Goal: Task Accomplishment & Management: Manage account settings

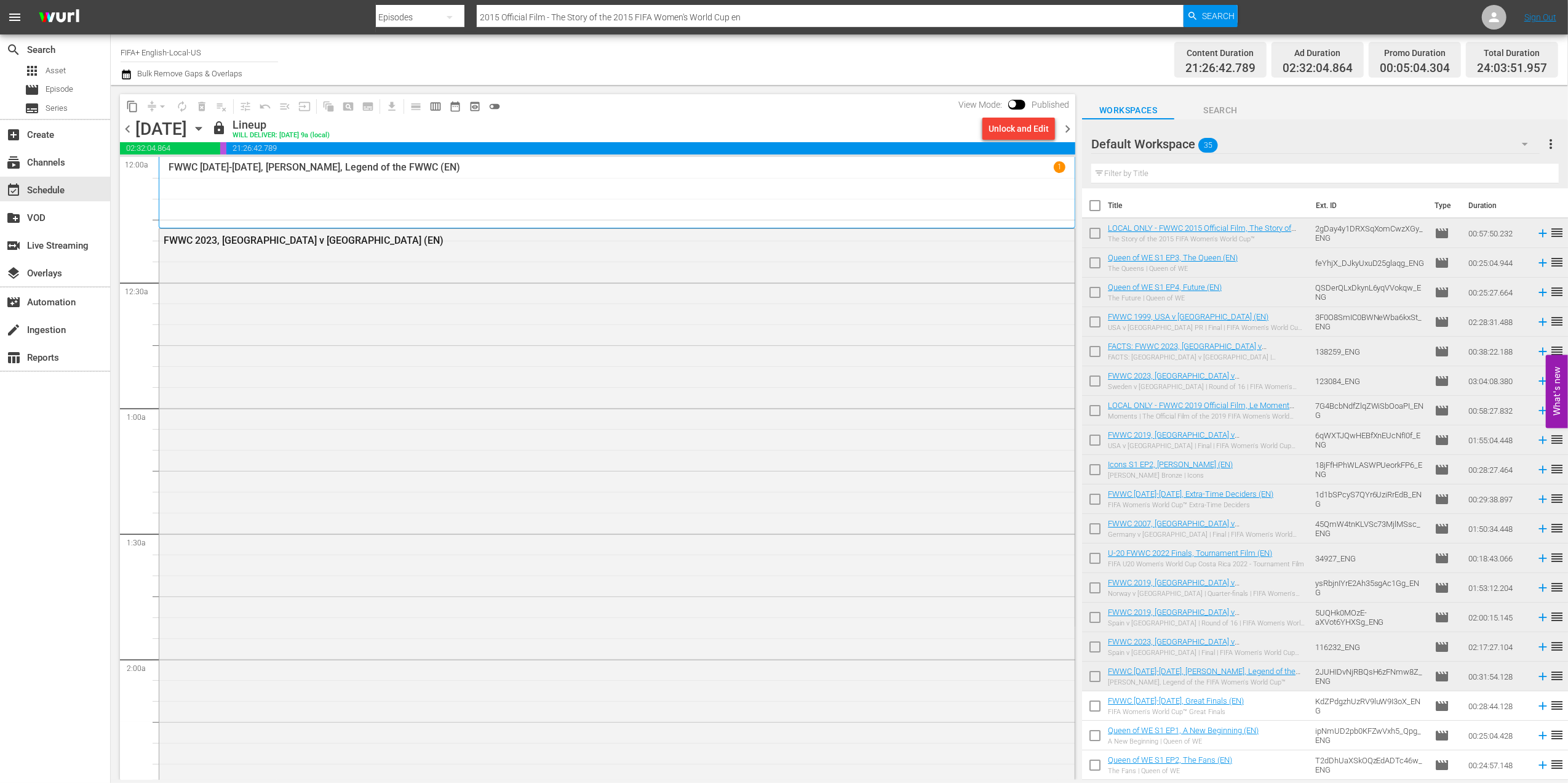
click at [1100, 207] on input "checkbox" at bounding box center [1095, 208] width 26 height 26
checkbox input "true"
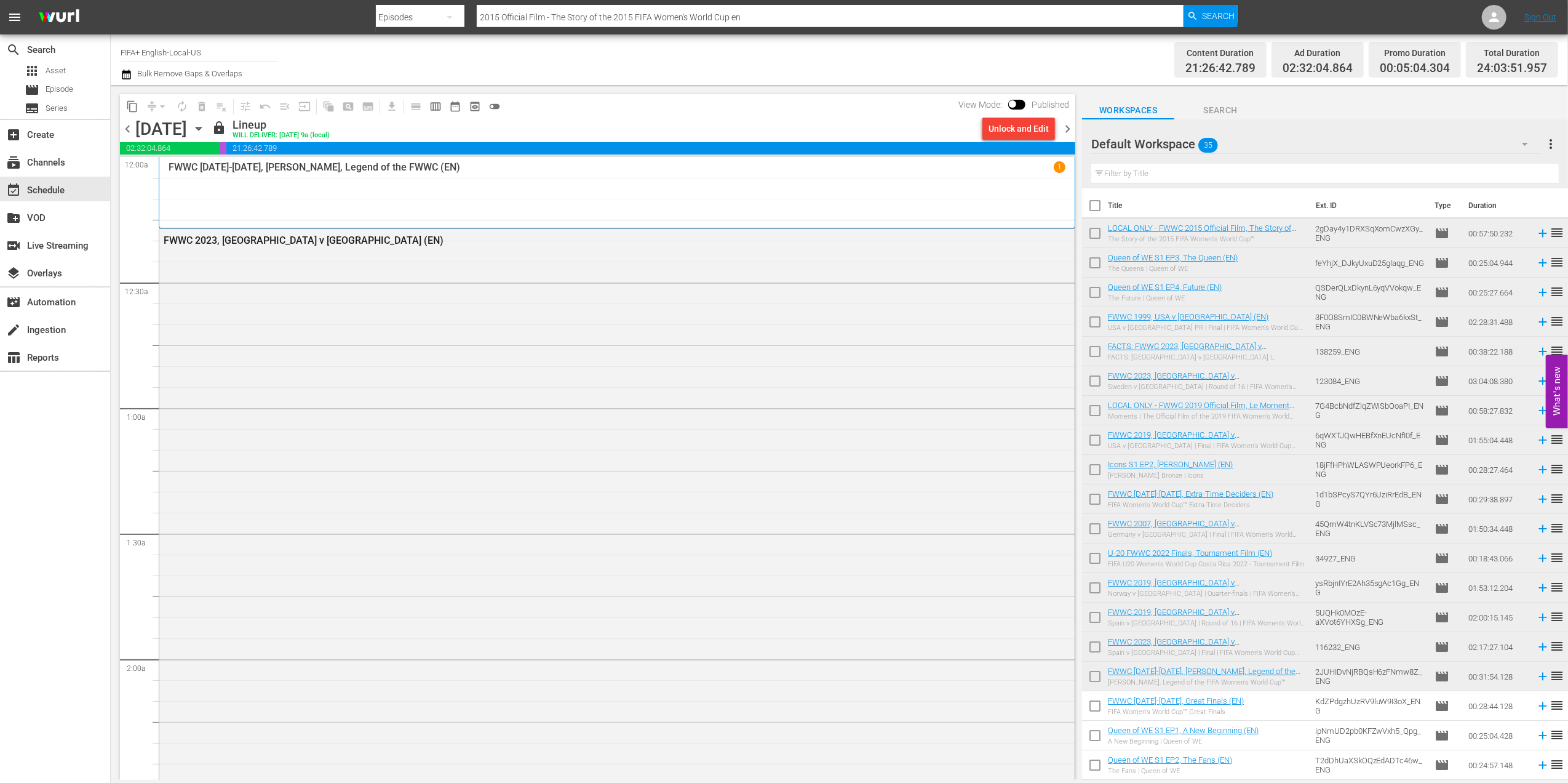
checkbox input "true"
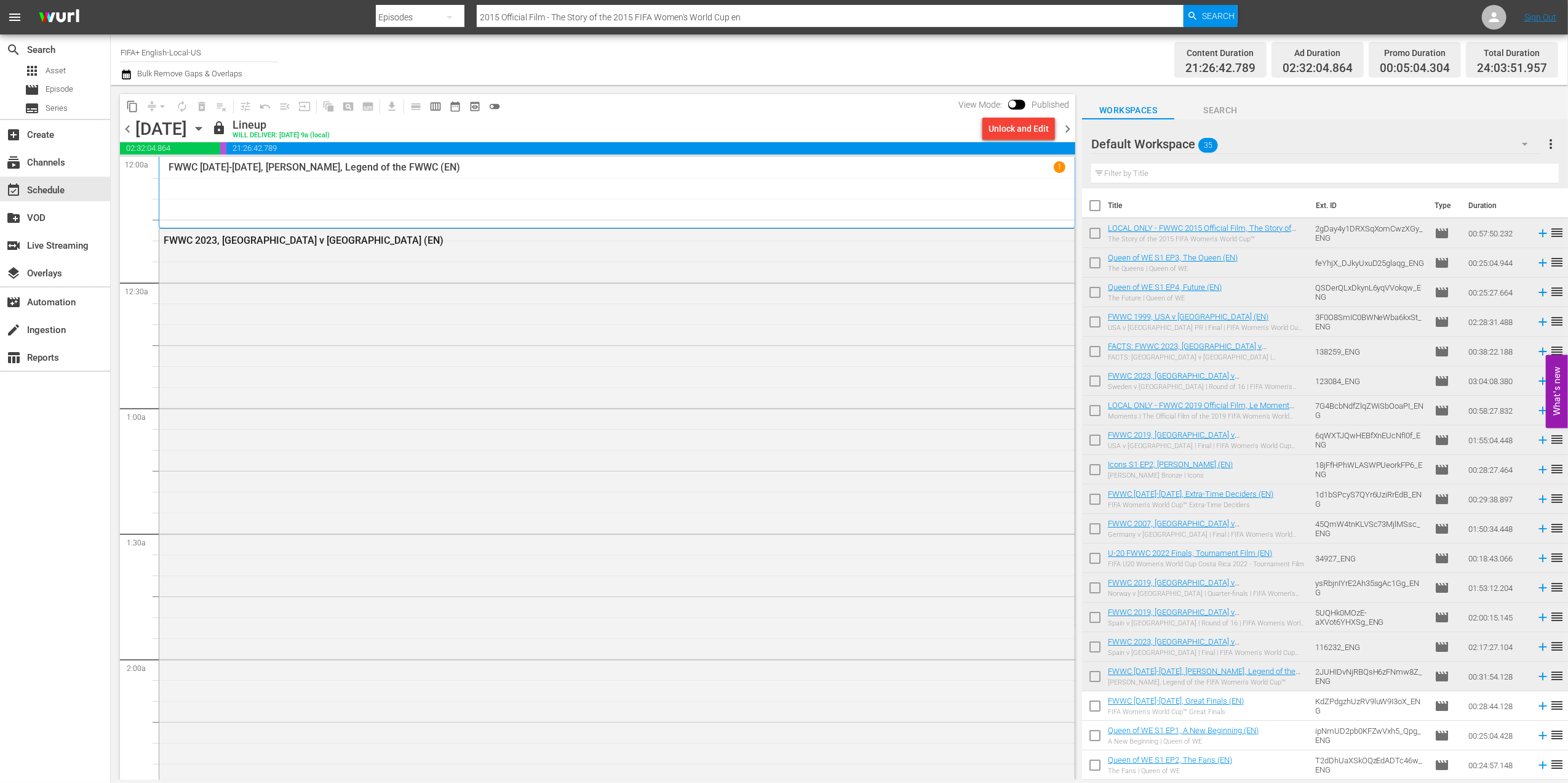
checkbox input "true"
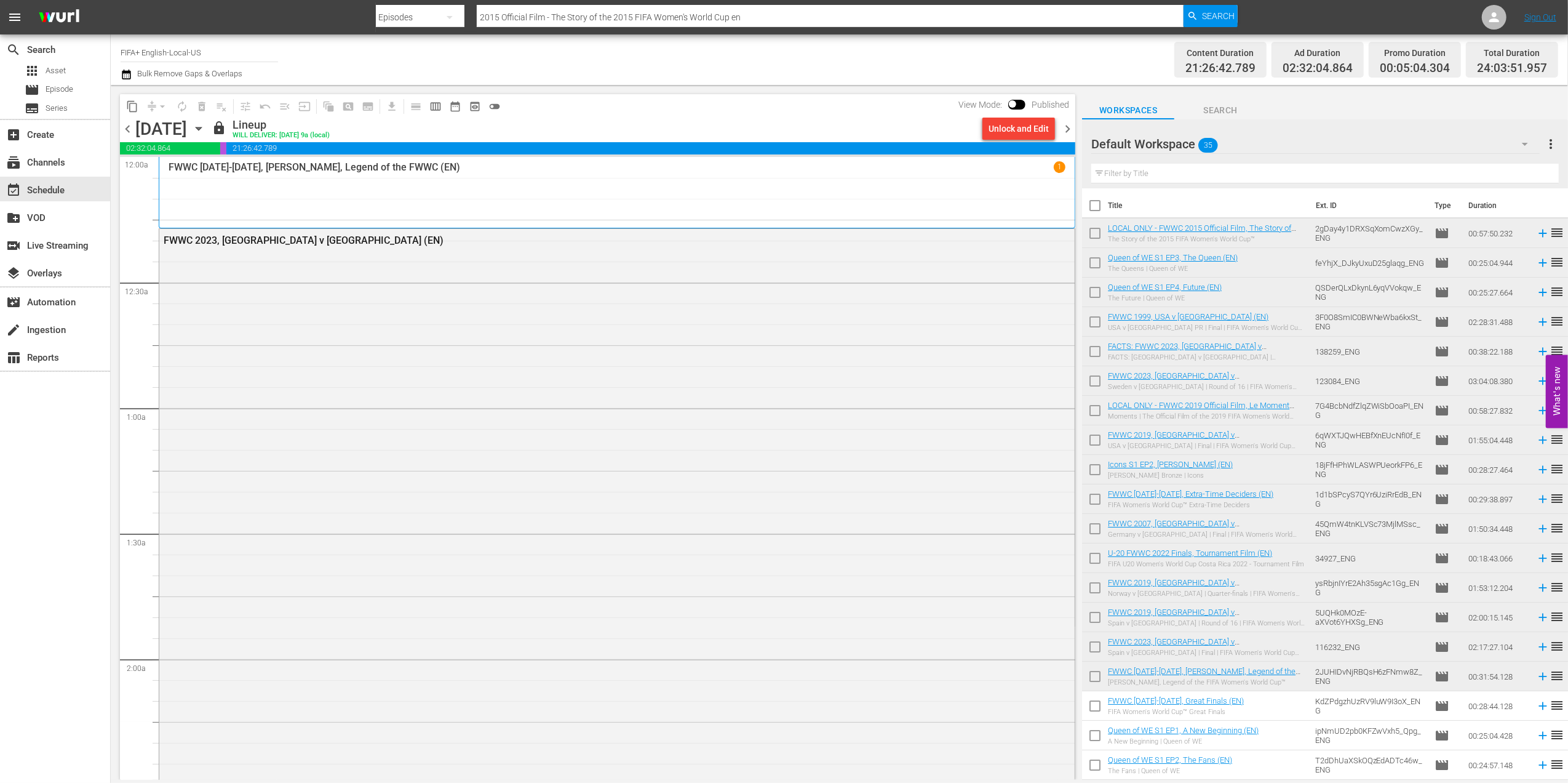
checkbox input "true"
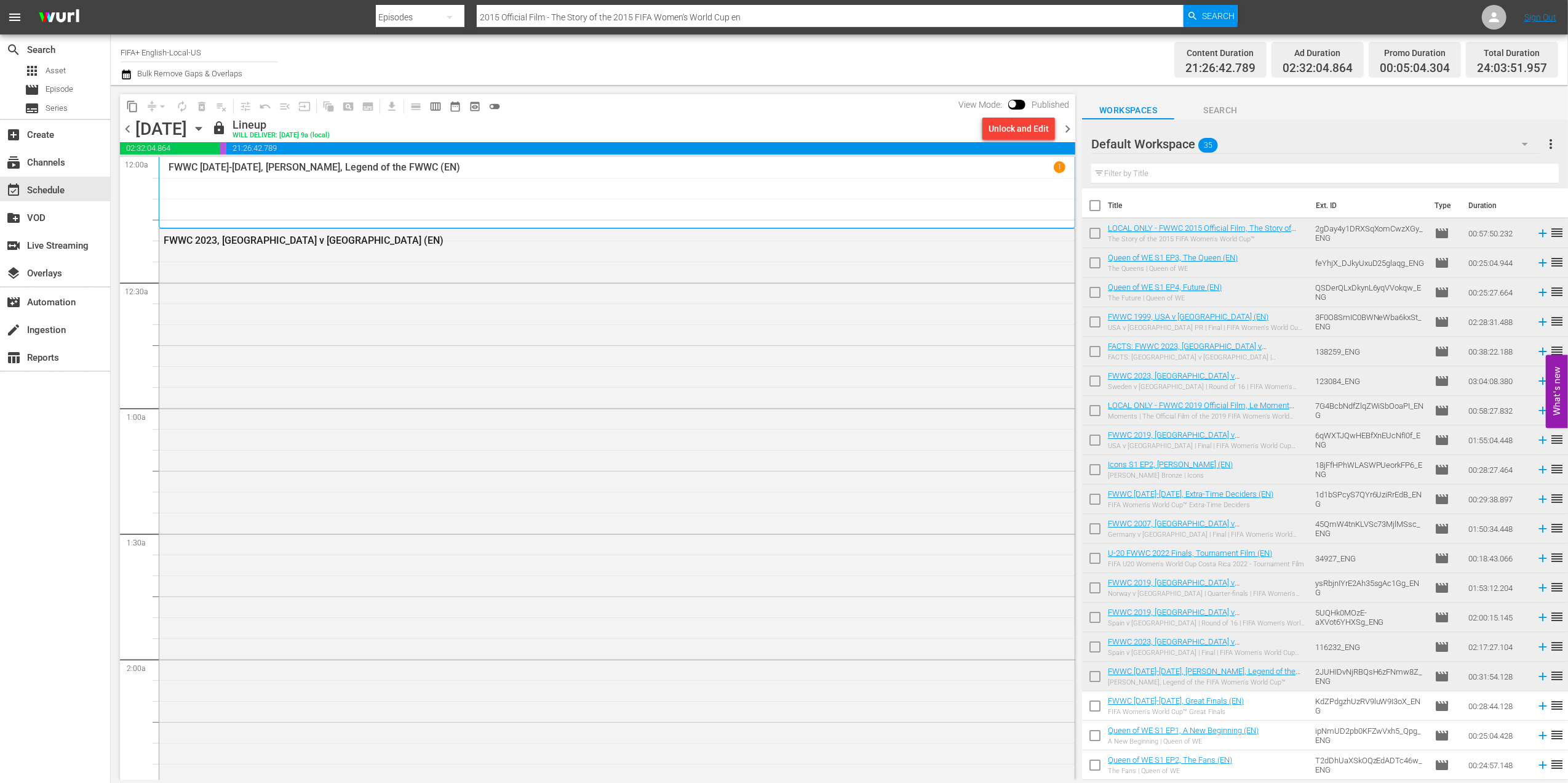
checkbox input "true"
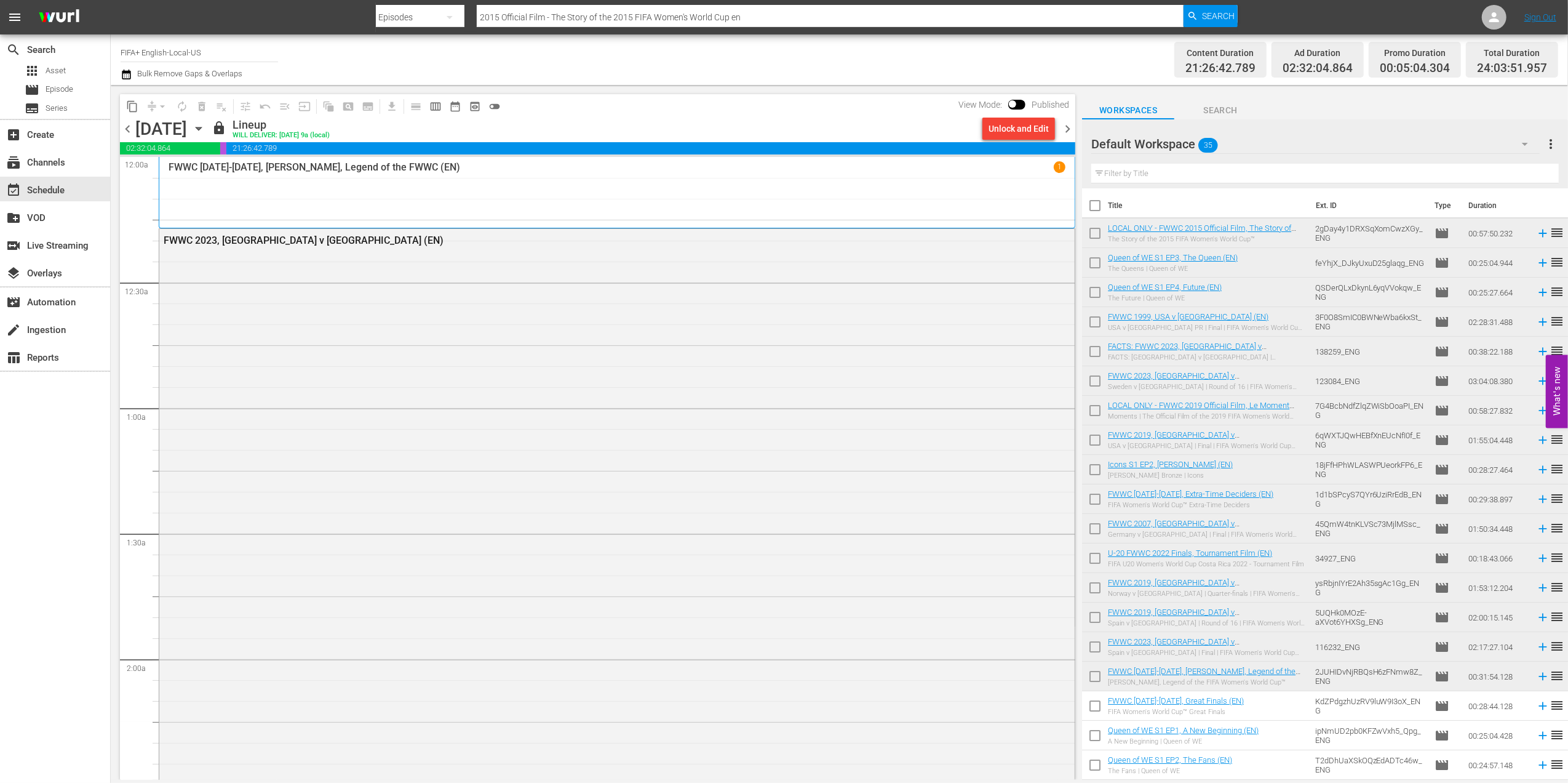
checkbox input "true"
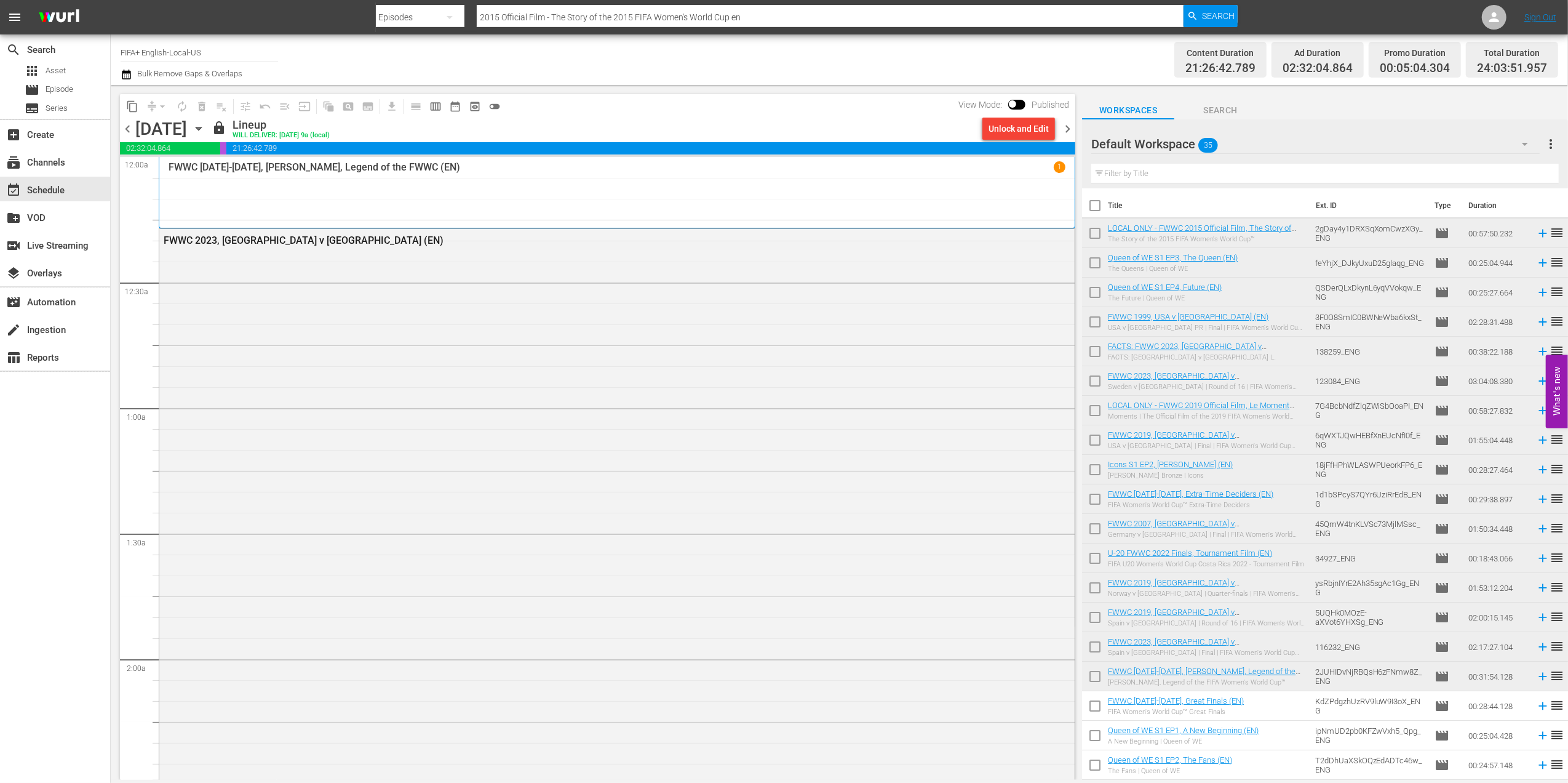
checkbox input "true"
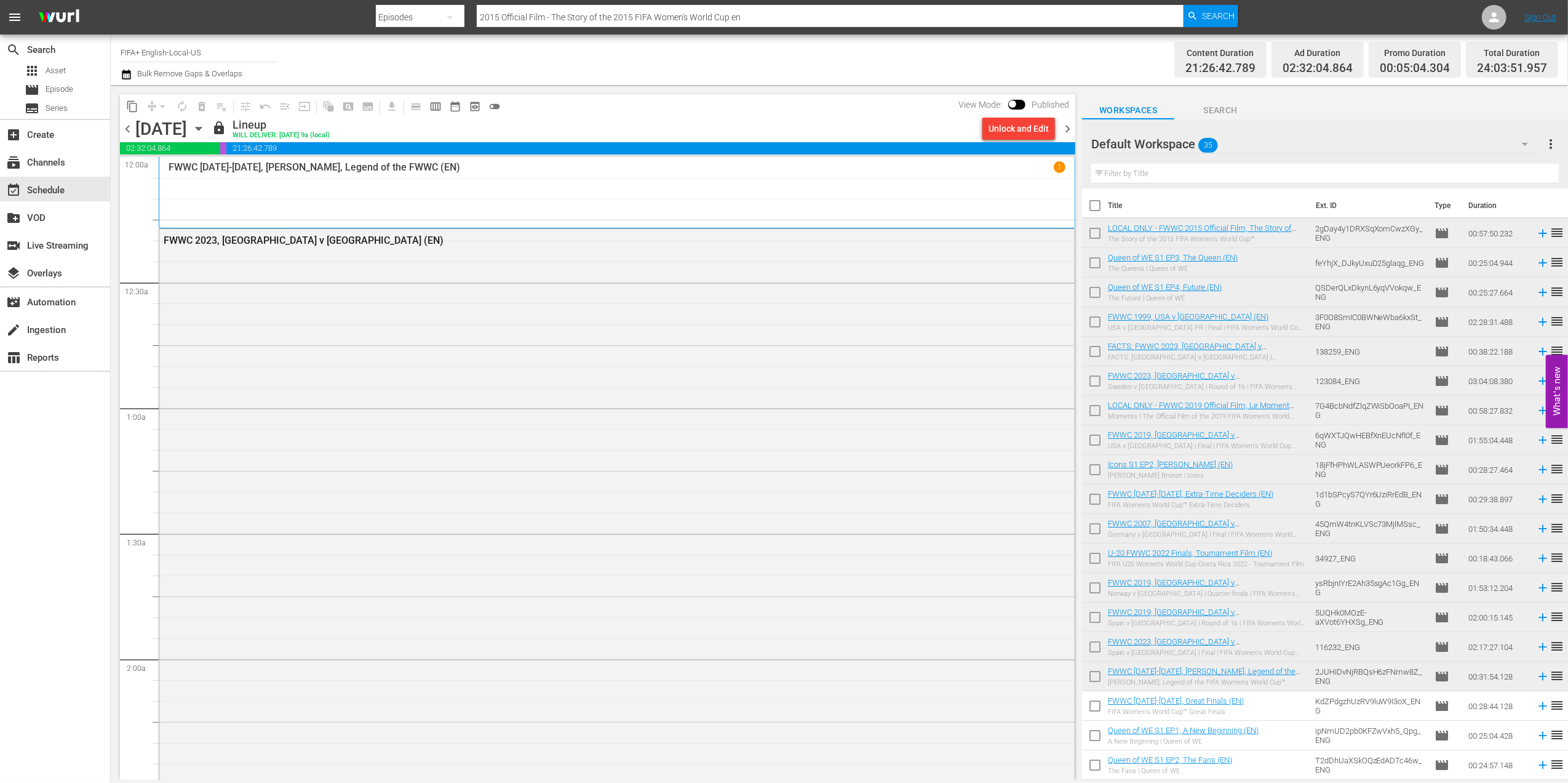
checkbox input "true"
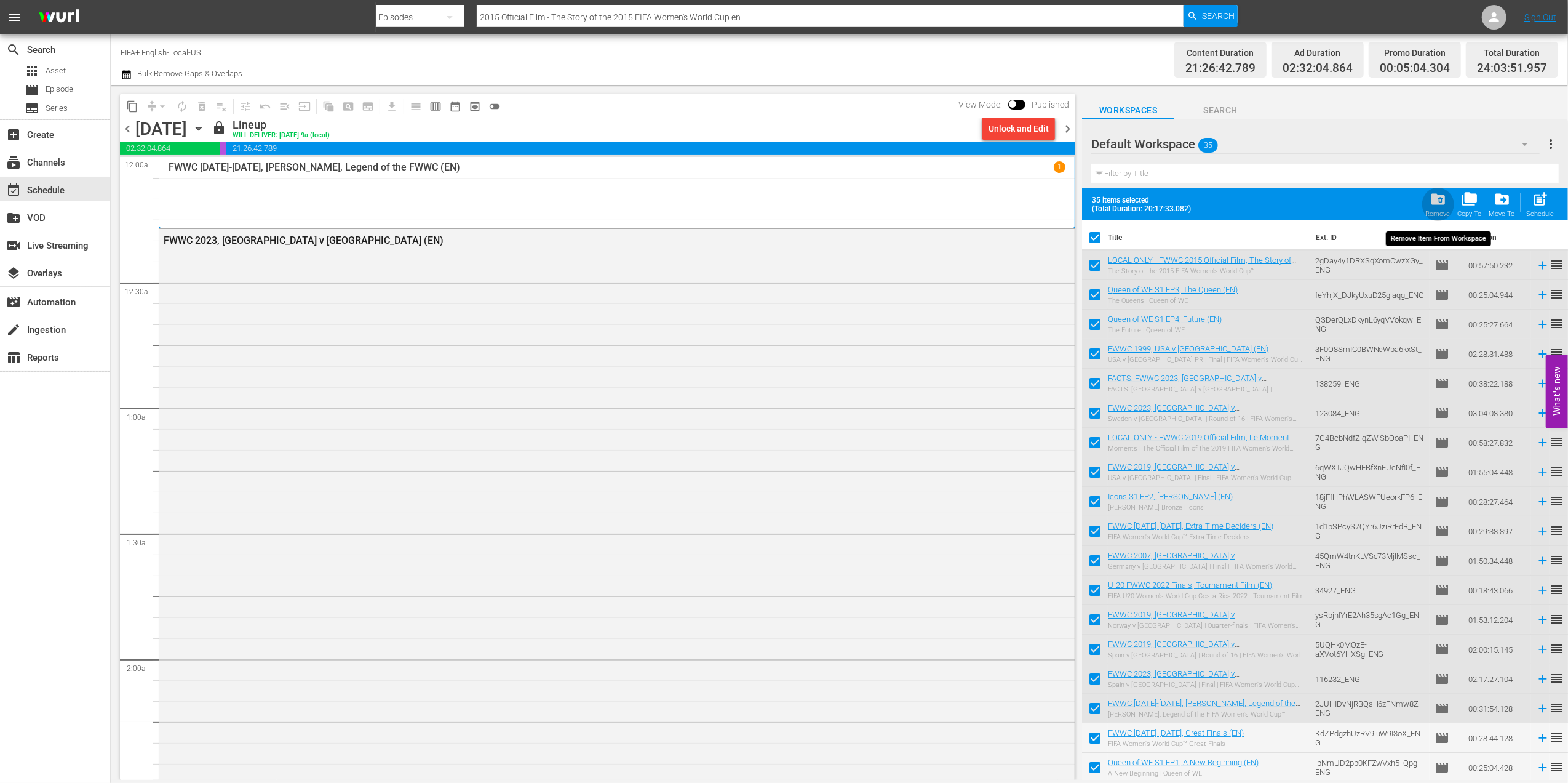
click at [1439, 198] on span "folder_delete" at bounding box center [1438, 199] width 17 height 17
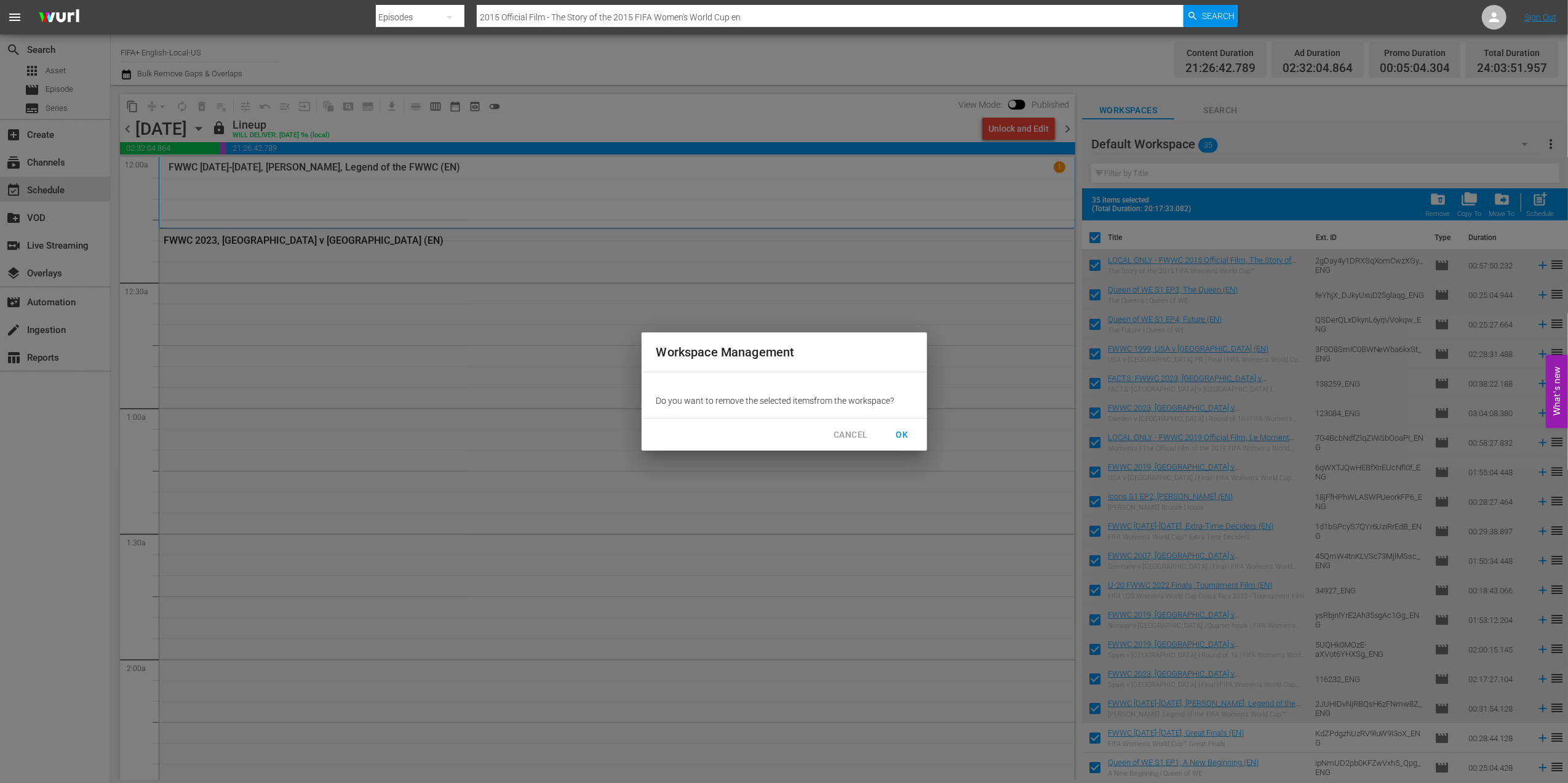
click at [912, 429] on button "OK" at bounding box center [902, 434] width 39 height 23
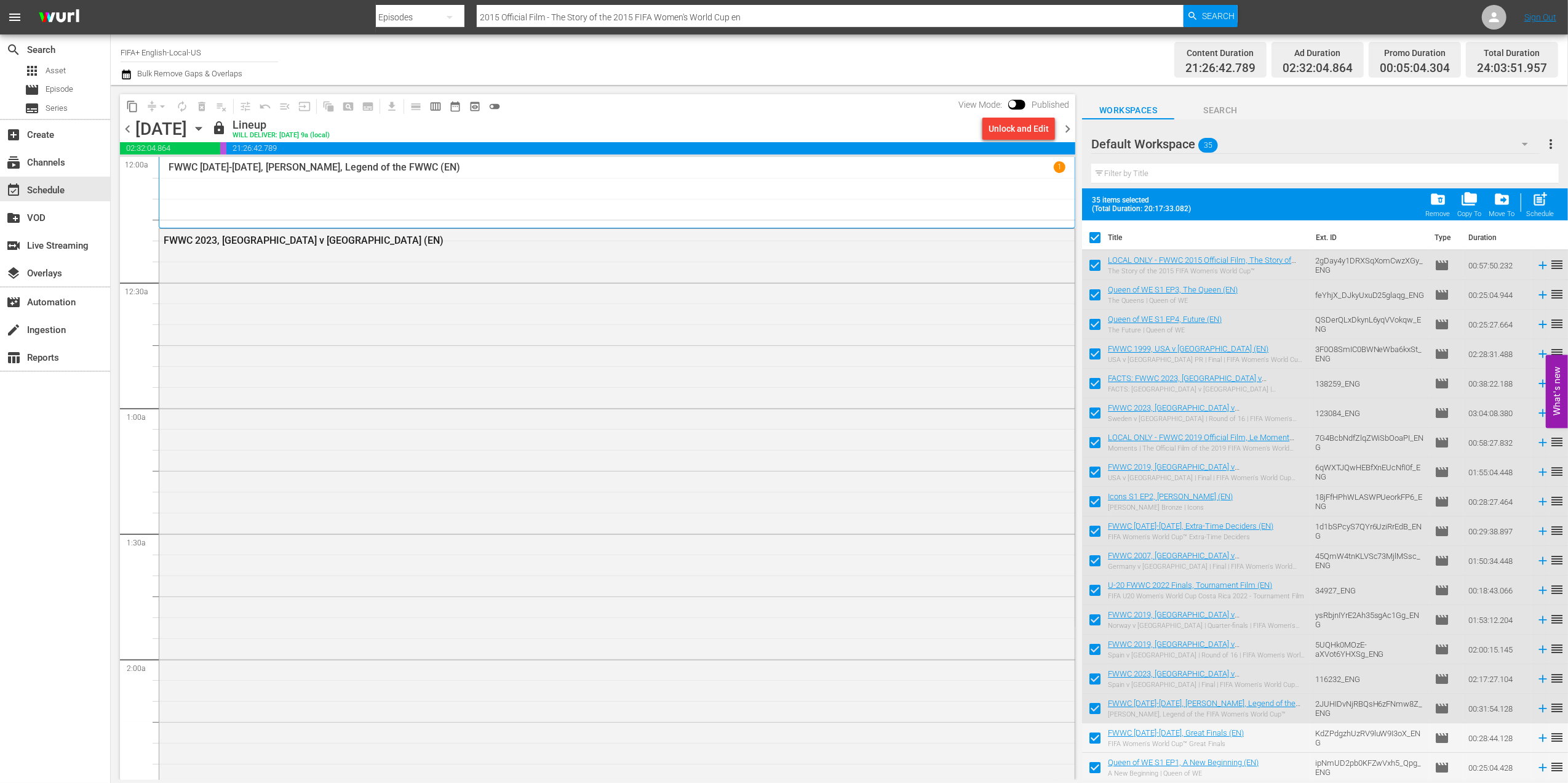
checkbox input "false"
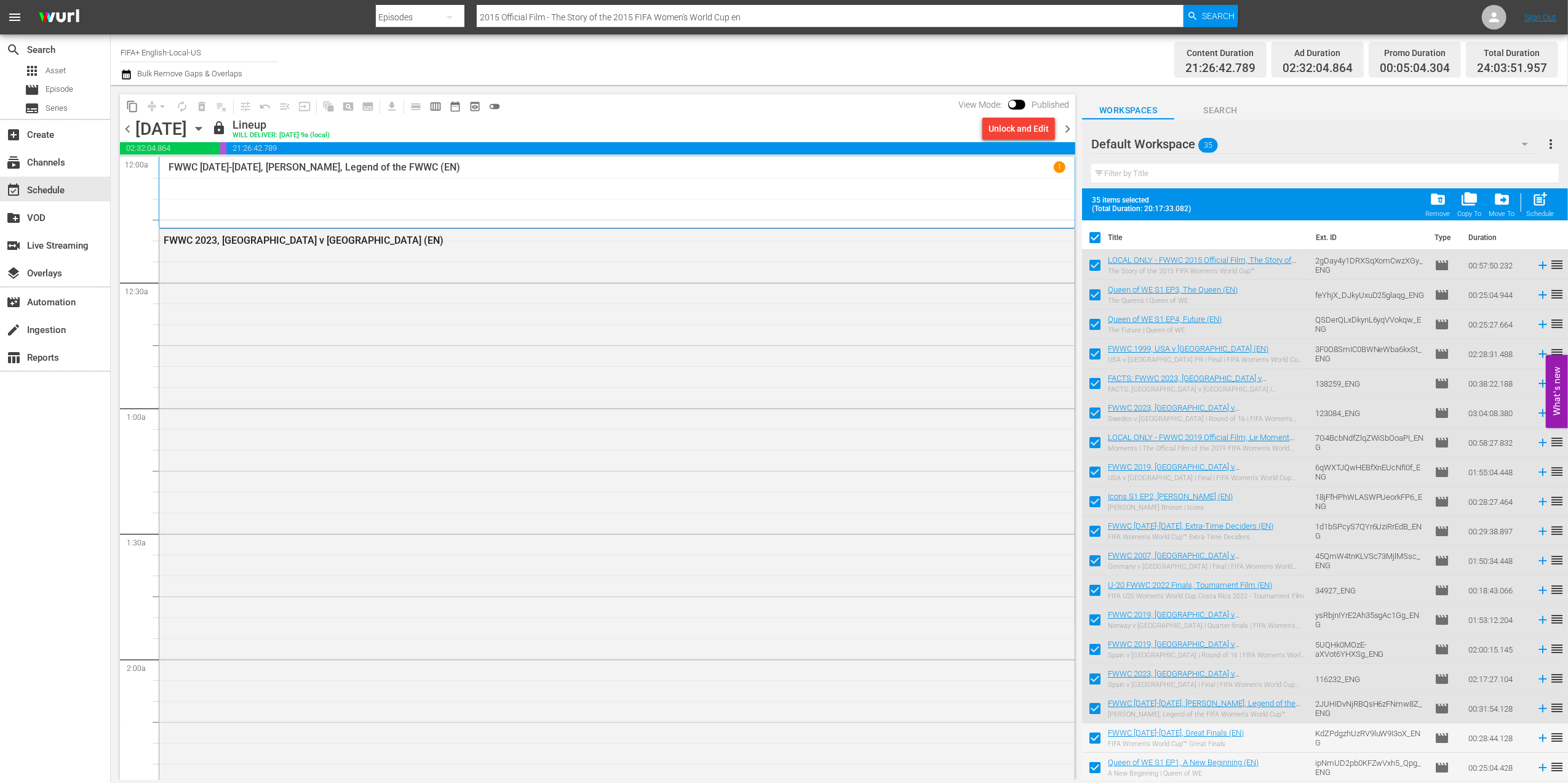
checkbox input "false"
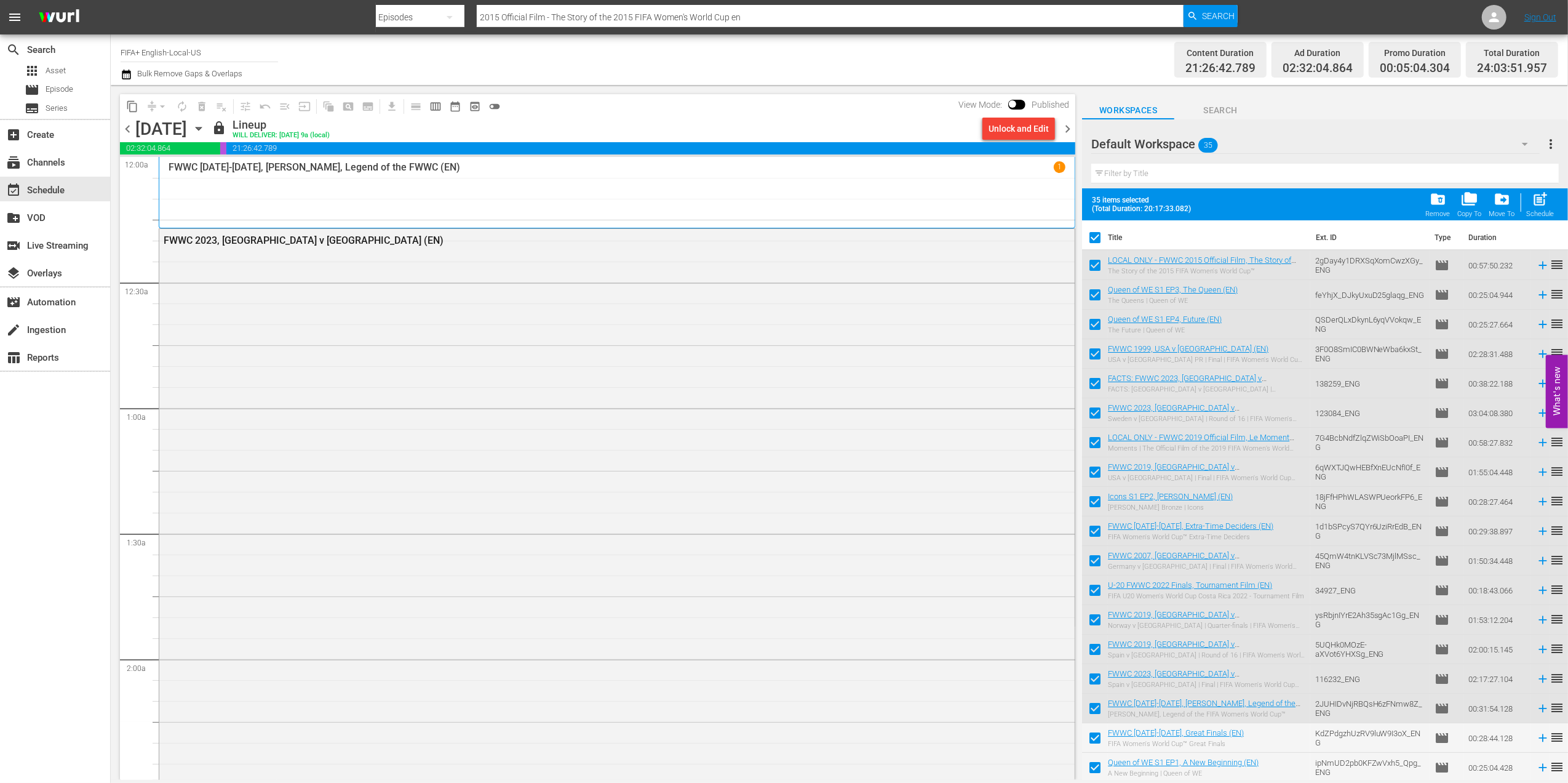
checkbox input "false"
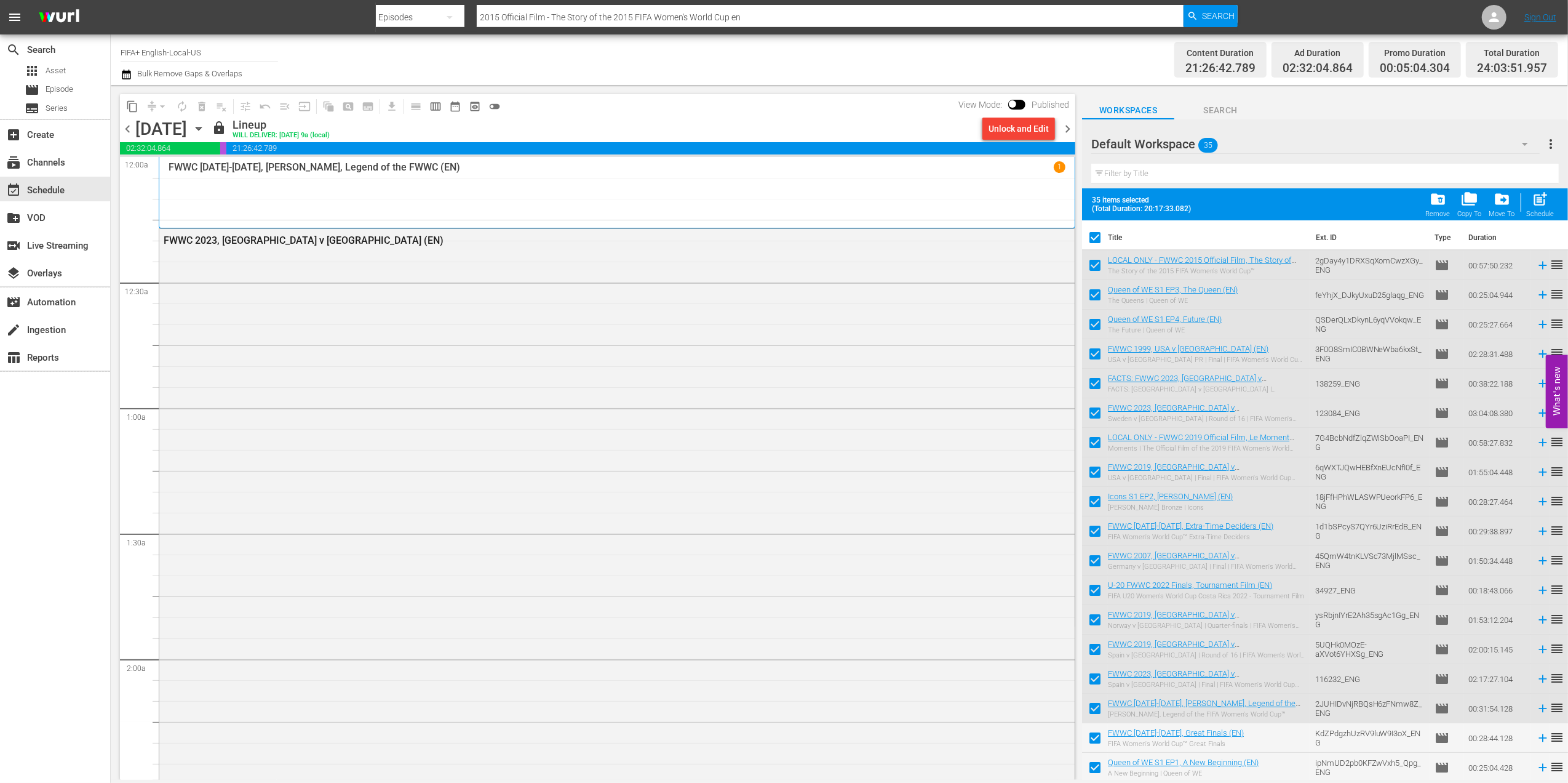
checkbox input "false"
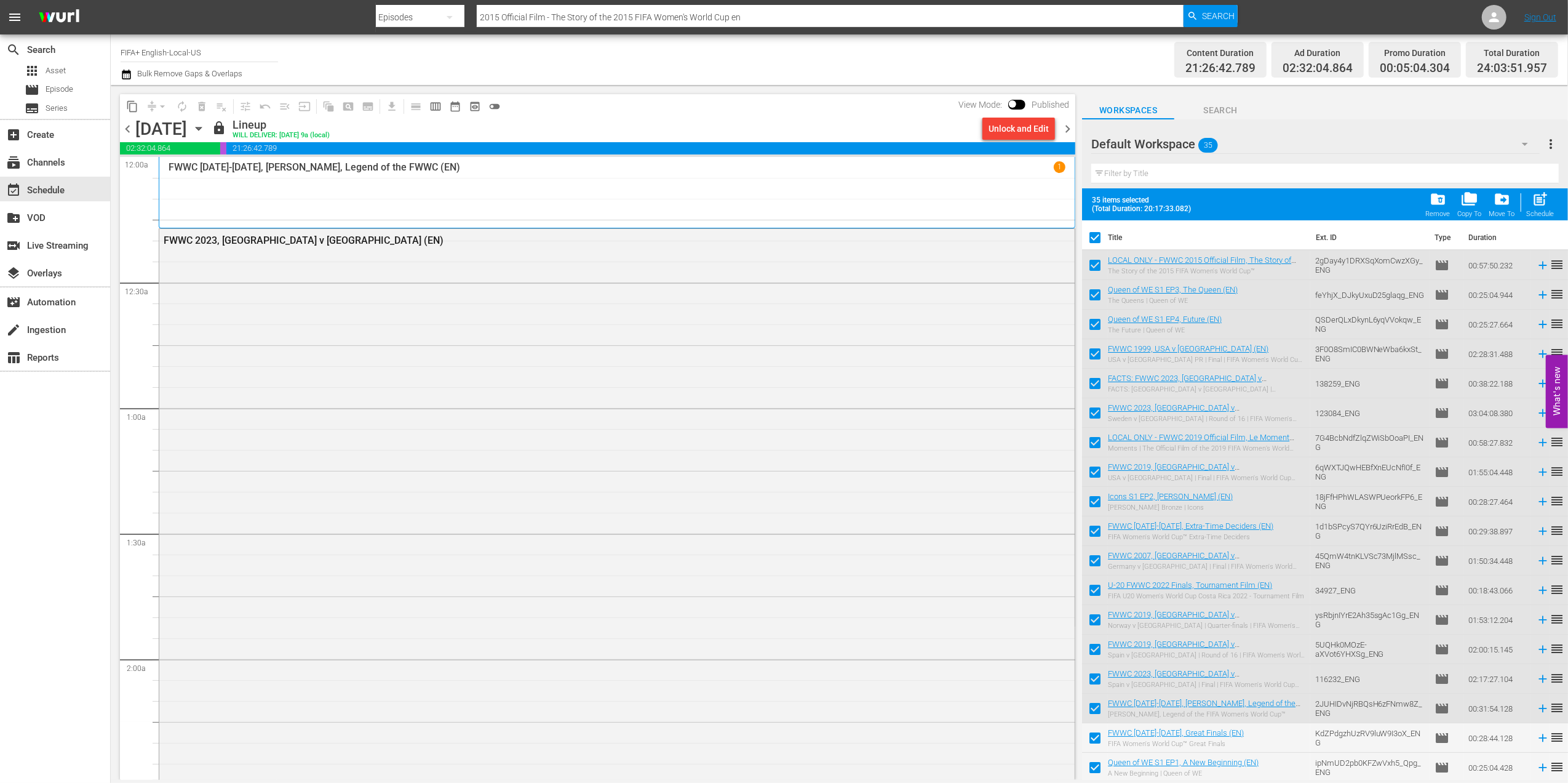
checkbox input "false"
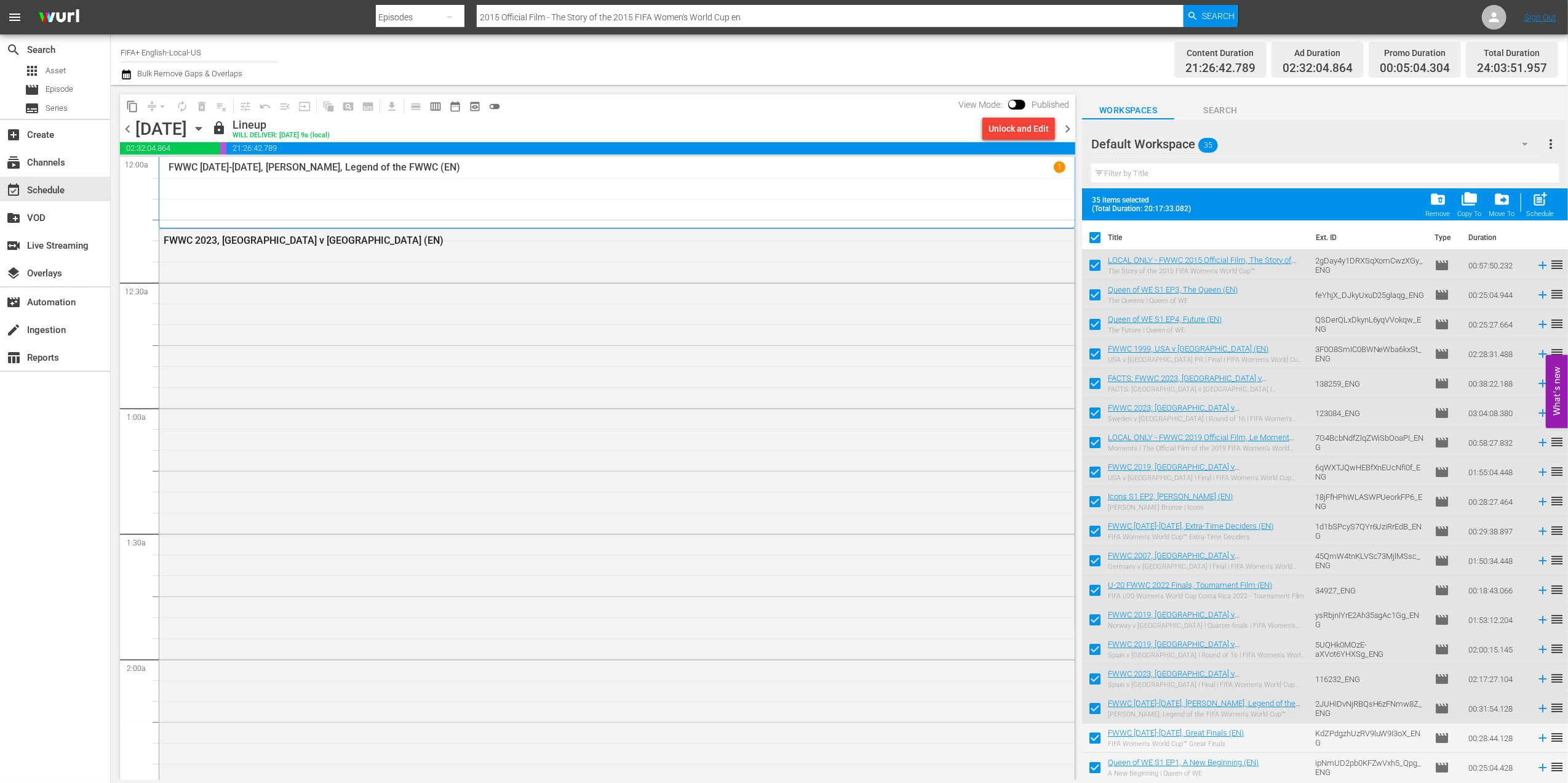
checkbox input "false"
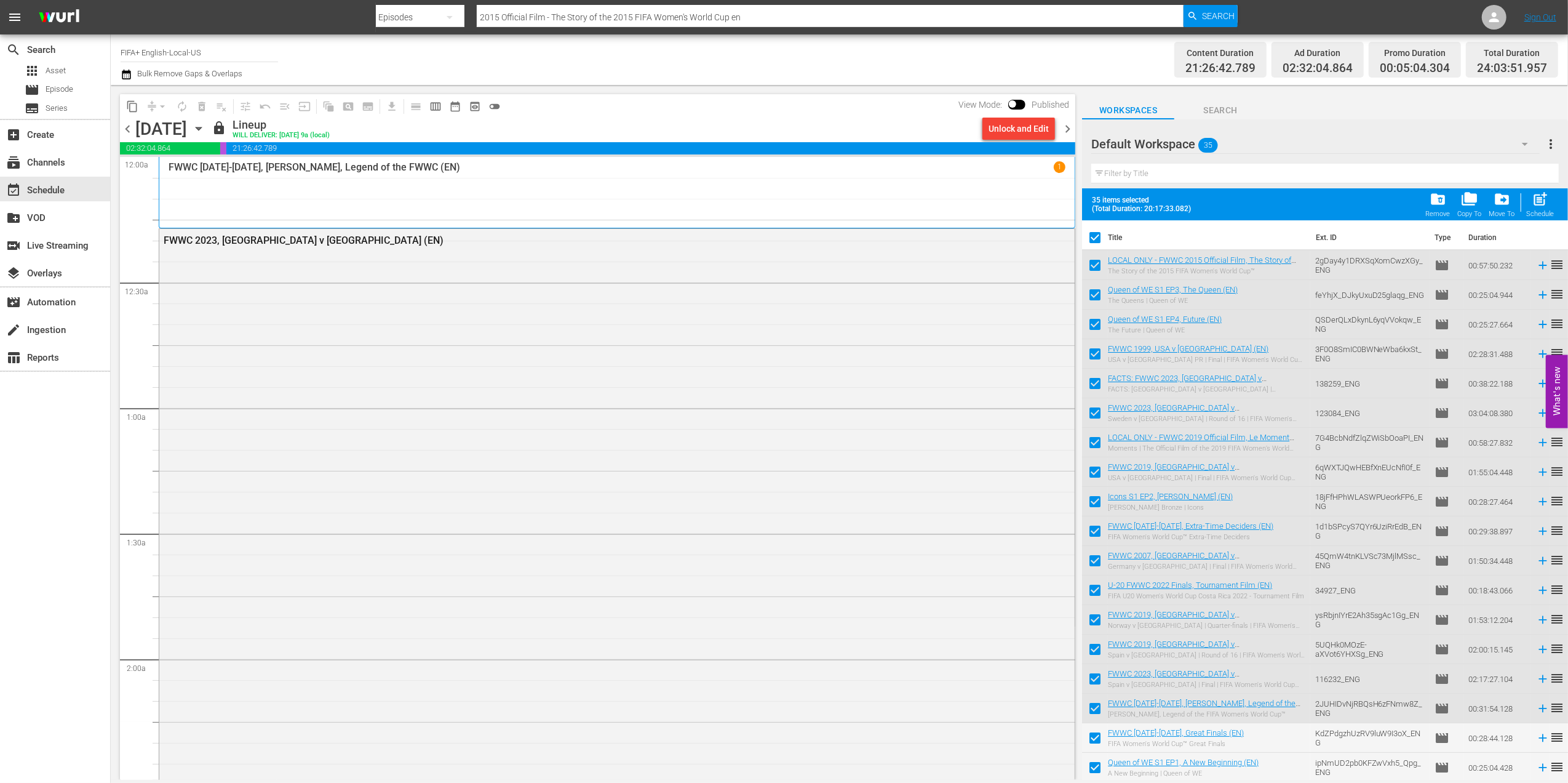
checkbox input "false"
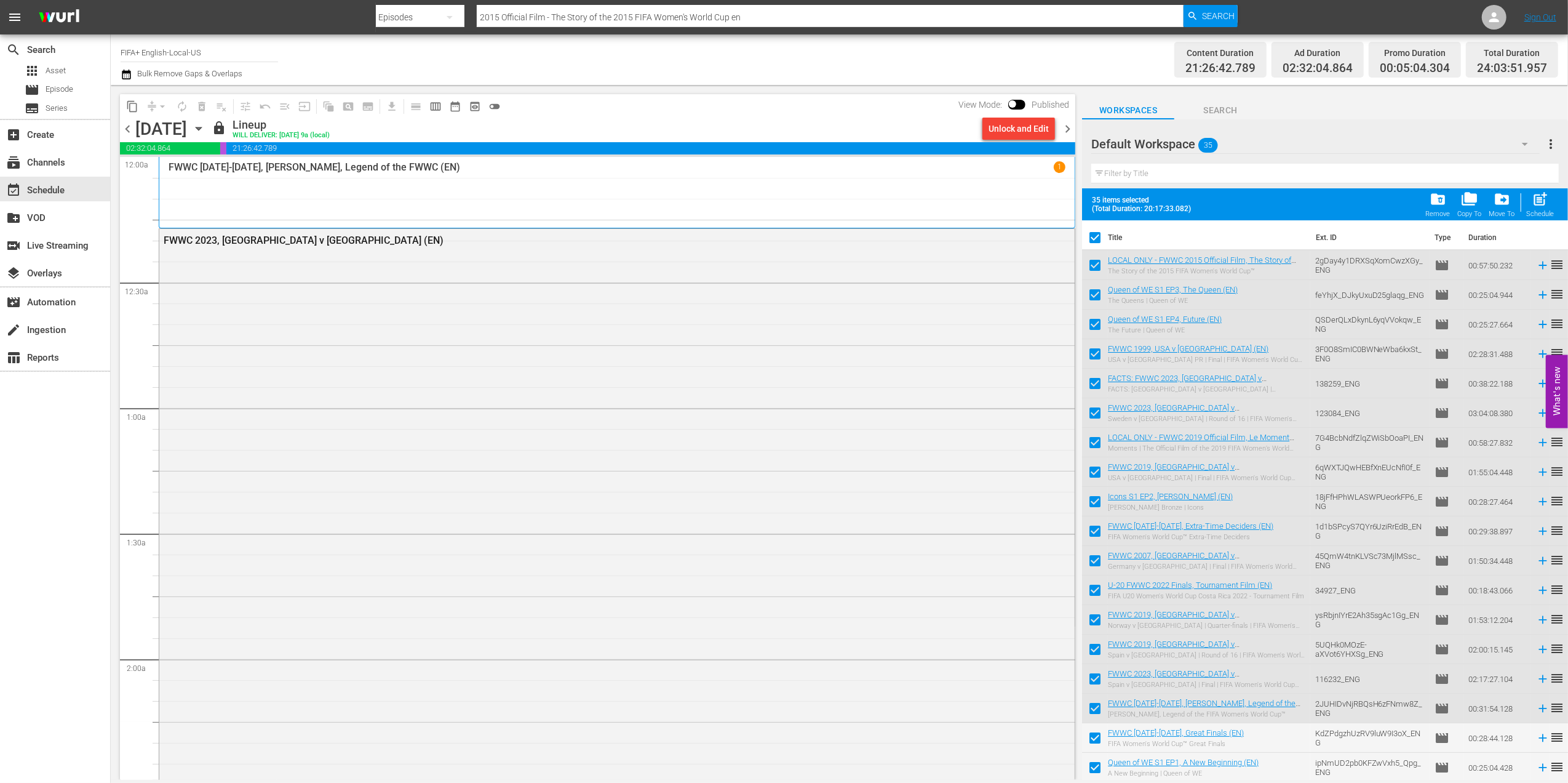
checkbox input "false"
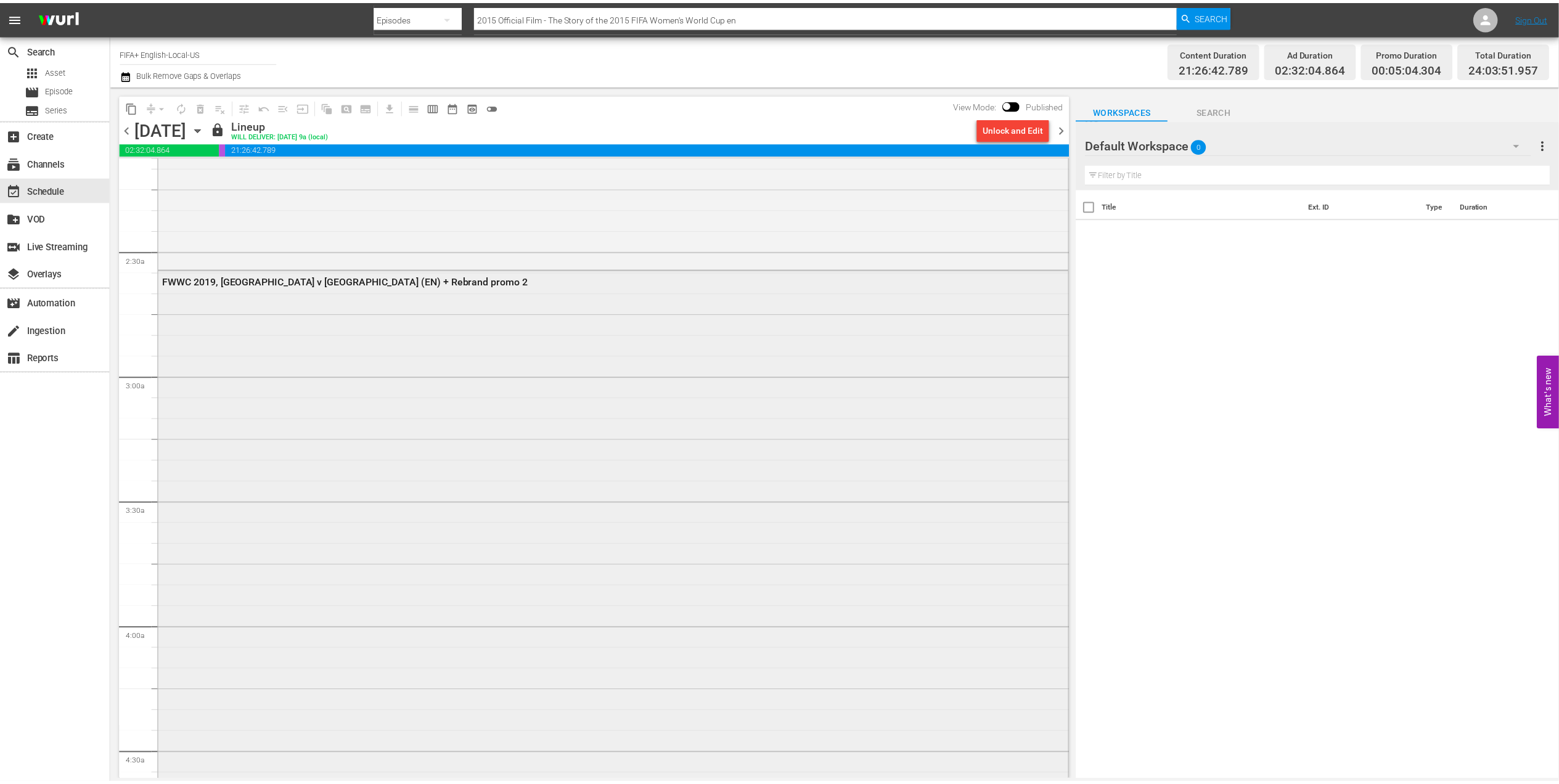
scroll to position [509, 0]
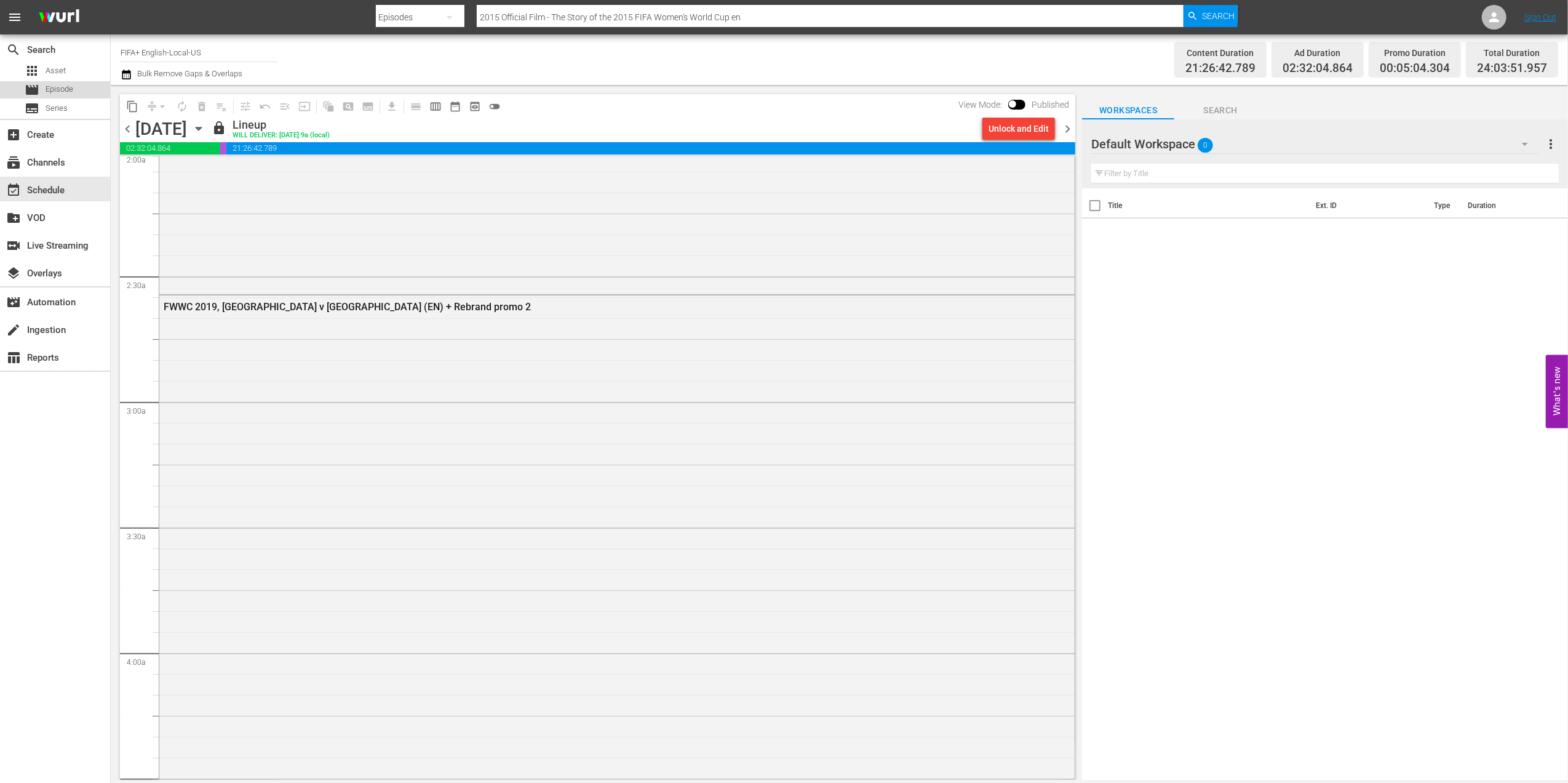
click at [77, 90] on div "movie Episode" at bounding box center [55, 89] width 110 height 17
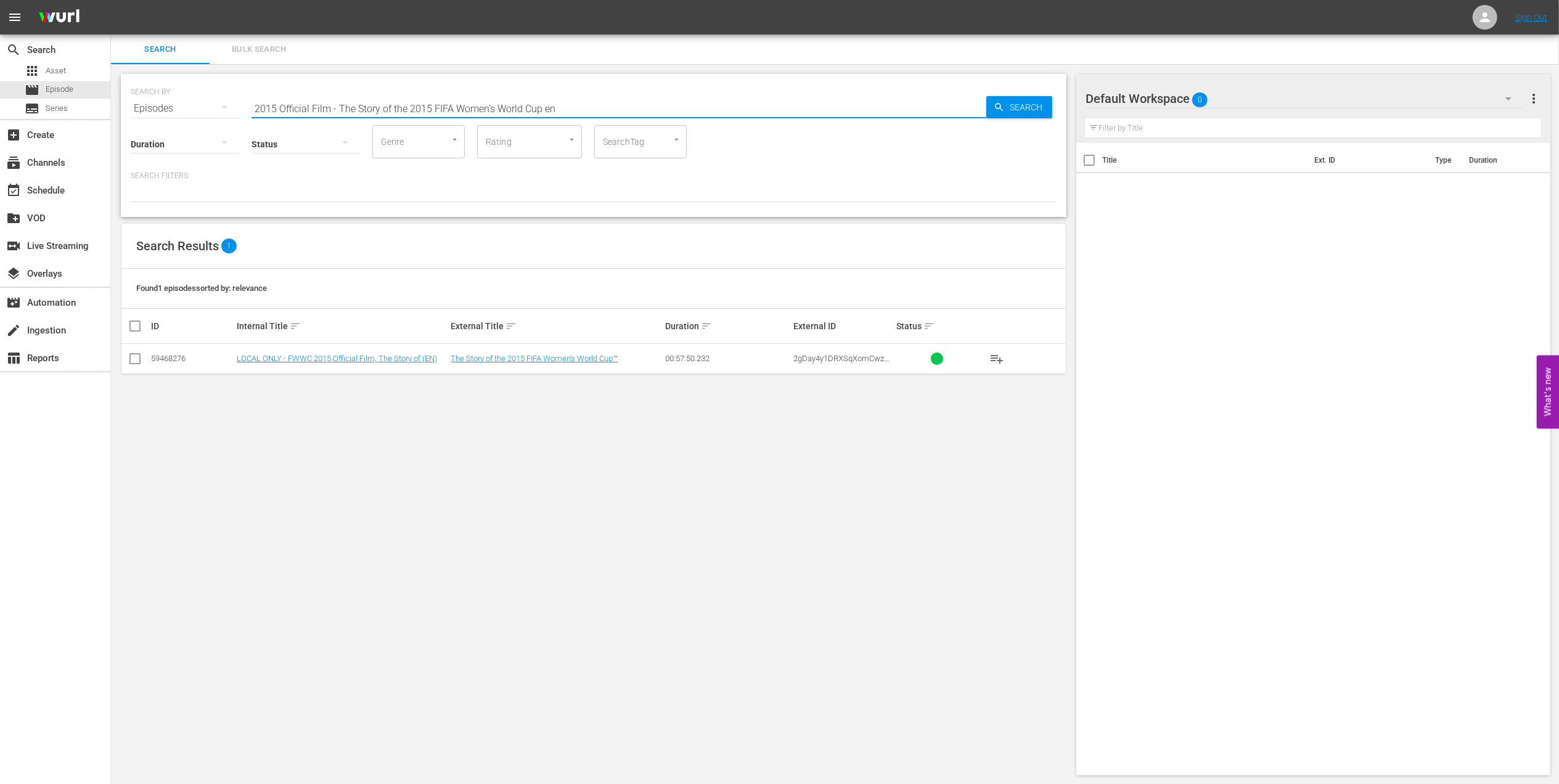
drag, startPoint x: 604, startPoint y: 97, endPoint x: 119, endPoint y: 97, distance: 485.0
click at [119, 97] on div "SEARCH BY Search By Episodes Search ID, Title, Description, Keywords, or Catego…" at bounding box center [594, 424] width 965 height 721
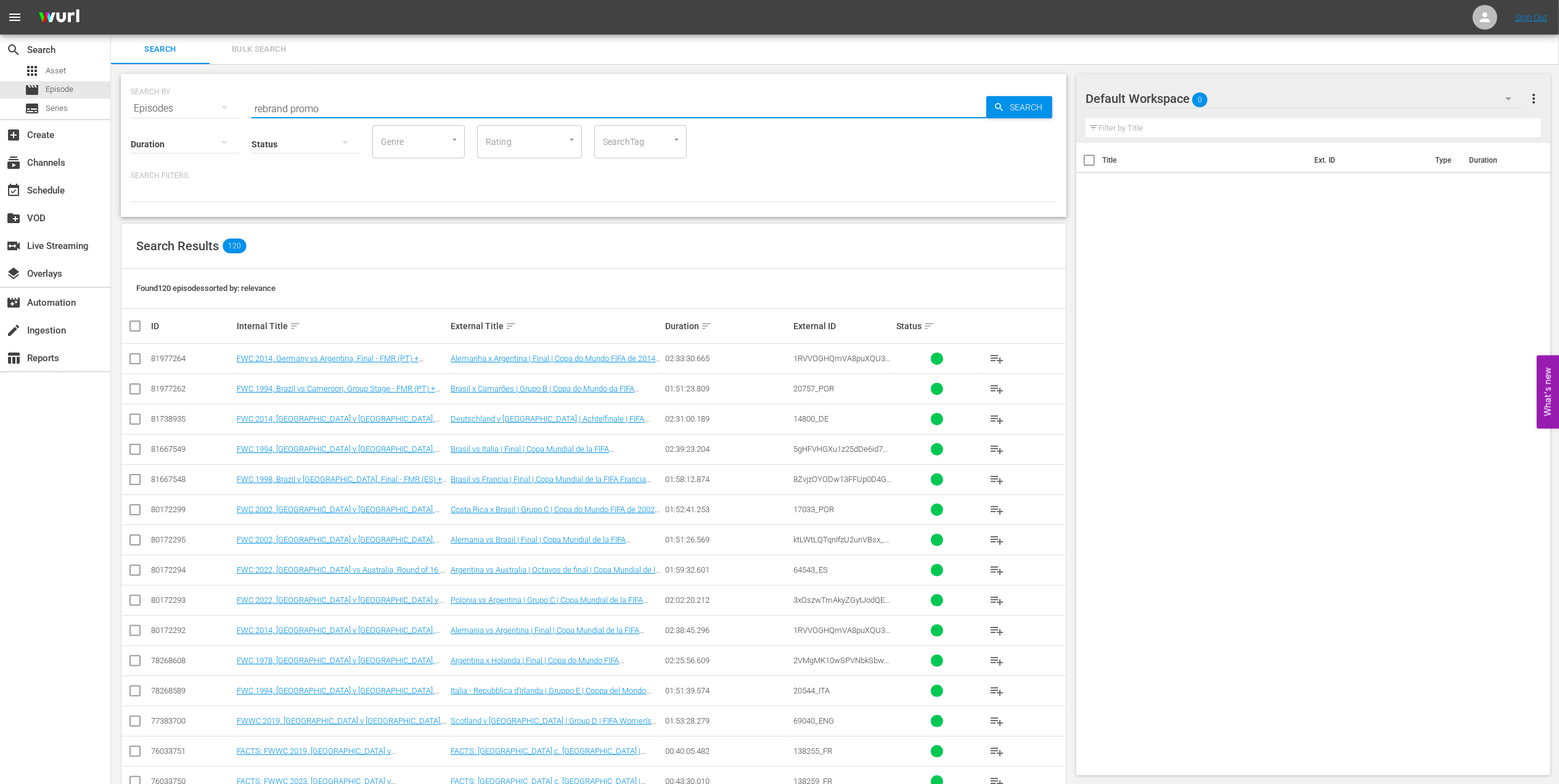
click at [325, 101] on input "rebrand promo" at bounding box center [619, 108] width 735 height 30
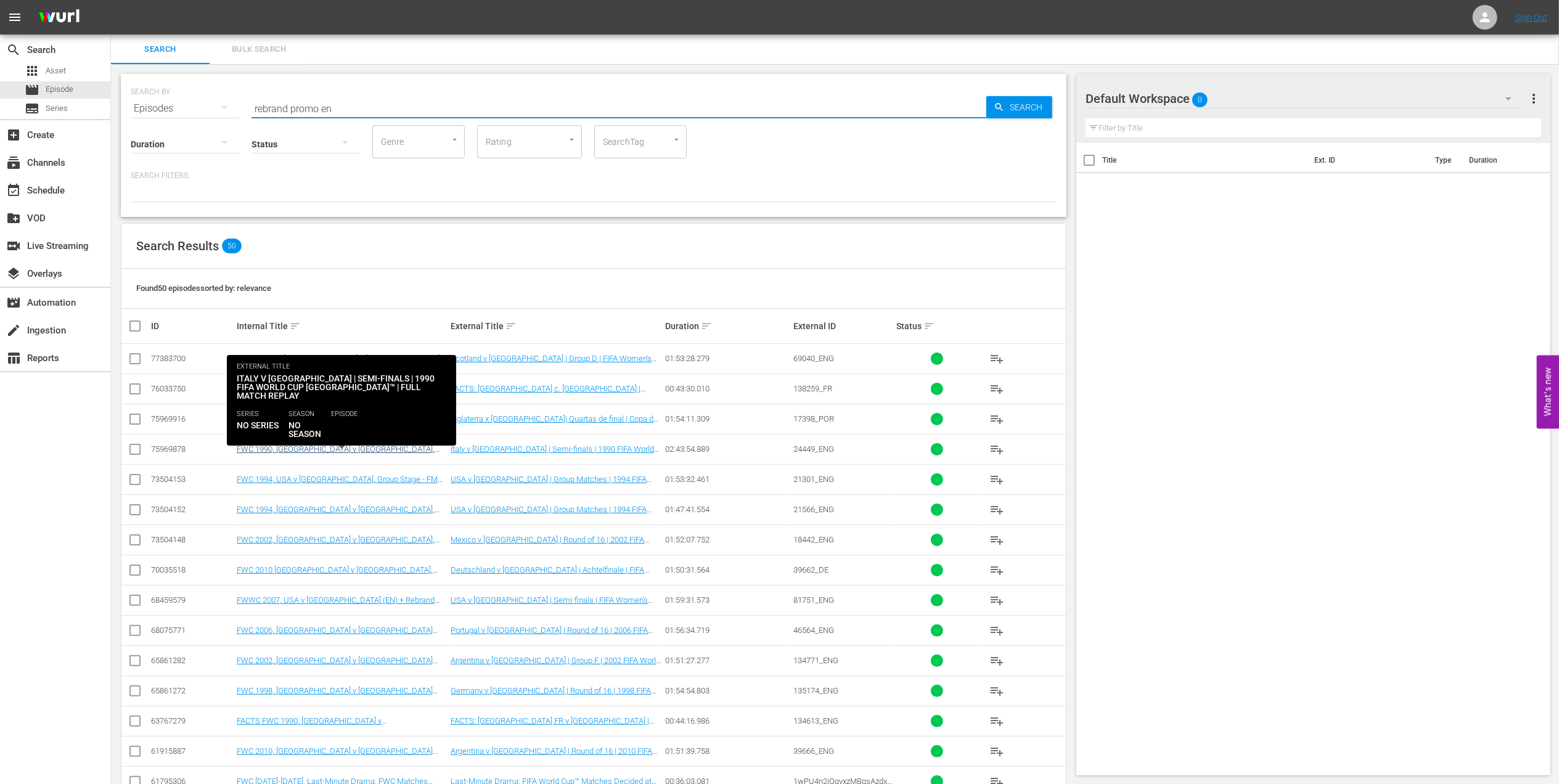
type input "rebrand promo en"
click at [376, 448] on link "FWC 1990, Italy v Argentina, Semi-Finals - FMR (EN) + Rebrand promo 2" at bounding box center [335, 454] width 198 height 19
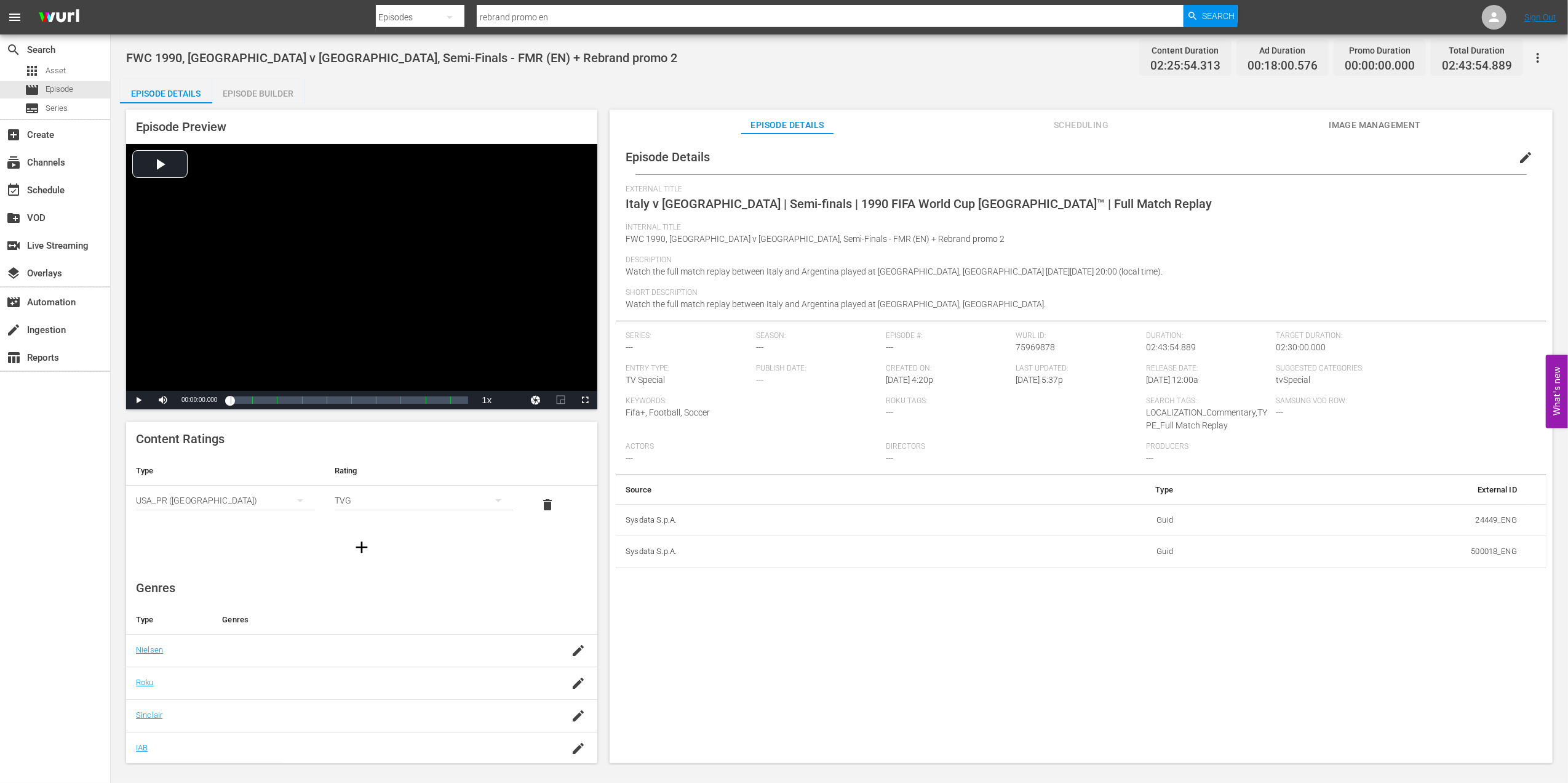
click at [1086, 121] on span "Scheduling" at bounding box center [1081, 125] width 92 height 15
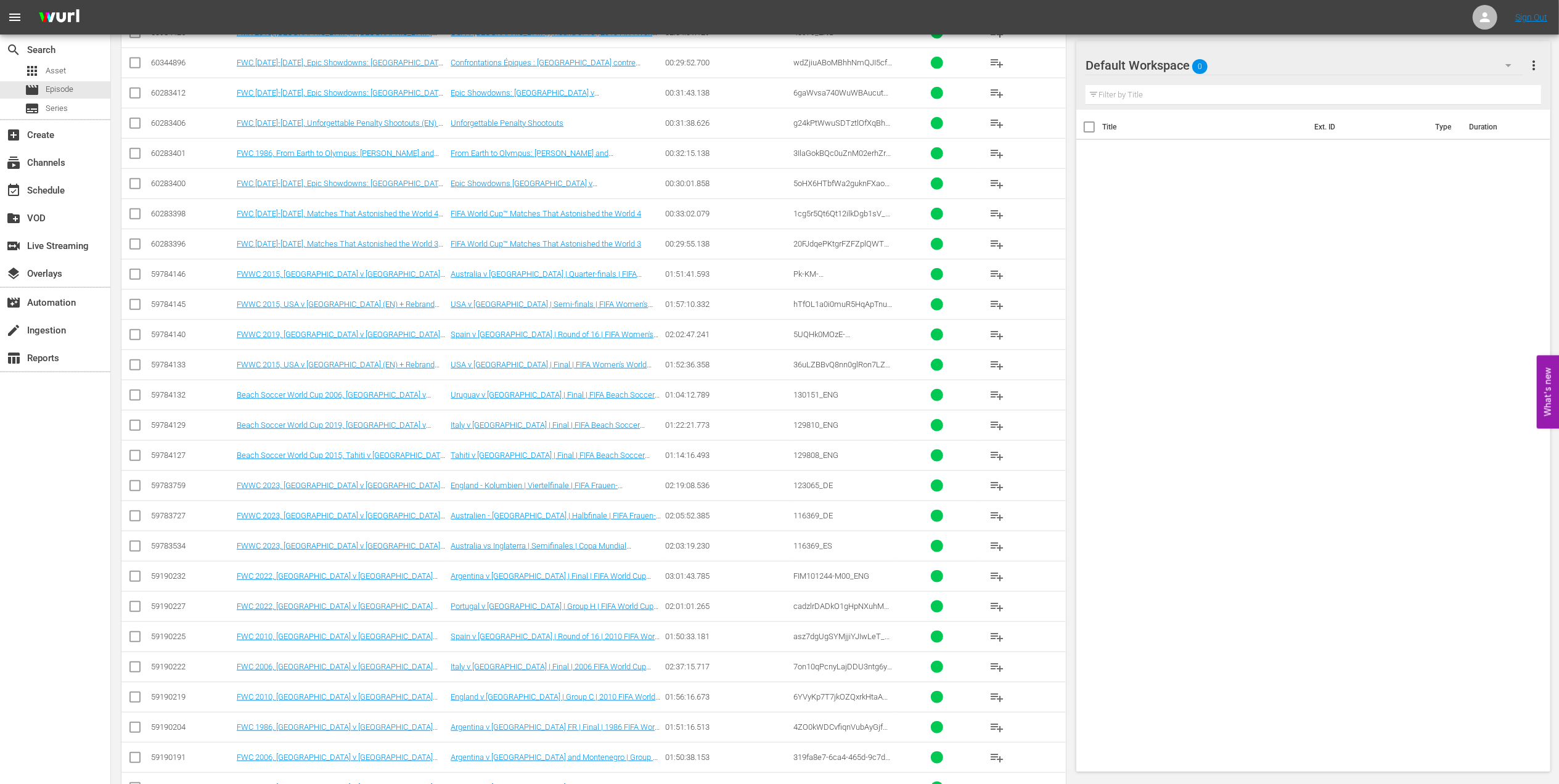
scroll to position [1103, 0]
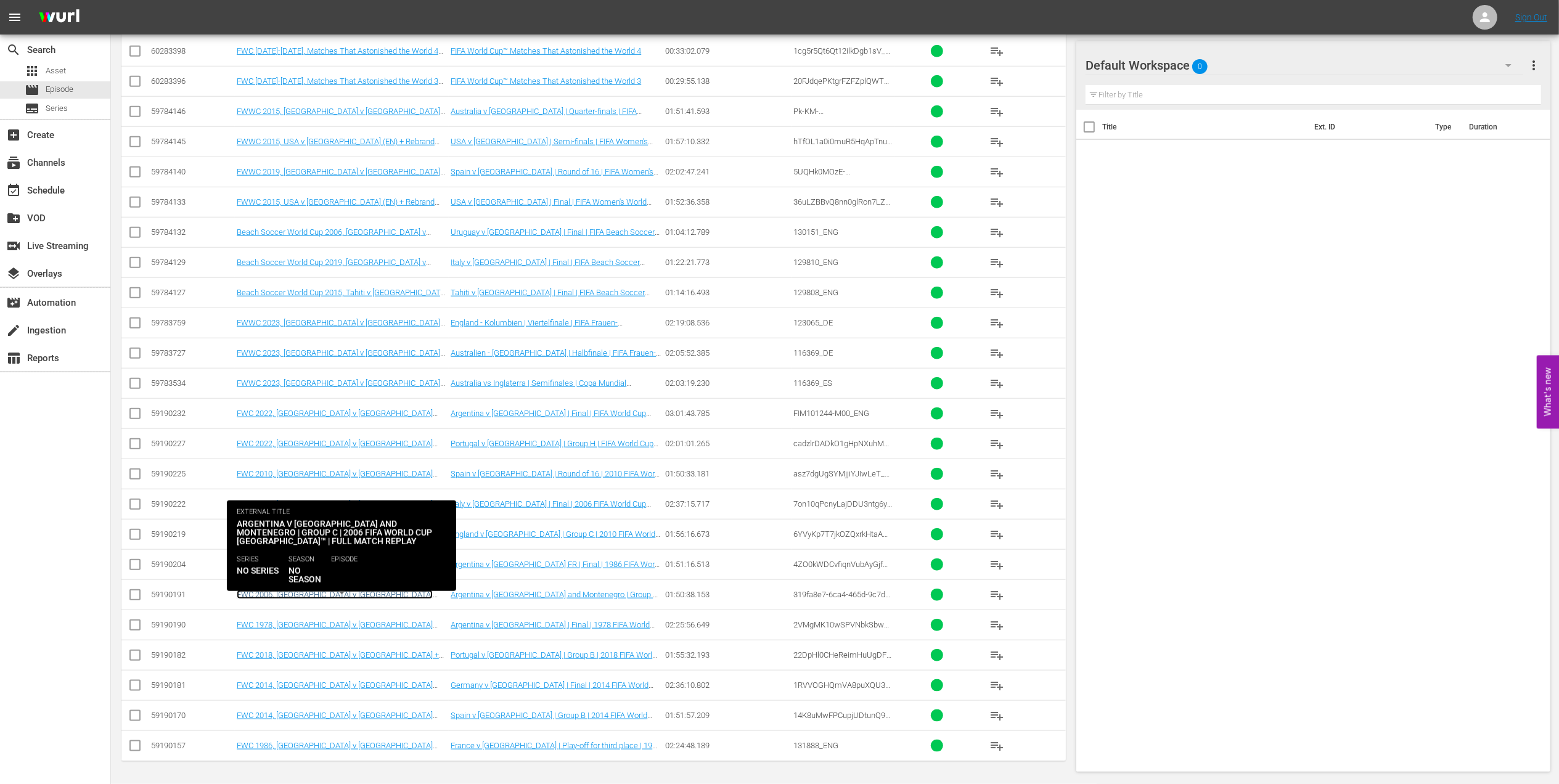
click at [349, 592] on link "FWC 2006, Argentina v Serbia (EN) + Rebrand promo 2" at bounding box center [334, 598] width 196 height 19
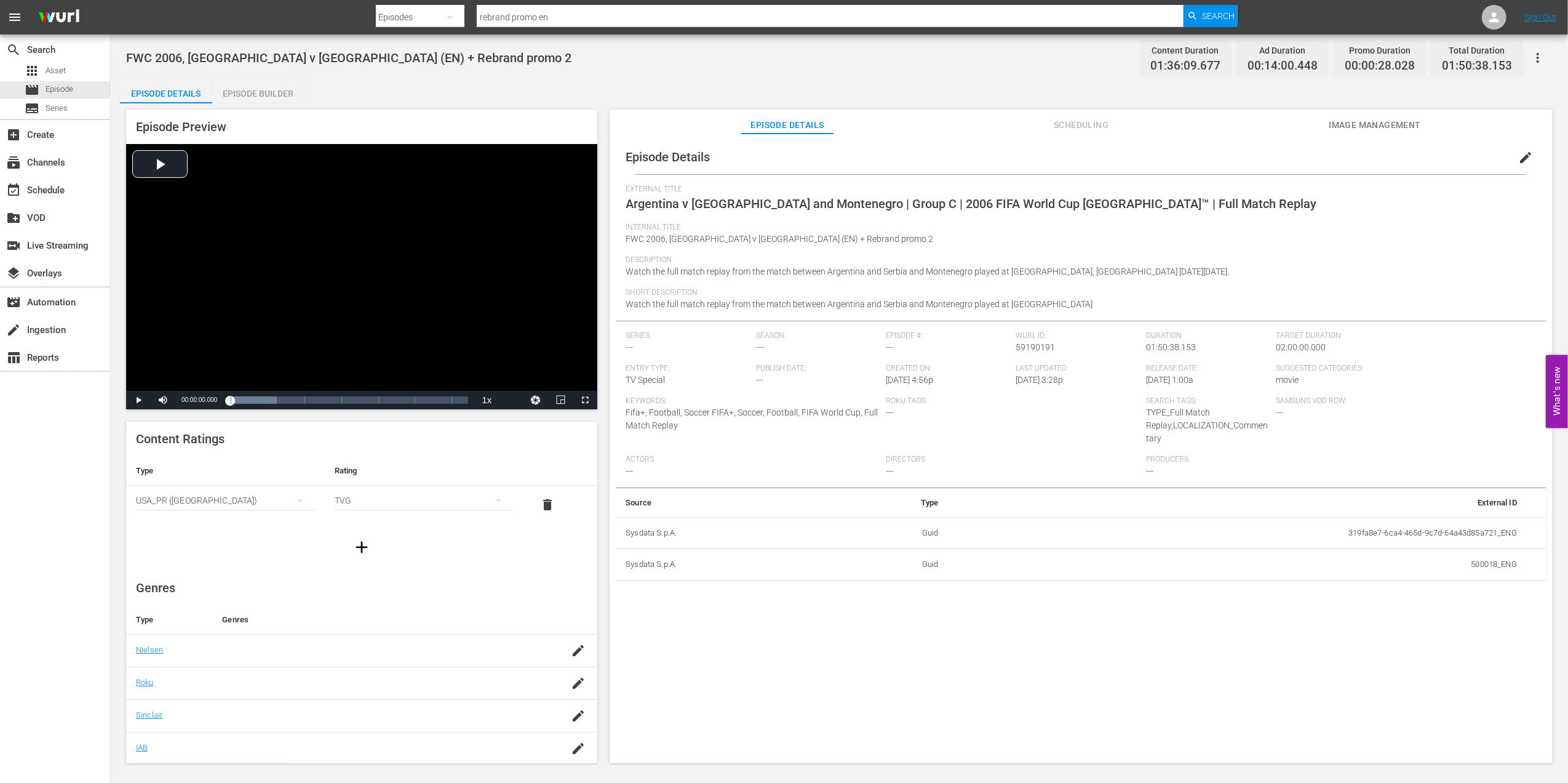
click at [257, 96] on div "Episode Builder" at bounding box center [258, 93] width 92 height 30
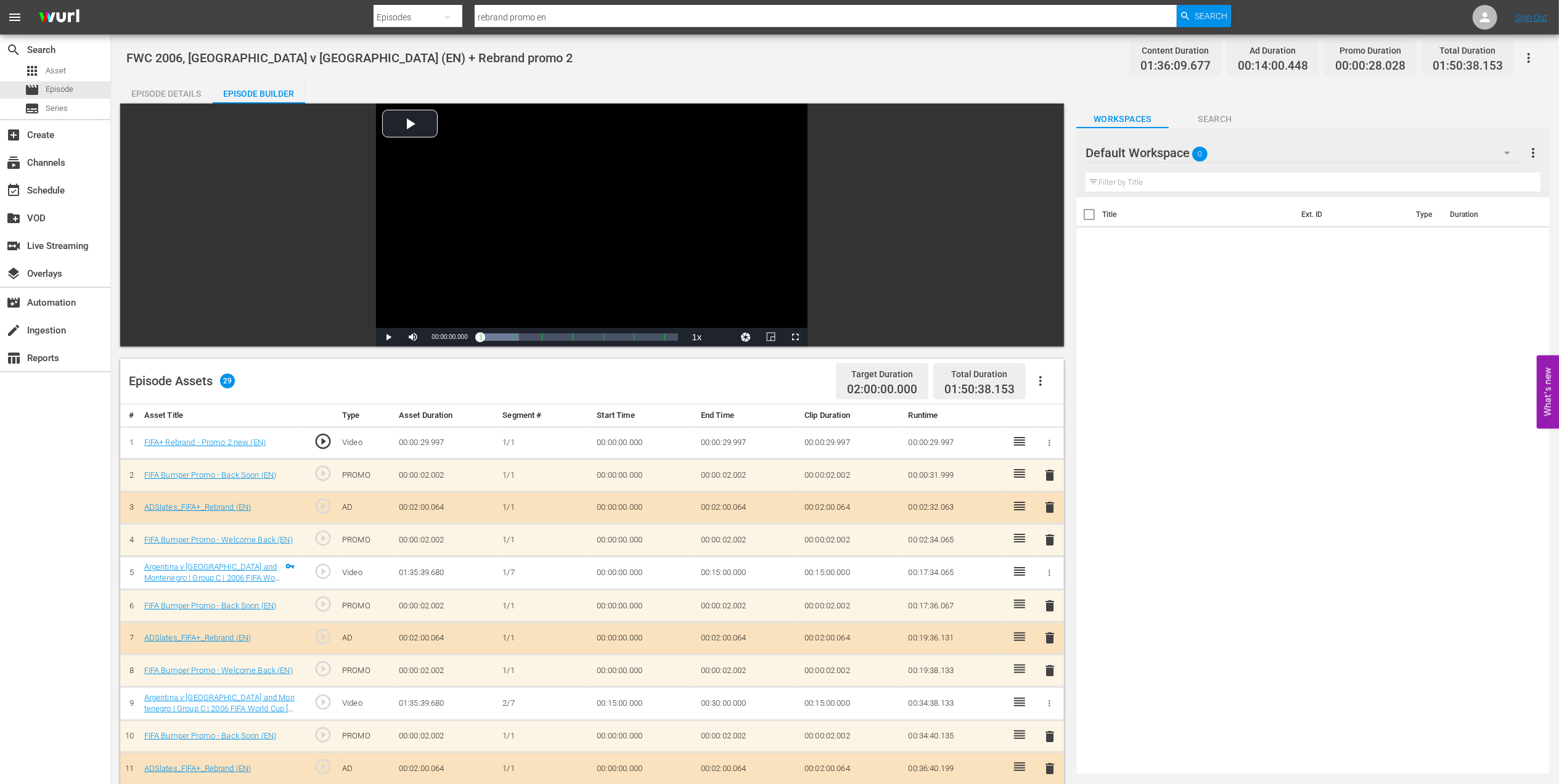
click at [168, 87] on div "Episode Details" at bounding box center [166, 93] width 92 height 30
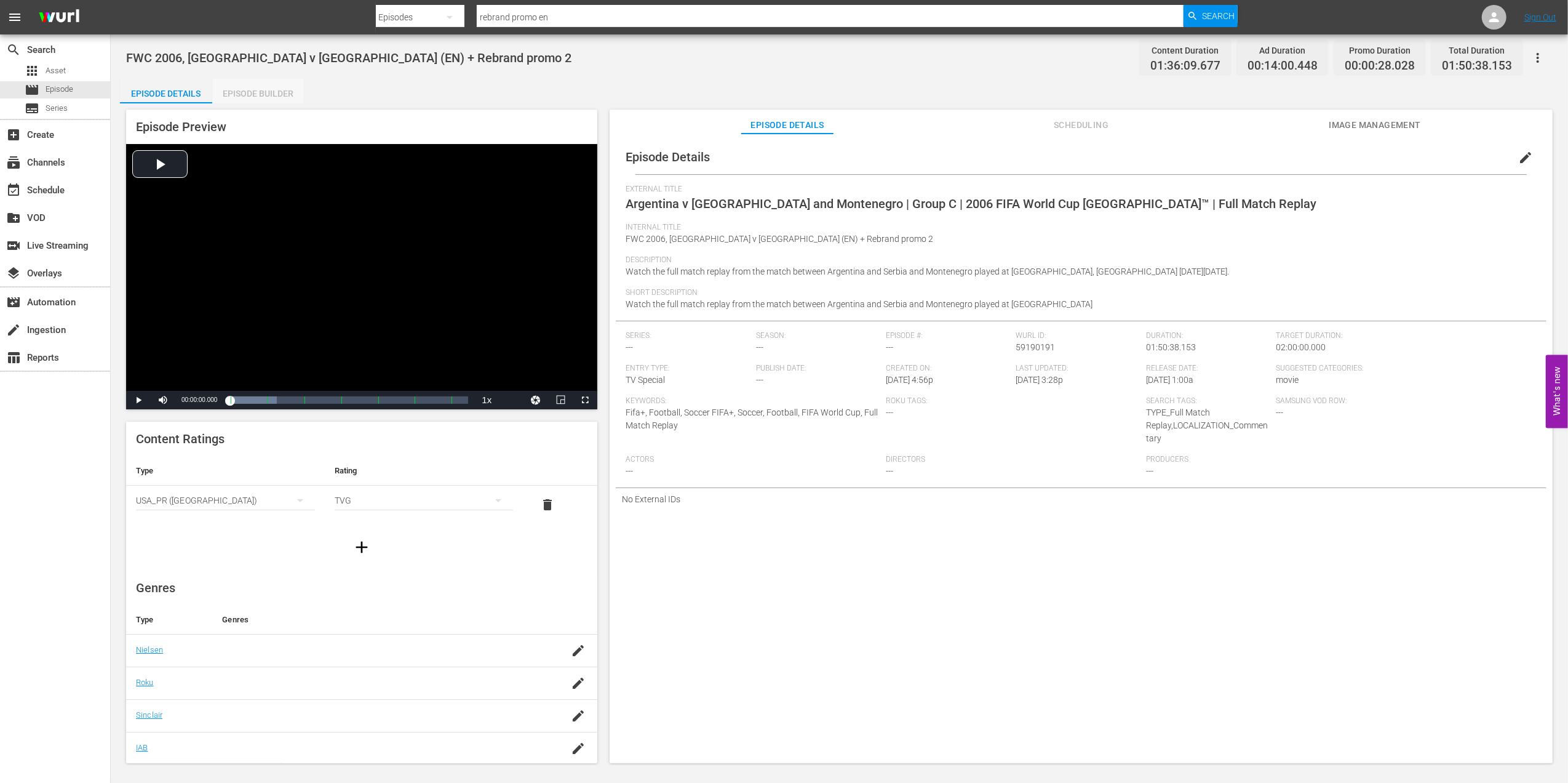
click at [257, 89] on div "Episode Builder" at bounding box center [258, 93] width 92 height 30
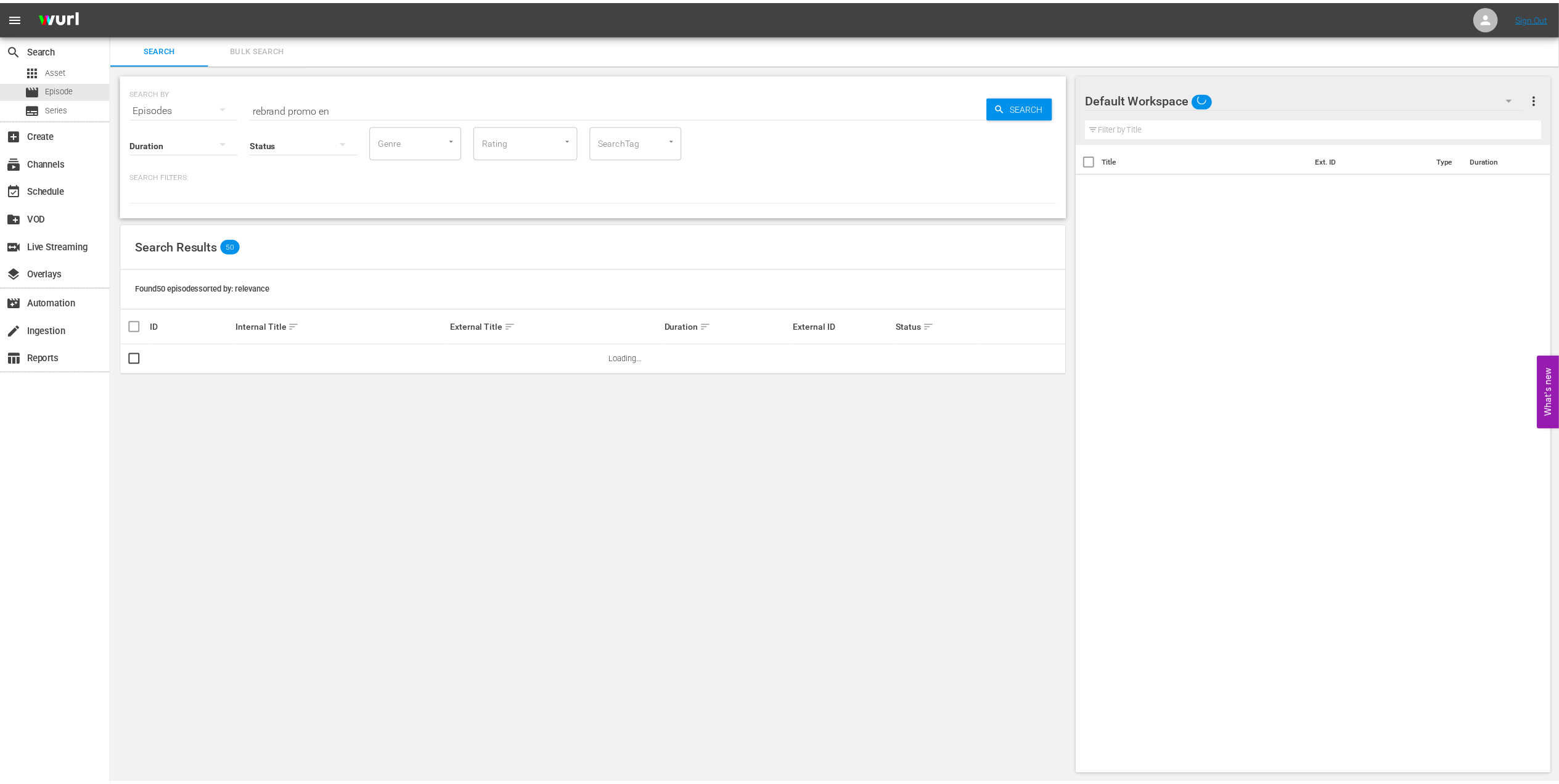
scroll to position [1, 0]
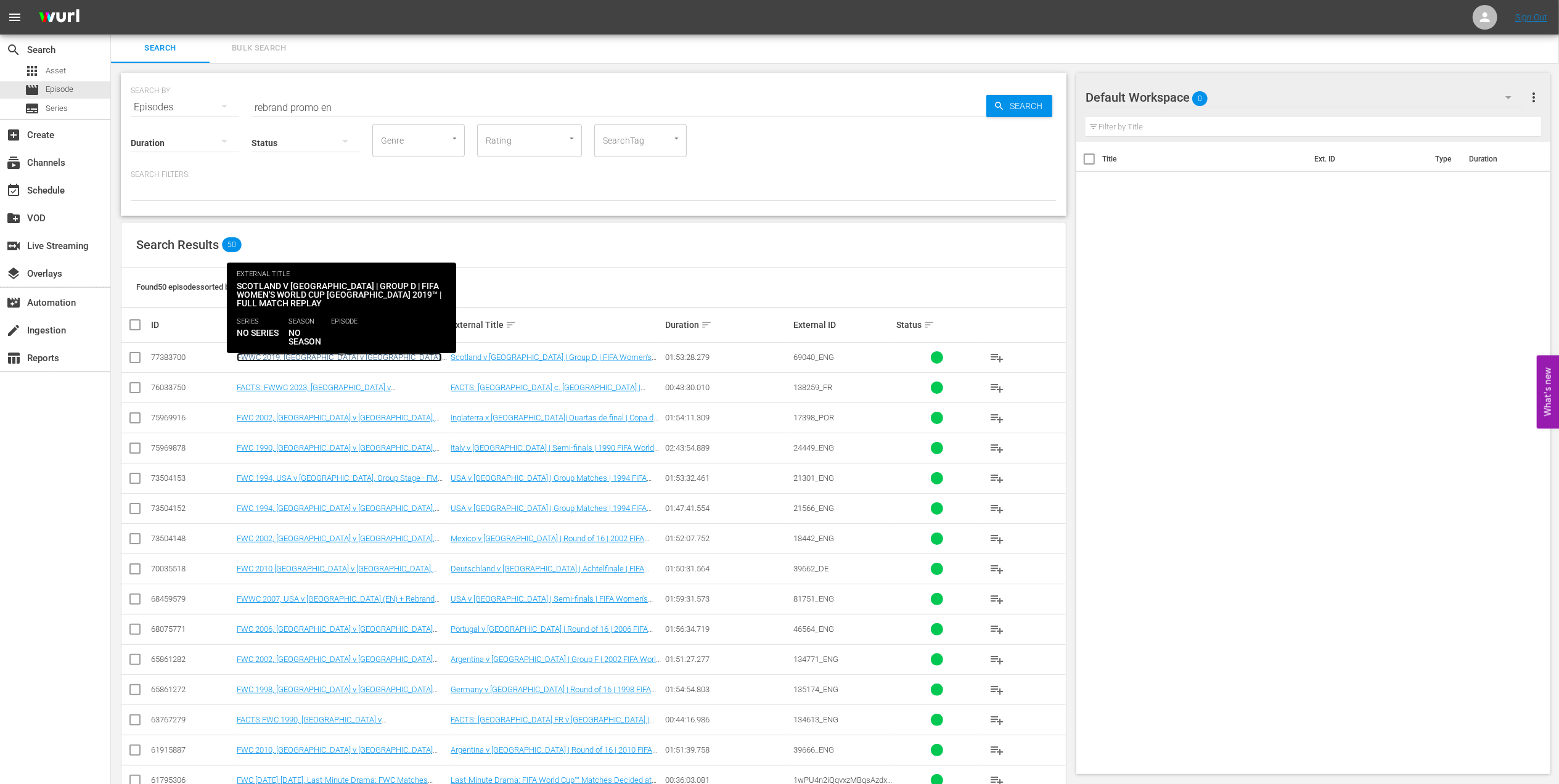
click at [358, 352] on link "FWWC 2019, Scotland v Argentina, Group Stage - FMR (EN) + Rebrand promo 2" at bounding box center [339, 361] width 206 height 19
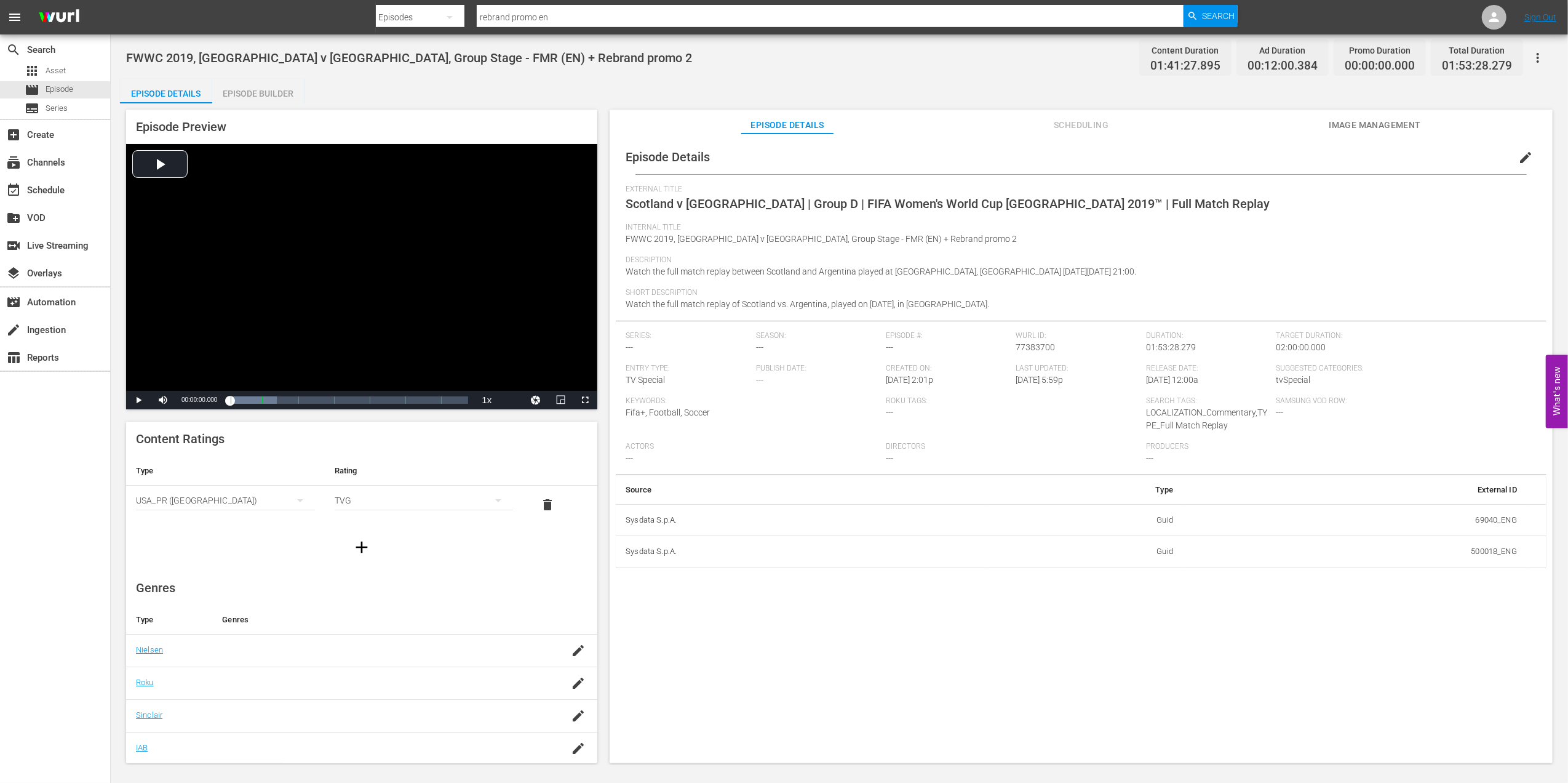
click at [1078, 119] on span "Scheduling" at bounding box center [1081, 125] width 92 height 15
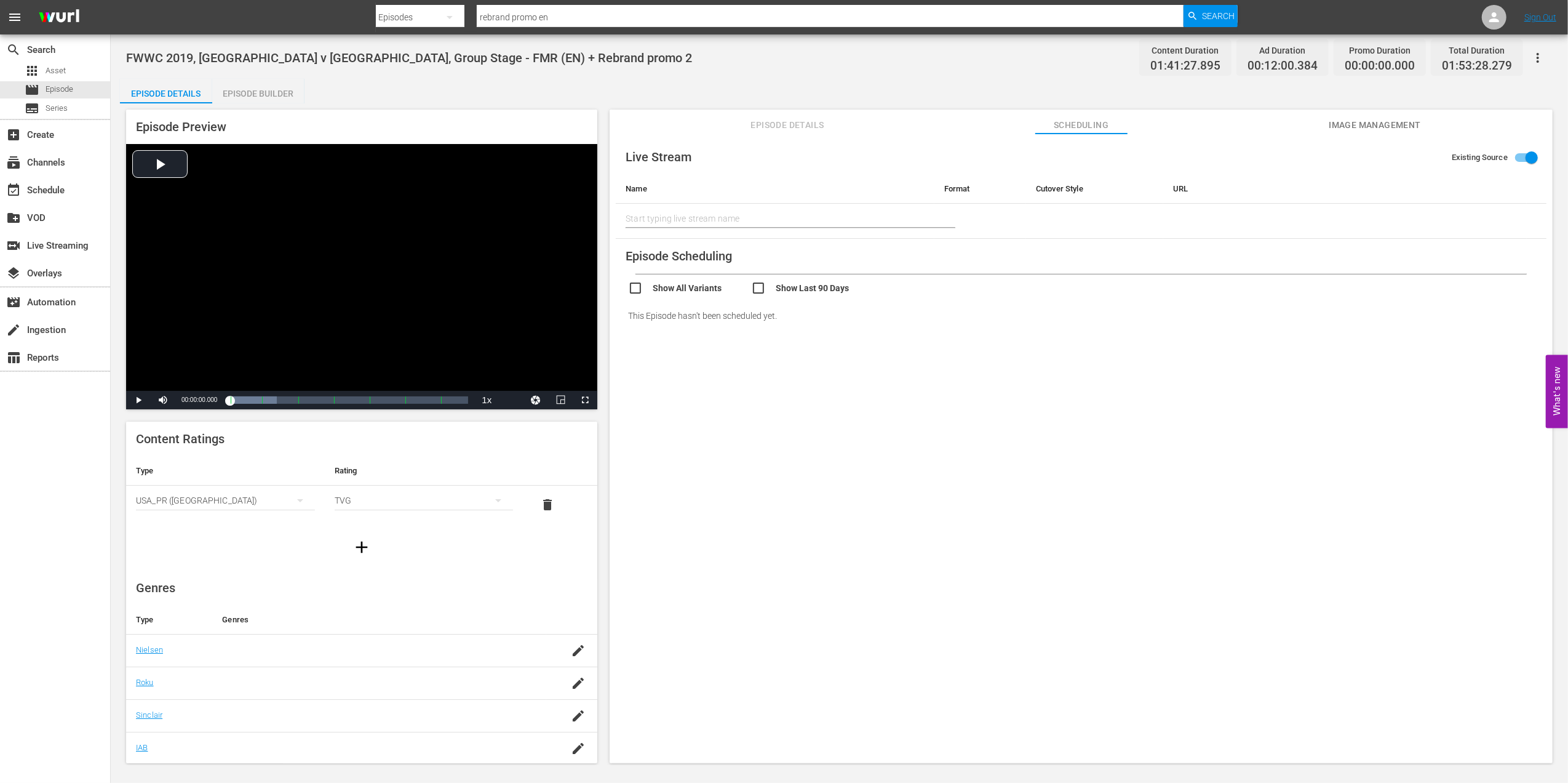
click at [269, 92] on div "Episode Builder" at bounding box center [258, 93] width 92 height 30
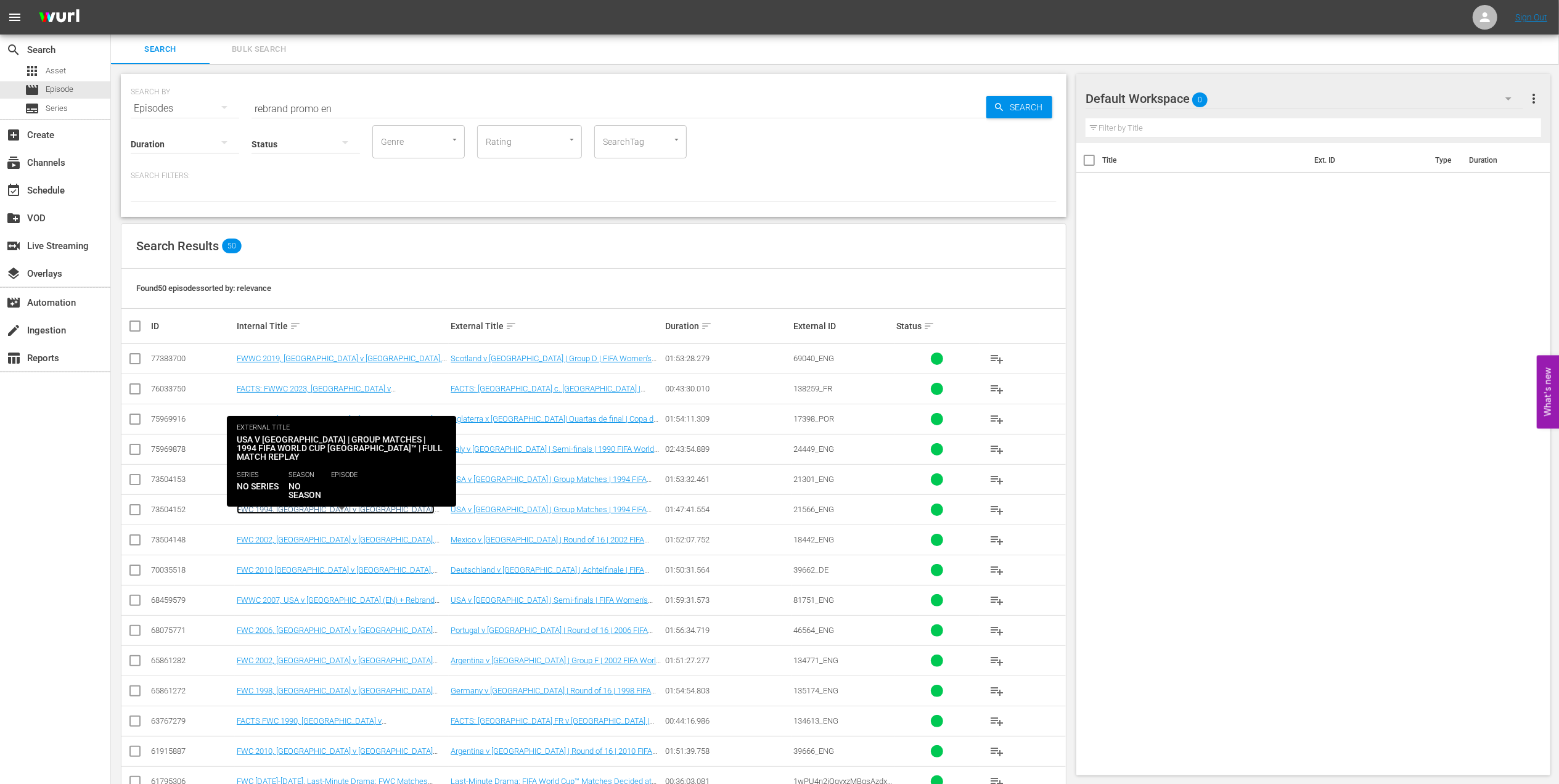
click at [358, 508] on link "FWC 1994, USA v Switzerland, Group Stage - FMR (EN) + Rebrand promo 2" at bounding box center [335, 513] width 198 height 19
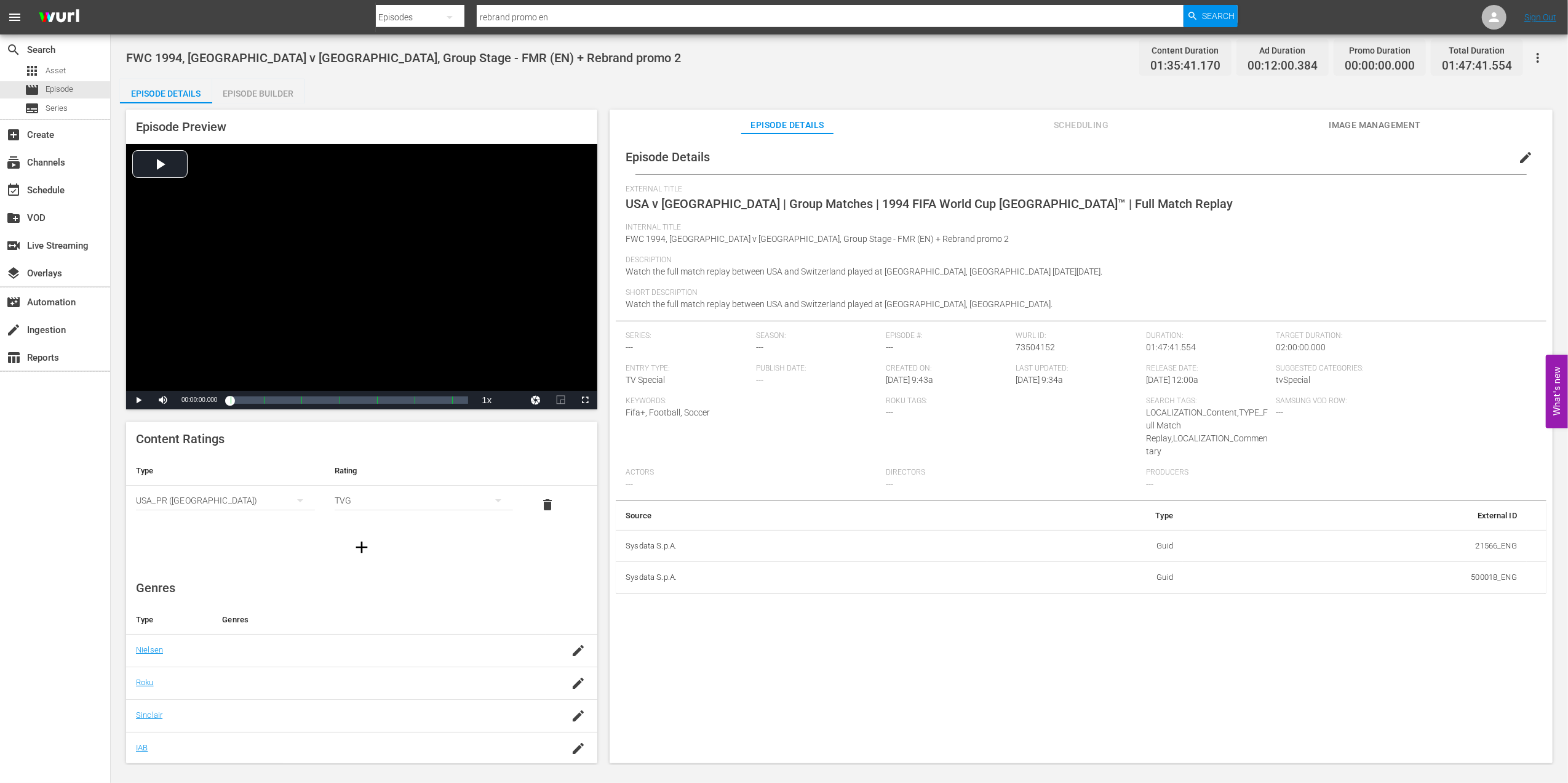
click at [1081, 125] on span "Scheduling" at bounding box center [1081, 125] width 92 height 15
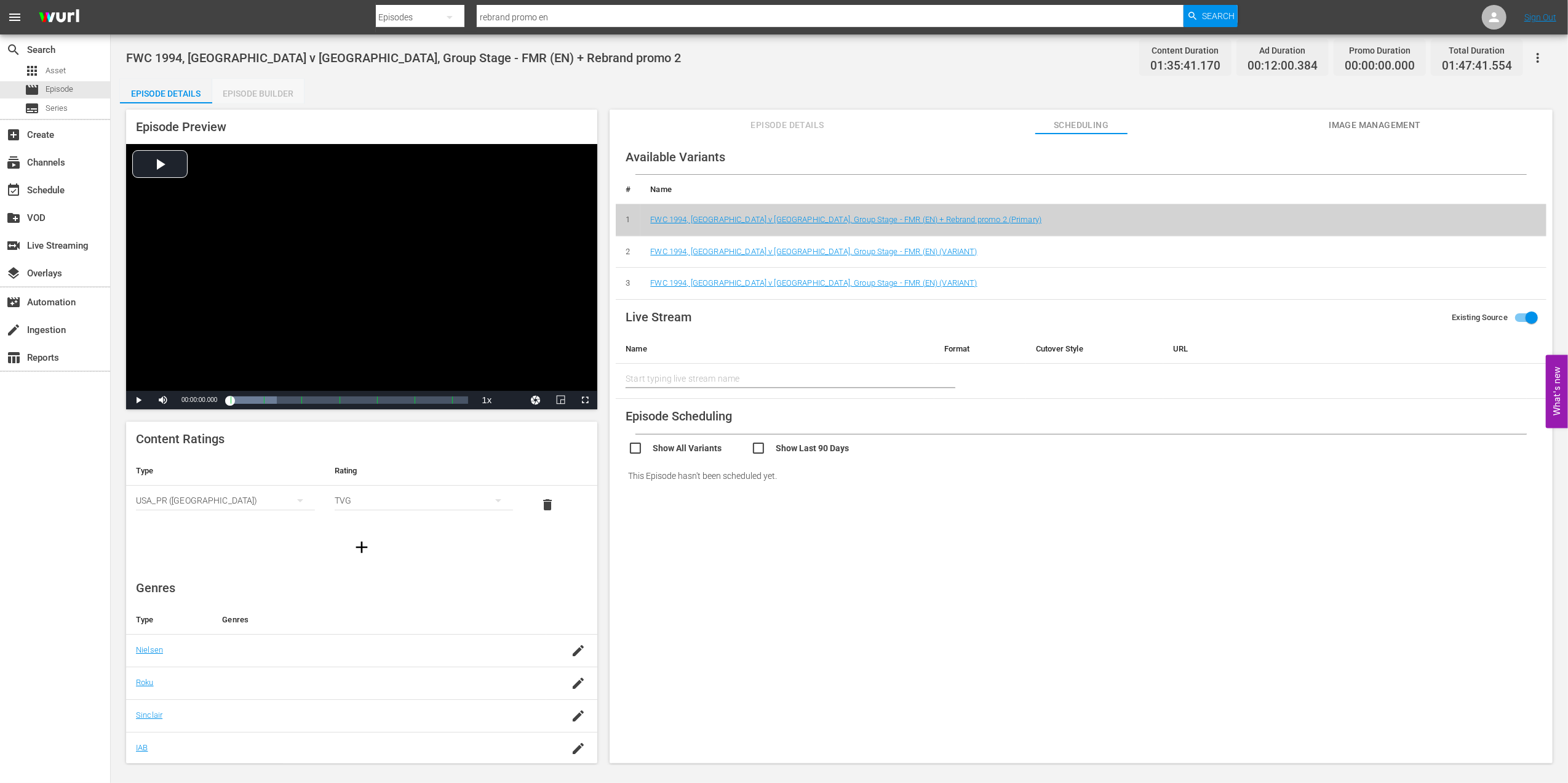
click at [260, 92] on div "Episode Builder" at bounding box center [258, 93] width 92 height 30
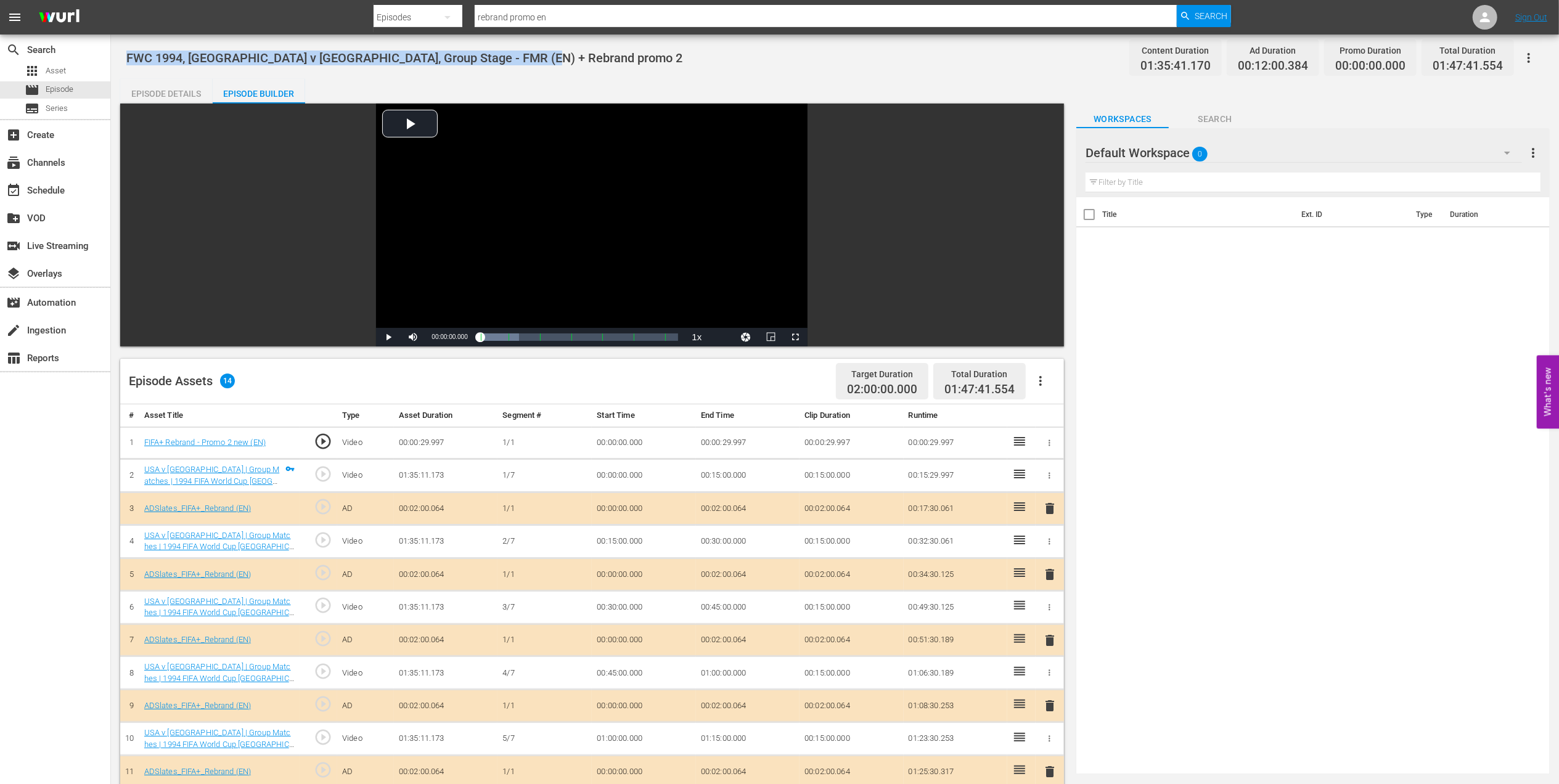
drag, startPoint x: 534, startPoint y: 57, endPoint x: 122, endPoint y: 59, distance: 412.0
click at [122, 59] on div "FWC 1994, USA v Switzerland, Group Stage - FMR (EN) + Rebrand promo 2 Content D…" at bounding box center [835, 570] width 1448 height 1071
copy span "FWC 1994, USA v Switzerland, Group Stage - FMR (EN) + Rebrand promo 2"
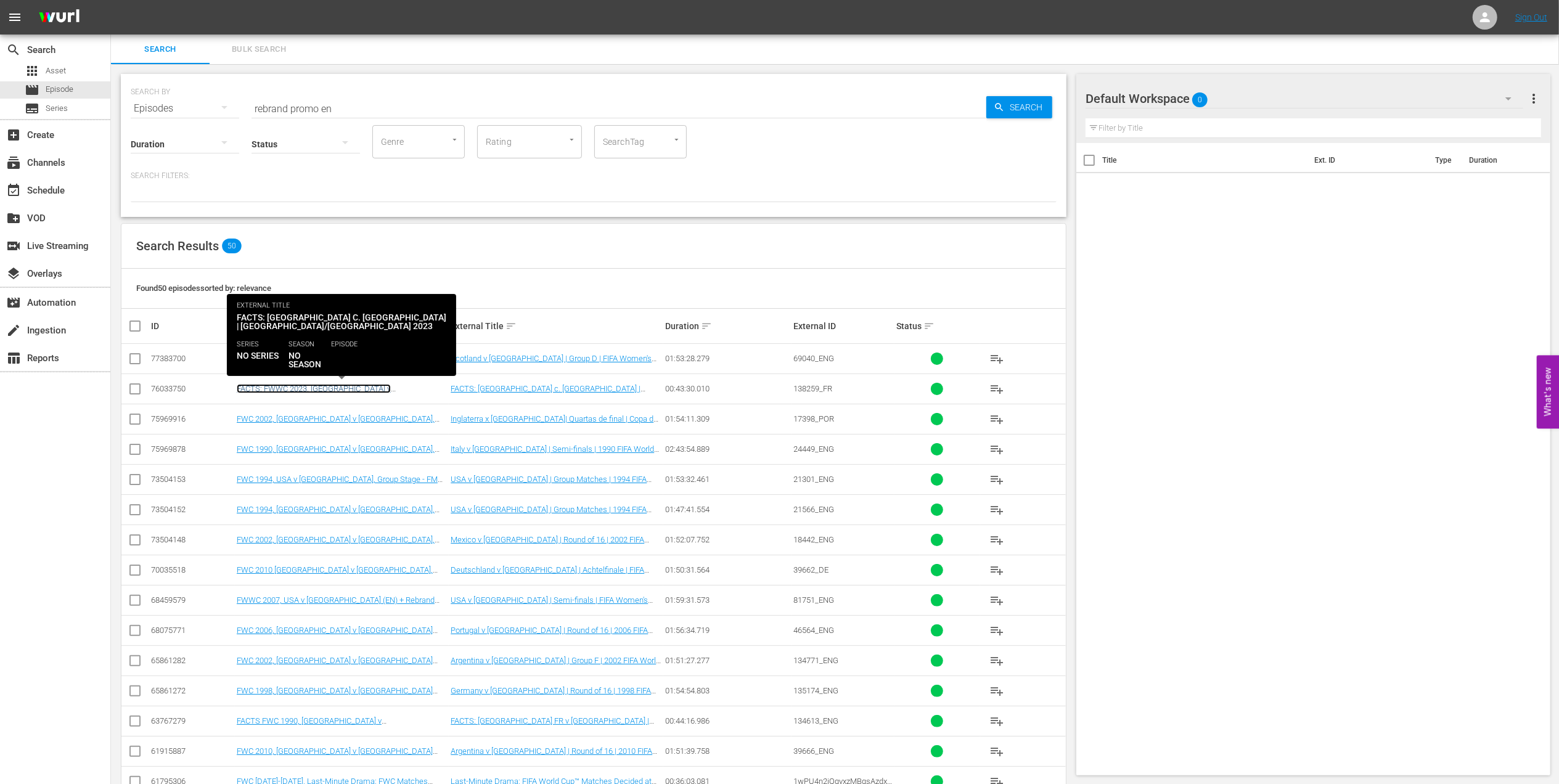
click at [396, 388] on link "FACTS: FWWC 2023, Spain v England (FR) + Rebrand Promo 2" at bounding box center [316, 393] width 159 height 19
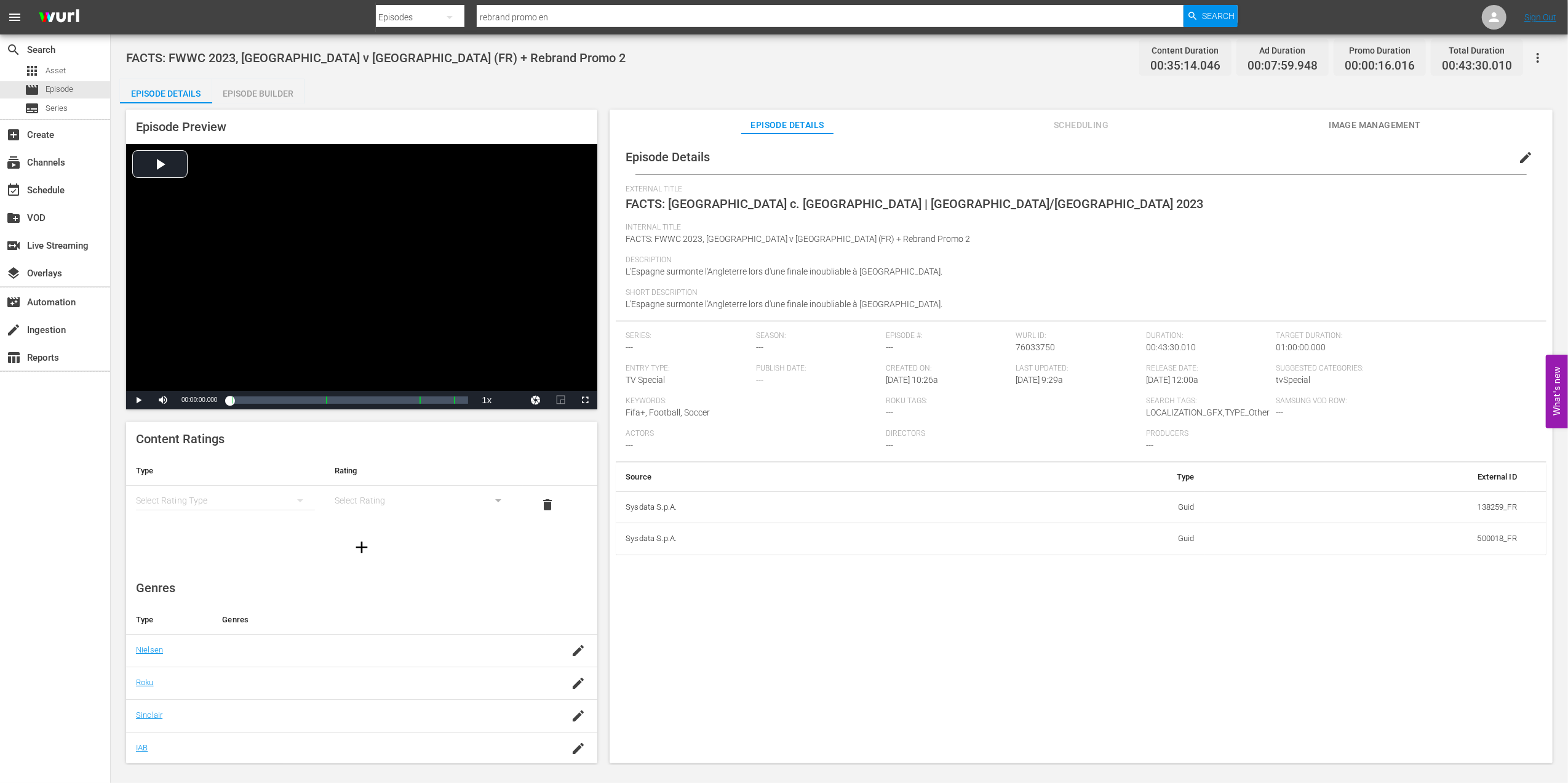
click at [278, 94] on div "Episode Builder" at bounding box center [258, 93] width 92 height 30
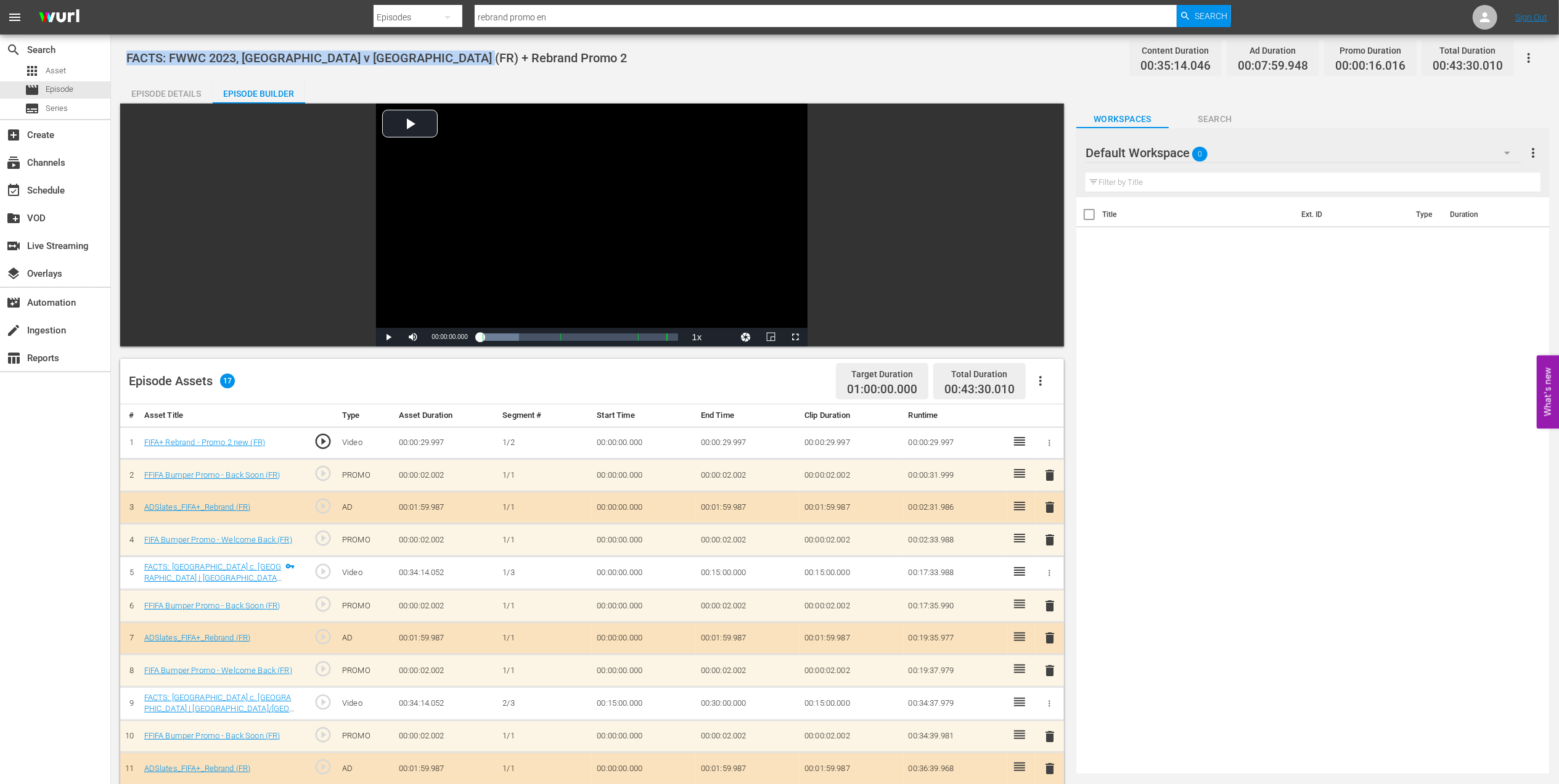
drag, startPoint x: 467, startPoint y: 52, endPoint x: 124, endPoint y: 57, distance: 343.0
click at [124, 57] on div "FACTS: FWWC 2023, Spain v England (FR) + Rebrand Promo 2 Content Duration 00:35…" at bounding box center [835, 570] width 1448 height 1071
copy span "FACTS: FWWC 2023, Spain v England (FR) + Rebrand Promo 2"
click at [55, 163] on div "subscriptions Channels" at bounding box center [34, 160] width 69 height 11
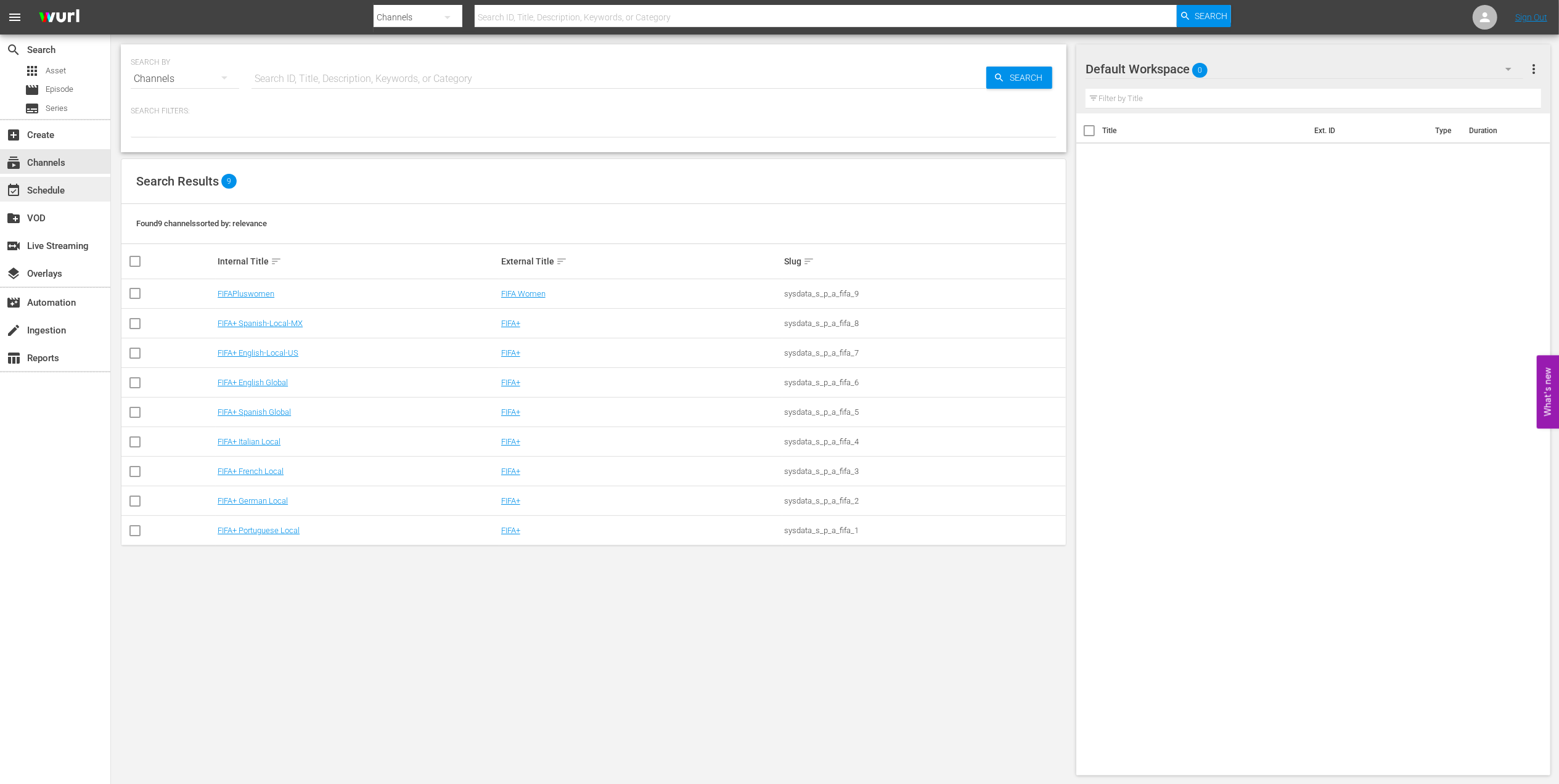
click at [41, 194] on div "event_available Schedule" at bounding box center [34, 188] width 69 height 11
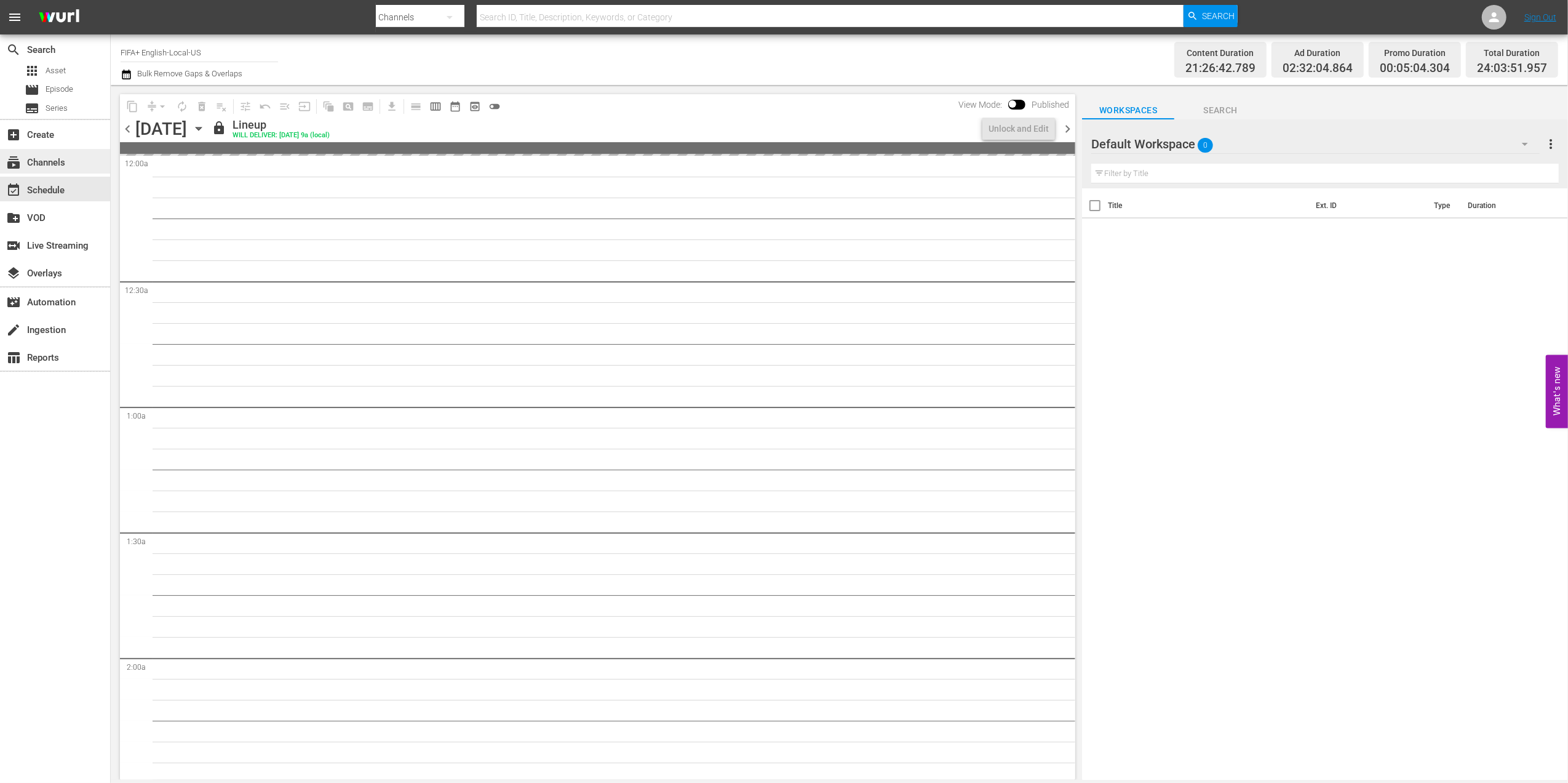
click at [64, 159] on div "subscriptions Channels" at bounding box center [34, 160] width 69 height 11
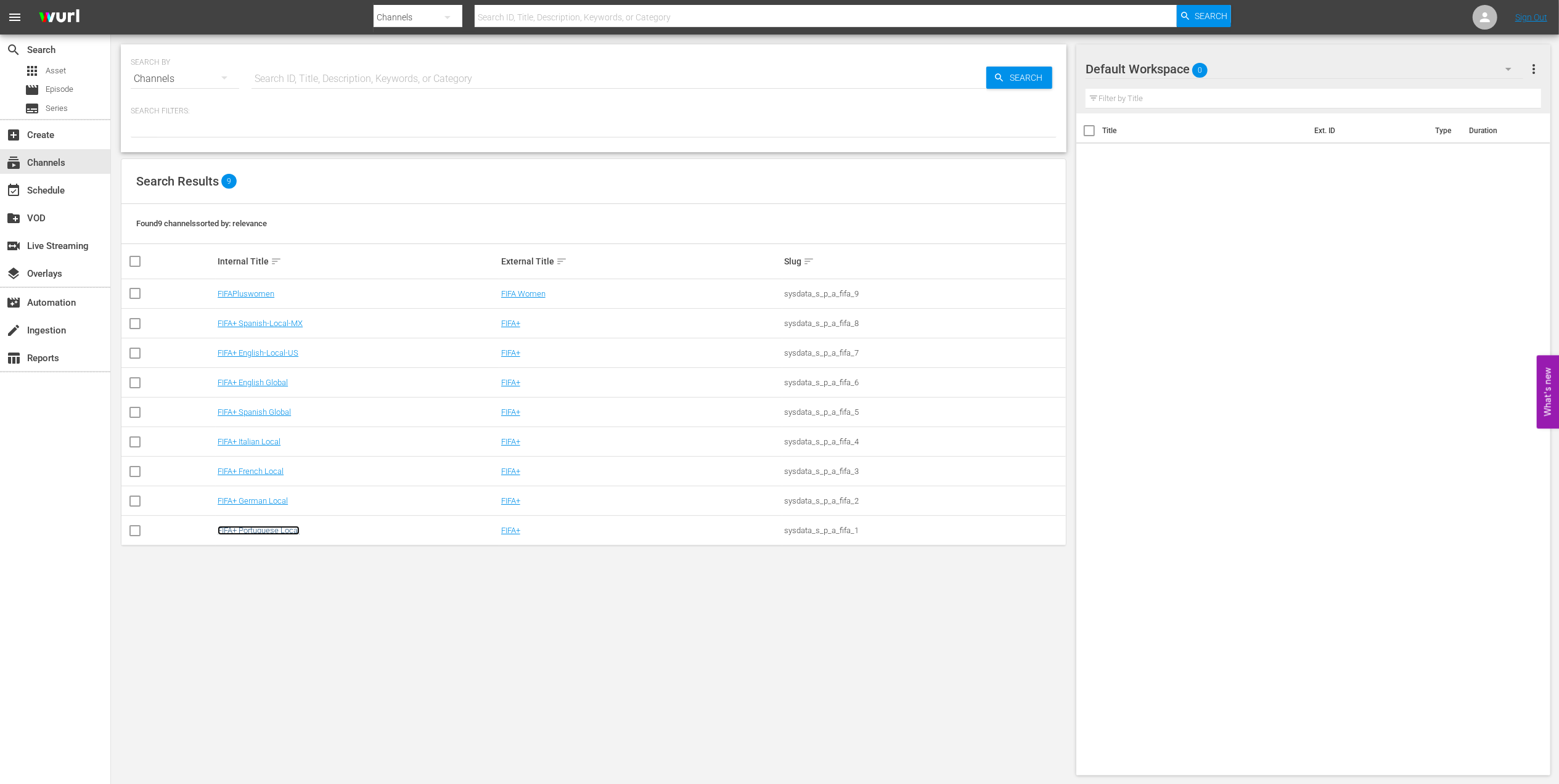
click at [291, 526] on link "FIFA+ Portuguese Local" at bounding box center [258, 530] width 82 height 9
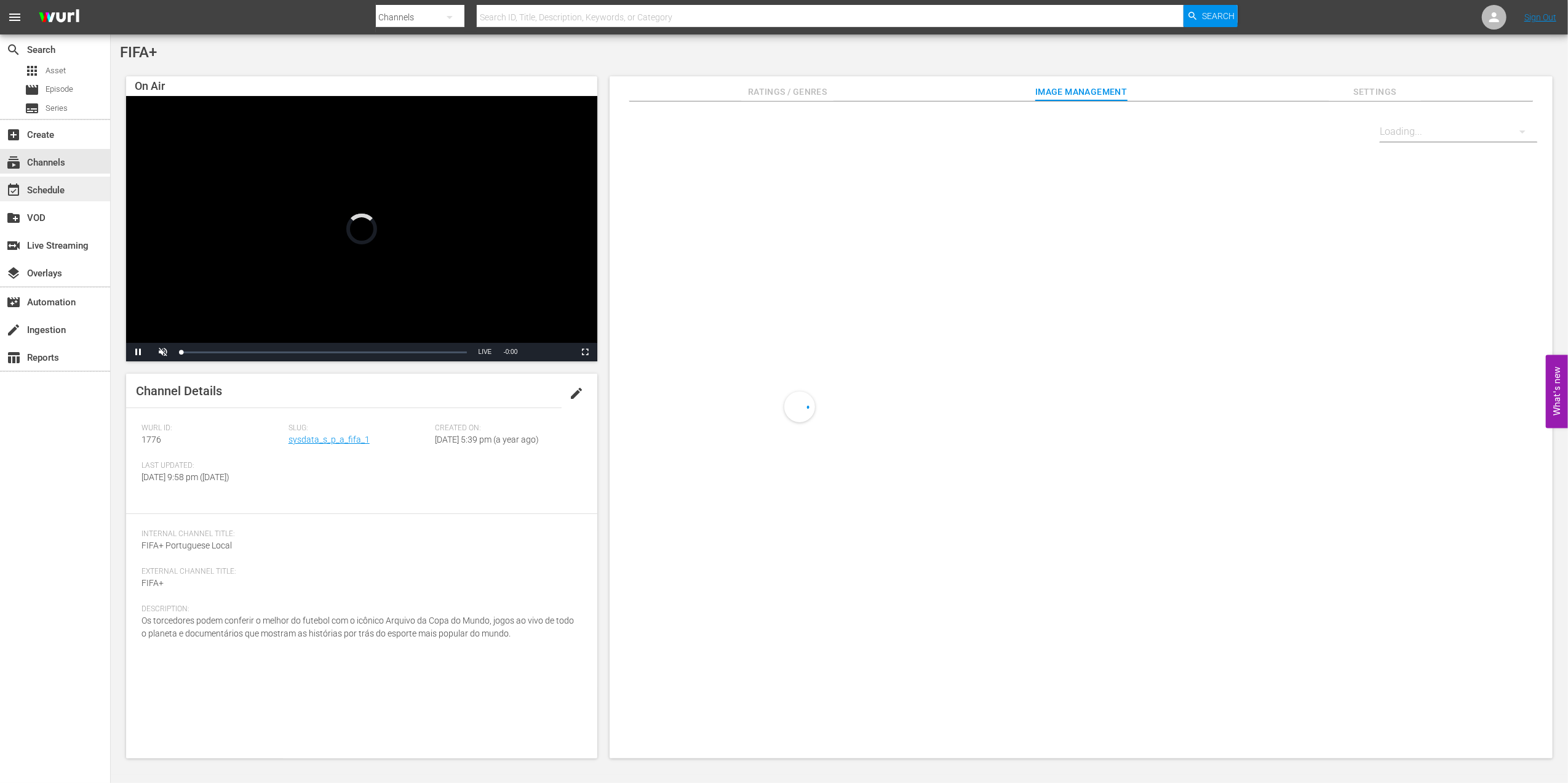
click at [68, 183] on div "event_available Schedule" at bounding box center [34, 188] width 69 height 11
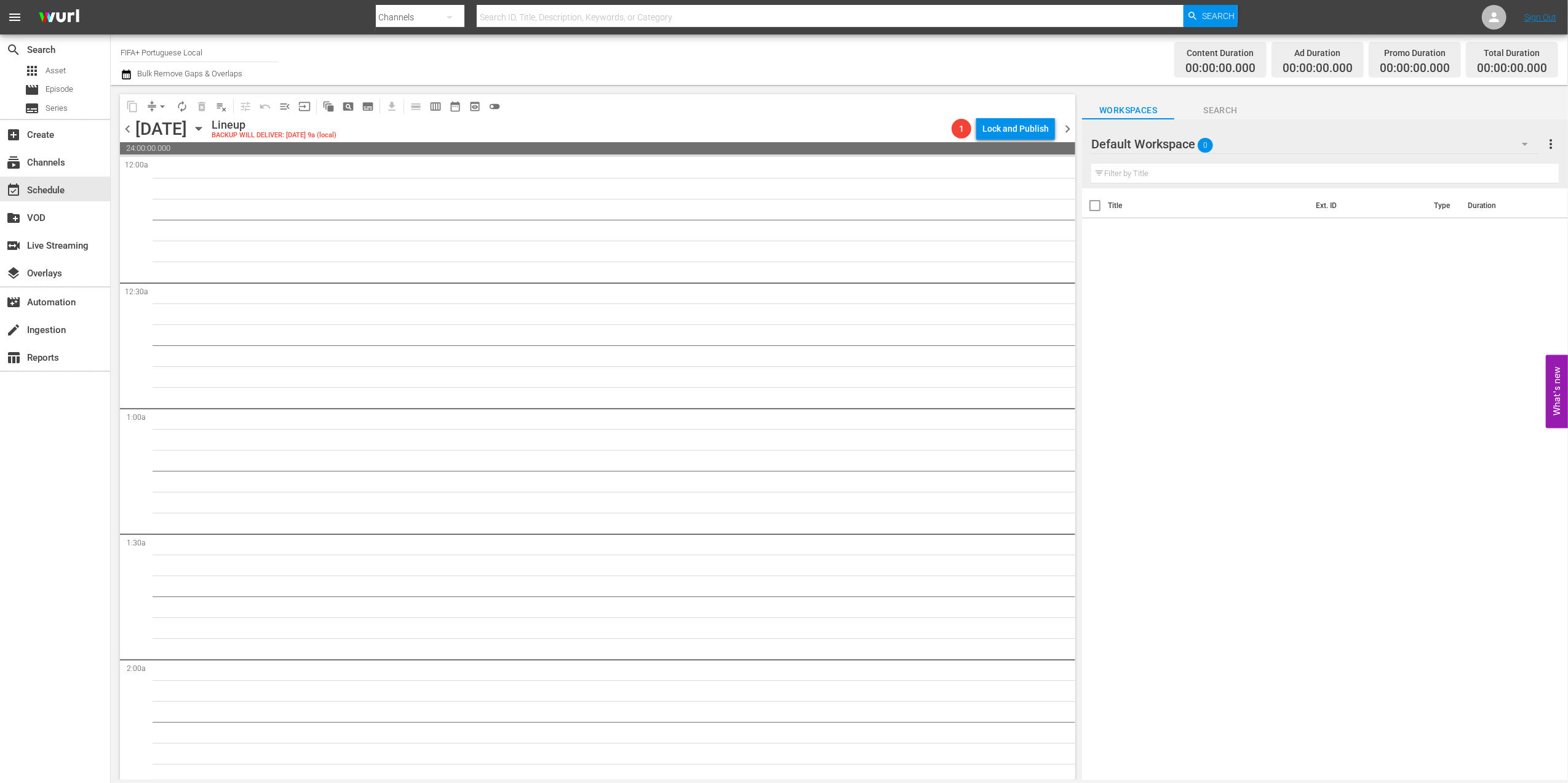
click at [124, 127] on span "chevron_left" at bounding box center [128, 129] width 15 height 15
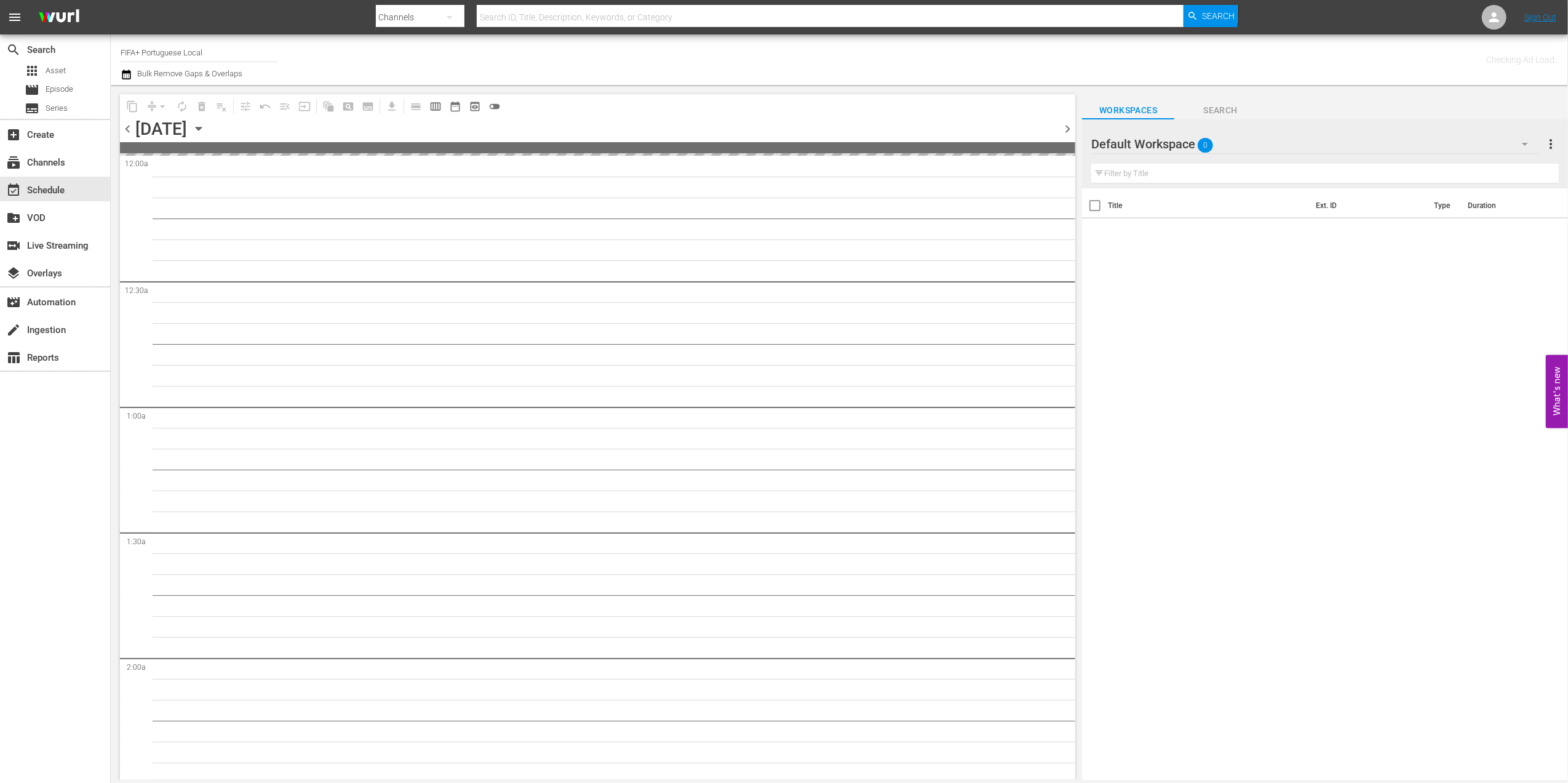
click at [124, 127] on span "chevron_left" at bounding box center [128, 129] width 15 height 15
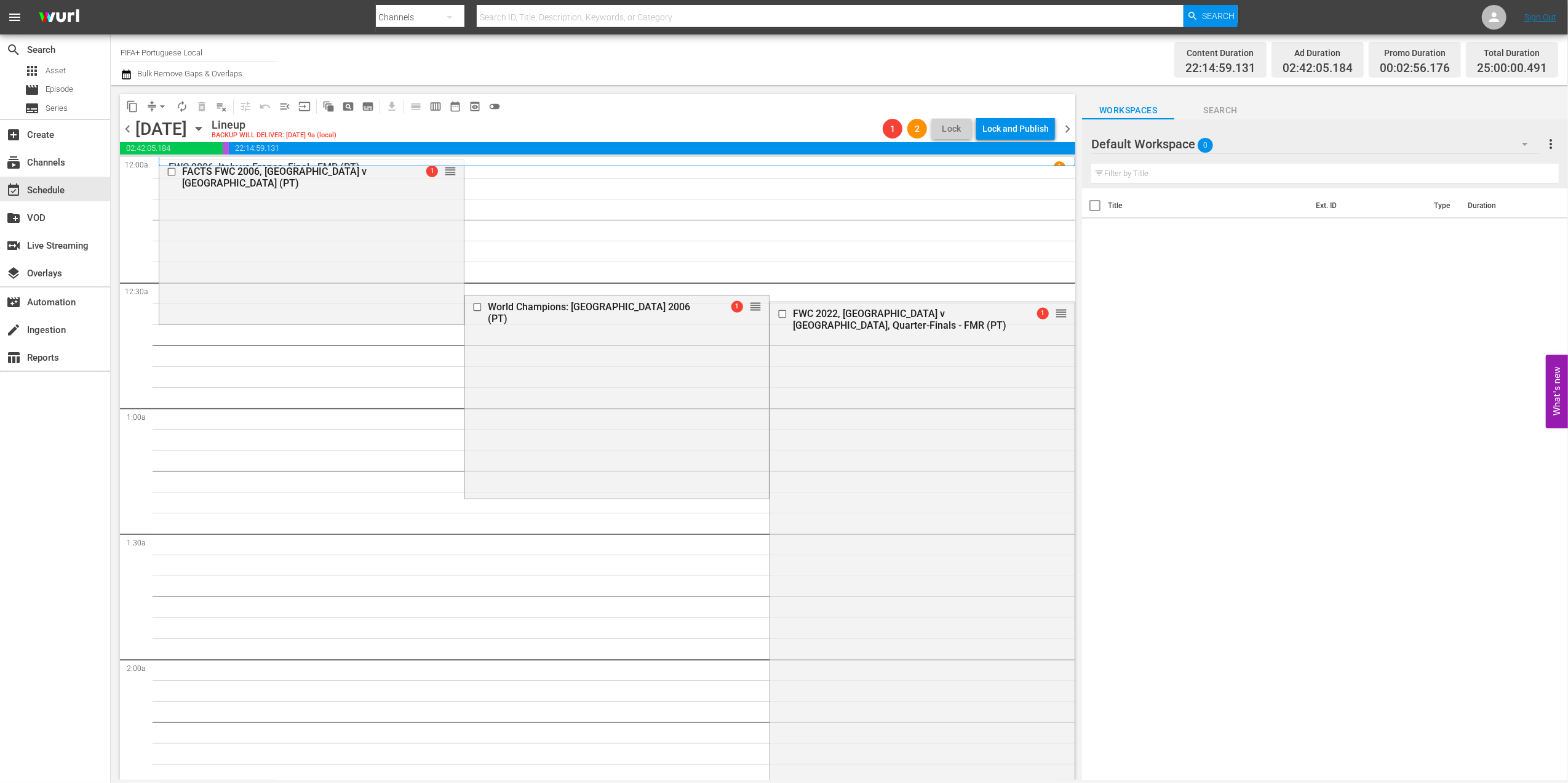
click at [127, 124] on span "chevron_left" at bounding box center [128, 129] width 15 height 15
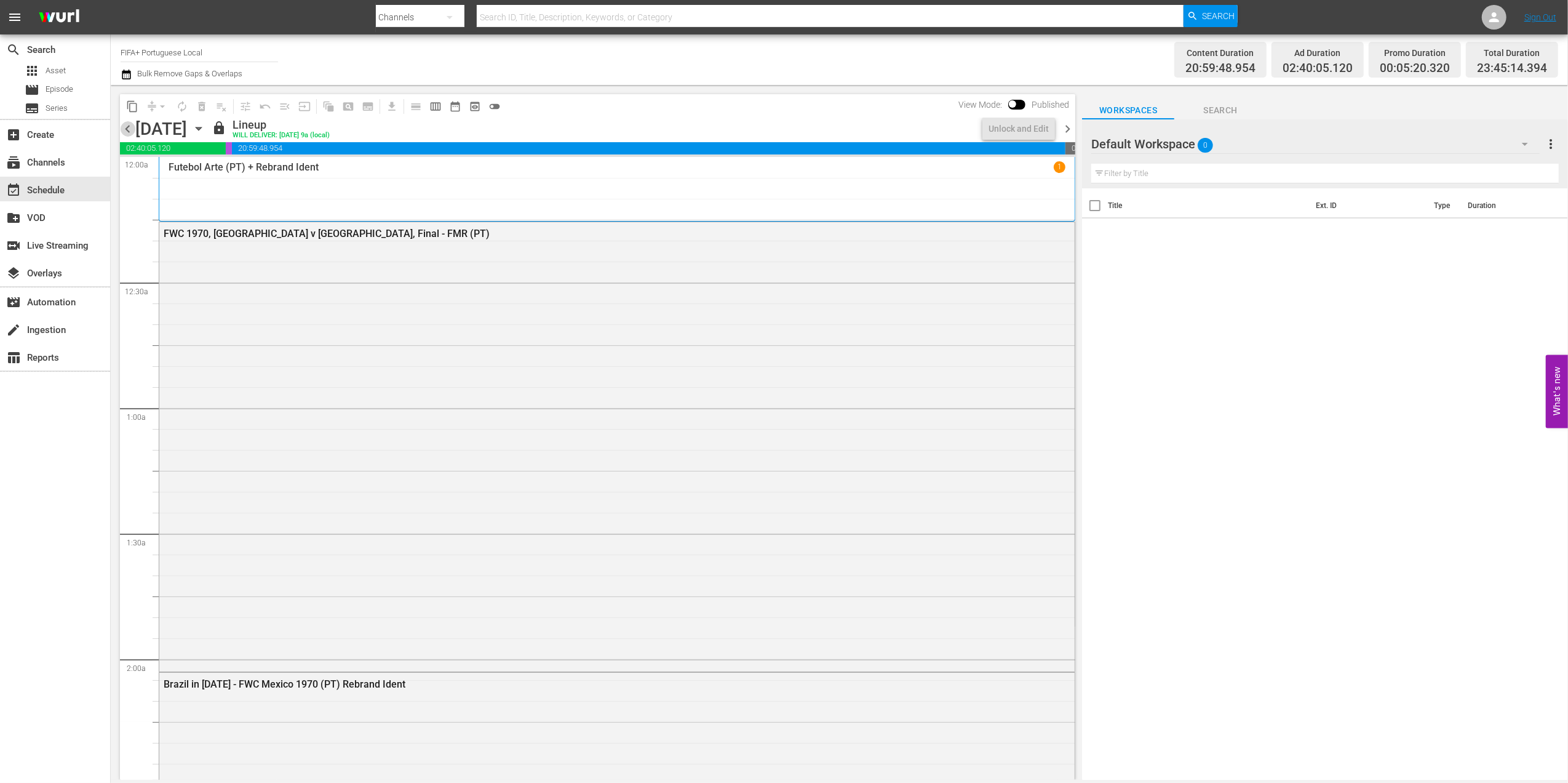
click at [128, 125] on span "chevron_left" at bounding box center [128, 129] width 15 height 15
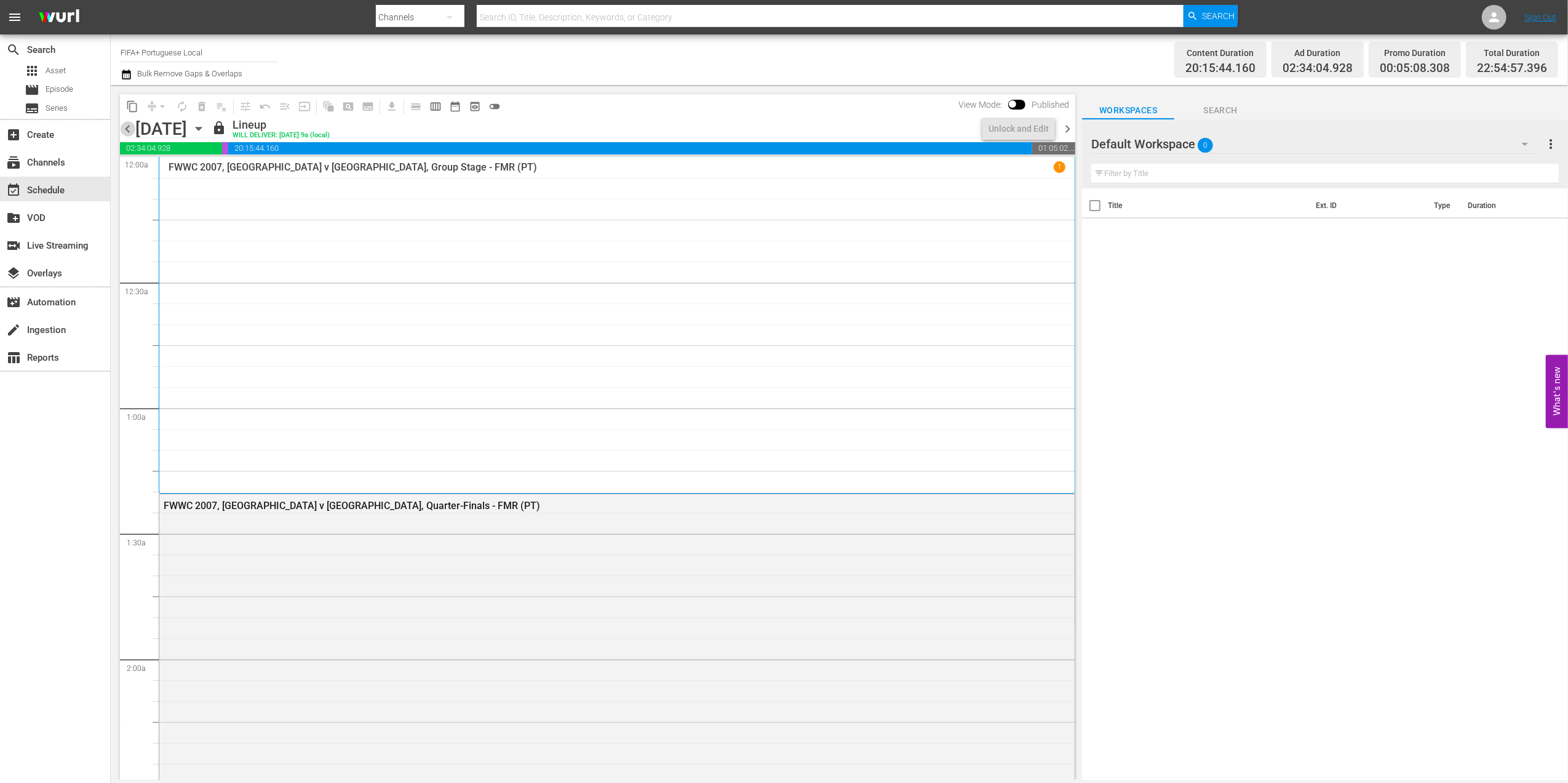
click at [128, 125] on span "chevron_left" at bounding box center [128, 129] width 15 height 15
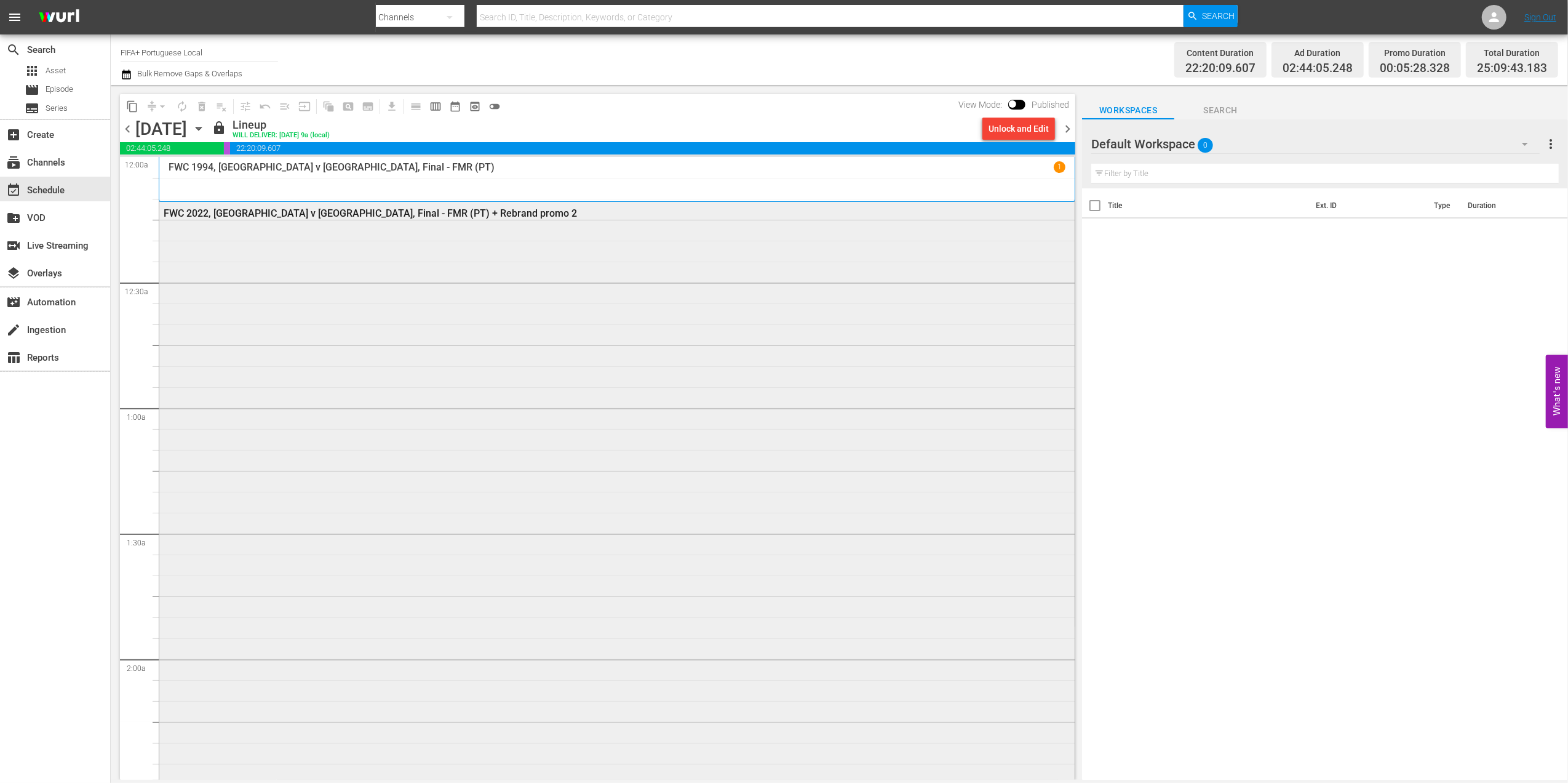
click at [311, 210] on div "FWC 2022, [GEOGRAPHIC_DATA] v [GEOGRAPHIC_DATA], Final - FMR (PT) + Rebrand pro…" at bounding box center [582, 213] width 838 height 12
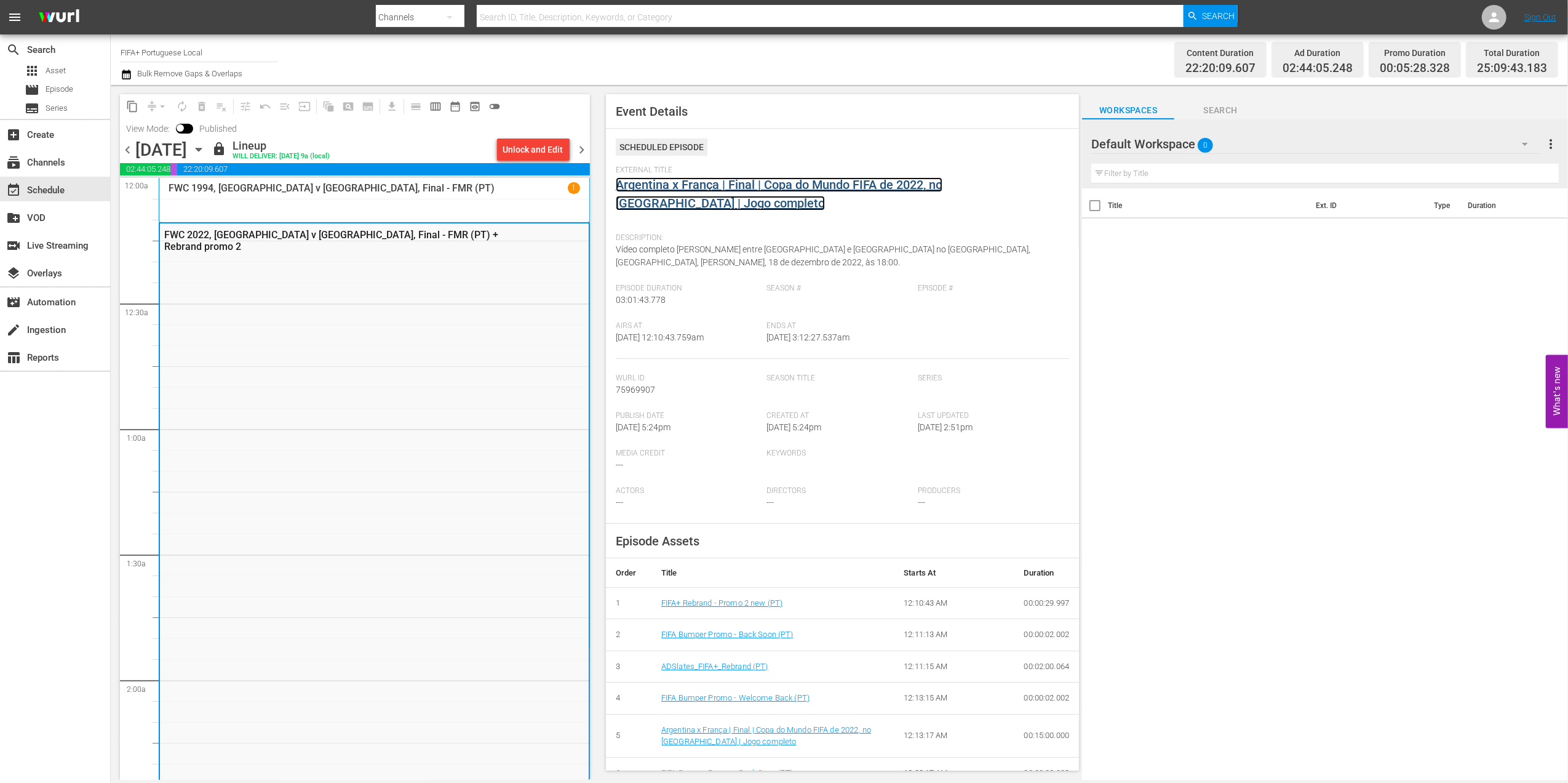
click at [747, 186] on link "Argentina x França | Final | Copa do Mundo FIFA de 2022, no [GEOGRAPHIC_DATA] |…" at bounding box center [779, 194] width 327 height 33
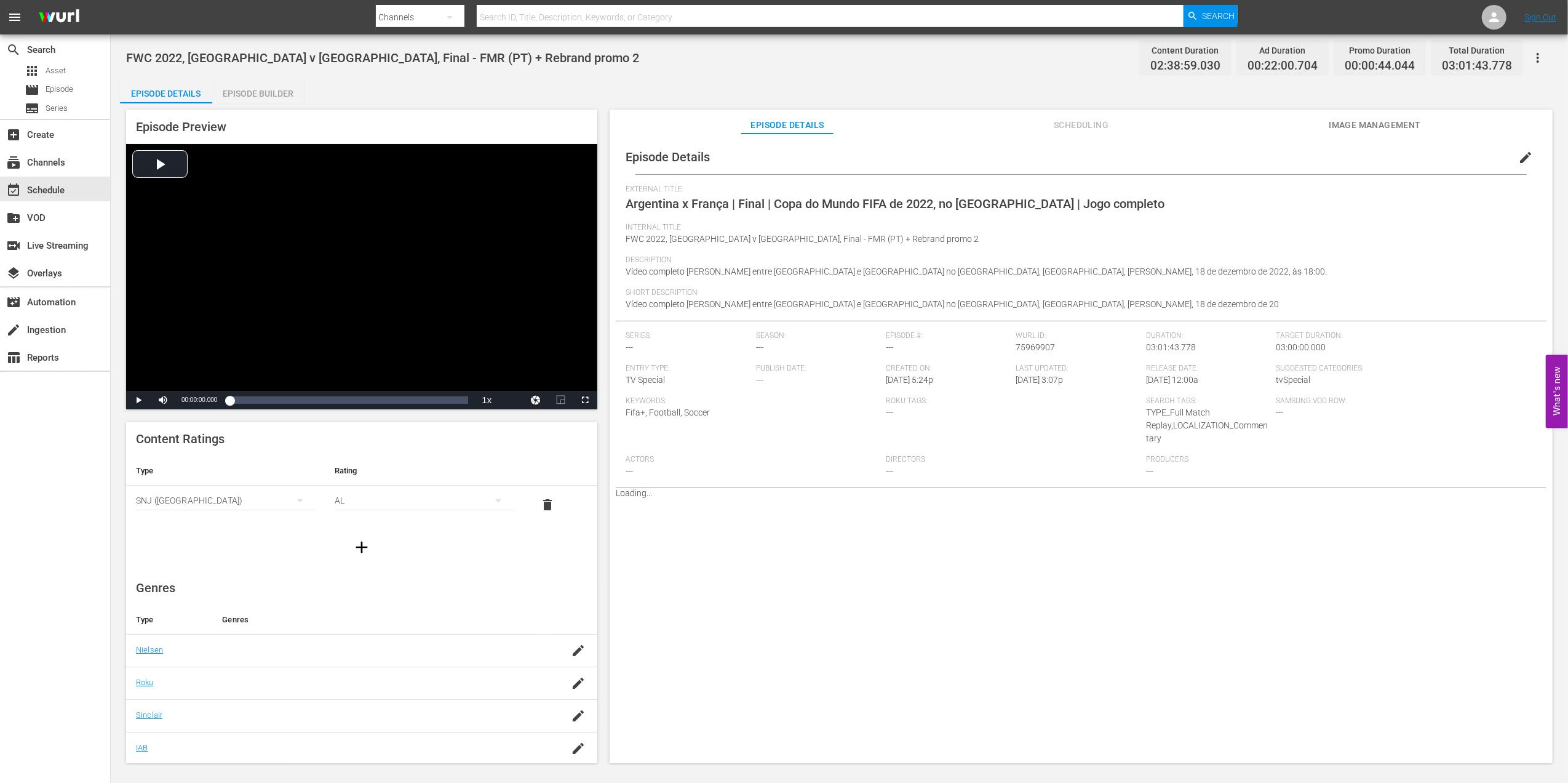
click at [268, 89] on div "Episode Builder" at bounding box center [258, 93] width 92 height 30
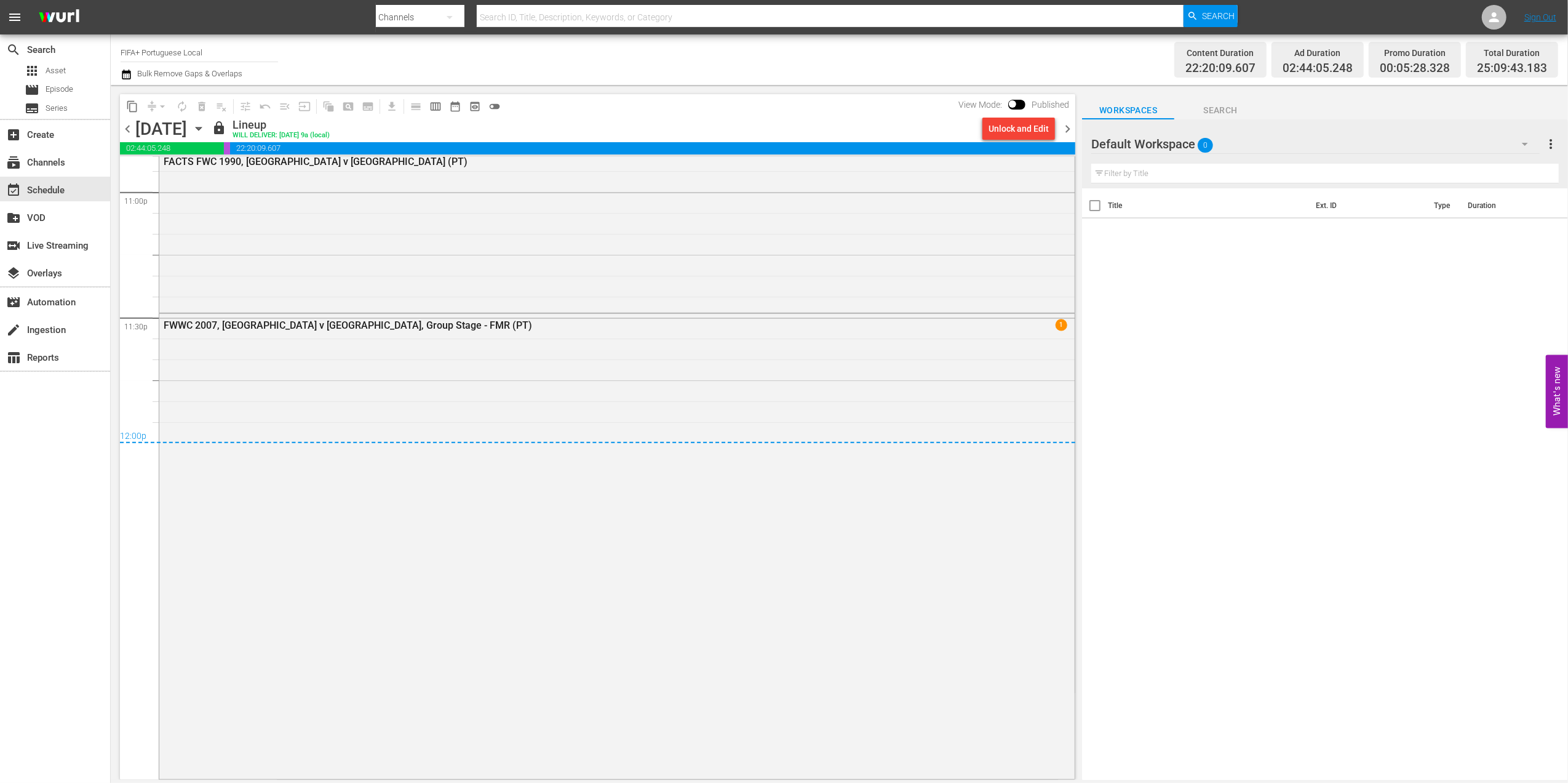
scroll to position [5679, 0]
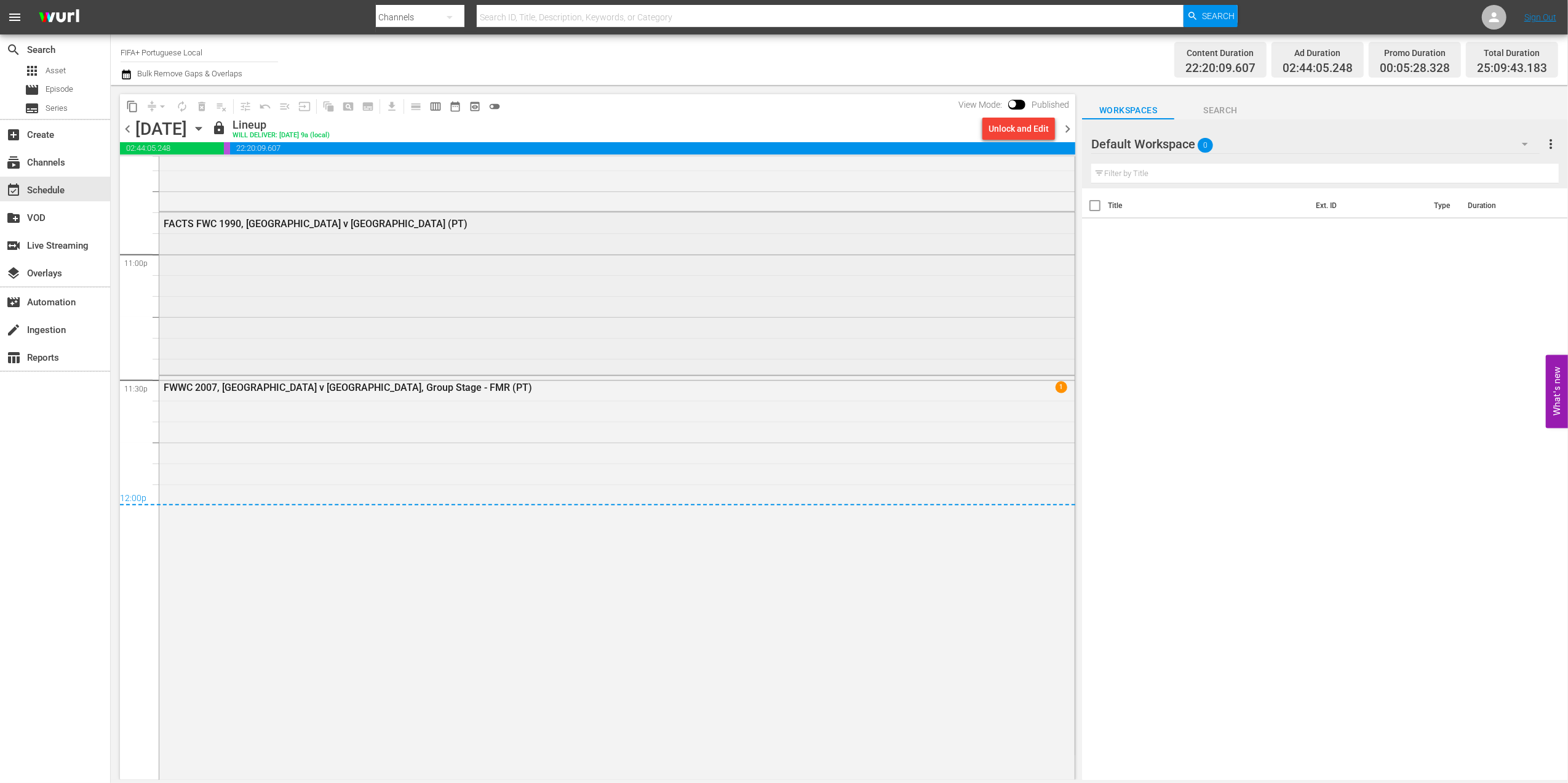
click at [331, 221] on div "FACTS FWC 1990, Germany v Argentina (PT)" at bounding box center [582, 224] width 838 height 12
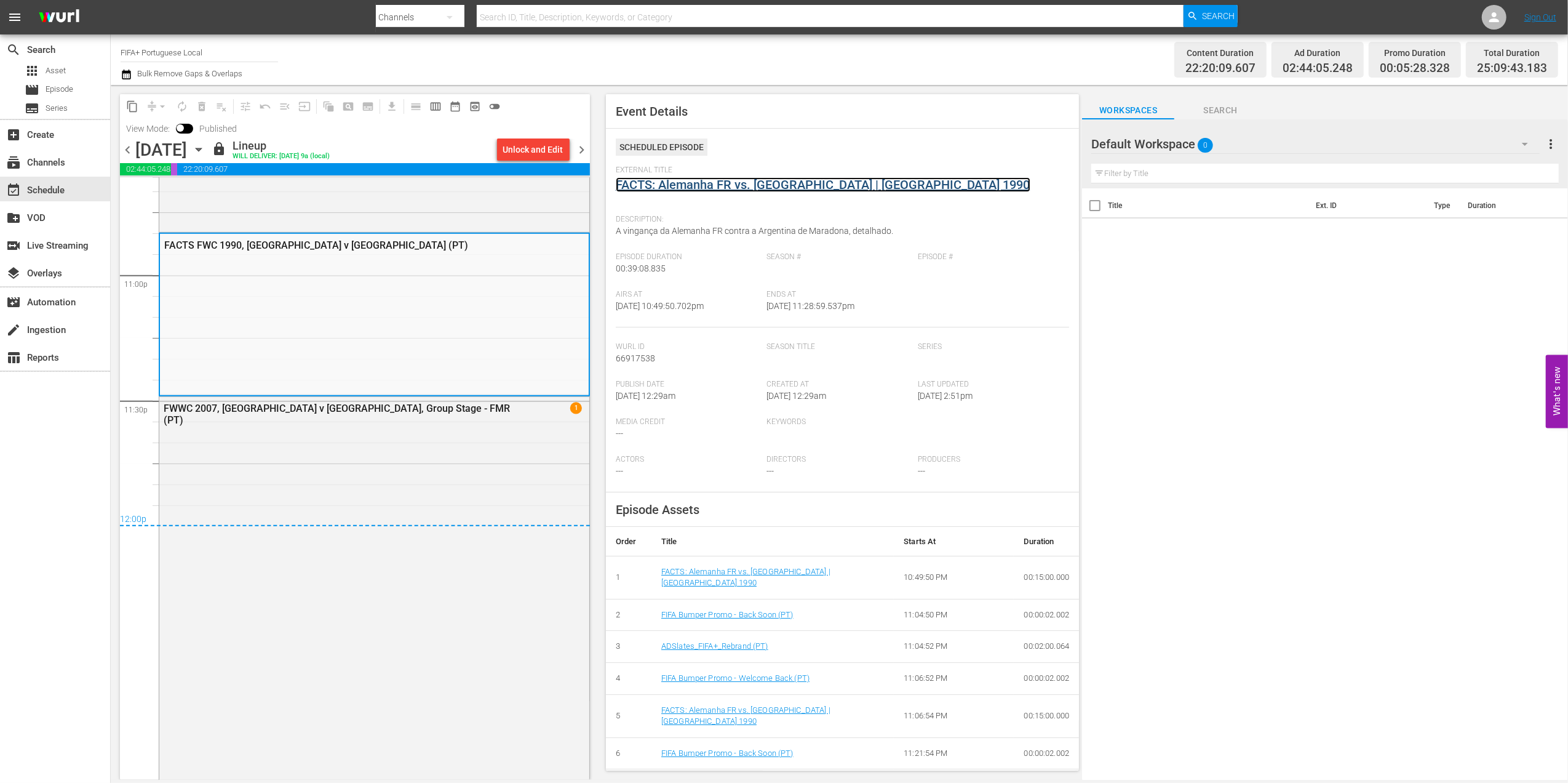
click at [695, 183] on link "FACTS: Alemanha FR vs. Argentina | Itália 1990" at bounding box center [823, 185] width 415 height 15
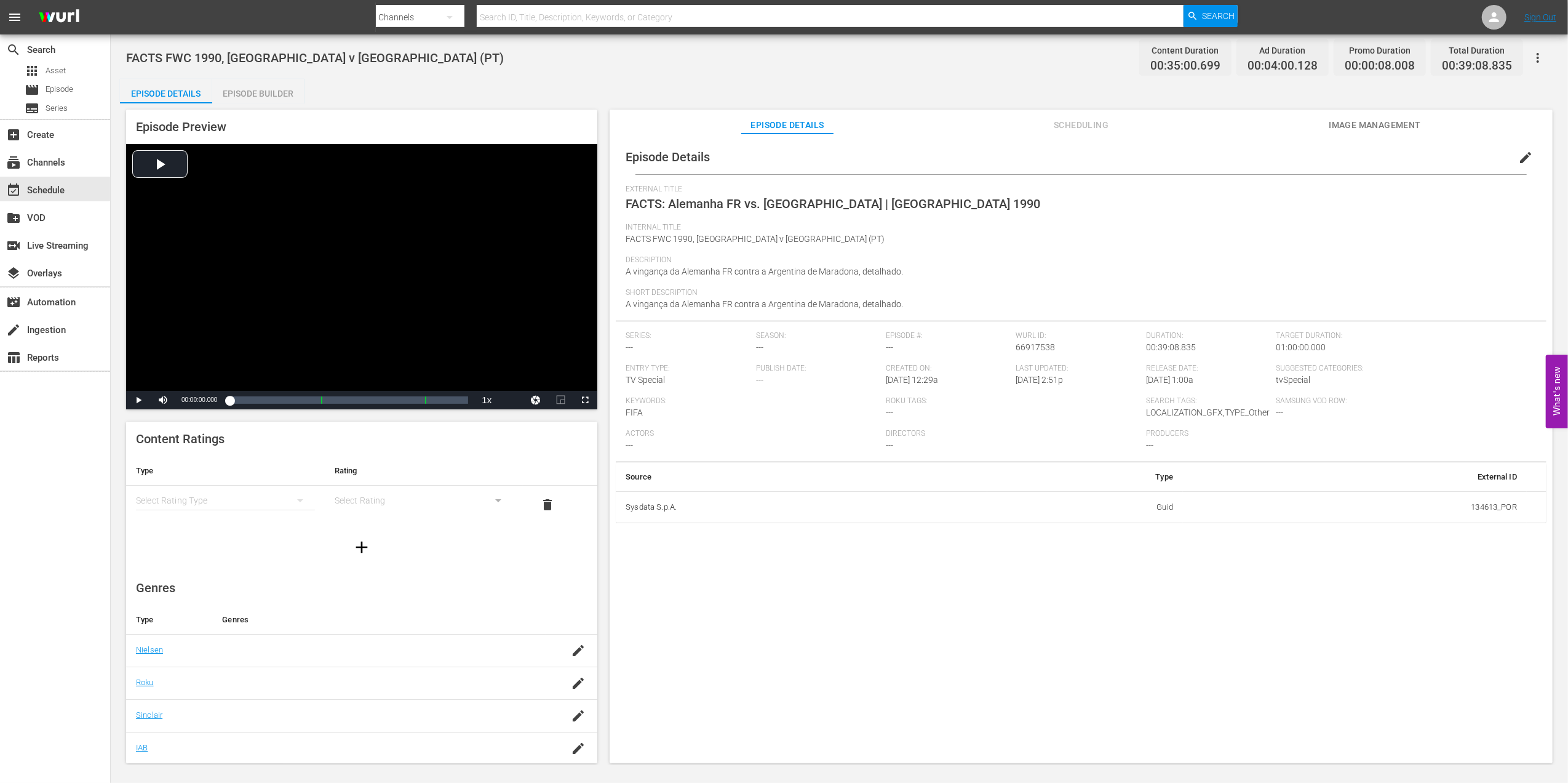
click at [256, 89] on div "Episode Builder" at bounding box center [258, 93] width 92 height 30
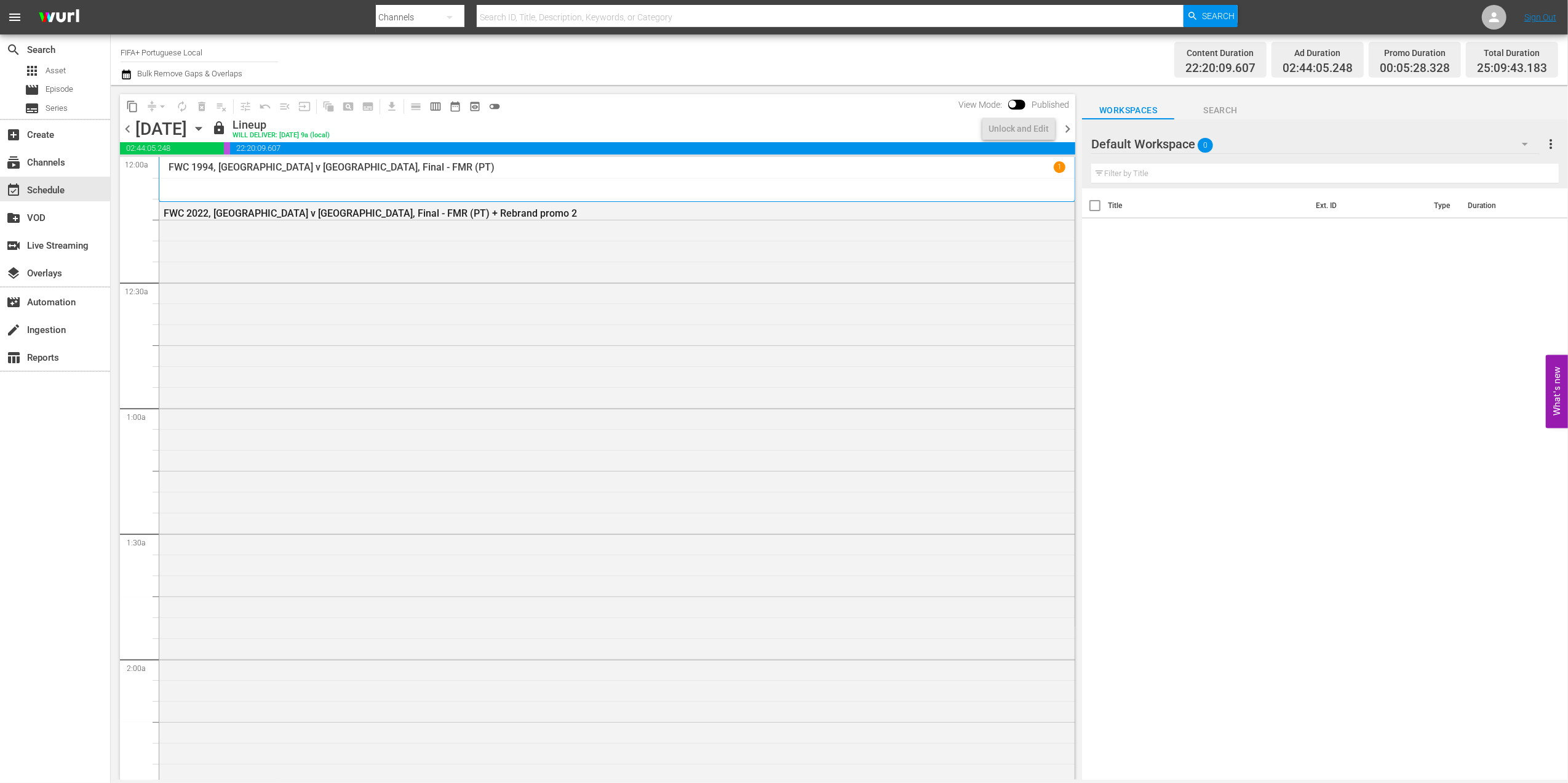
click at [1067, 128] on span "chevron_right" at bounding box center [1068, 129] width 15 height 15
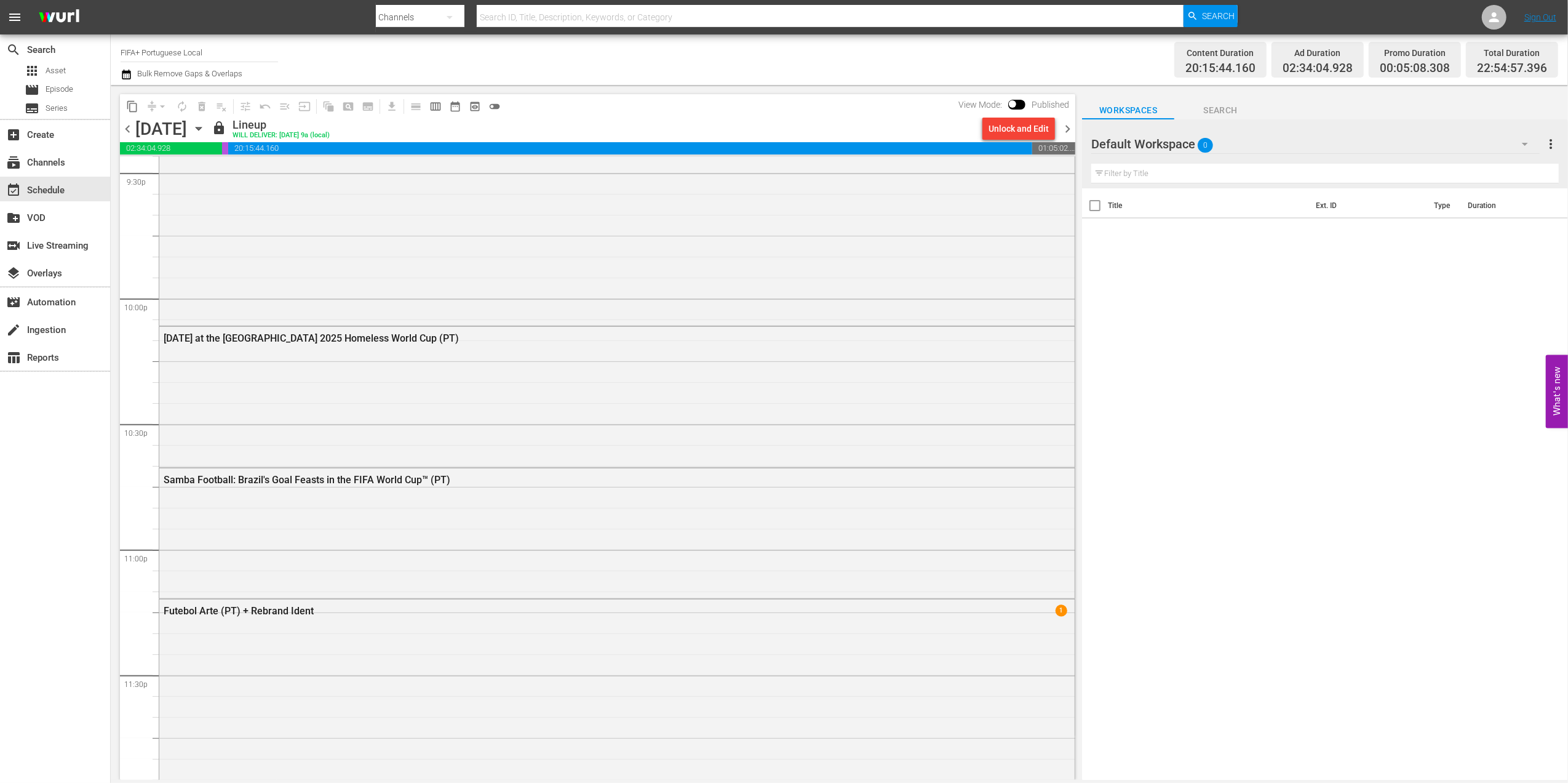
scroll to position [5434, 0]
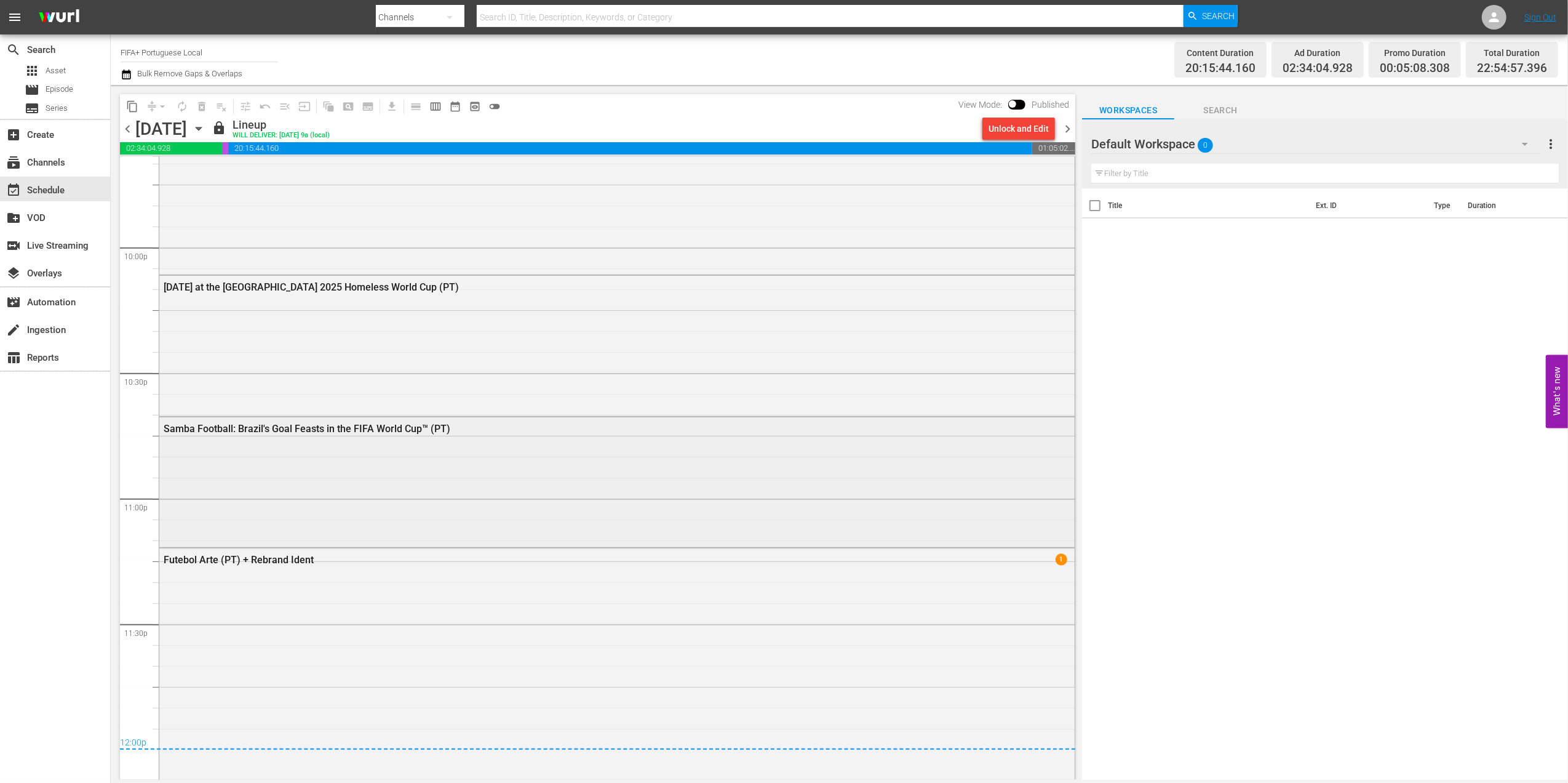
click at [383, 426] on div "Samba Football: Brazil's Goal Feasts in the FIFA World Cup™ (PT)" at bounding box center [582, 428] width 838 height 12
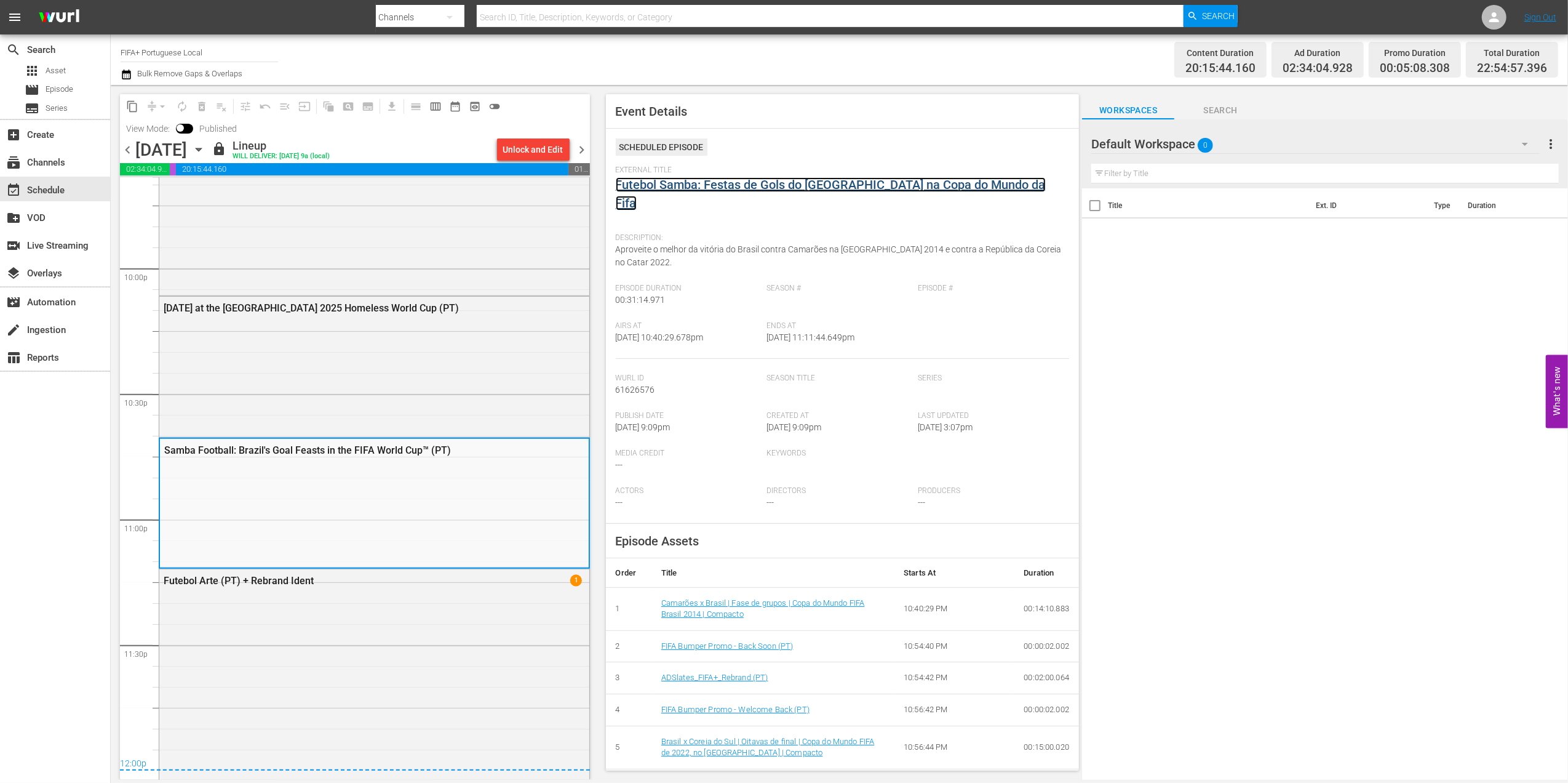
click at [742, 188] on link "Futebol Samba: Festas de Gols do Brasil na Copa do Mundo da Fifa" at bounding box center [831, 194] width 430 height 33
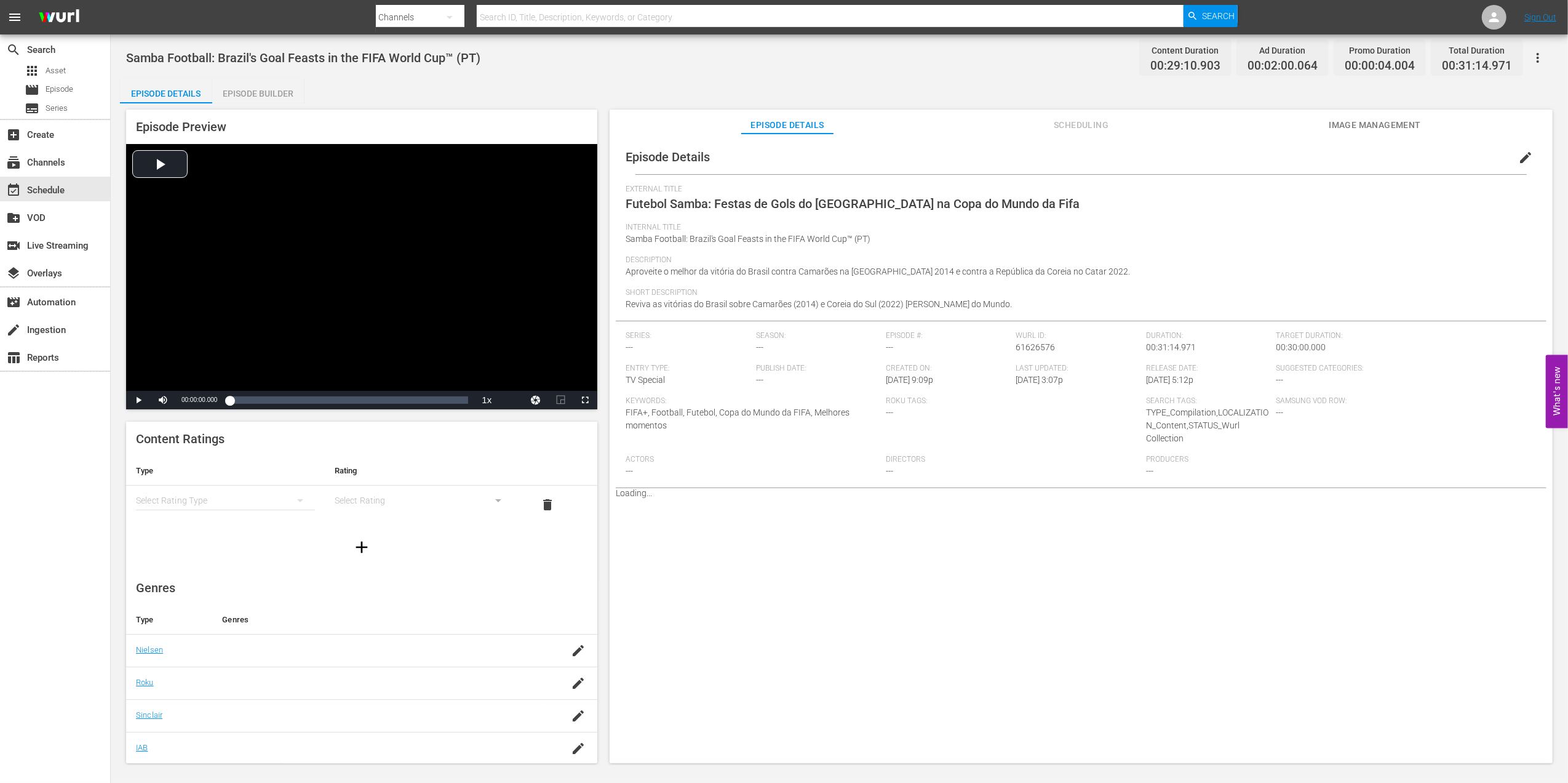
click at [264, 85] on div "Episode Builder" at bounding box center [258, 93] width 92 height 30
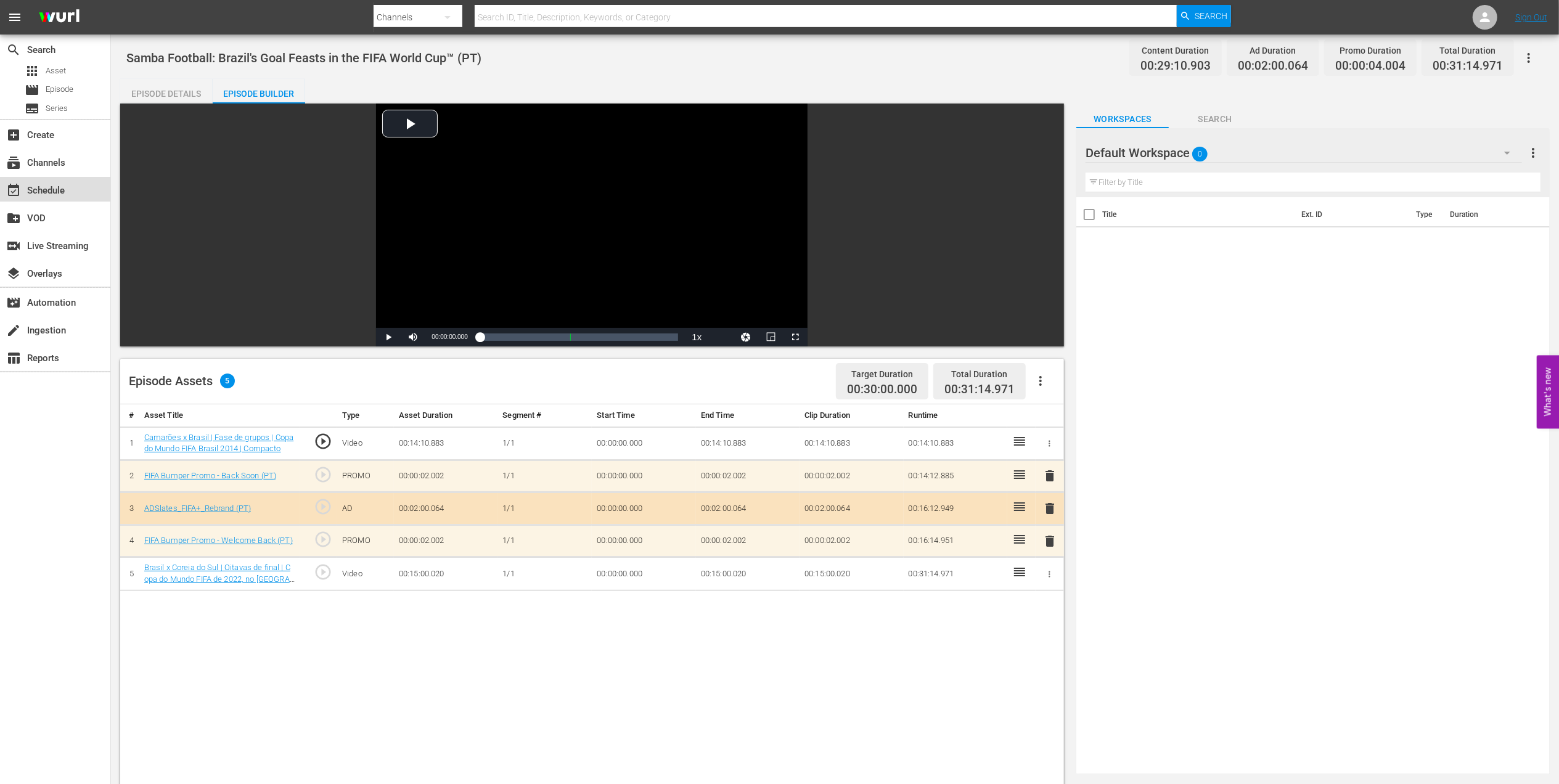
click at [50, 186] on div "event_available Schedule" at bounding box center [34, 188] width 69 height 11
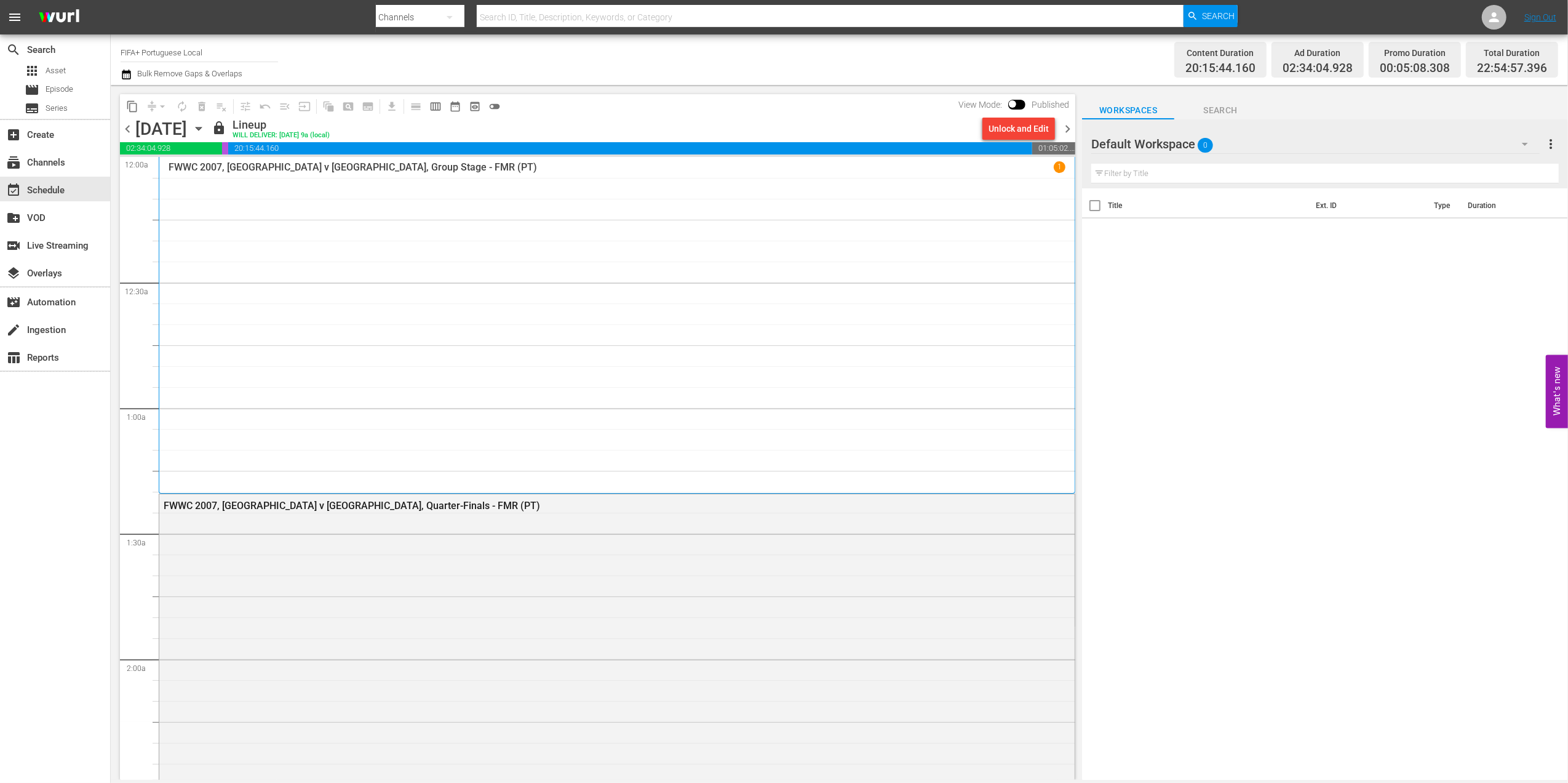
click at [1068, 128] on span "chevron_right" at bounding box center [1068, 129] width 15 height 15
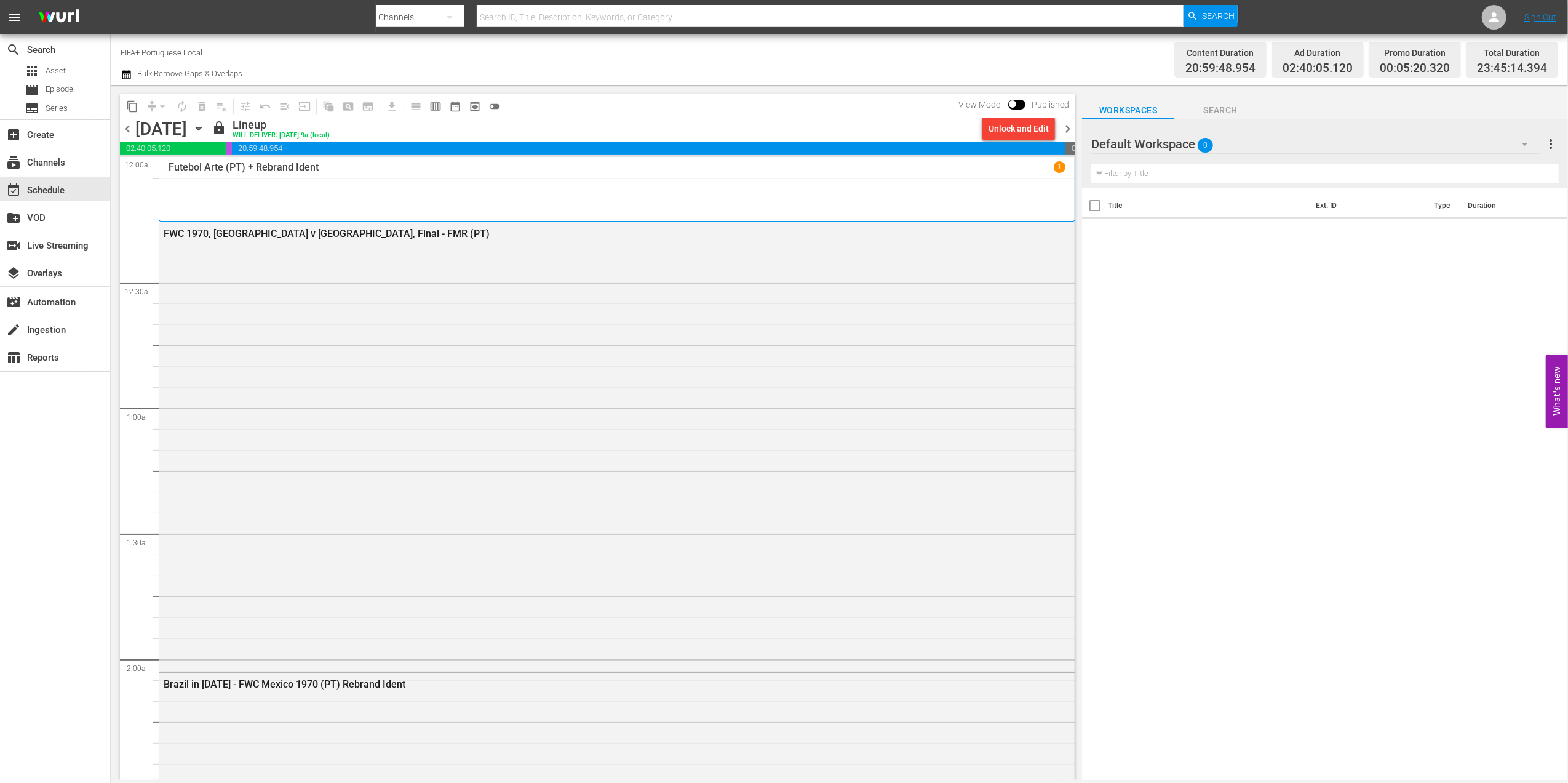
click at [1066, 127] on span "chevron_right" at bounding box center [1068, 129] width 15 height 15
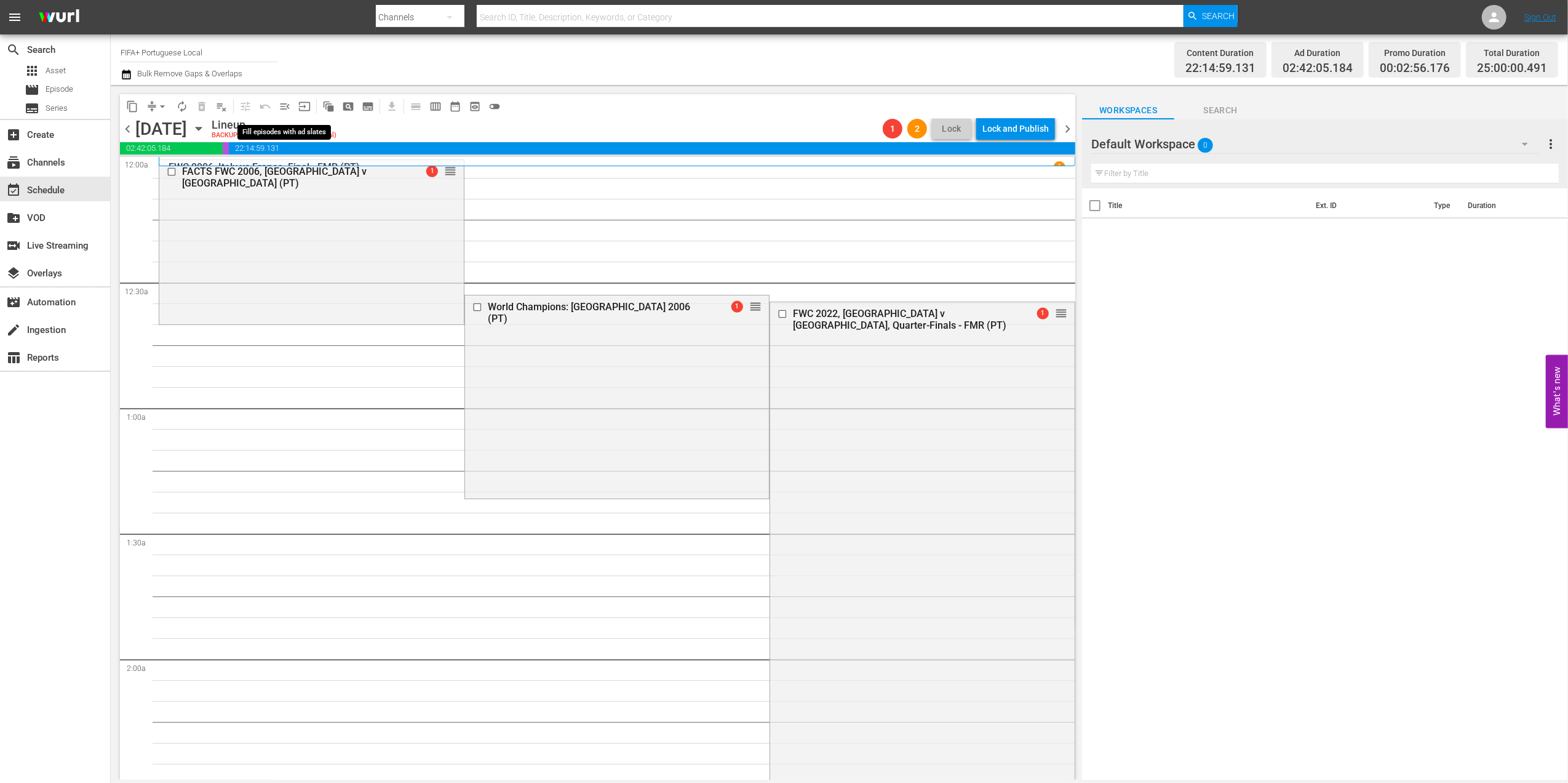
click at [283, 102] on span "menu_open" at bounding box center [284, 106] width 12 height 12
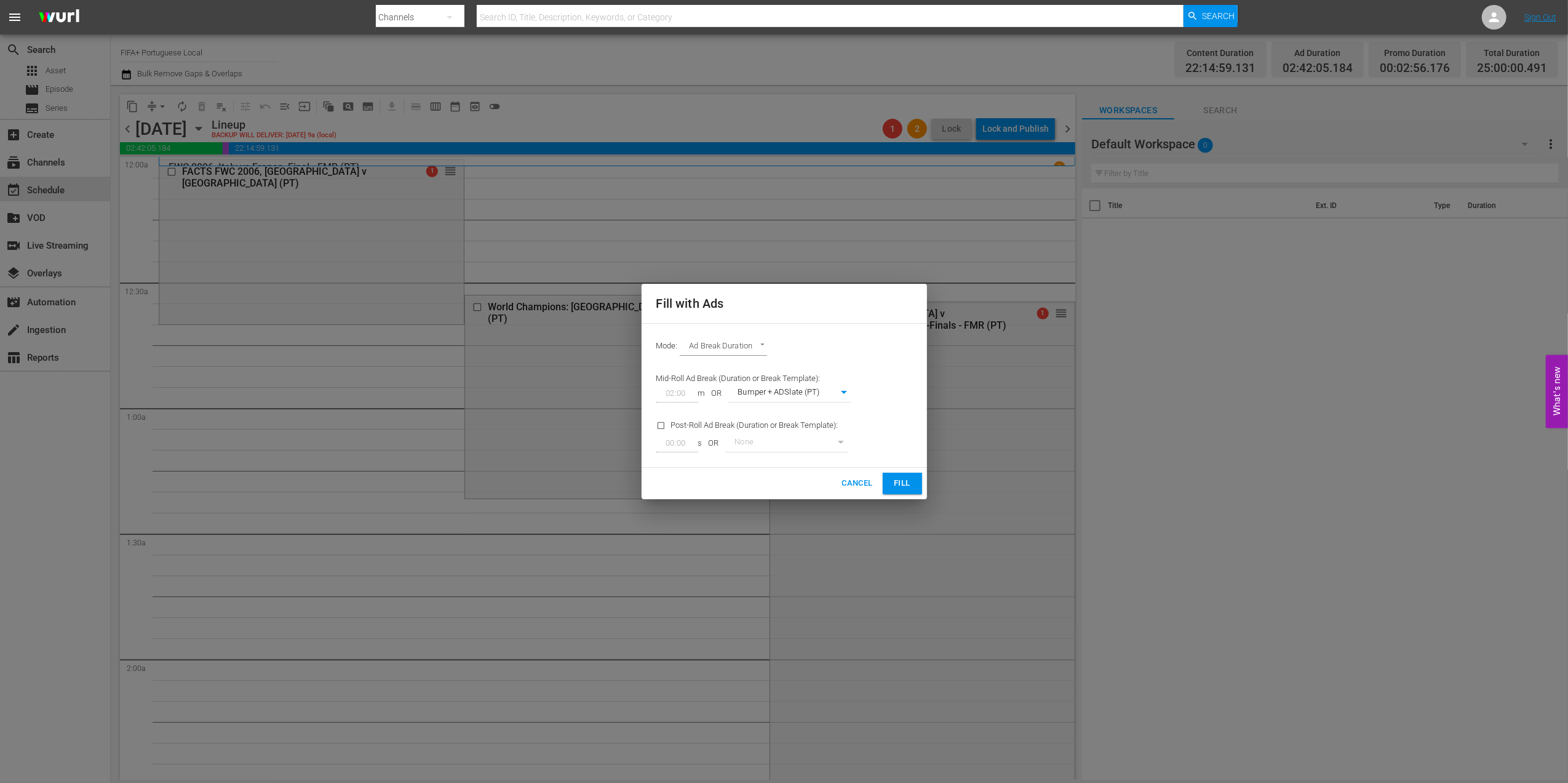
click at [893, 486] on span "Fill" at bounding box center [902, 483] width 20 height 14
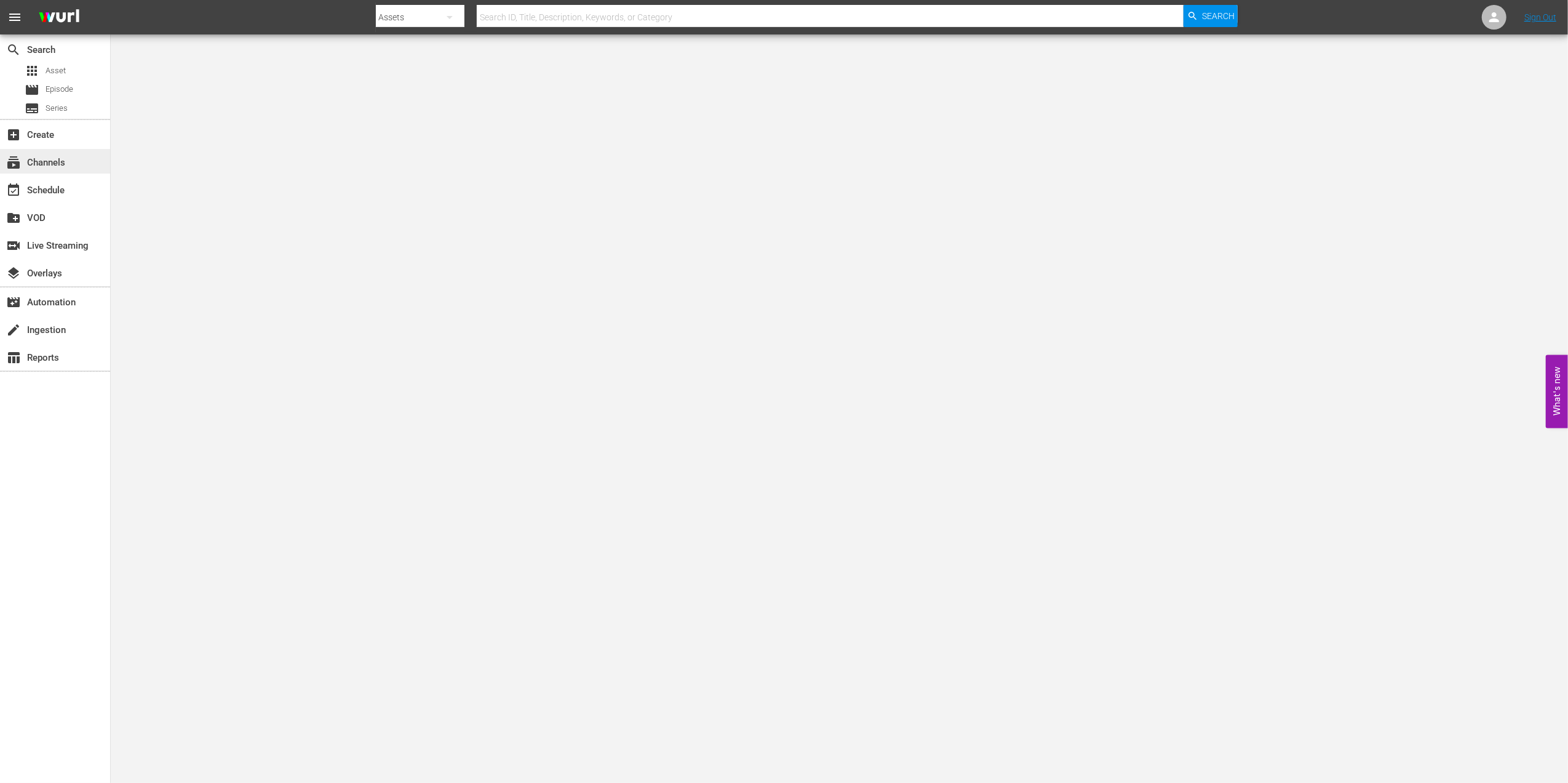
click at [77, 156] on div "subscriptions Channels" at bounding box center [55, 161] width 110 height 24
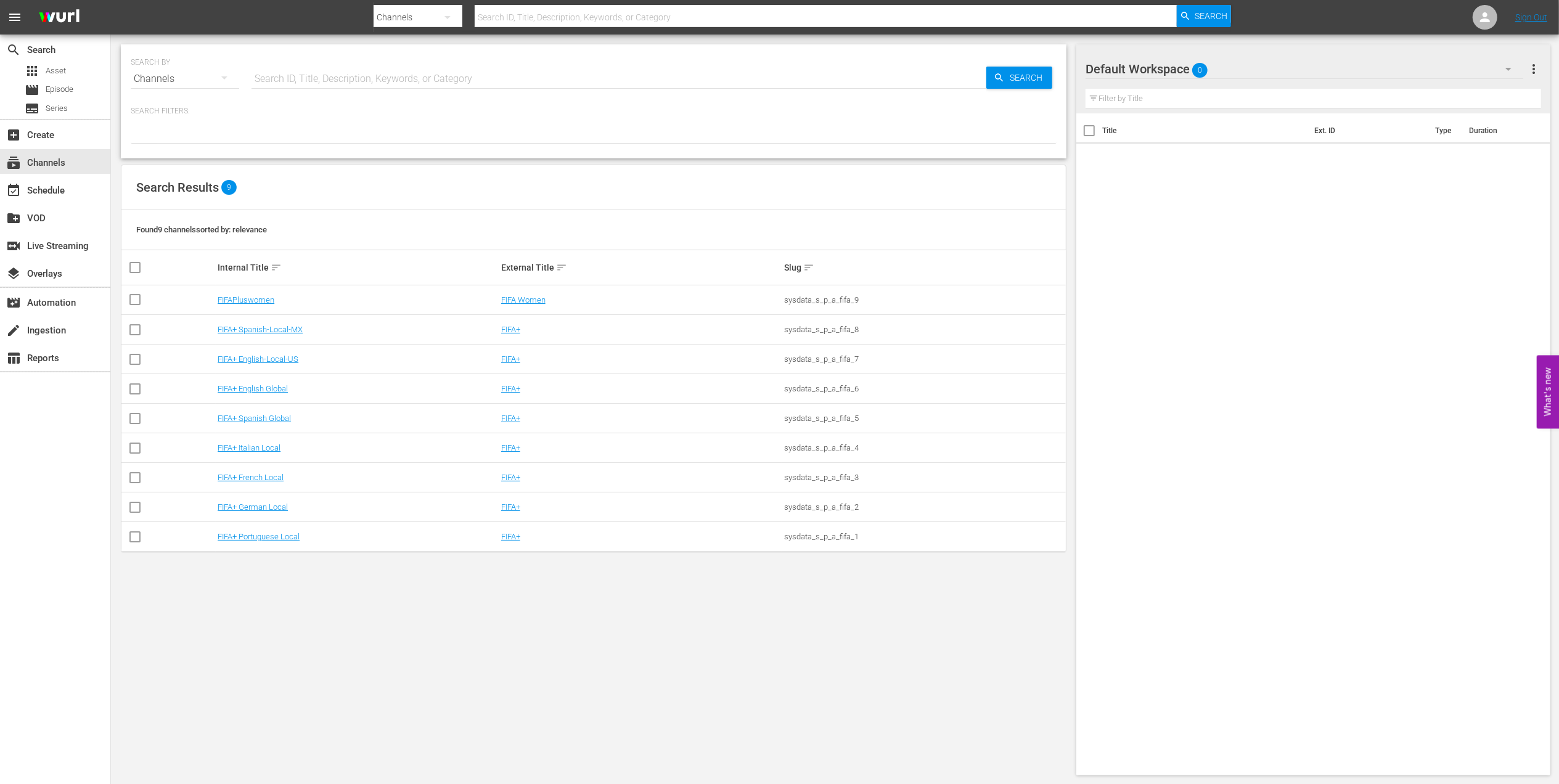
click at [277, 531] on td "FIFA+ Portuguese Local" at bounding box center [358, 537] width 284 height 30
click at [277, 533] on link "FIFA+ Portuguese Local" at bounding box center [258, 537] width 82 height 9
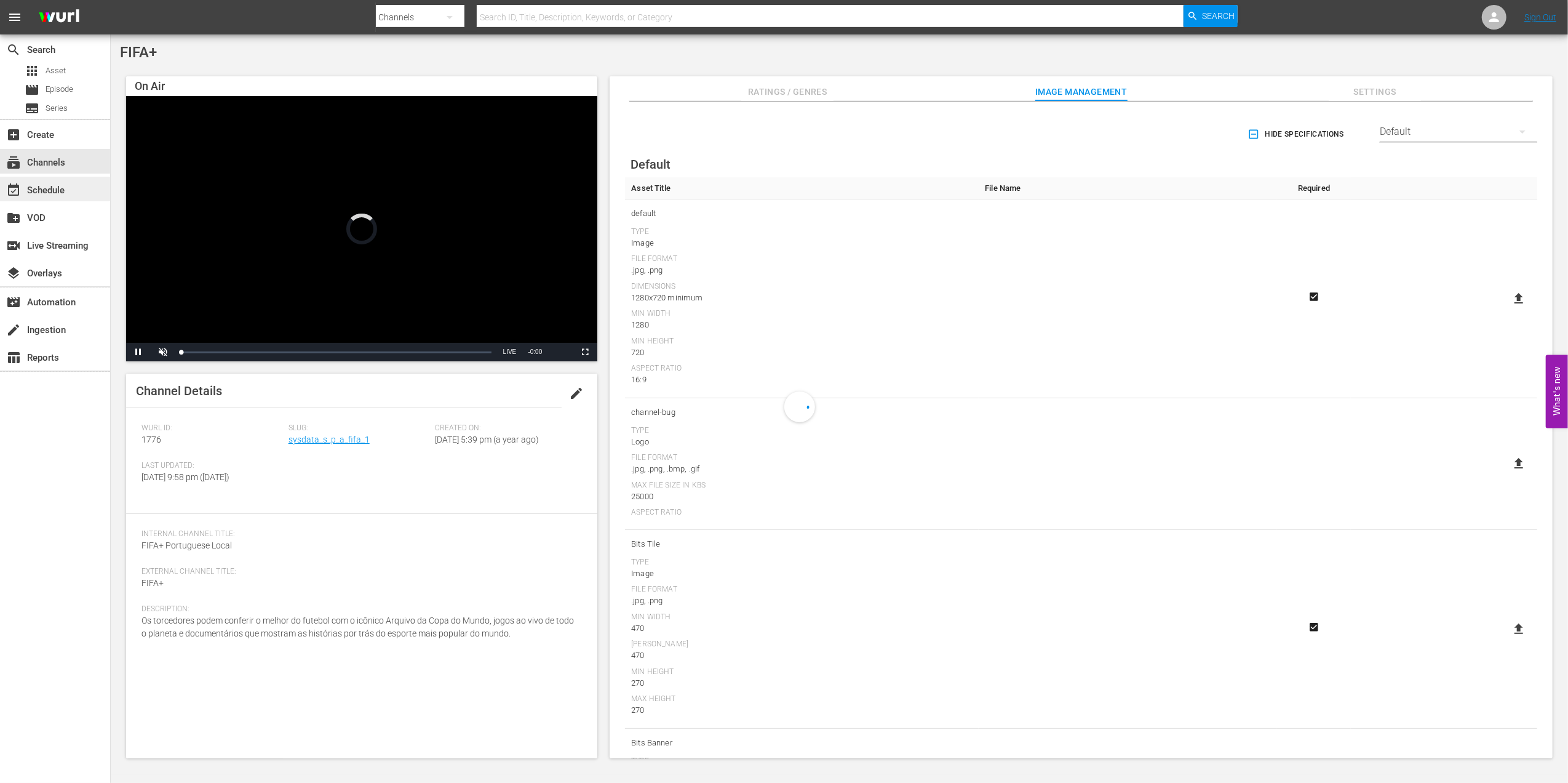
click at [77, 190] on div "event_available Schedule" at bounding box center [55, 189] width 110 height 24
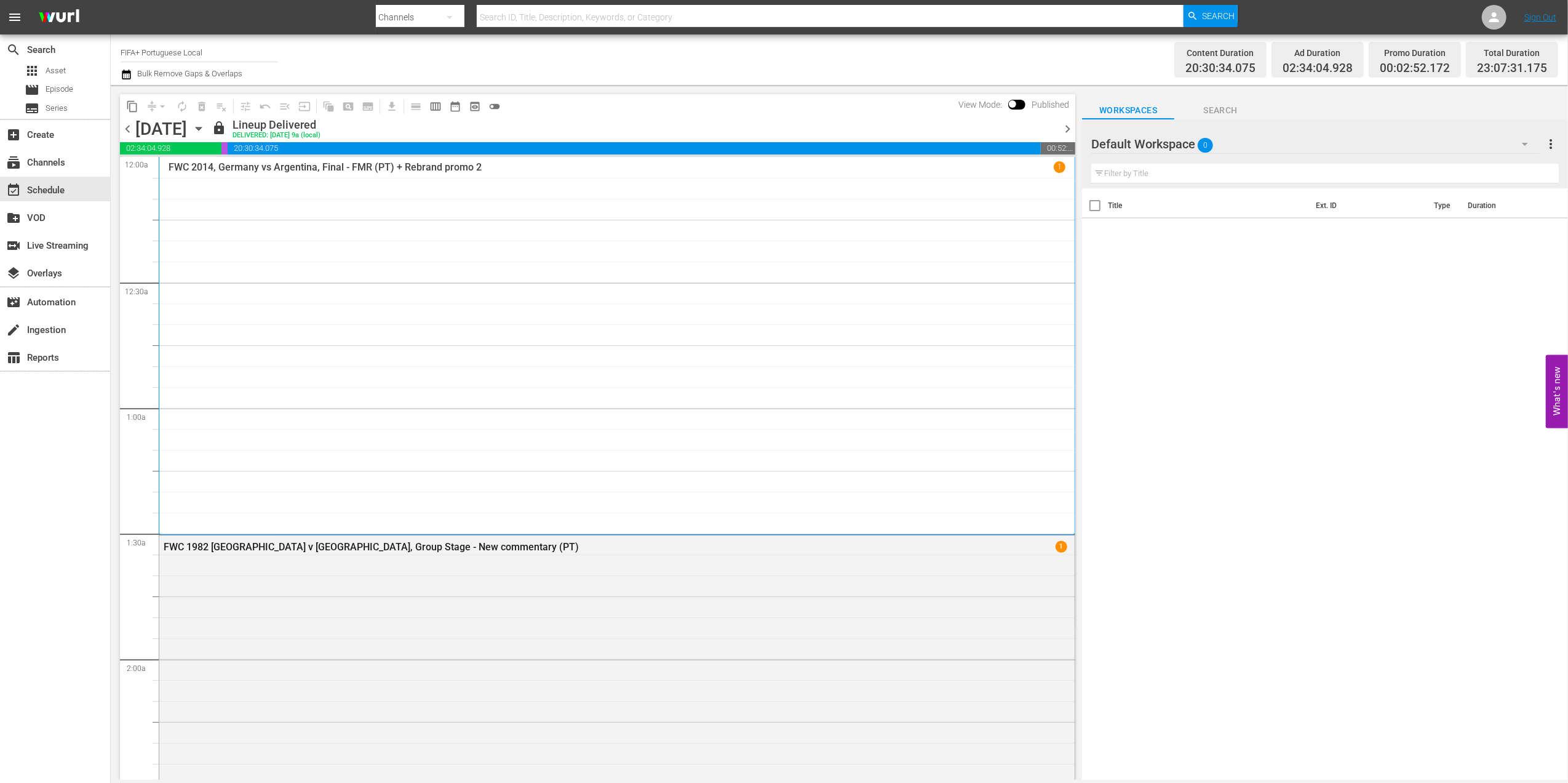
click at [1067, 129] on span "chevron_right" at bounding box center [1068, 129] width 15 height 15
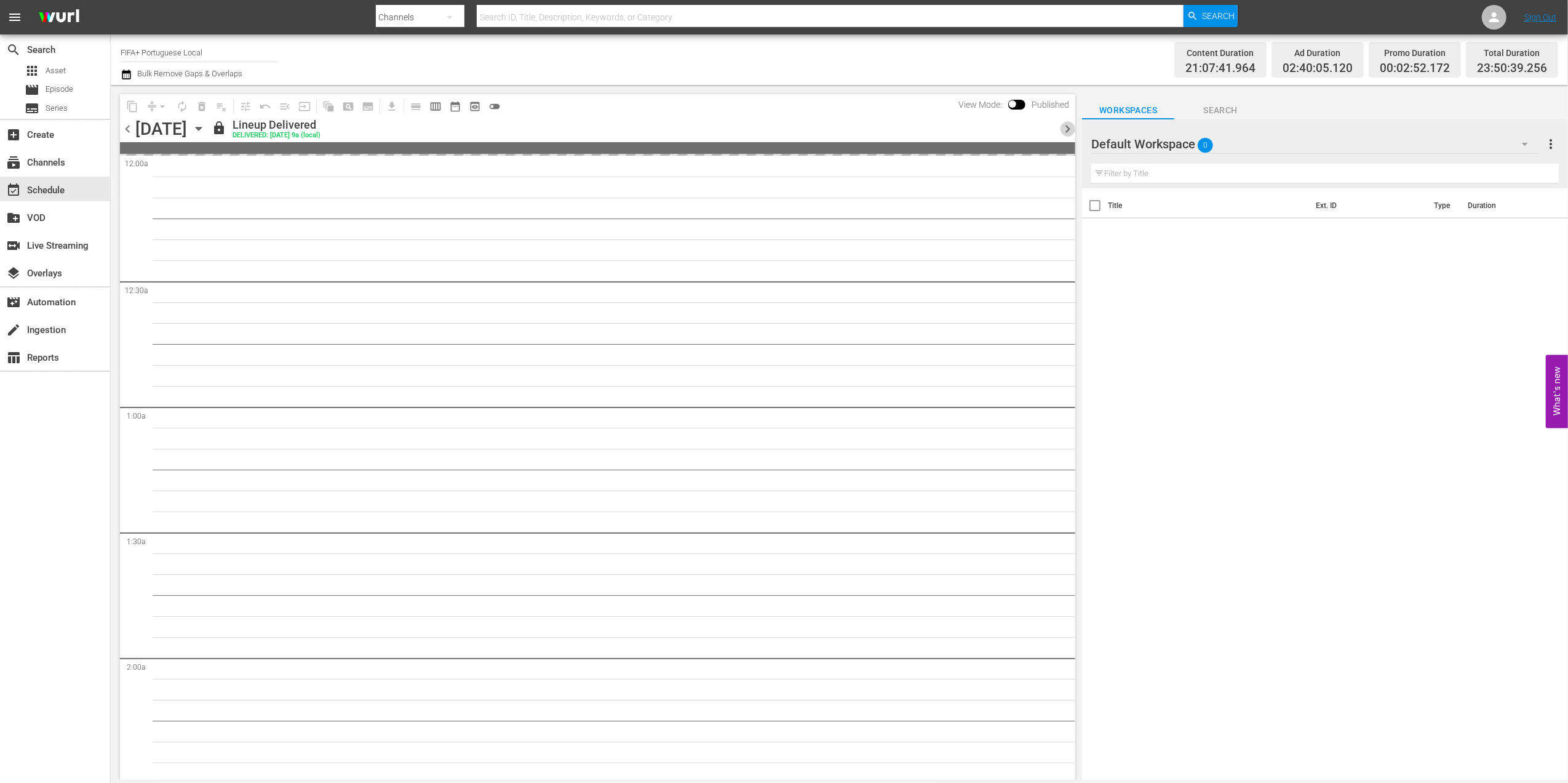
click at [1067, 129] on span "chevron_right" at bounding box center [1068, 129] width 15 height 15
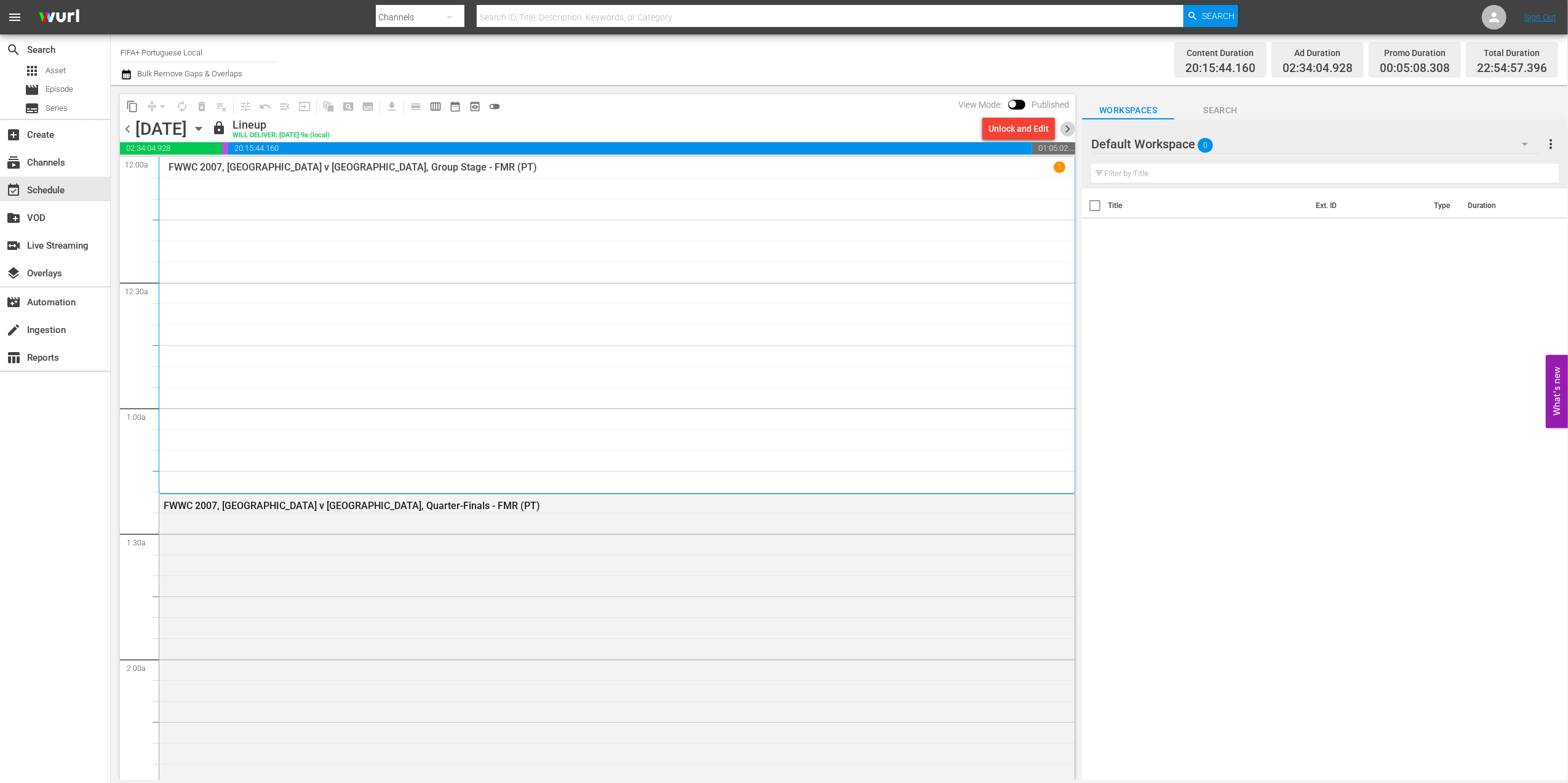
click at [1066, 128] on span "chevron_right" at bounding box center [1068, 129] width 15 height 15
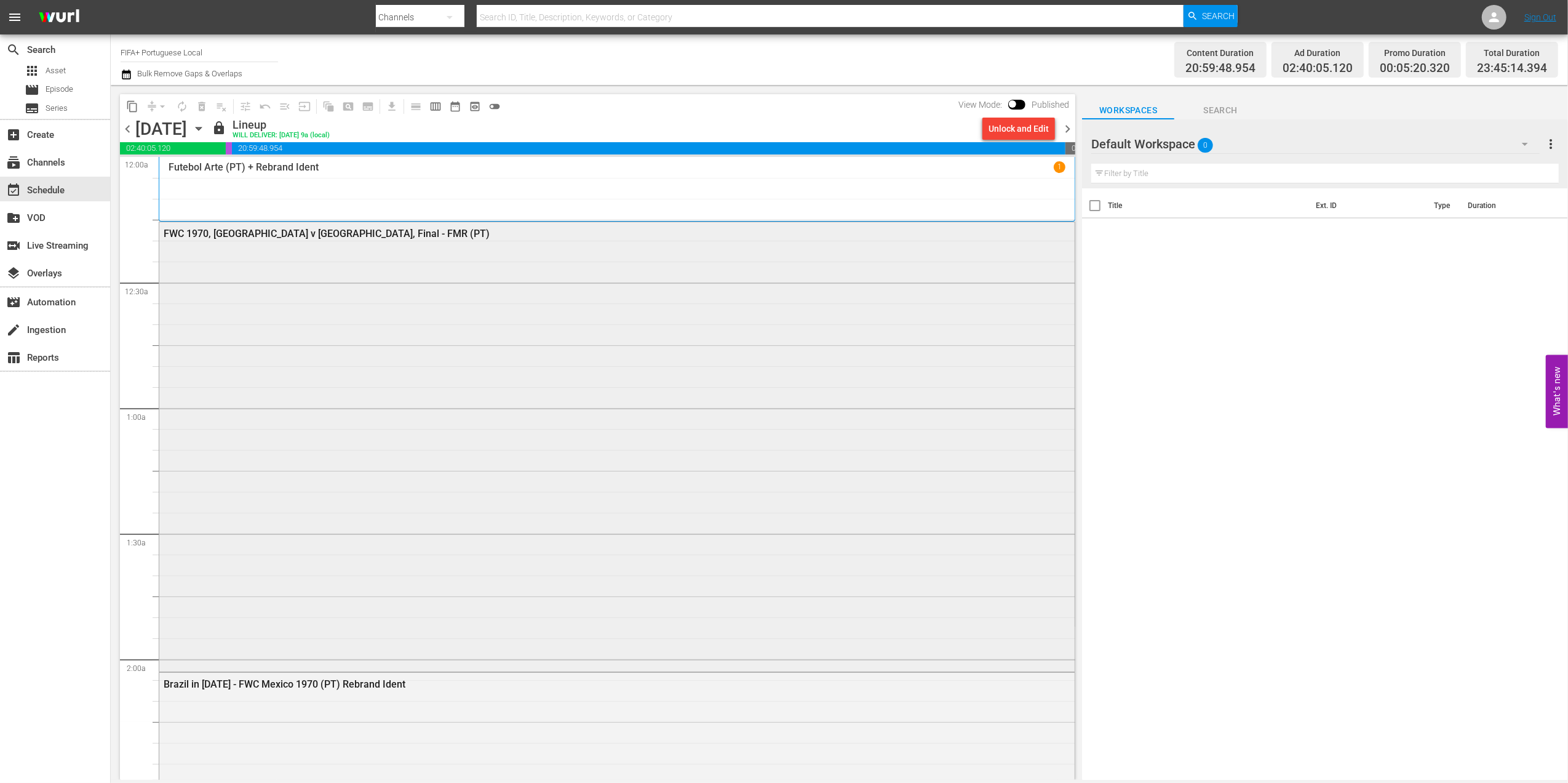
click at [280, 236] on div "FWC 1970, [GEOGRAPHIC_DATA] v [GEOGRAPHIC_DATA], Final - FMR (PT)" at bounding box center [582, 234] width 838 height 12
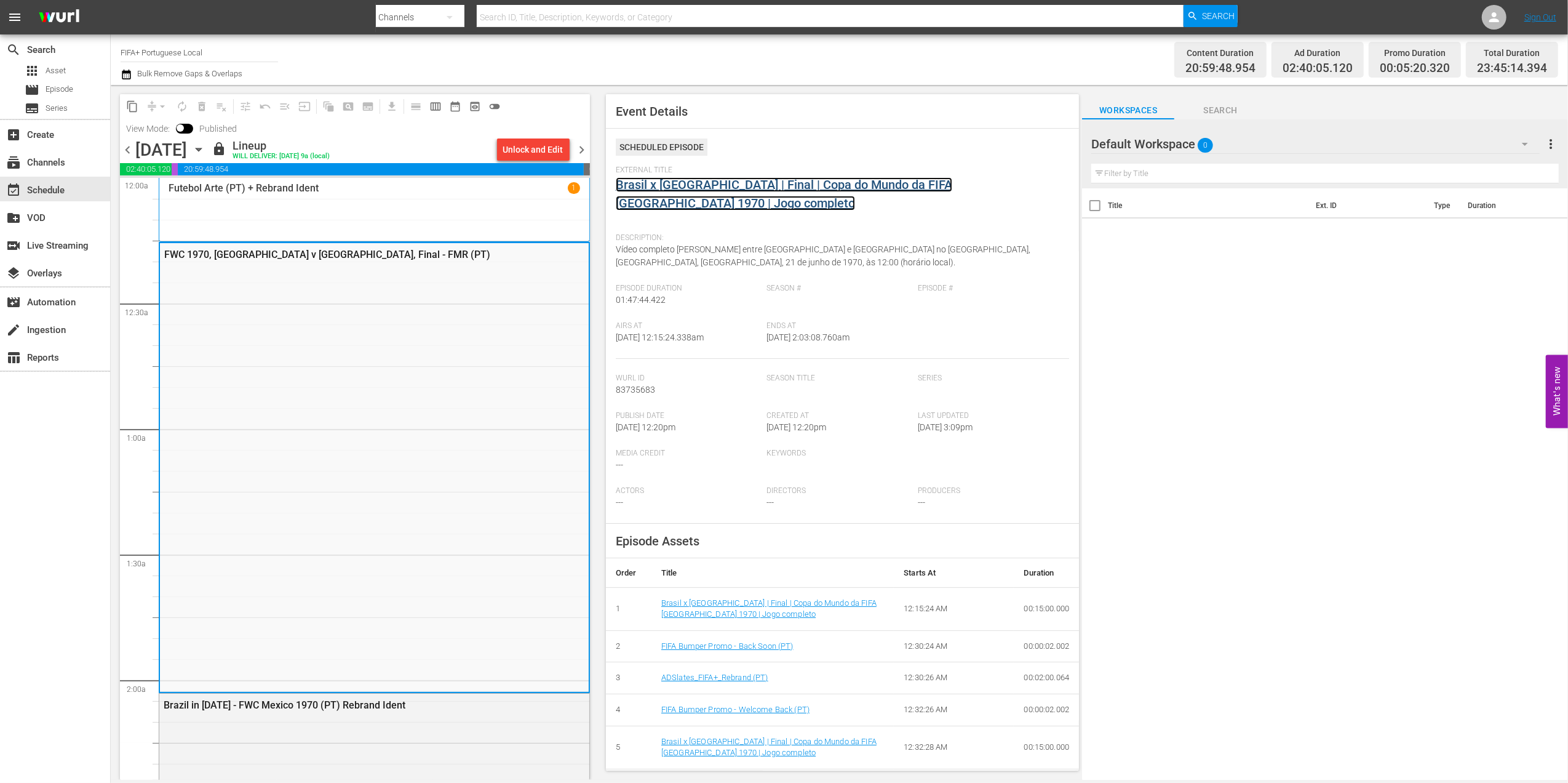
click at [724, 186] on link "Brasil x [GEOGRAPHIC_DATA] | Final | Copa do Mundo da FIFA [GEOGRAPHIC_DATA] 19…" at bounding box center [784, 194] width 336 height 33
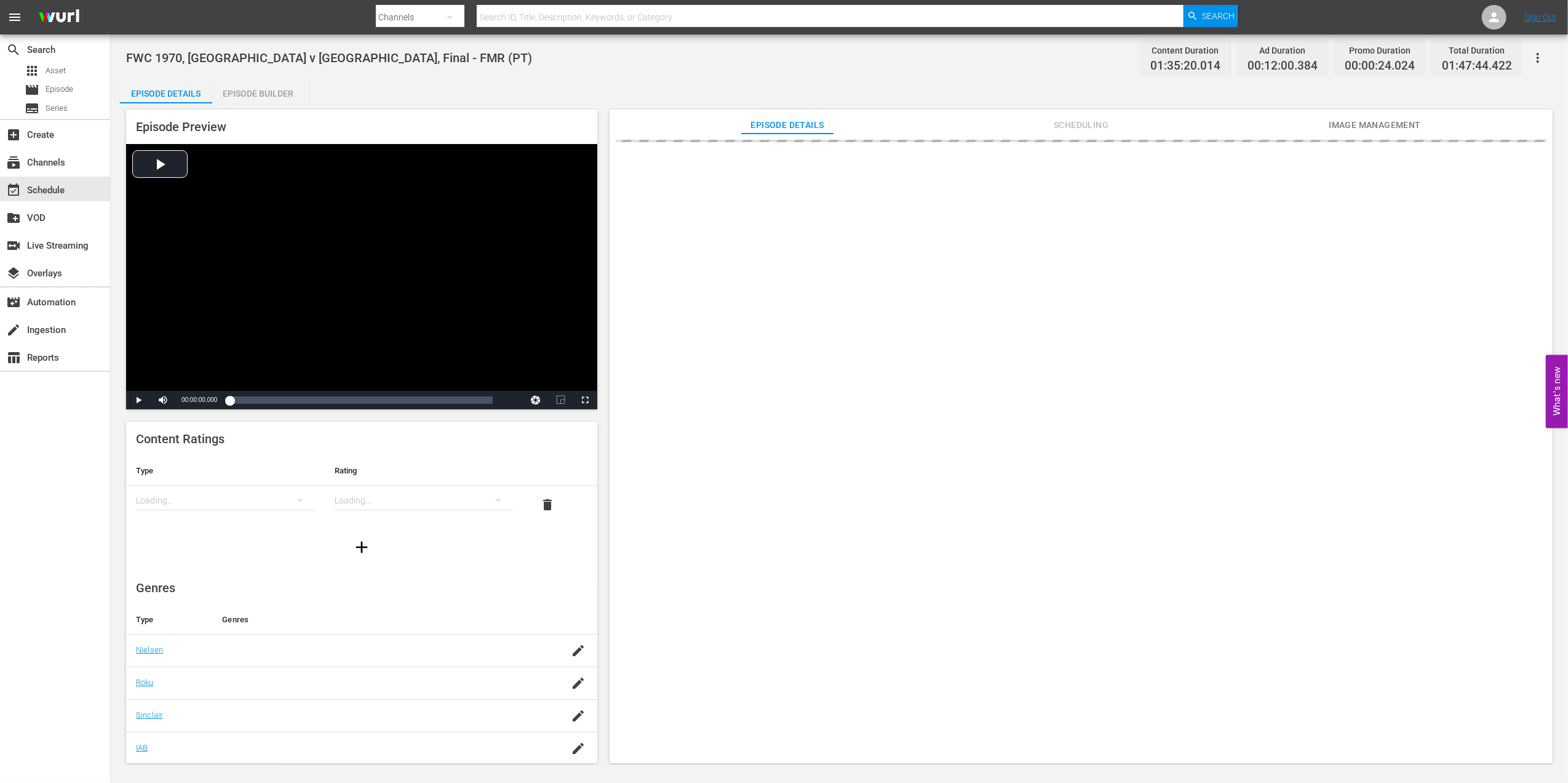
click at [271, 90] on div "Episode Builder" at bounding box center [258, 93] width 92 height 30
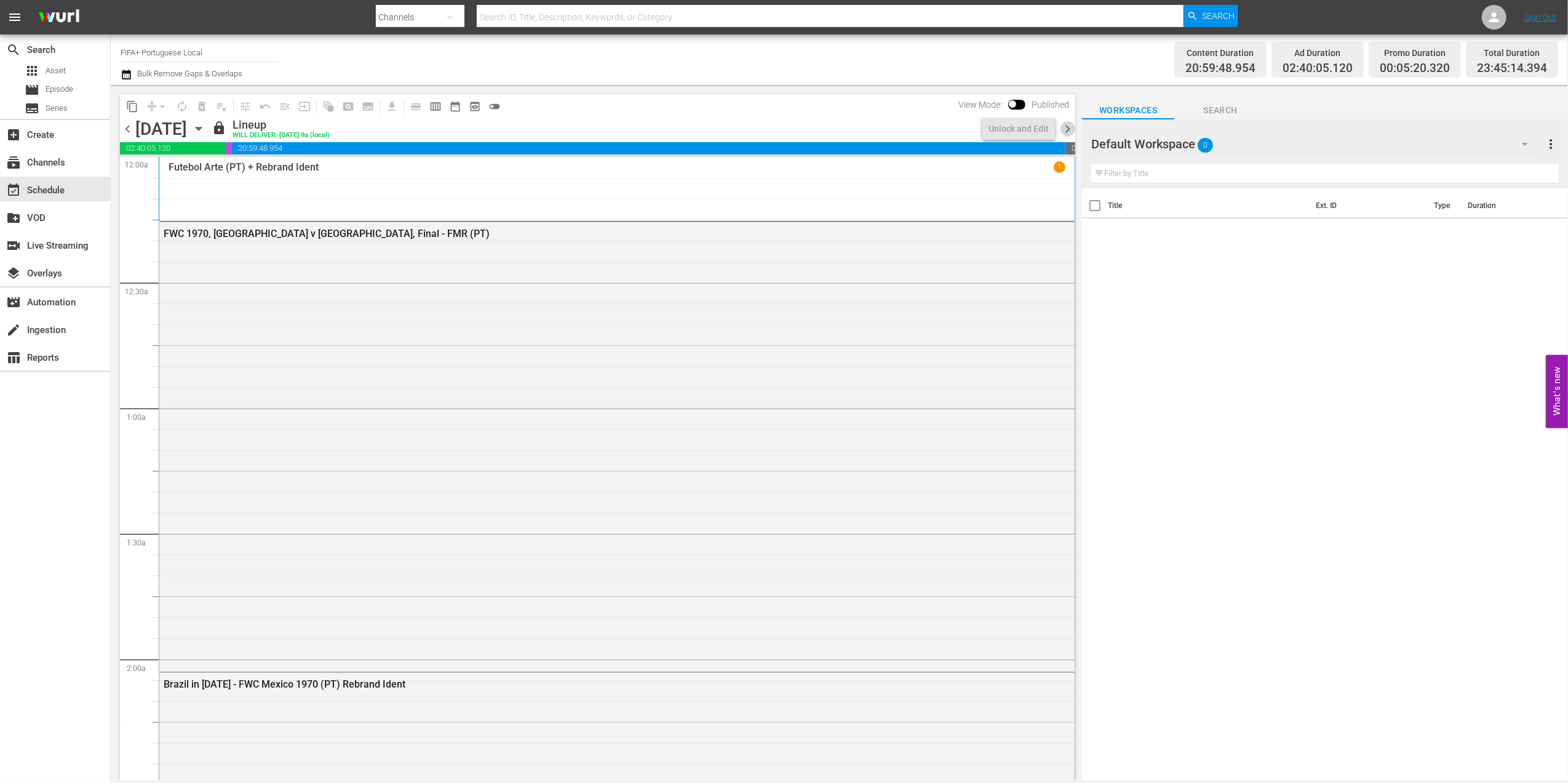
click at [1068, 128] on span "chevron_right" at bounding box center [1068, 129] width 15 height 15
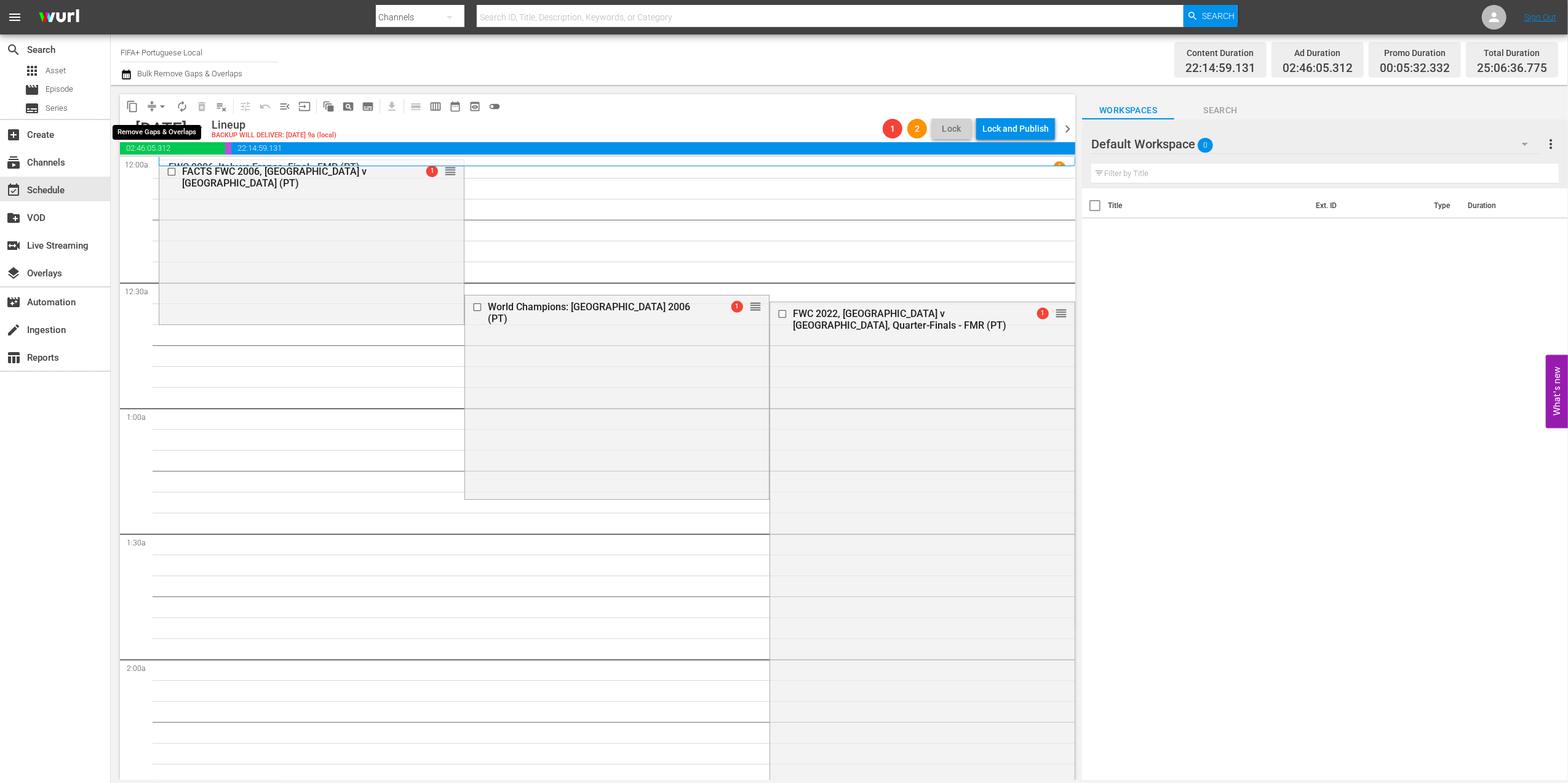
click at [163, 104] on span "arrow_drop_down" at bounding box center [162, 106] width 12 height 12
click at [158, 166] on li "Align to End of Previous Day" at bounding box center [163, 172] width 129 height 21
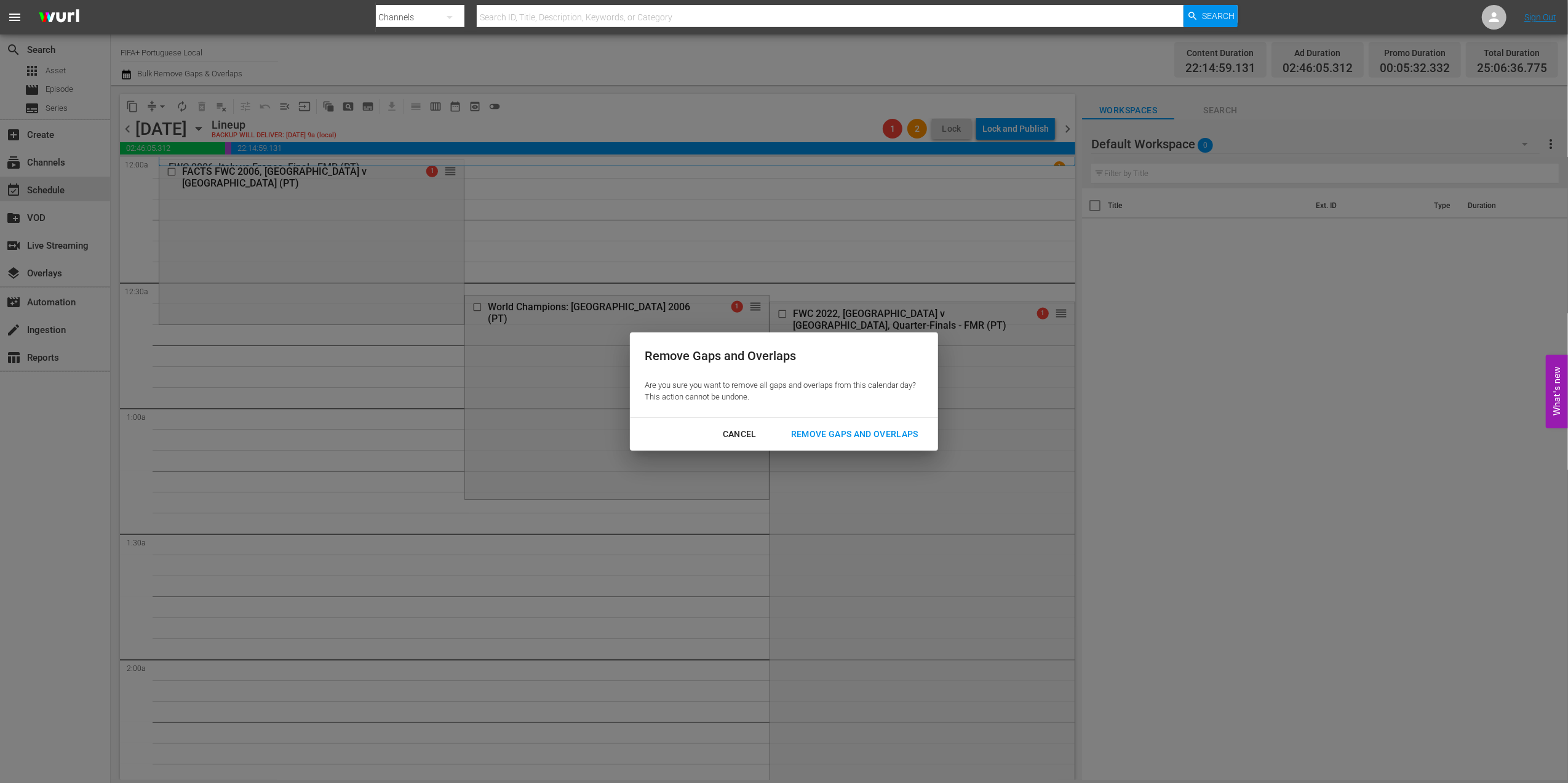
click at [869, 432] on div "Remove Gaps and Overlaps" at bounding box center [855, 434] width 147 height 15
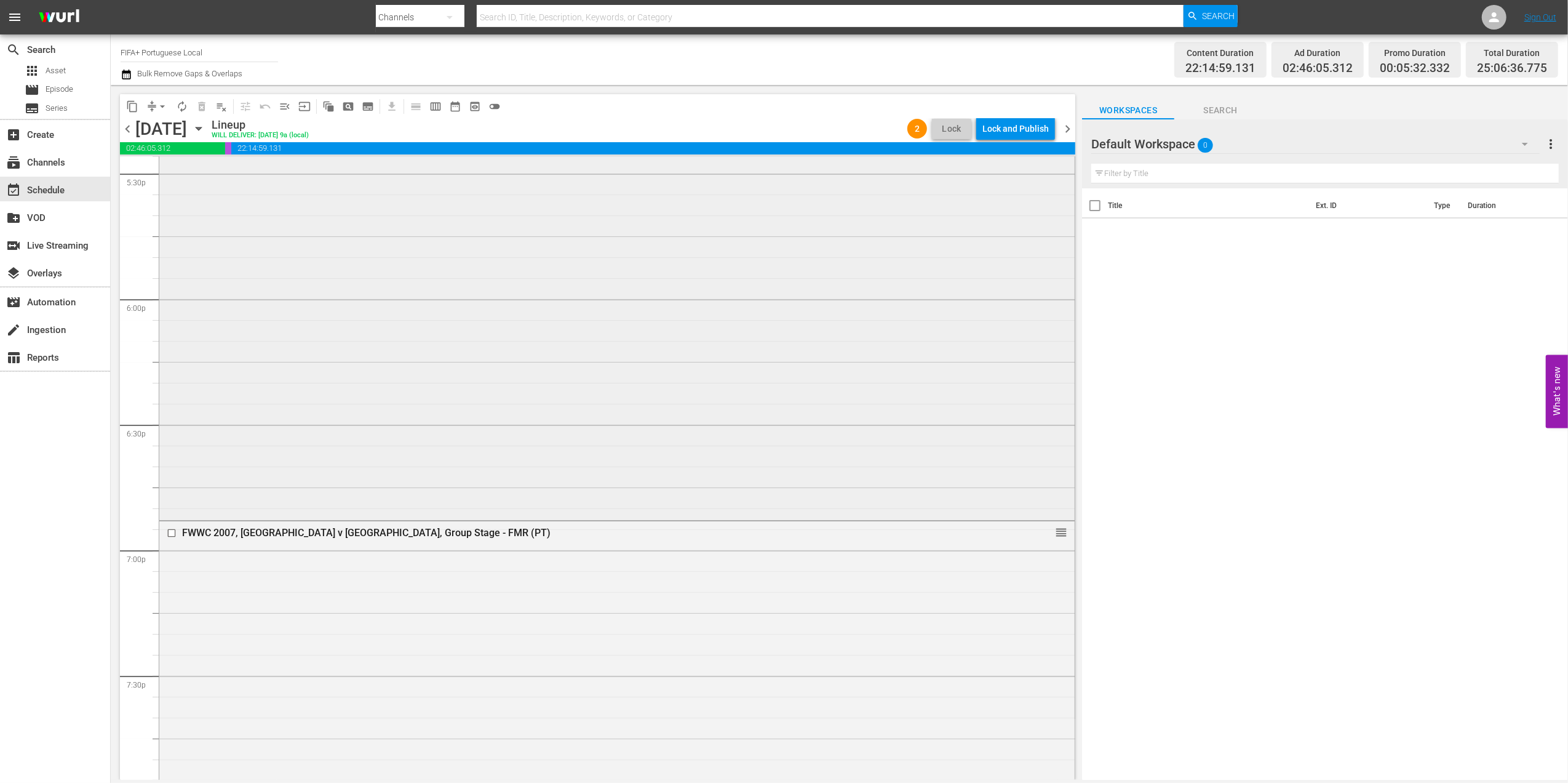
scroll to position [4376, 0]
click at [284, 107] on span "menu_open" at bounding box center [284, 106] width 12 height 12
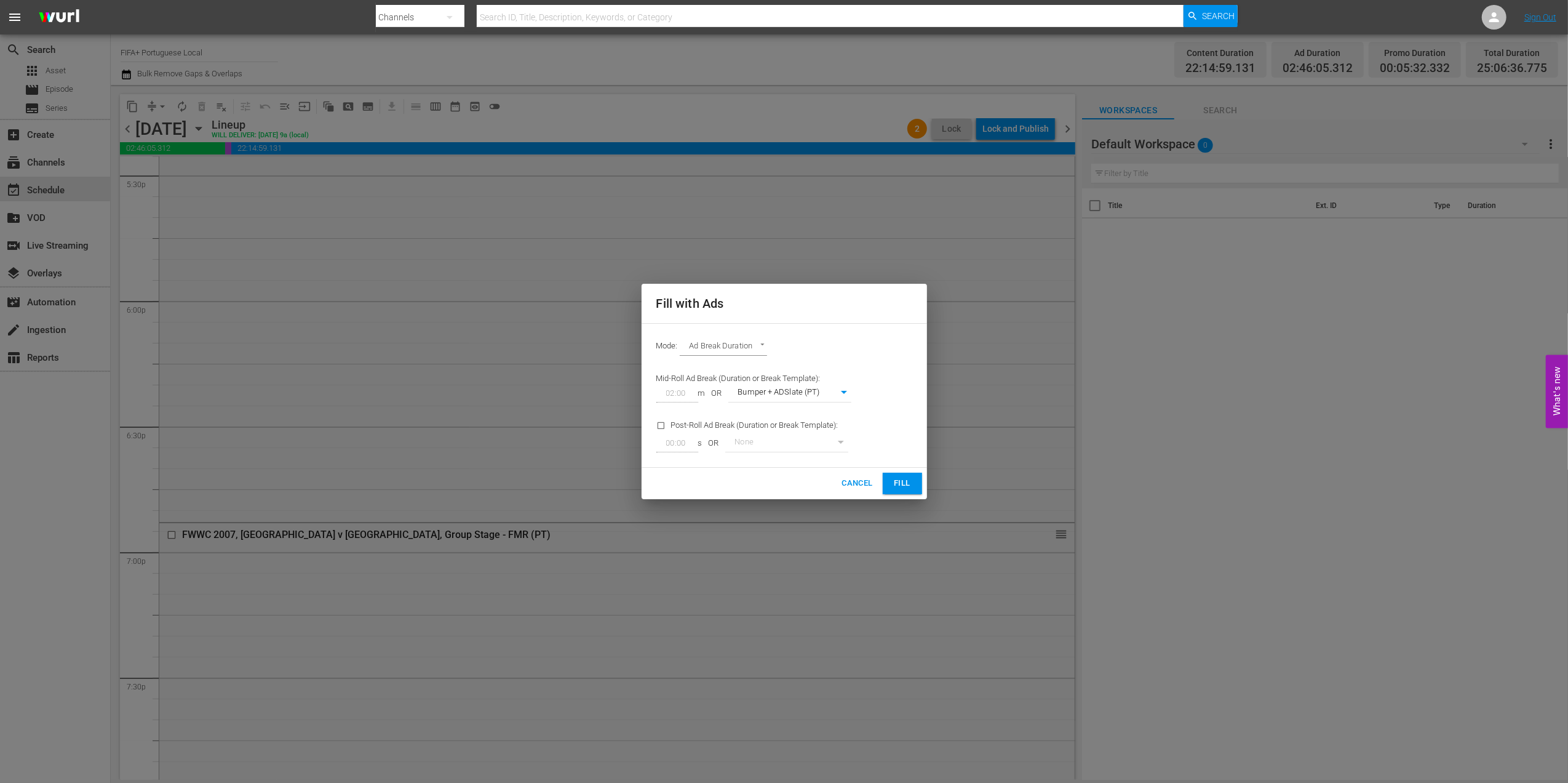
click at [329, 535] on div "Fill with Ads Mode: Ad Break Duration AD_BREAK_DURATION Mid-Roll Ad Break (Dura…" at bounding box center [784, 391] width 1568 height 783
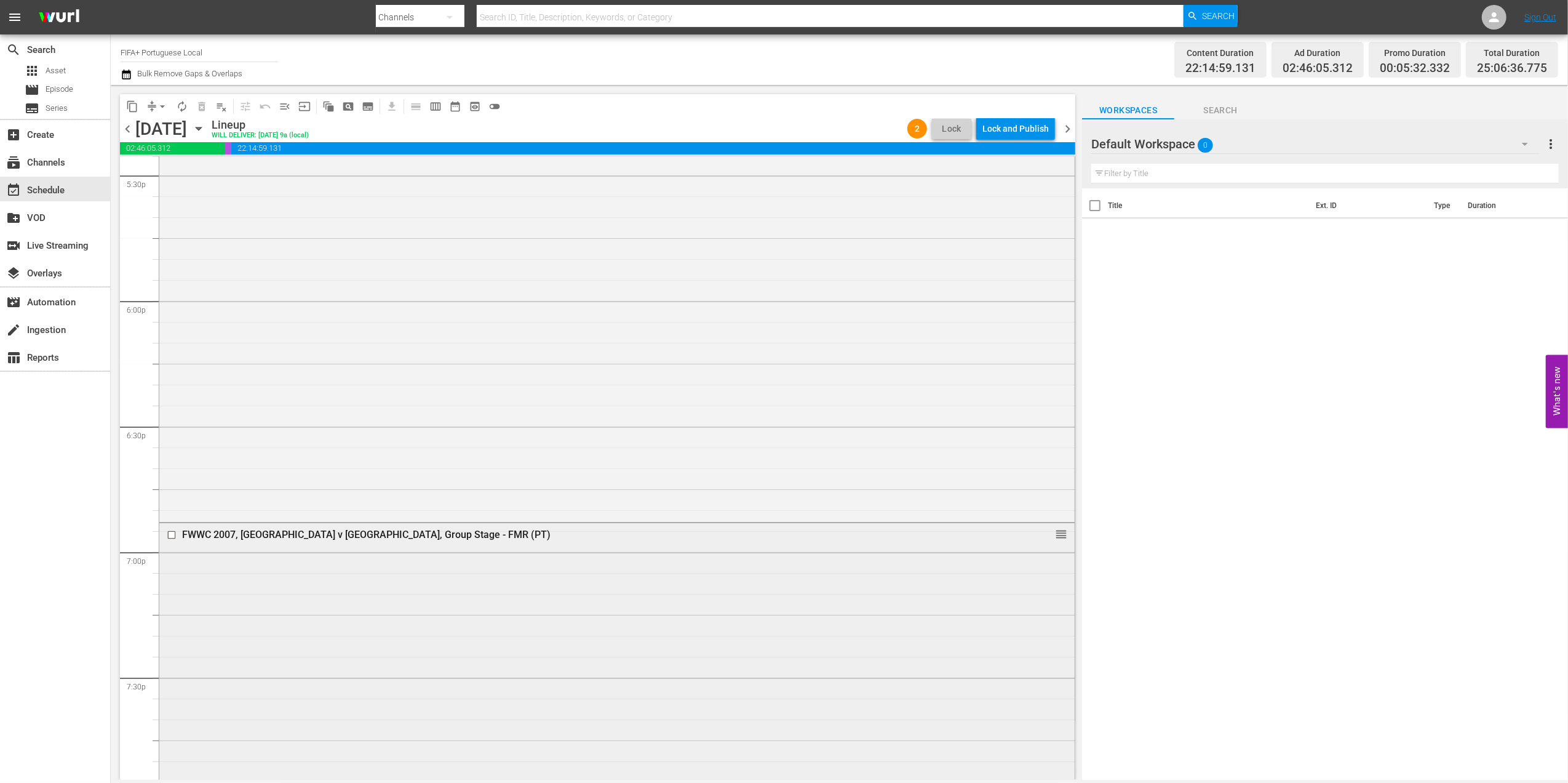
click at [341, 534] on div "FWWC 2007, Brazil v Denmark, Group Stage - FMR (PT)" at bounding box center [593, 535] width 823 height 12
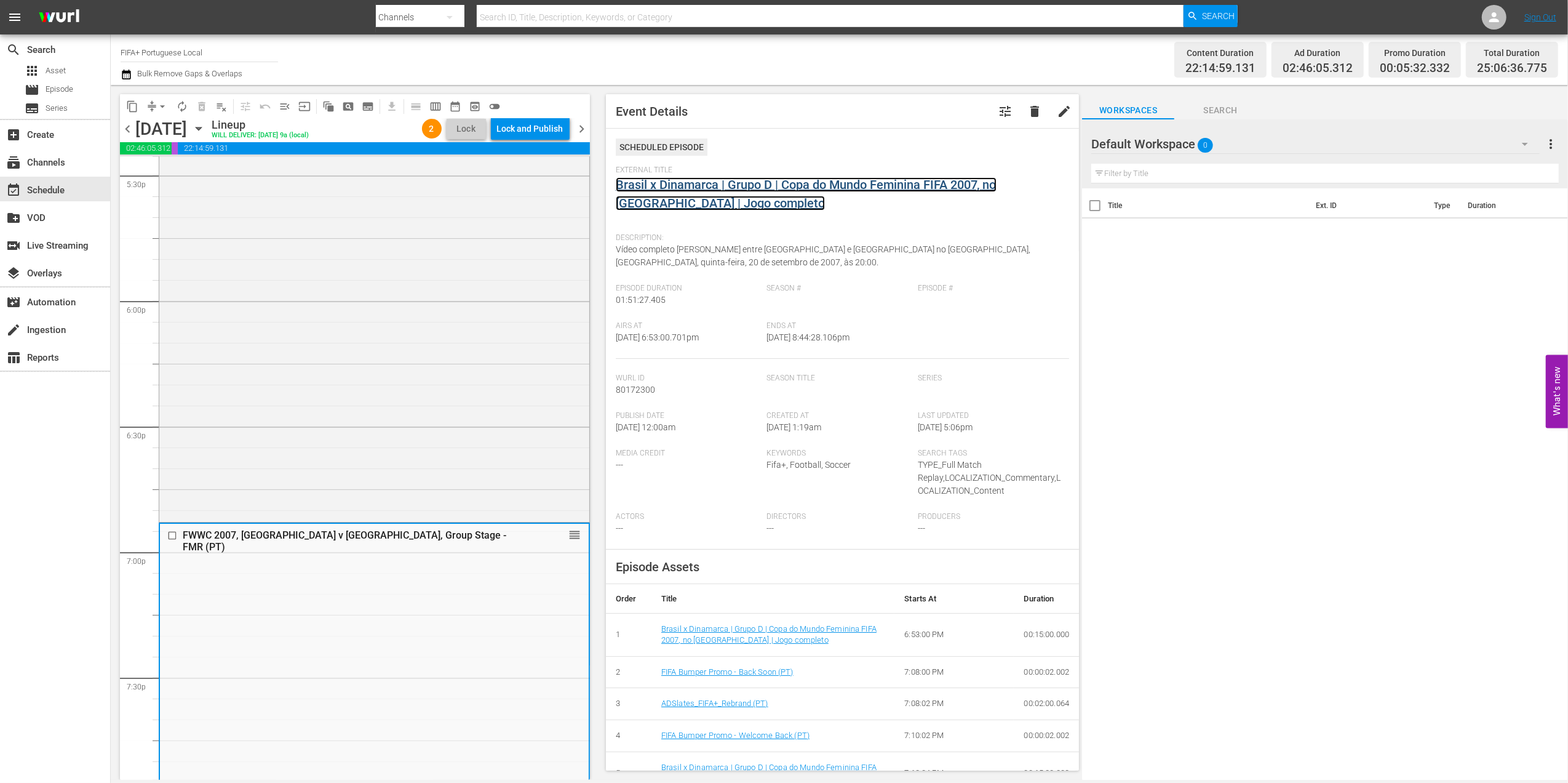
click at [751, 178] on link "Brasil x Dinamarca | Grupo D | Copa do Mundo Feminina FIFA 2007, no China | Jog…" at bounding box center [807, 194] width 381 height 33
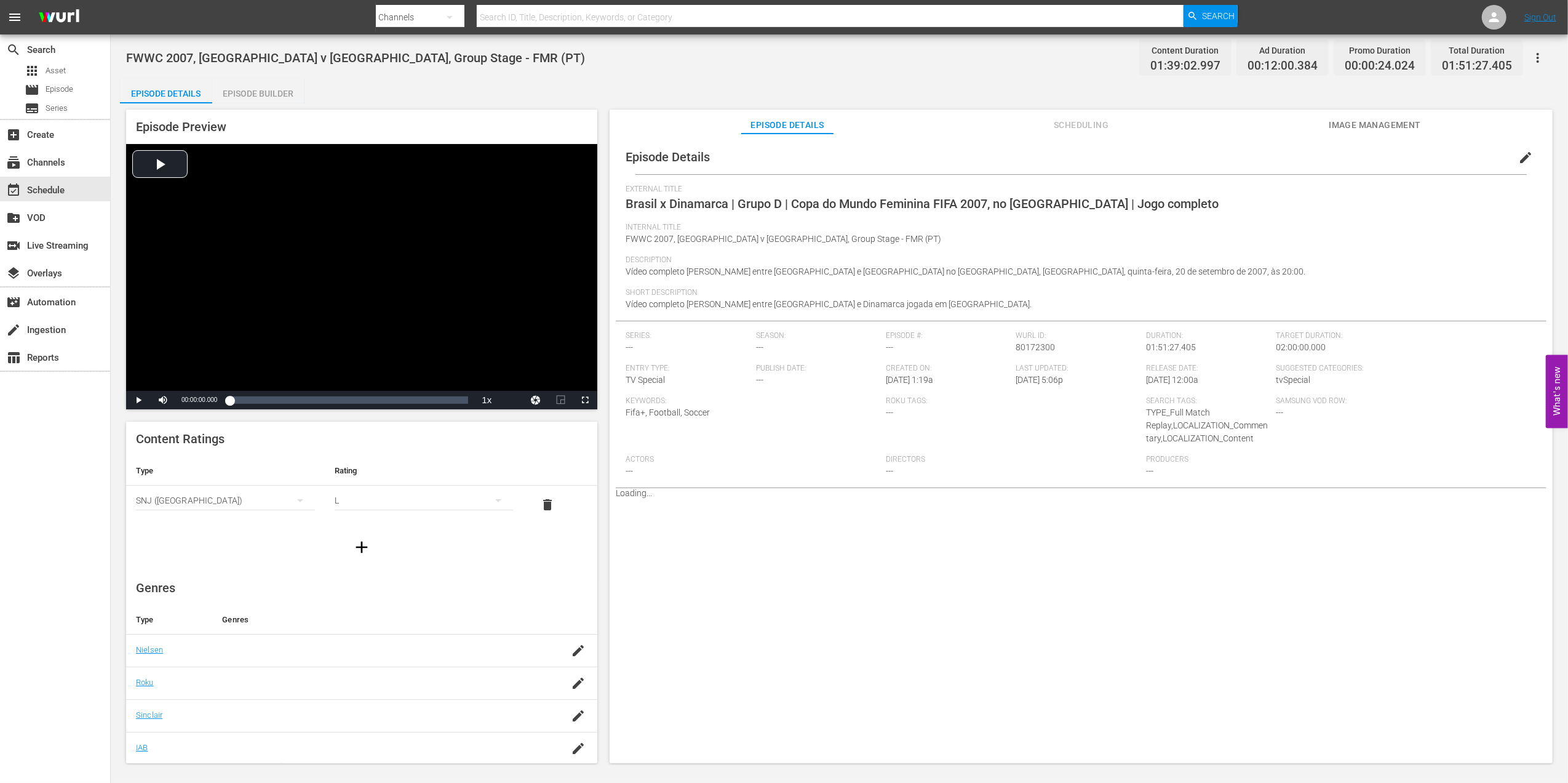
click at [266, 94] on div "Episode Builder" at bounding box center [258, 93] width 92 height 30
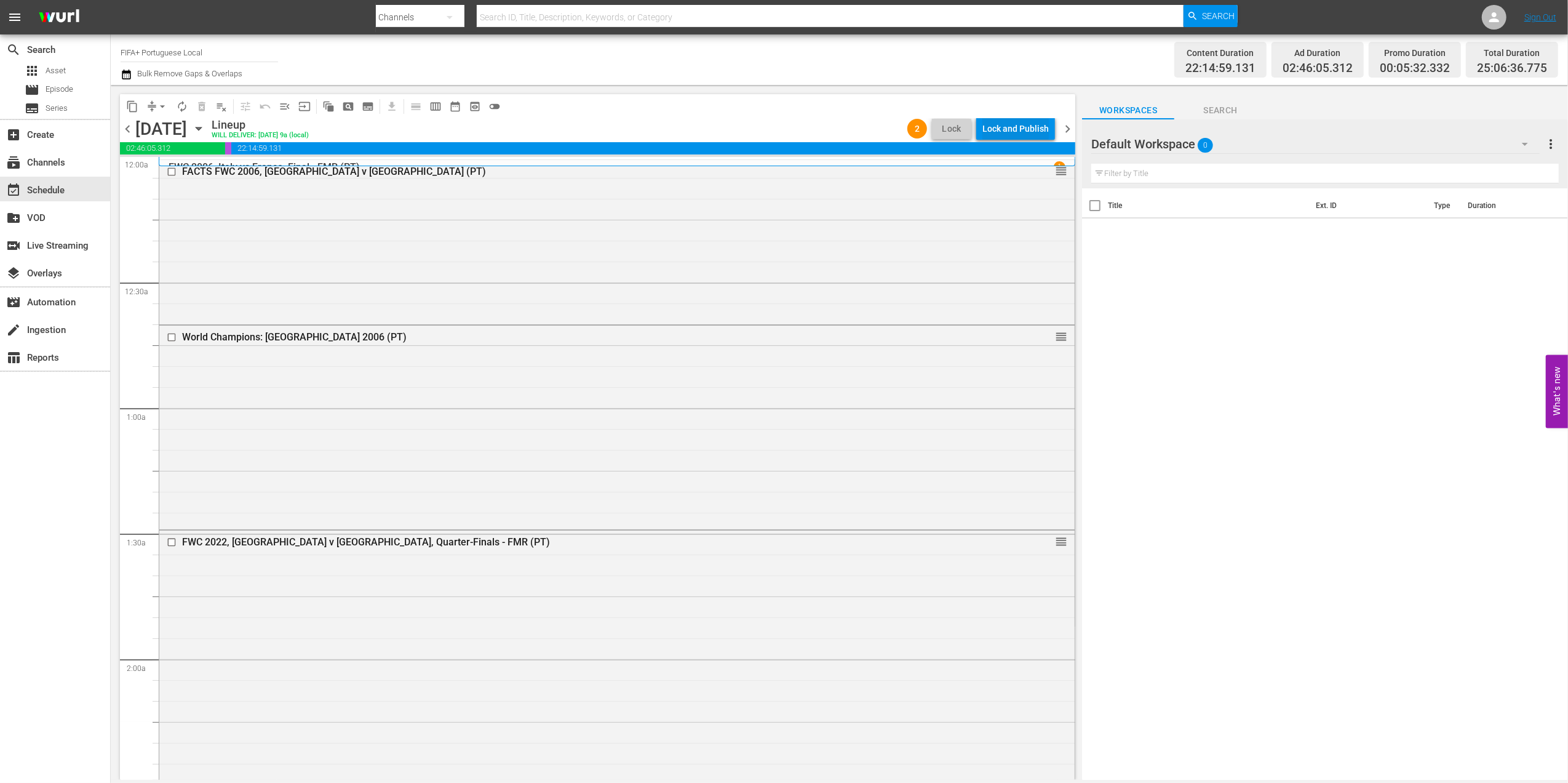
click at [1014, 128] on div "Lock and Publish" at bounding box center [1016, 129] width 66 height 22
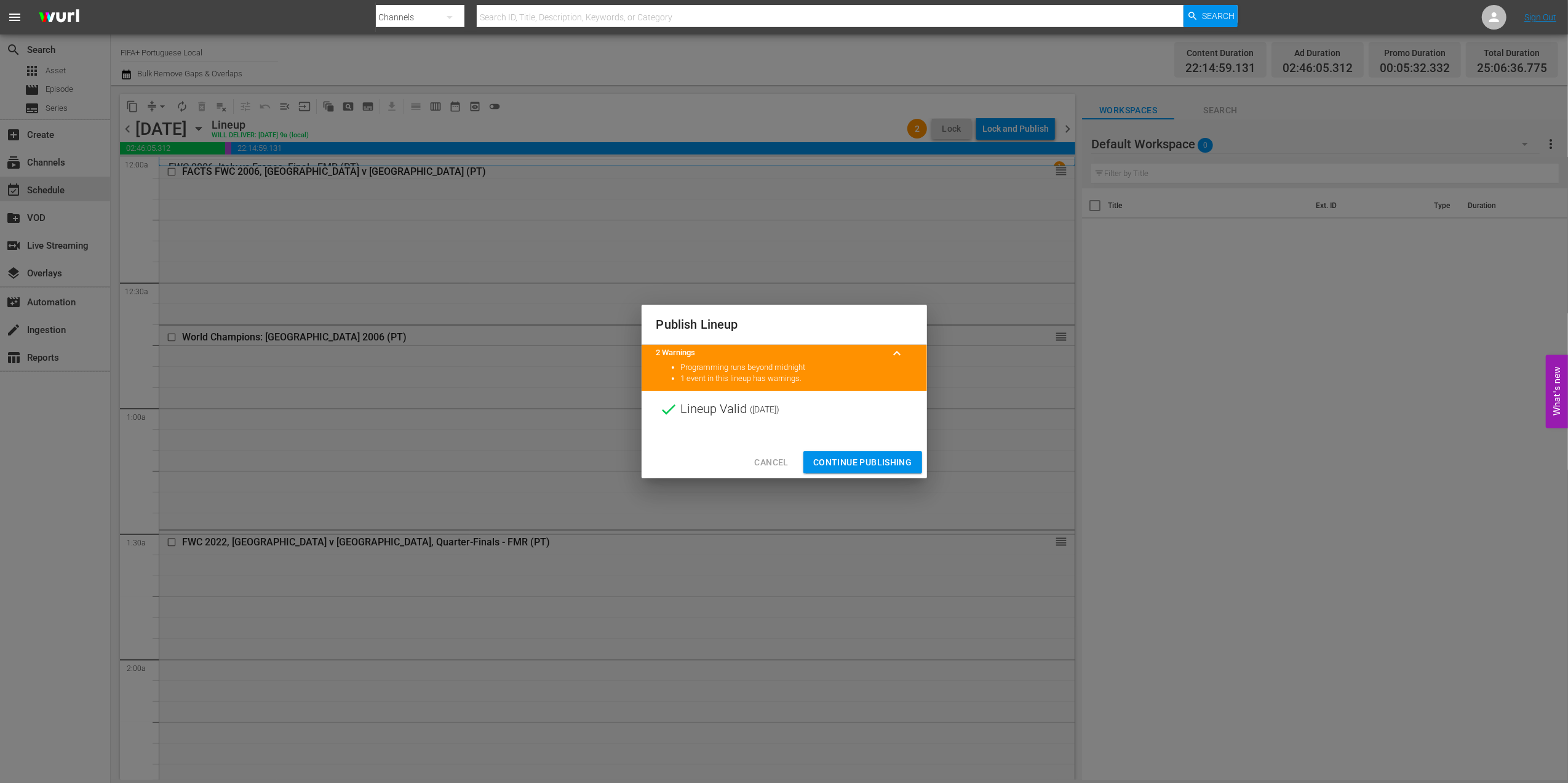
click at [861, 459] on span "Continue Publishing" at bounding box center [863, 463] width 99 height 15
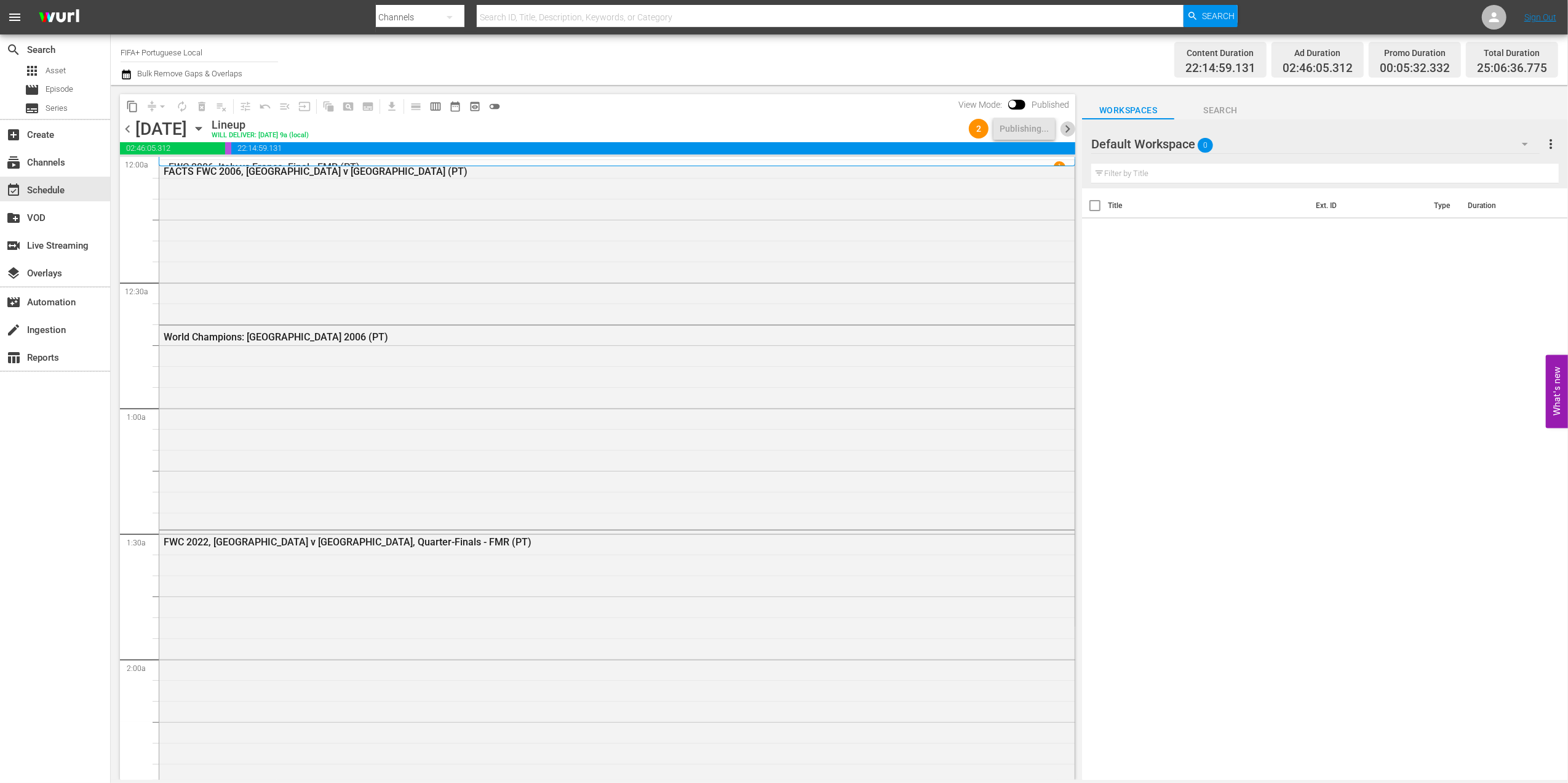
click at [1073, 125] on span "chevron_right" at bounding box center [1068, 129] width 15 height 15
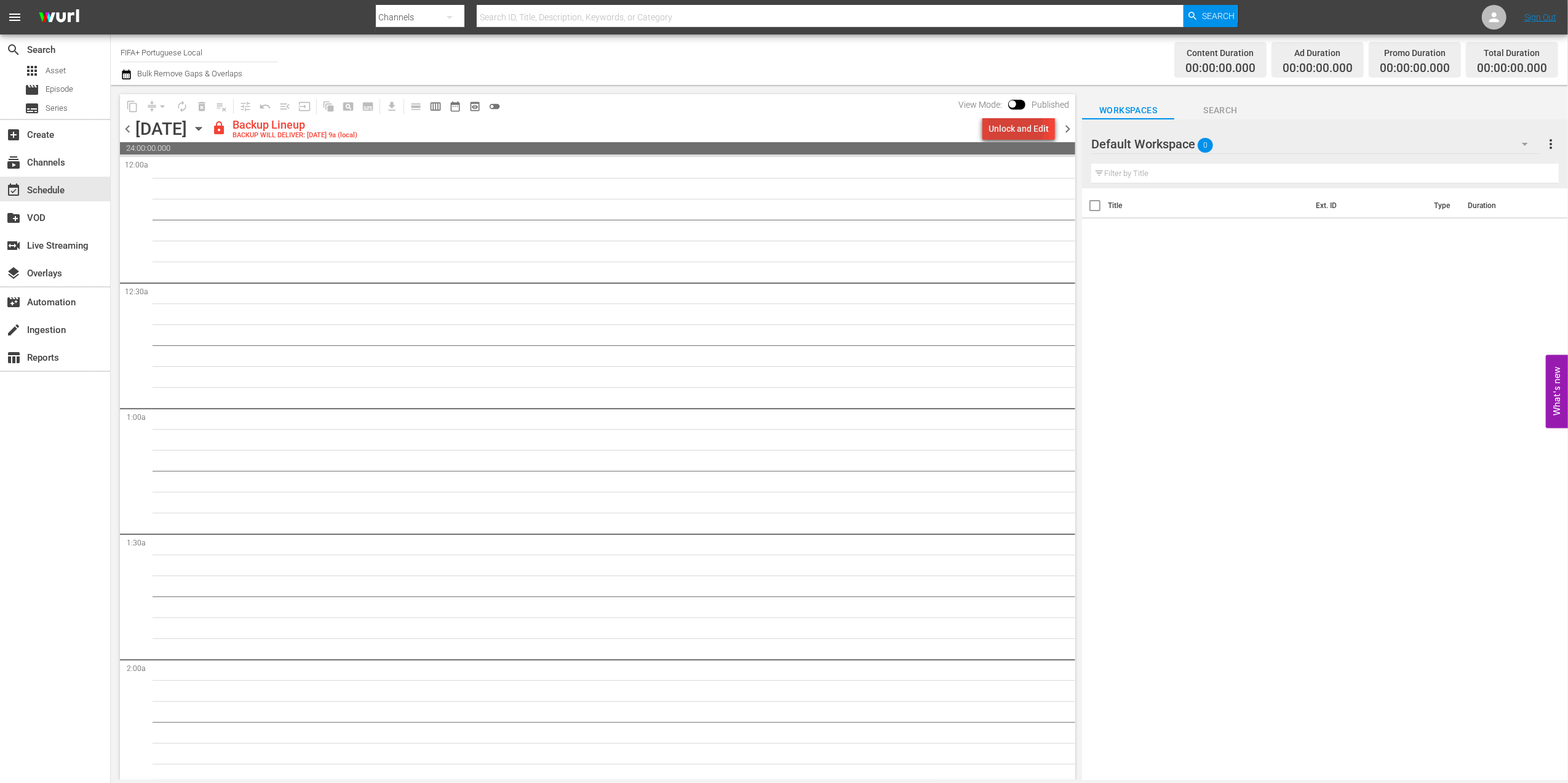
click at [1017, 128] on div "Unlock and Edit" at bounding box center [1019, 129] width 60 height 22
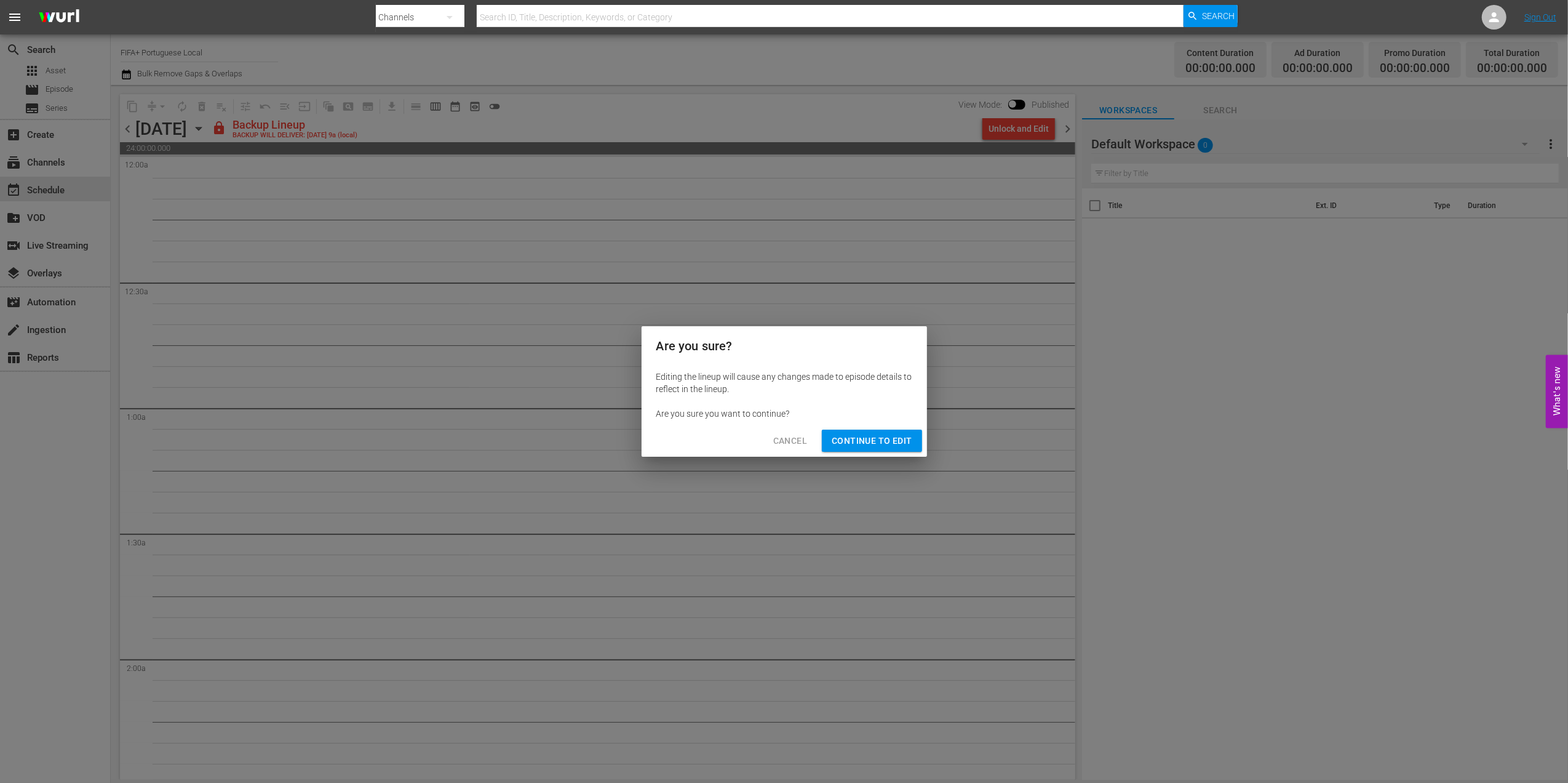
click at [854, 443] on span "Continue to Edit" at bounding box center [871, 441] width 80 height 15
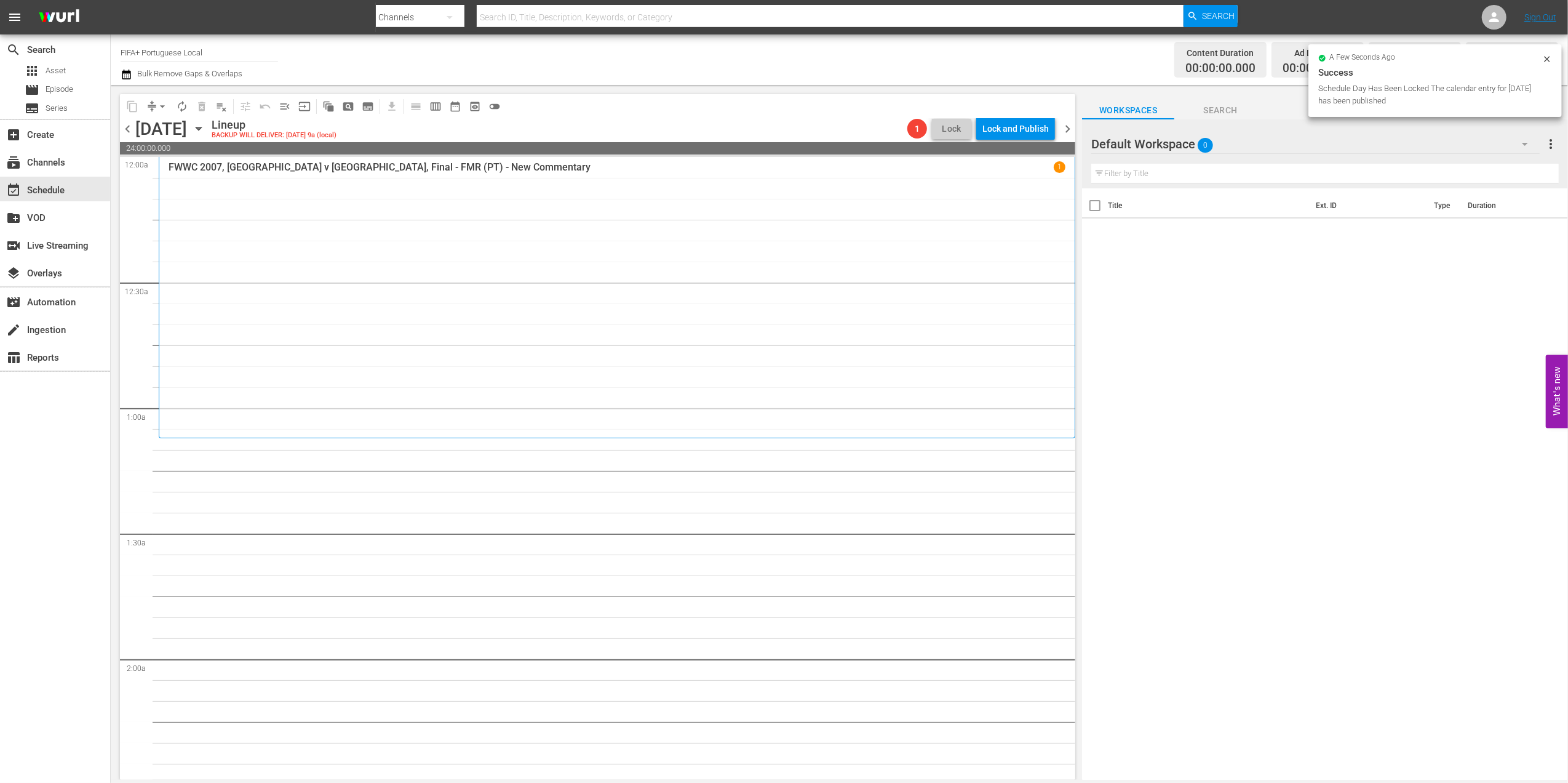
click at [126, 124] on span "chevron_left" at bounding box center [128, 129] width 15 height 15
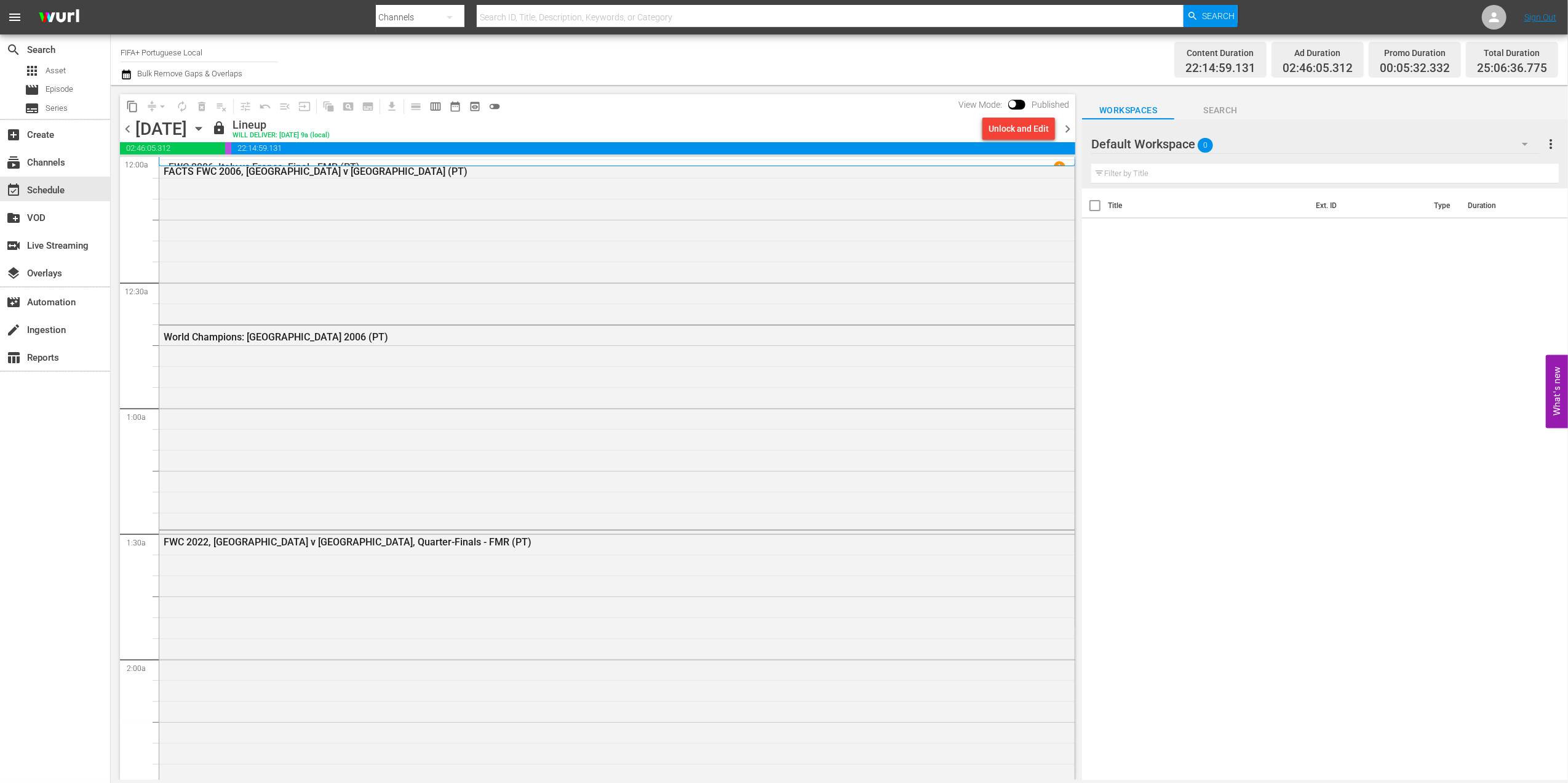
click at [1066, 127] on span "chevron_right" at bounding box center [1068, 129] width 15 height 15
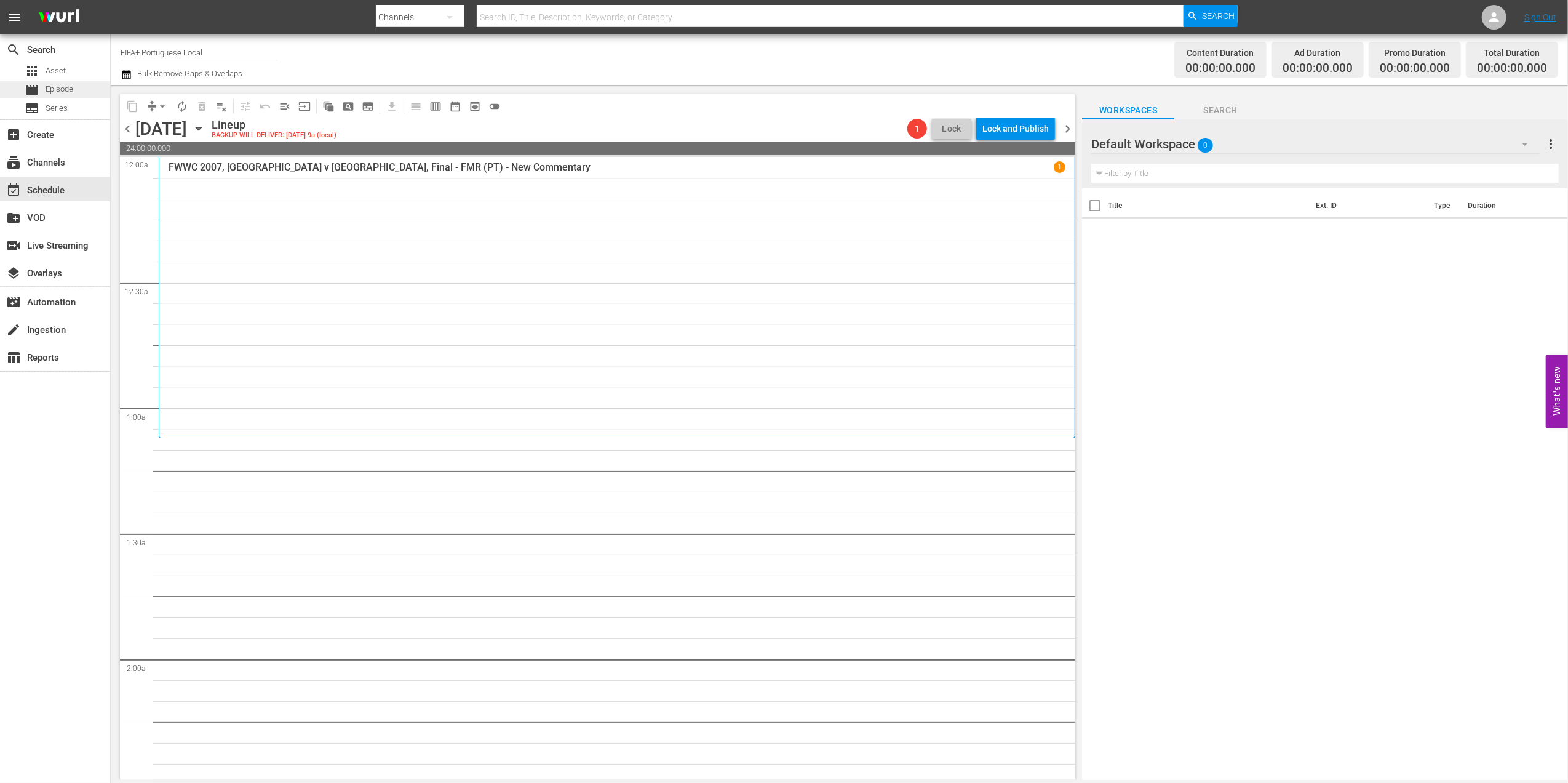
click at [70, 89] on span "Episode" at bounding box center [59, 89] width 28 height 12
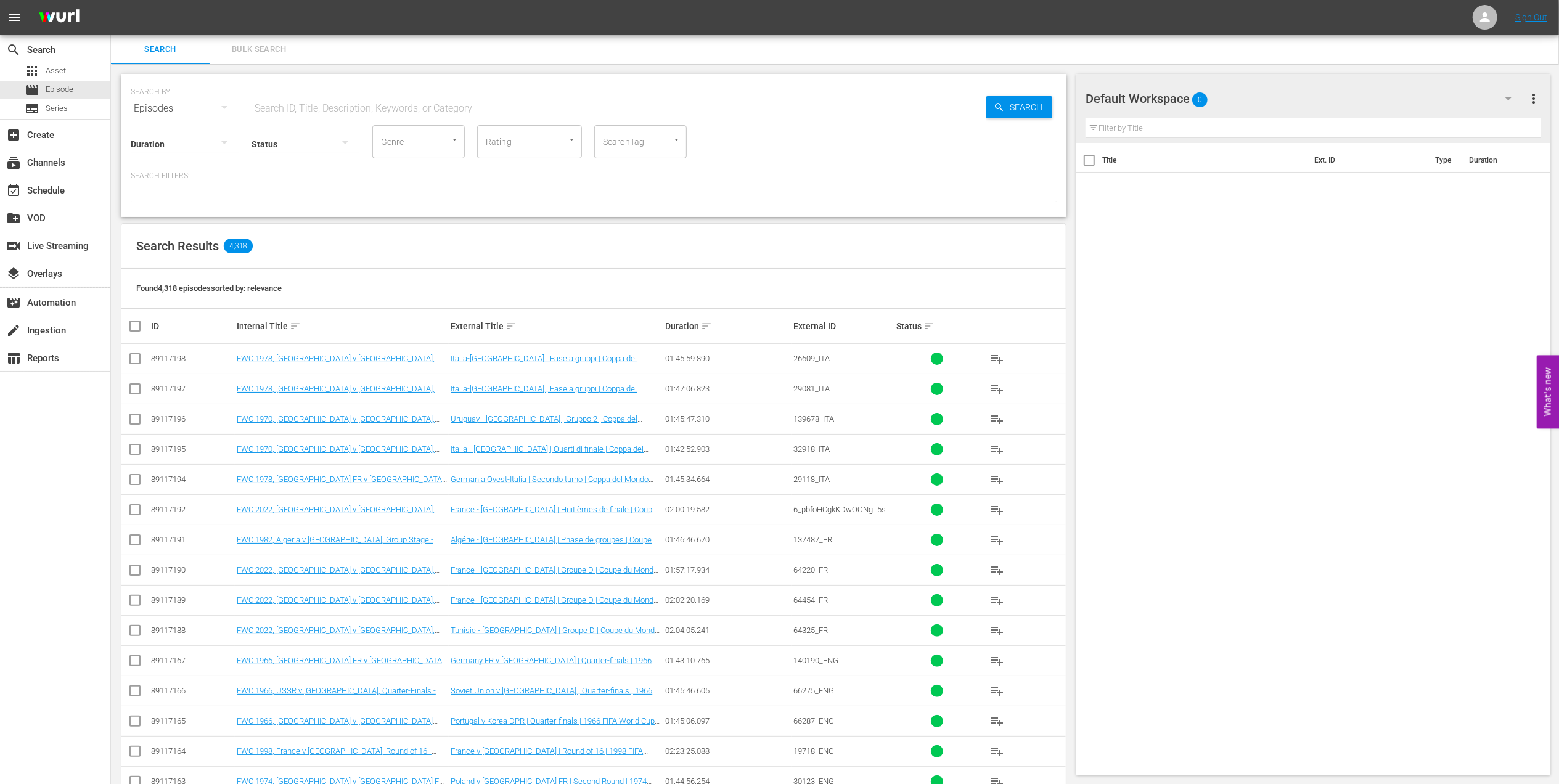
click at [454, 106] on input "text" at bounding box center [619, 108] width 735 height 30
paste input "LOCAL ONLY - Sissi"
click at [487, 104] on input "LOCAL ONLY - Sissi" at bounding box center [619, 108] width 735 height 30
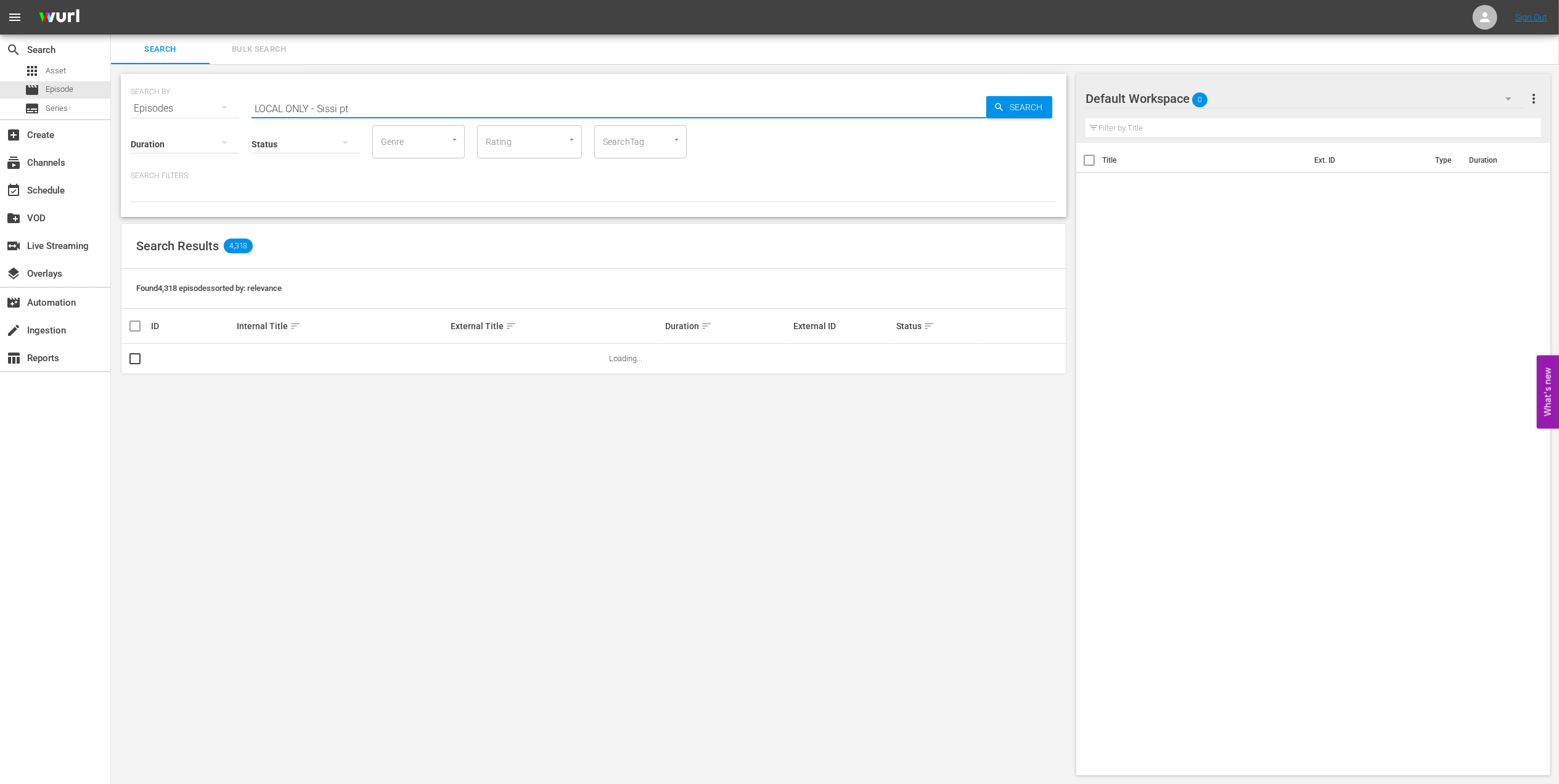
drag, startPoint x: 318, startPoint y: 111, endPoint x: 151, endPoint y: 121, distance: 167.3
click at [153, 121] on div "SEARCH BY Search By Episodes Search ID, Title, Description, Keywords, or Catego…" at bounding box center [593, 146] width 945 height 143
type input "Sissi pt"
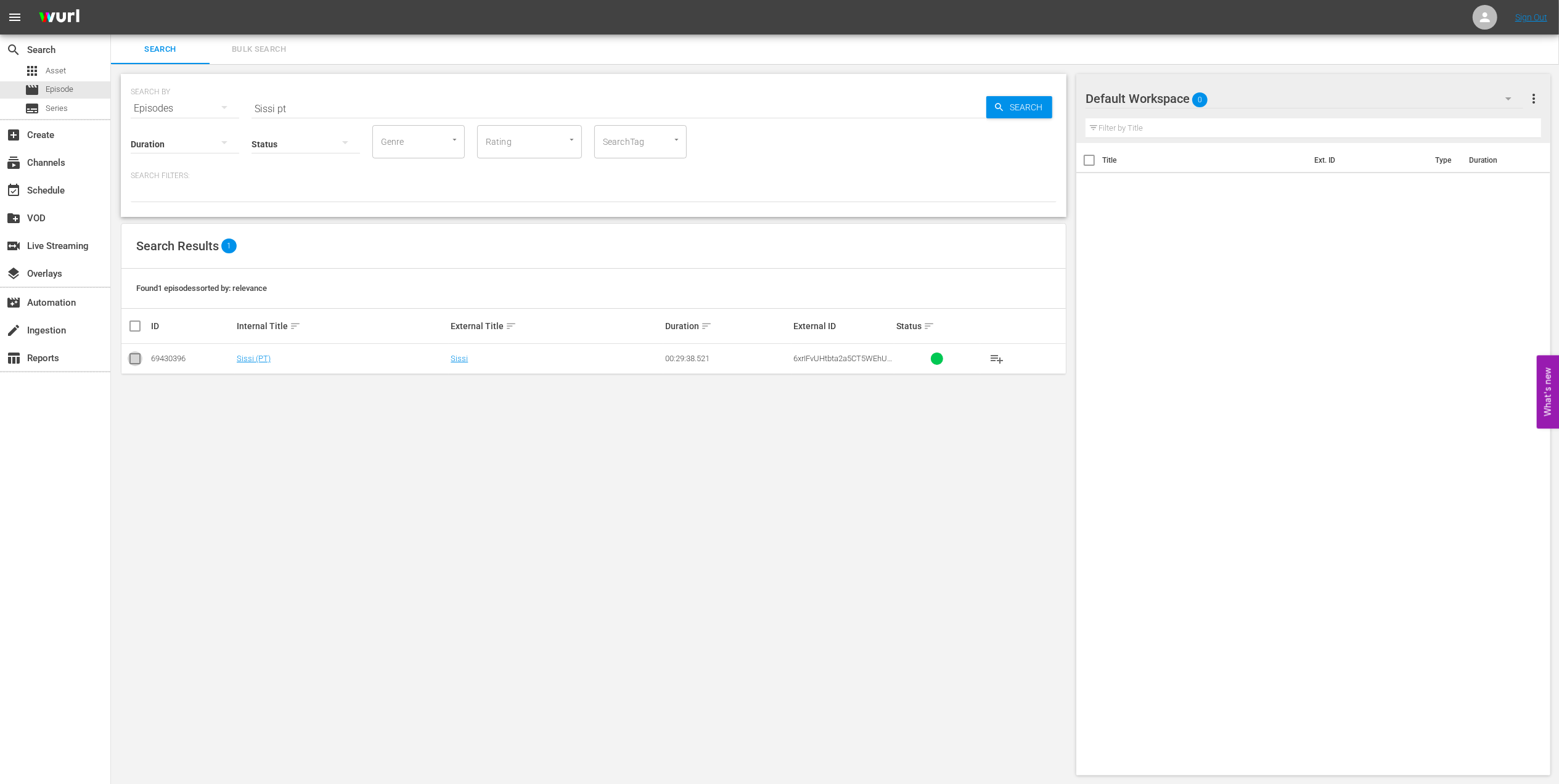
click at [142, 358] on input "checkbox" at bounding box center [135, 361] width 15 height 15
checkbox input "true"
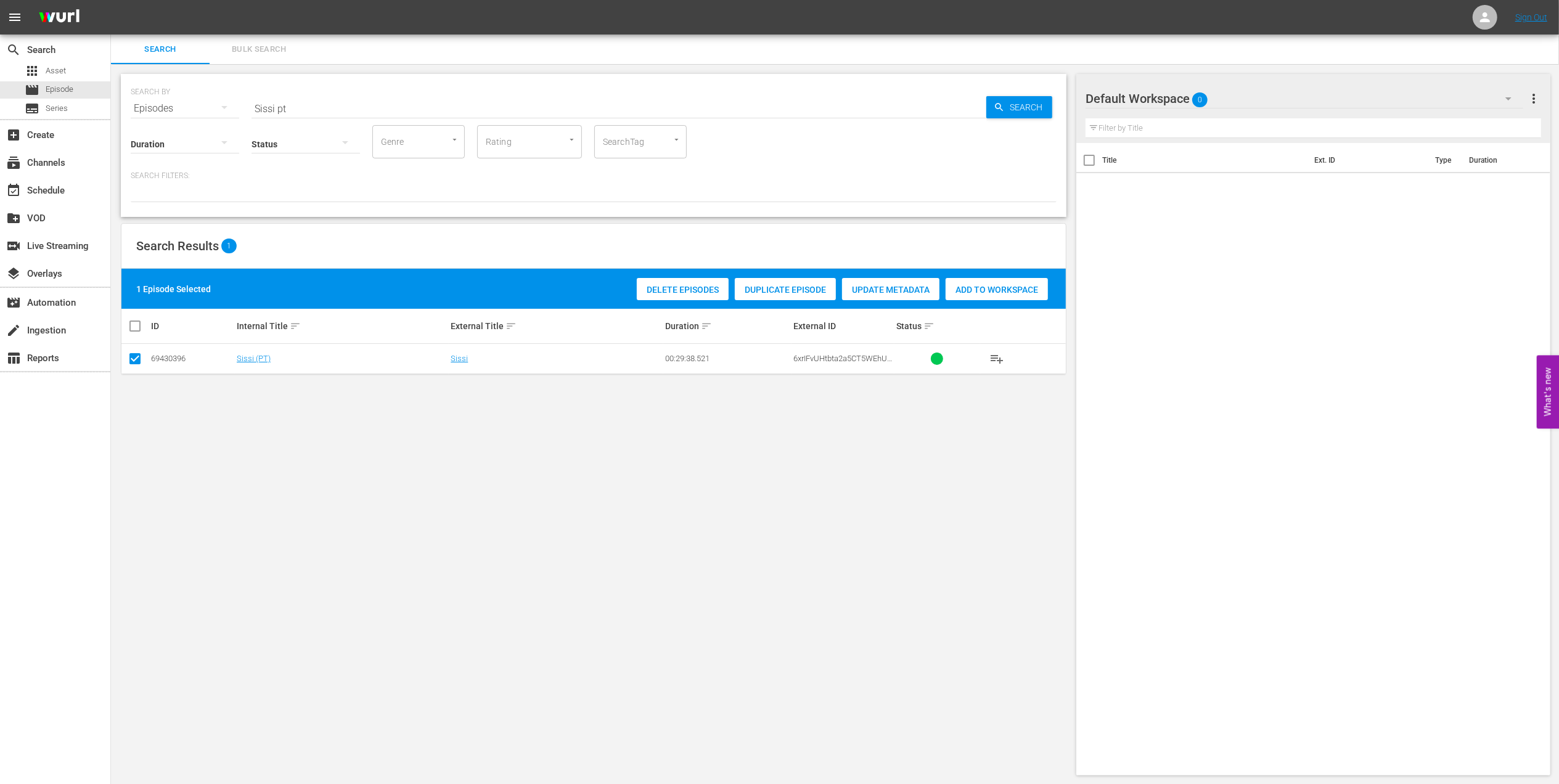
click at [1023, 290] on span "Add to Workspace" at bounding box center [996, 289] width 102 height 10
drag, startPoint x: 296, startPoint y: 110, endPoint x: 213, endPoint y: 110, distance: 83.0
click at [213, 110] on div "SEARCH BY Search By Episodes Search ID, Title, Description, Keywords, or Catego…" at bounding box center [594, 100] width 926 height 44
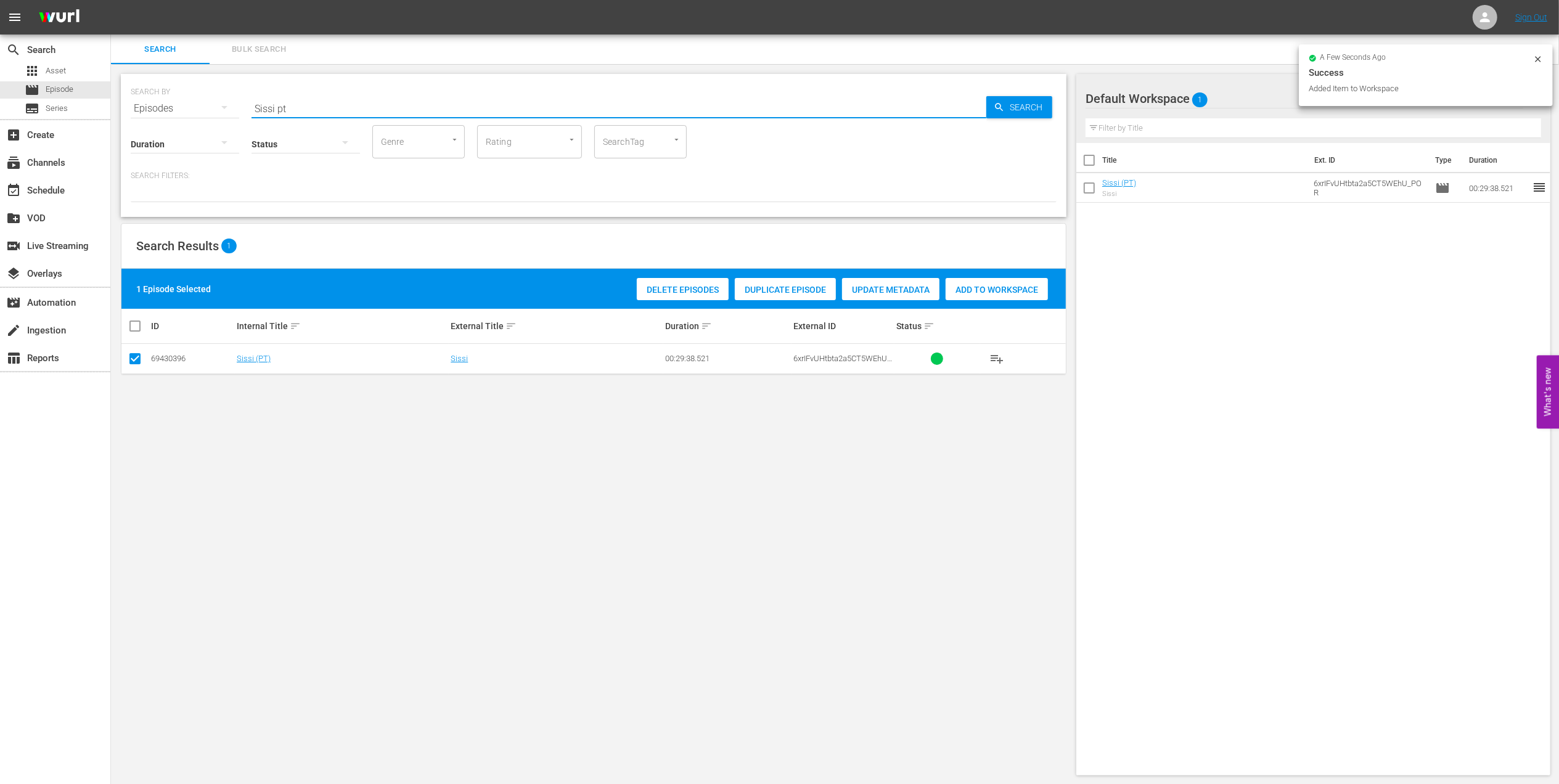
paste input "FWC 2014, Germany vs Argentina, Final (PT)"
click at [482, 100] on input "FWC 2014, Germany vs Argentina, Final (PT)" at bounding box center [619, 108] width 735 height 30
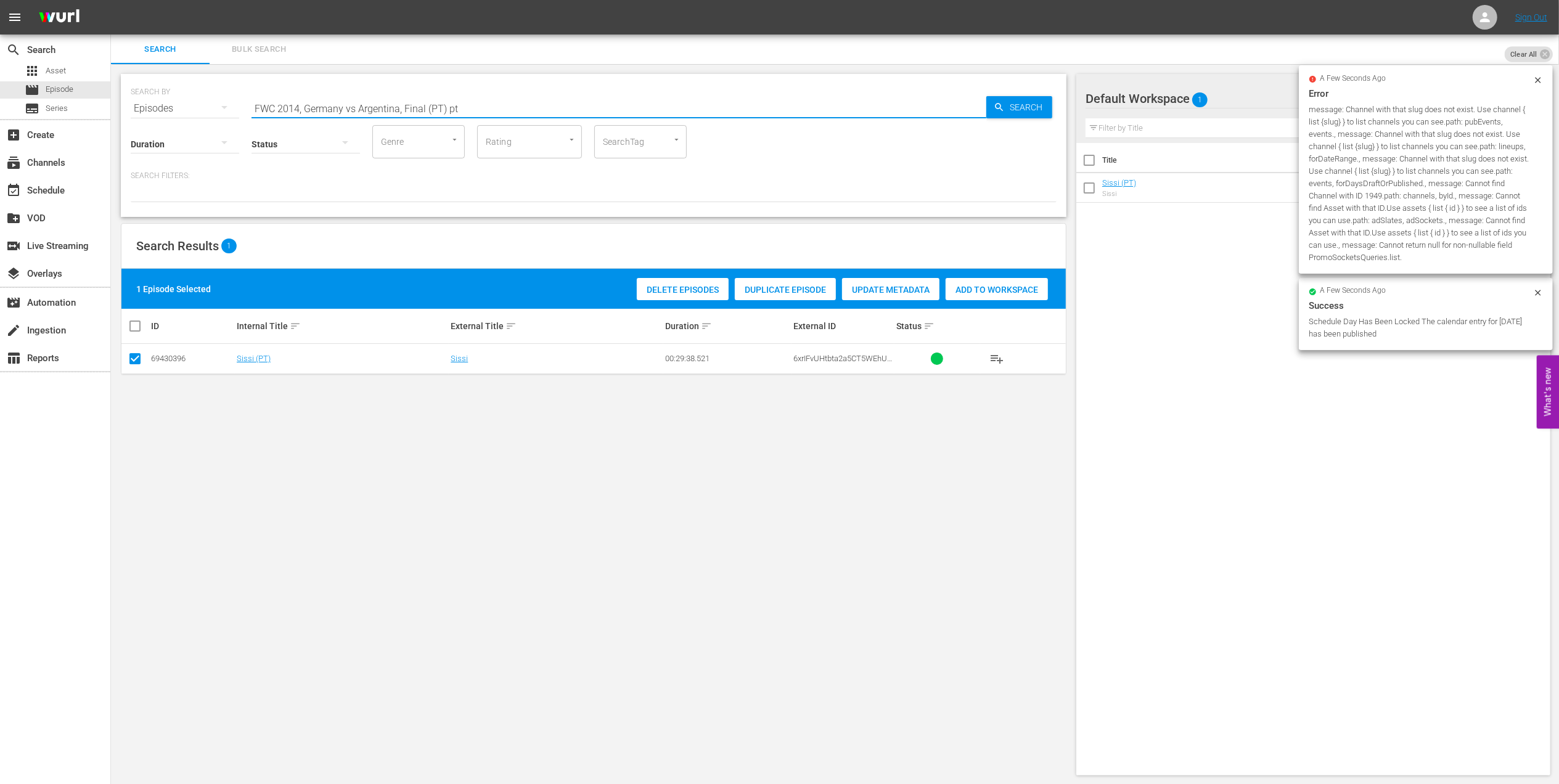
click at [494, 105] on input "FWC 2014, Germany vs Argentina, Final (PT) pt" at bounding box center [619, 108] width 735 height 30
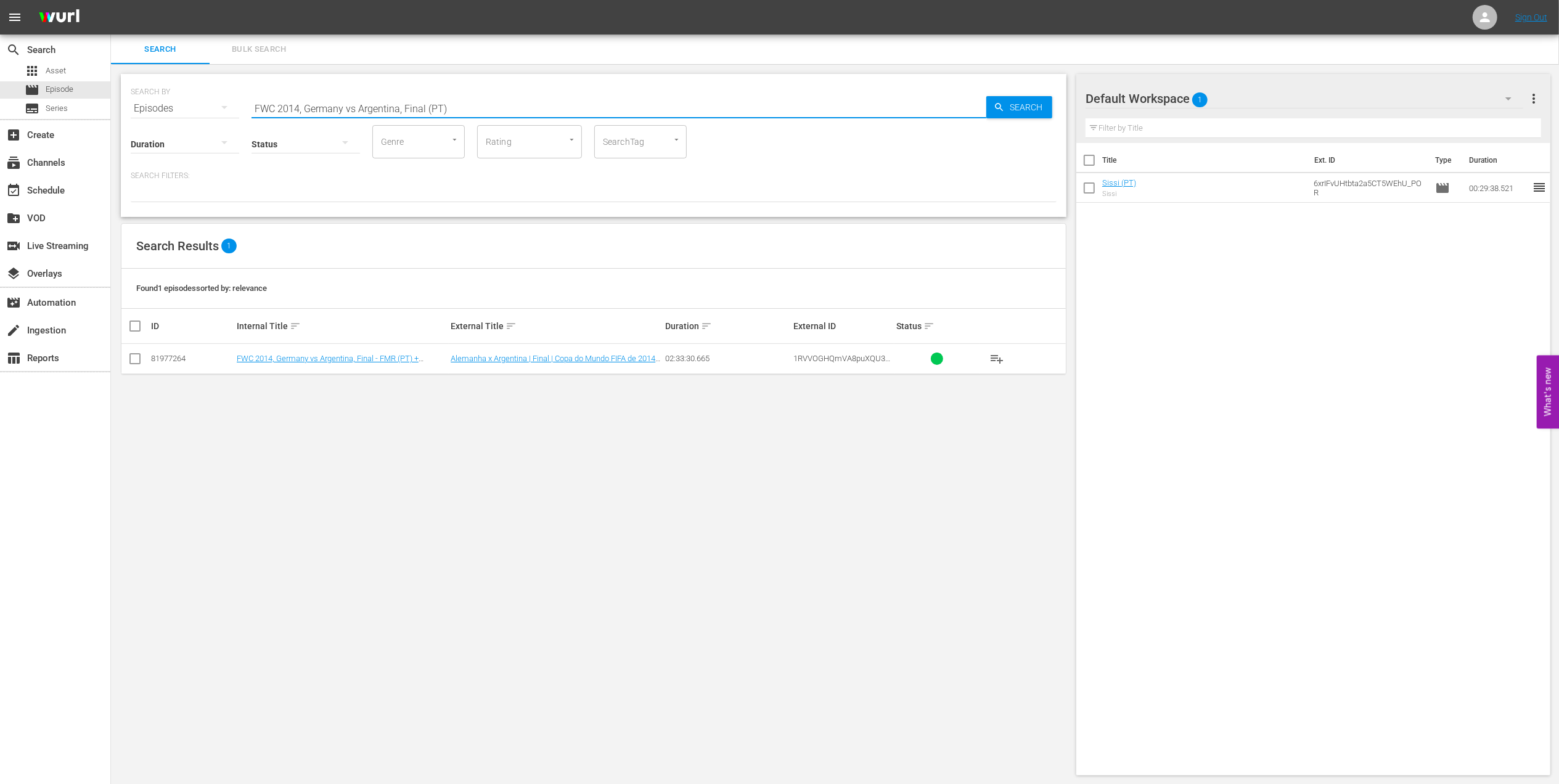
click at [354, 106] on input "FWC 2014, Germany vs Argentina, Final (PT)" at bounding box center [619, 108] width 735 height 30
type input "FWC 2014, Germany v Argentina, Final (PT)"
click at [135, 356] on input "checkbox" at bounding box center [135, 361] width 15 height 15
checkbox input "true"
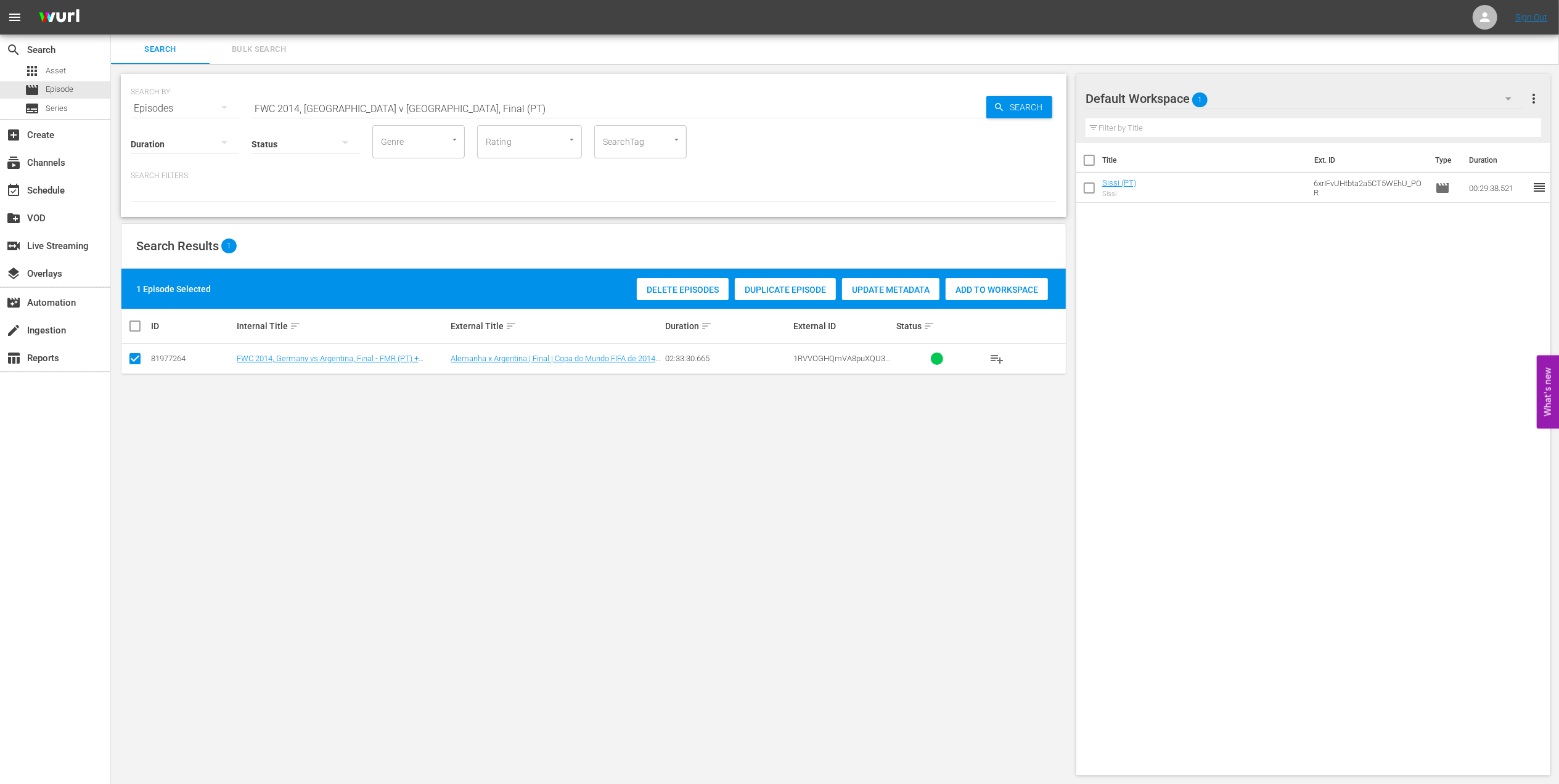
click at [973, 278] on div "Add to Workspace" at bounding box center [996, 289] width 102 height 23
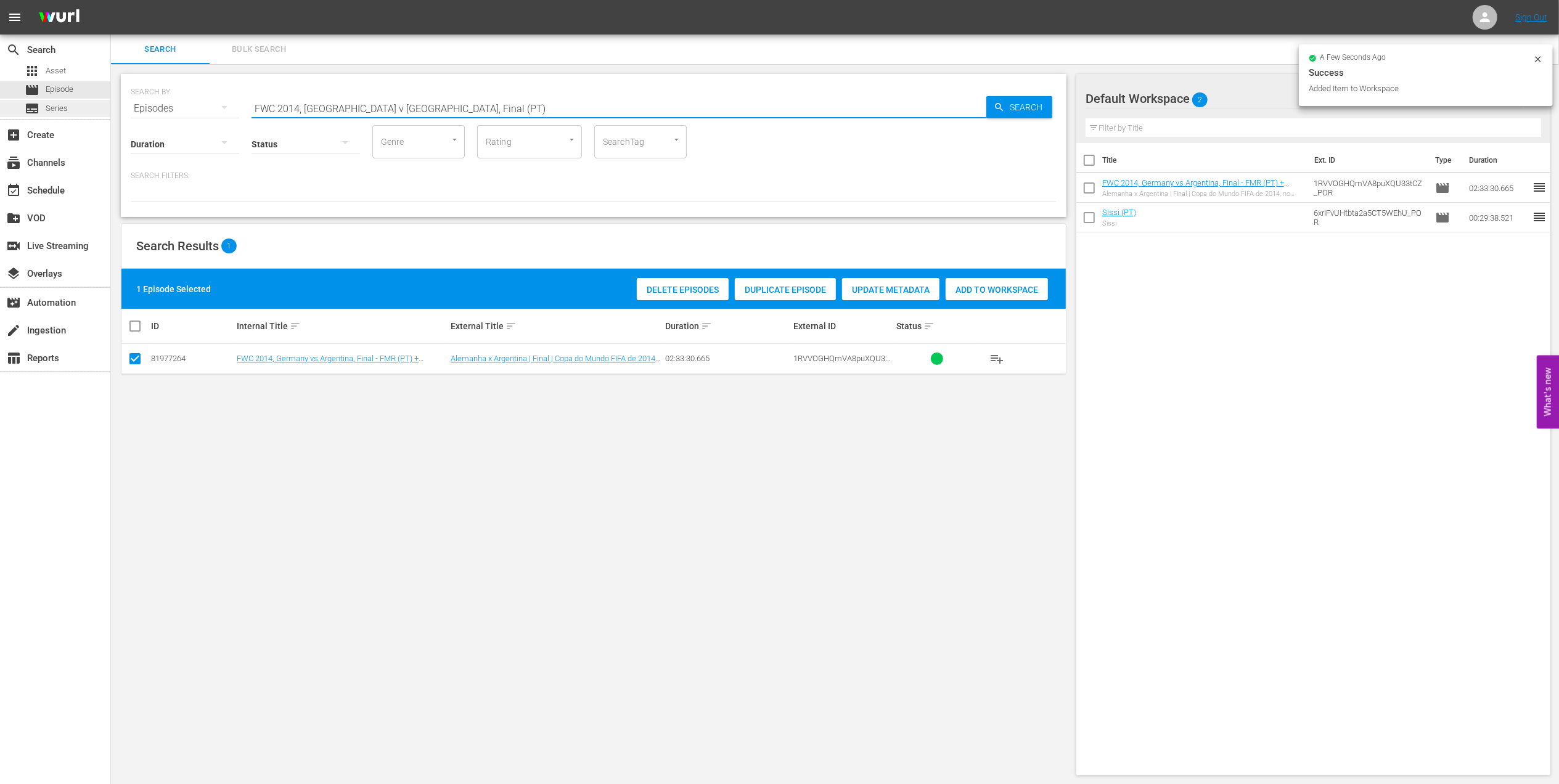
drag, startPoint x: 362, startPoint y: 102, endPoint x: 96, endPoint y: 104, distance: 266.0
click at [111, 0] on div "search Search apps Asset movie Episode subtitles Series add_box Create subscrip…" at bounding box center [835, 0] width 1448 height 0
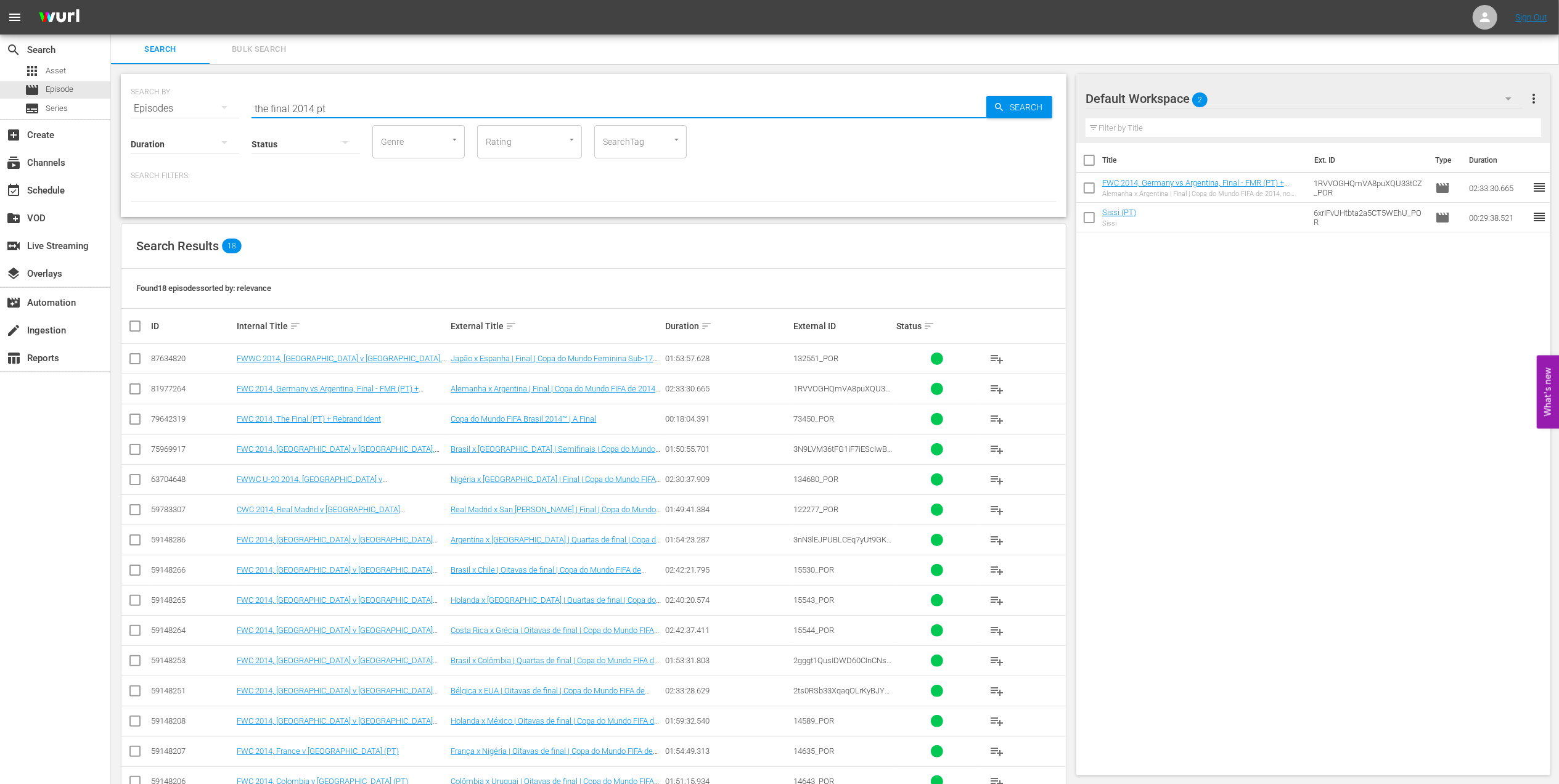
click at [369, 106] on input "the final 2014 pt" at bounding box center [619, 108] width 735 height 30
type input "the final 2014 pt"
click at [132, 419] on input "checkbox" at bounding box center [135, 421] width 15 height 15
checkbox input "true"
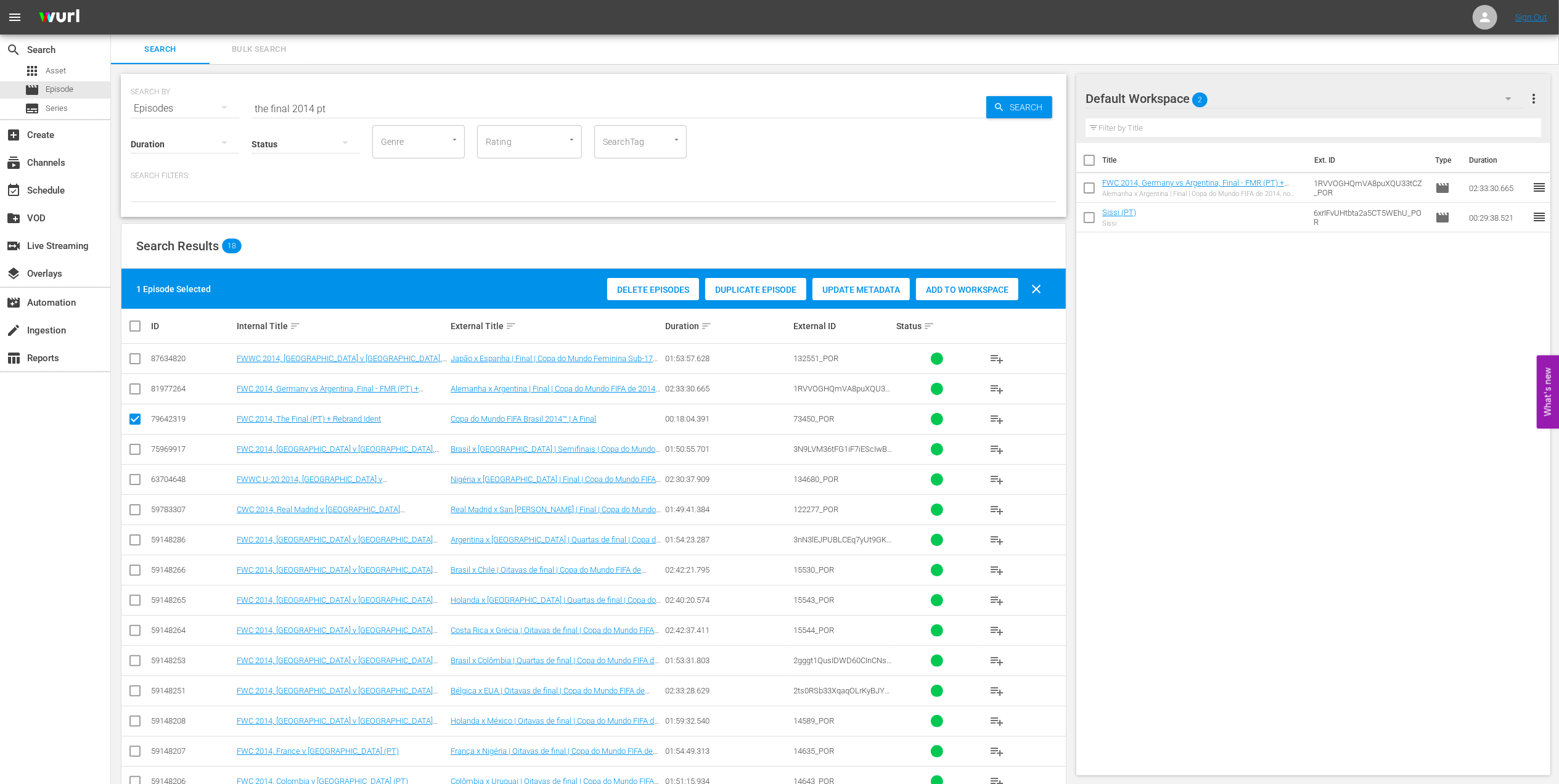
click at [965, 289] on span "Add to Workspace" at bounding box center [967, 289] width 102 height 10
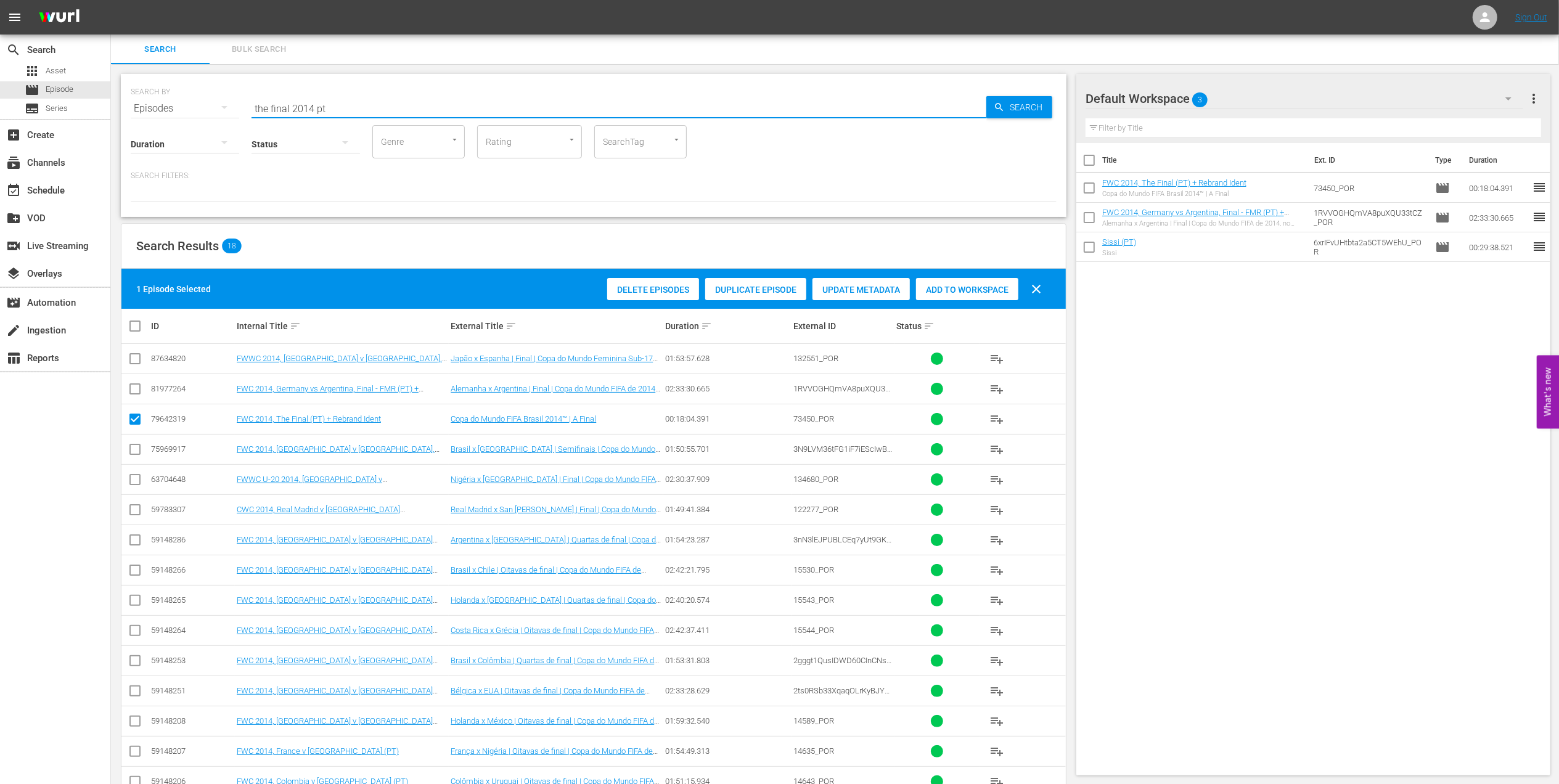
click at [218, 111] on div "SEARCH BY Search By Episodes Search ID, Title, Description, Keywords, or Catego…" at bounding box center [594, 100] width 926 height 44
paste input "World Champions: Italy 1982"
click at [456, 105] on input "World Champions: Italy 1982" at bounding box center [619, 108] width 735 height 30
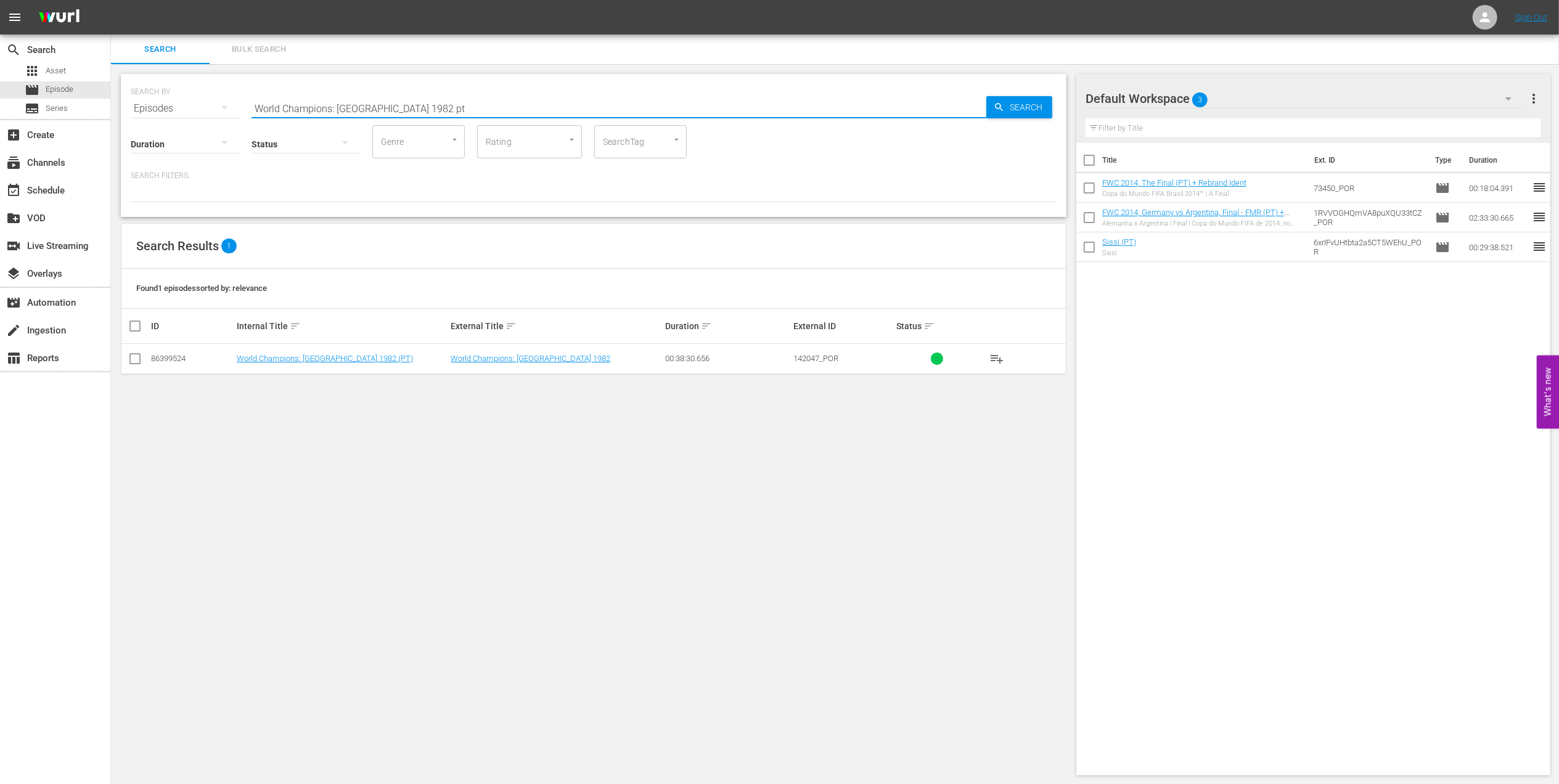
type input "World Champions: Italy 1982 pt"
click at [138, 359] on input "checkbox" at bounding box center [135, 361] width 15 height 15
checkbox input "true"
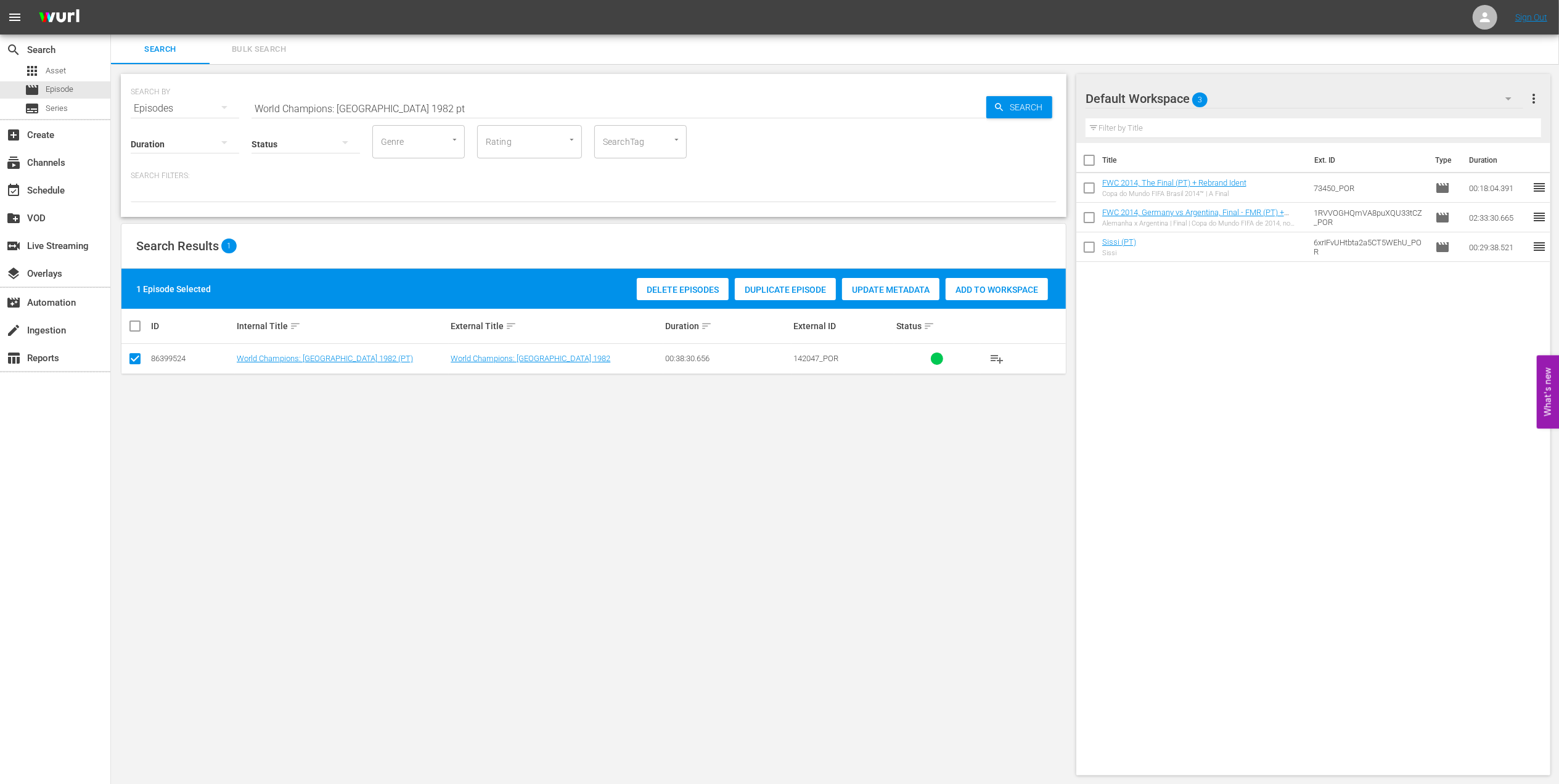
click at [985, 281] on div "Add to Workspace" at bounding box center [996, 289] width 102 height 23
drag, startPoint x: 419, startPoint y: 106, endPoint x: 151, endPoint y: 109, distance: 268.0
click at [151, 109] on div "SEARCH BY Search By Episodes Search ID, Title, Description, Keywords, or Catego…" at bounding box center [594, 100] width 926 height 44
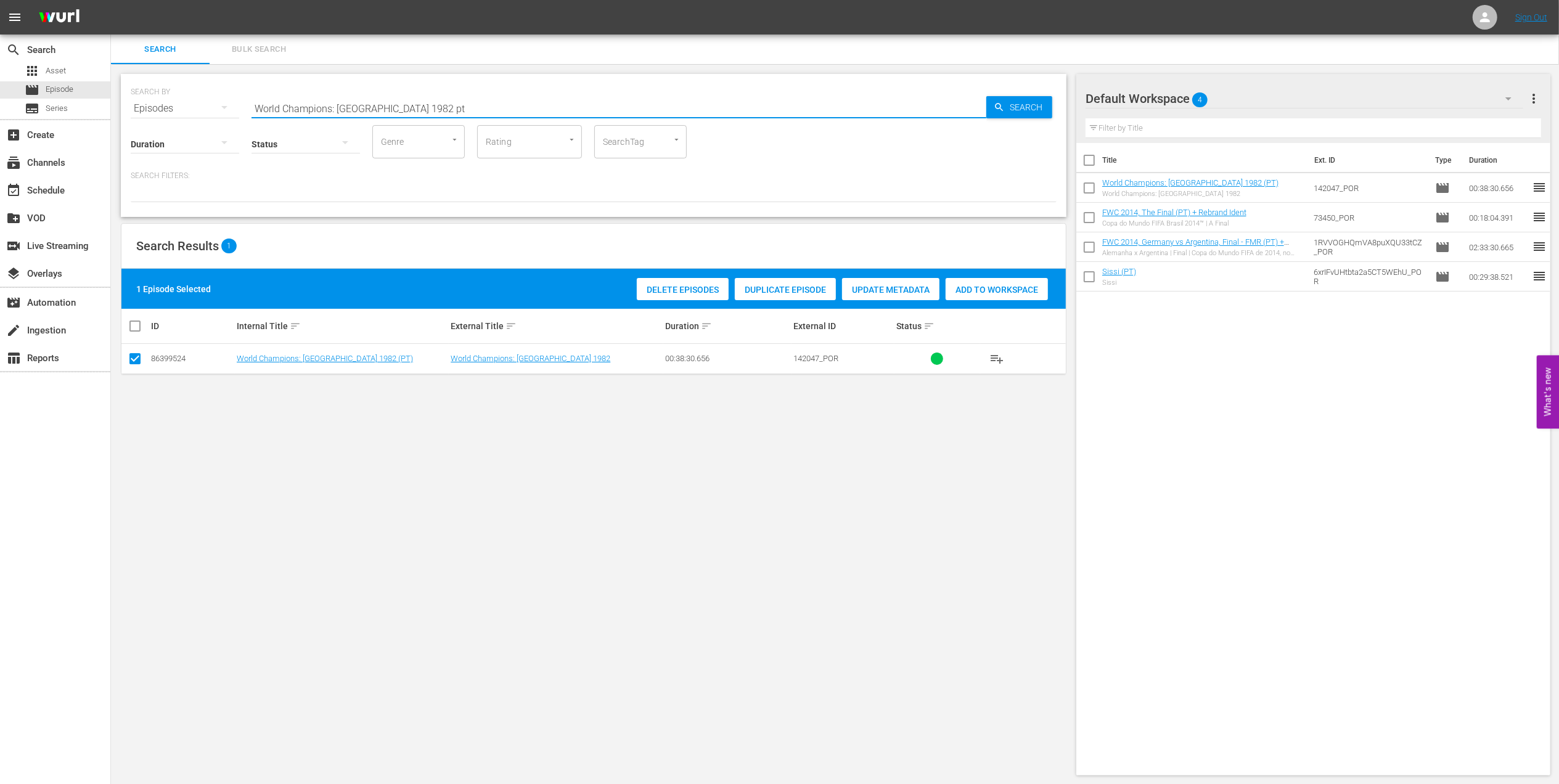
paste input "FWC 1982, Italy vs Germany FR, Final (PT)"
click at [484, 107] on input "FWC 1982, Italy vs Germany FR, Final (PT)" at bounding box center [619, 108] width 735 height 30
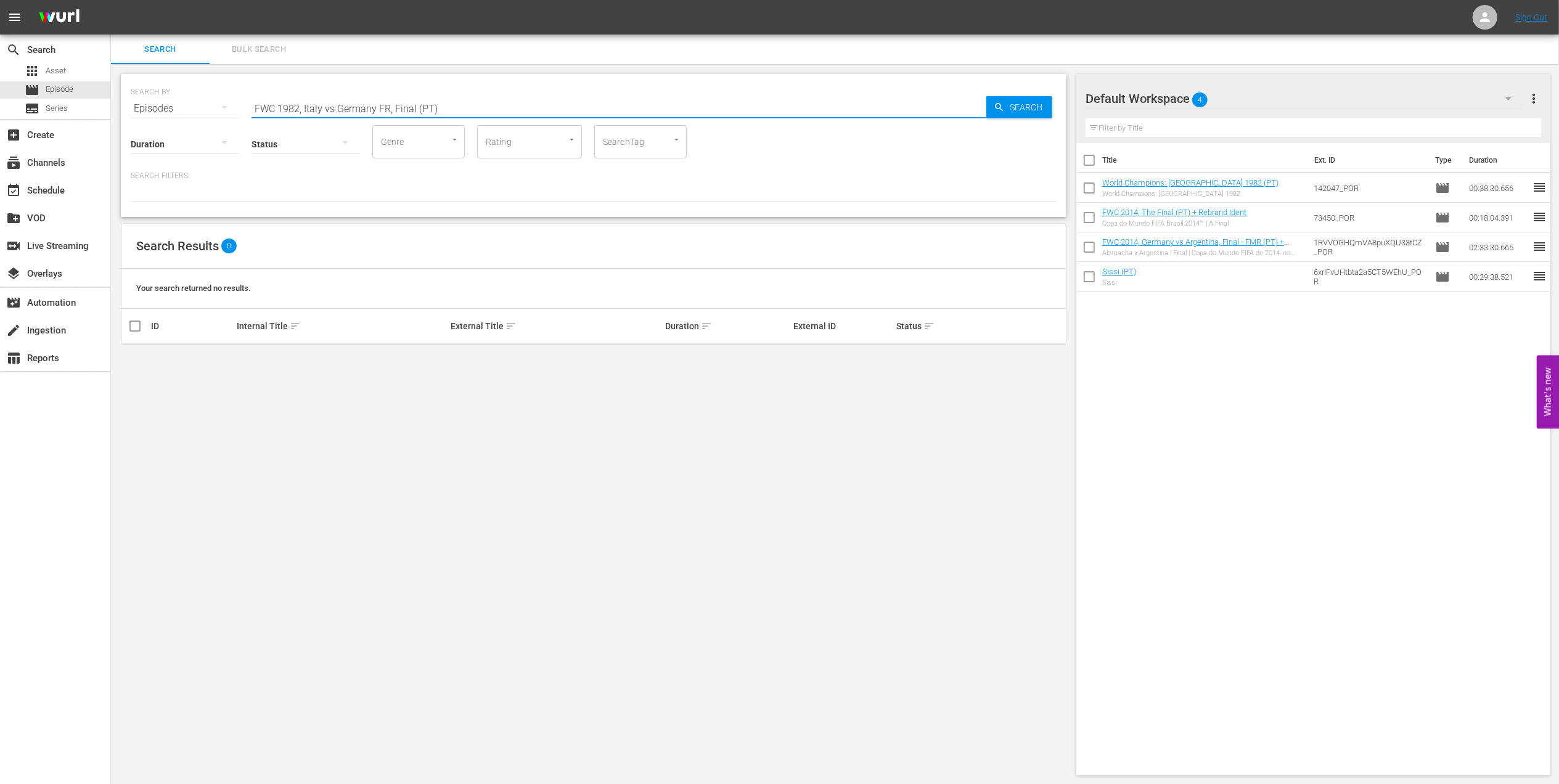
click at [334, 106] on input "FWC 1982, Italy vs Germany FR, Final (PT)" at bounding box center [619, 108] width 735 height 30
type input "FWC 1982, [GEOGRAPHIC_DATA] v [GEOGRAPHIC_DATA] FR, Final (PT)"
click at [137, 363] on input "checkbox" at bounding box center [135, 361] width 15 height 15
checkbox input "true"
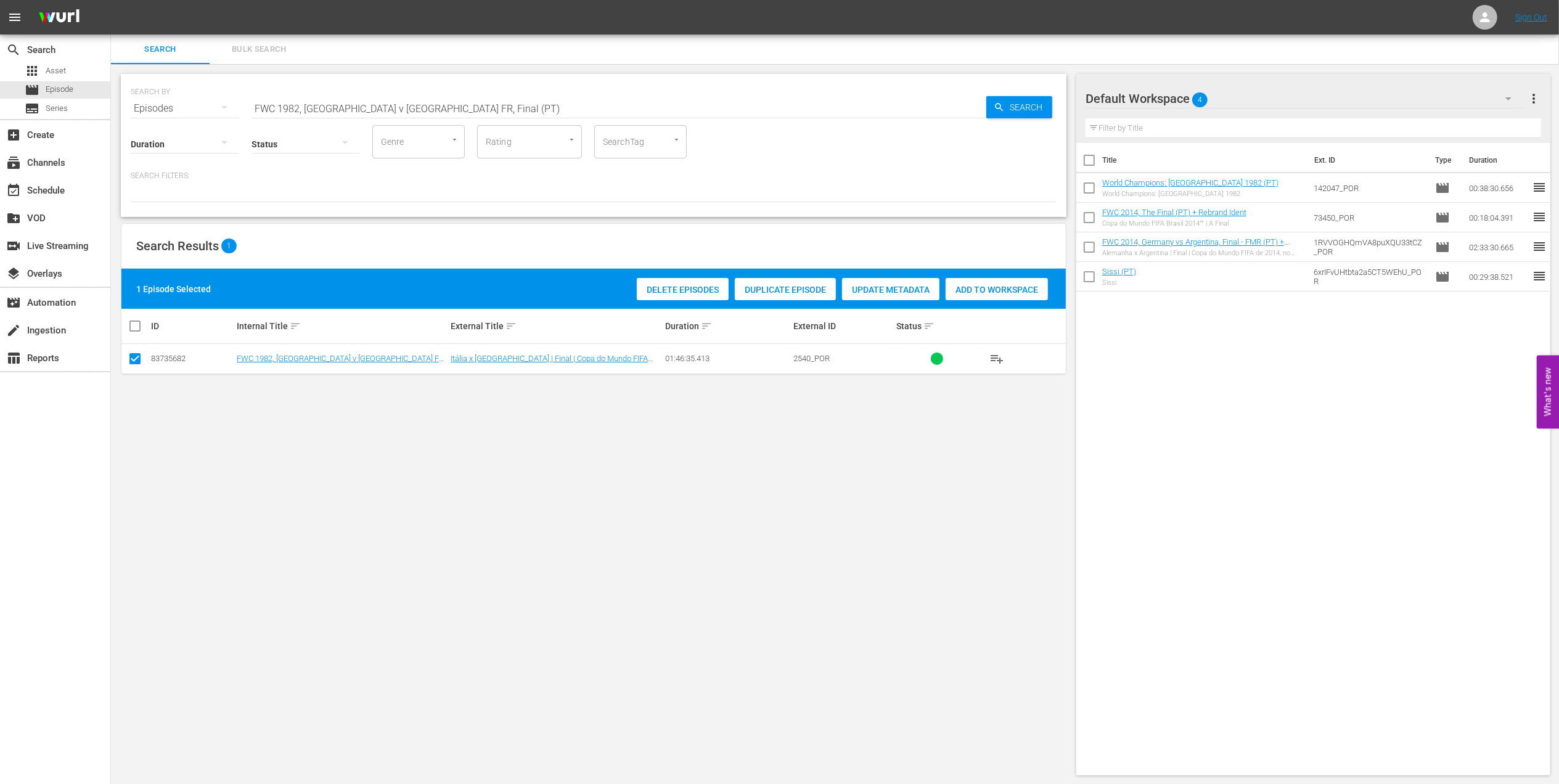
click at [989, 290] on span "Add to Workspace" at bounding box center [996, 289] width 102 height 10
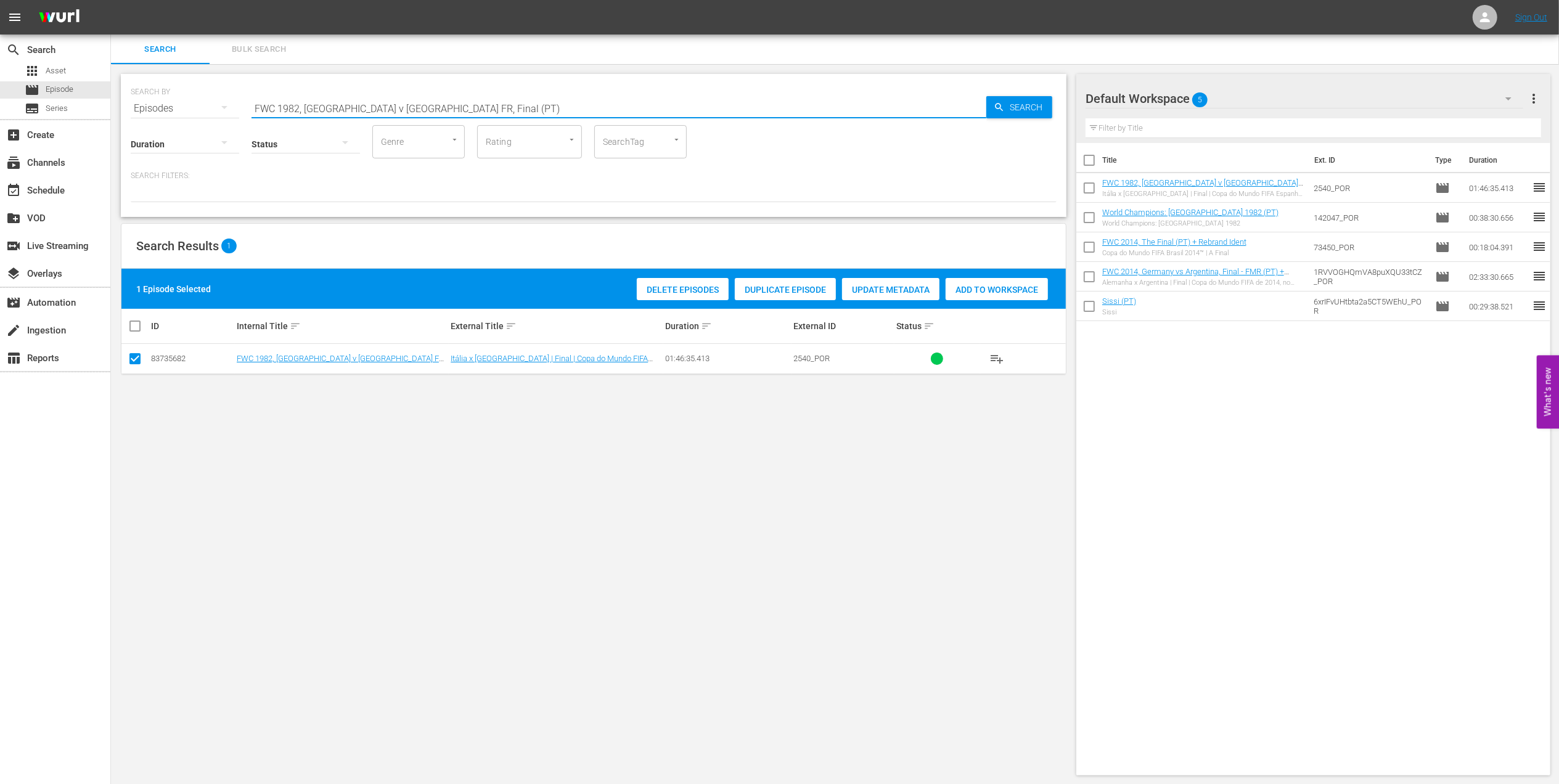
drag, startPoint x: 425, startPoint y: 108, endPoint x: 183, endPoint y: 110, distance: 242.0
click at [185, 110] on div "SEARCH BY Search By Episodes Search ID, Title, Description, Keywords, or Catego…" at bounding box center [594, 100] width 926 height 44
paste input "EP 1 - UFOs | Mysteries of Football"
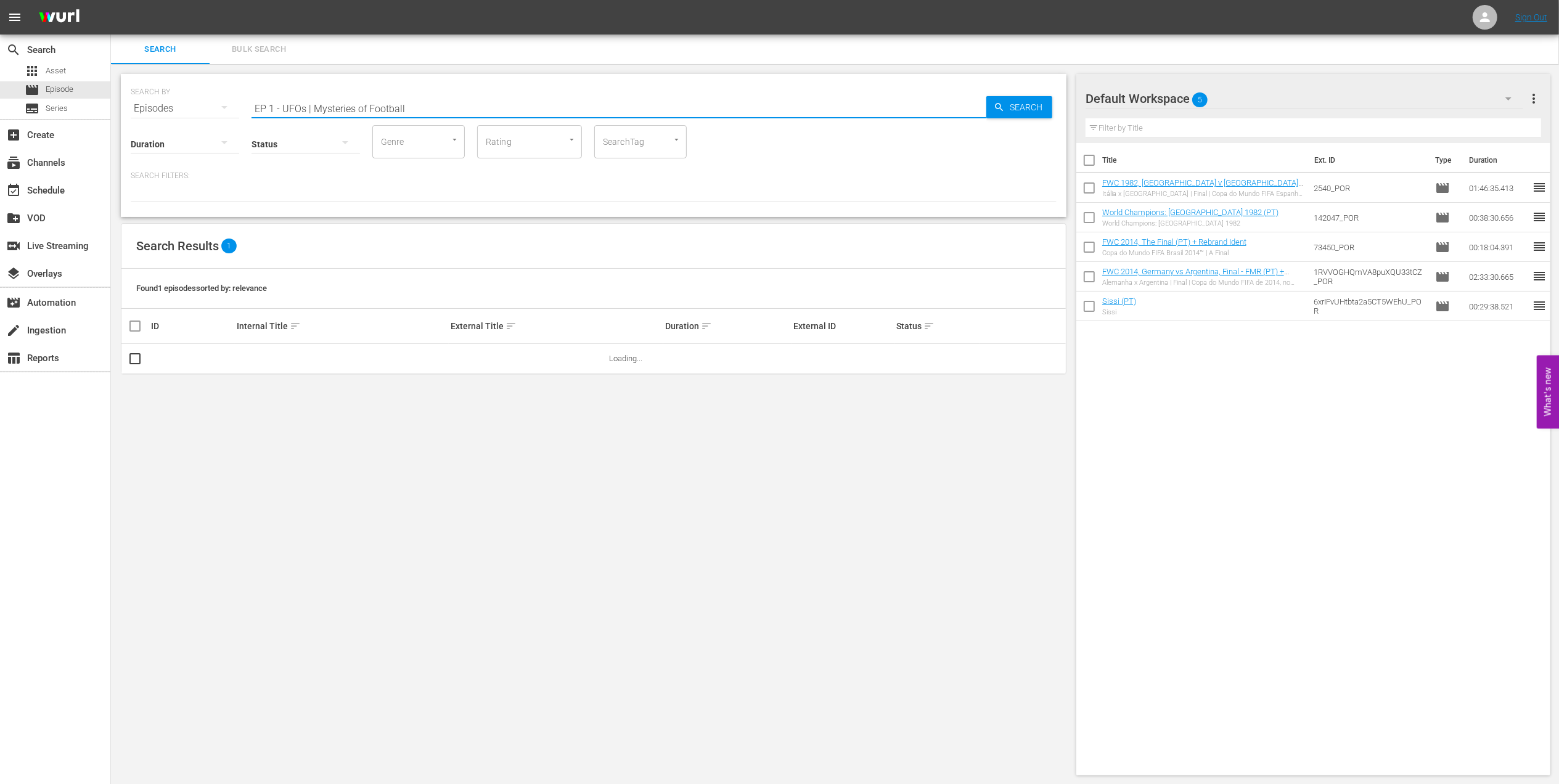
drag, startPoint x: 313, startPoint y: 107, endPoint x: 131, endPoint y: 119, distance: 182.4
click at [132, 119] on div "SEARCH BY Search By Episodes Search ID, Title, Description, Keywords, or Catego…" at bounding box center [593, 146] width 945 height 143
click at [362, 106] on input "Mysteries of Football" at bounding box center [619, 108] width 735 height 30
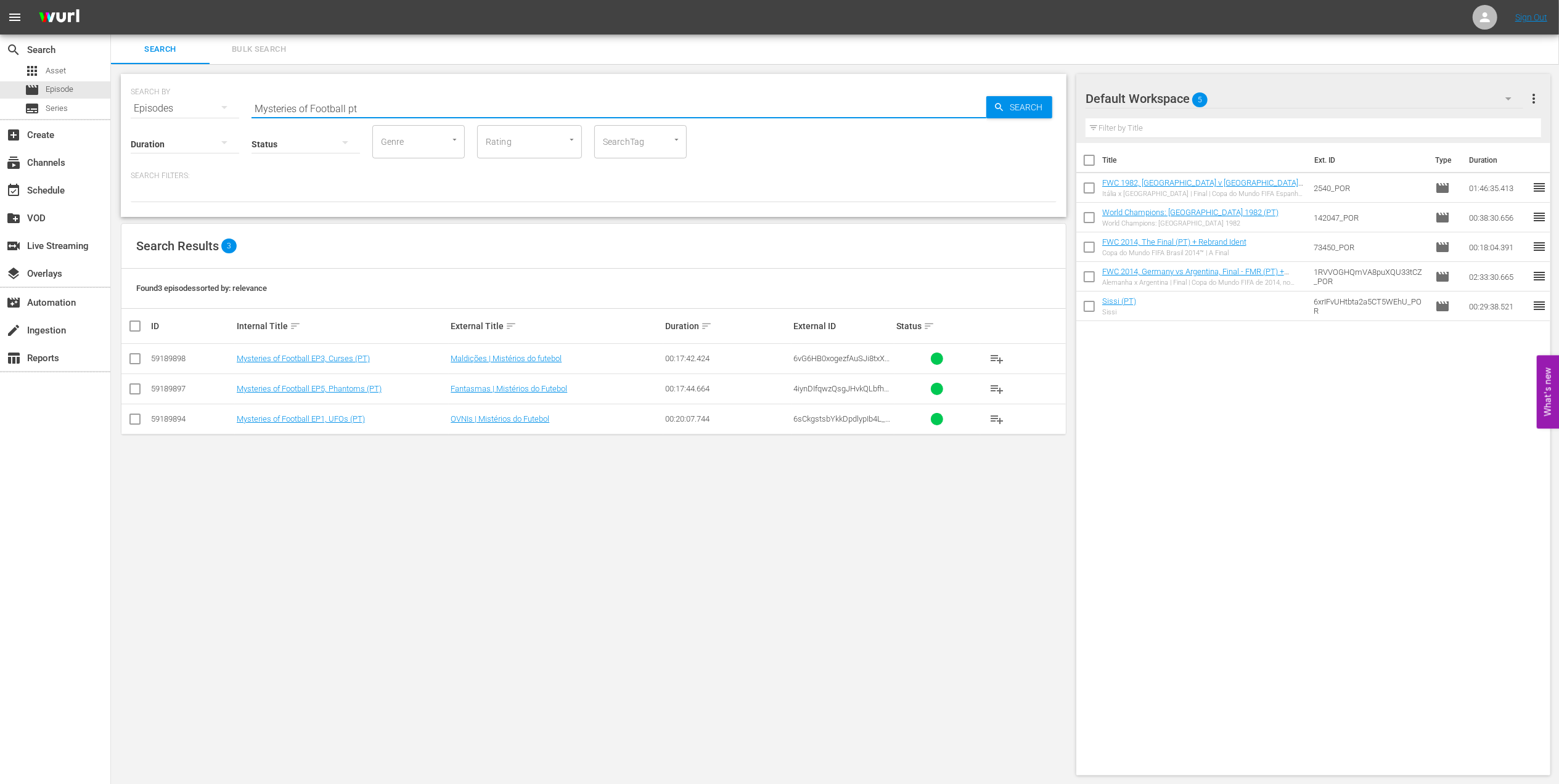
type input "Mysteries of Football pt"
click at [133, 361] on input "checkbox" at bounding box center [135, 361] width 15 height 15
checkbox input "true"
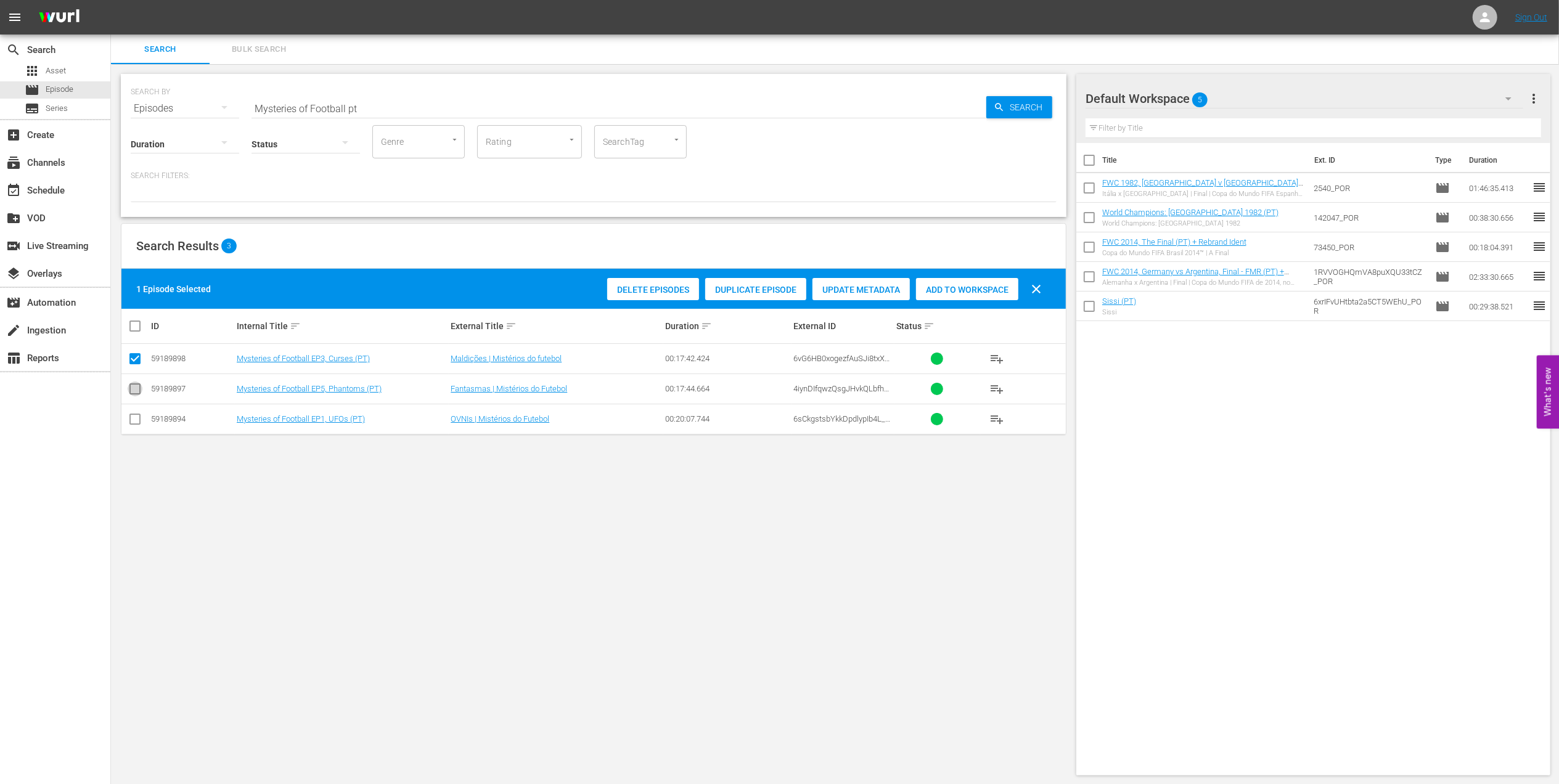
click at [133, 397] on input "checkbox" at bounding box center [135, 391] width 15 height 15
checkbox input "true"
click at [136, 417] on input "checkbox" at bounding box center [135, 421] width 15 height 15
checkbox input "true"
click at [965, 294] on div "Add to Workspace" at bounding box center [996, 289] width 102 height 23
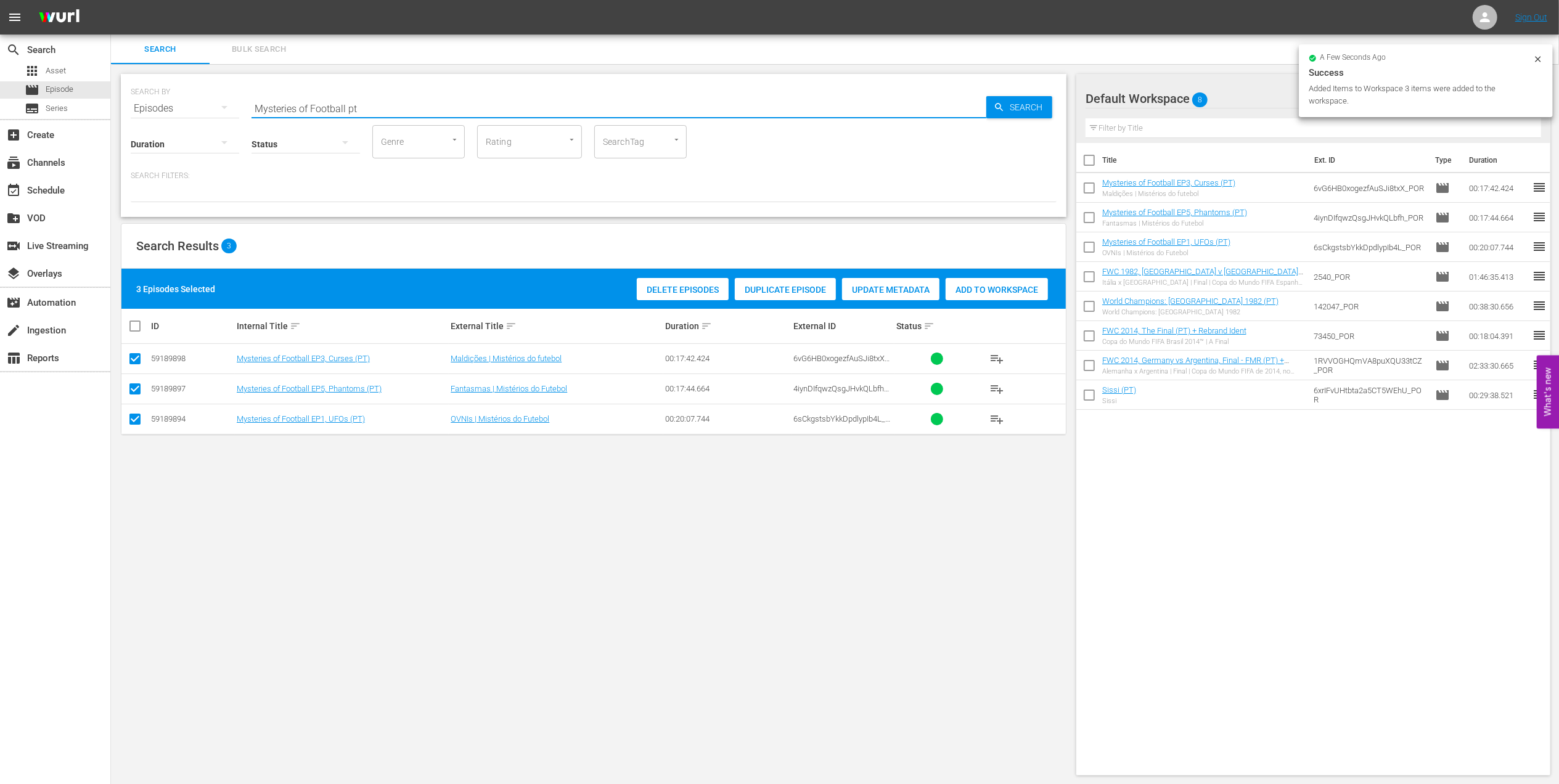
drag, startPoint x: 304, startPoint y: 107, endPoint x: 176, endPoint y: 106, distance: 128.0
click at [156, 106] on div "SEARCH BY Search By Episodes Search ID, Title, Description, Keywords, or Catego…" at bounding box center [594, 100] width 926 height 44
paste input "1962 Official Film - Viva Brasil"
click at [479, 102] on input "1962 Official Film - Viva Brasil" at bounding box center [619, 108] width 735 height 30
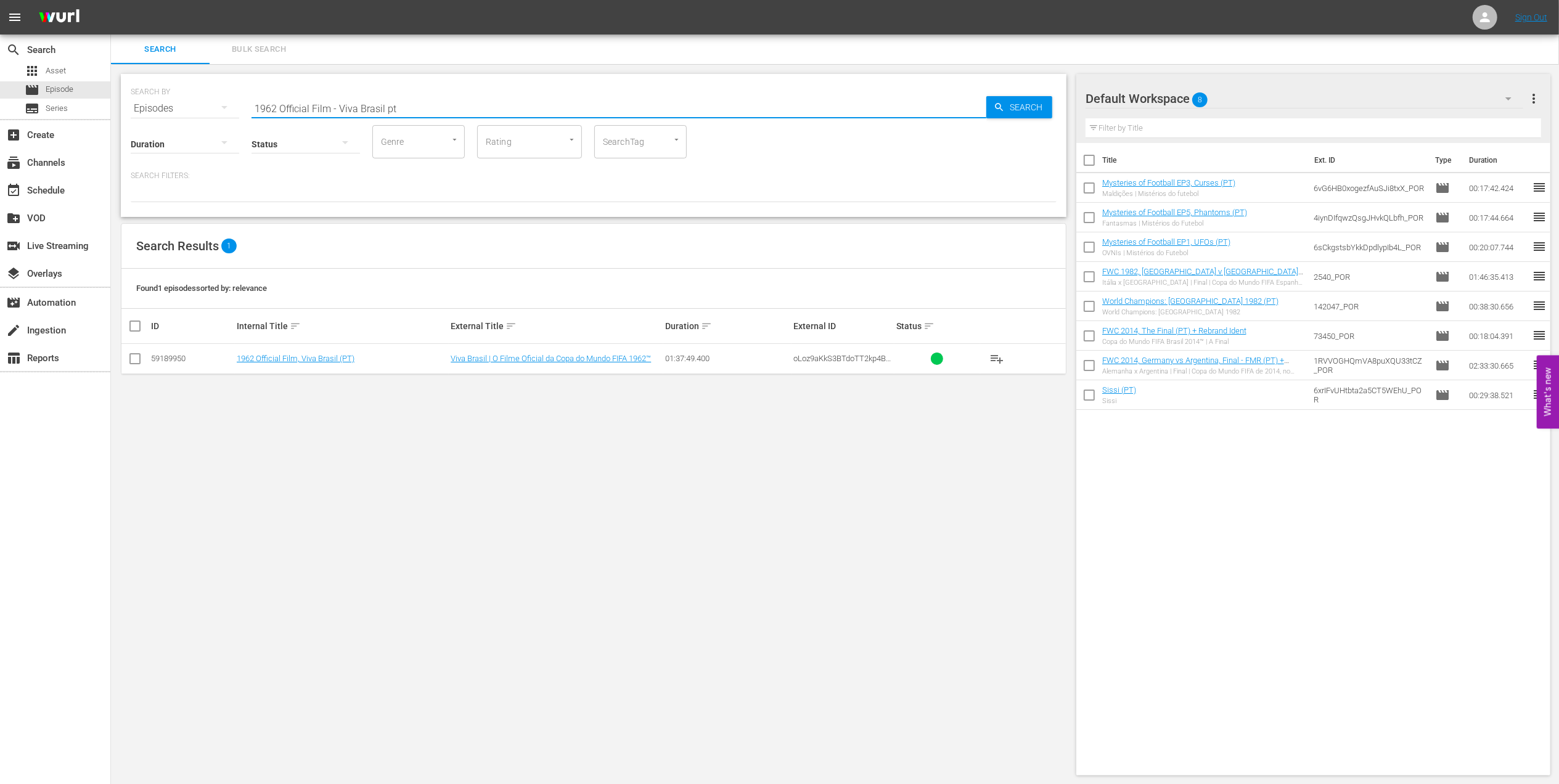
type input "1962 Official Film - Viva Brasil pt"
click at [131, 361] on input "checkbox" at bounding box center [135, 361] width 15 height 15
checkbox input "true"
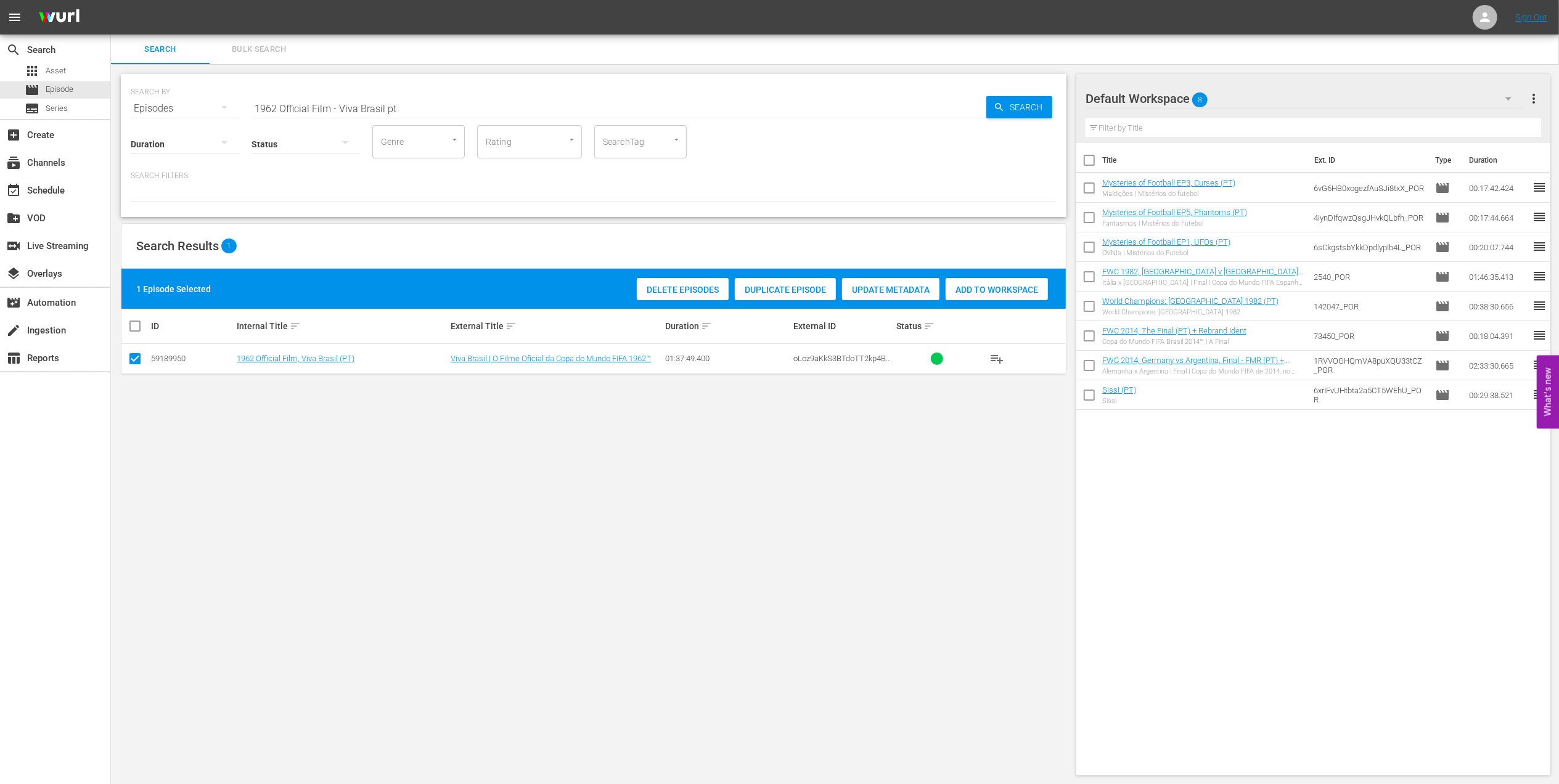
click at [977, 289] on span "Add to Workspace" at bounding box center [996, 289] width 102 height 10
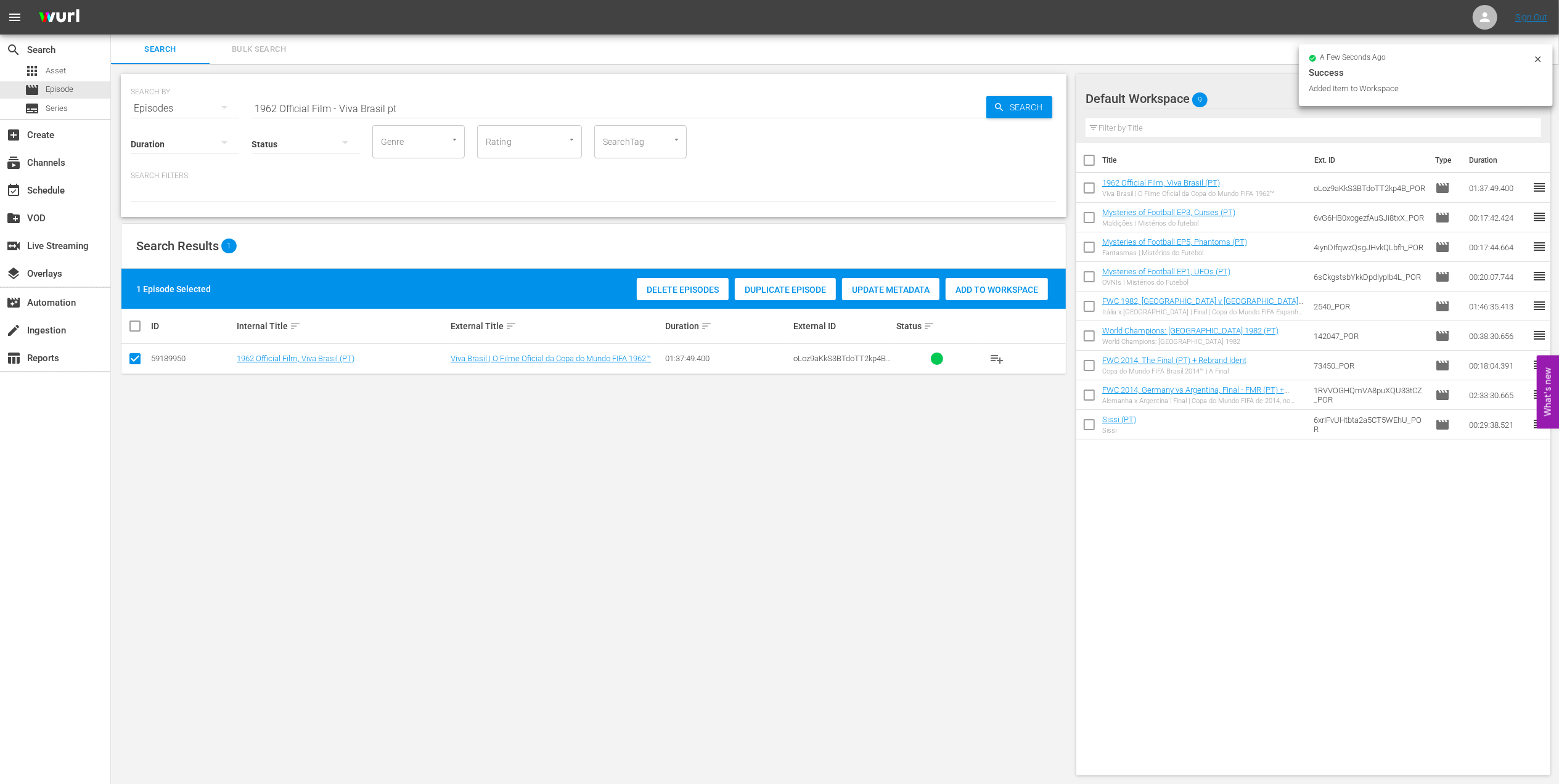
drag, startPoint x: 237, startPoint y: 104, endPoint x: 181, endPoint y: 104, distance: 56.0
click at [185, 104] on div "SEARCH BY Search By Episodes Search ID, Title, Description, Keywords, or Catego…" at bounding box center [594, 100] width 926 height 44
paste input "2002 Official Film - Seven Games from Glory"
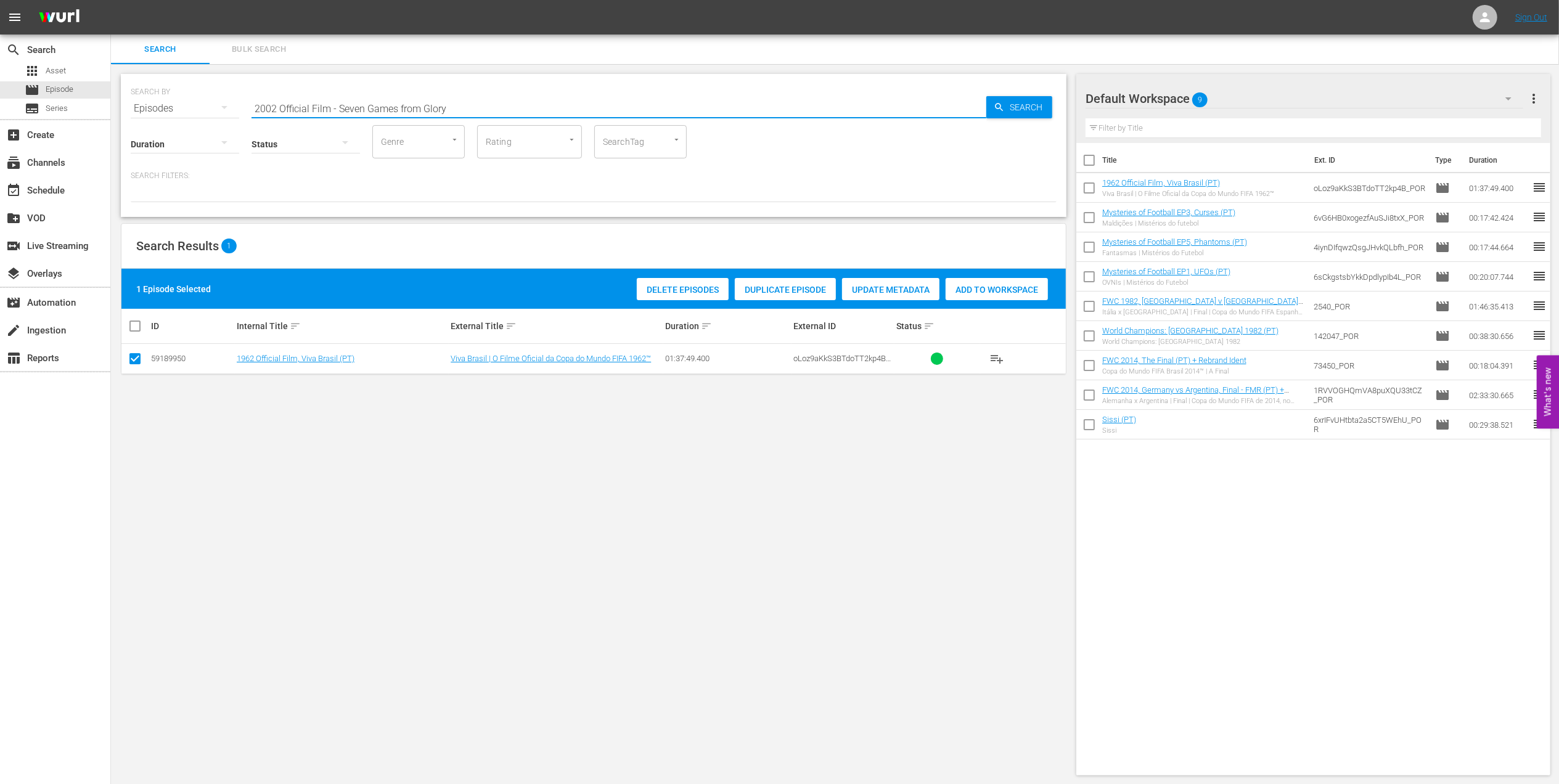
click at [463, 101] on input "2002 Official Film - Seven Games from Glory" at bounding box center [619, 108] width 735 height 30
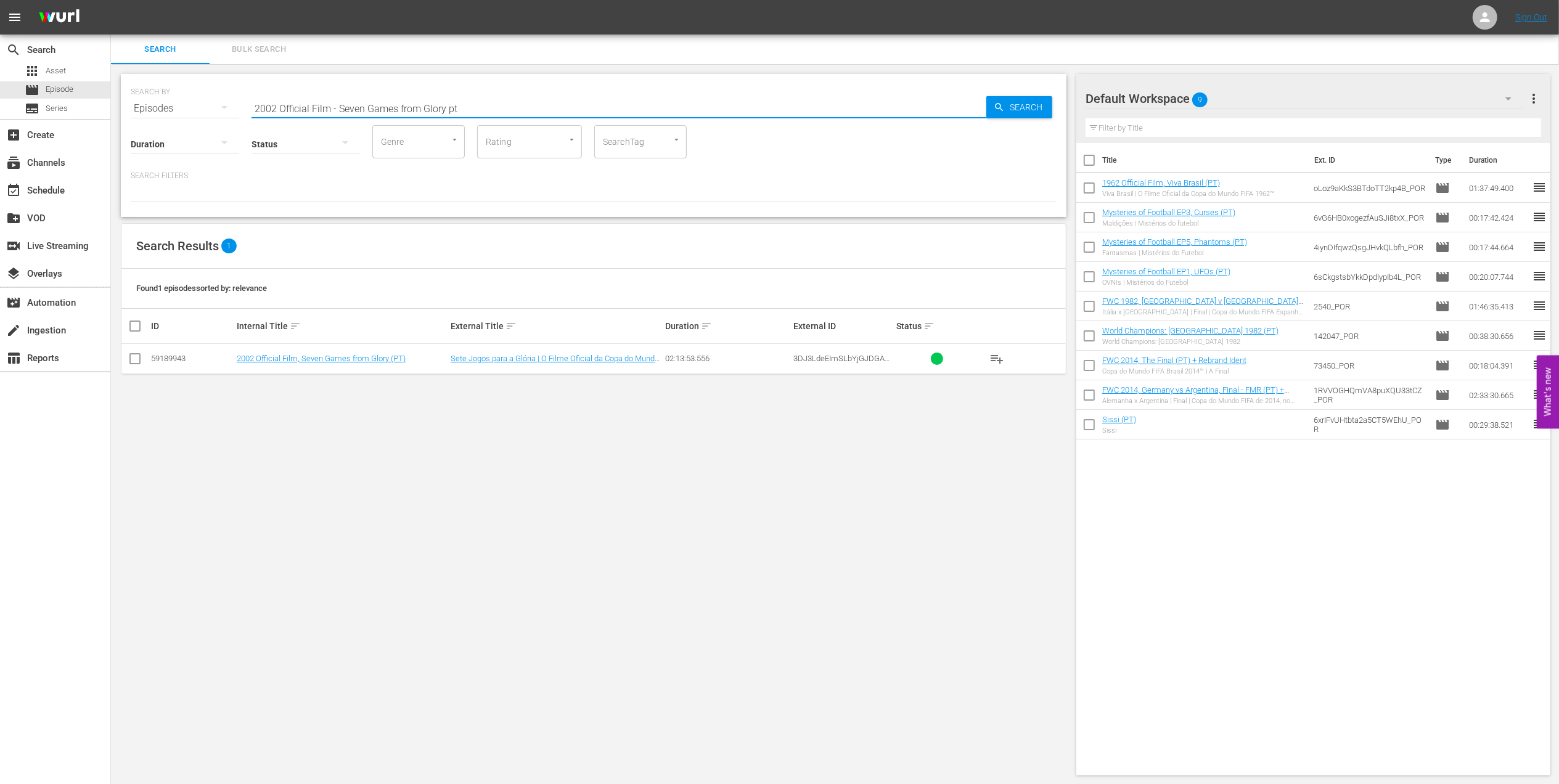
type input "2002 Official Film - Seven Games from Glory pt"
click at [138, 359] on input "checkbox" at bounding box center [135, 361] width 15 height 15
checkbox input "true"
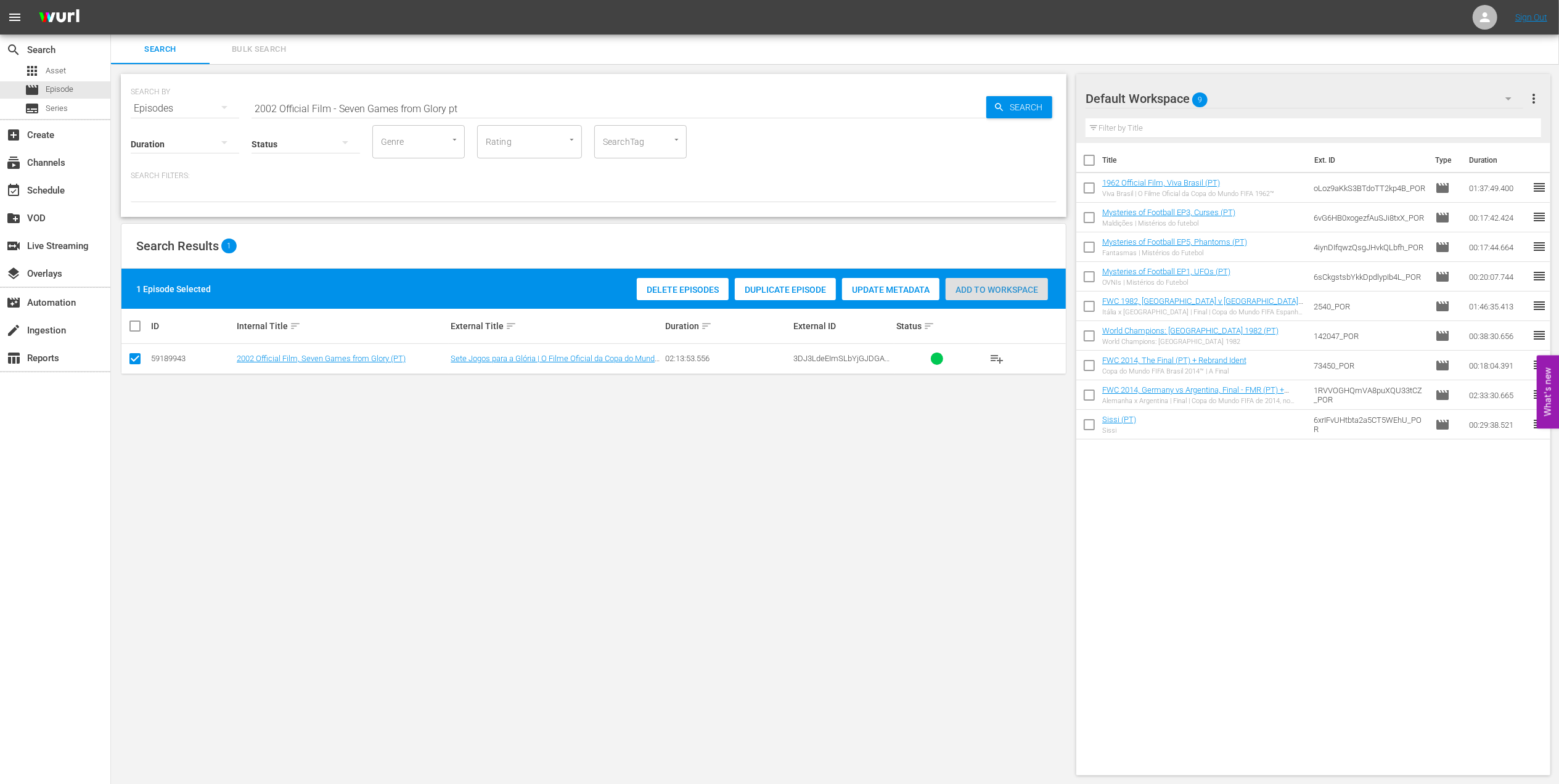
click at [967, 286] on span "Add to Workspace" at bounding box center [996, 289] width 102 height 10
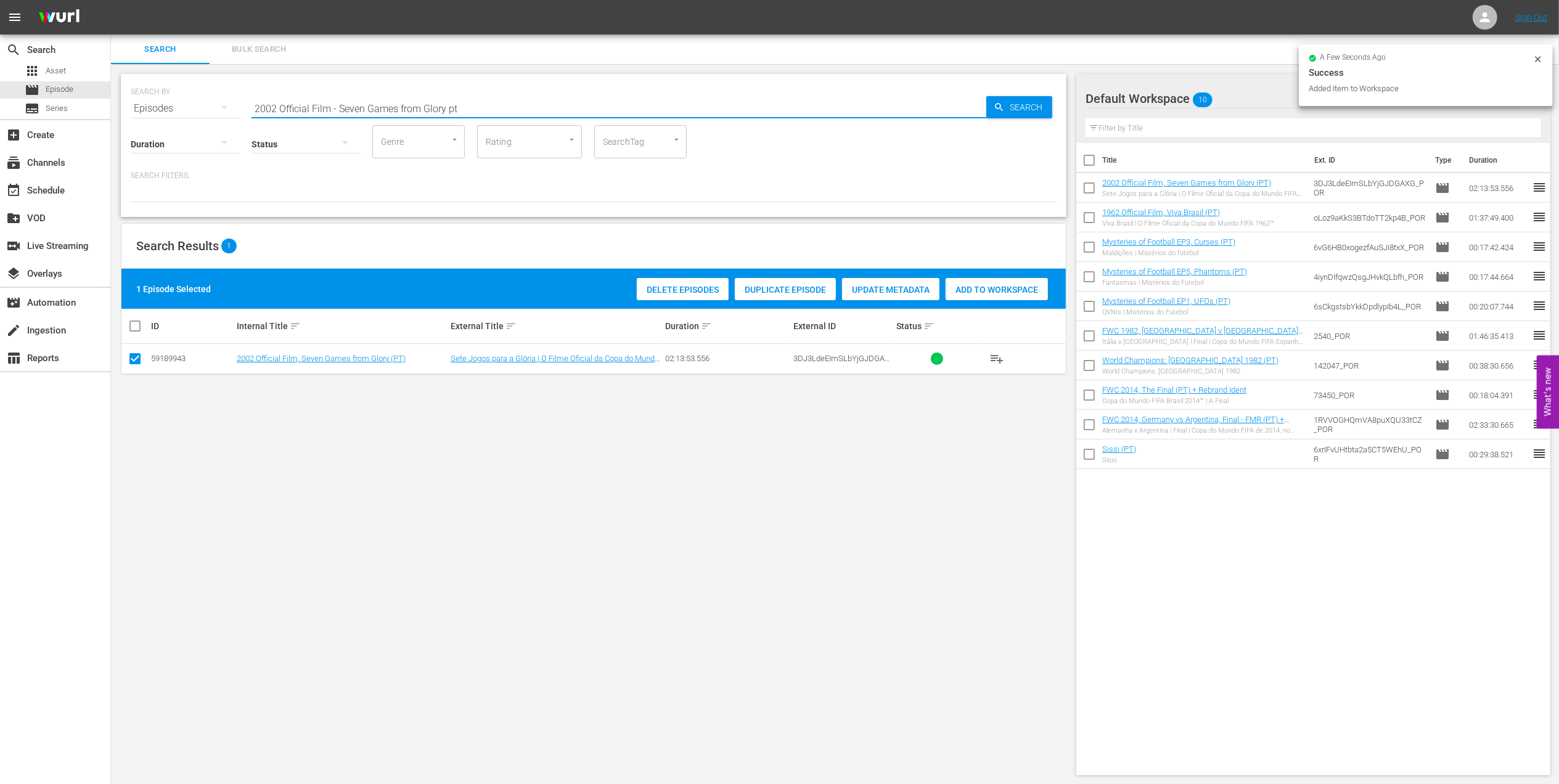
drag, startPoint x: 455, startPoint y: 102, endPoint x: 238, endPoint y: 94, distance: 217.1
click at [174, 94] on div "SEARCH BY Search By Episodes Search ID, Title, Description, Keywords, or Catego…" at bounding box center [594, 100] width 926 height 44
paste input "FWC 2002 [GEOGRAPHIC_DATA] v [GEOGRAPHIC_DATA], Final"
click at [462, 104] on input "FWC 2002 [GEOGRAPHIC_DATA] v [GEOGRAPHIC_DATA], Final" at bounding box center [619, 108] width 735 height 30
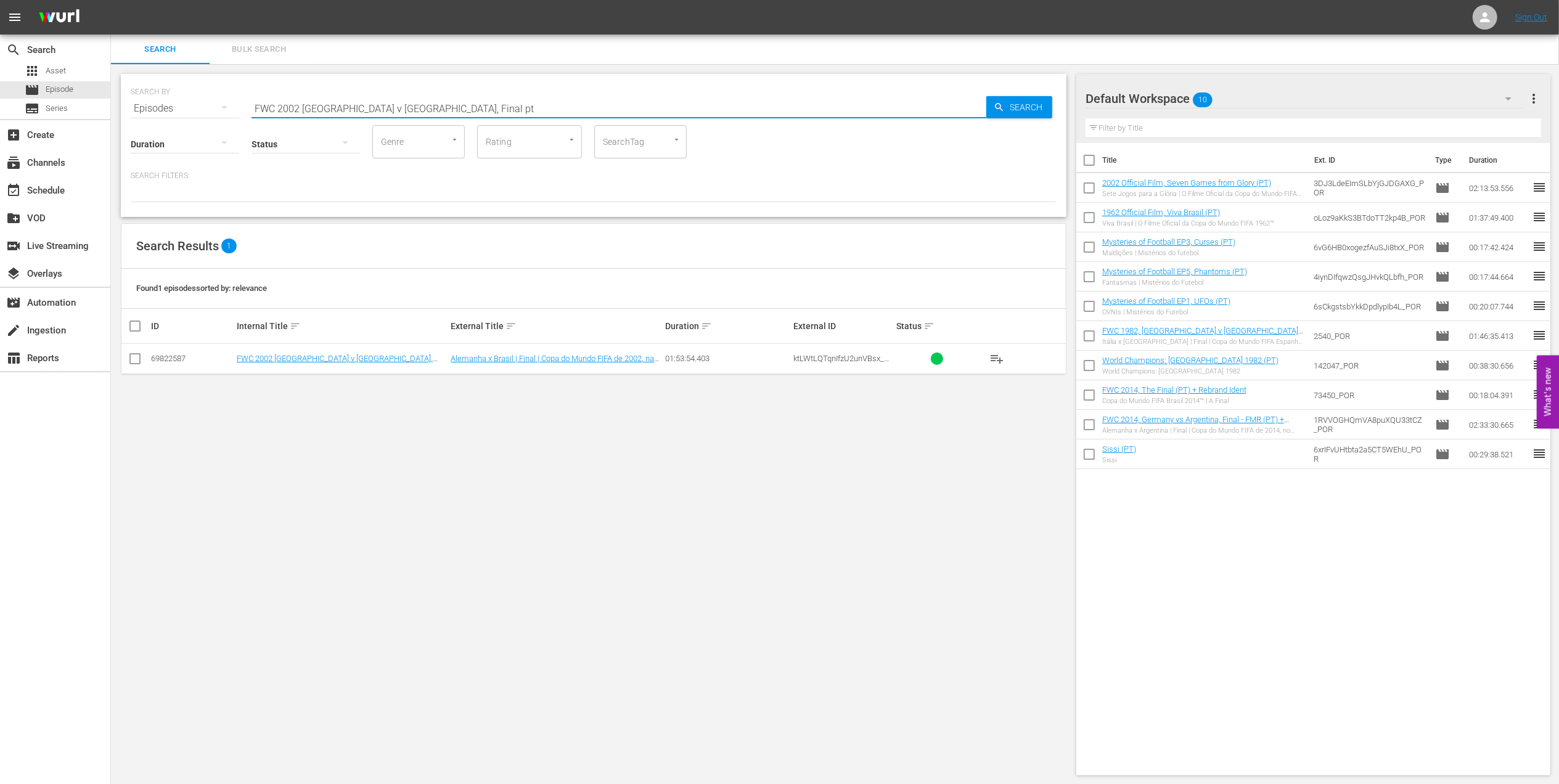
type input "FWC 2002 [GEOGRAPHIC_DATA] v [GEOGRAPHIC_DATA], Final pt"
click at [135, 361] on input "checkbox" at bounding box center [135, 361] width 15 height 15
checkbox input "true"
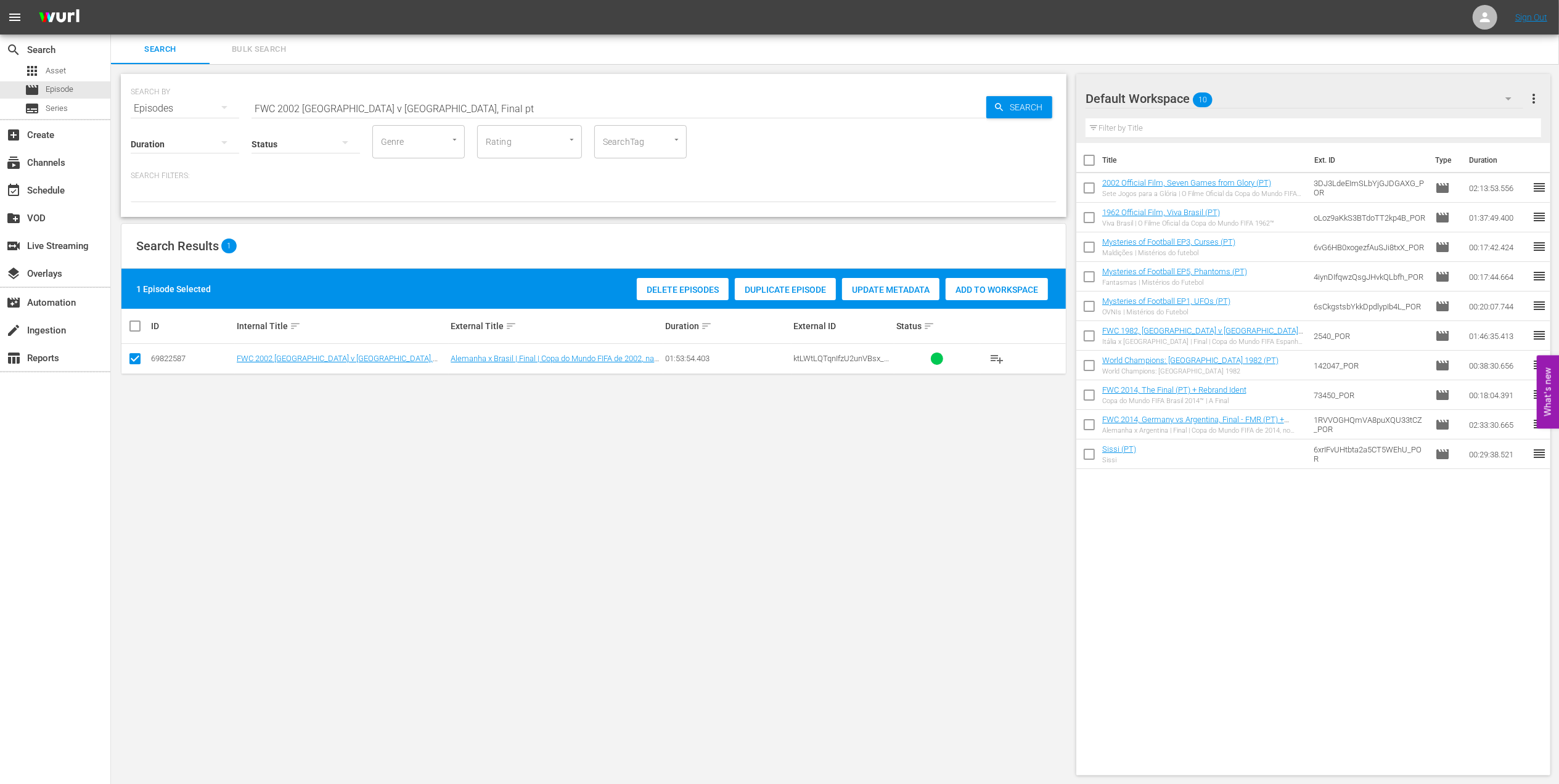
click at [982, 291] on span "Add to Workspace" at bounding box center [996, 289] width 102 height 10
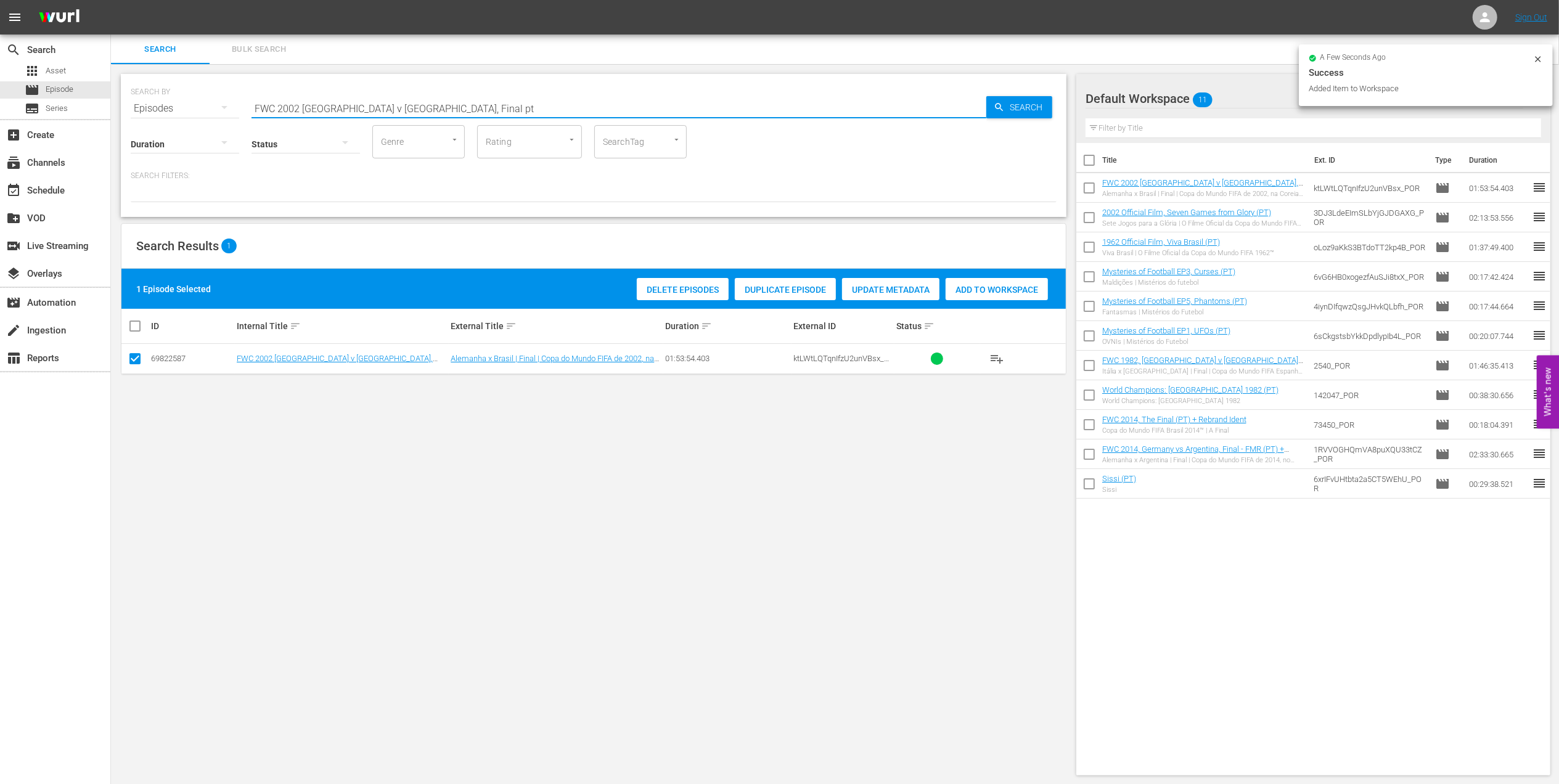
drag, startPoint x: 430, startPoint y: 104, endPoint x: 227, endPoint y: 106, distance: 203.0
click at [205, 106] on div "SEARCH BY Search By Episodes Search ID, Title, Description, Keywords, or Catego…" at bounding box center [594, 100] width 926 height 44
paste input "EP 3 - Ronaldo | Golden Boo"
click at [427, 106] on input "EP 3 - [PERSON_NAME] | Golden Boot" at bounding box center [619, 108] width 735 height 30
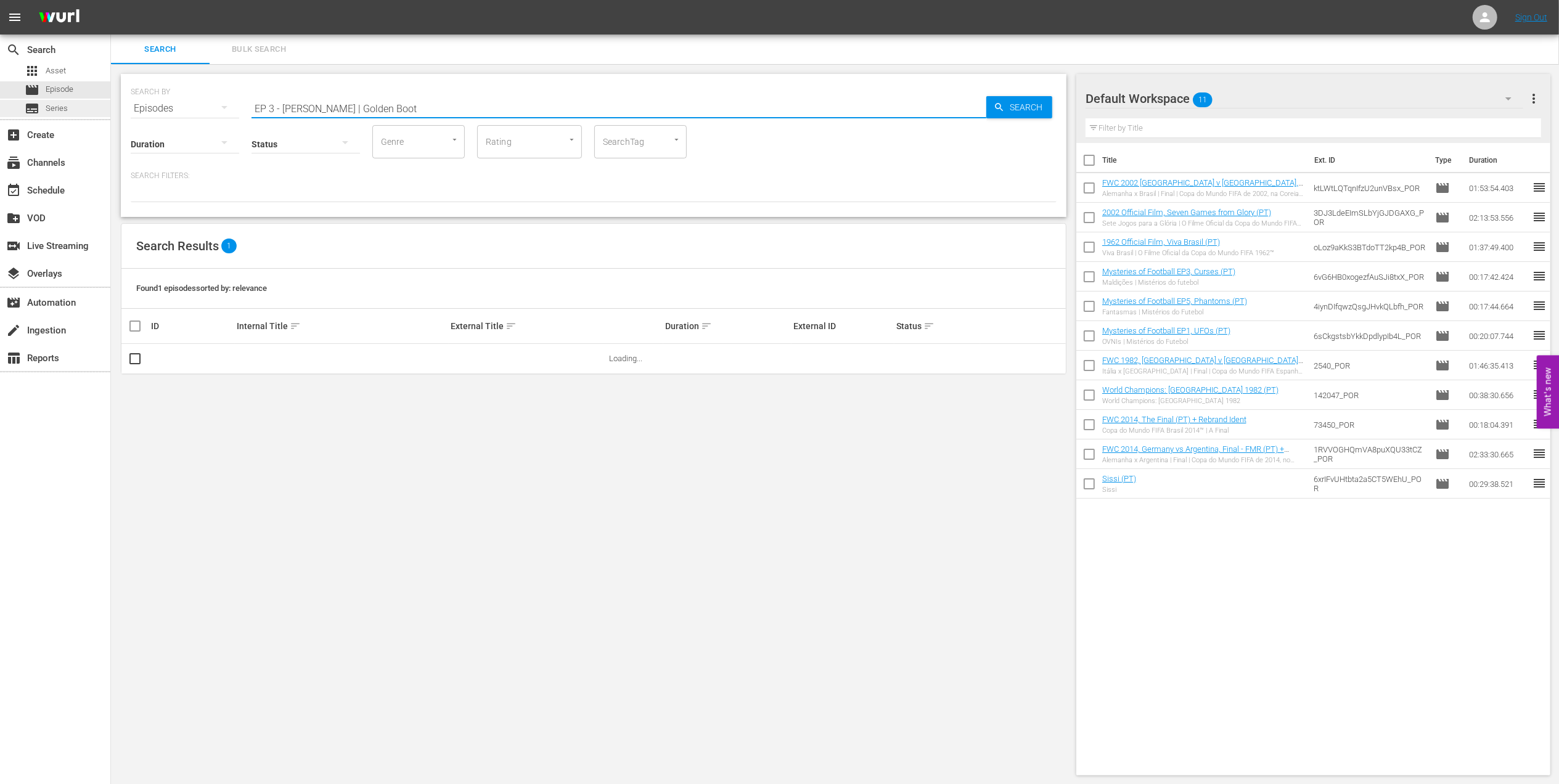
drag, startPoint x: 324, startPoint y: 105, endPoint x: 75, endPoint y: 117, distance: 249.3
click at [111, 0] on div "search Search apps Asset movie Episode subtitles Series add_box Create subscrip…" at bounding box center [835, 0] width 1448 height 0
click at [335, 104] on input "Golden Boot" at bounding box center [619, 108] width 735 height 30
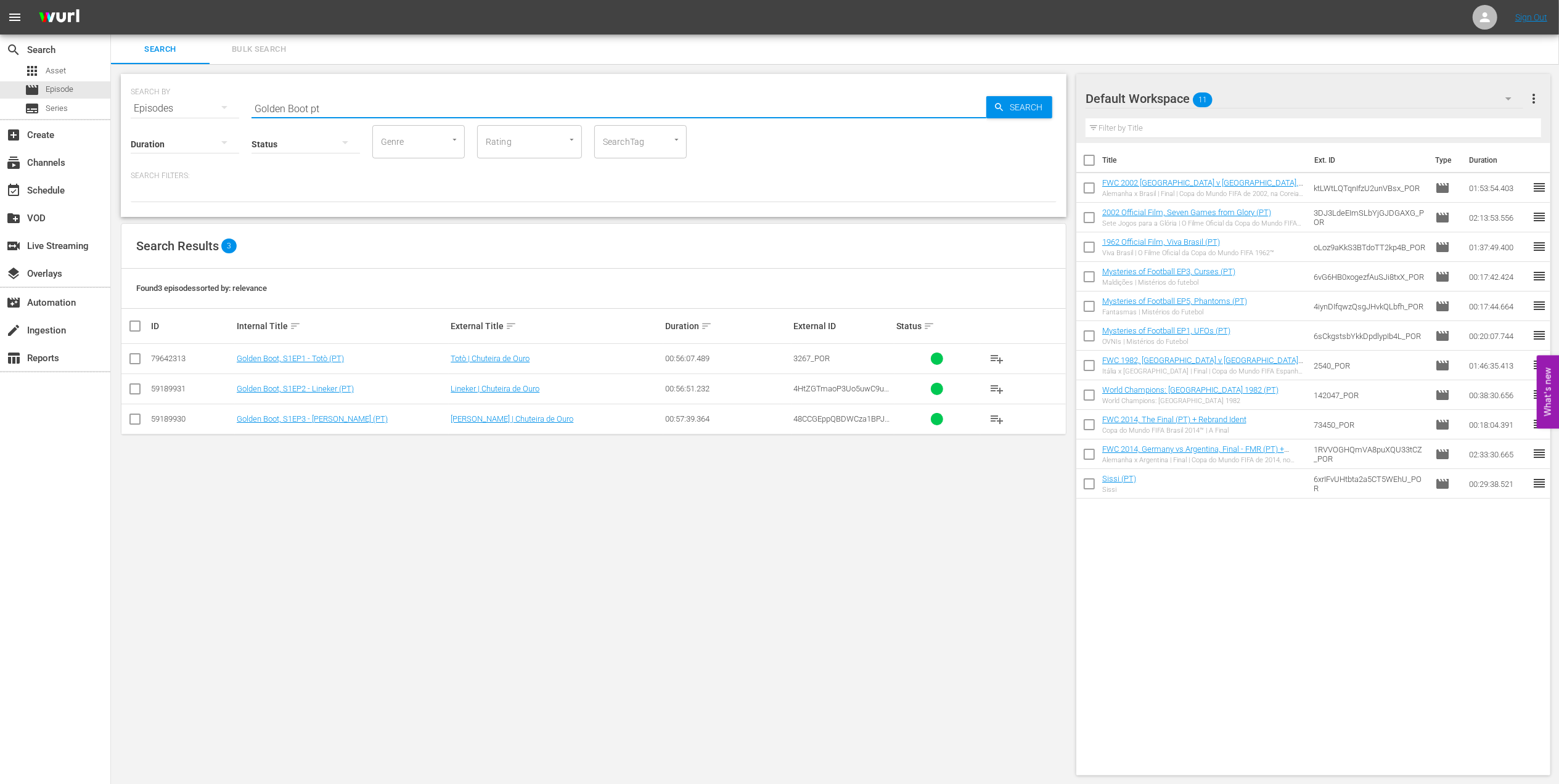
type input "Golden Boot pt"
click at [139, 421] on input "checkbox" at bounding box center [135, 421] width 15 height 15
checkbox input "true"
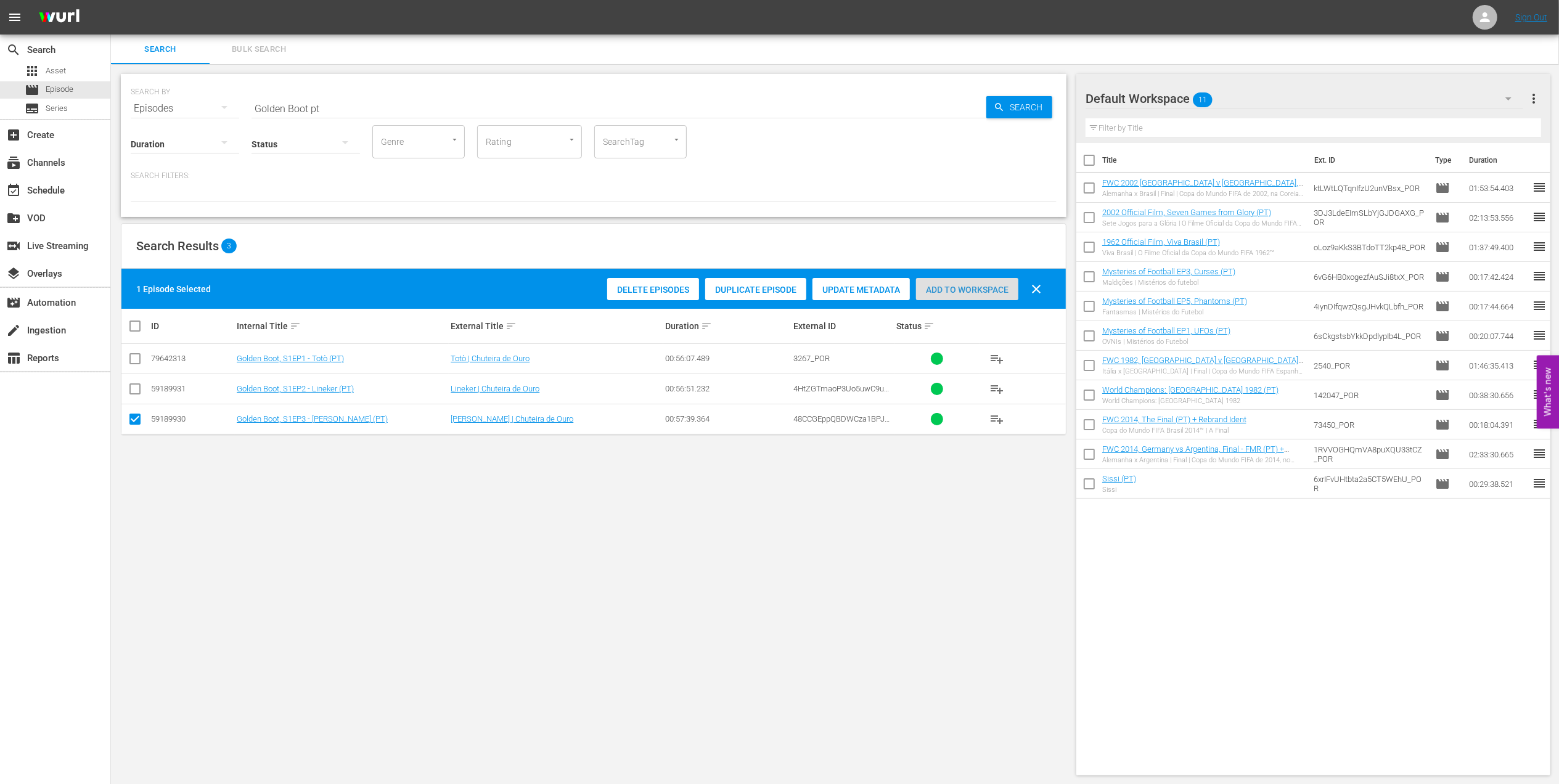
click at [931, 287] on span "Add to Workspace" at bounding box center [967, 289] width 102 height 10
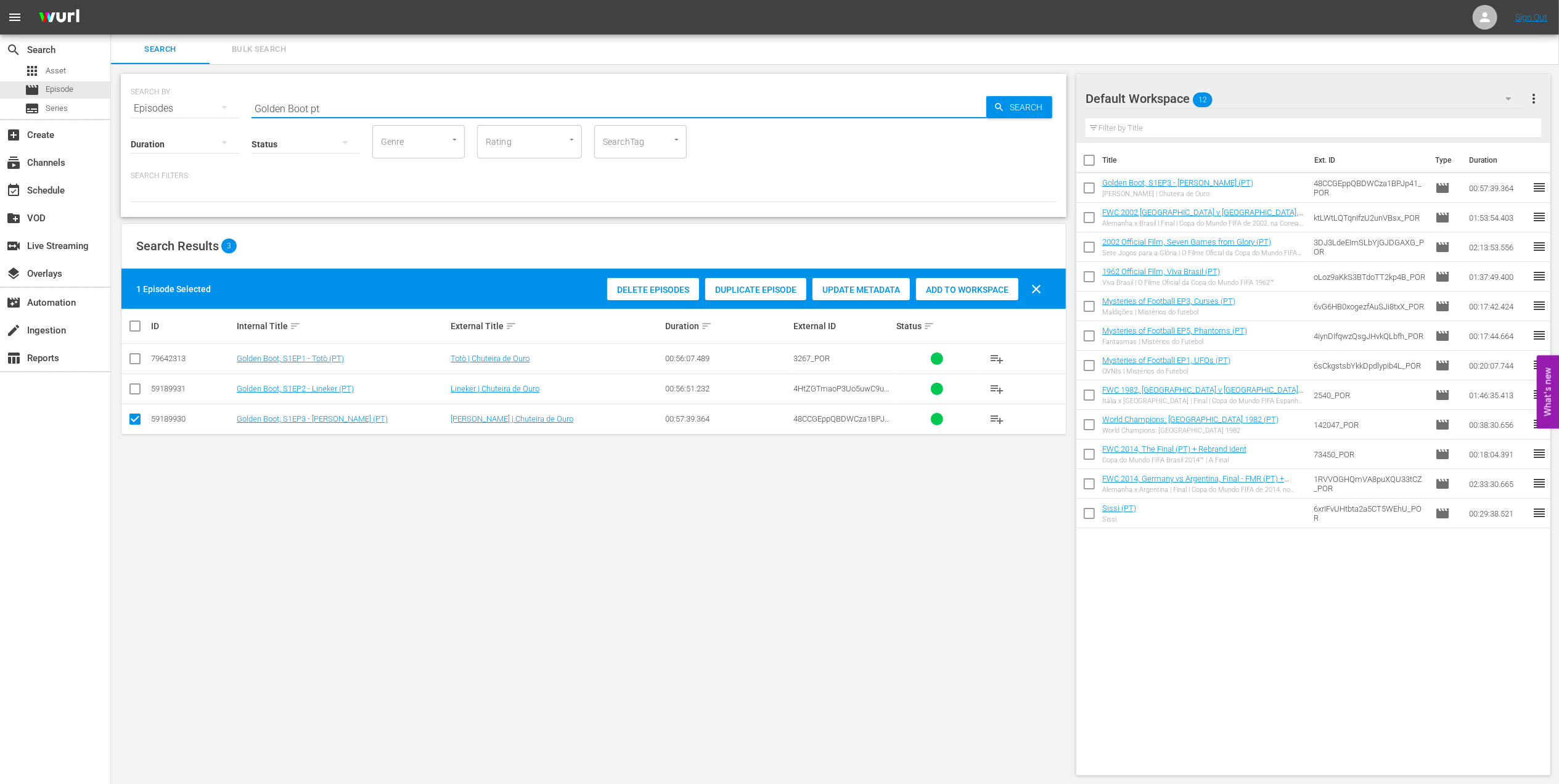
drag, startPoint x: 344, startPoint y: 106, endPoint x: 179, endPoint y: 102, distance: 165.0
click at [179, 102] on div "SEARCH BY Search By Episodes Search ID, Title, Description, Keywords, or Catego…" at bounding box center [594, 100] width 926 height 44
paste input "text"
click at [462, 105] on input "text" at bounding box center [619, 108] width 735 height 30
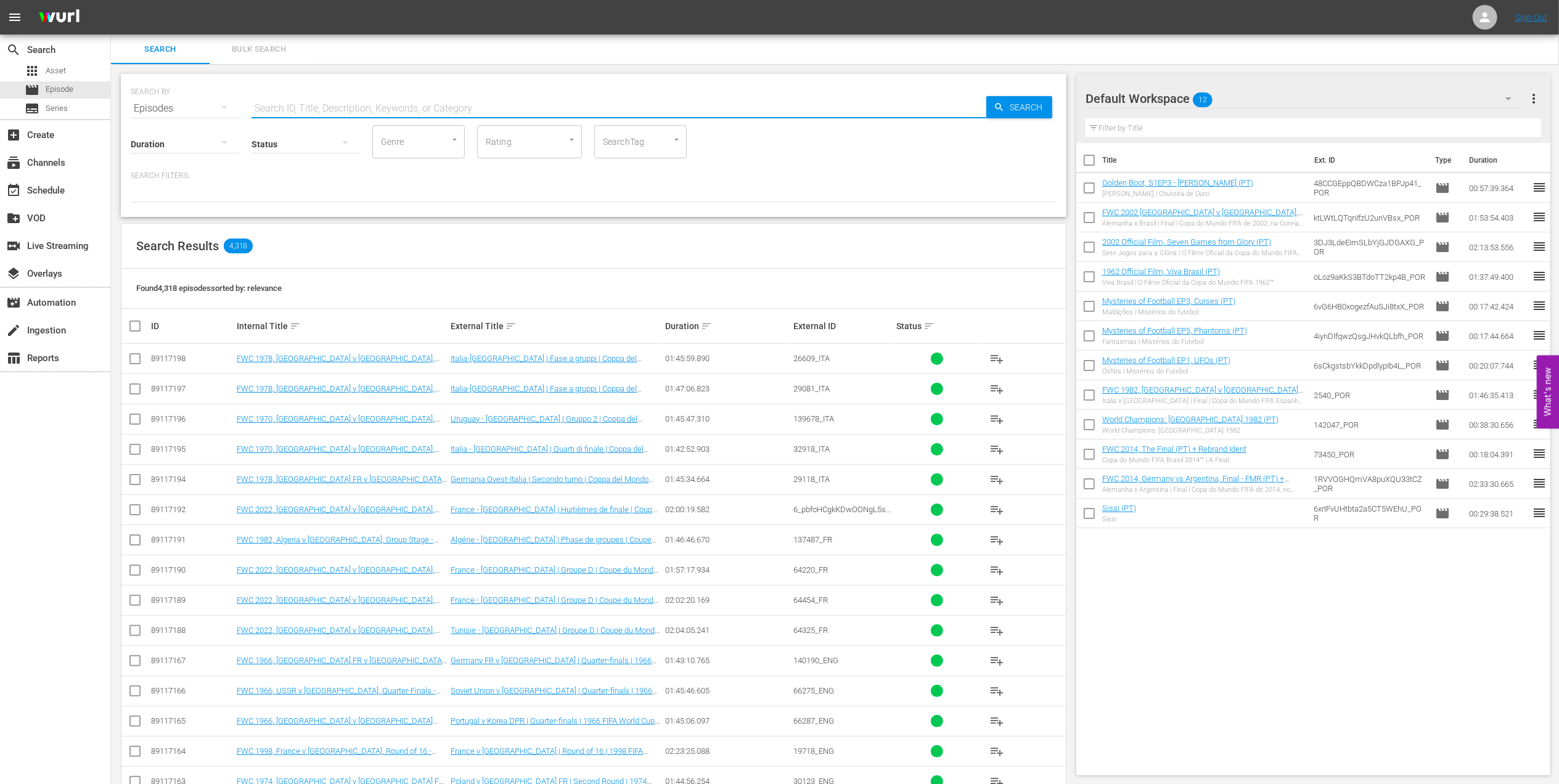
click at [462, 105] on input "text" at bounding box center [619, 108] width 735 height 30
click at [429, 107] on input "text" at bounding box center [619, 108] width 735 height 30
paste input "FWC 2006, Italy vs France, Final (PT)"
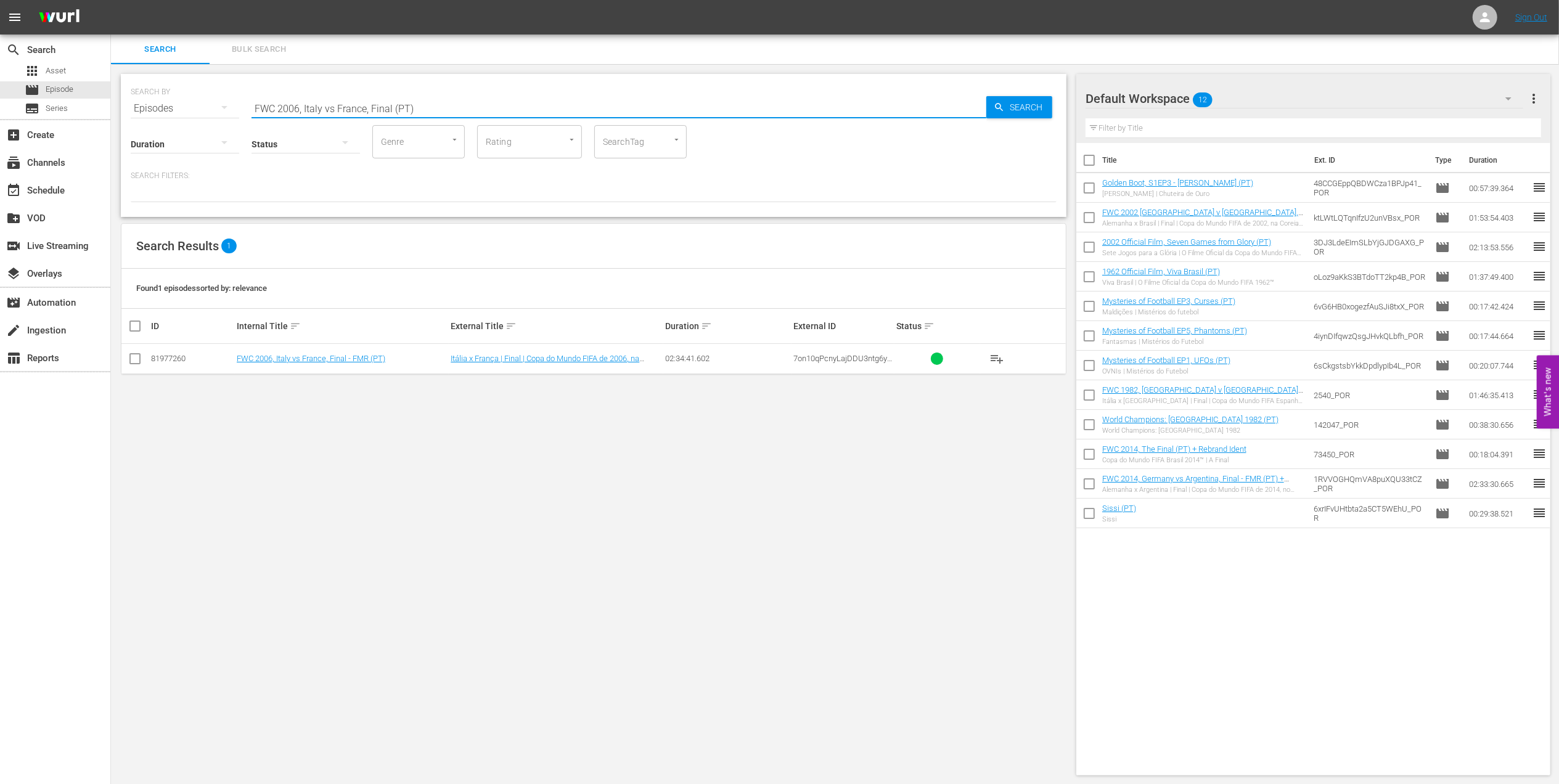
type input "FWC 2006, Italy vs France, Final (PT)"
click at [135, 362] on input "checkbox" at bounding box center [135, 361] width 15 height 15
checkbox input "true"
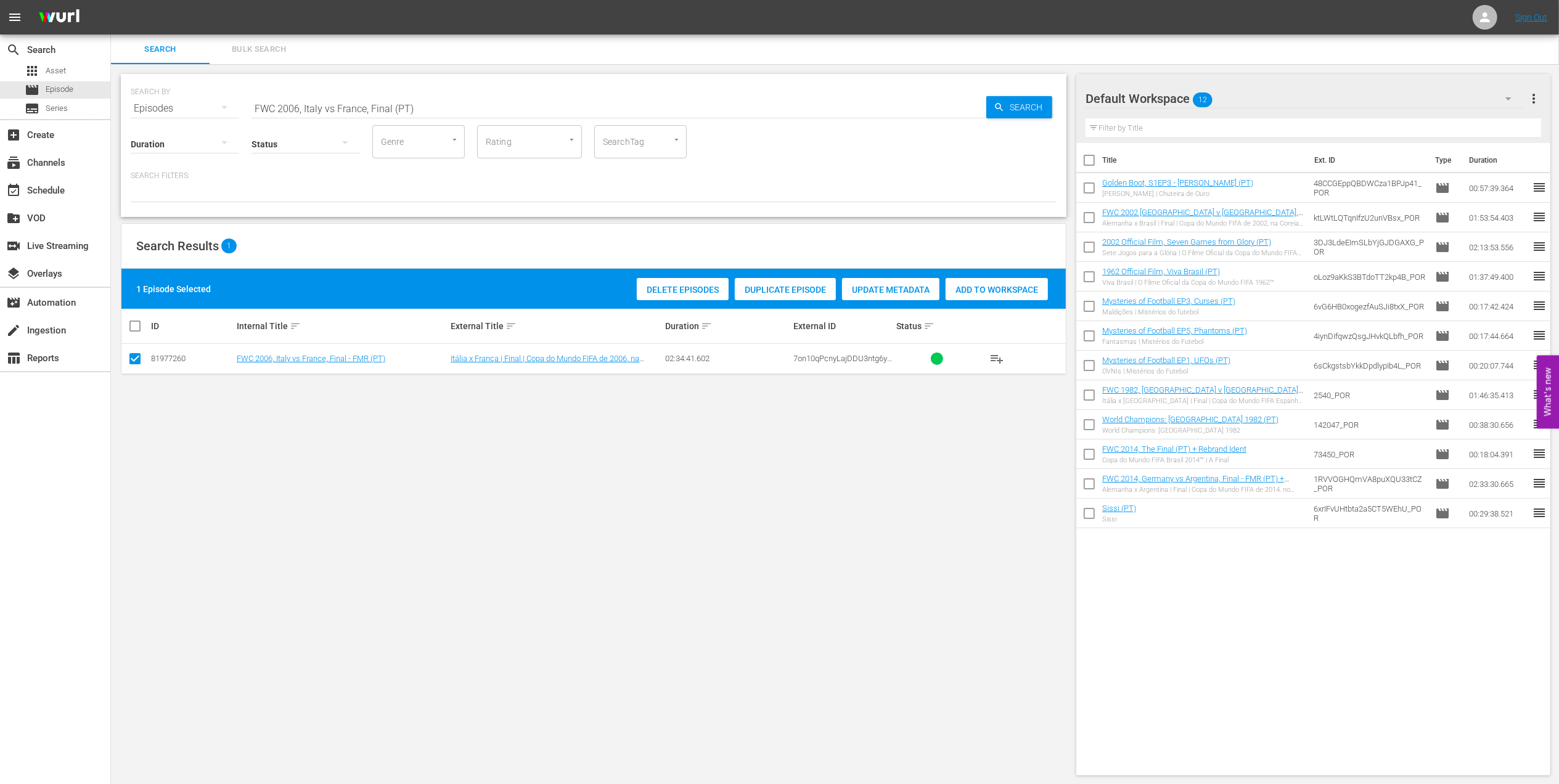
click at [993, 282] on div "Add to Workspace" at bounding box center [996, 289] width 102 height 23
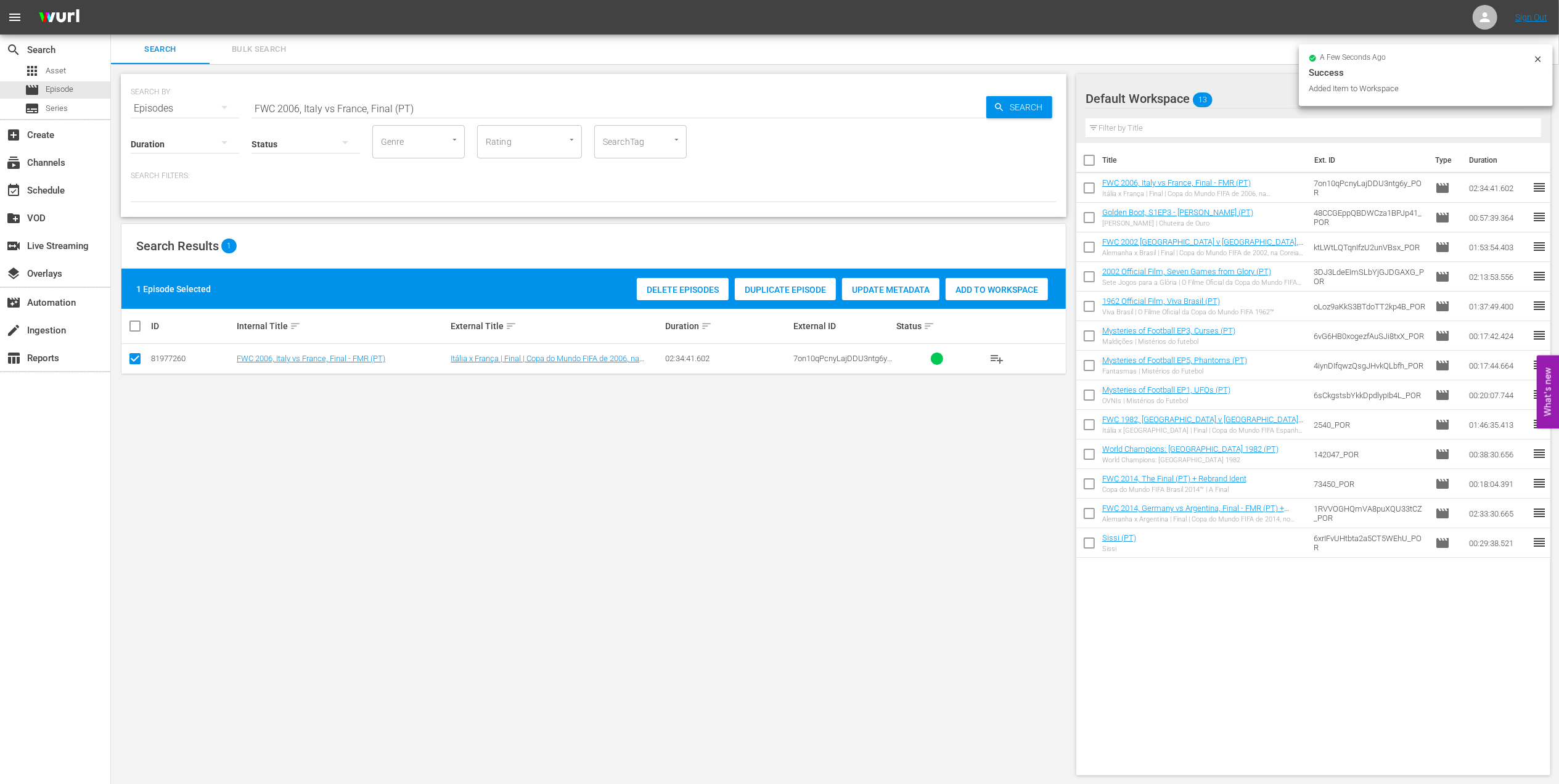
drag, startPoint x: 427, startPoint y: 99, endPoint x: 174, endPoint y: 102, distance: 253.0
click at [174, 102] on div "SEARCH BY Search By Episodes Search ID, Title, Description, Keywords, or Catego…" at bounding box center [594, 100] width 926 height 44
paste input "CONFEDERATIONS CUP 2005, Brazil v Argentina , Final"
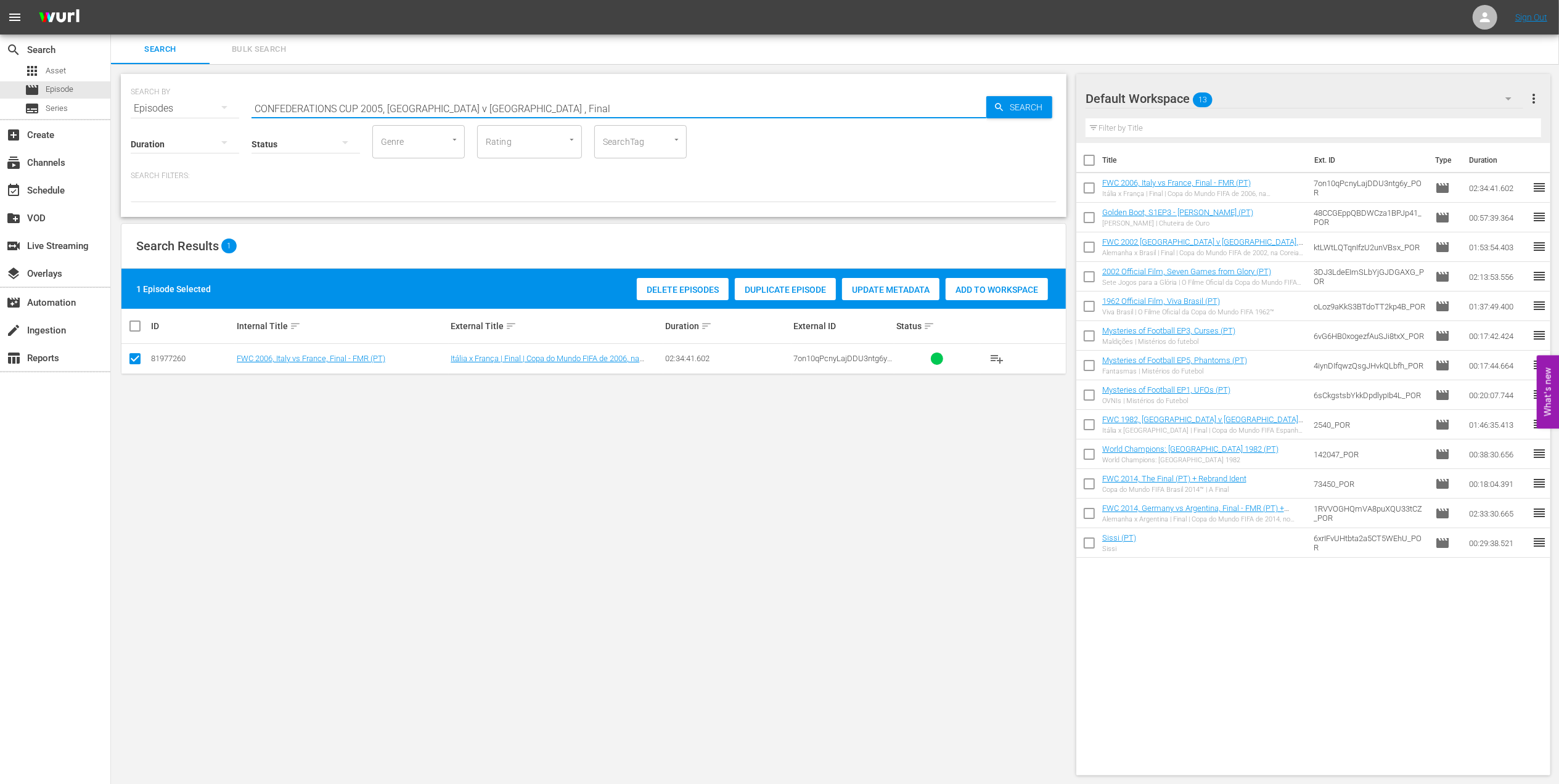
click at [548, 106] on input "CONFEDERATIONS CUP 2005, Brazil v Argentina , Final" at bounding box center [619, 108] width 735 height 30
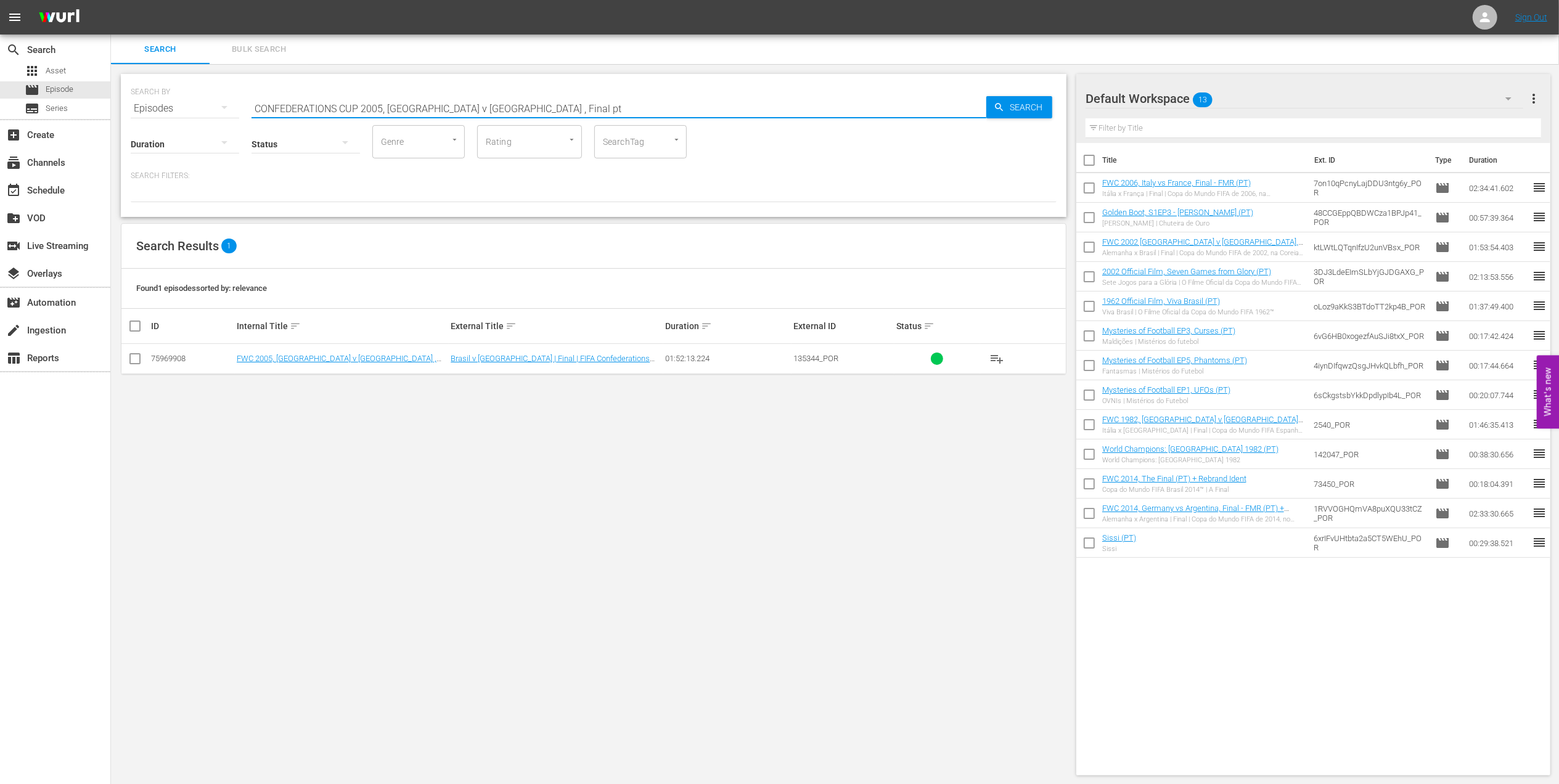
type input "CONFEDERATIONS CUP 2005, Brazil v Argentina , Final pt"
click at [137, 356] on input "checkbox" at bounding box center [135, 361] width 15 height 15
checkbox input "true"
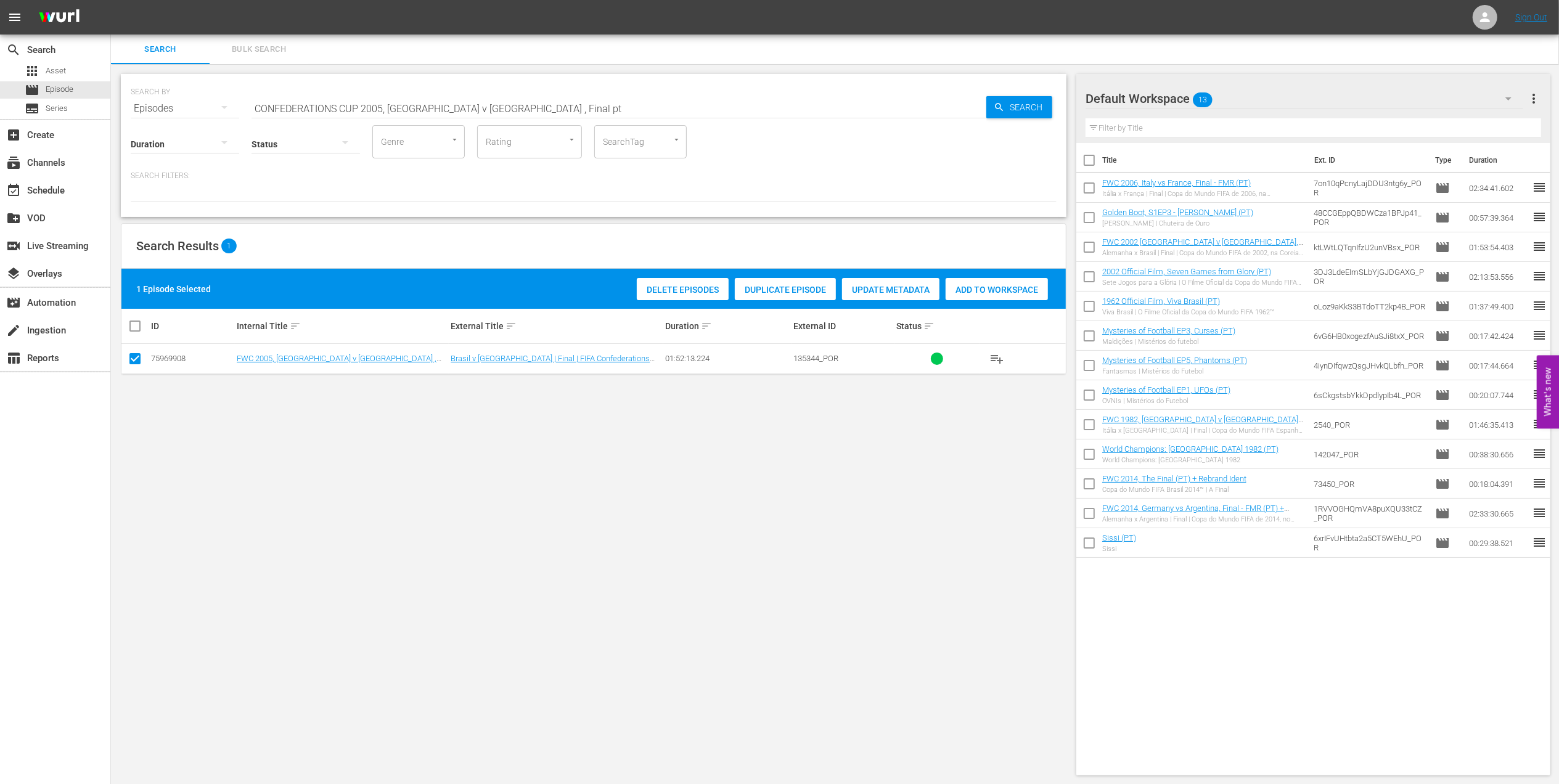
click at [989, 286] on span "Add to Workspace" at bounding box center [996, 289] width 102 height 10
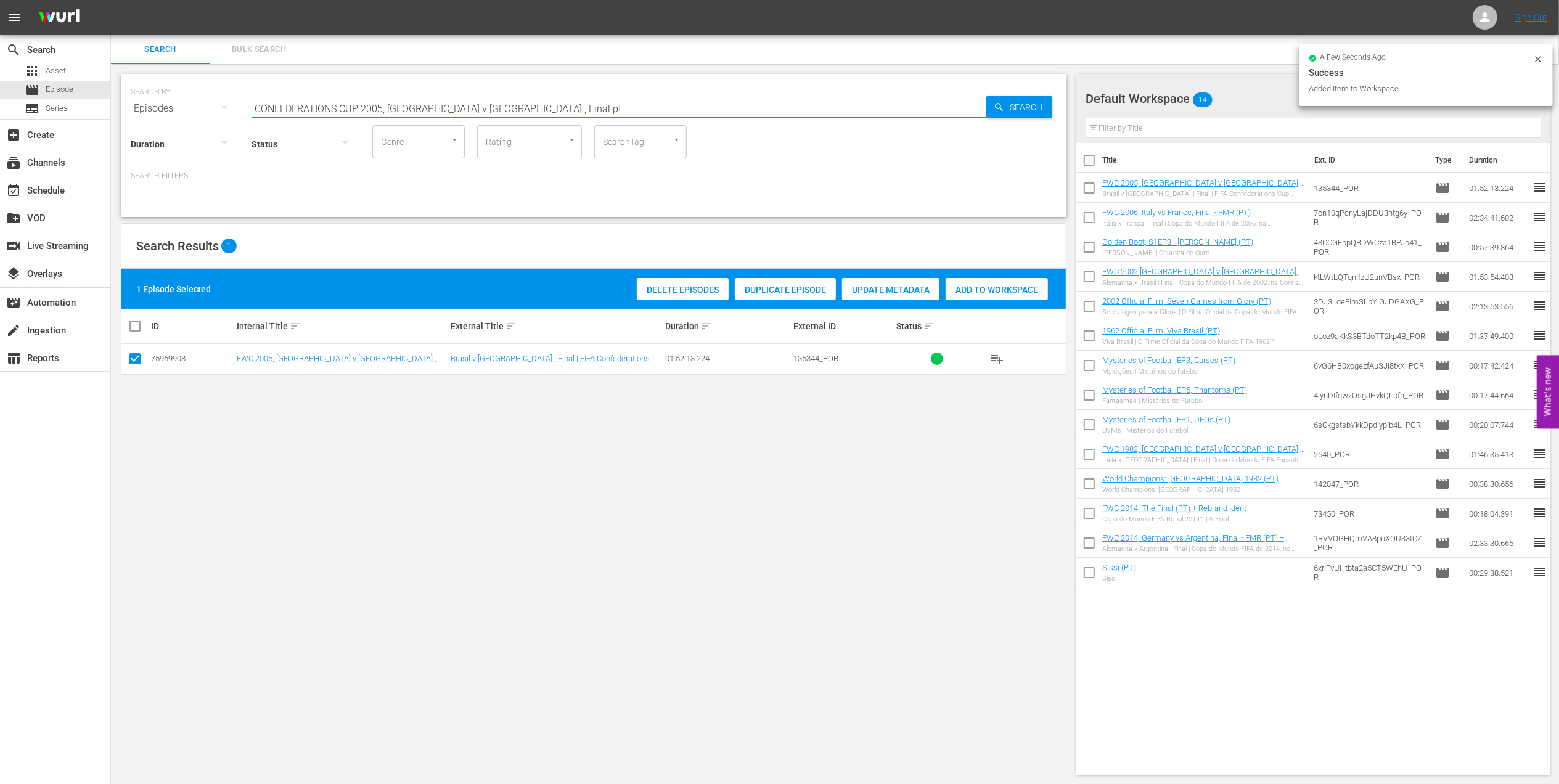
drag, startPoint x: 519, startPoint y: 104, endPoint x: 144, endPoint y: 106, distance: 375.0
click at [146, 106] on div "SEARCH BY Search By Episodes Search ID, Title, Description, Keywords, or Catego…" at bounding box center [594, 100] width 926 height 44
paste input "13, Brazil v Spain, Final"
click at [505, 105] on input "CONFEDERATIONS CUP 2013, Brazil v Spain, Final" at bounding box center [619, 108] width 735 height 30
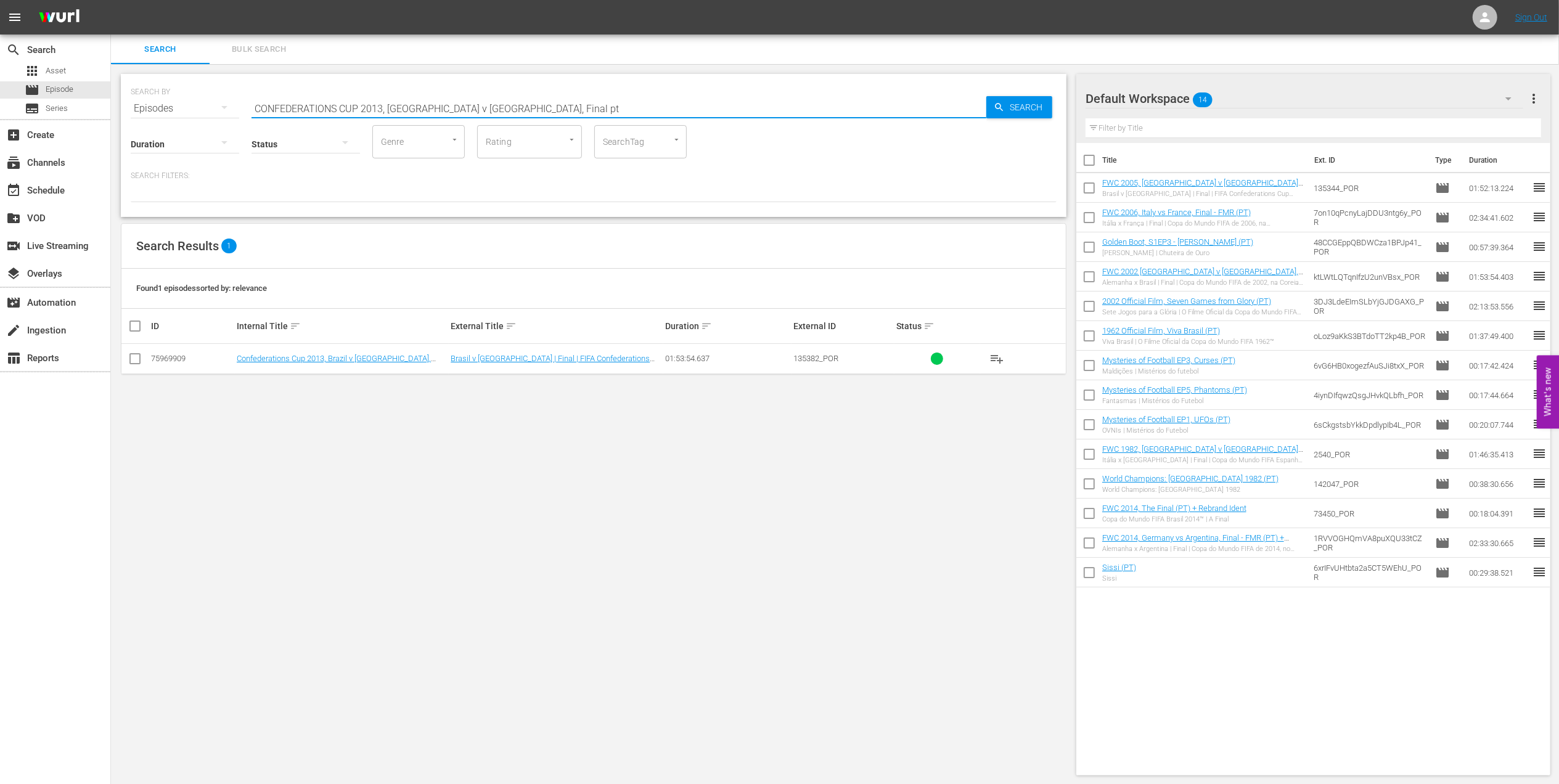
type input "CONFEDERATIONS CUP 2013, Brazil v Spain, Final pt"
click at [134, 358] on input "checkbox" at bounding box center [135, 361] width 15 height 15
checkbox input "true"
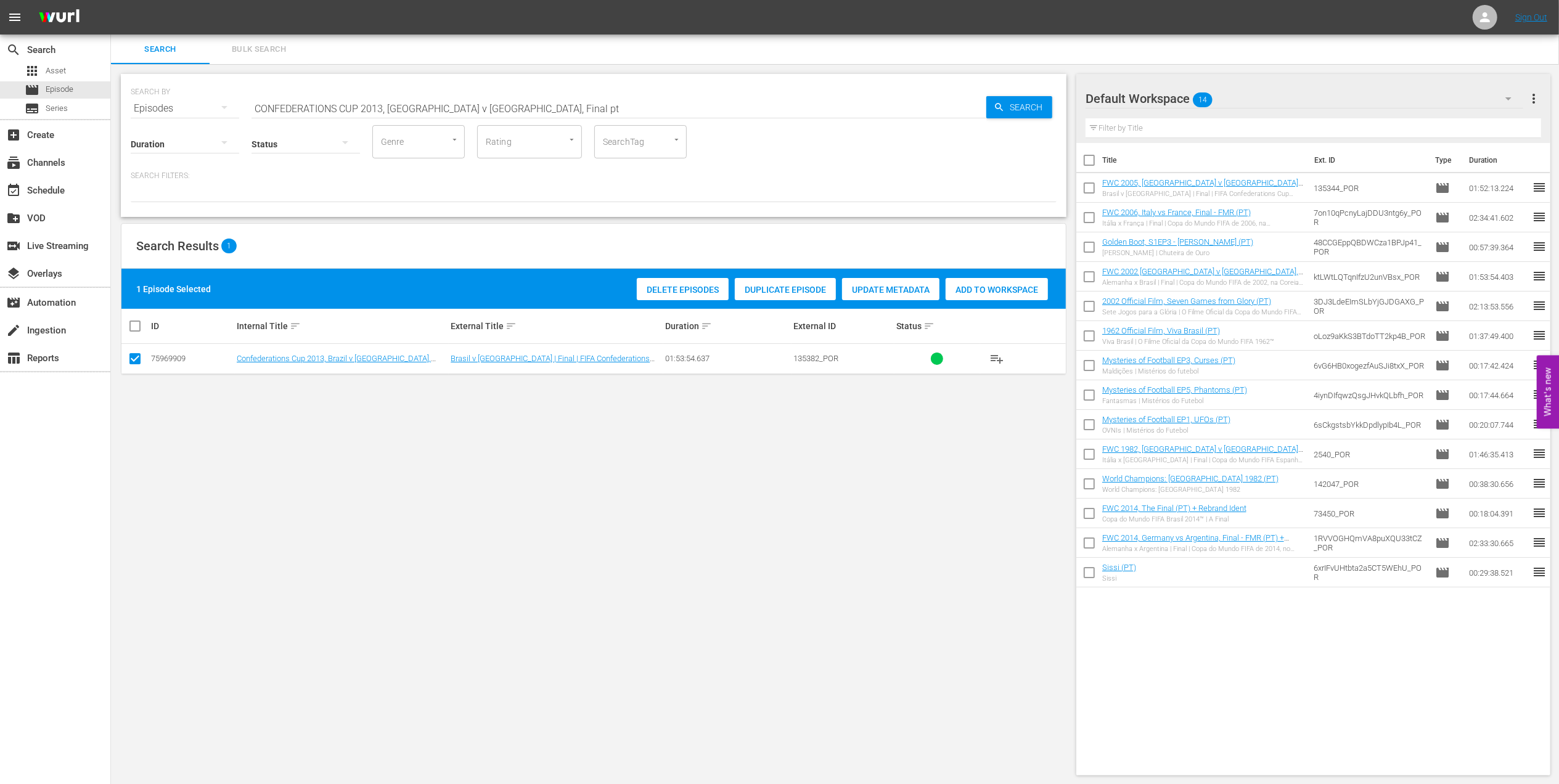
click at [964, 287] on span "Add to Workspace" at bounding box center [996, 289] width 102 height 10
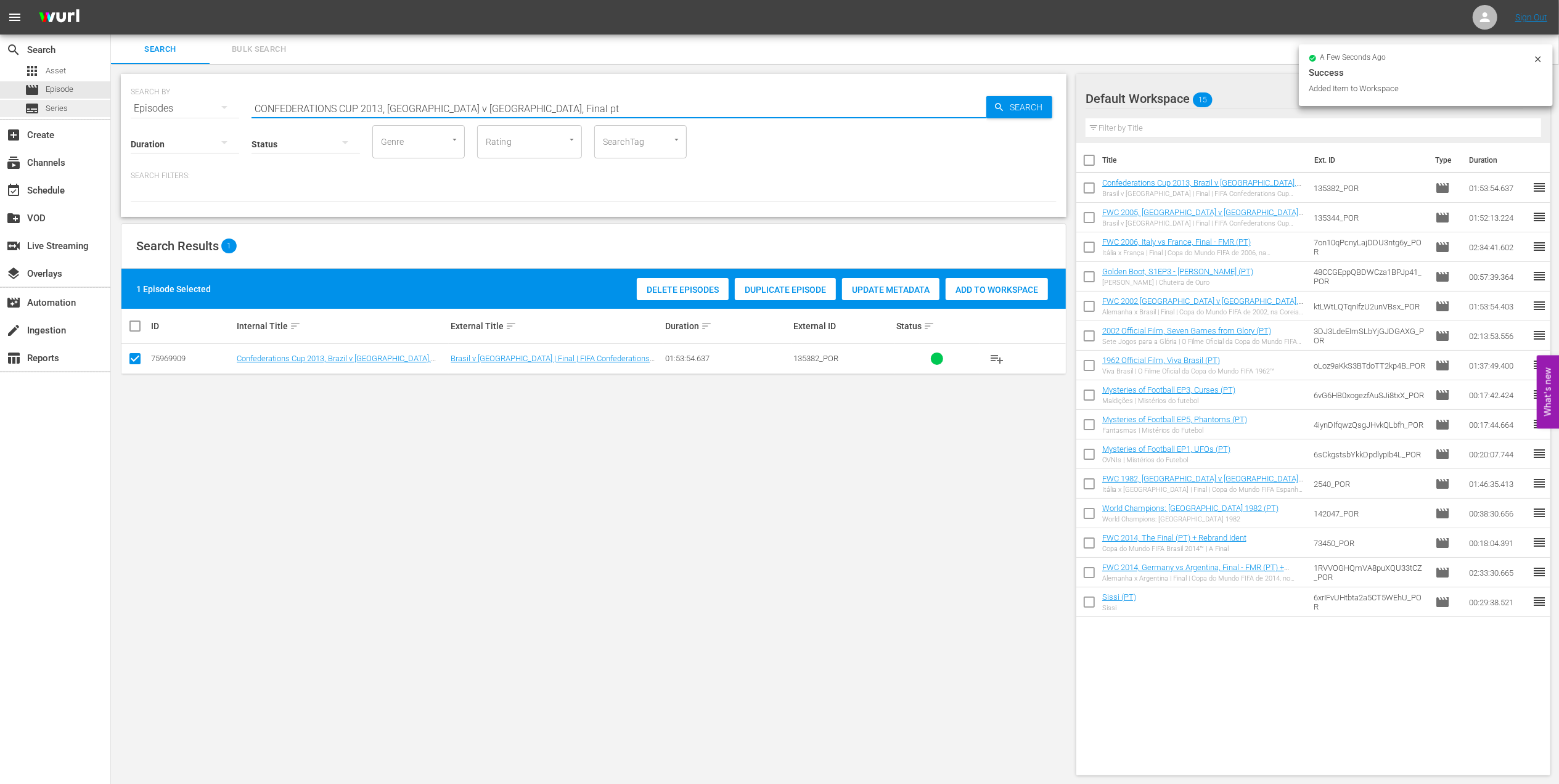
drag, startPoint x: 168, startPoint y: 101, endPoint x: 92, endPoint y: 101, distance: 76.0
click at [111, 0] on div "search Search apps Asset movie Episode subtitles Series add_box Create subscrip…" at bounding box center [835, 0] width 1448 height 0
paste input "FWC 1978, Argentina v. Netherlands, Final"
click at [487, 104] on input "FWC 1978, Argentina v. Netherlands, Final" at bounding box center [619, 108] width 735 height 30
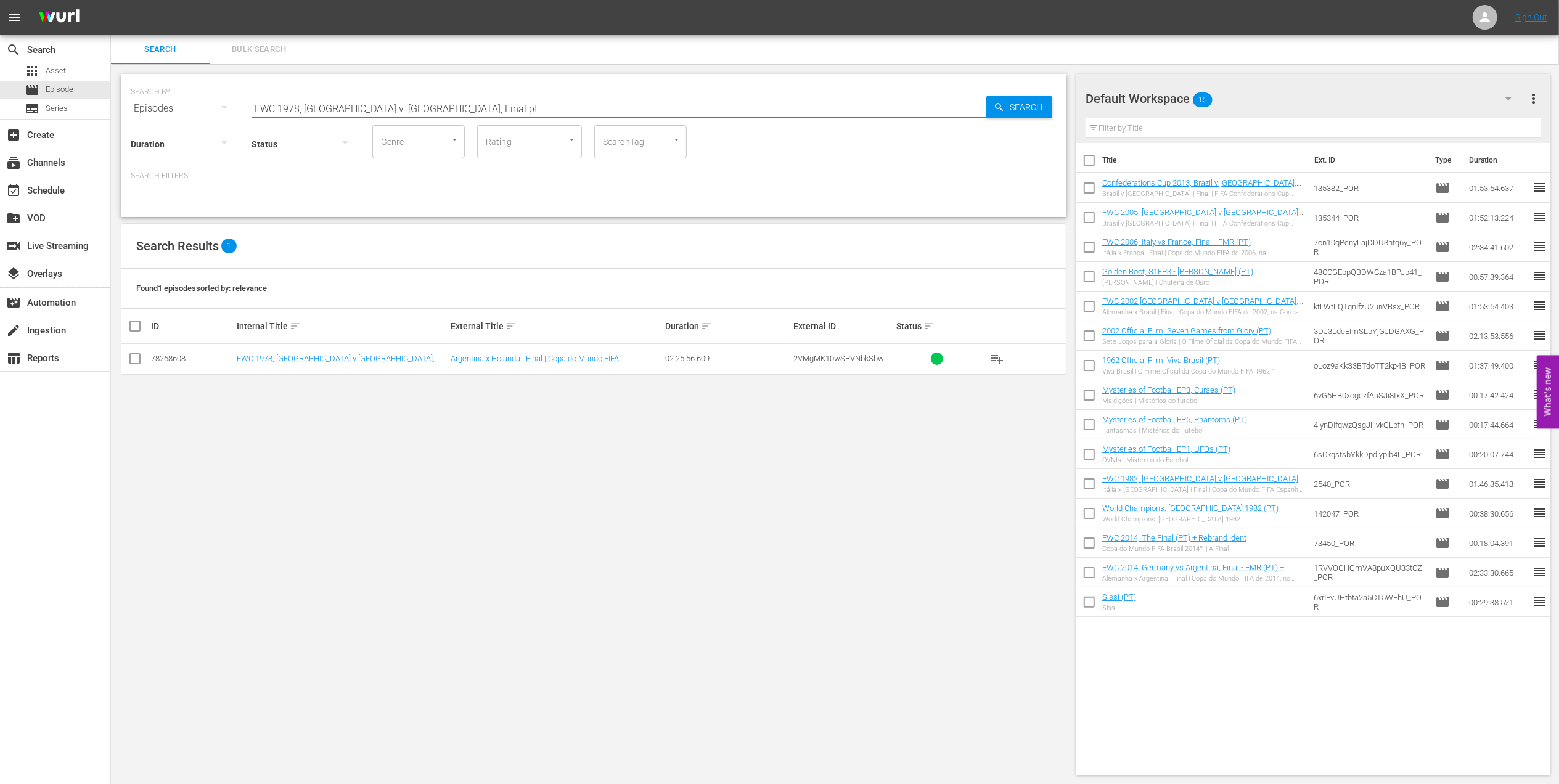
type input "FWC 1978, Argentina v. Netherlands, Final pt"
click at [135, 358] on input "checkbox" at bounding box center [135, 361] width 15 height 15
checkbox input "true"
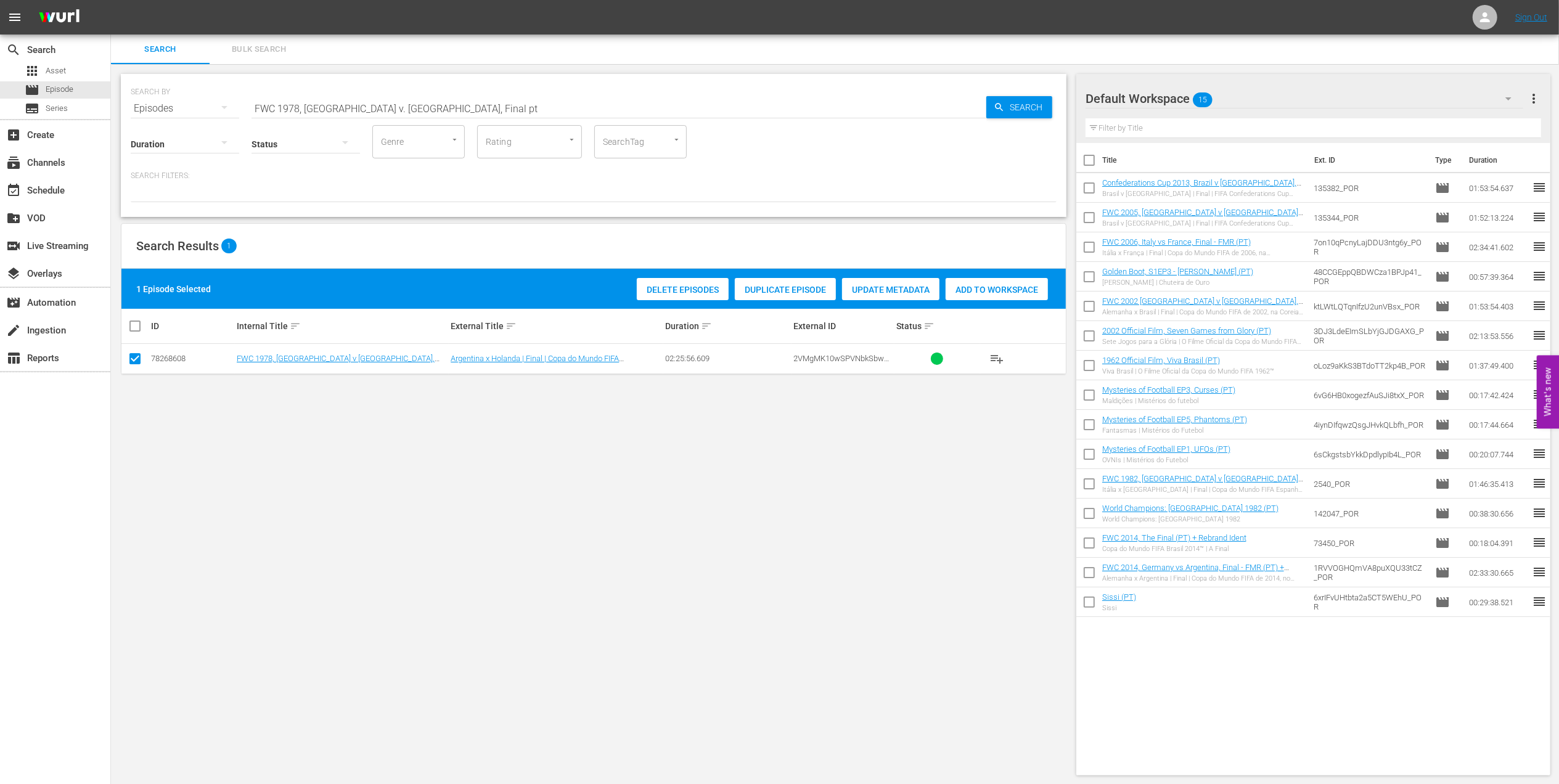
click at [1005, 283] on div "Add to Workspace" at bounding box center [996, 289] width 102 height 23
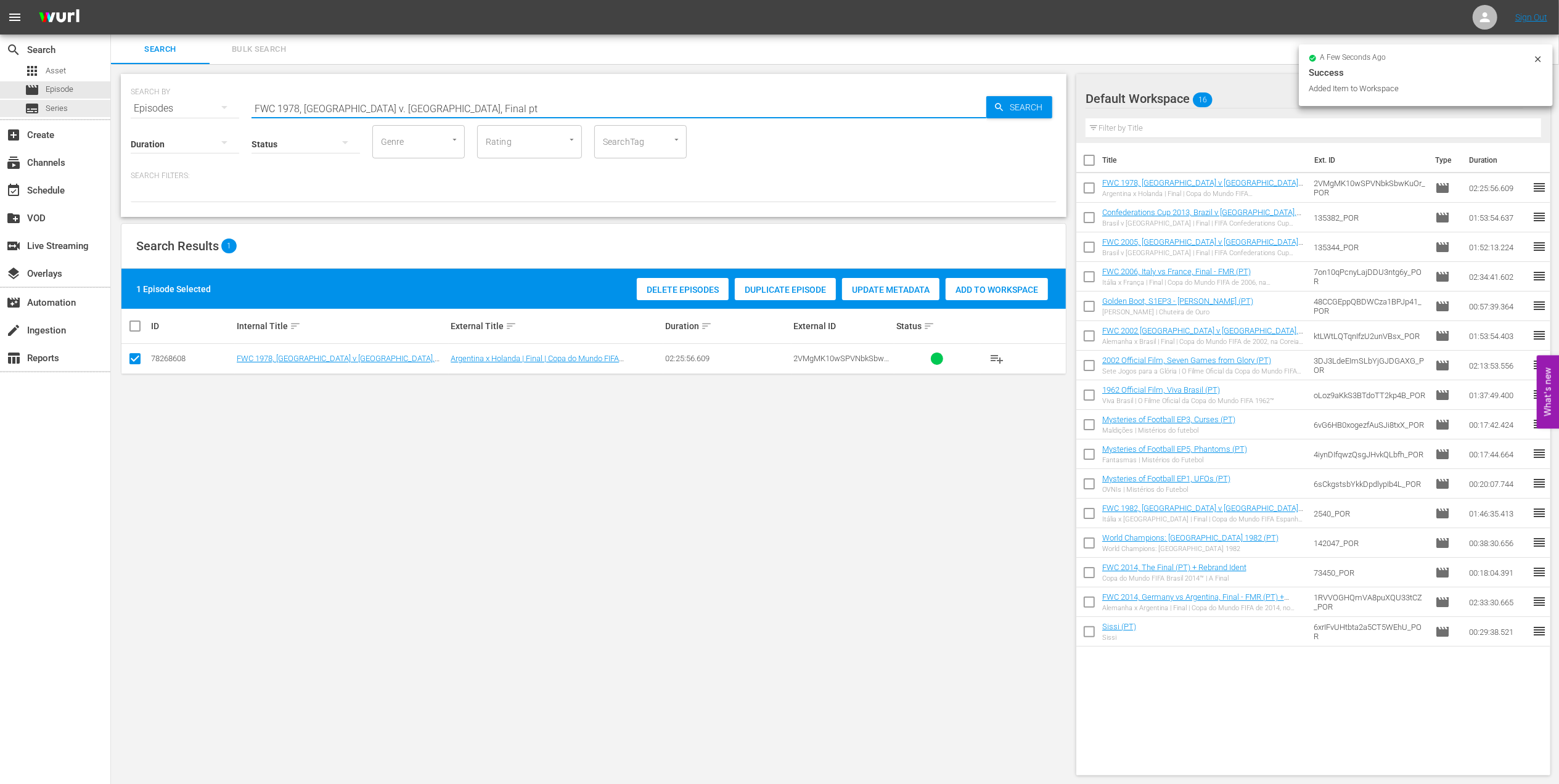
drag, startPoint x: 38, startPoint y: 102, endPoint x: 164, endPoint y: 102, distance: 126.0
click at [111, 0] on div "search Search apps Asset movie Episode subtitles Series add_box Create subscrip…" at bounding box center [835, 0] width 1448 height 0
paste input "82, Italy vs Germany FR, Final (PT)"
click at [449, 99] on input "FWC 1982, Italy vs Germany FR, Final (PT)" at bounding box center [619, 108] width 735 height 30
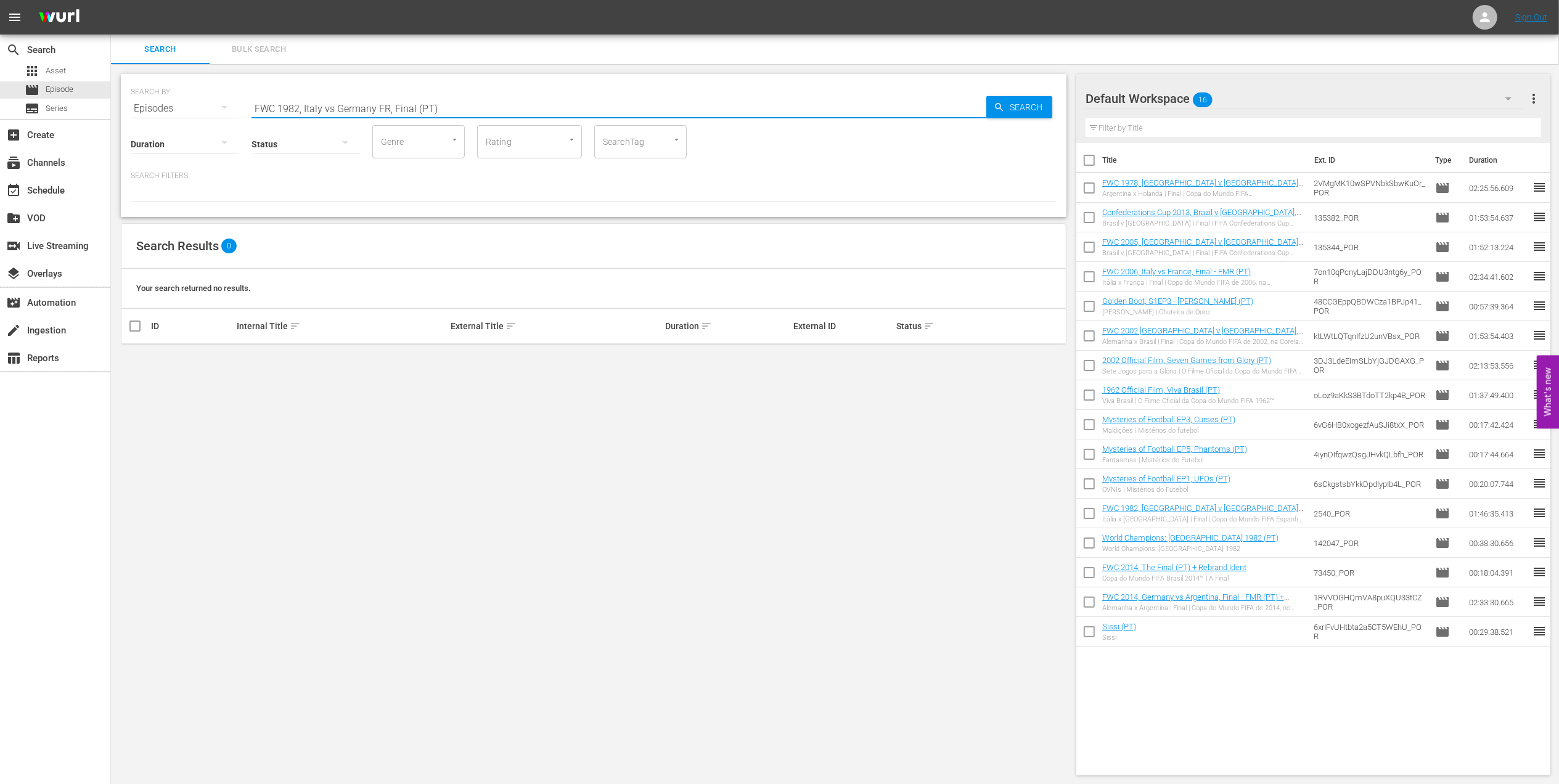
click at [329, 106] on input "FWC 1982, Italy vs Germany FR, Final (PT)" at bounding box center [619, 108] width 735 height 30
click at [334, 106] on input "FWC 1982, Italy vs Germany FR, Final (PT)" at bounding box center [619, 108] width 735 height 30
type input "FWC 1982, [GEOGRAPHIC_DATA] v [GEOGRAPHIC_DATA] FR, Final (PT)"
click at [142, 358] on input "checkbox" at bounding box center [135, 361] width 15 height 15
checkbox input "true"
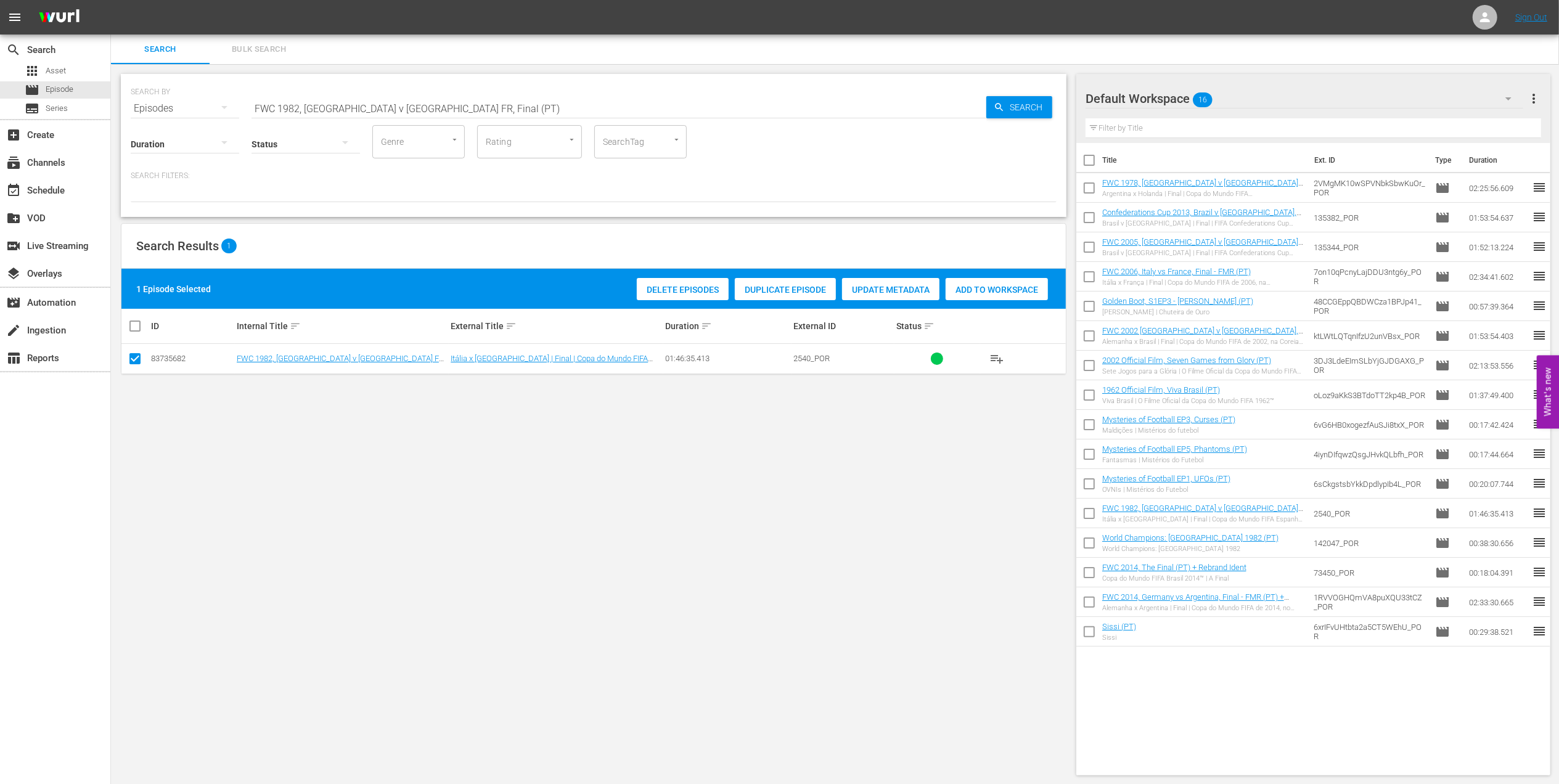
click at [985, 290] on span "Add to Workspace" at bounding box center [996, 289] width 102 height 10
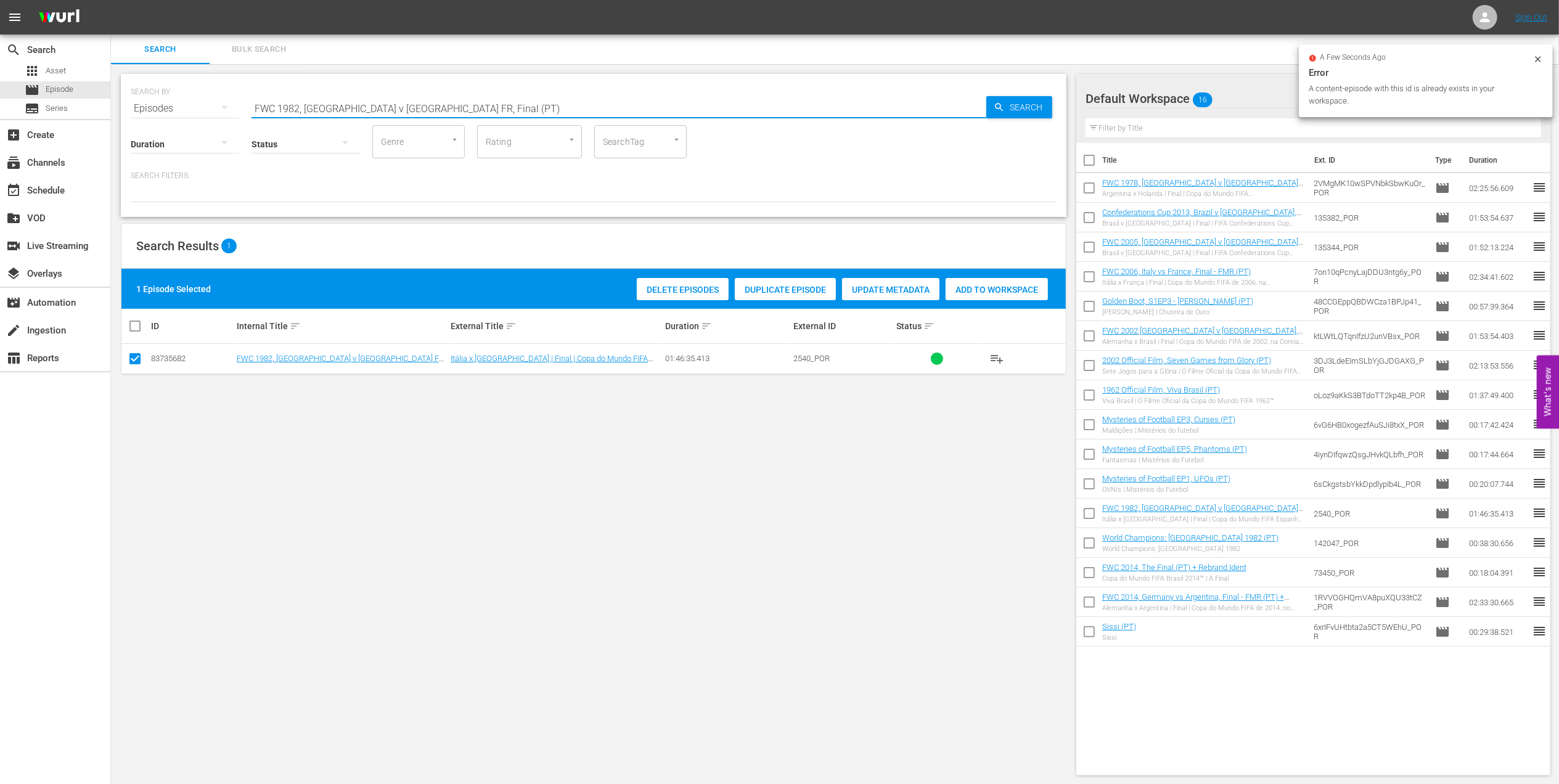
drag, startPoint x: 444, startPoint y: 107, endPoint x: 119, endPoint y: 106, distance: 325.0
click at [111, 106] on div "SEARCH BY Search By Episodes Search ID, Title, Description, Keywords, or Catego…" at bounding box center [594, 424] width 965 height 721
paste input "utebol Arte"
click at [367, 104] on input "Futebol Arte" at bounding box center [619, 108] width 735 height 30
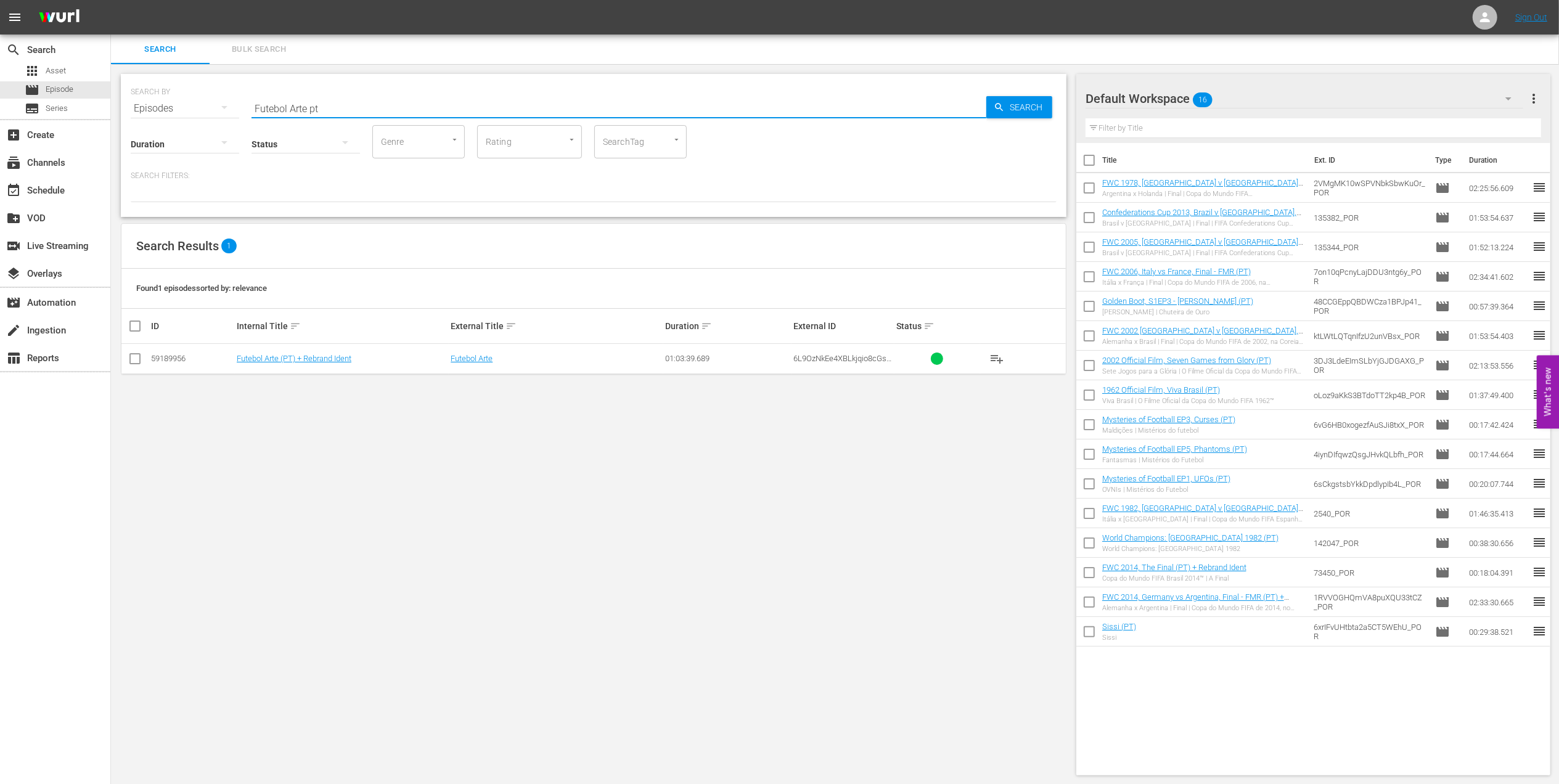
type input "Futebol Arte pt"
click at [136, 360] on input "checkbox" at bounding box center [135, 361] width 15 height 15
checkbox input "true"
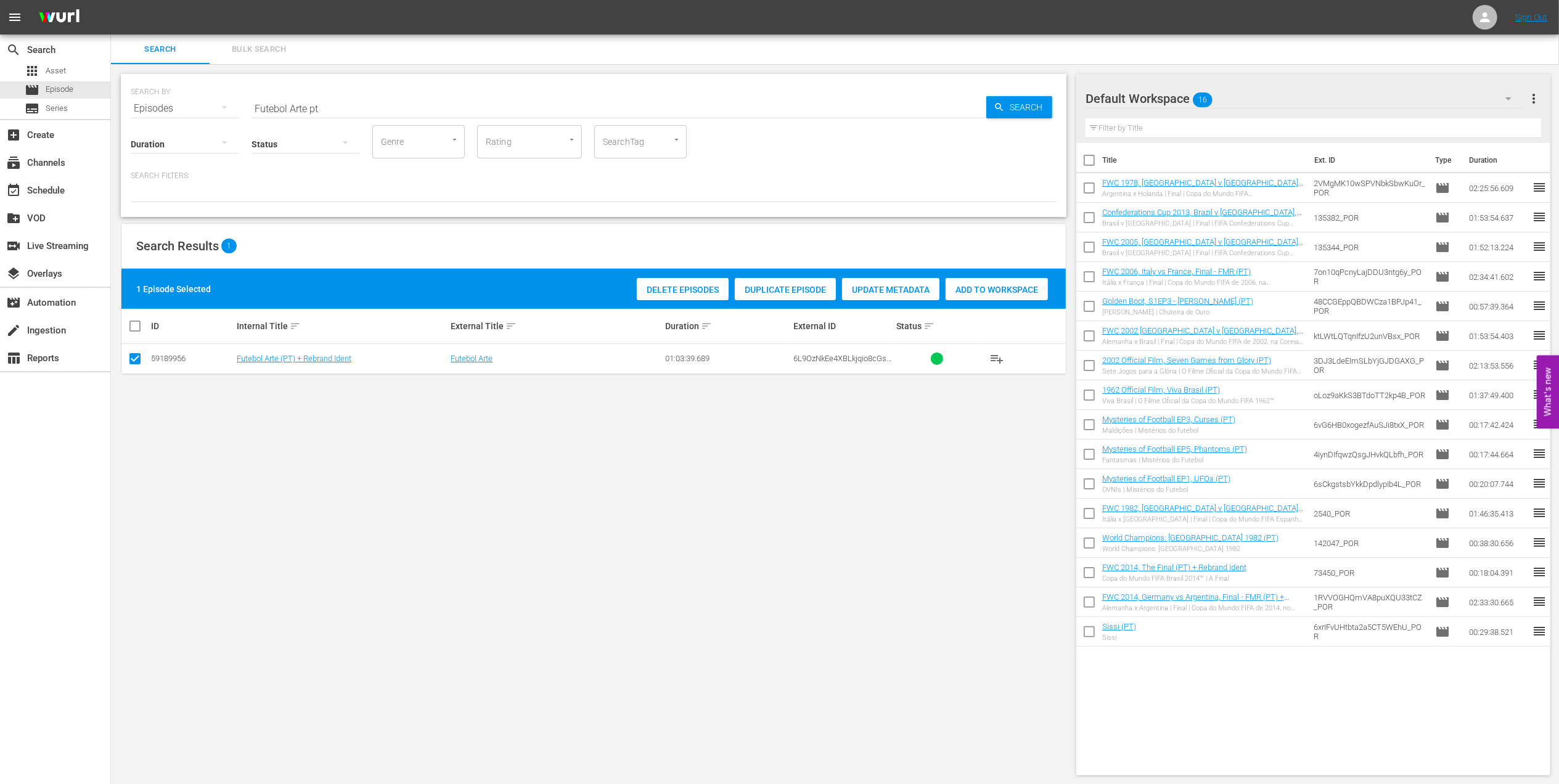
click at [987, 294] on span "Add to Workspace" at bounding box center [996, 289] width 102 height 10
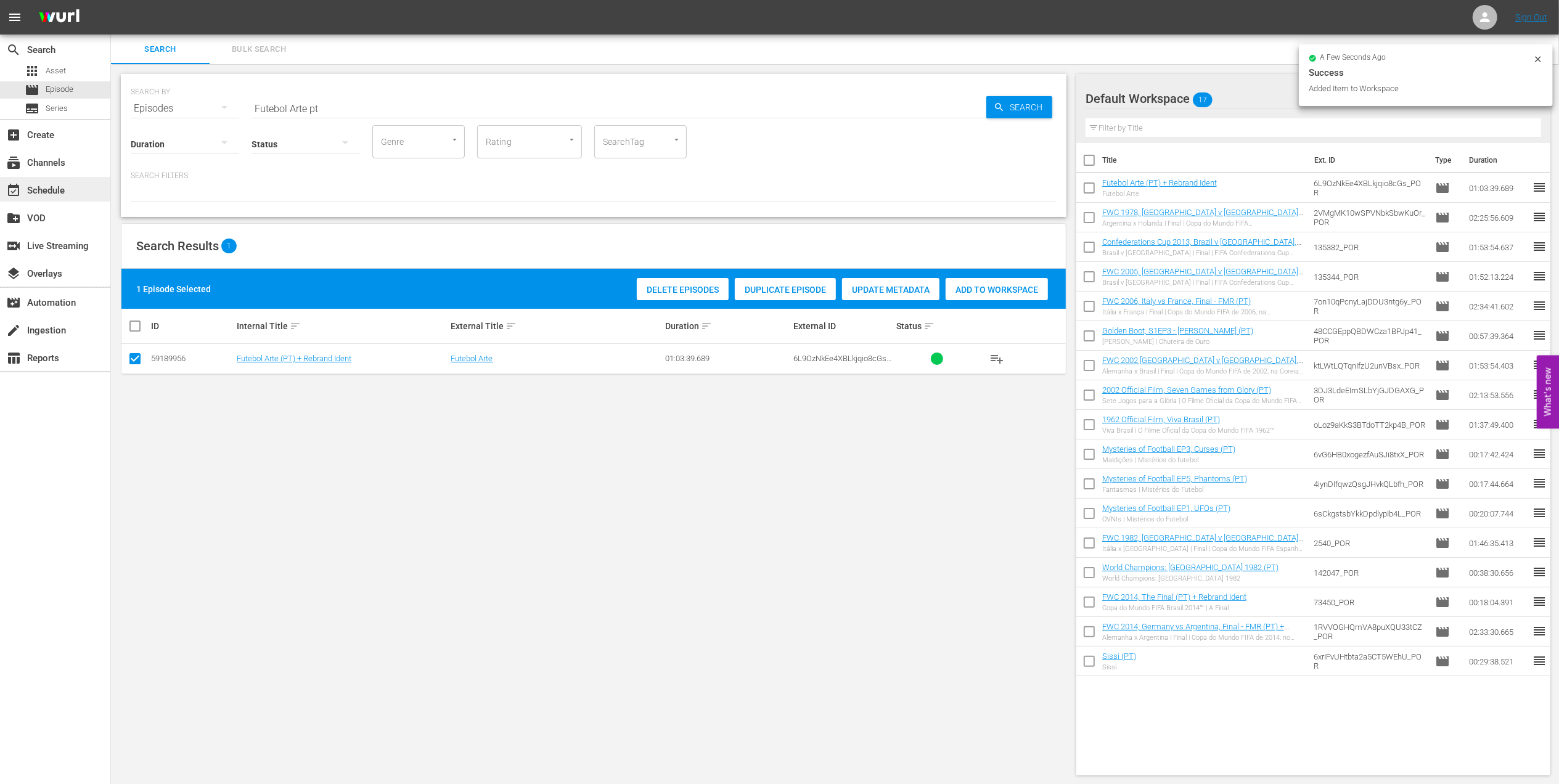
click at [63, 185] on div "event_available Schedule" at bounding box center [34, 188] width 69 height 11
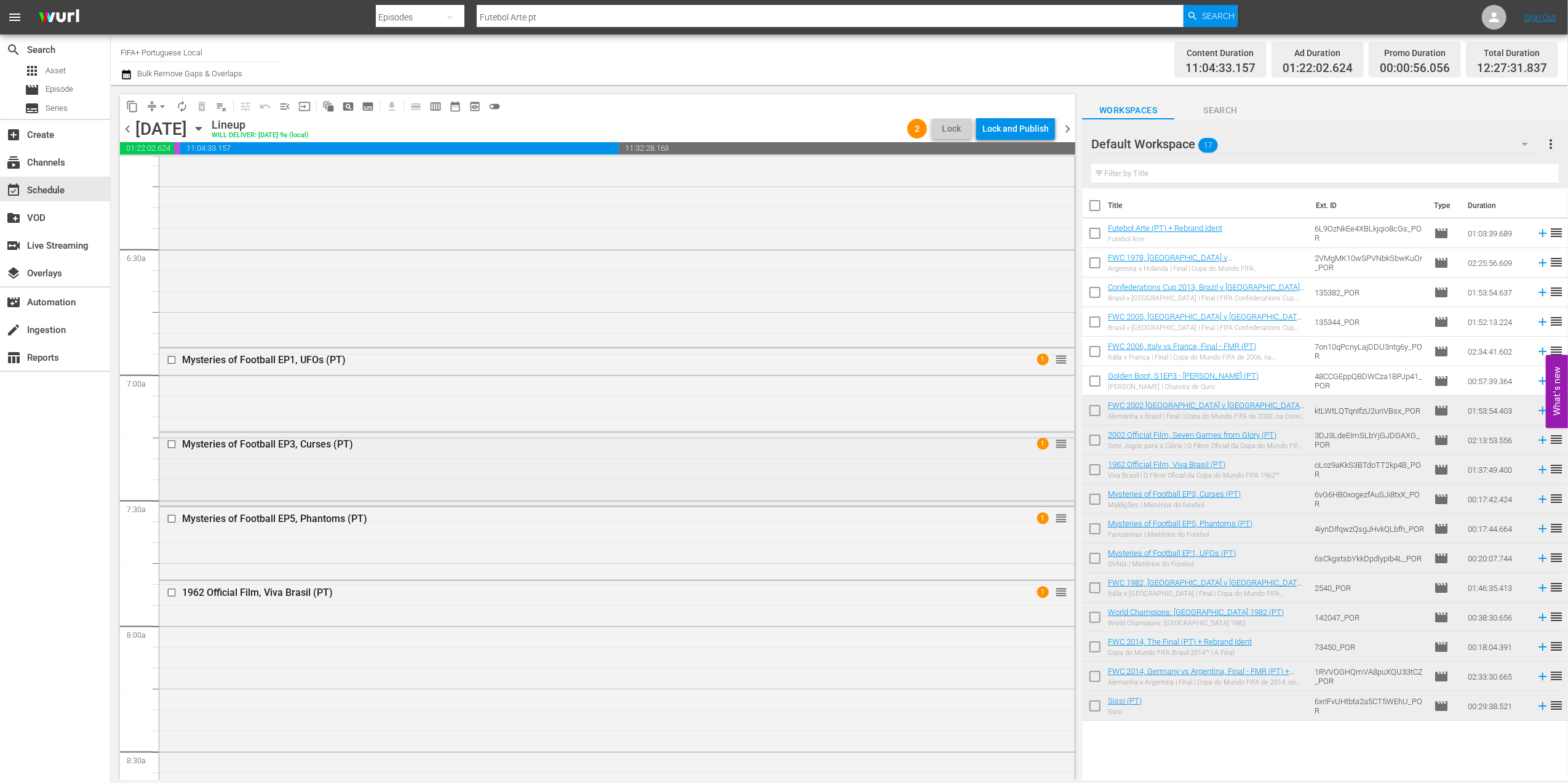
scroll to position [1537, 0]
click at [1075, 390] on div "Delete Event" at bounding box center [1089, 398] width 97 height 17
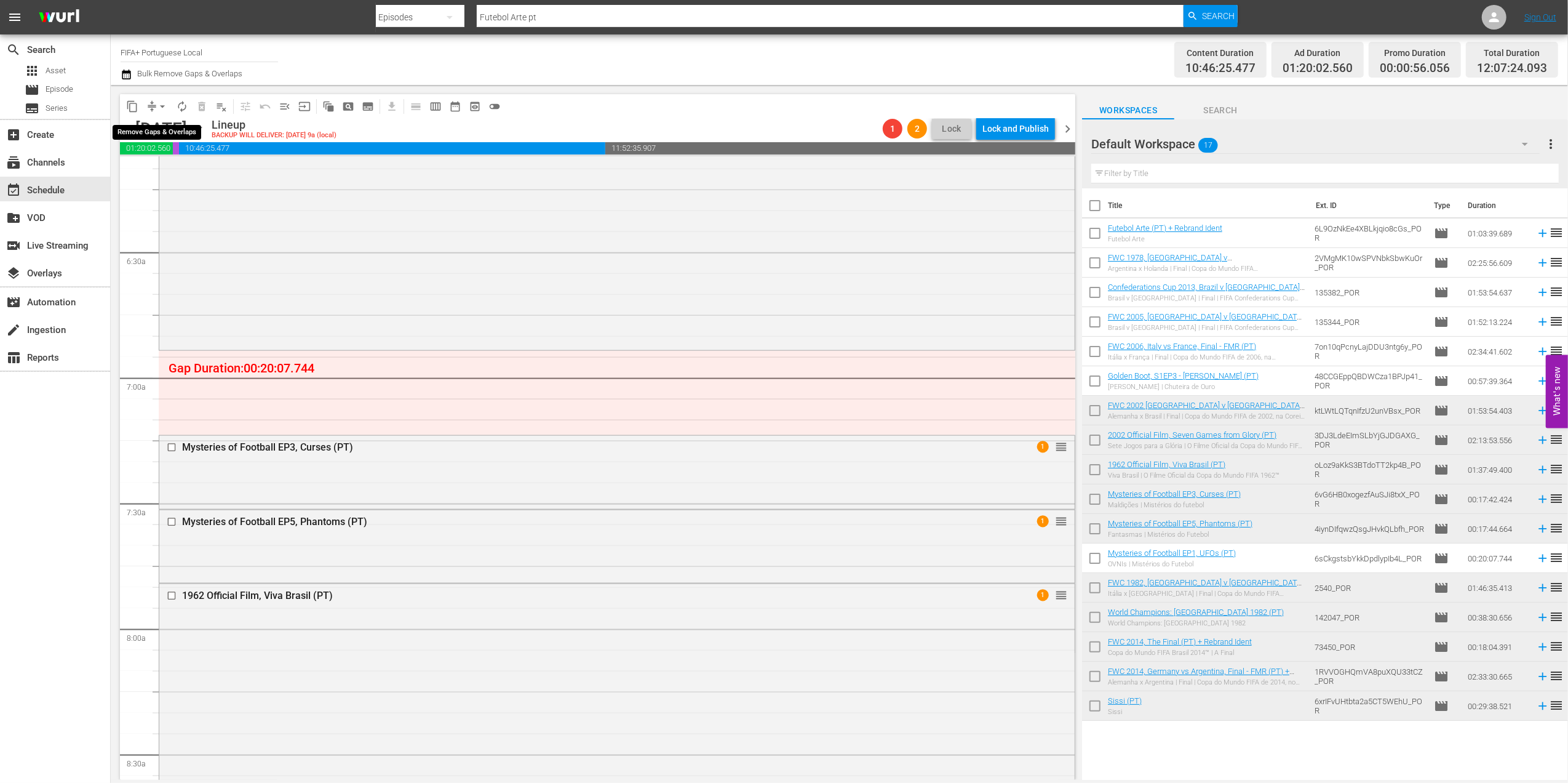
click at [161, 107] on span "arrow_drop_down" at bounding box center [162, 106] width 12 height 12
click at [196, 165] on li "Align to End of Previous Day" at bounding box center [163, 172] width 129 height 21
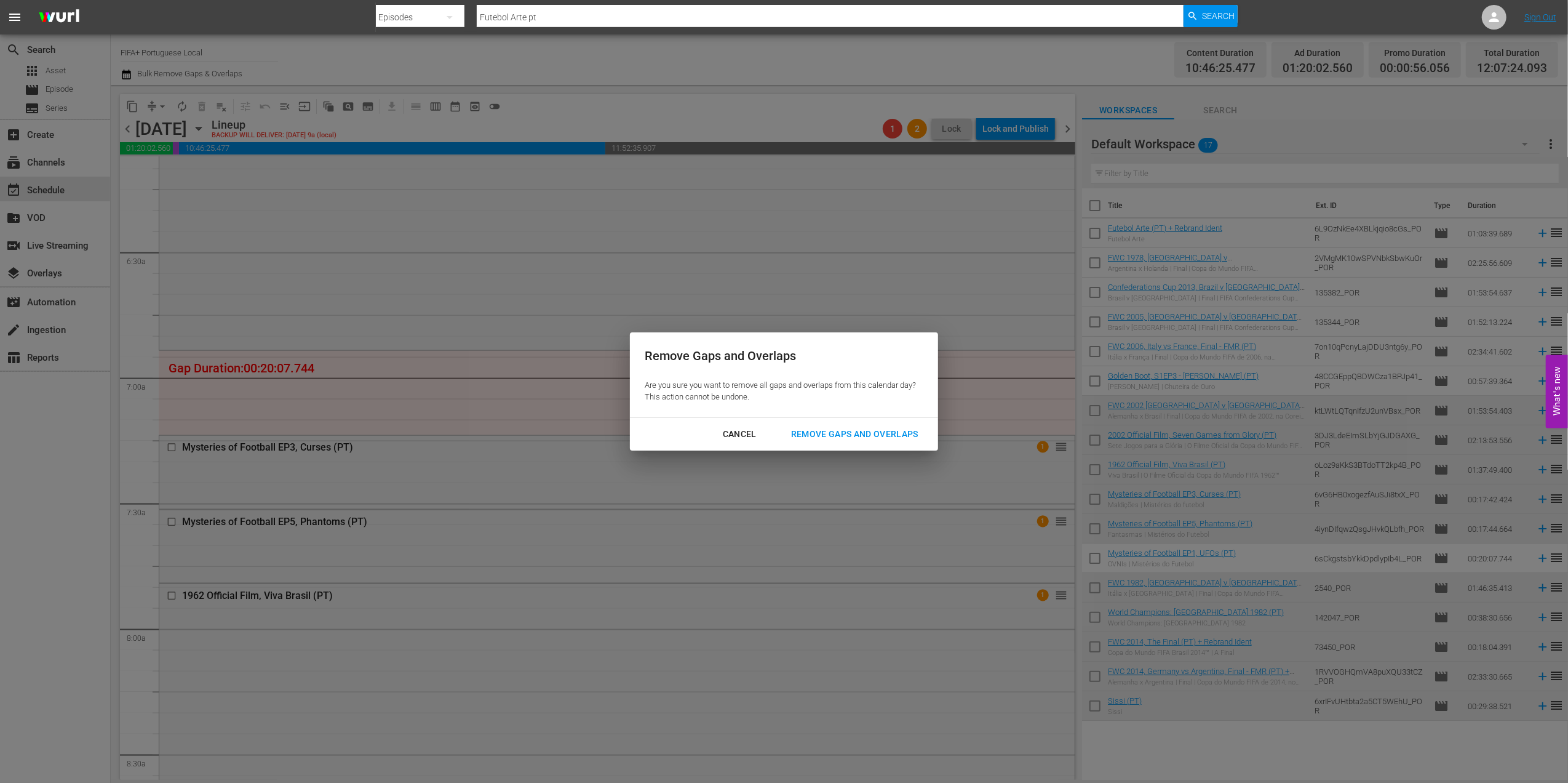
click at [823, 425] on button "Remove Gaps and Overlaps" at bounding box center [855, 434] width 157 height 23
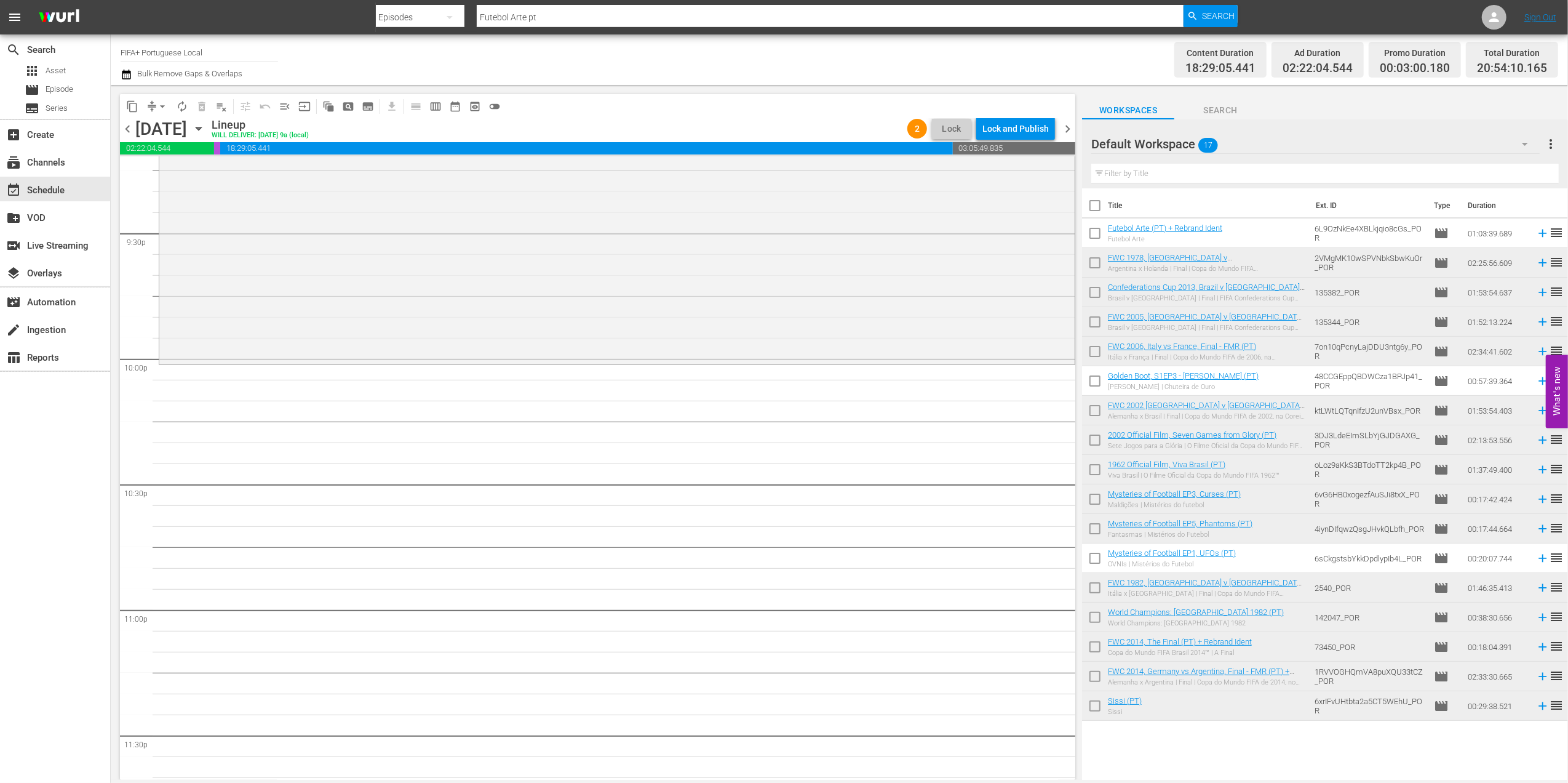
scroll to position [5404, 0]
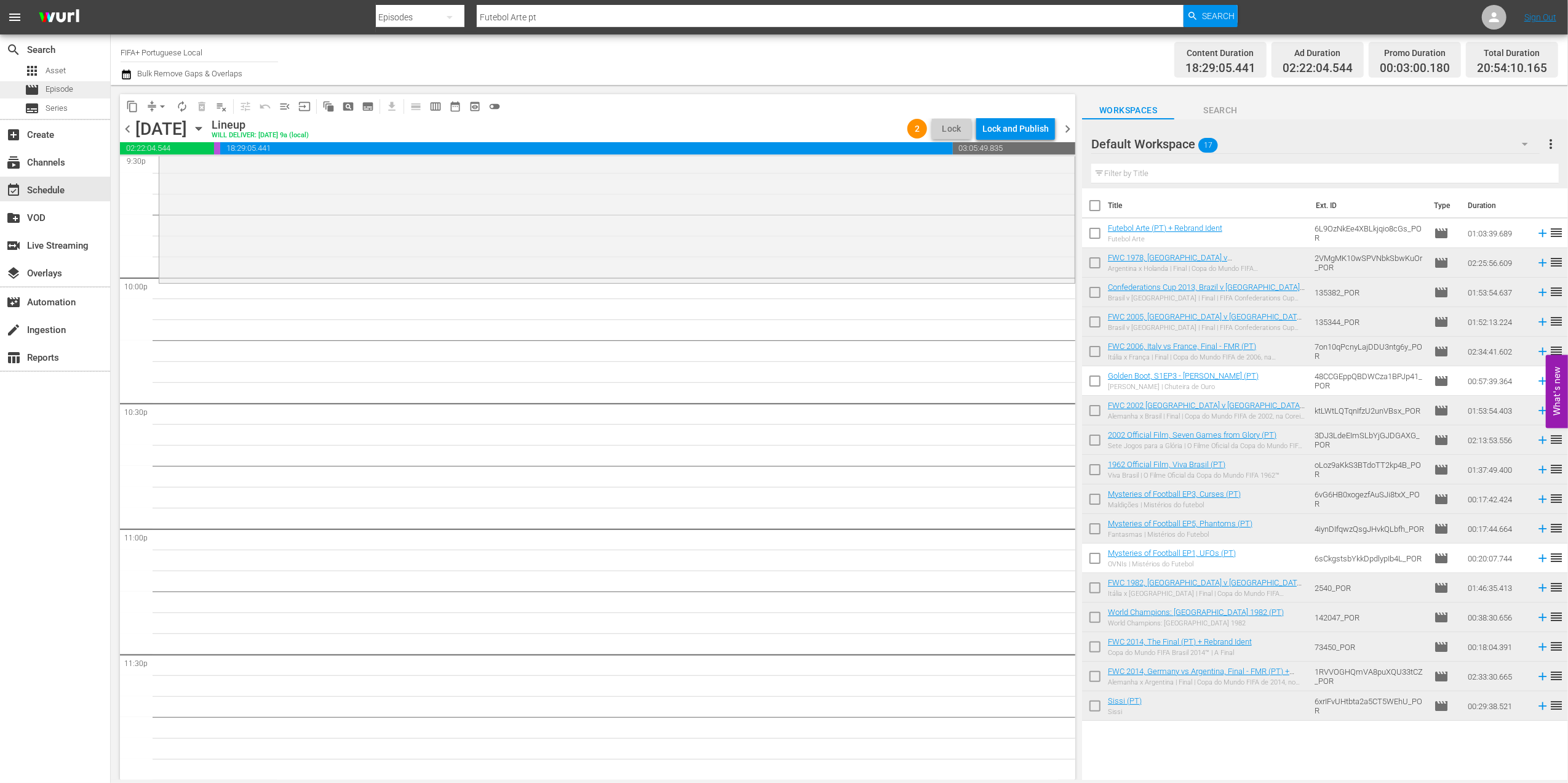
click at [64, 90] on span "Episode" at bounding box center [59, 89] width 28 height 12
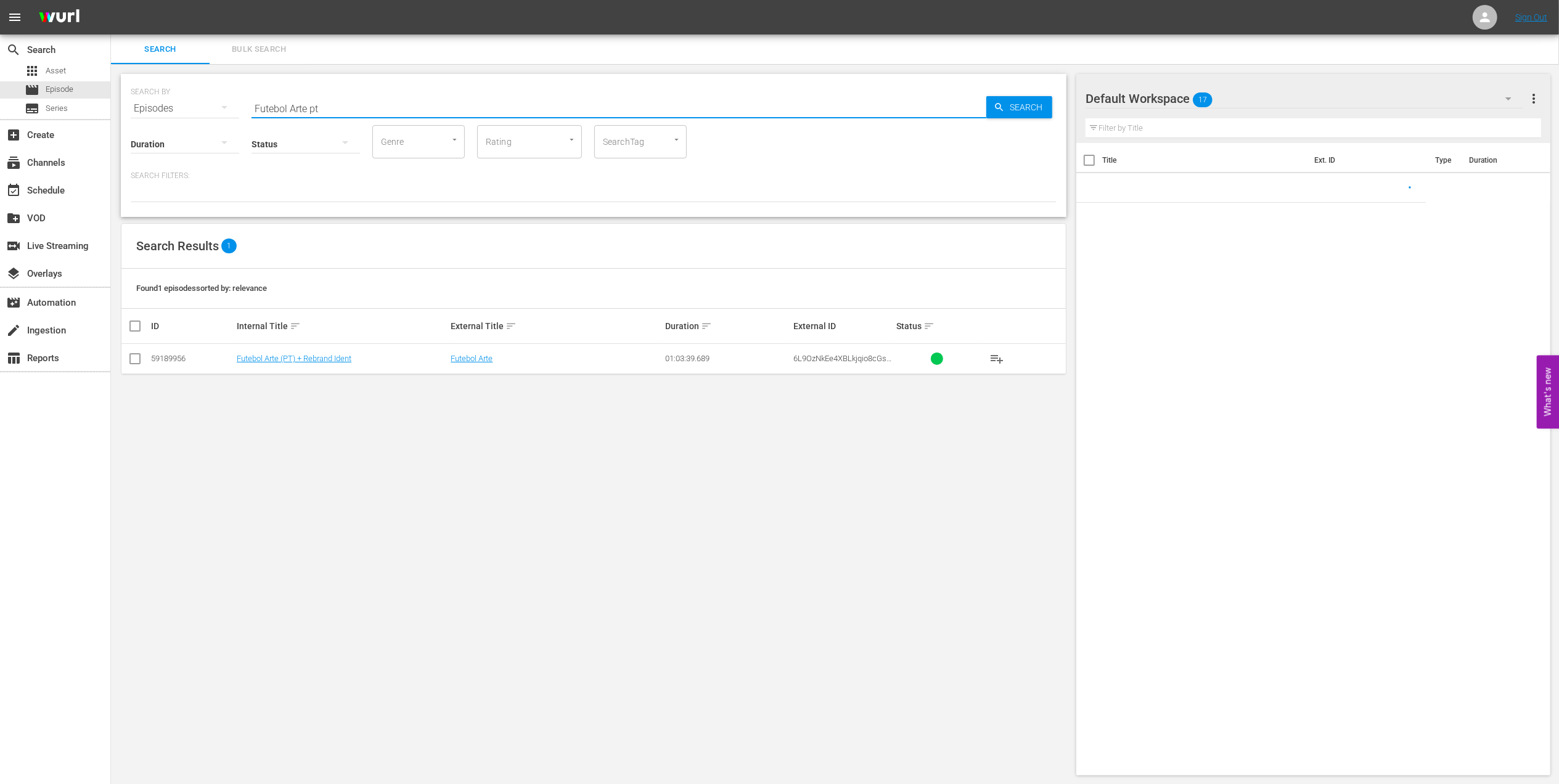
drag, startPoint x: 185, startPoint y: 111, endPoint x: 328, endPoint y: 111, distance: 143.0
click at [161, 111] on div "SEARCH BY Search By Episodes Search ID, Title, Description, Keywords, or Catego…" at bounding box center [594, 100] width 926 height 44
paste input "WC 1982, Italy vs Germany FR, Final (PT)"
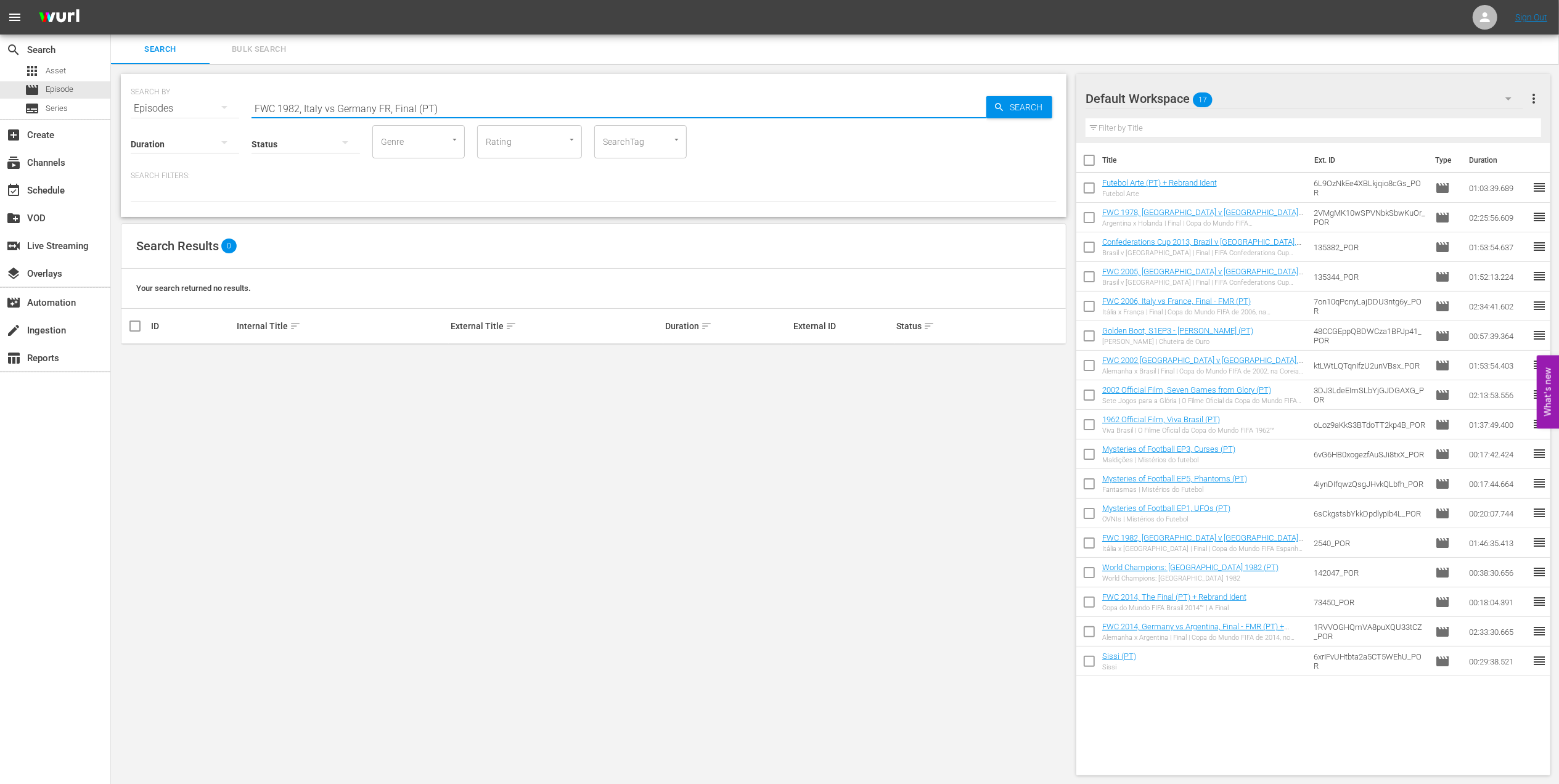
click at [333, 104] on input "FWC 1982, Italy vs Germany FR, Final (PT)" at bounding box center [619, 108] width 735 height 30
type input "FWC 1982, [GEOGRAPHIC_DATA] v [GEOGRAPHIC_DATA] FR, Final (PT)"
click at [142, 360] on input "checkbox" at bounding box center [135, 361] width 15 height 15
checkbox input "true"
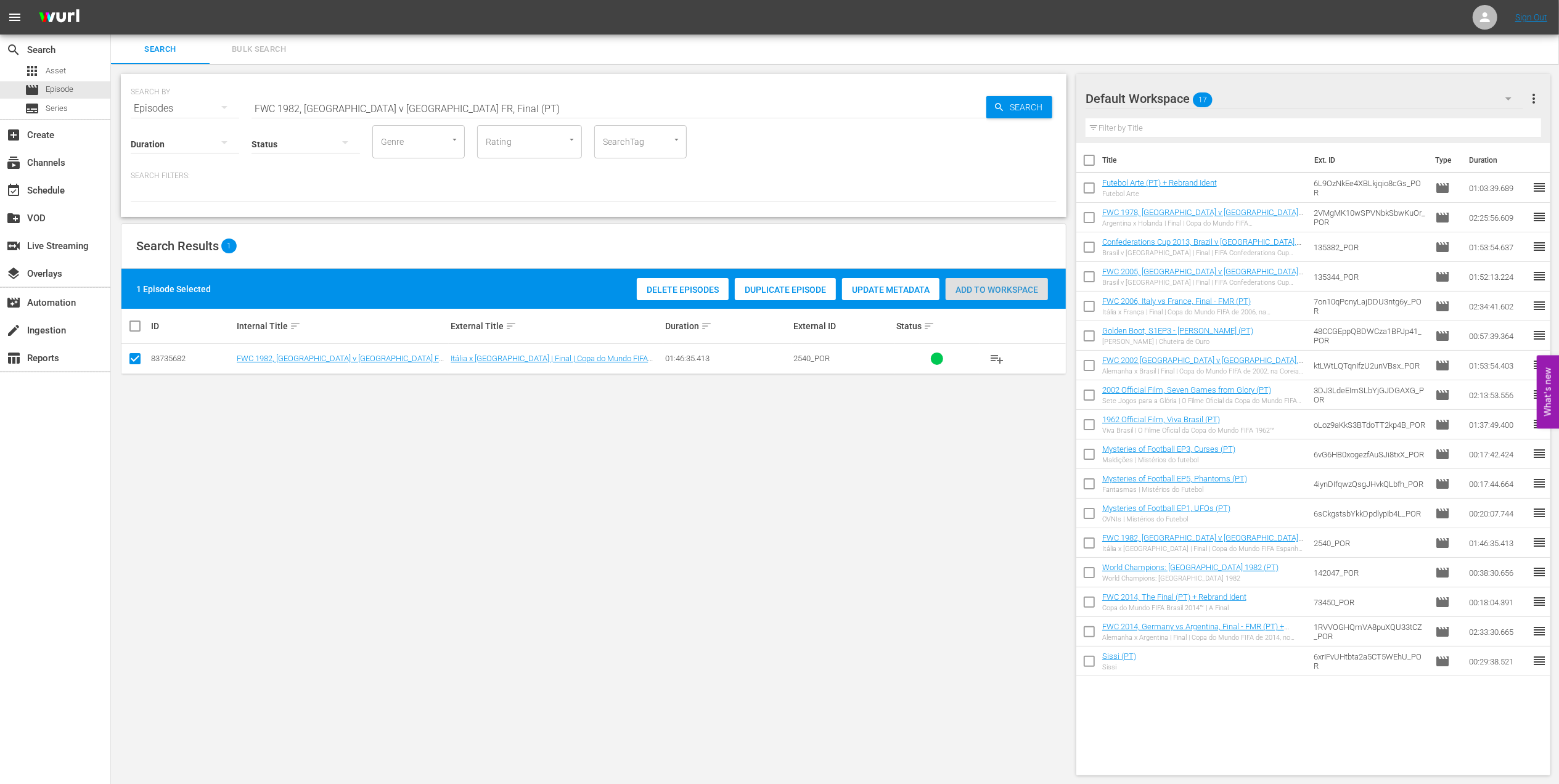
click at [980, 289] on span "Add to Workspace" at bounding box center [996, 289] width 102 height 10
click at [75, 190] on div "event_available Schedule" at bounding box center [55, 189] width 110 height 24
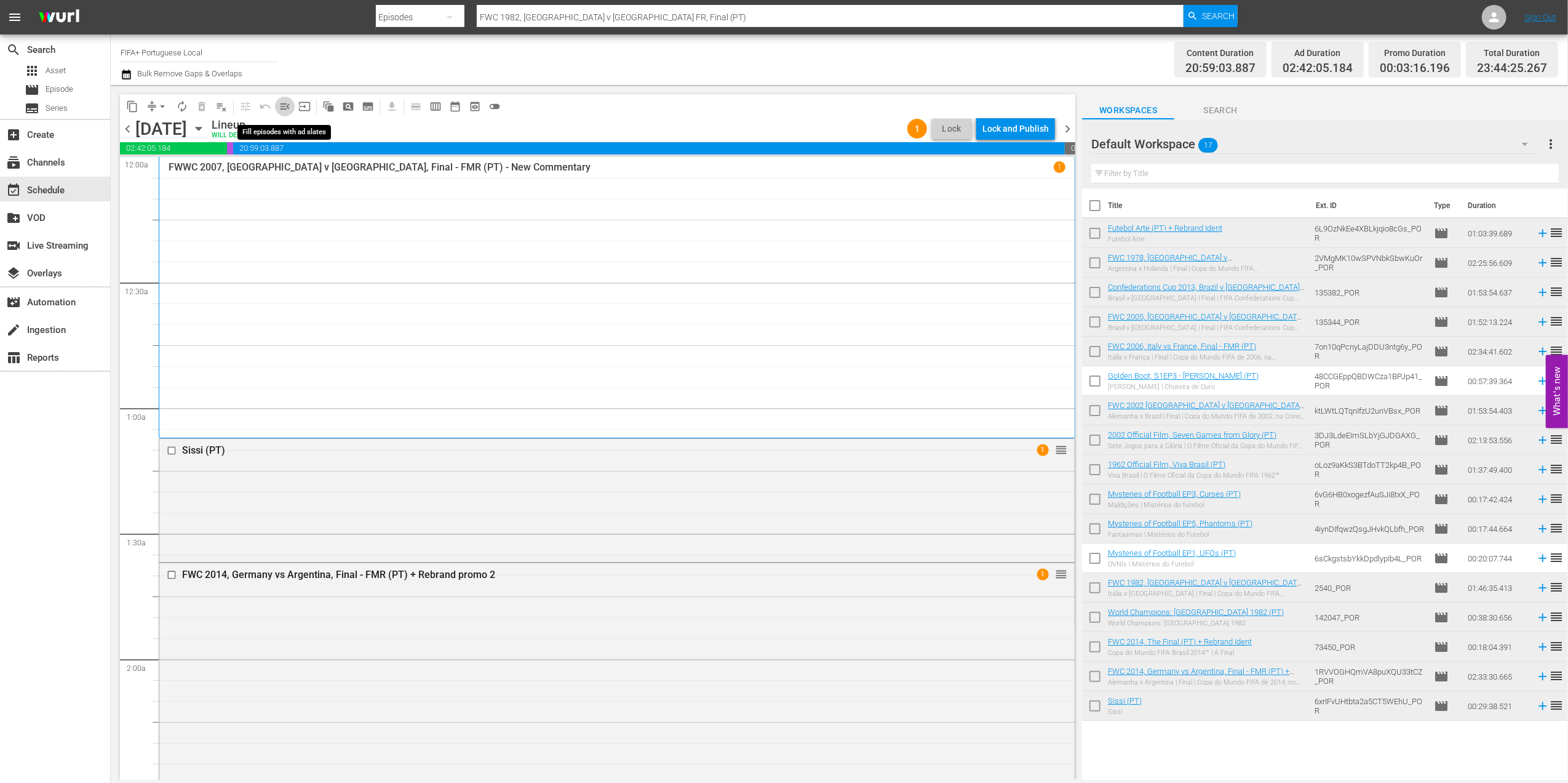
click at [284, 104] on span "menu_open" at bounding box center [284, 106] width 12 height 12
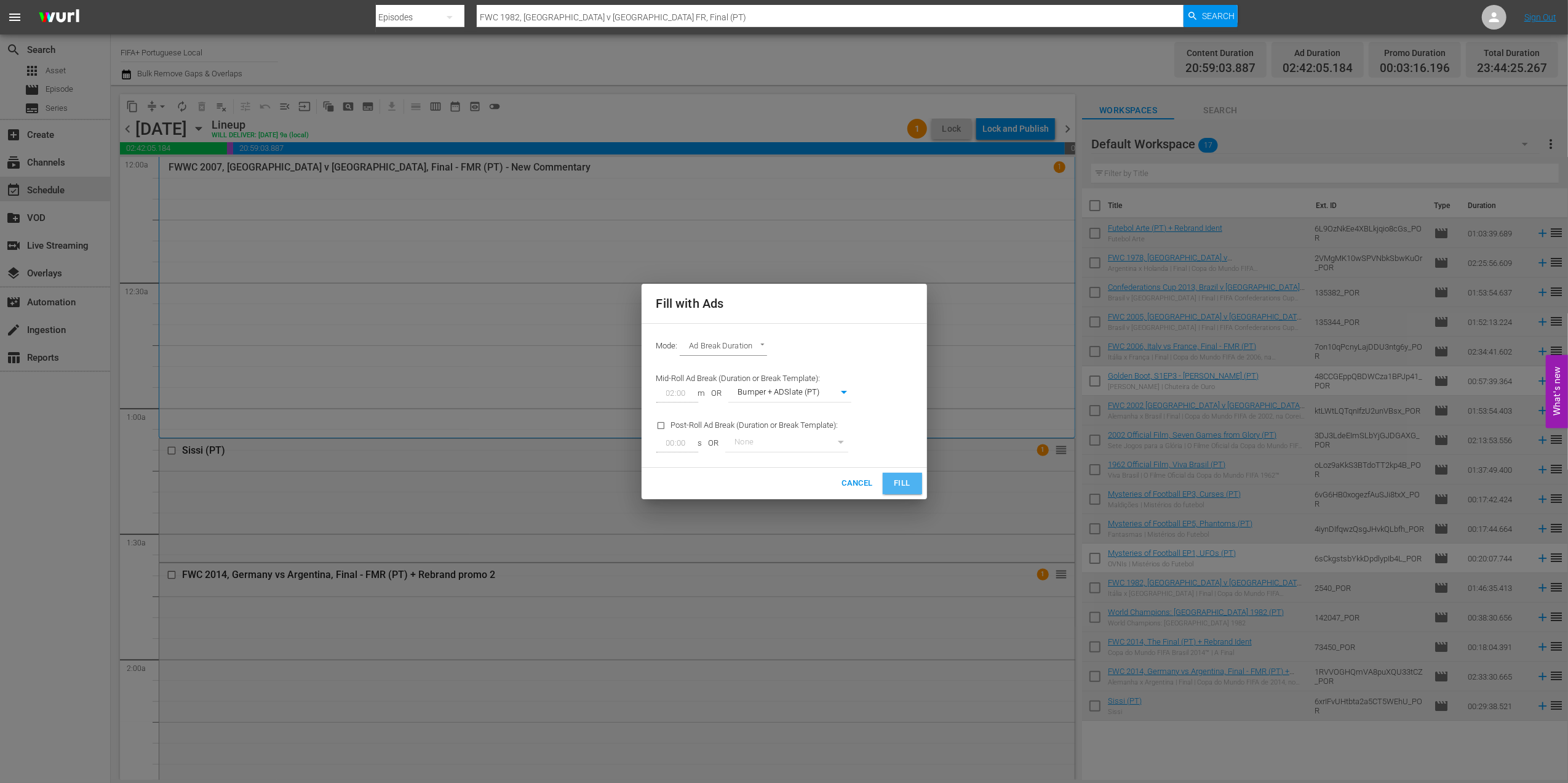
click at [904, 485] on span "Fill" at bounding box center [902, 483] width 20 height 14
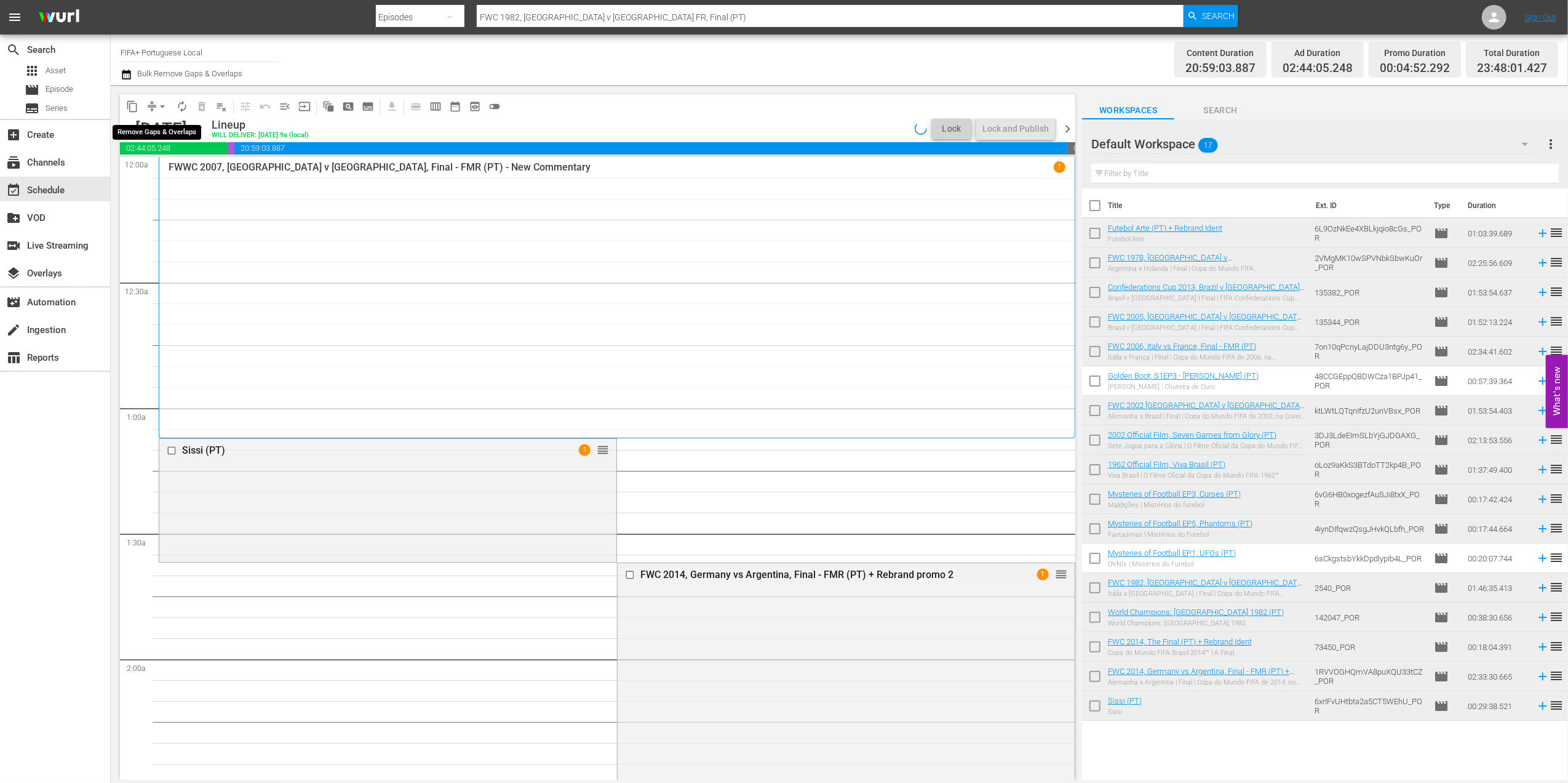
click at [163, 106] on span "arrow_drop_down" at bounding box center [162, 106] width 12 height 12
click at [206, 172] on li "Align to End of Previous Day" at bounding box center [163, 172] width 129 height 21
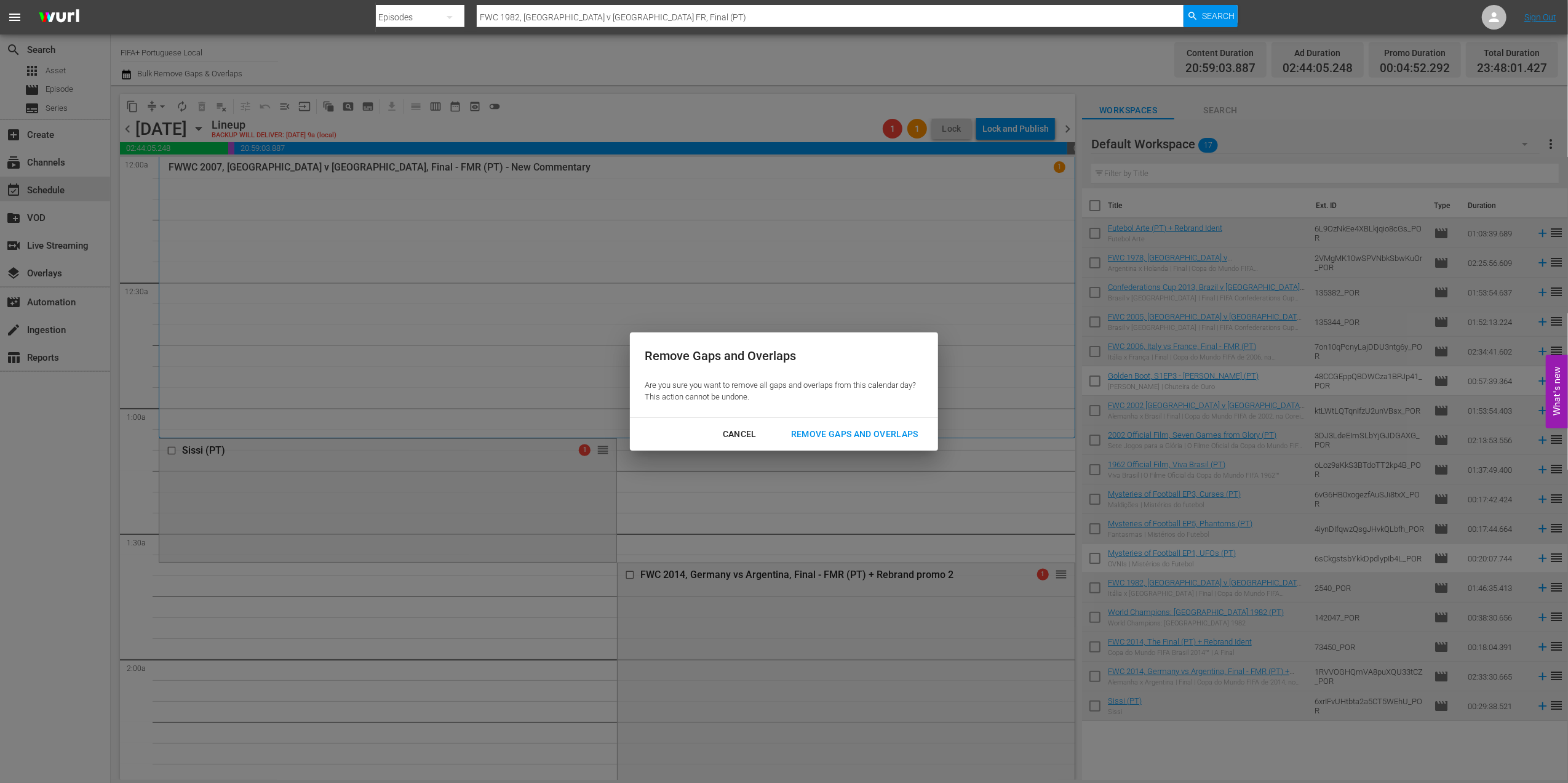
click at [819, 429] on div "Remove Gaps and Overlaps" at bounding box center [855, 434] width 147 height 15
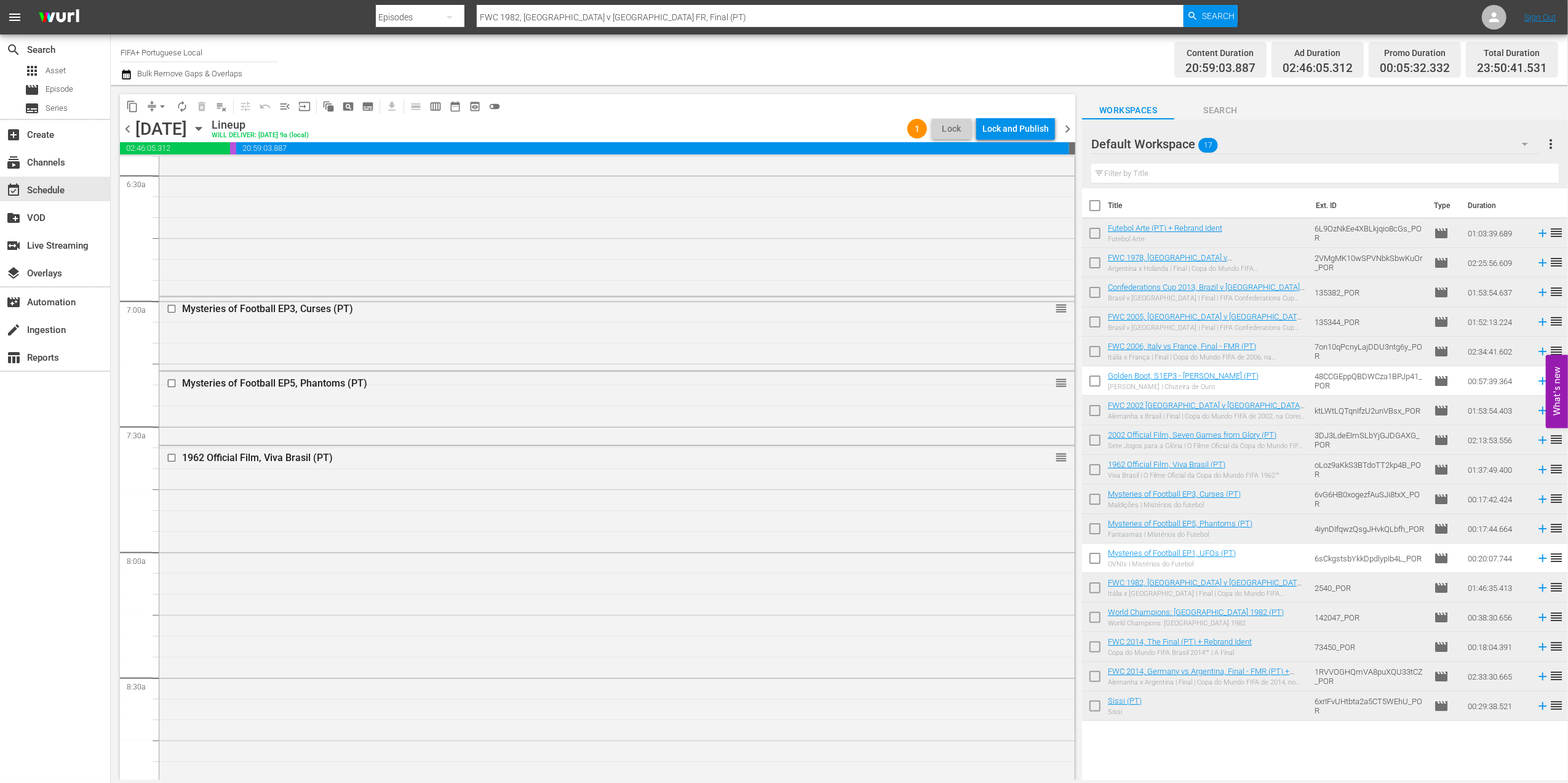
scroll to position [1609, 0]
click at [1005, 424] on div "Delete Event" at bounding box center [1007, 425] width 97 height 17
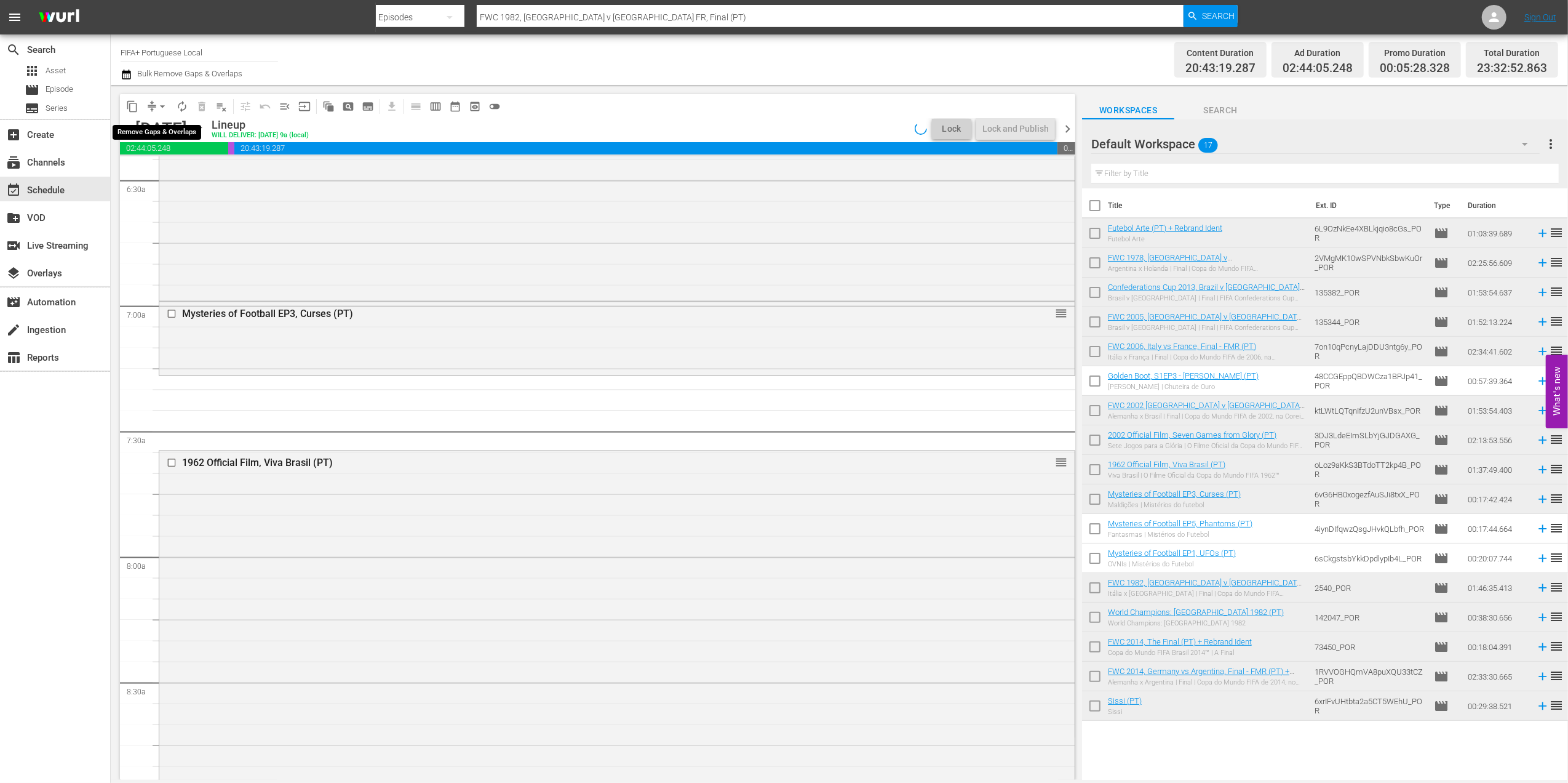
click at [163, 106] on span "arrow_drop_down" at bounding box center [162, 106] width 12 height 12
click at [193, 168] on li "Align to End of Previous Day" at bounding box center [163, 172] width 129 height 21
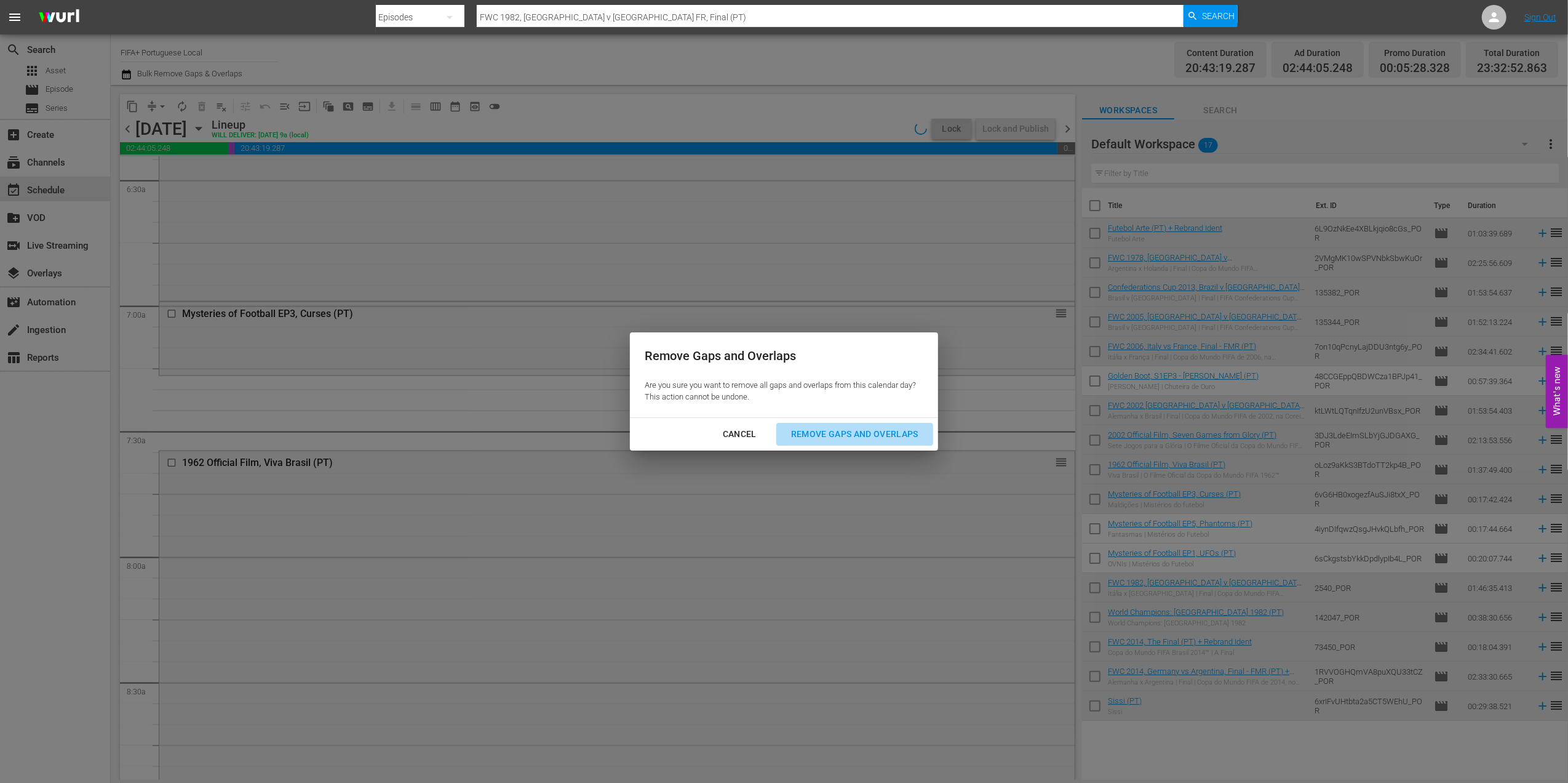
click at [808, 431] on div "Remove Gaps and Overlaps" at bounding box center [855, 434] width 147 height 15
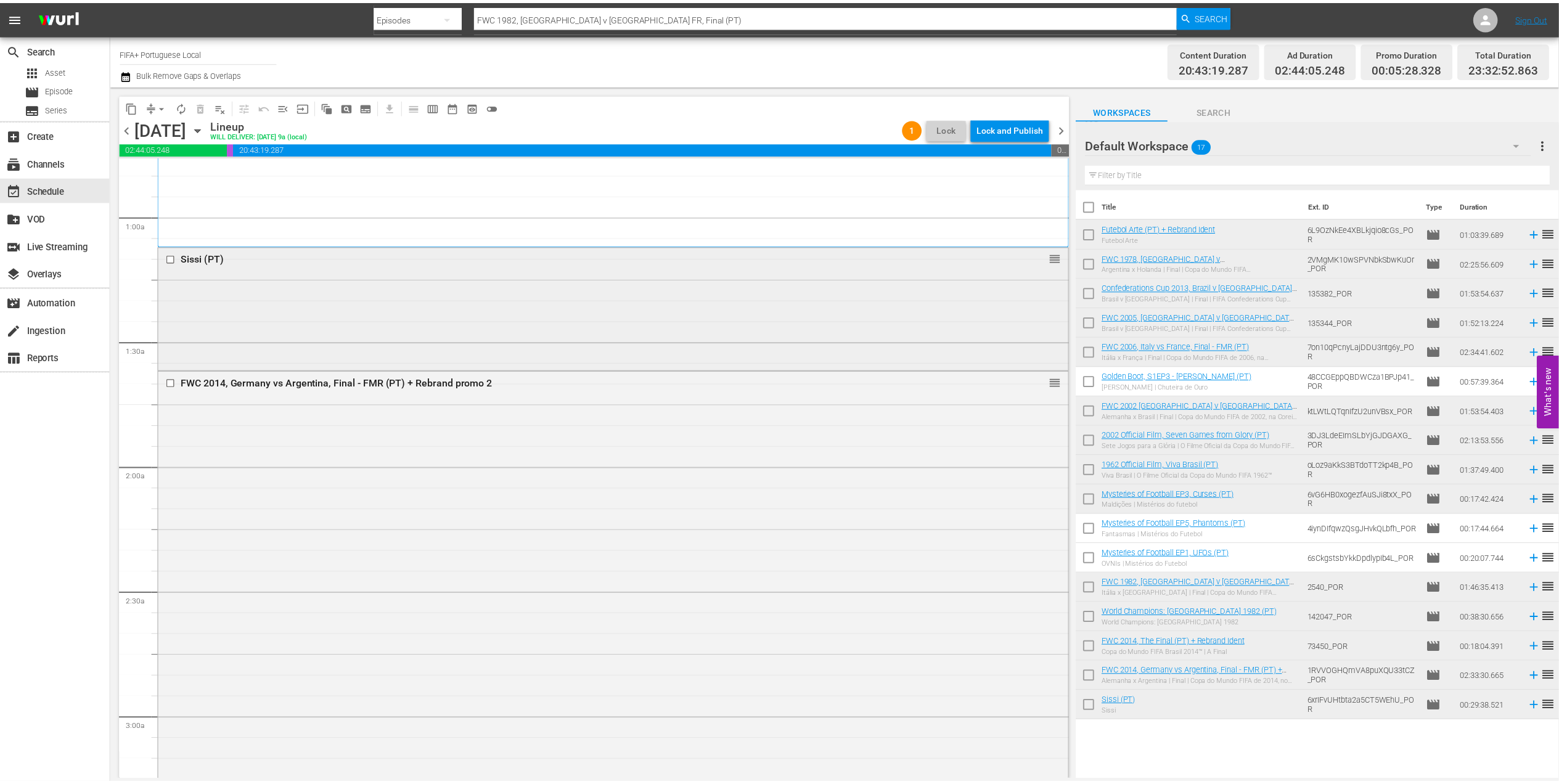
scroll to position [0, 0]
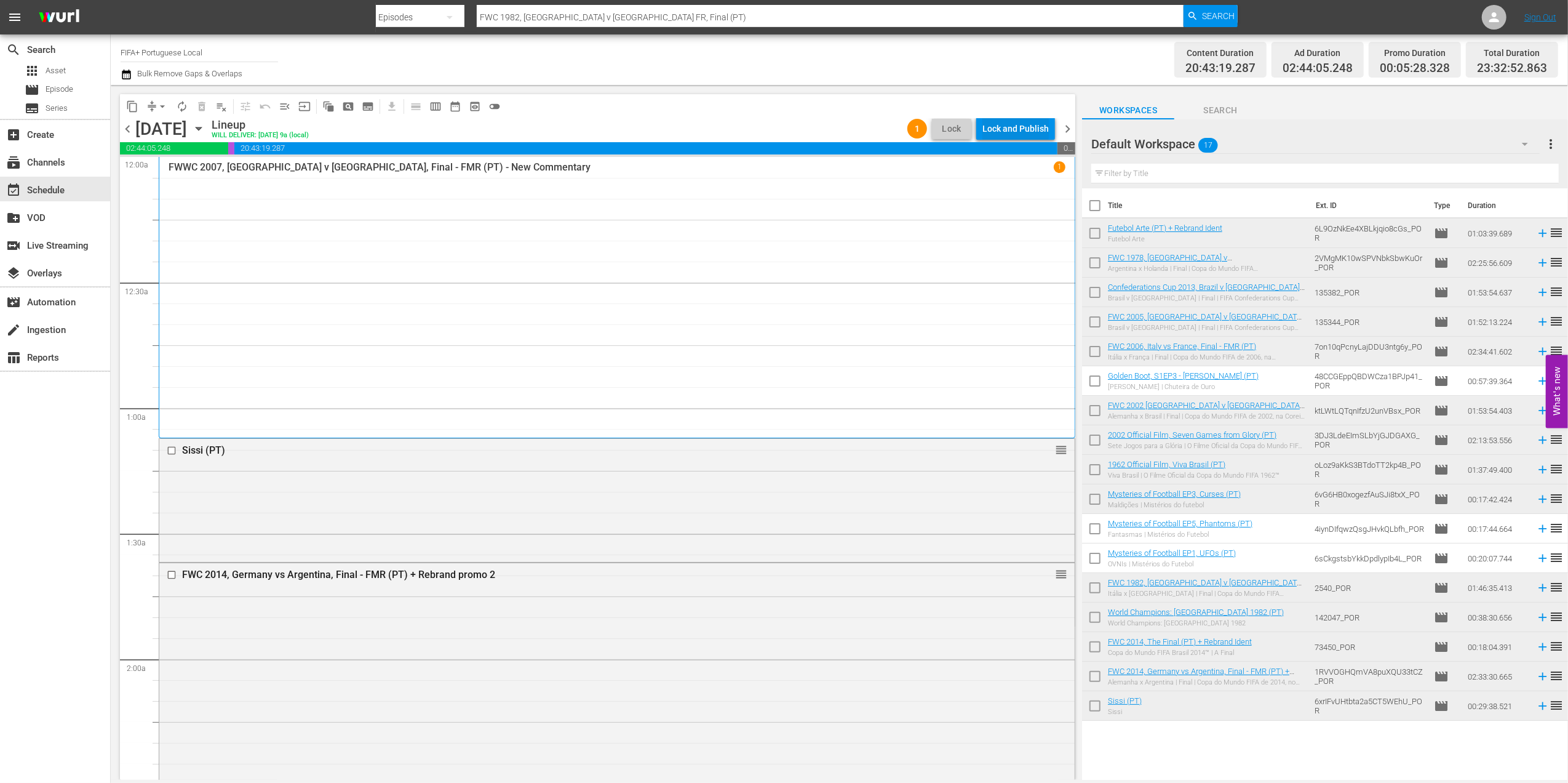
click at [1010, 127] on div "Lock and Publish" at bounding box center [1016, 129] width 66 height 22
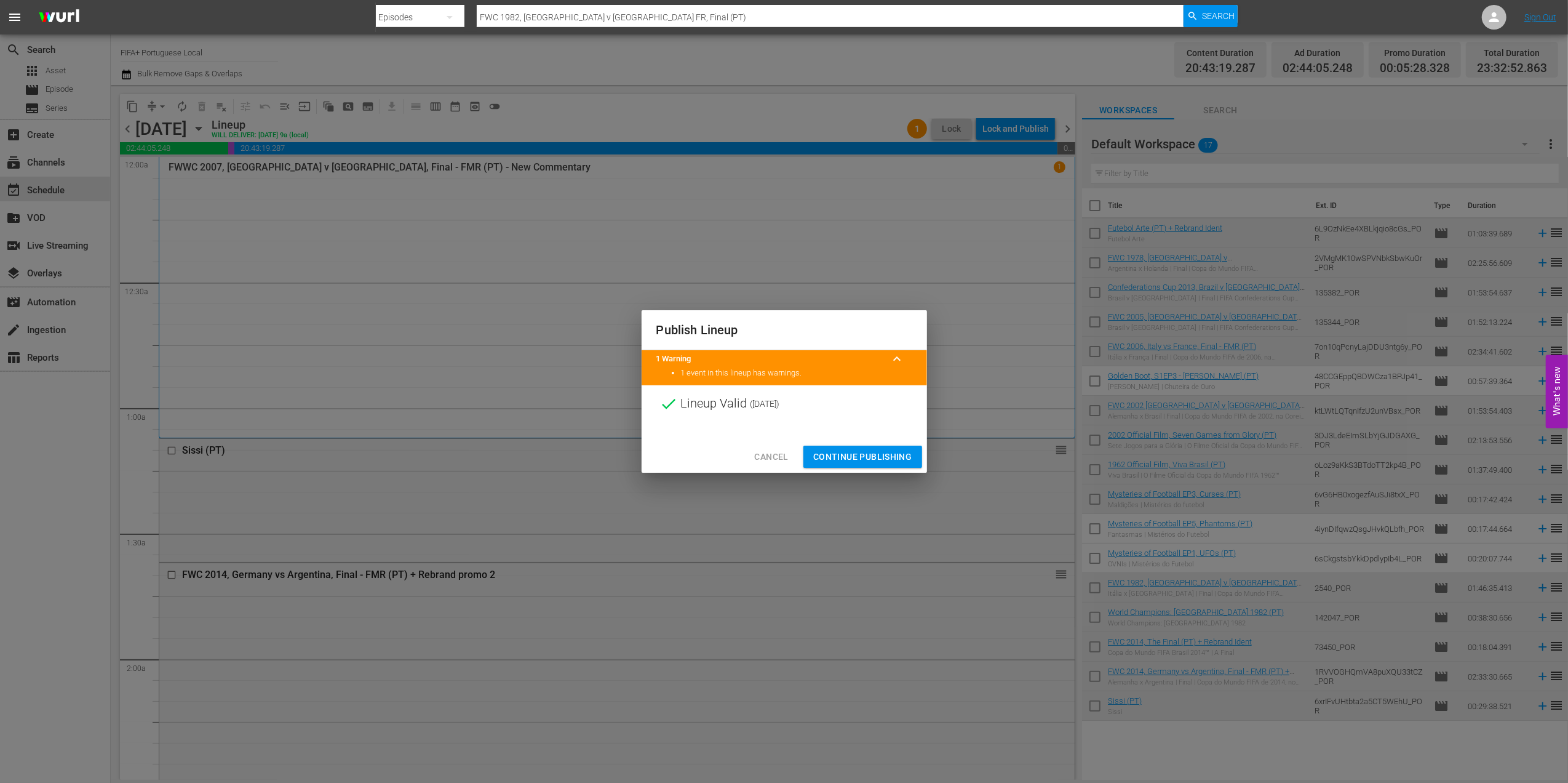
click at [875, 452] on span "Continue Publishing" at bounding box center [863, 457] width 99 height 15
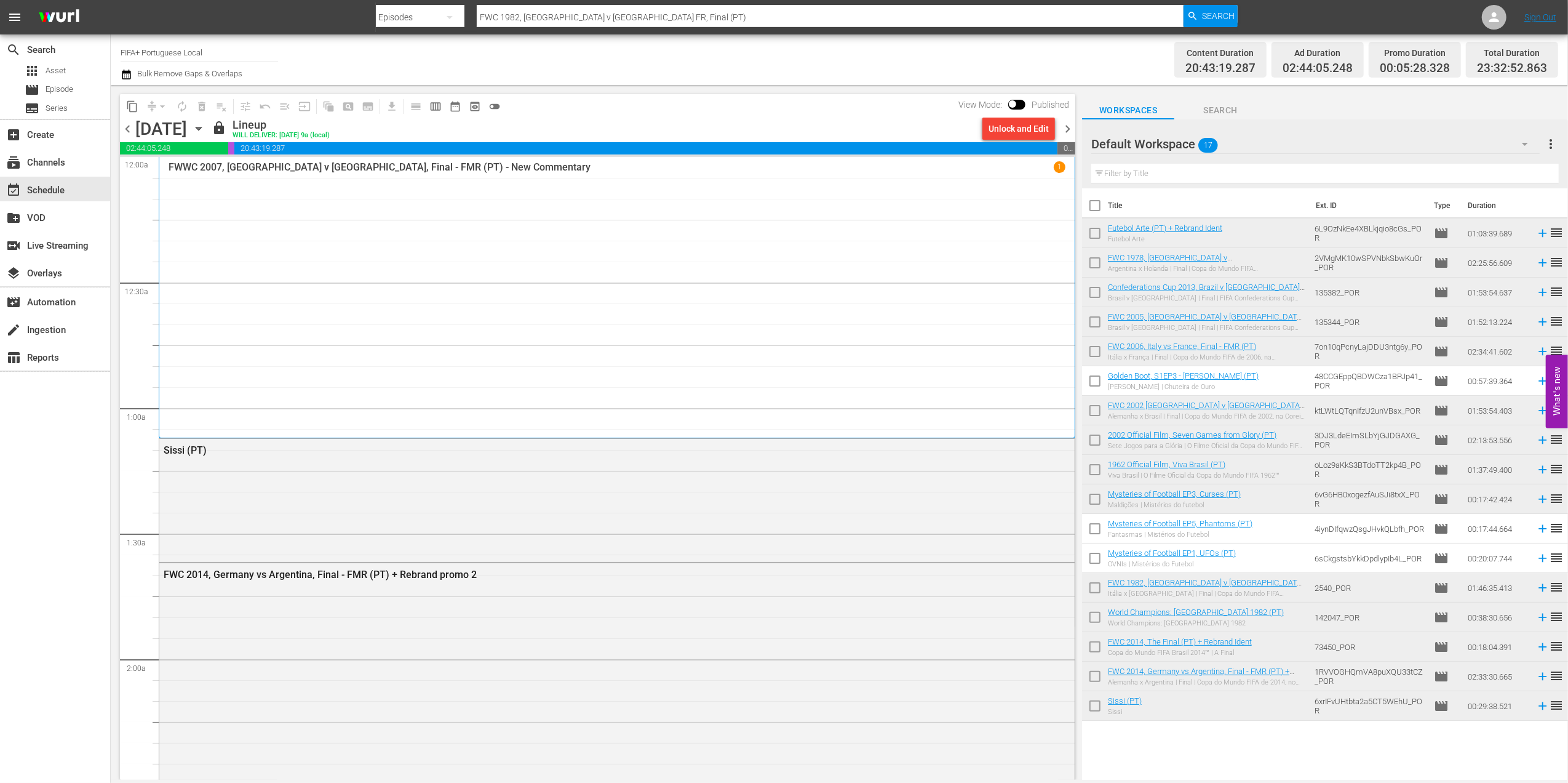
click at [1099, 206] on input "checkbox" at bounding box center [1095, 208] width 26 height 26
checkbox input "true"
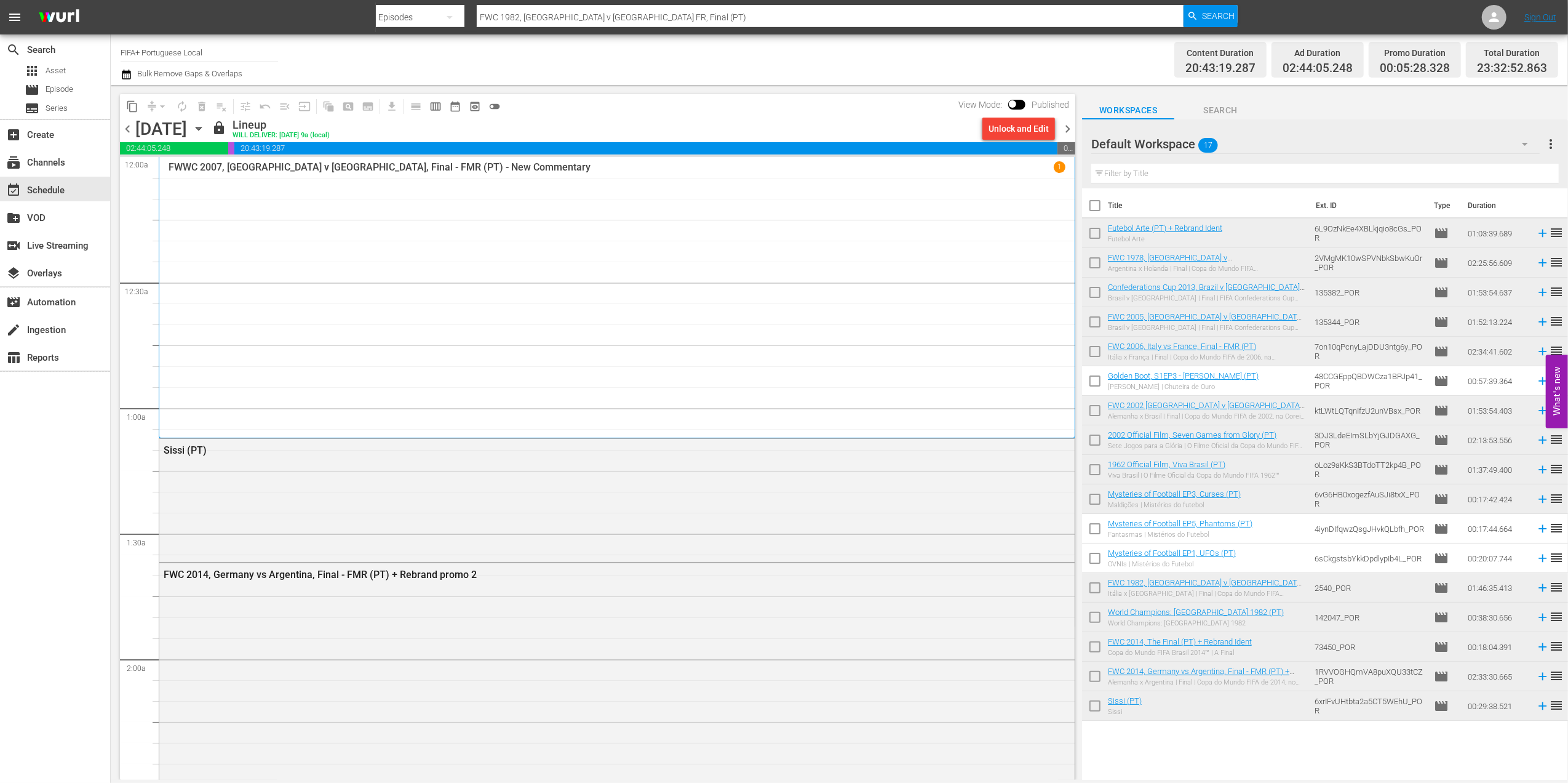
checkbox input "true"
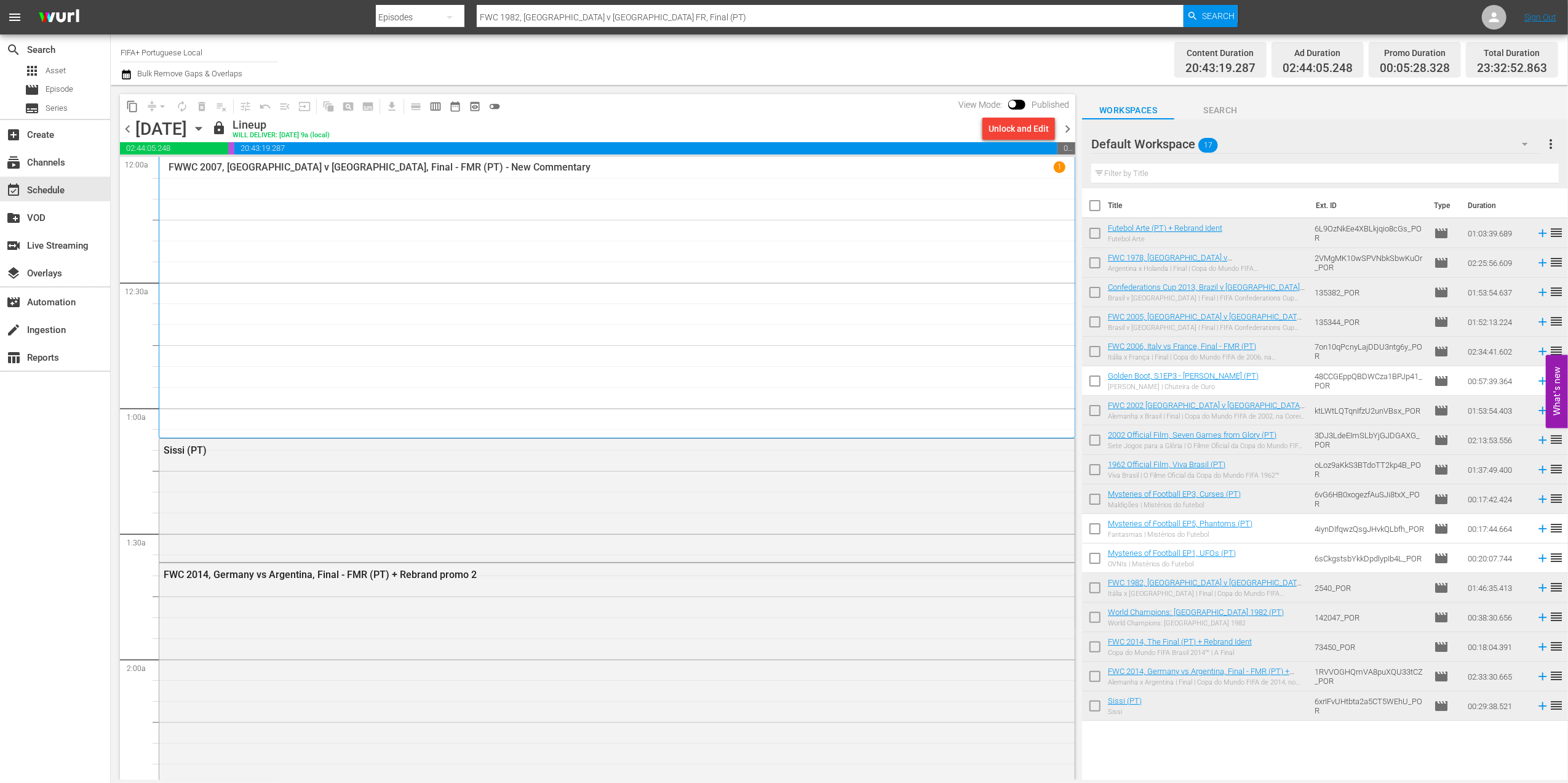
checkbox input "true"
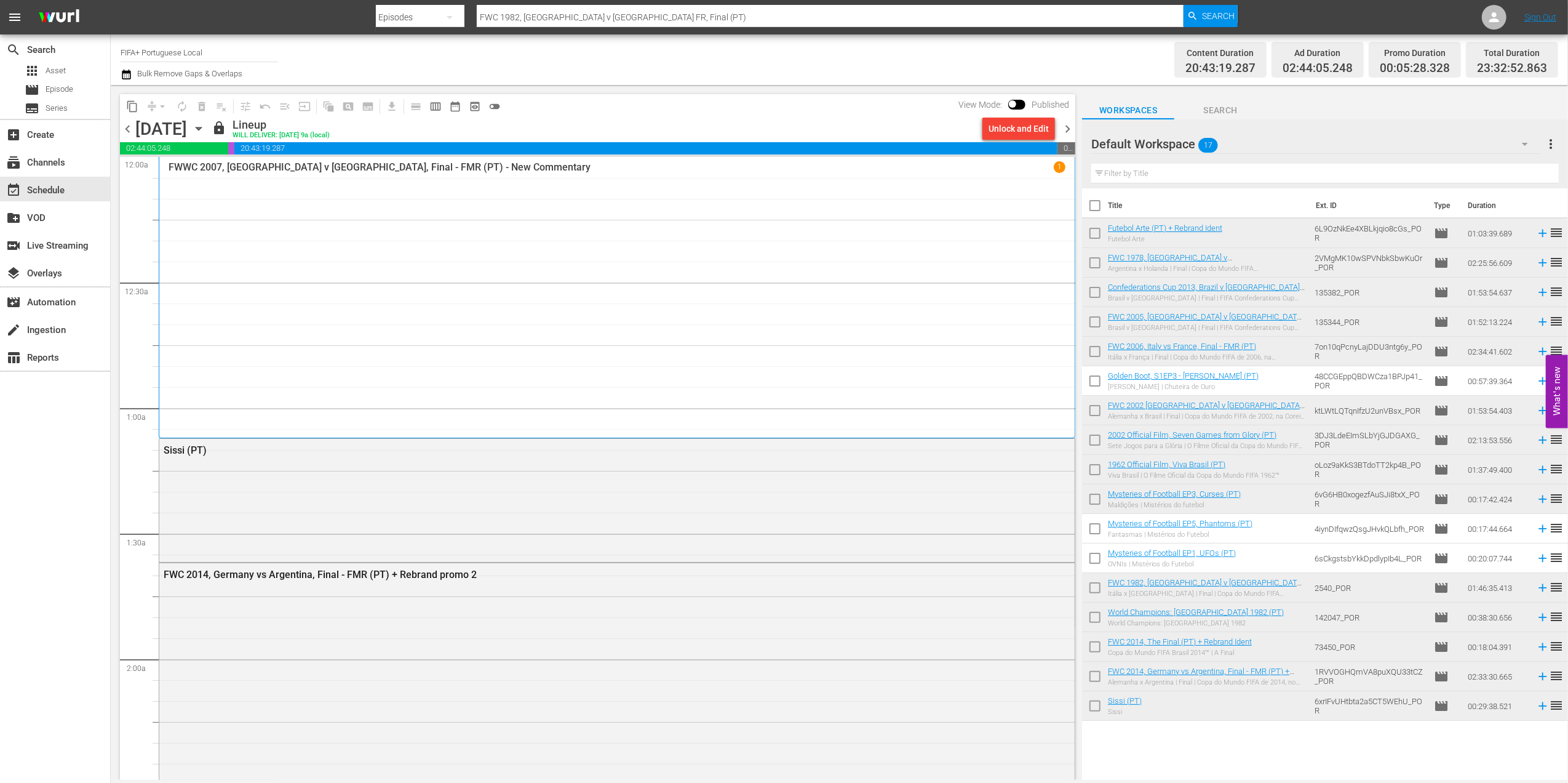
checkbox input "true"
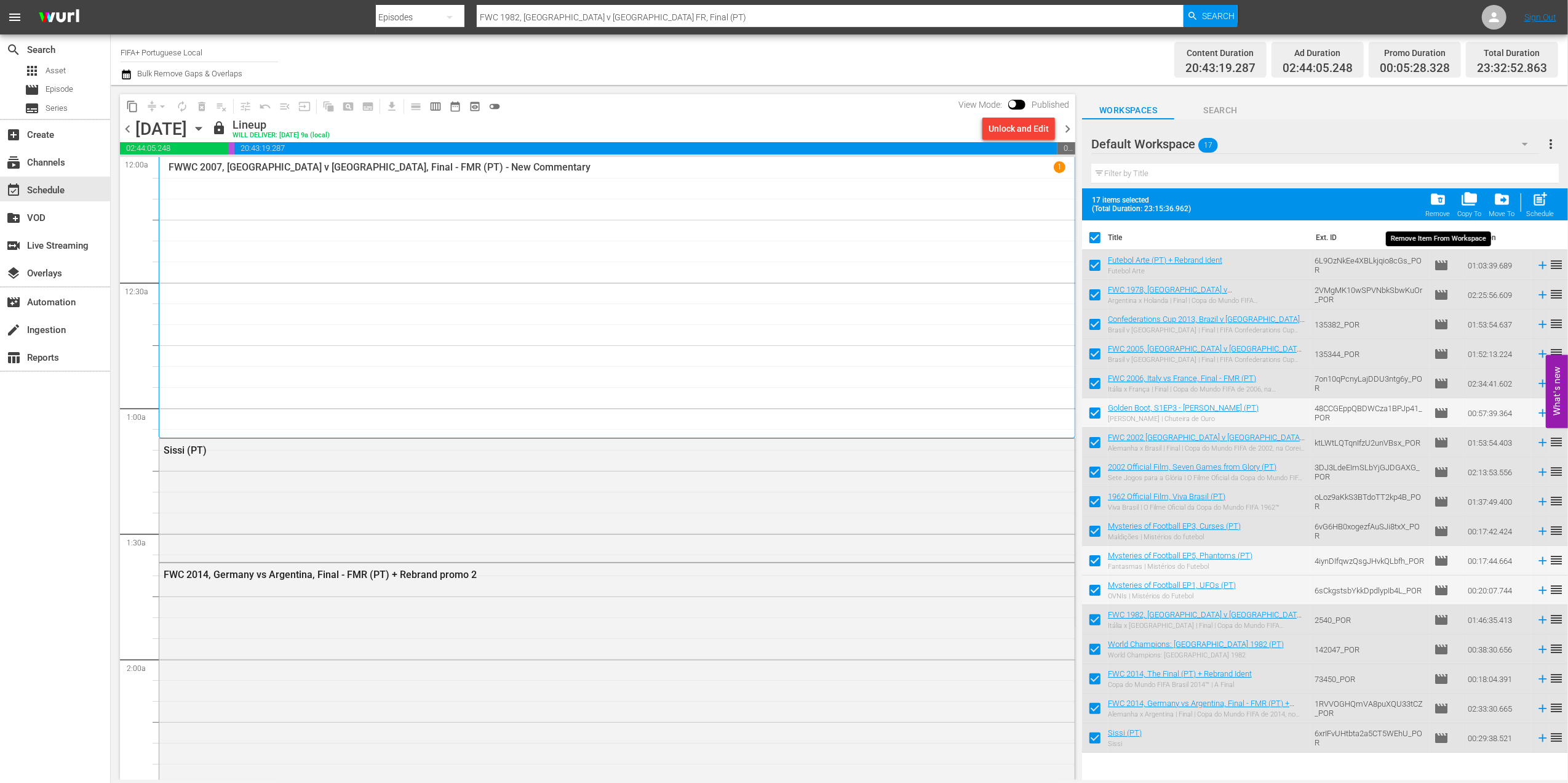
click at [1445, 205] on span "folder_delete" at bounding box center [1438, 199] width 17 height 17
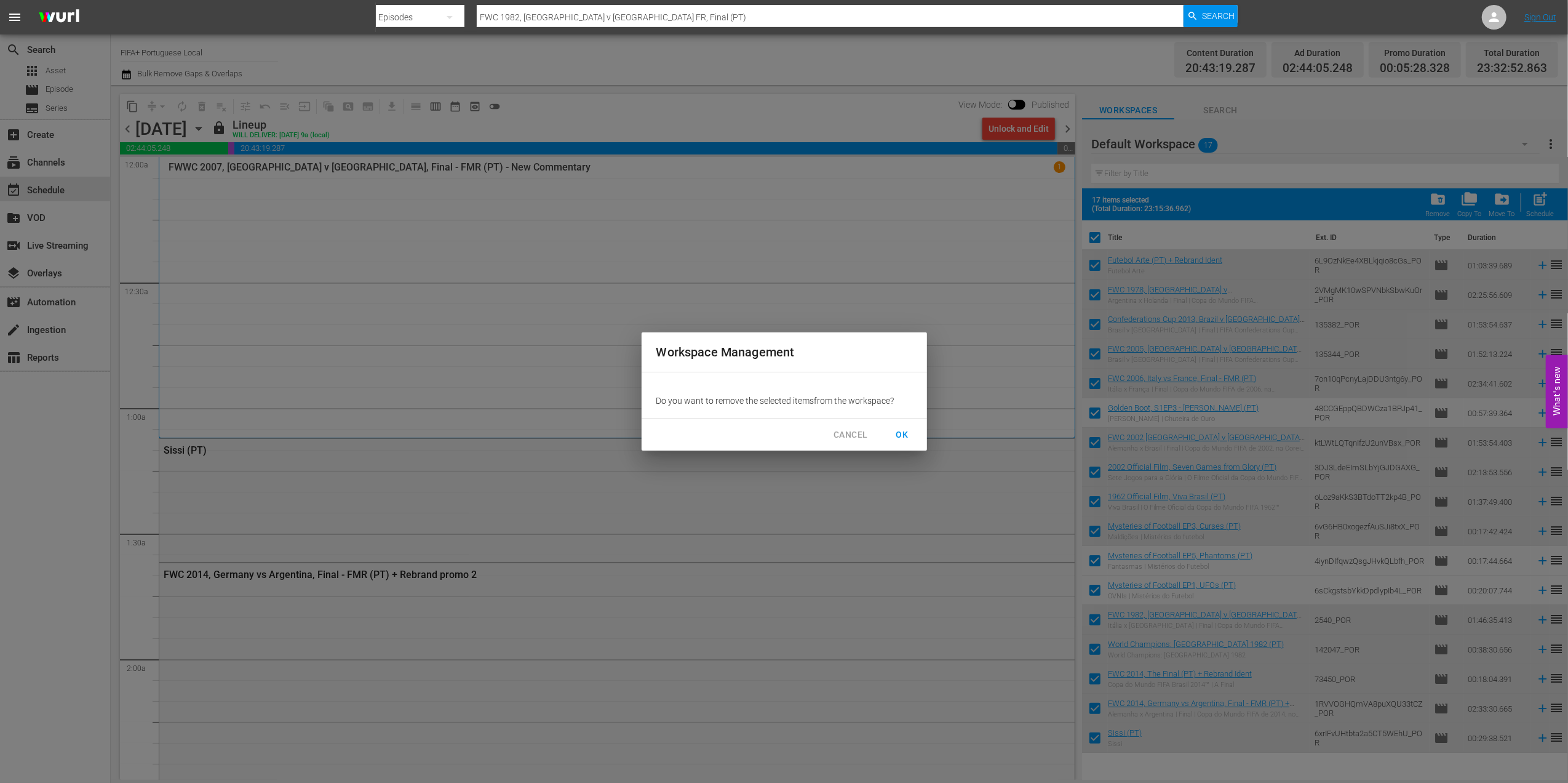
click at [904, 431] on span "OK" at bounding box center [902, 435] width 20 height 15
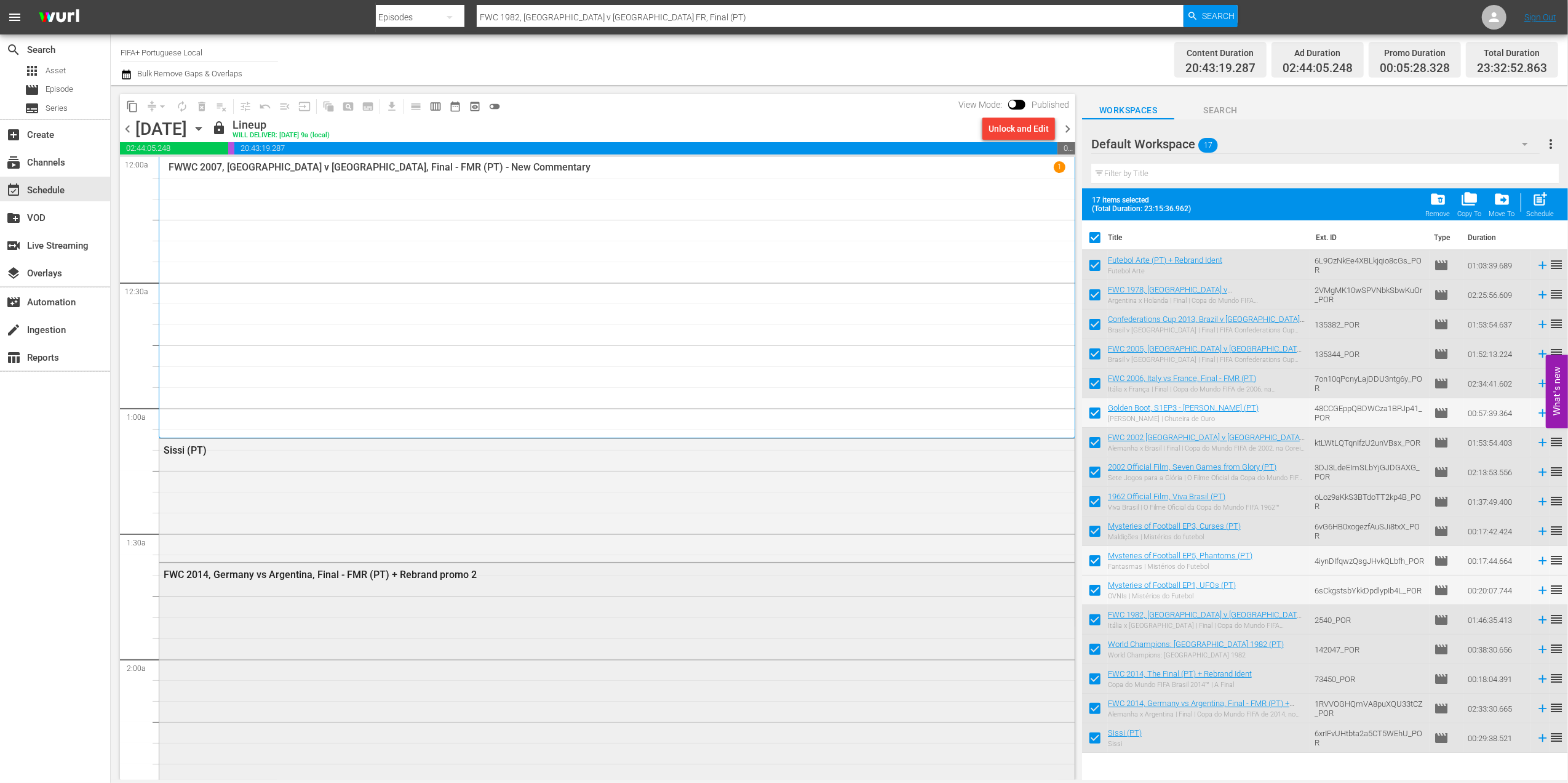
checkbox input "false"
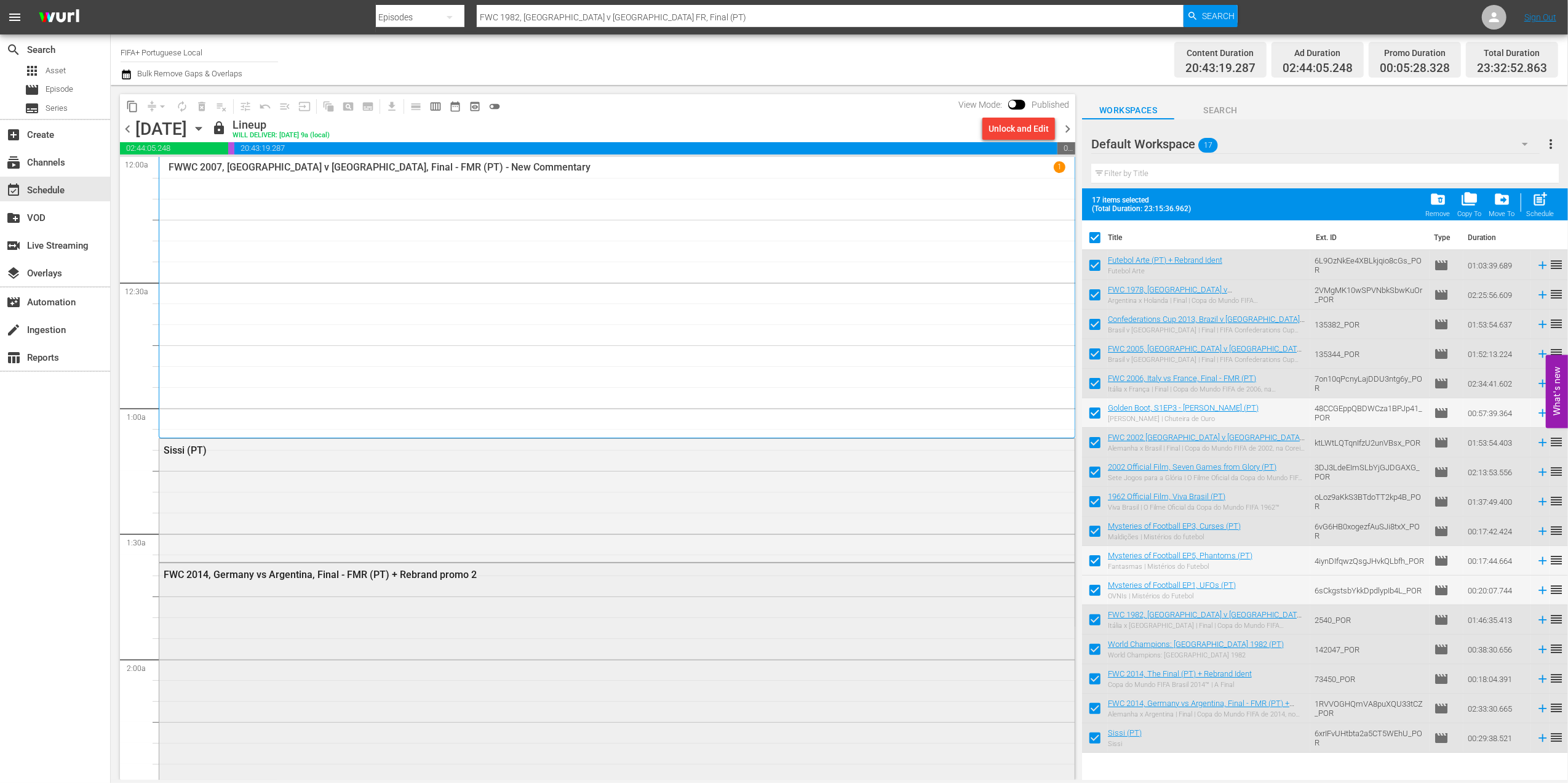
checkbox input "false"
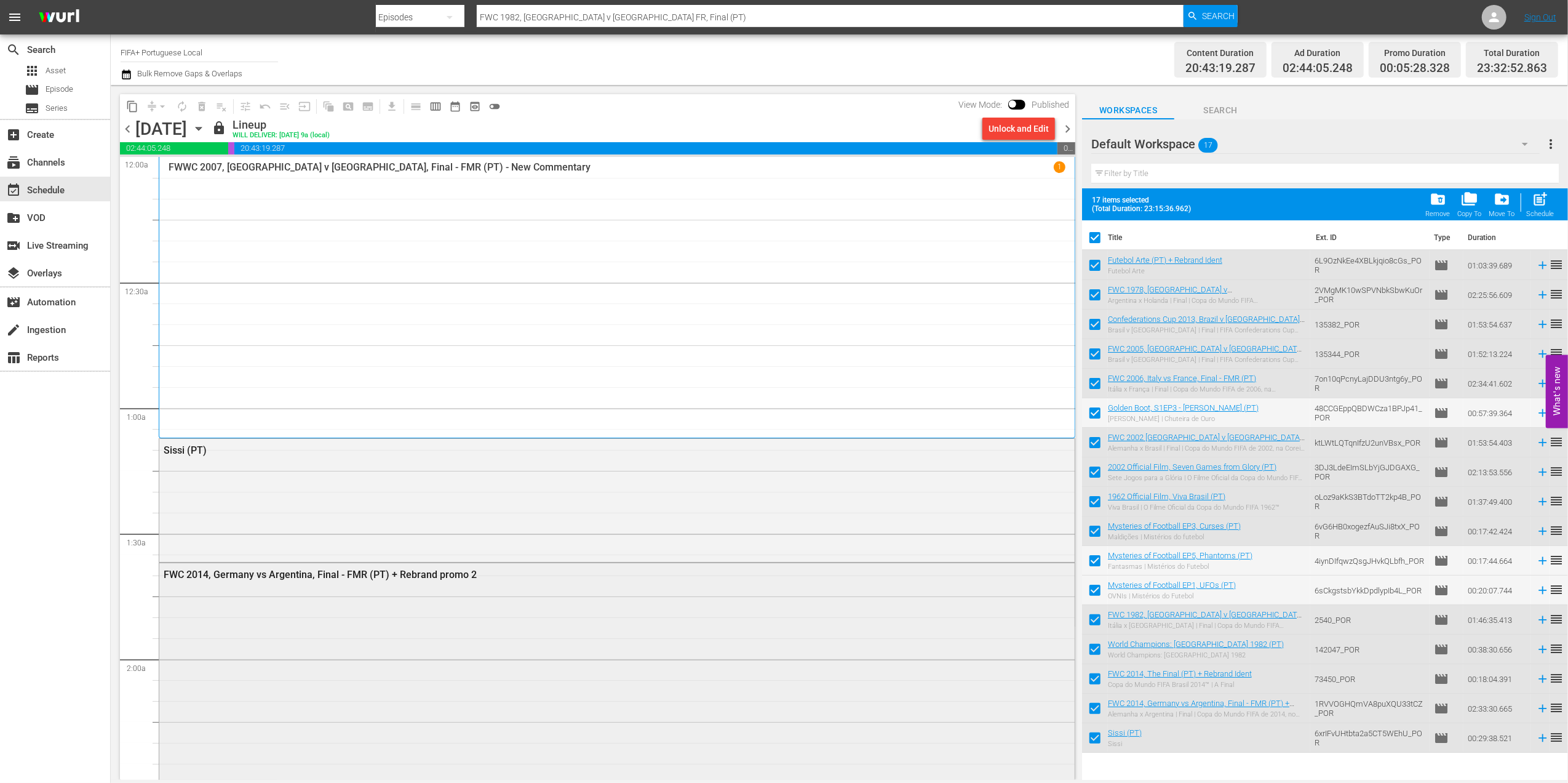
checkbox input "false"
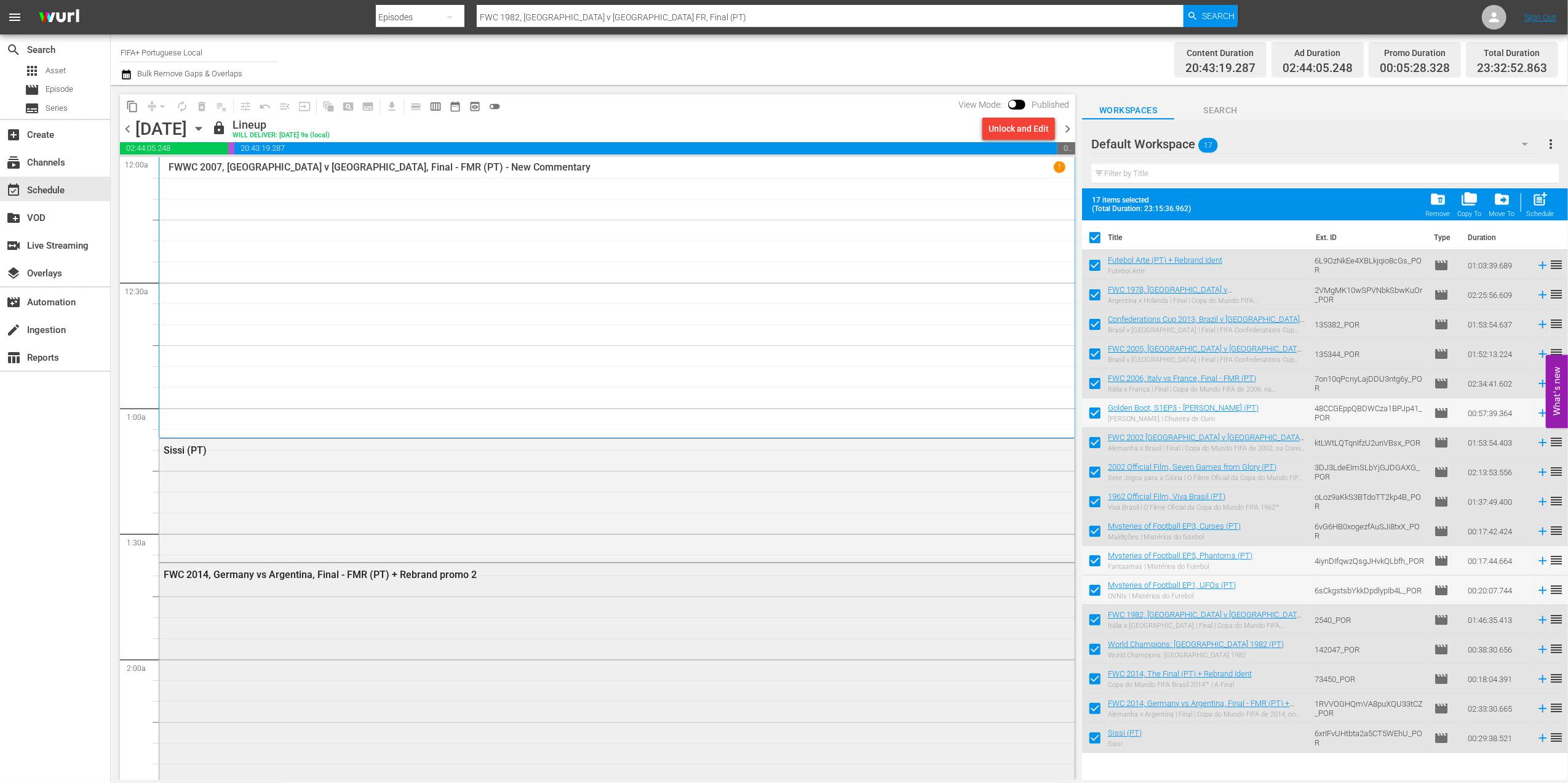
checkbox input "false"
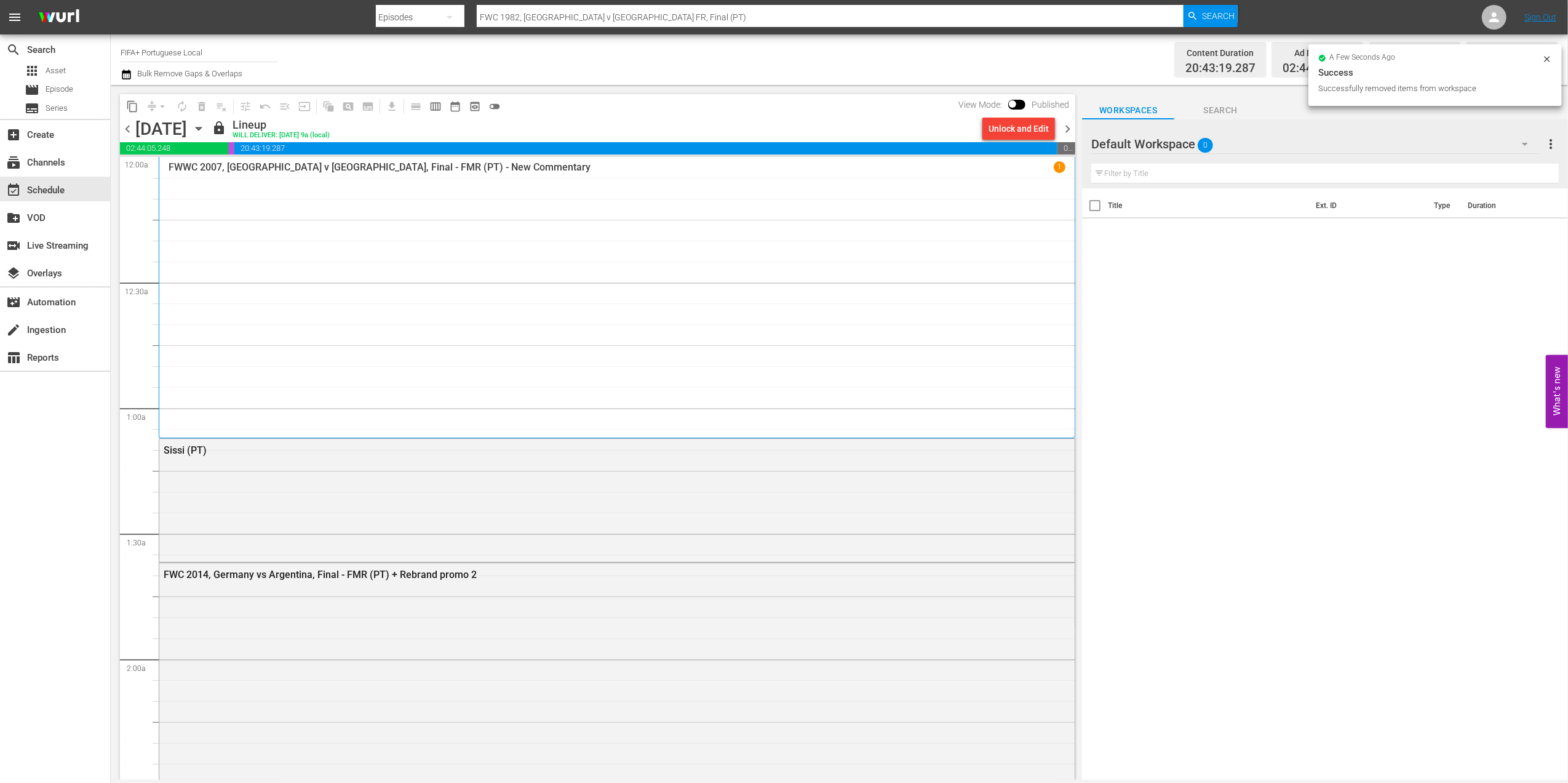
click at [1066, 127] on span "chevron_right" at bounding box center [1068, 129] width 15 height 15
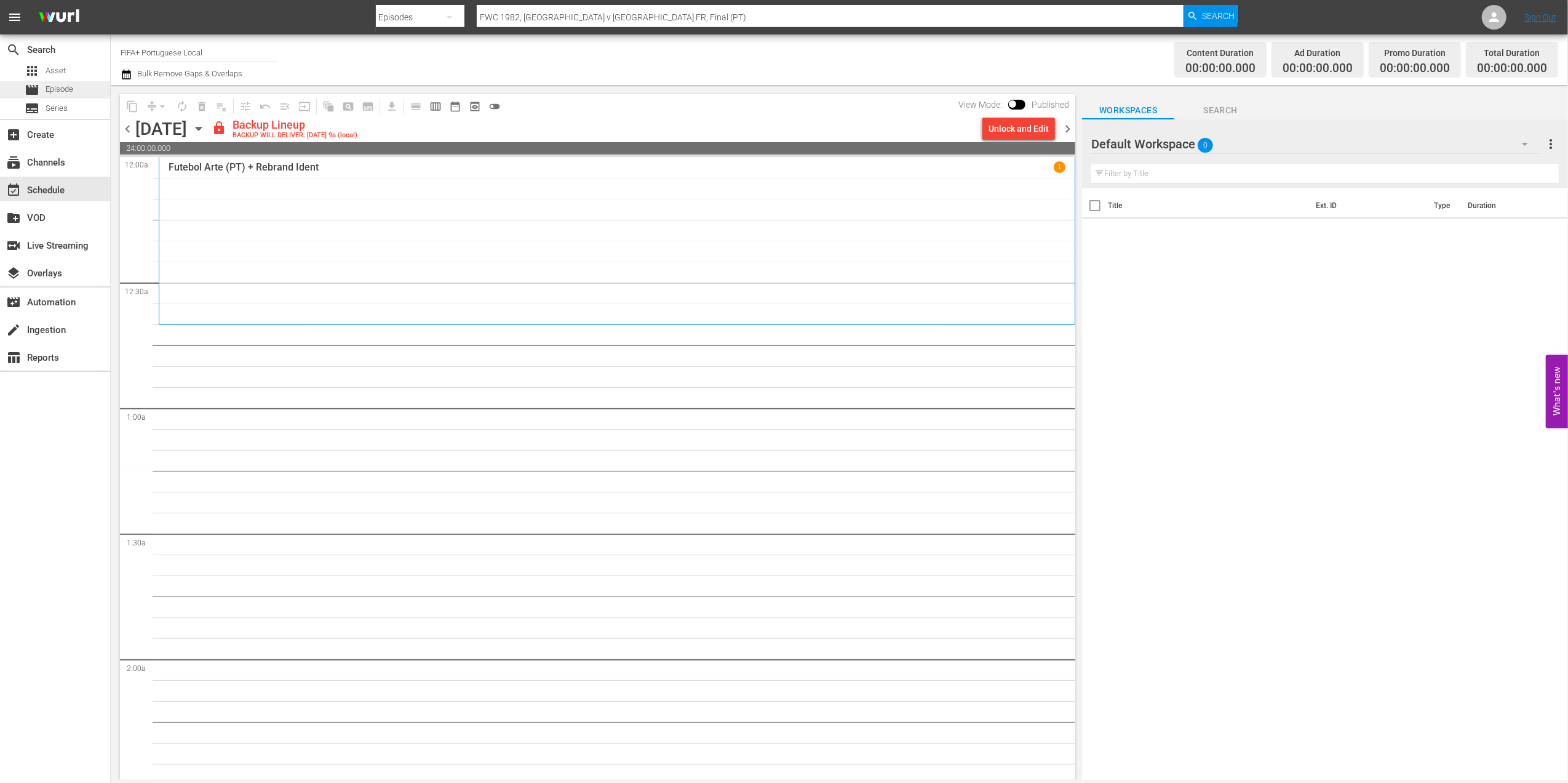
click at [60, 81] on div "movie Episode" at bounding box center [49, 89] width 49 height 17
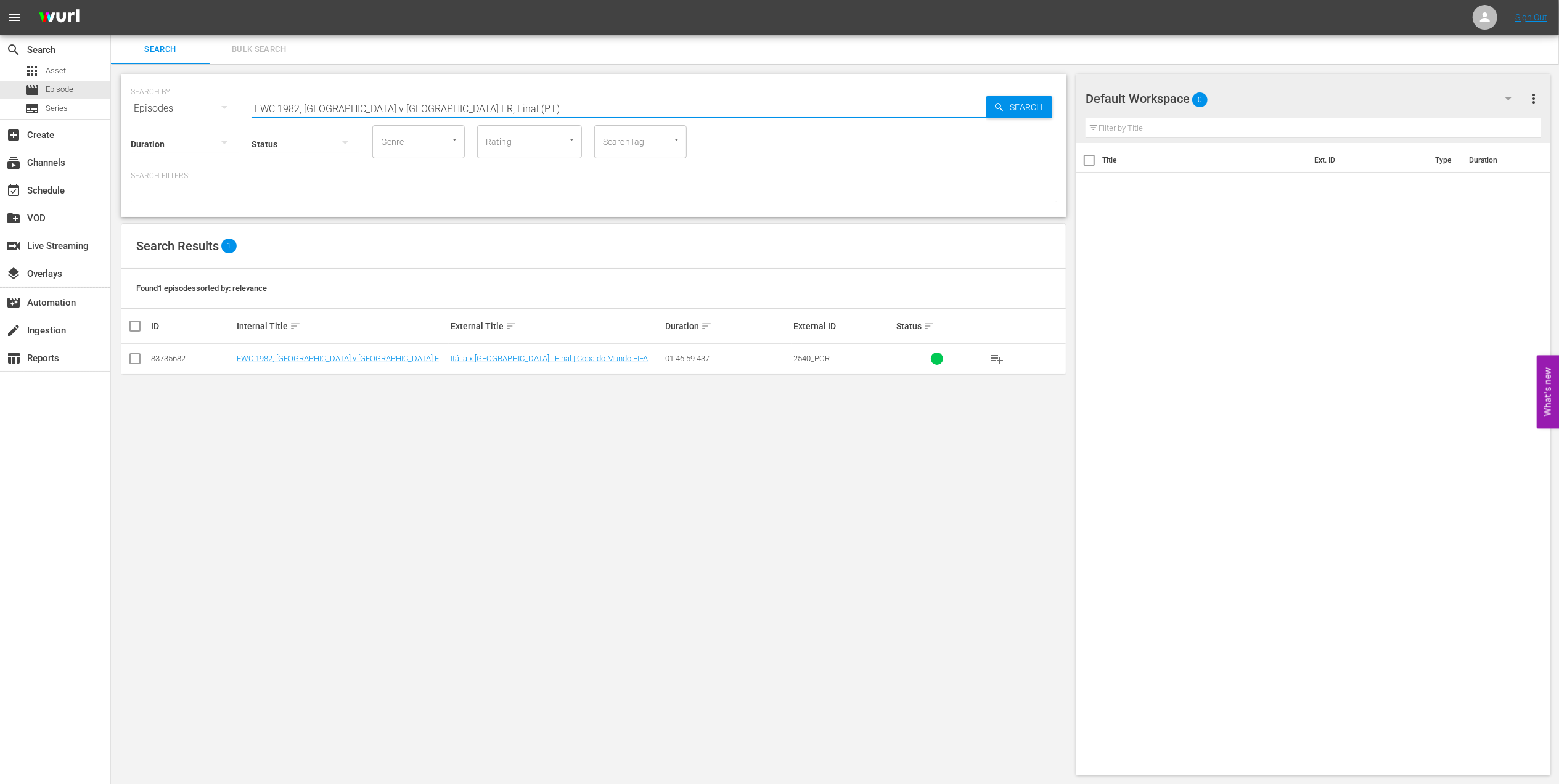
drag, startPoint x: 458, startPoint y: 106, endPoint x: 191, endPoint y: 104, distance: 267.0
click at [191, 104] on div "SEARCH BY Search By Episodes Search ID, Title, Description, Keywords, or Catego…" at bounding box center [594, 100] width 926 height 44
type input "brazil v panama pt"
click at [141, 356] on input "checkbox" at bounding box center [135, 361] width 15 height 15
checkbox input "true"
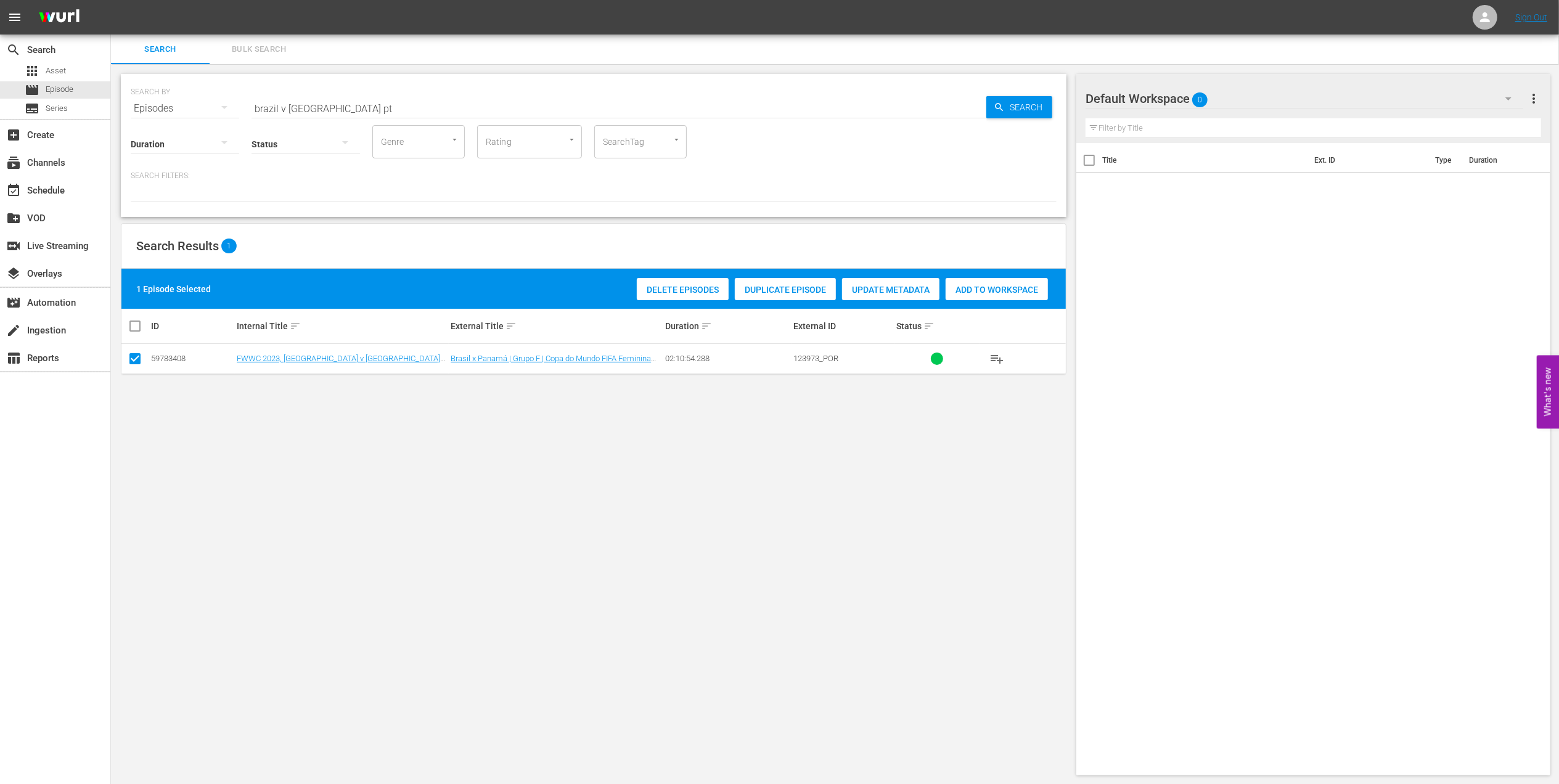
click at [989, 282] on div "Add to Workspace" at bounding box center [996, 289] width 102 height 23
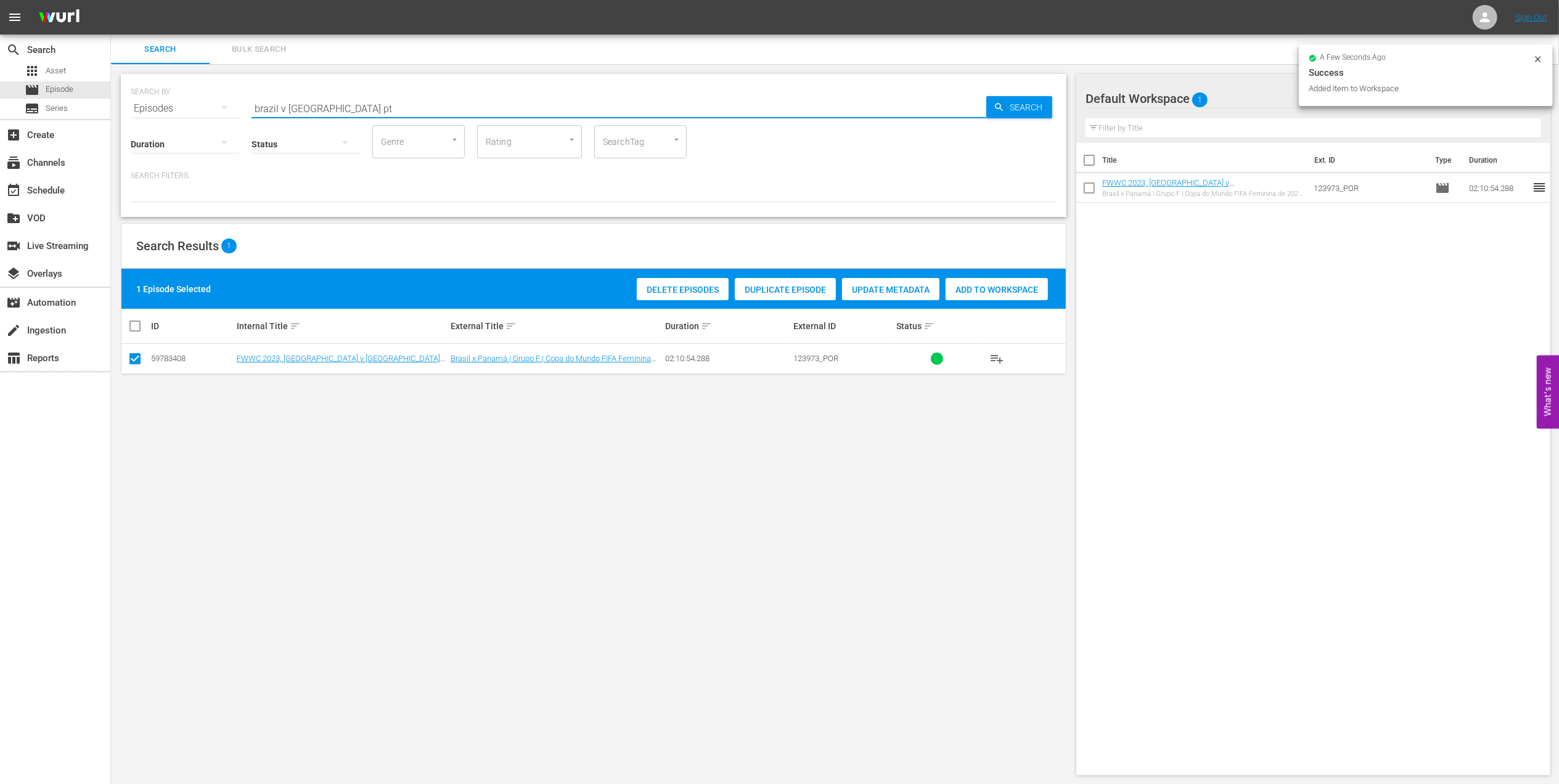
drag, startPoint x: 378, startPoint y: 106, endPoint x: 140, endPoint y: 119, distance: 238.4
click at [140, 119] on div "SEARCH BY Search By Episodes Search ID, Title, Description, Keywords, or Catego…" at bounding box center [593, 146] width 945 height 143
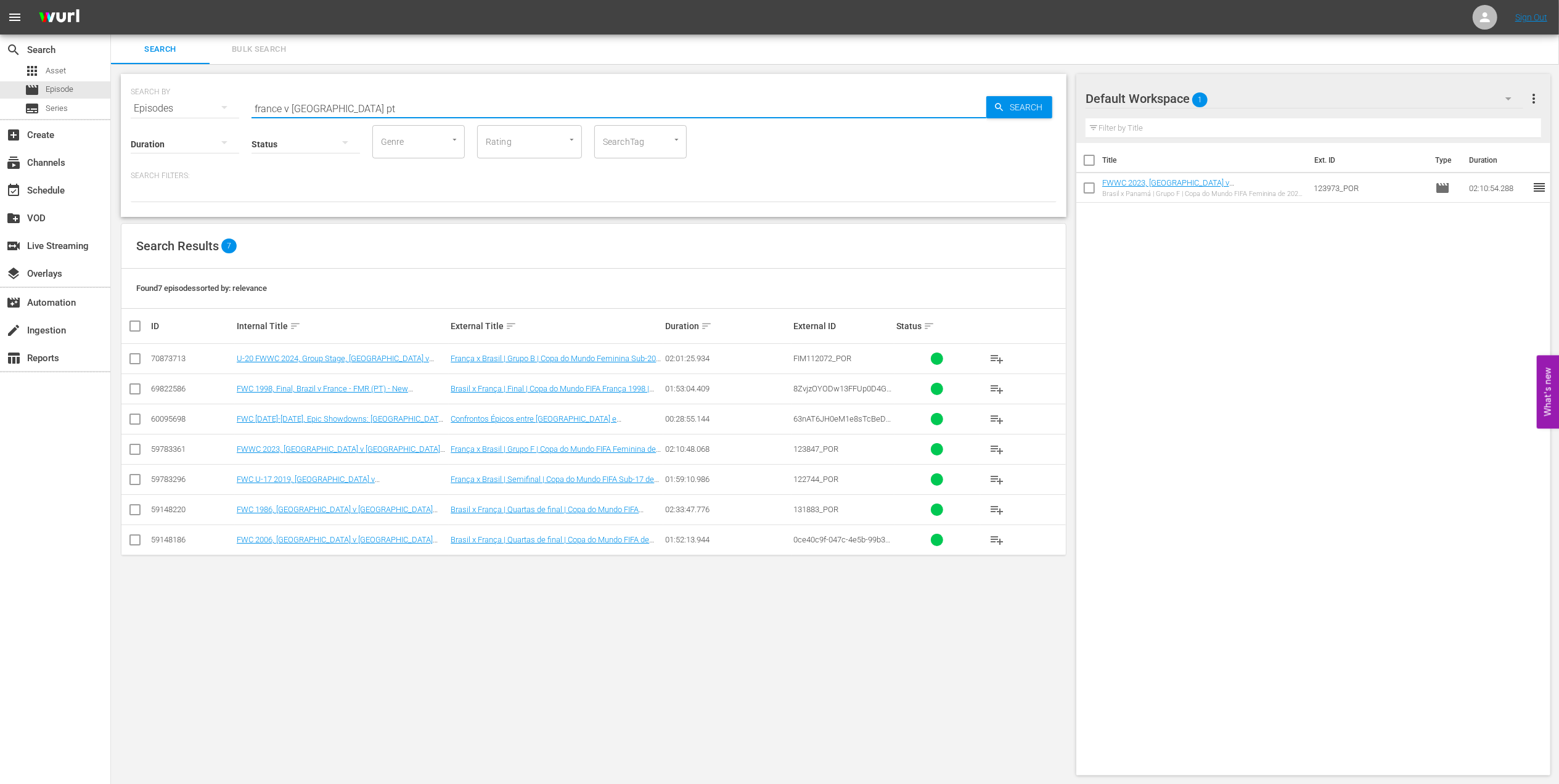
type input "france v brazil pt"
click at [132, 450] on input "checkbox" at bounding box center [135, 452] width 15 height 15
checkbox input "true"
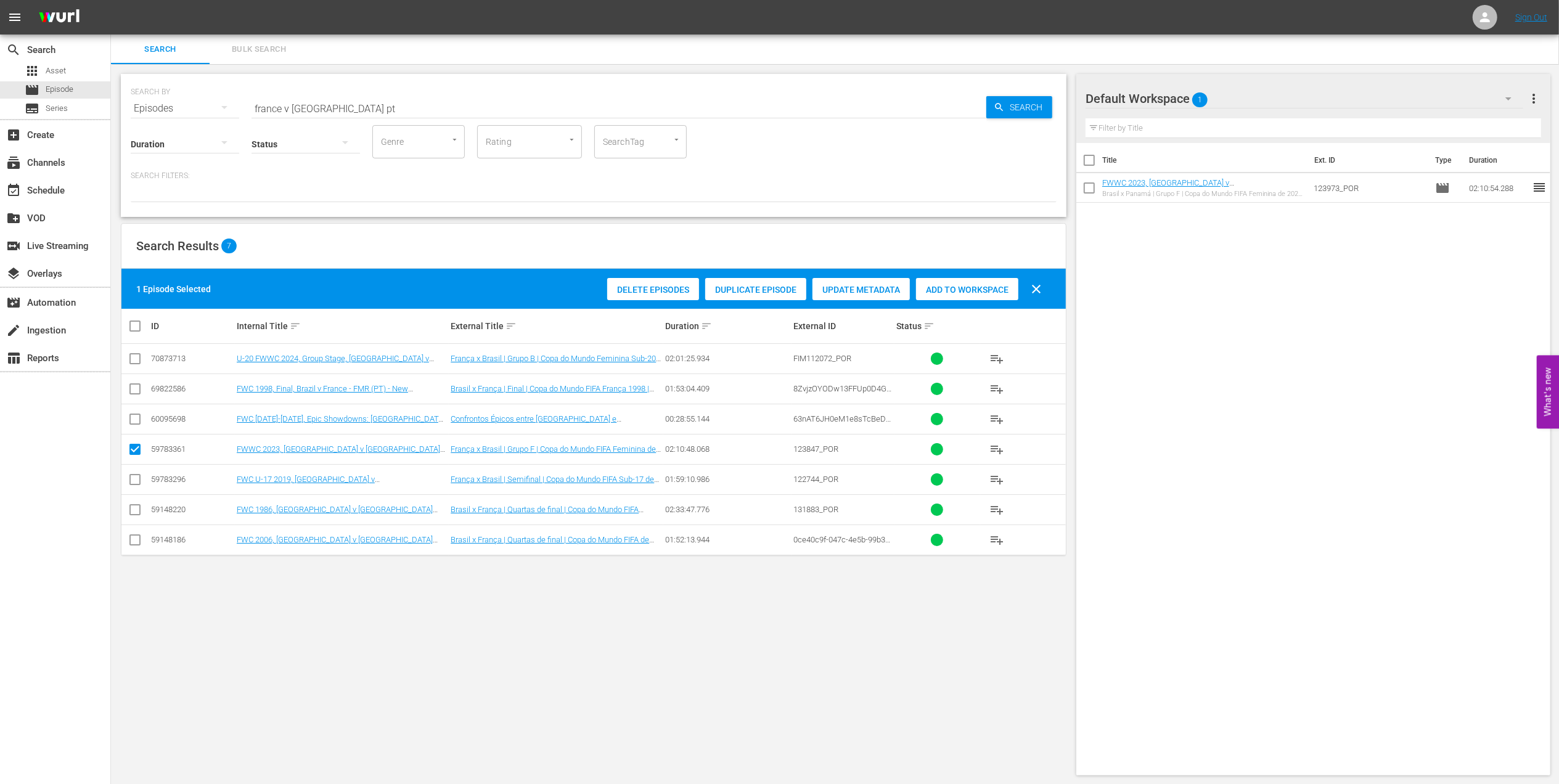
click at [967, 293] on span "Add to Workspace" at bounding box center [967, 289] width 102 height 10
drag, startPoint x: 358, startPoint y: 108, endPoint x: 124, endPoint y: 122, distance: 234.4
click at [131, 120] on div "SEARCH BY Search By Episodes Search ID, Title, Description, Keywords, or Catego…" at bounding box center [593, 146] width 945 height 143
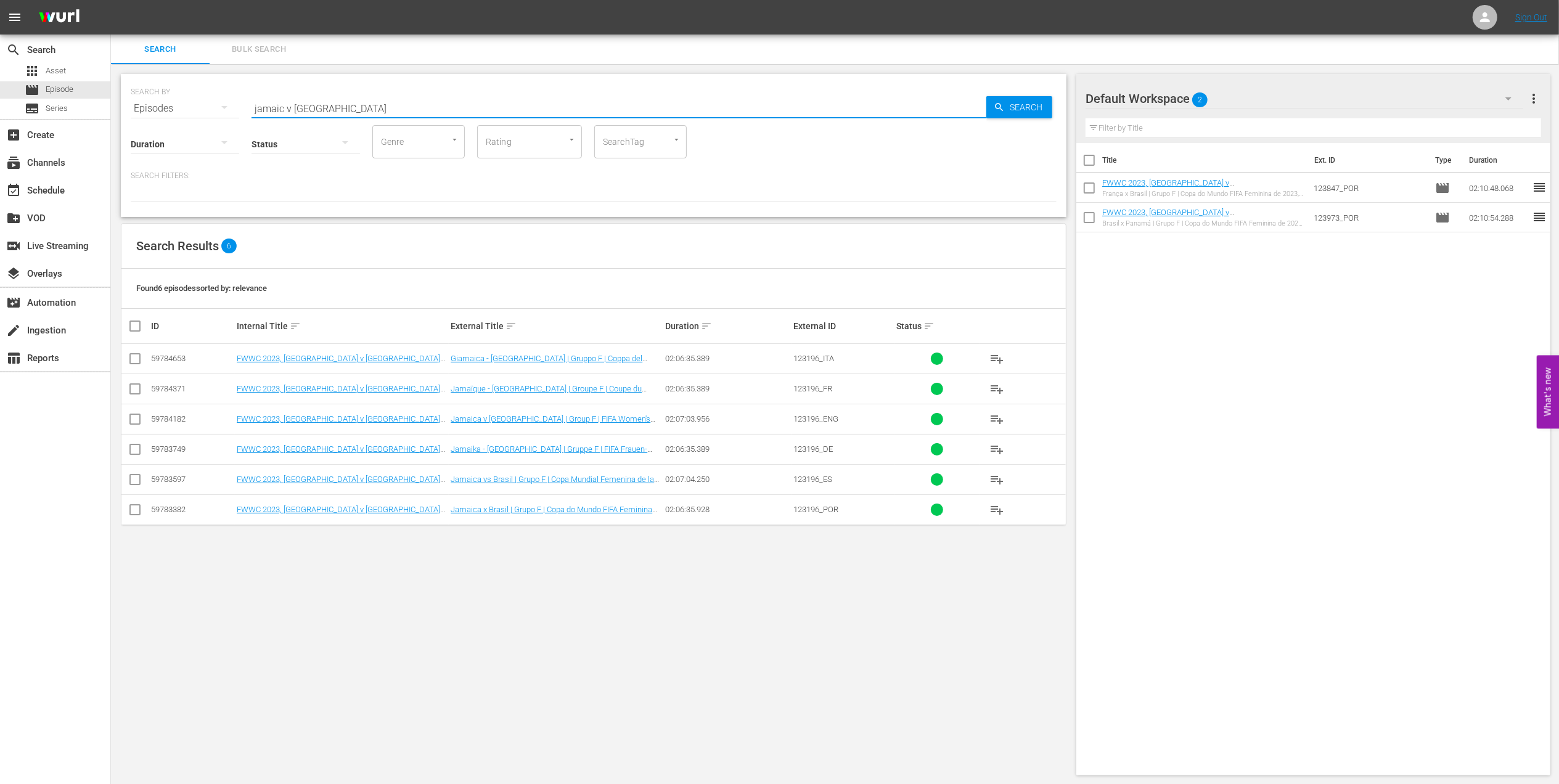
type input "jamaic v brazil"
click at [133, 510] on input "checkbox" at bounding box center [135, 512] width 15 height 15
checkbox input "true"
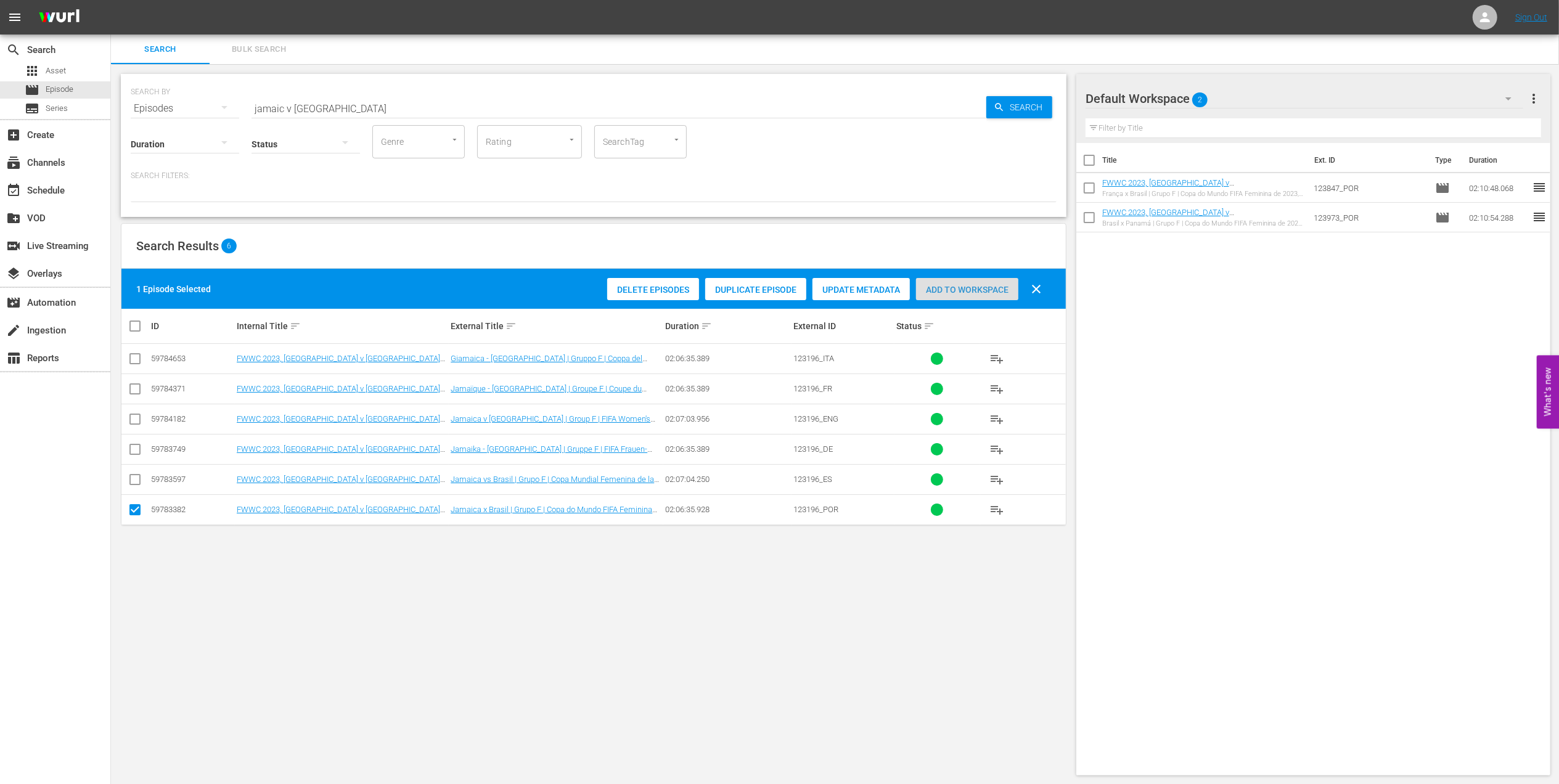
click at [945, 290] on span "Add to Workspace" at bounding box center [967, 289] width 102 height 10
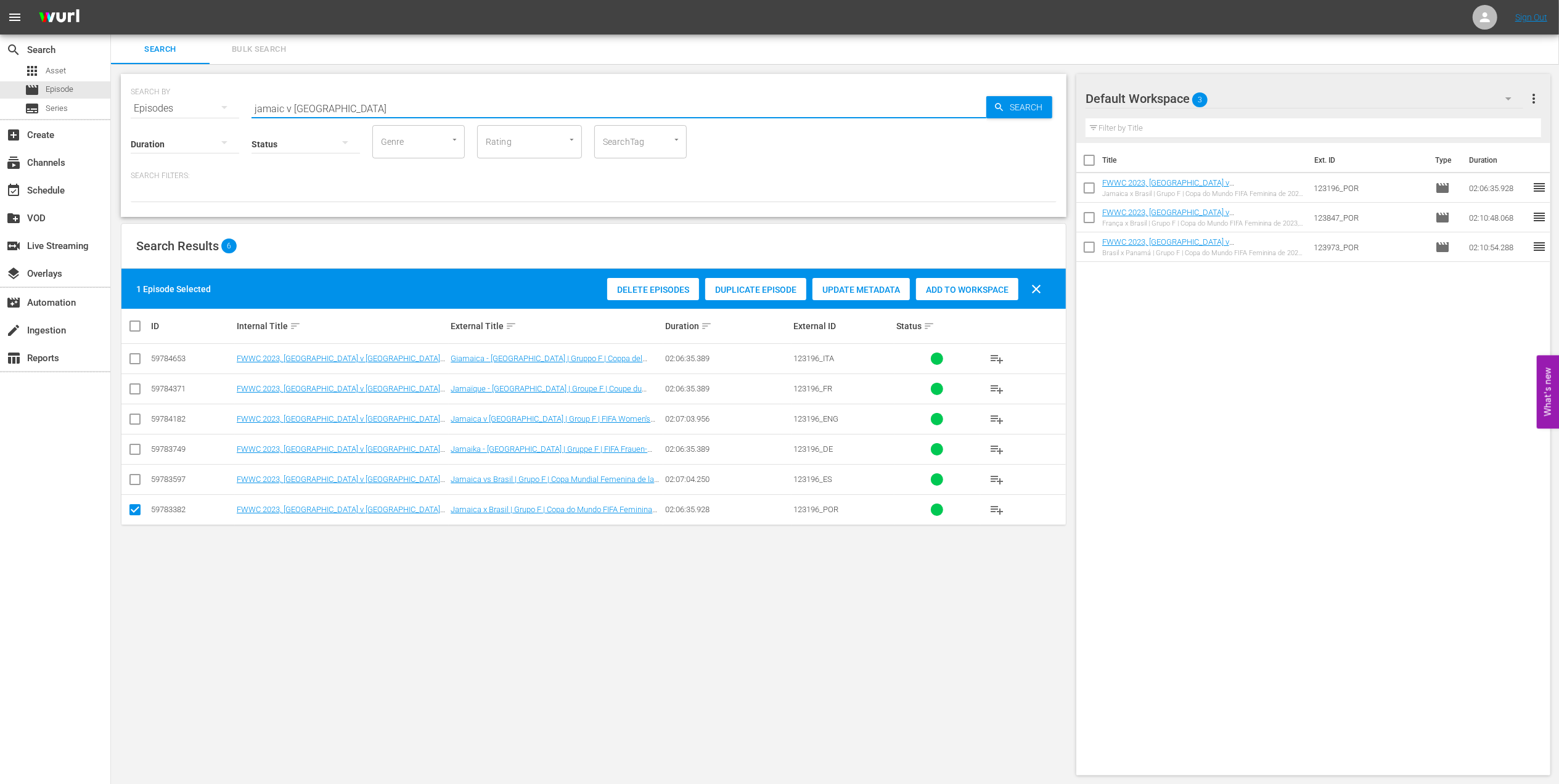
drag, startPoint x: 345, startPoint y: 104, endPoint x: 201, endPoint y: 104, distance: 144.0
click at [202, 104] on div "SEARCH BY Search By Episodes Search ID, Title, Description, Keywords, or Catego…" at bounding box center [594, 100] width 926 height 44
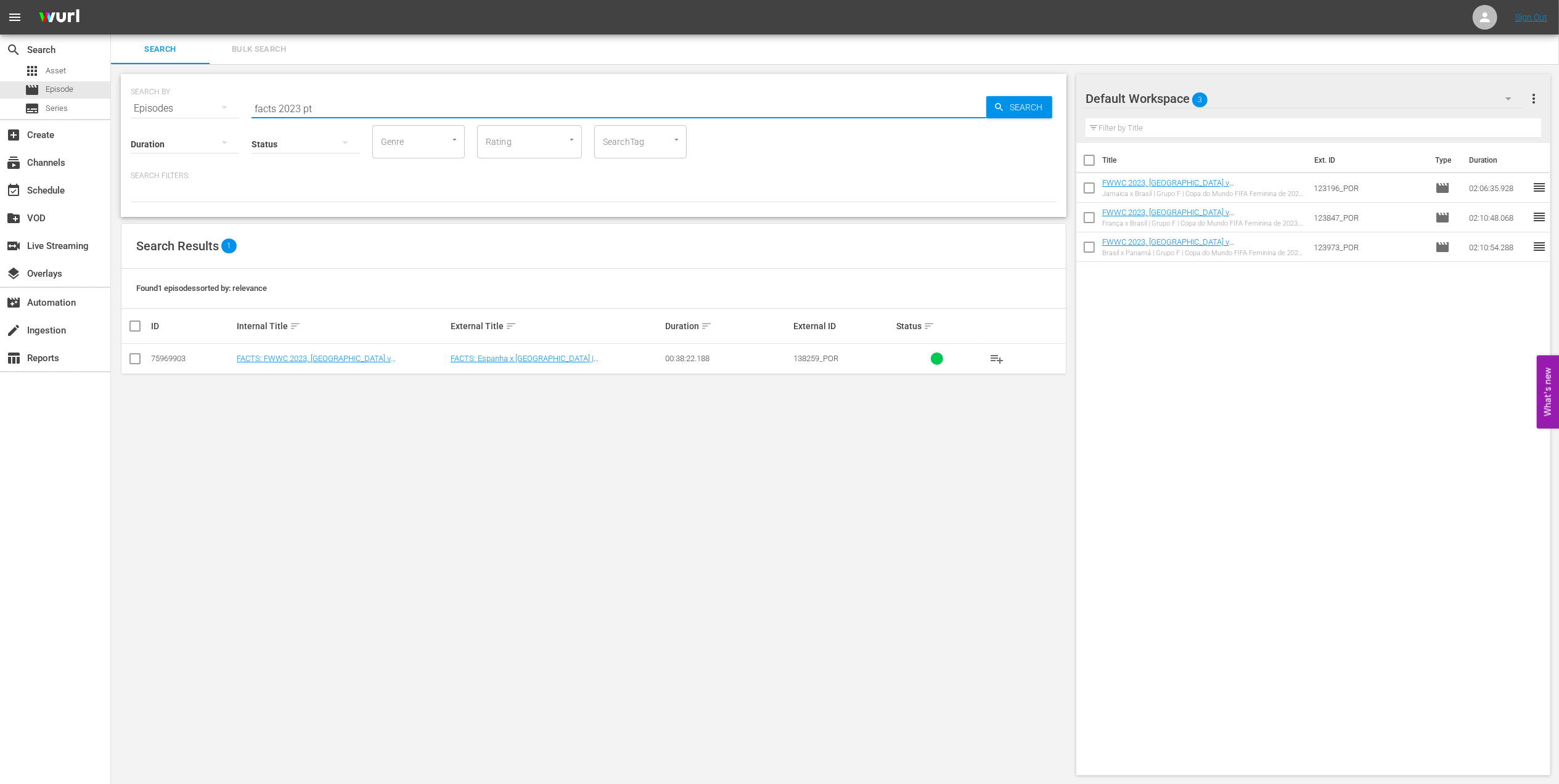
type input "facts 2023 pt"
click at [133, 360] on input "checkbox" at bounding box center [135, 361] width 15 height 15
checkbox input "true"
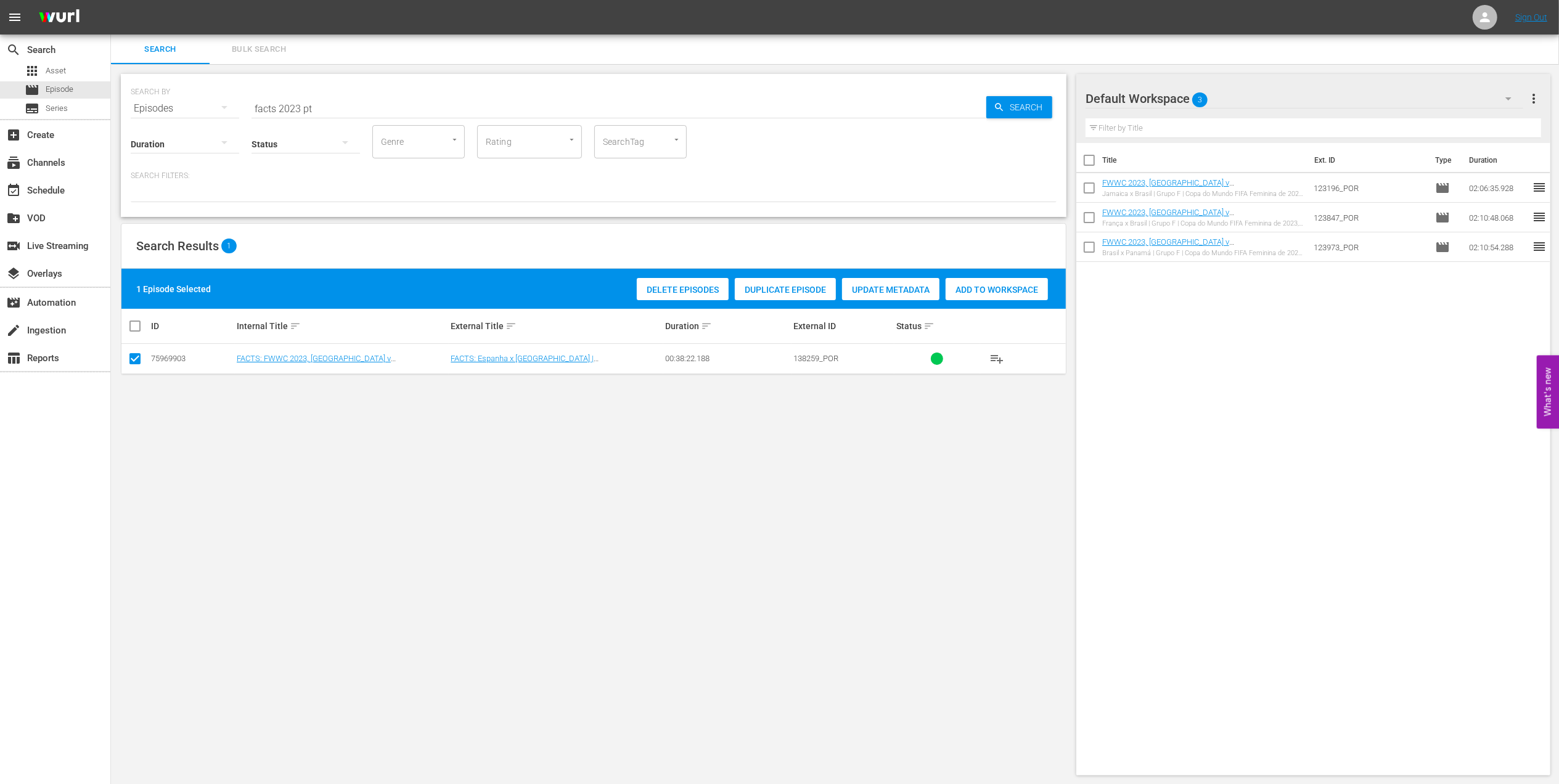
click at [999, 289] on span "Add to Workspace" at bounding box center [996, 289] width 102 height 10
drag, startPoint x: 334, startPoint y: 104, endPoint x: 161, endPoint y: 106, distance: 173.0
click at [161, 106] on div "SEARCH BY Search By Episodes Search ID, Title, Description, Keywords, or Catego…" at bounding box center [594, 100] width 926 height 44
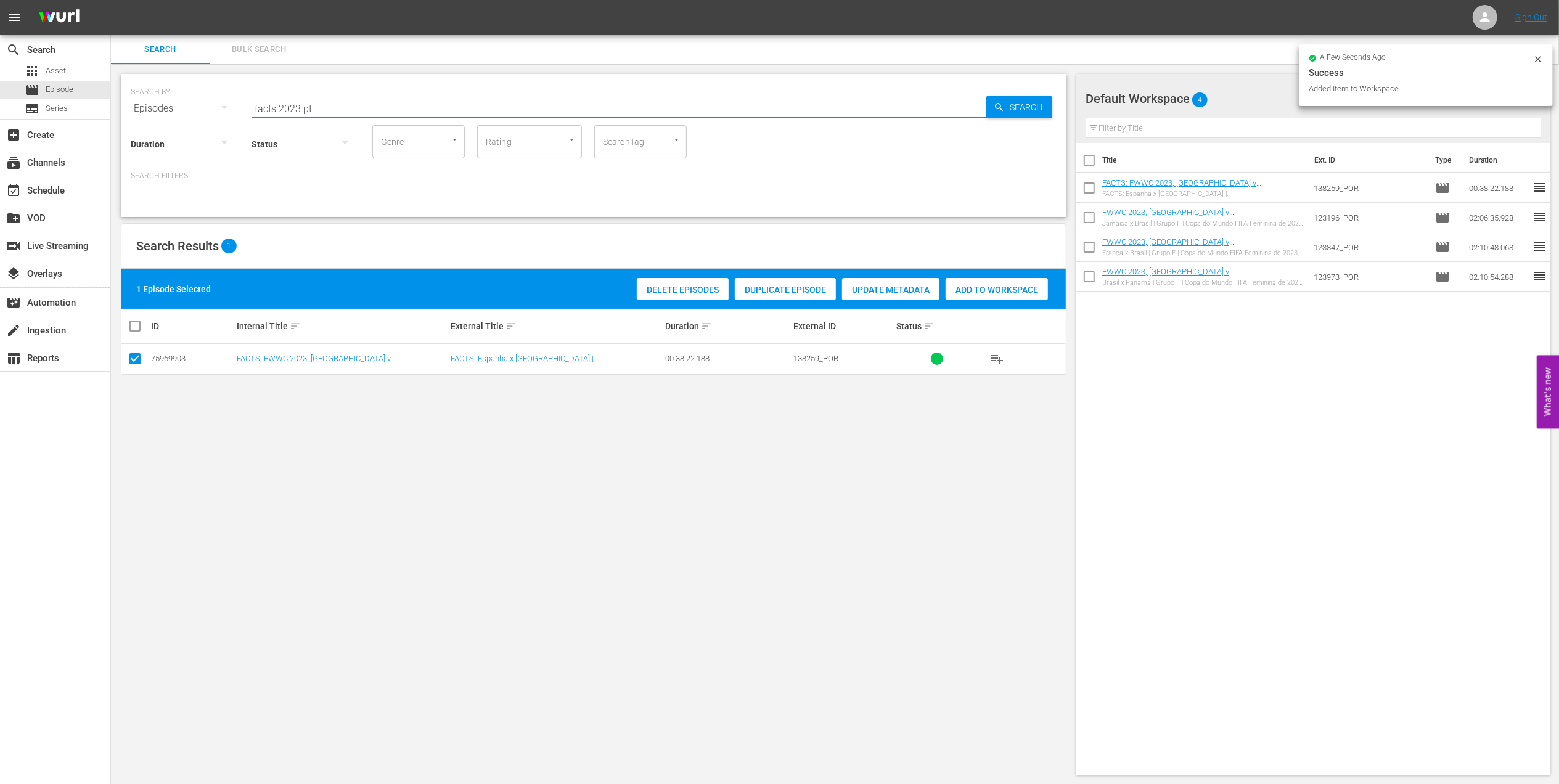
paste input "REPLAY FWWC23 SF AUS v ENG (MD28)"
click at [475, 106] on input "REPLAY FWWC23 SF AUS v ENG (MD28)" at bounding box center [619, 108] width 735 height 30
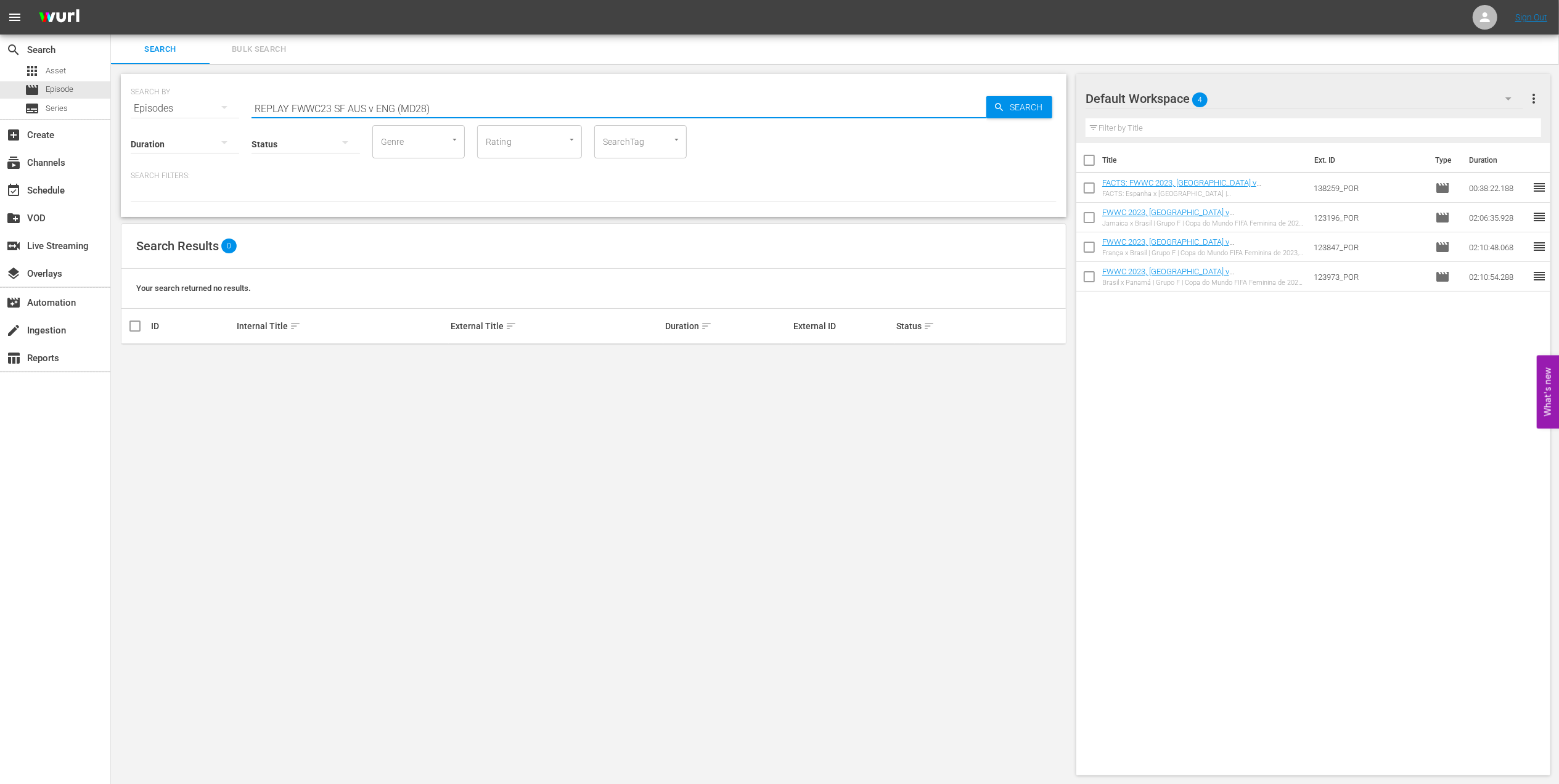
drag, startPoint x: 463, startPoint y: 105, endPoint x: 126, endPoint y: 110, distance: 337.0
click at [127, 106] on div "SEARCH BY Search By Episodes Search ID, Title, Description, Keywords, or Catego…" at bounding box center [593, 146] width 945 height 143
type input "australia v england pt"
click at [139, 361] on input "checkbox" at bounding box center [135, 361] width 15 height 15
checkbox input "true"
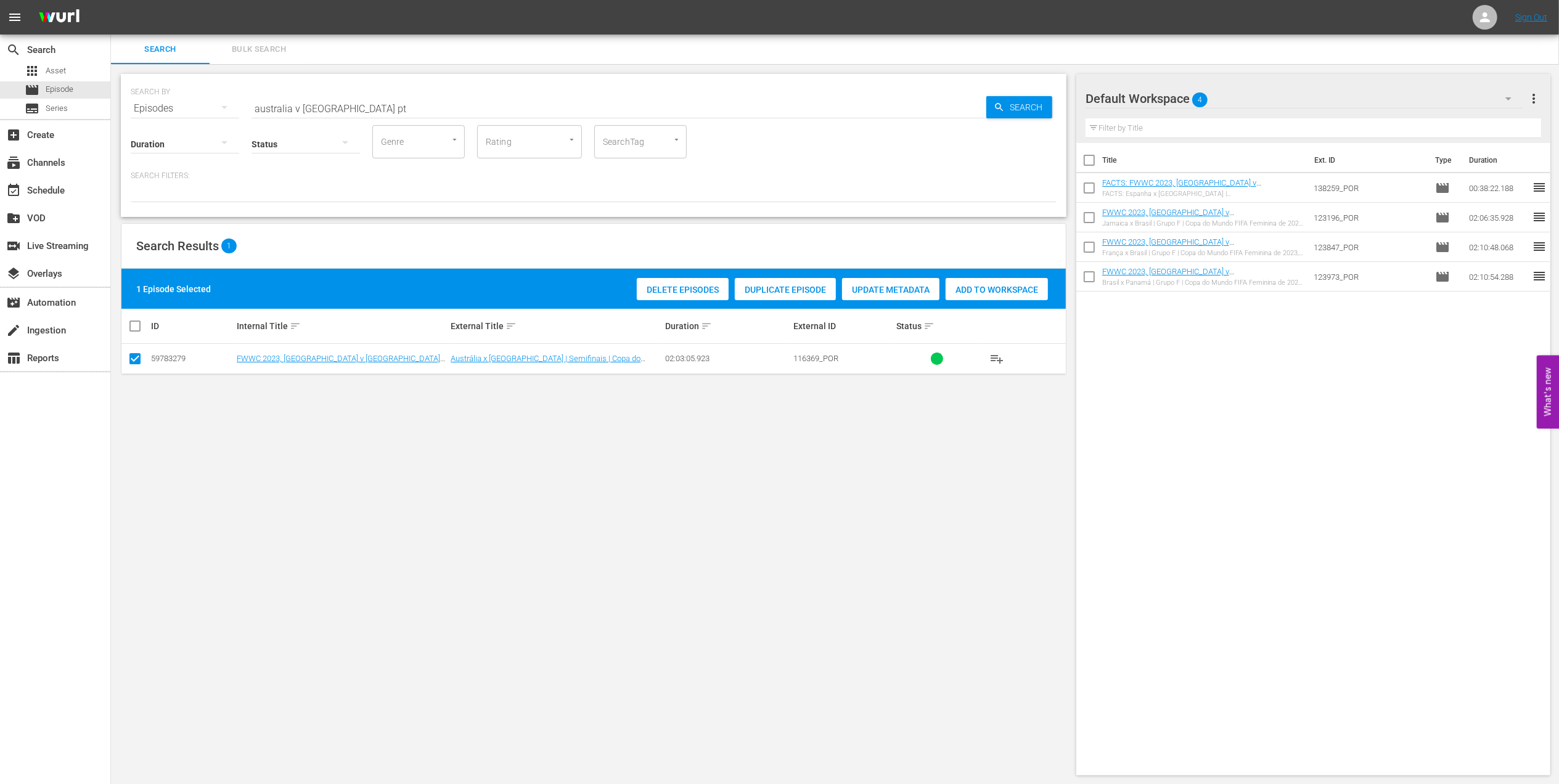
click at [962, 291] on span "Add to Workspace" at bounding box center [996, 289] width 102 height 10
drag, startPoint x: 344, startPoint y: 105, endPoint x: 186, endPoint y: 109, distance: 158.1
click at [186, 109] on div "SEARCH BY Search By Episodes Search ID, Title, Description, Keywords, or Catego…" at bounding box center [594, 100] width 926 height 44
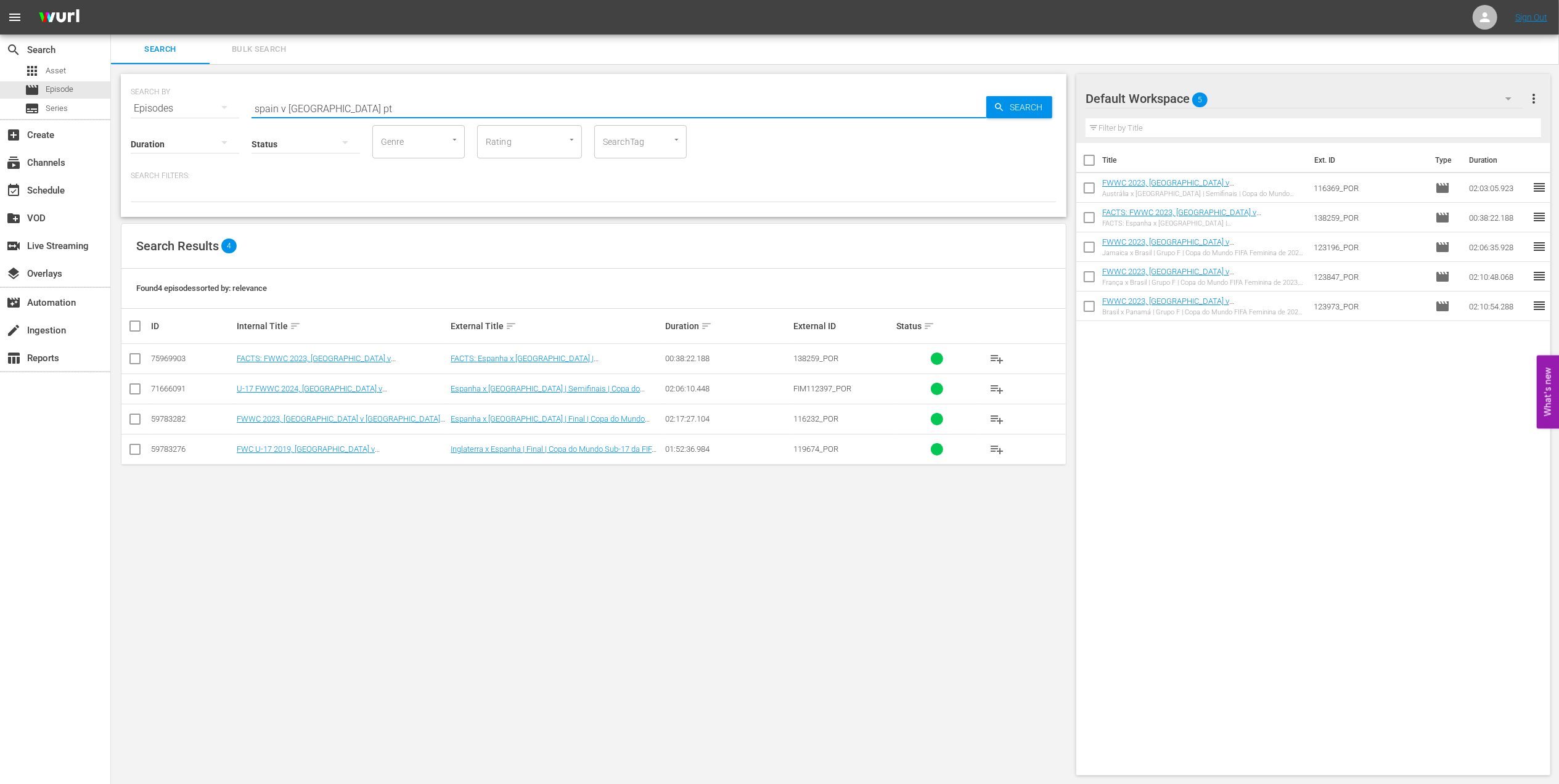
type input "spain v england pt"
drag, startPoint x: 138, startPoint y: 419, endPoint x: 144, endPoint y: 425, distance: 8.5
click at [138, 419] on input "checkbox" at bounding box center [135, 421] width 15 height 15
checkbox input "true"
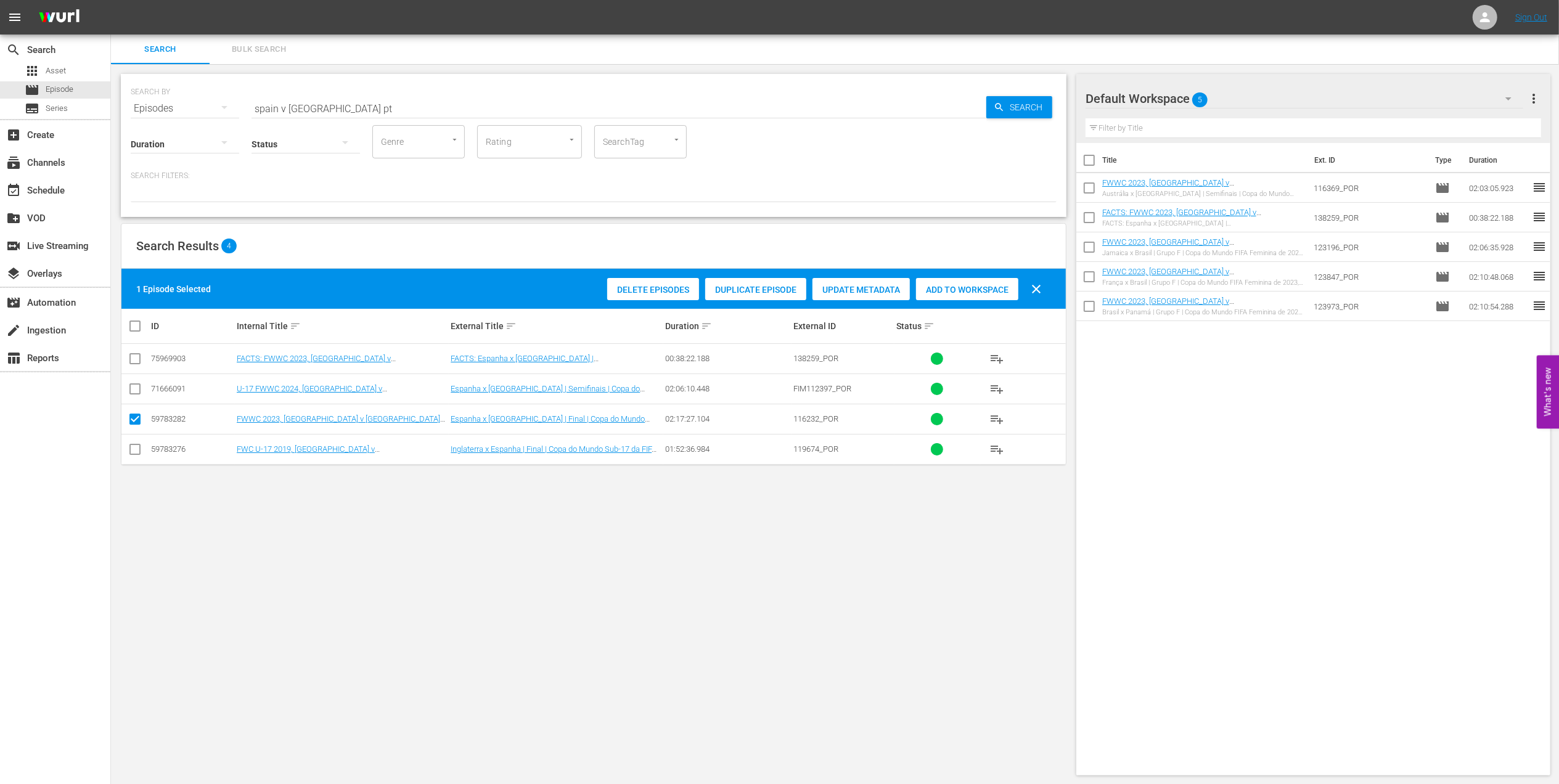
click at [962, 282] on div "Add to Workspace" at bounding box center [967, 289] width 102 height 23
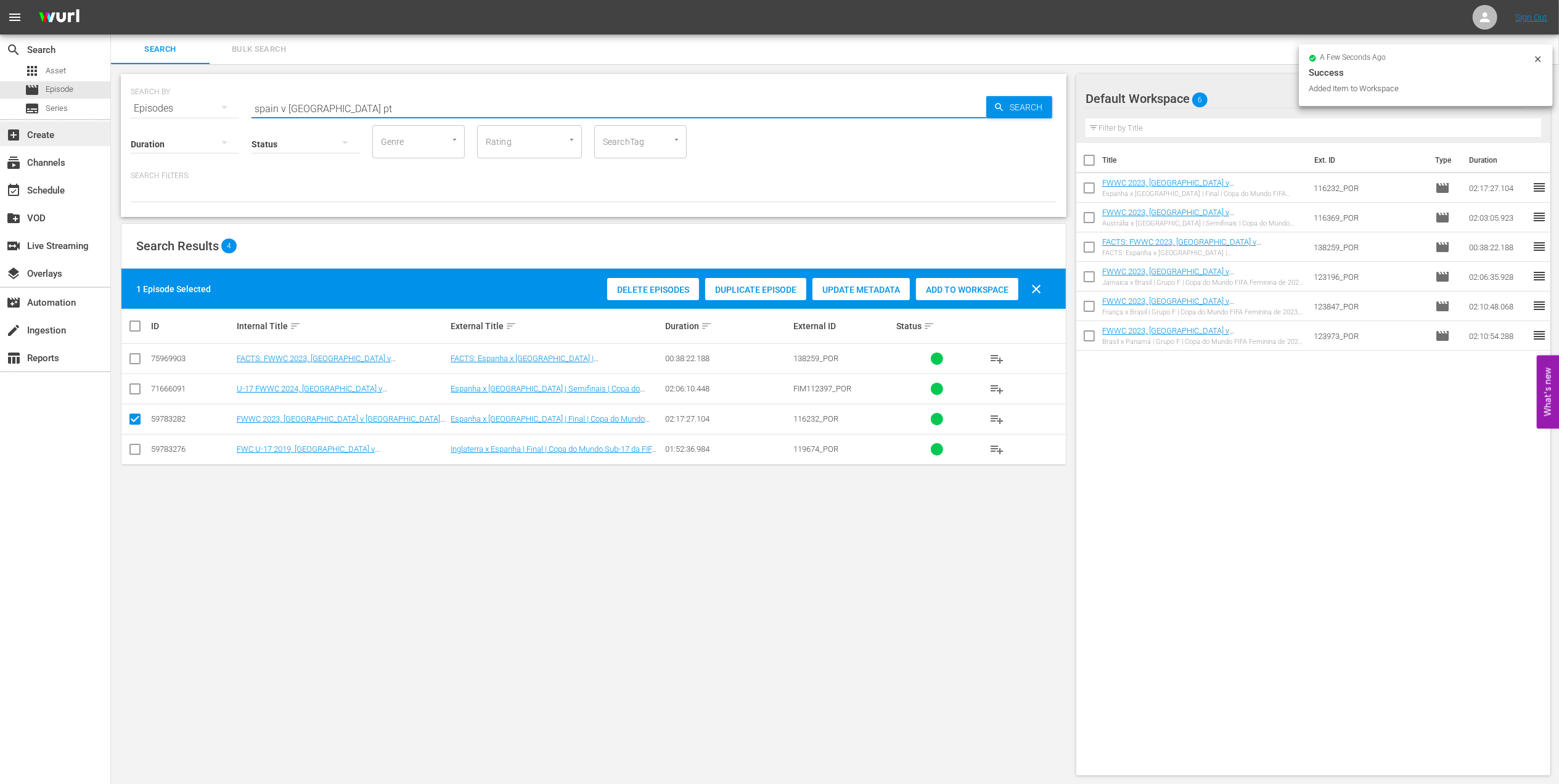
drag, startPoint x: 370, startPoint y: 108, endPoint x: 42, endPoint y: 124, distance: 328.4
click at [111, 0] on div "search Search apps Asset movie Episode subtitles Series add_box Create subscrip…" at bounding box center [835, 0] width 1448 height 0
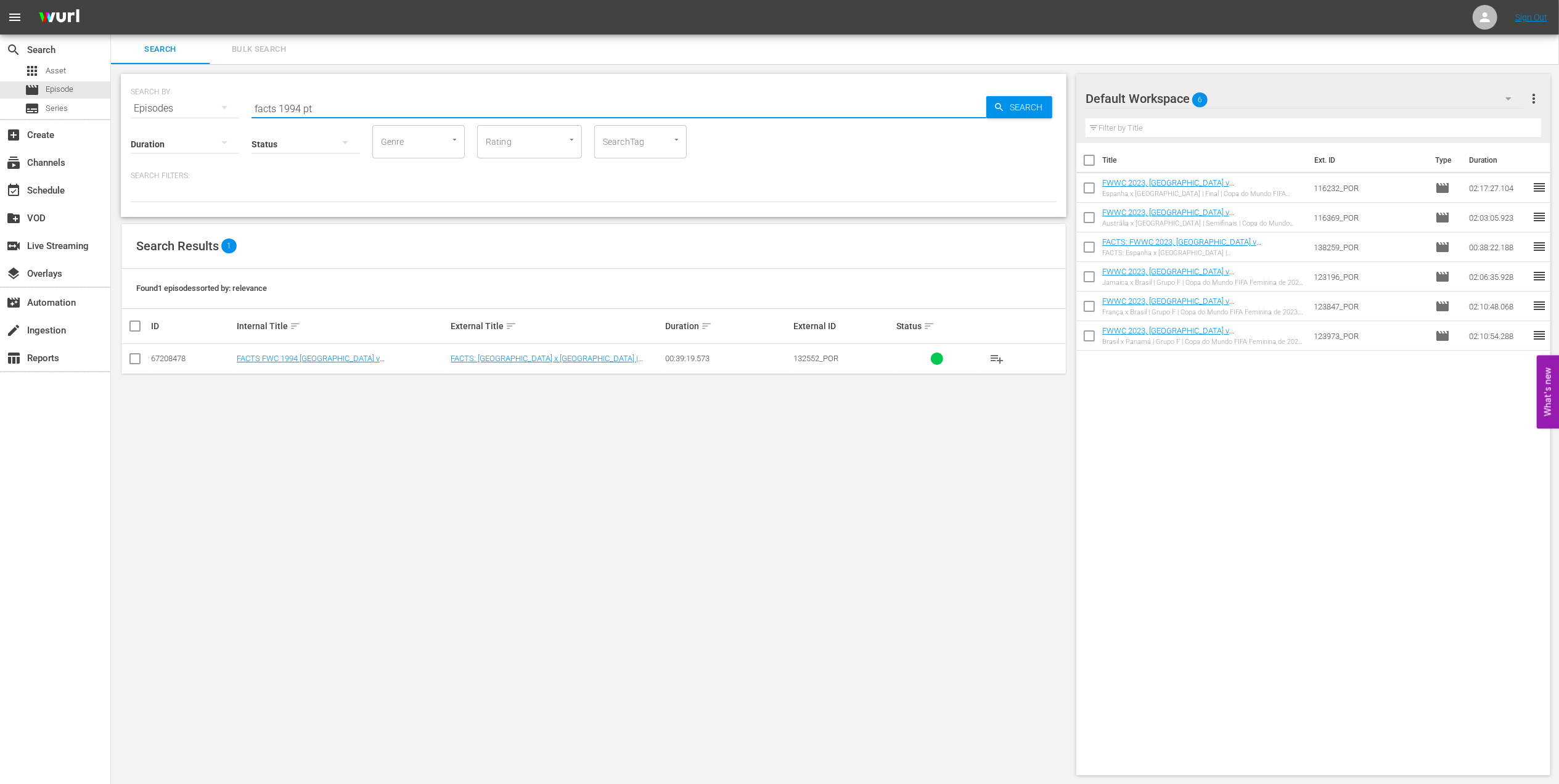
scroll to position [1, 0]
type input "facts 1994 pt"
click at [136, 359] on input "checkbox" at bounding box center [135, 359] width 15 height 15
checkbox input "true"
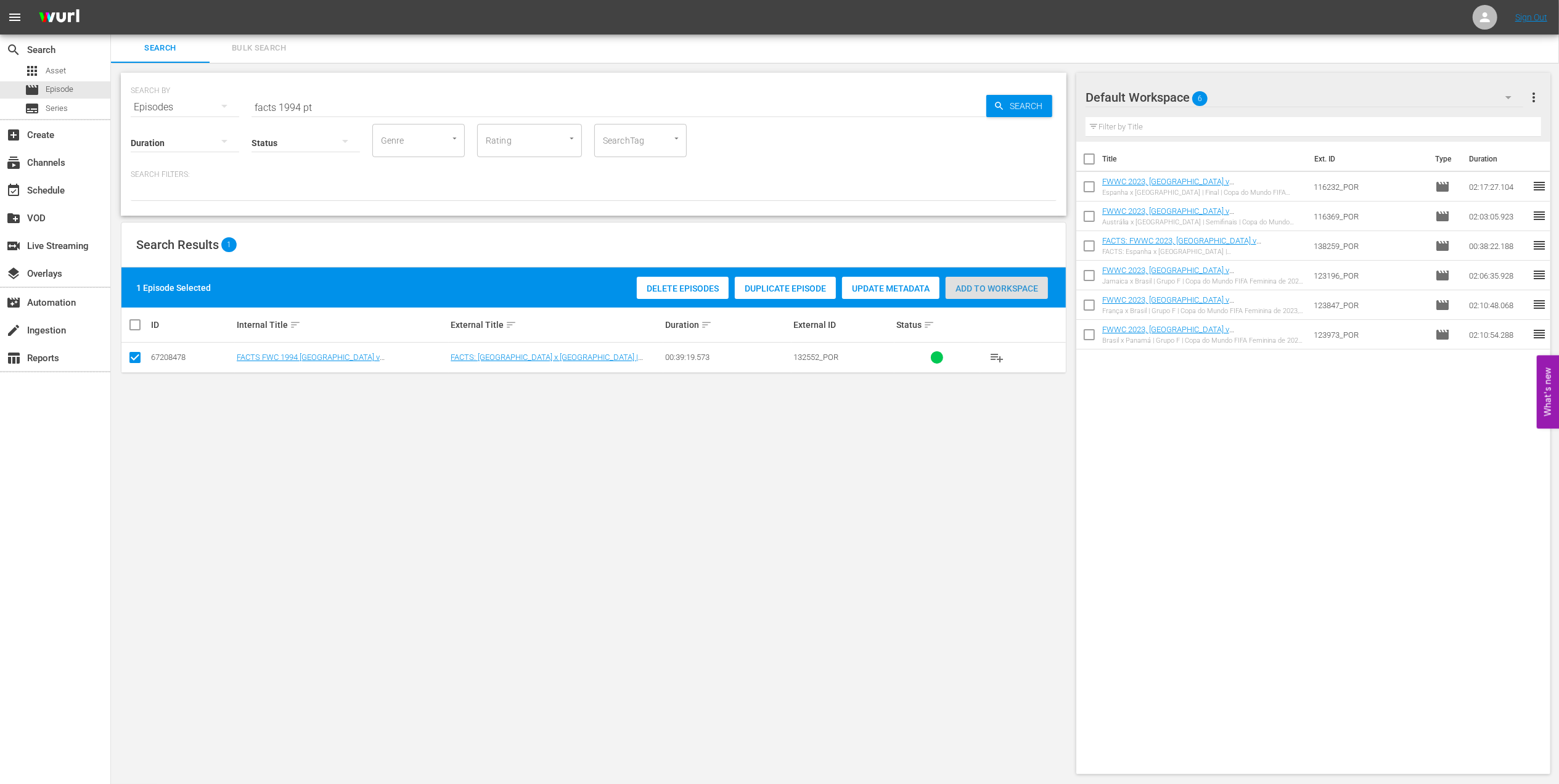
click at [970, 289] on span "Add to Workspace" at bounding box center [996, 288] width 102 height 10
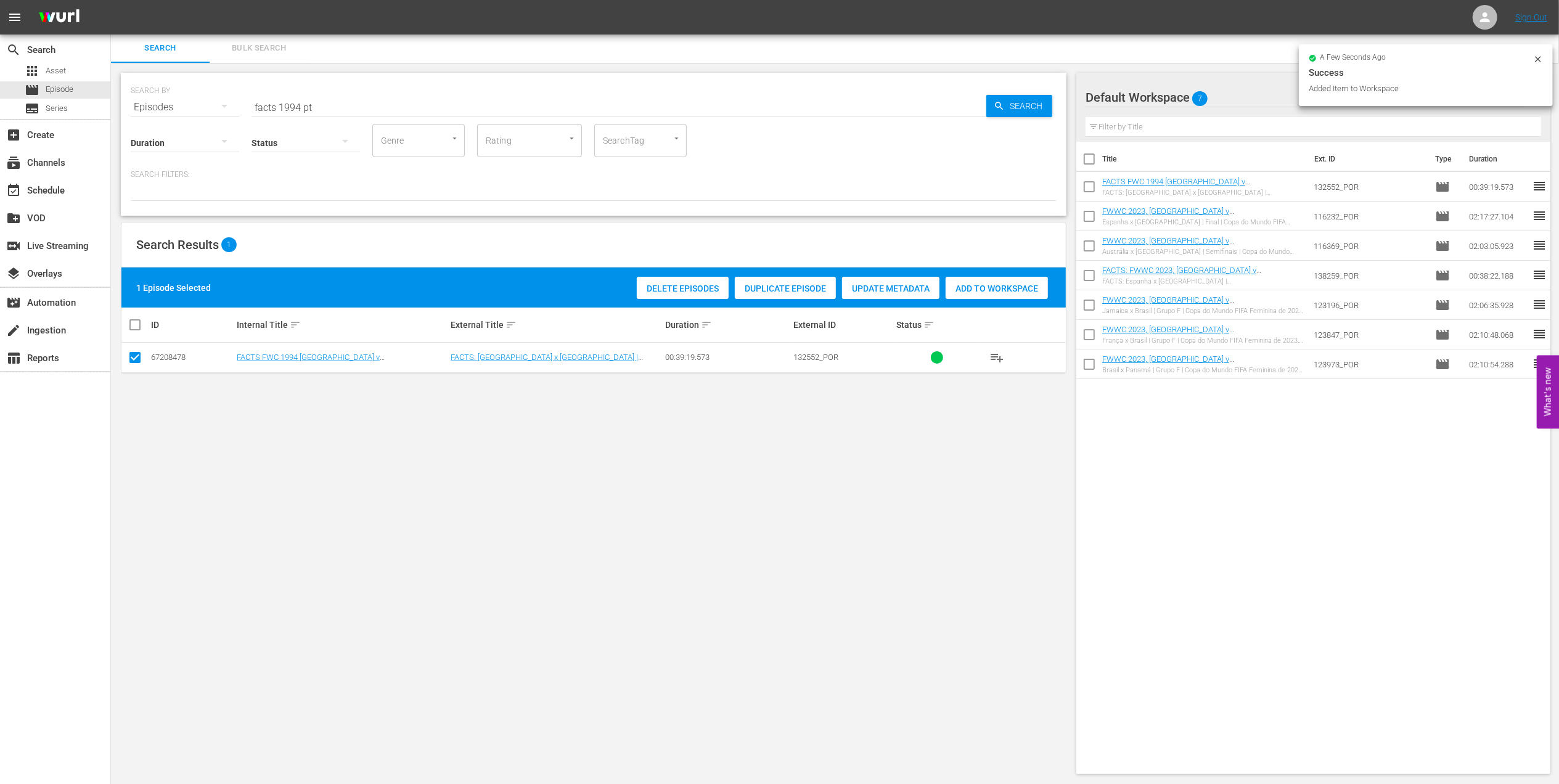
drag, startPoint x: 329, startPoint y: 106, endPoint x: 209, endPoint y: 106, distance: 120.0
click at [211, 105] on div "SEARCH BY Search By Episodes Search ID, Title, Description, Keywords, or Catego…" at bounding box center [594, 100] width 926 height 44
paste input "FWC 1994, Brazil vs USA, Round of 16 (PT)"
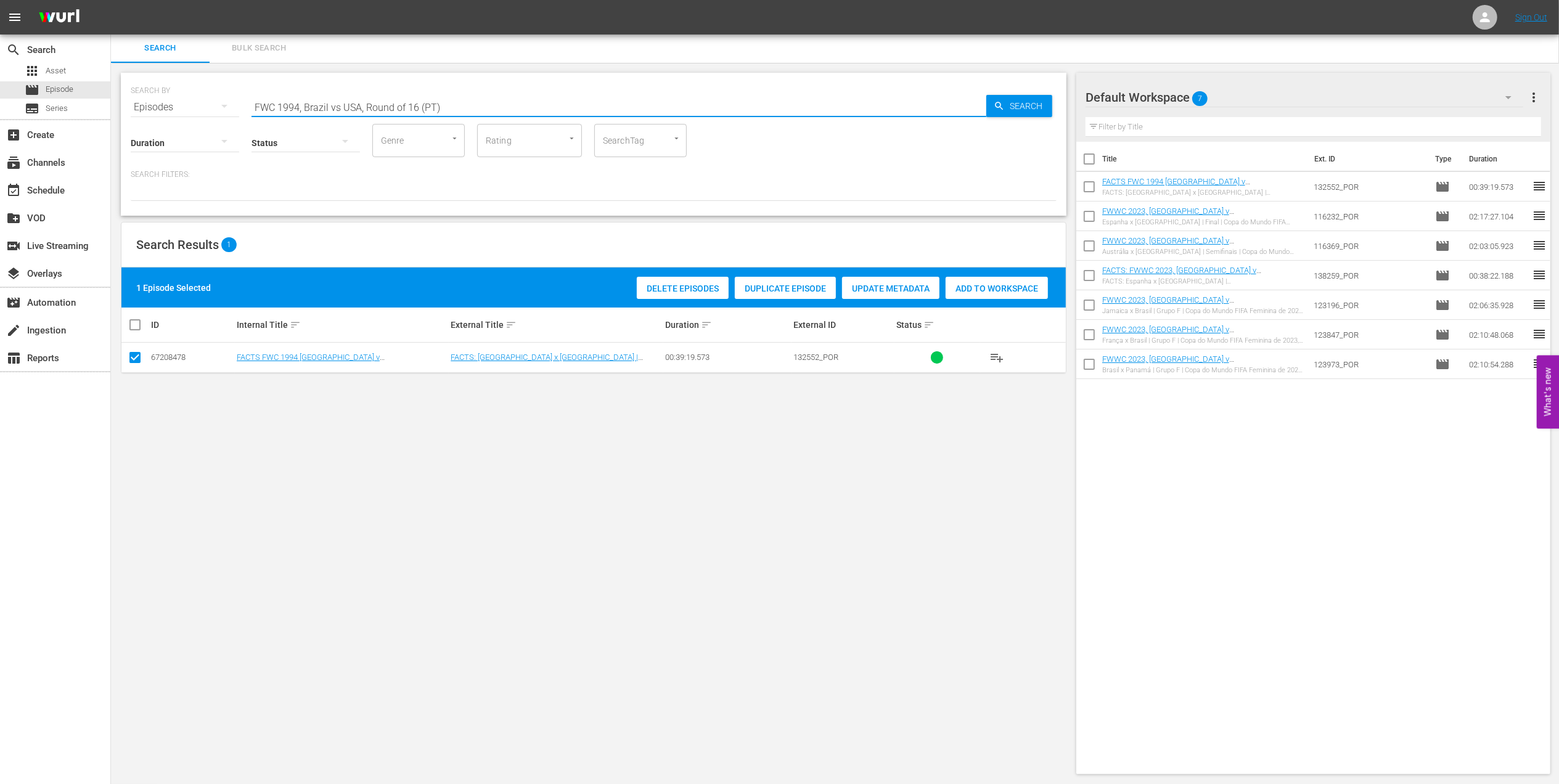
click at [474, 99] on input "FWC 1994, Brazil vs USA, Round of 16 (PT)" at bounding box center [619, 107] width 735 height 30
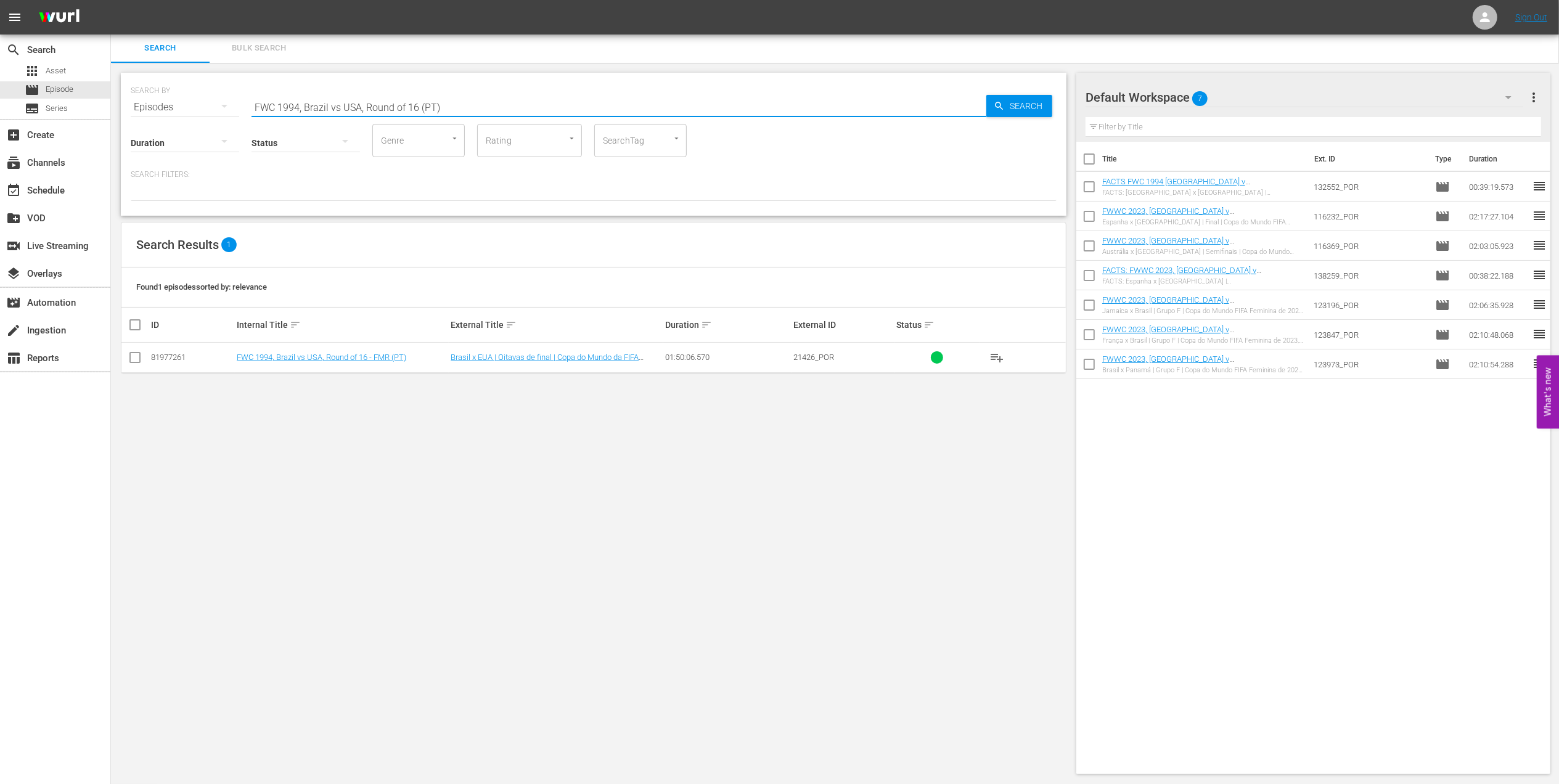
type input "FWC 1994, Brazil vs USA, Round of 16 (PT)"
click at [136, 359] on input "checkbox" at bounding box center [135, 359] width 15 height 15
checkbox input "true"
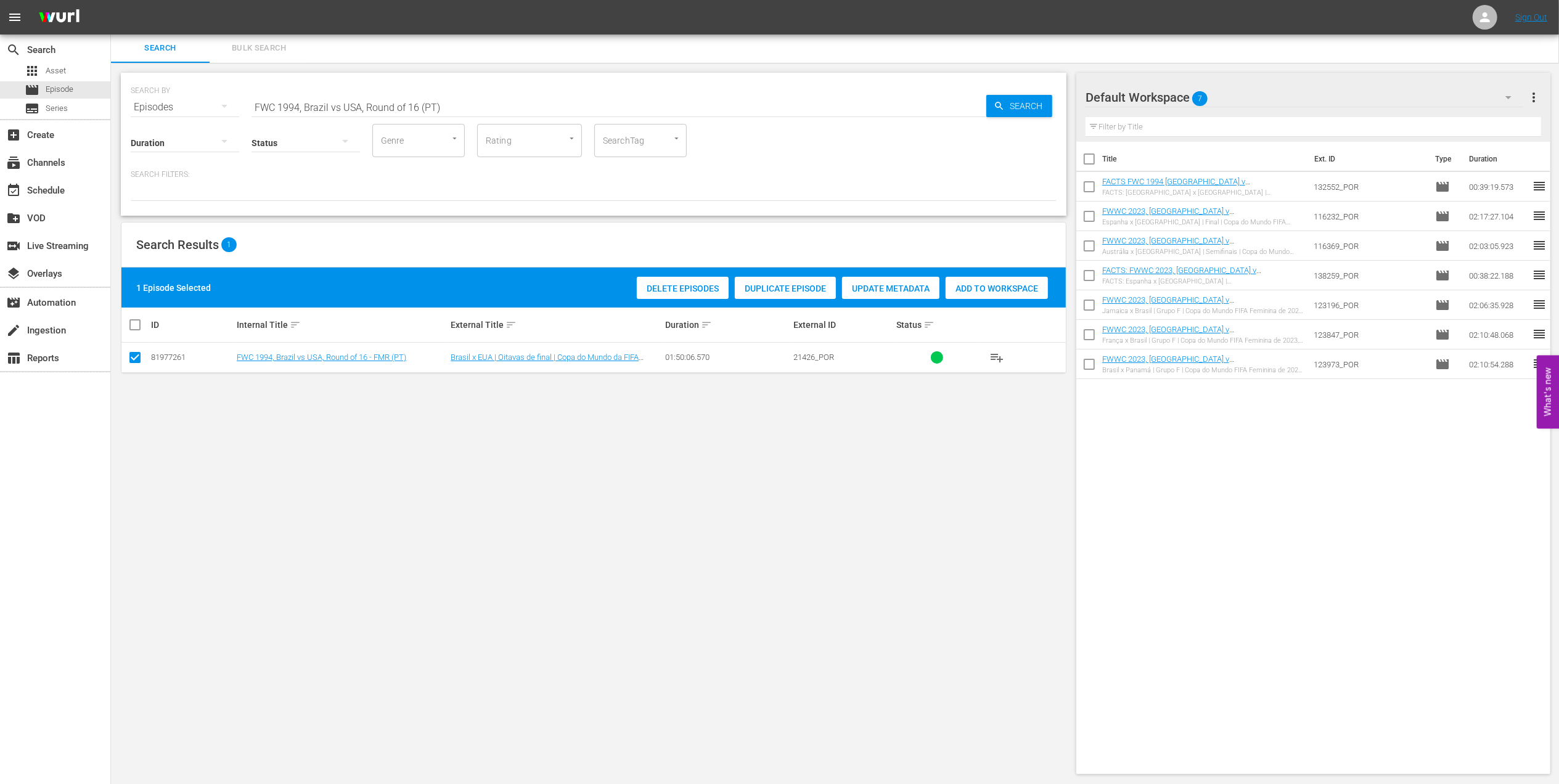
click at [980, 287] on span "Add to Workspace" at bounding box center [996, 288] width 102 height 10
drag, startPoint x: 460, startPoint y: 102, endPoint x: 166, endPoint y: 104, distance: 294.0
click at [168, 104] on div "SEARCH BY Search By Episodes Search ID, Title, Description, Keywords, or Catego…" at bounding box center [594, 100] width 926 height 44
paste input "Netherlands v Brazil, Quarter-final"
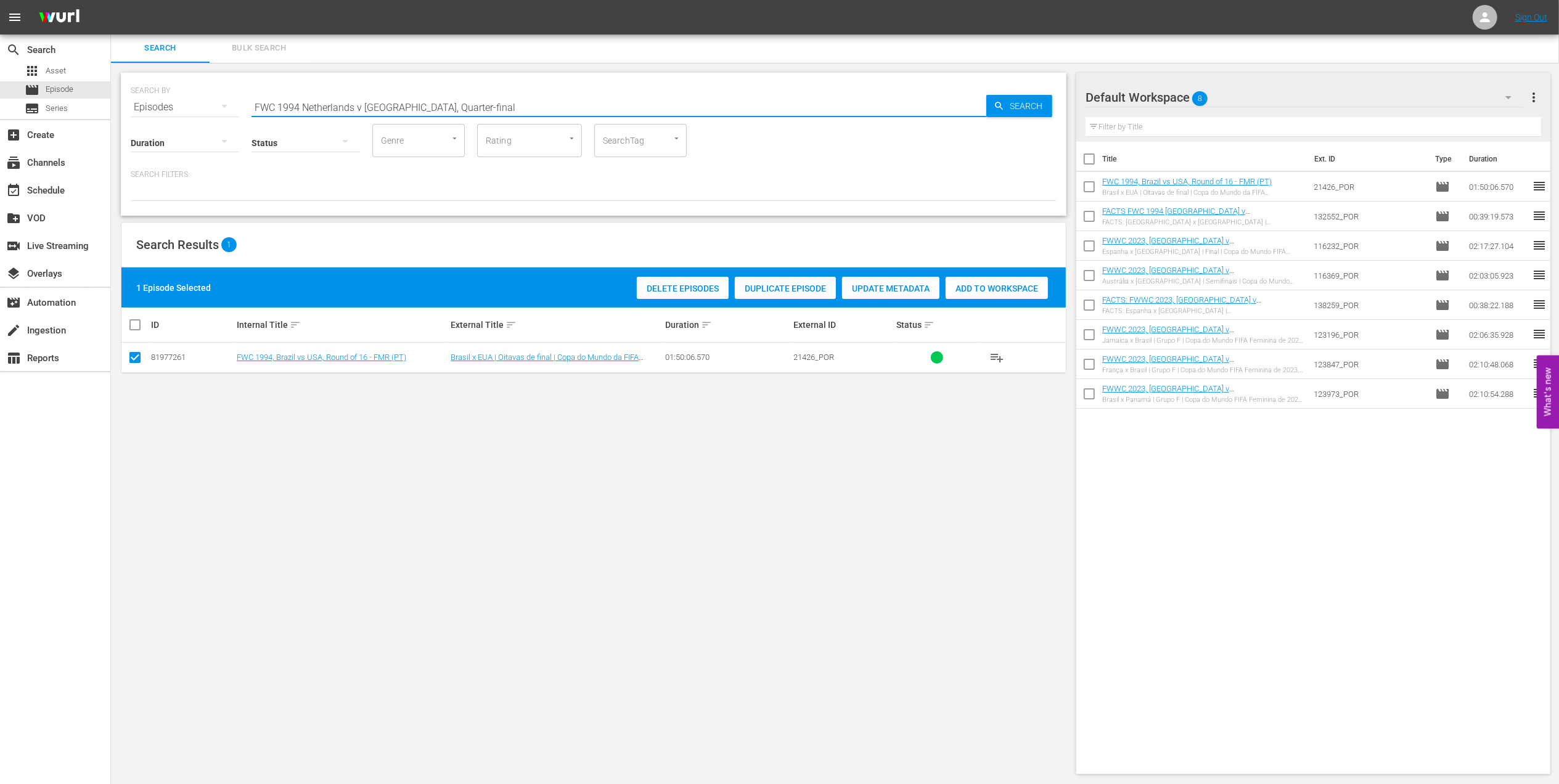
click at [494, 104] on input "FWC 1994 Netherlands v Brazil, Quarter-final" at bounding box center [619, 107] width 735 height 30
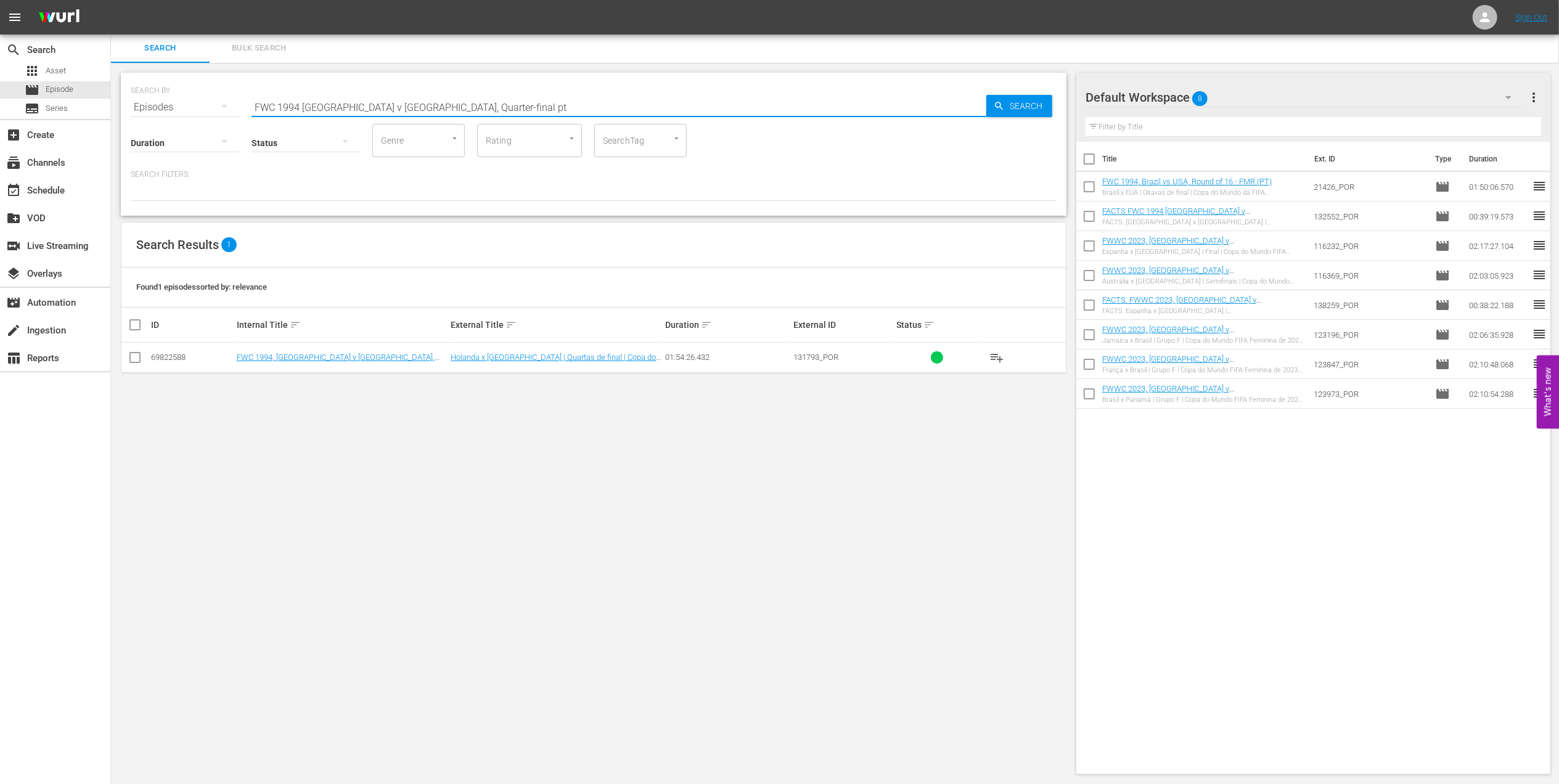
type input "FWC 1994 Netherlands v Brazil, Quarter-final pt"
click at [138, 356] on input "checkbox" at bounding box center [135, 359] width 15 height 15
checkbox input "true"
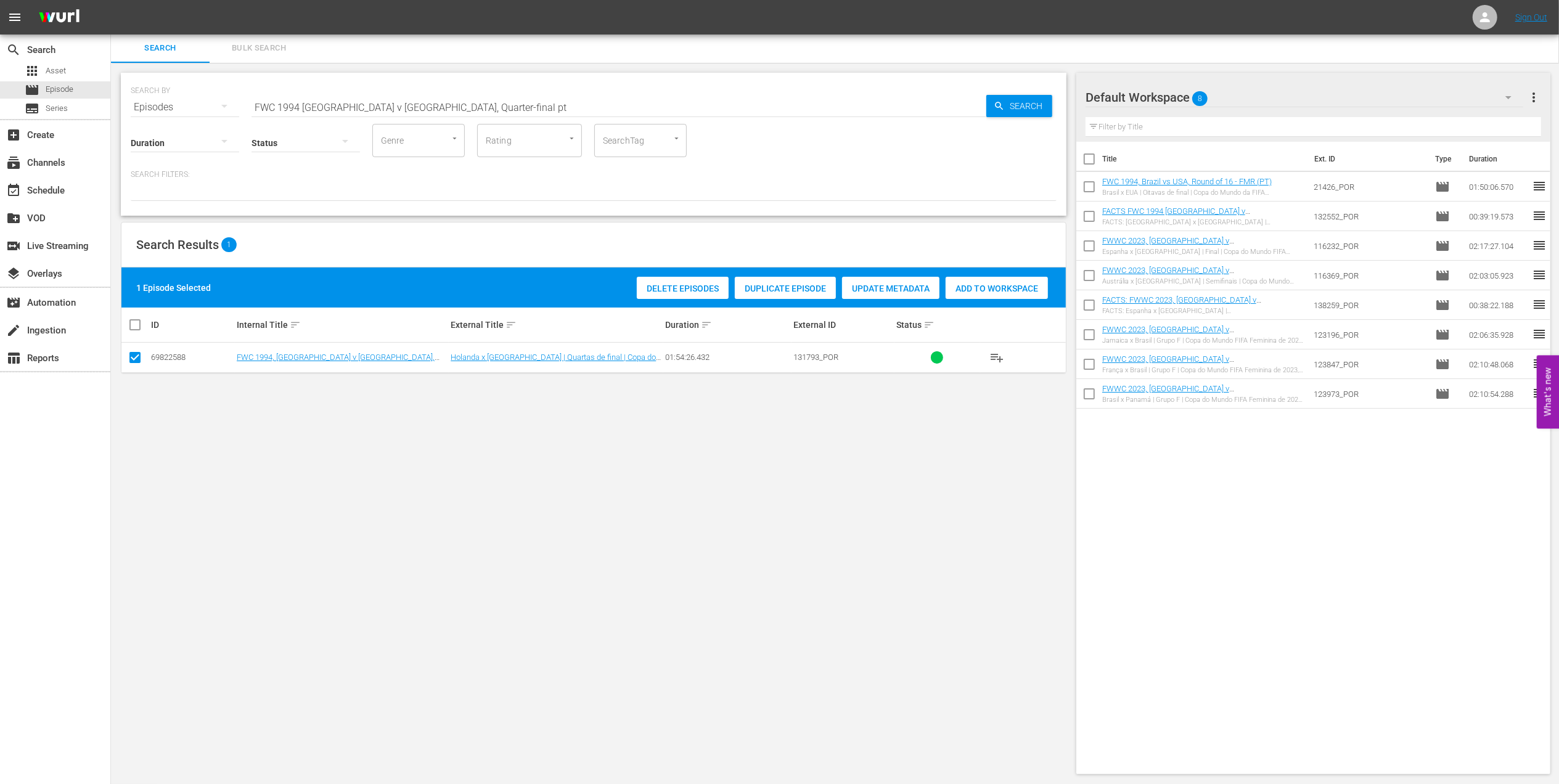
click at [974, 292] on span "Add to Workspace" at bounding box center [996, 288] width 102 height 10
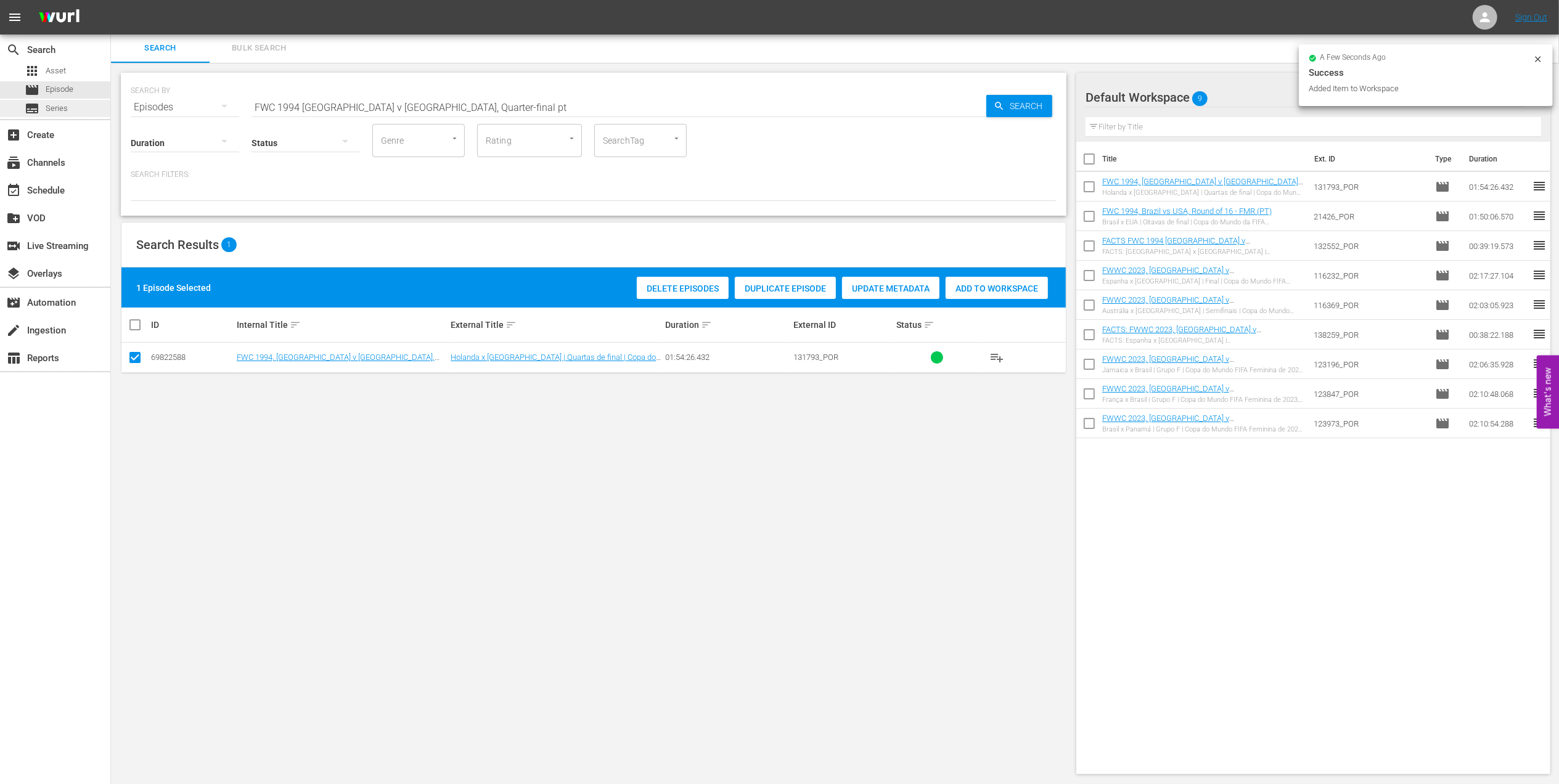
drag, startPoint x: 479, startPoint y: 105, endPoint x: 84, endPoint y: 106, distance: 395.0
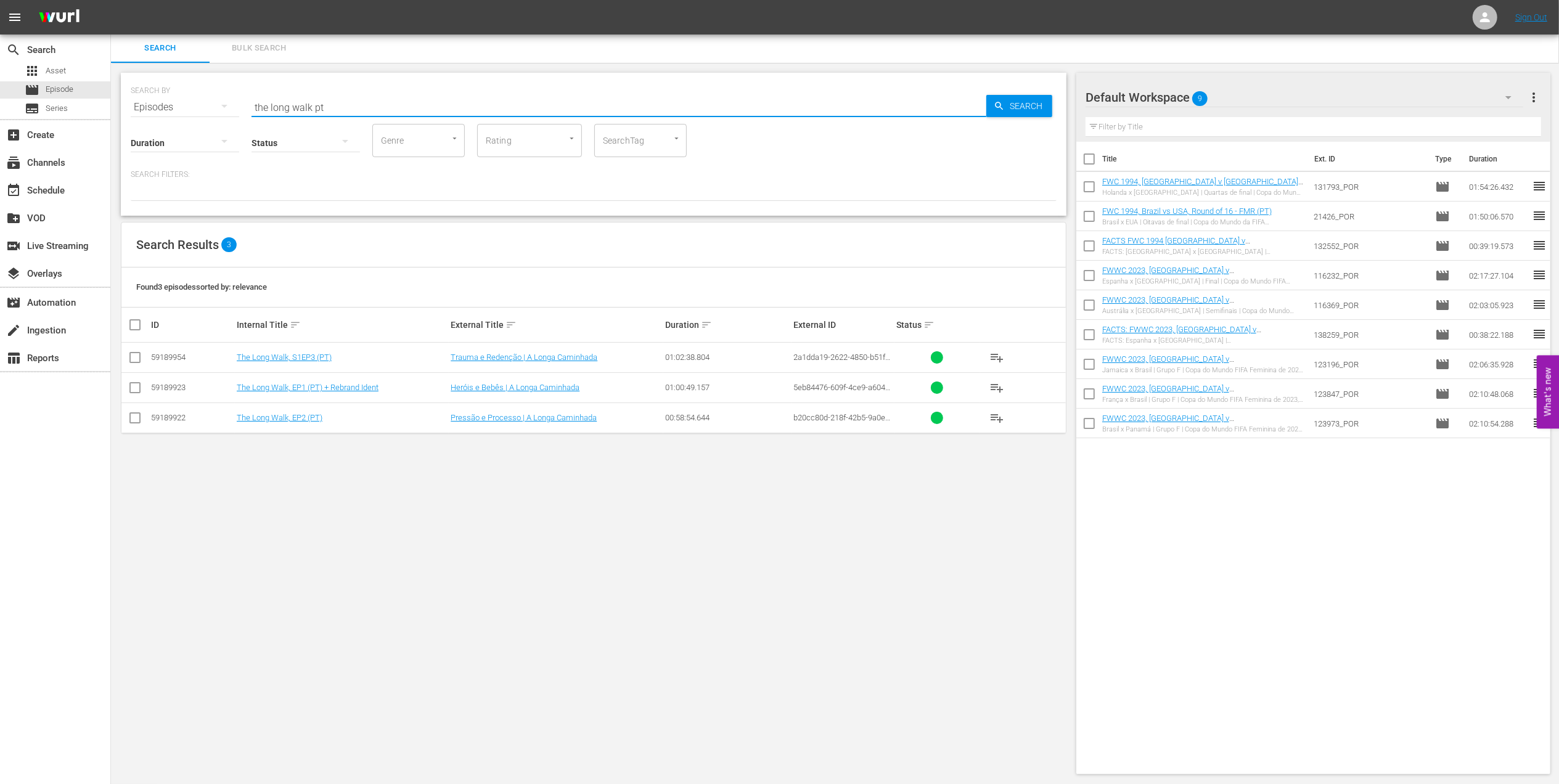
type input "the long walk pt"
click at [137, 358] on input "checkbox" at bounding box center [135, 359] width 15 height 15
checkbox input "true"
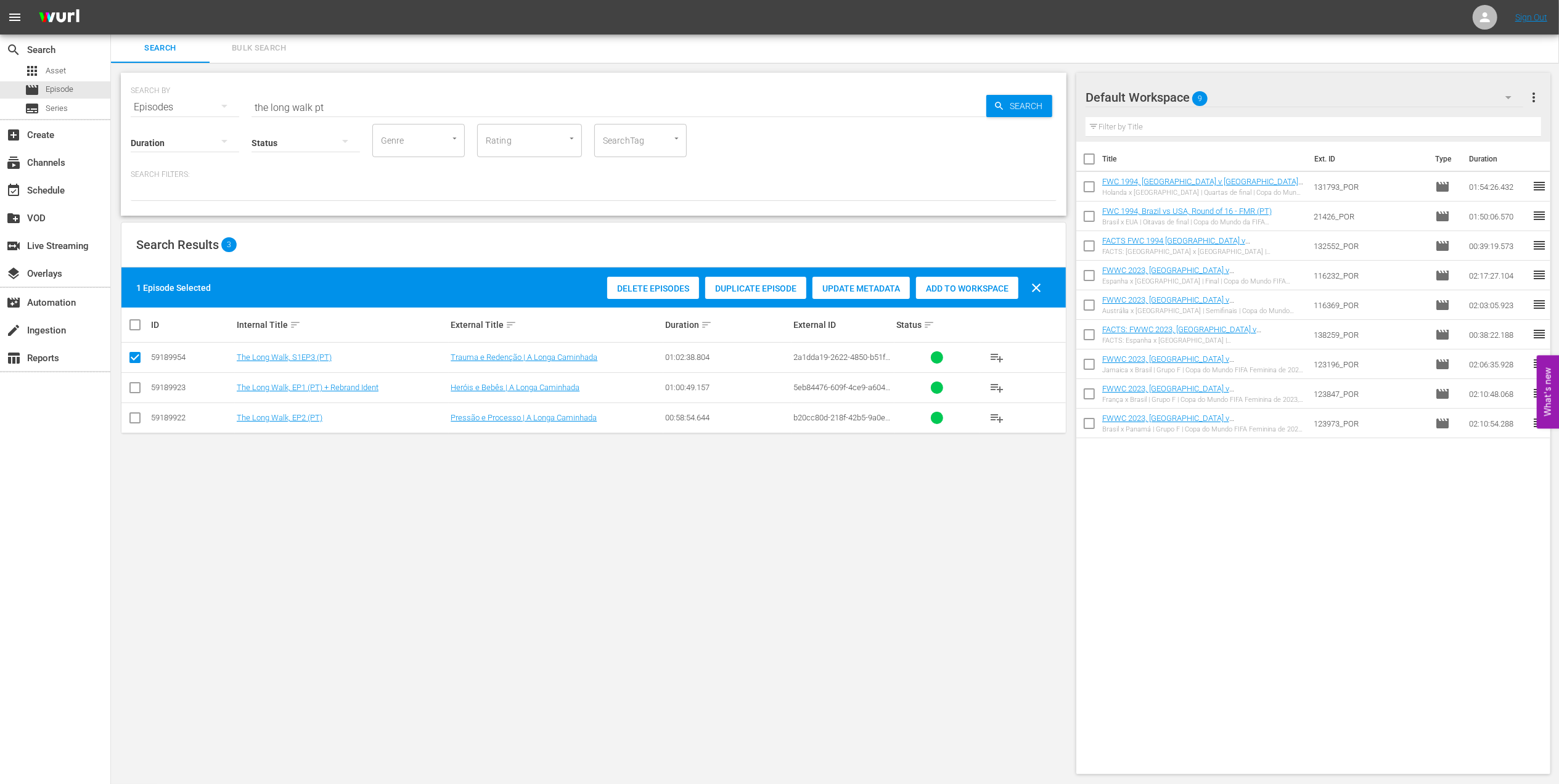
drag, startPoint x: 136, startPoint y: 385, endPoint x: 138, endPoint y: 405, distance: 20.1
click at [136, 388] on input "checkbox" at bounding box center [135, 390] width 15 height 15
checkbox input "true"
click at [135, 416] on input "checkbox" at bounding box center [135, 420] width 15 height 15
checkbox input "true"
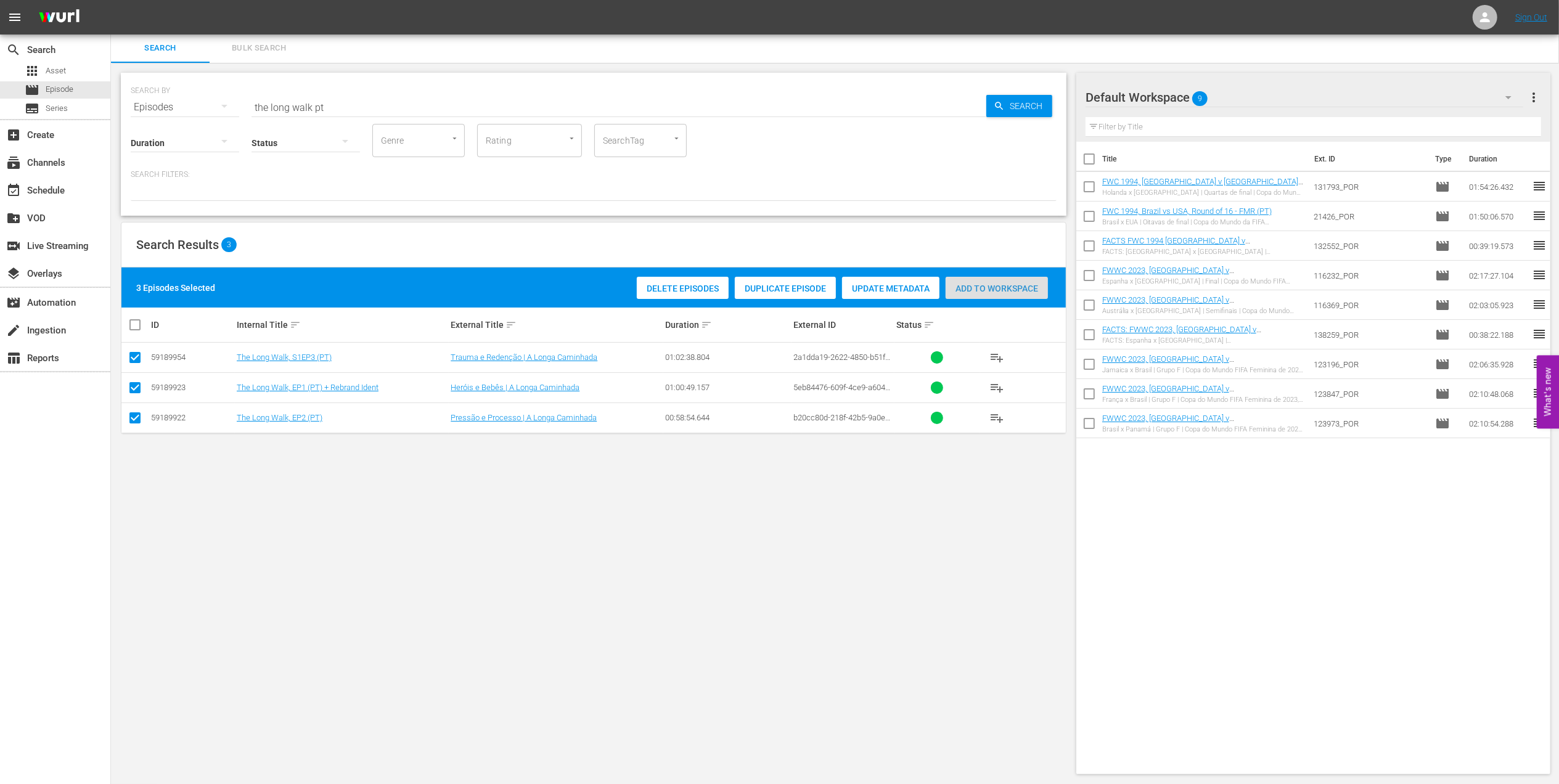
click at [971, 291] on span "Add to Workspace" at bounding box center [996, 288] width 102 height 10
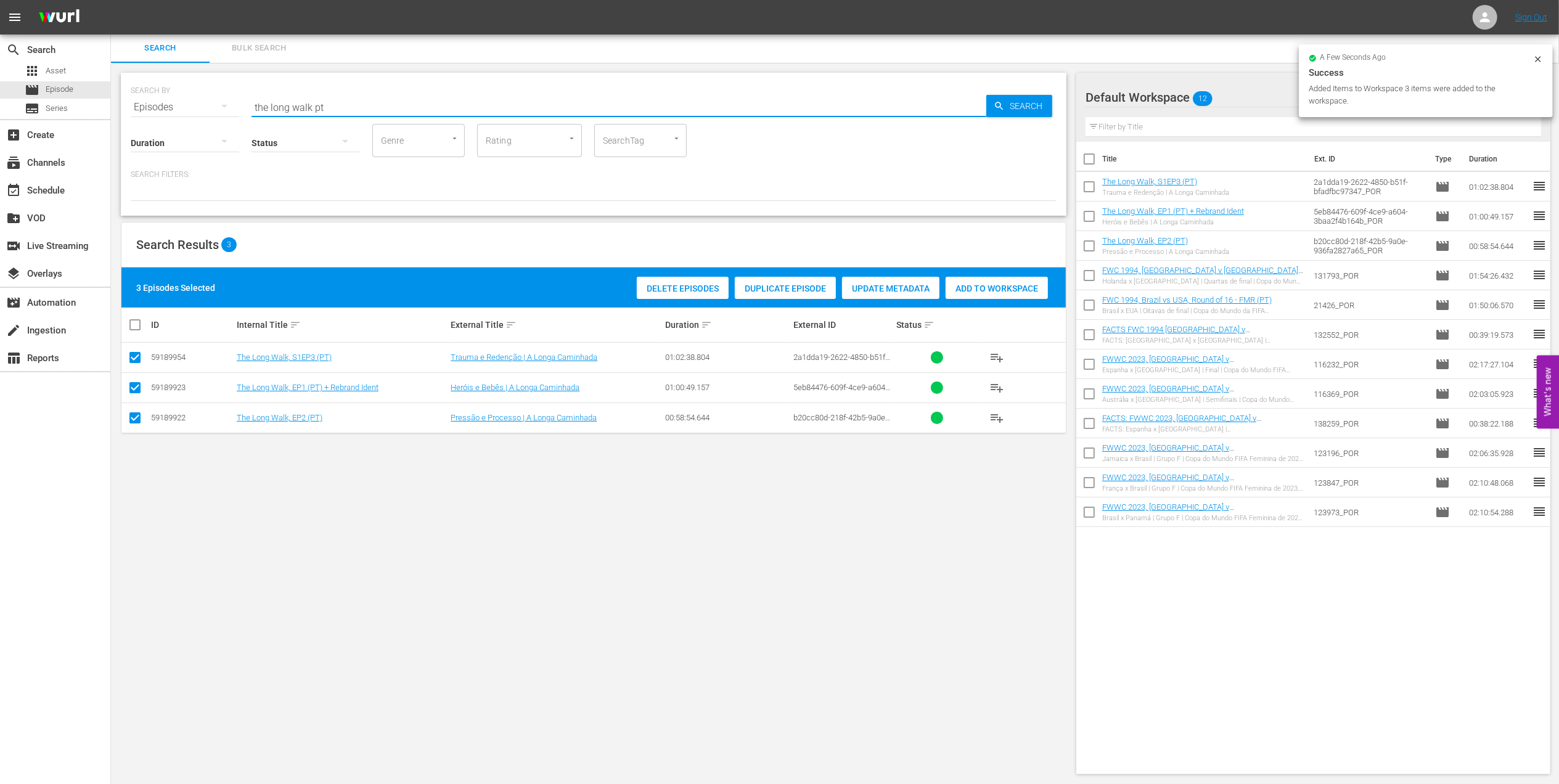
drag, startPoint x: 347, startPoint y: 102, endPoint x: 171, endPoint y: 102, distance: 176.0
click at [171, 102] on div "SEARCH BY Search By Episodes Search ID, Title, Description, Keywords, or Catego…" at bounding box center [594, 100] width 926 height 44
paste input "FWC 1994 Brazil vs Italy, Final (PT) / CAF"
click at [471, 104] on input "FWC 1994 Brazil vs Italy, Final (PT) / CAF" at bounding box center [619, 107] width 735 height 30
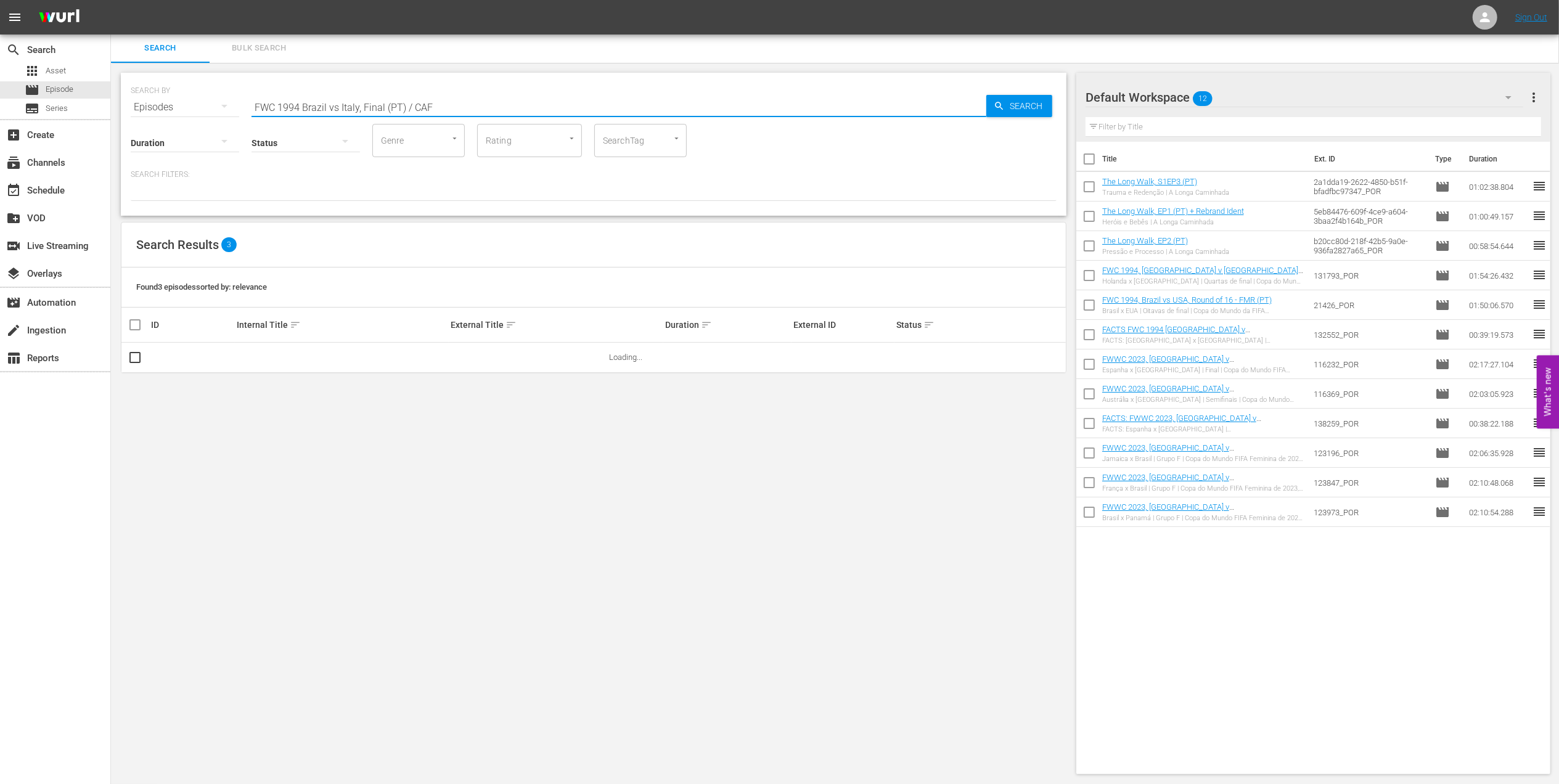
drag, startPoint x: 465, startPoint y: 104, endPoint x: 405, endPoint y: 109, distance: 60.2
click at [405, 109] on input "FWC 1994 Brazil vs Italy, Final (PT) / CAF" at bounding box center [619, 107] width 735 height 30
click at [338, 111] on input "FWC 1994 Brazil vs Italy, Final (PT)" at bounding box center [619, 107] width 735 height 30
type input "FWC 1994 Brazil v Italy, Final (PT)"
click at [140, 356] on input "checkbox" at bounding box center [135, 359] width 15 height 15
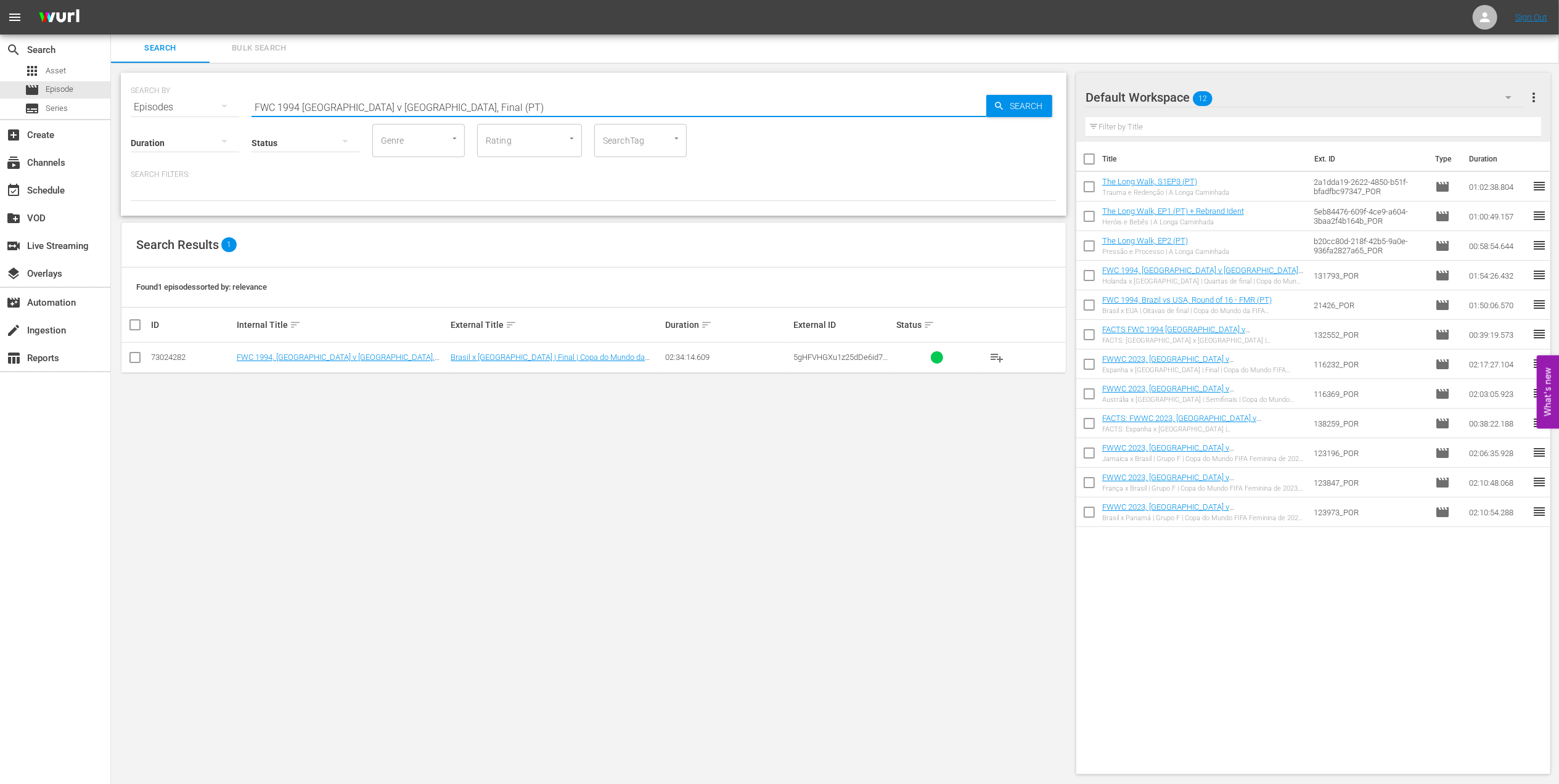
checkbox input "true"
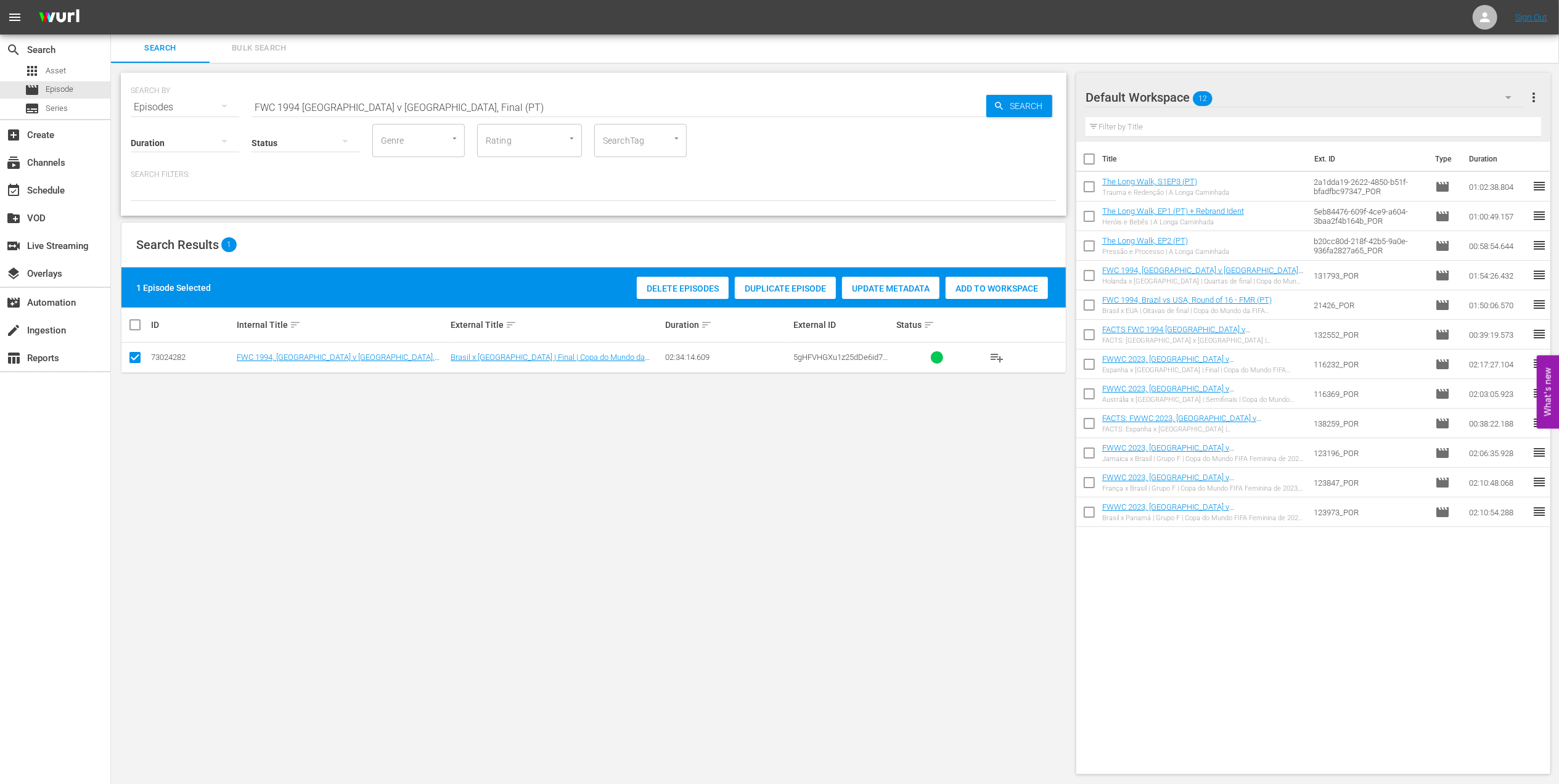
click at [1003, 283] on span "Add to Workspace" at bounding box center [996, 288] width 102 height 10
click at [178, 104] on div "SEARCH BY Search By Episodes Search ID, Title, Description, Keywords, or Catego…" at bounding box center [594, 100] width 926 height 44
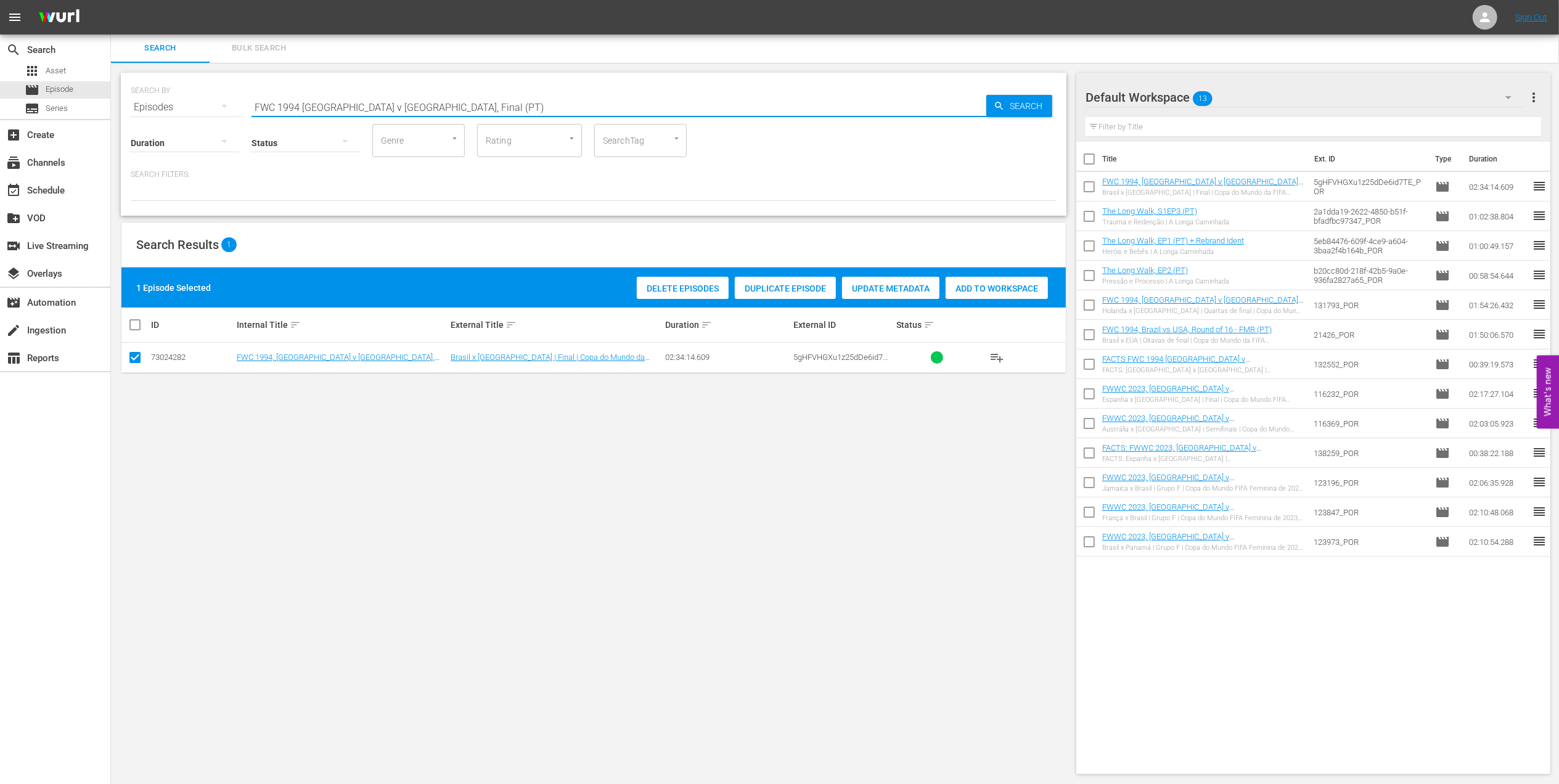
paste input "8 Brazil v France, FInal"
click at [454, 97] on input "FWC 1998 Brazil v France, FInal" at bounding box center [619, 107] width 735 height 30
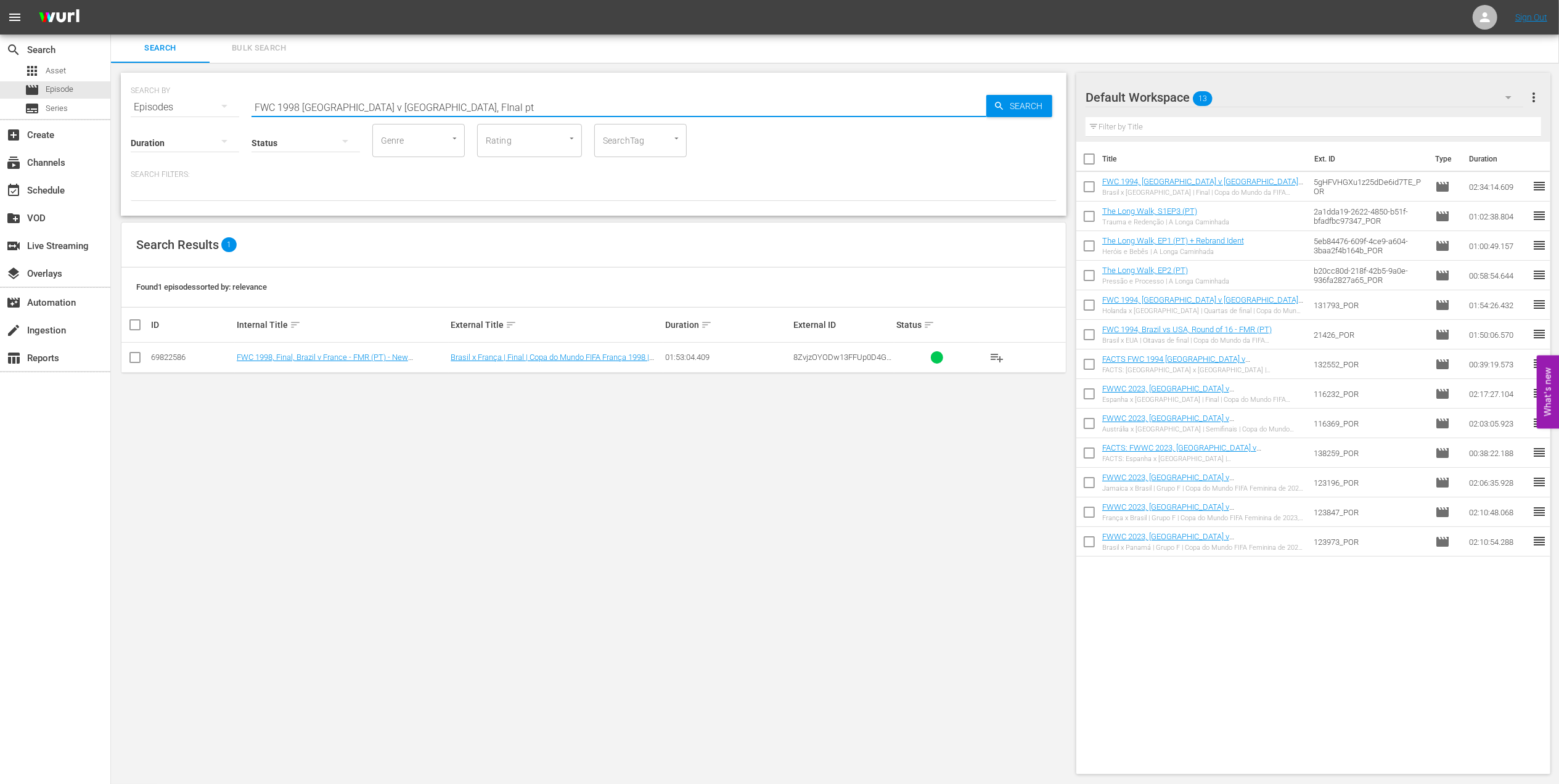
type input "FWC 1998 Brazil v France, FInal pt"
click at [135, 356] on input "checkbox" at bounding box center [135, 359] width 15 height 15
checkbox input "true"
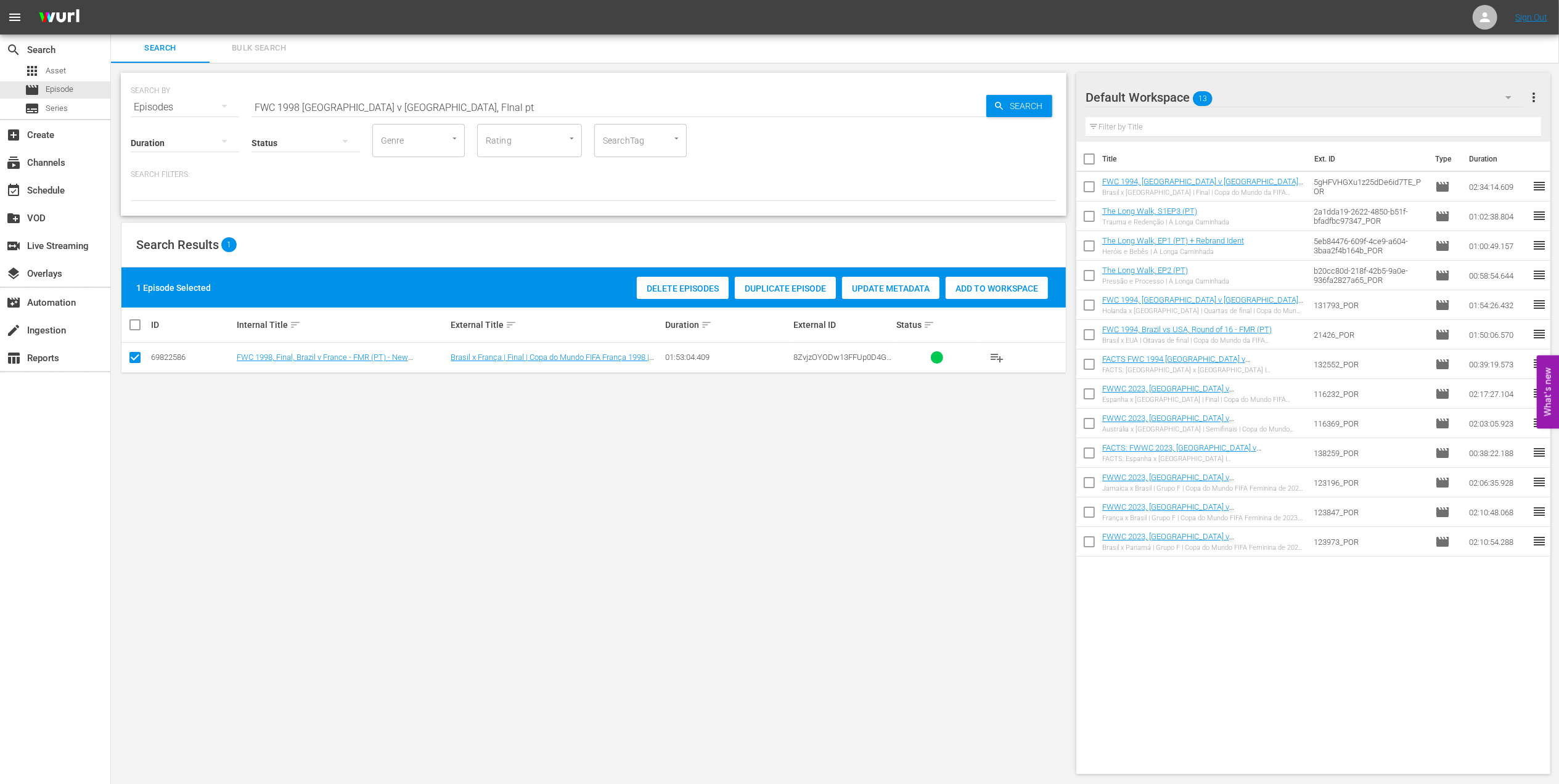
click at [977, 283] on span "Add to Workspace" at bounding box center [996, 288] width 102 height 10
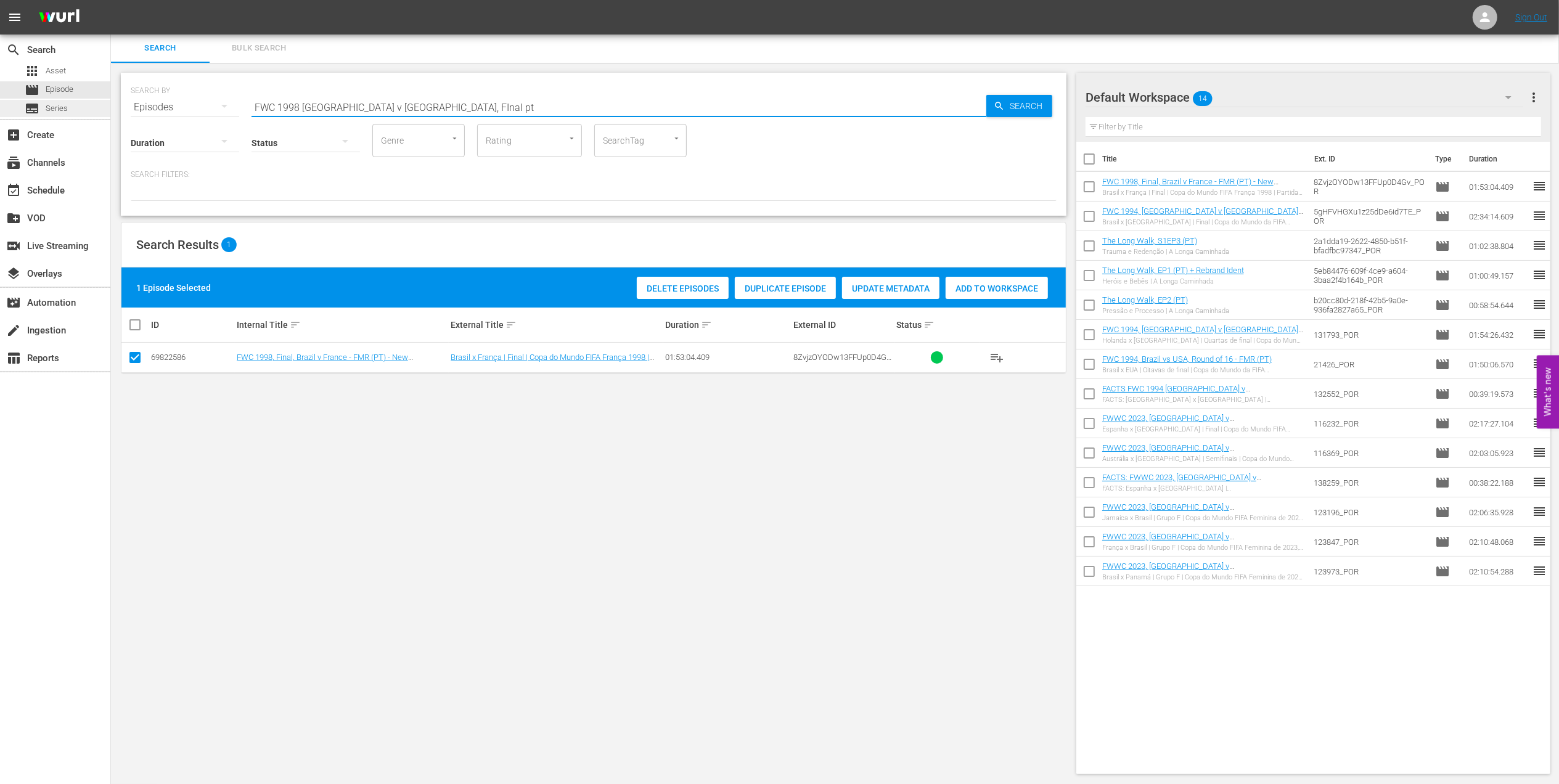
drag, startPoint x: 373, startPoint y: 106, endPoint x: 106, endPoint y: 106, distance: 267.0
paste input "World Champions: France 1998"
click at [445, 101] on input "World Champions: France 1998" at bounding box center [619, 107] width 735 height 30
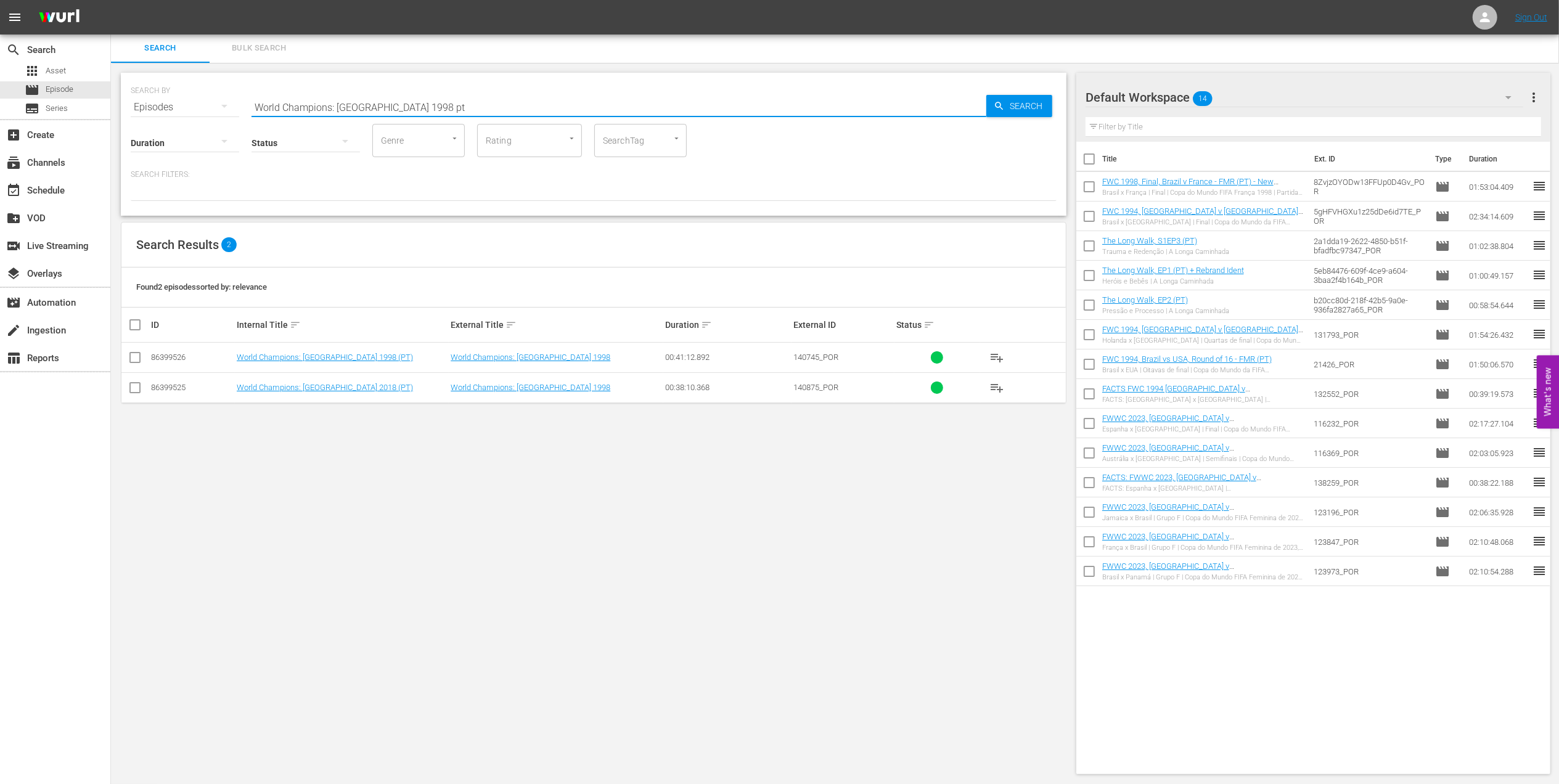
type input "World Champions: France 1998 pt"
click at [135, 358] on input "checkbox" at bounding box center [135, 359] width 15 height 15
checkbox input "true"
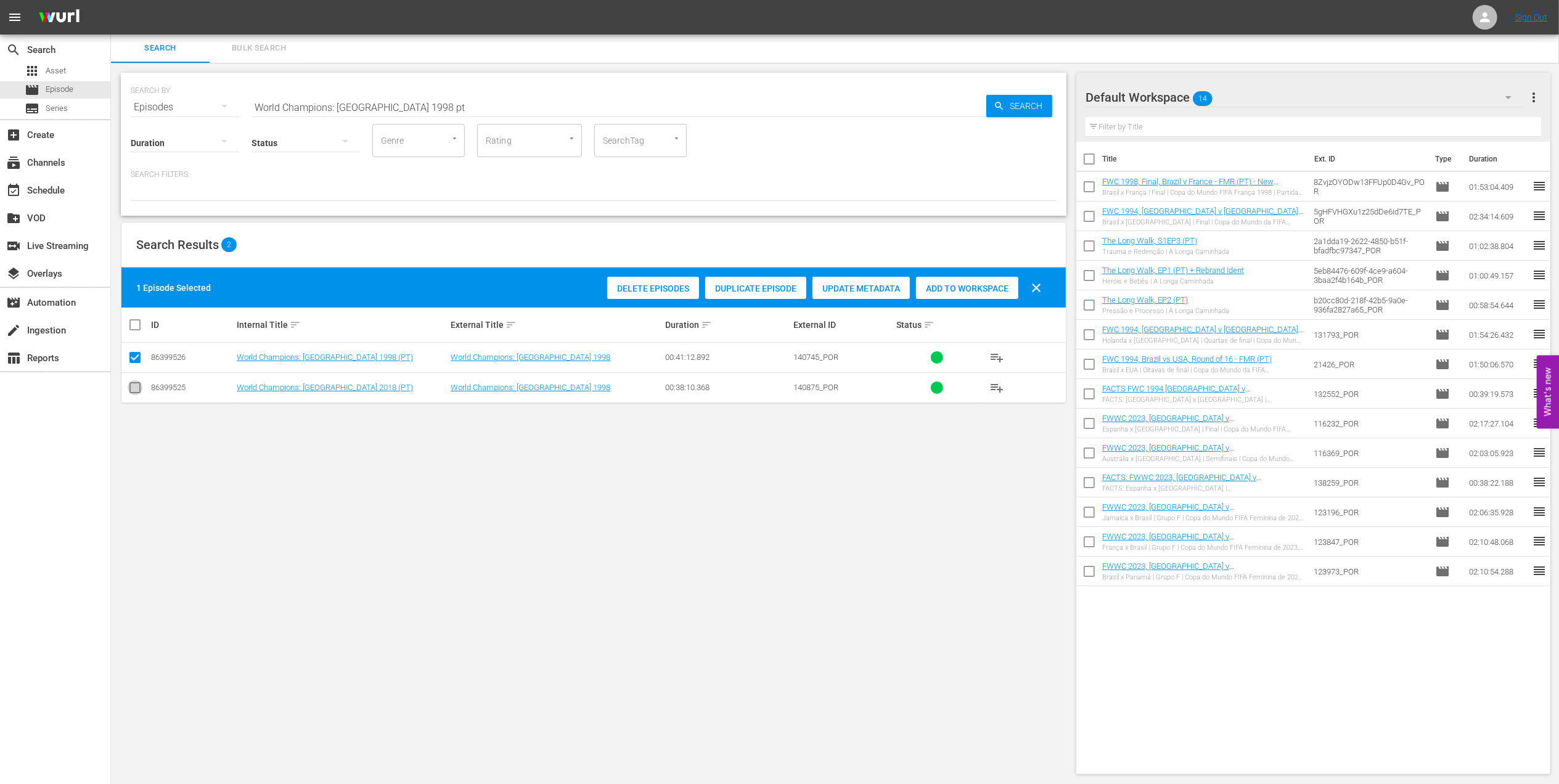
click at [134, 390] on input "checkbox" at bounding box center [135, 390] width 15 height 15
checkbox input "true"
click at [987, 287] on span "Add to Workspace" at bounding box center [996, 288] width 102 height 10
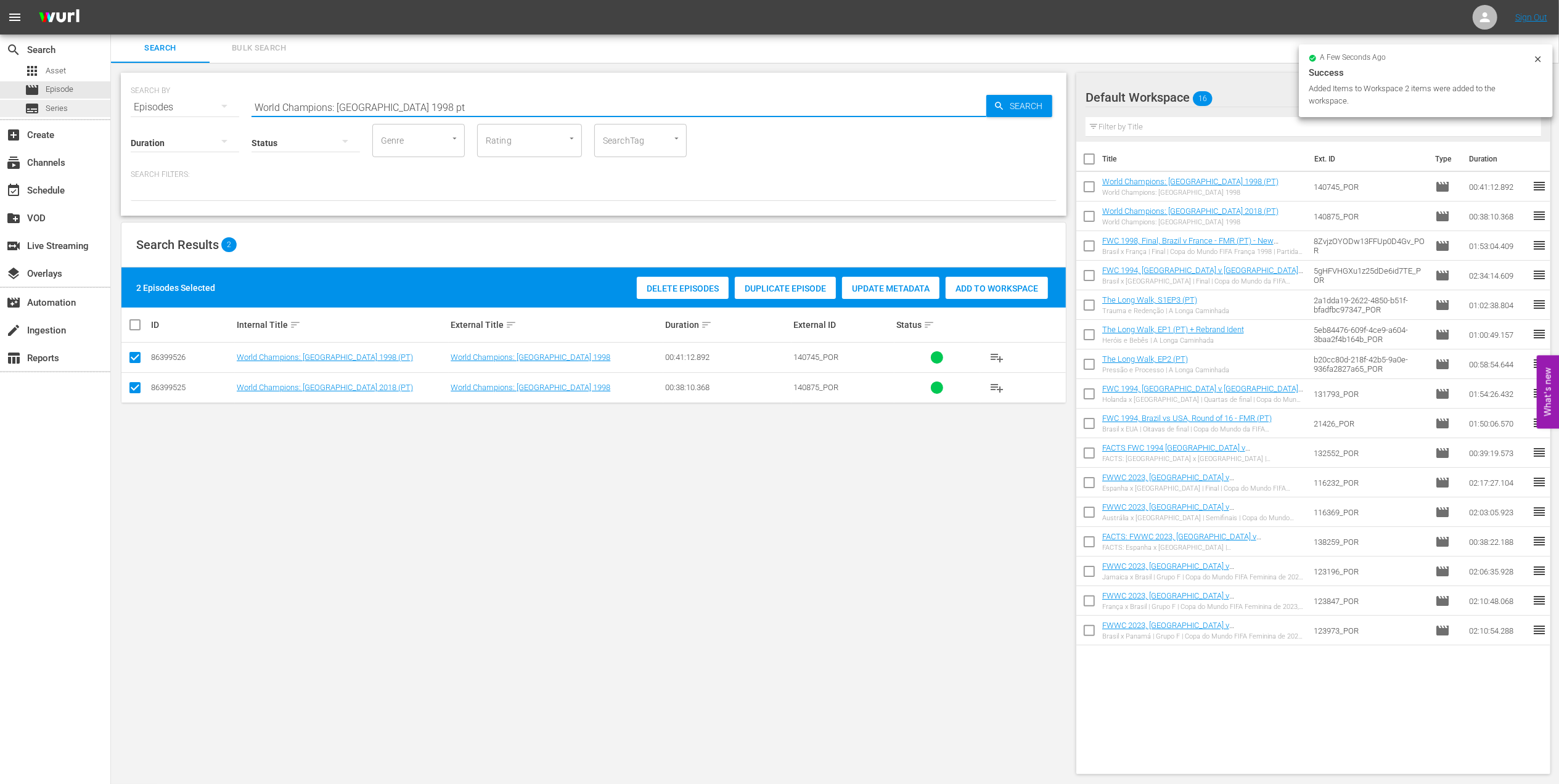
drag, startPoint x: 383, startPoint y: 107, endPoint x: 104, endPoint y: 106, distance: 279.0
paste input "2018 Official Film - Dreams"
click at [403, 100] on input "2018 Official Film - Dreams" at bounding box center [619, 107] width 735 height 30
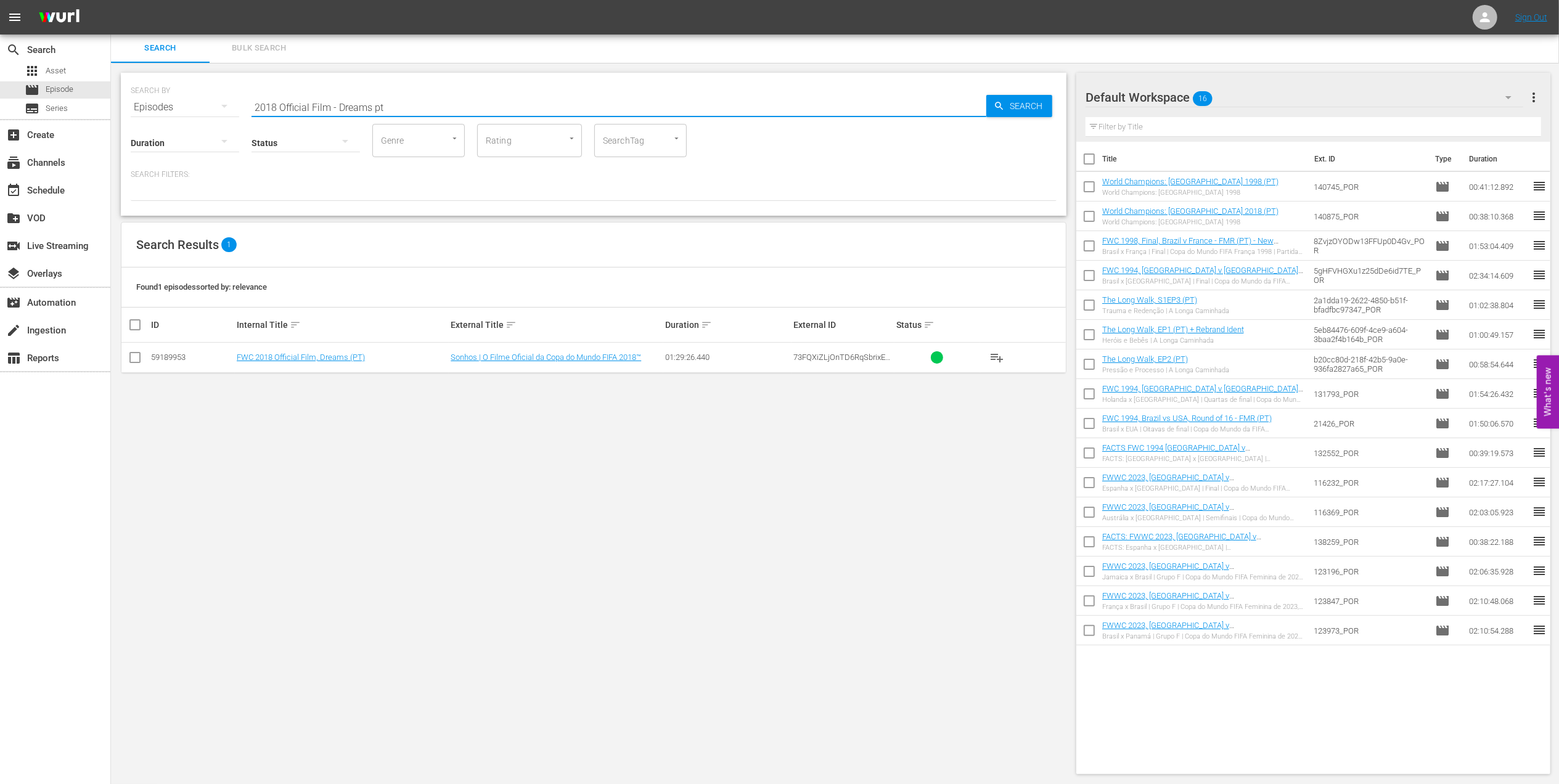
type input "2018 Official Film - Dreams pt"
click at [136, 358] on input "checkbox" at bounding box center [135, 359] width 15 height 15
checkbox input "true"
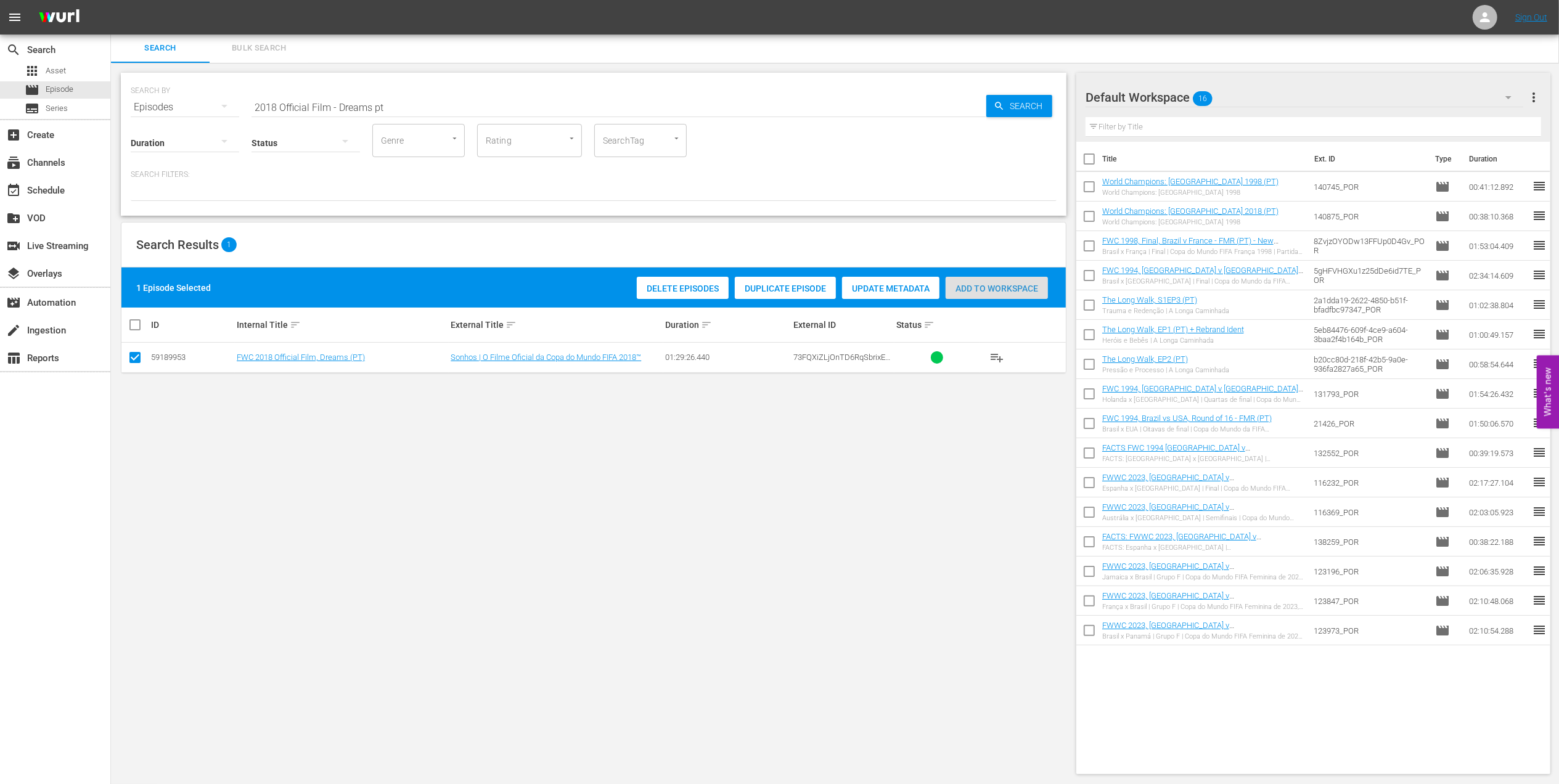
click at [958, 287] on span "Add to Workspace" at bounding box center [996, 288] width 102 height 10
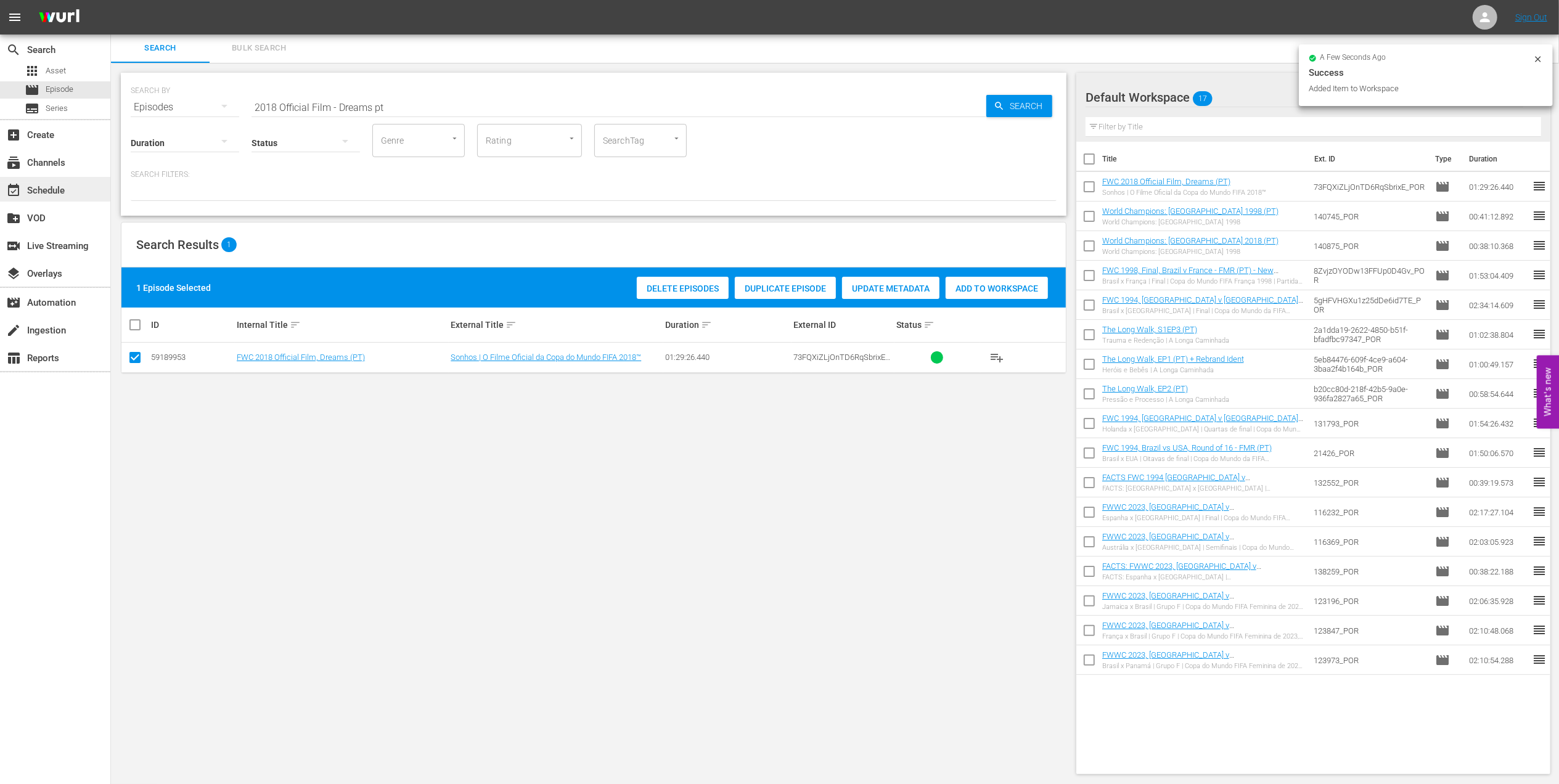
click at [48, 191] on div "event_available Schedule" at bounding box center [34, 188] width 69 height 11
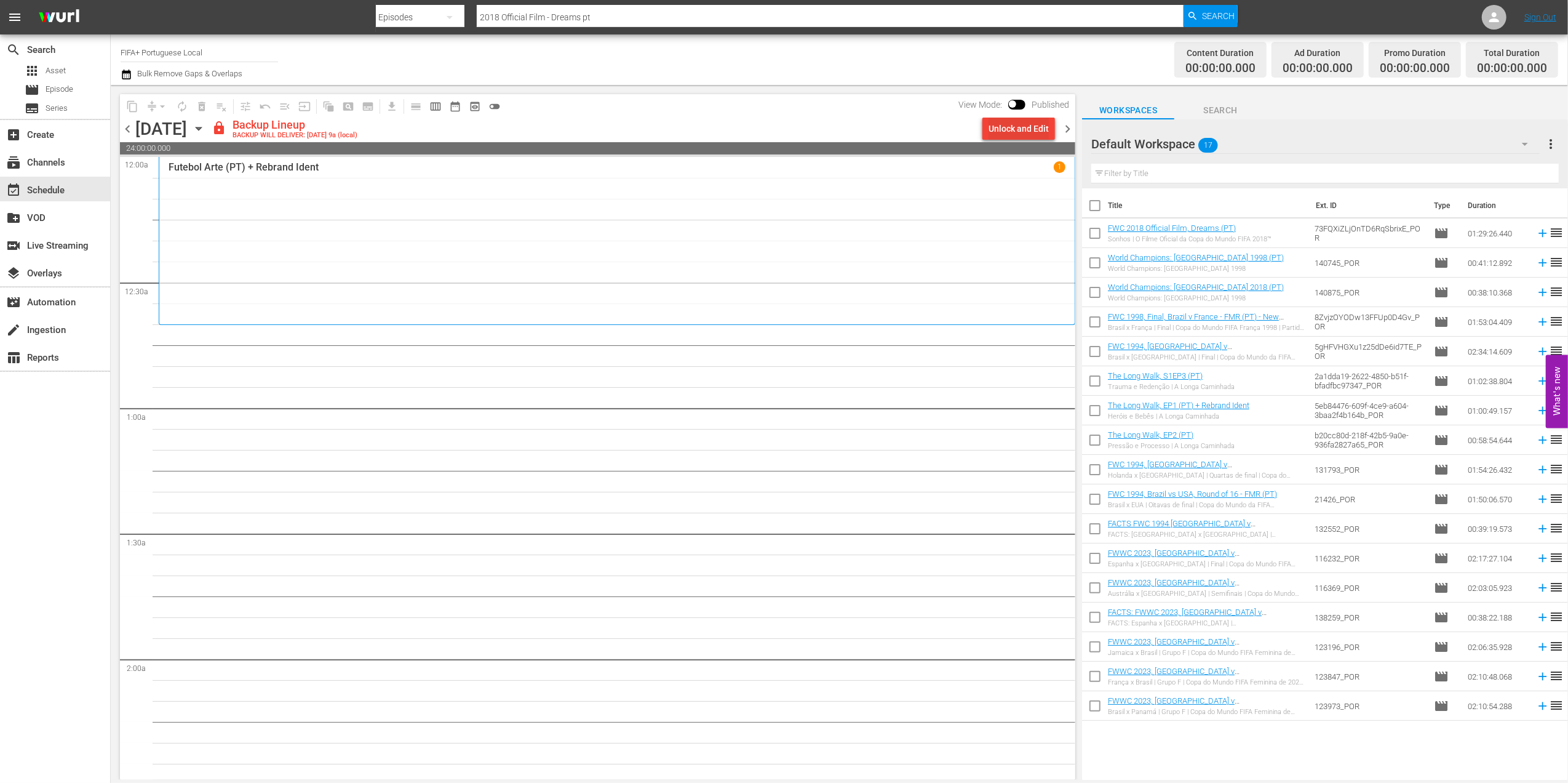
click at [1015, 124] on div "Unlock and Edit" at bounding box center [1019, 129] width 60 height 22
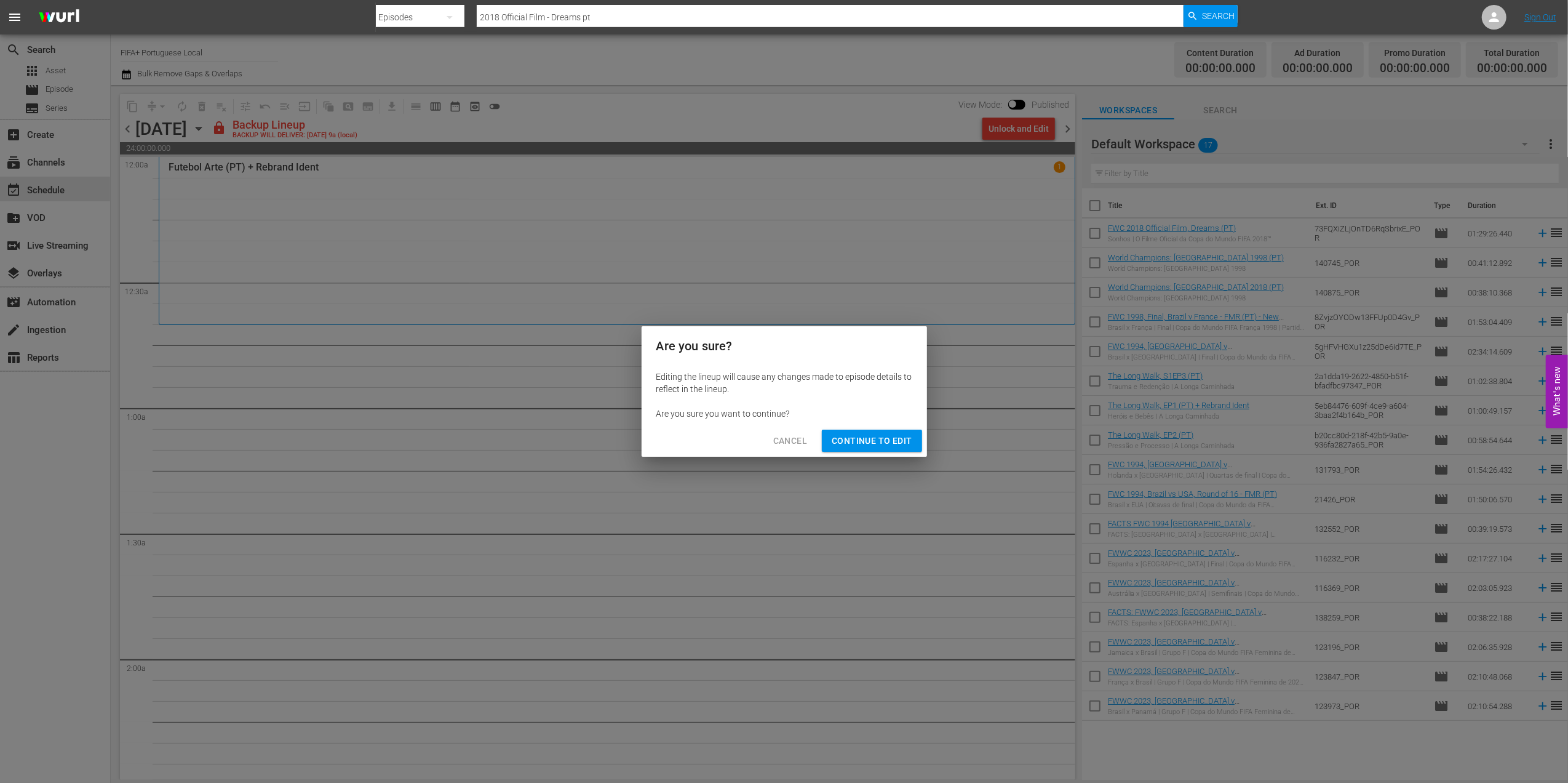
click at [872, 441] on span "Continue to Edit" at bounding box center [871, 441] width 80 height 15
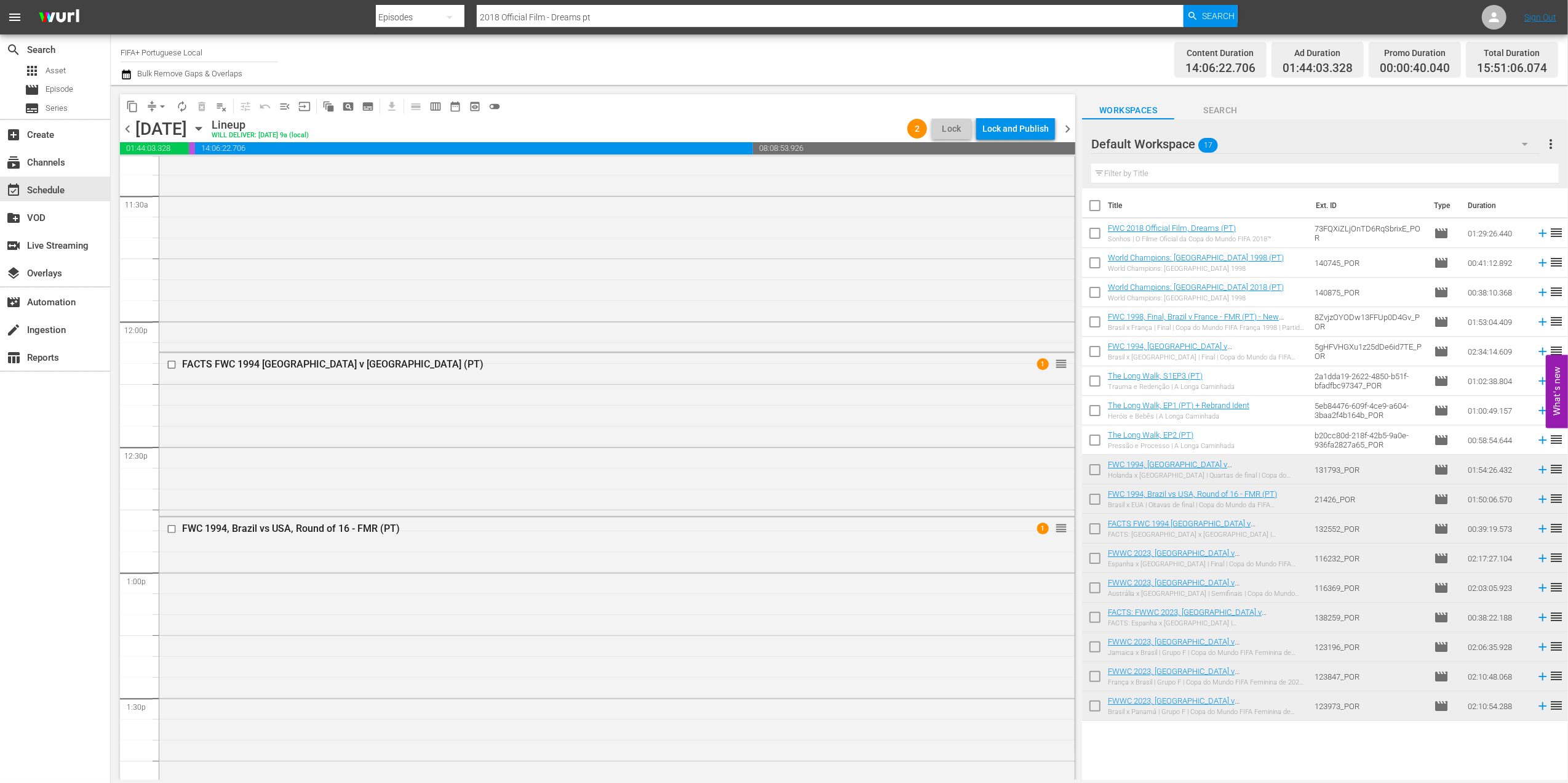
scroll to position [2864, 0]
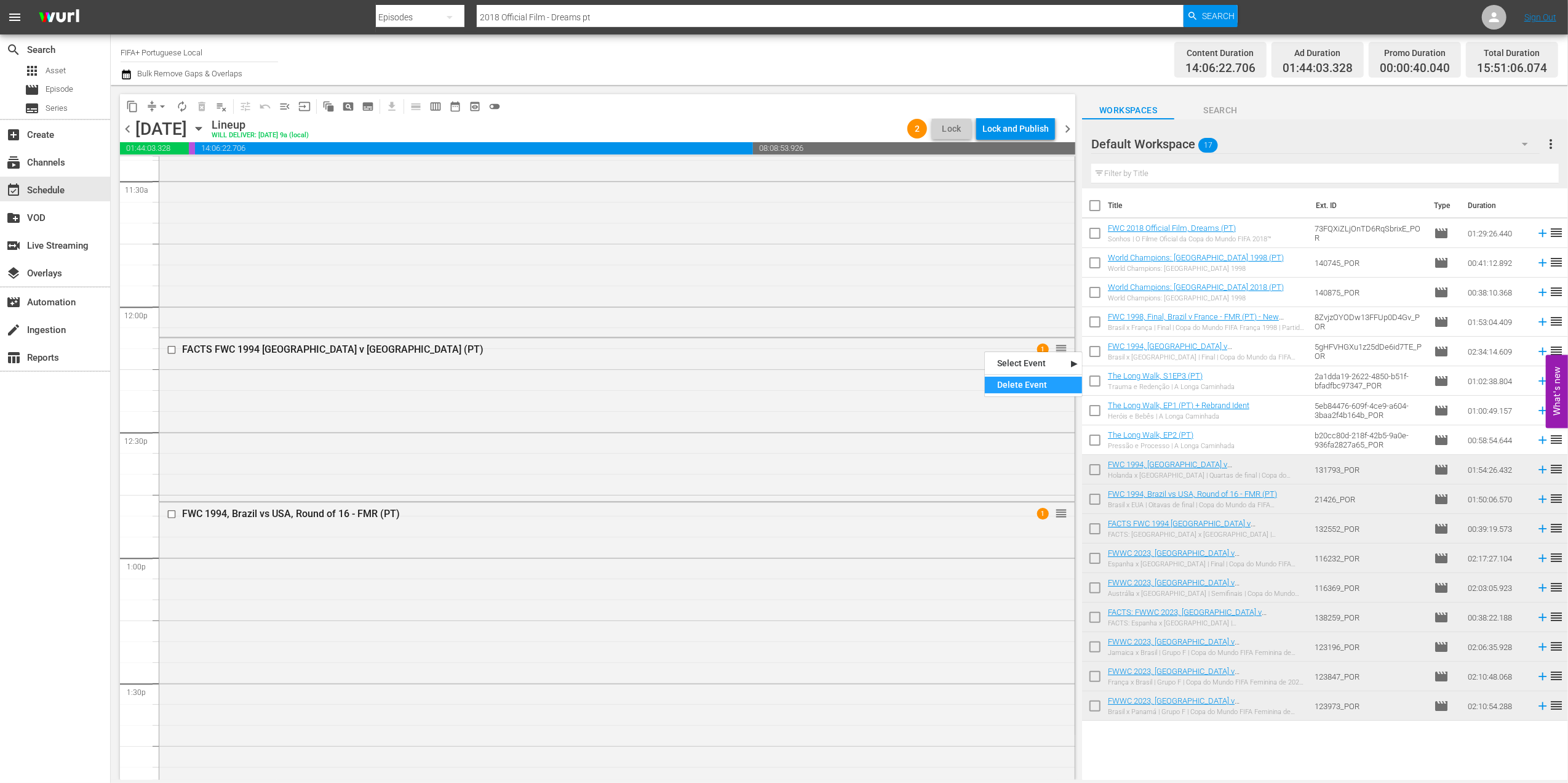
click at [1021, 380] on div "Delete Event" at bounding box center [1034, 385] width 97 height 17
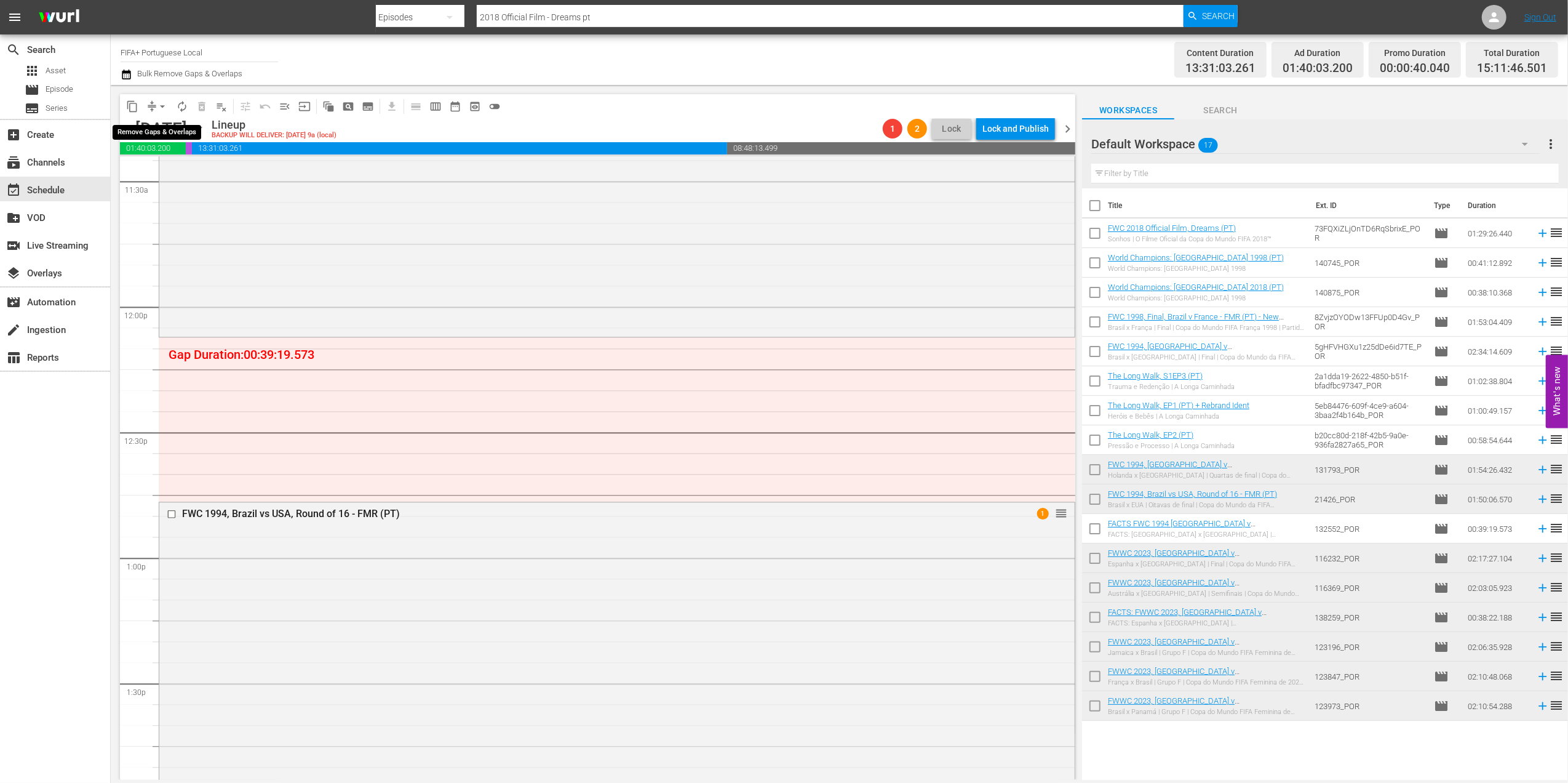
click at [163, 105] on span "arrow_drop_down" at bounding box center [162, 106] width 12 height 12
click at [207, 169] on li "Align to End of Previous Day" at bounding box center [163, 172] width 129 height 21
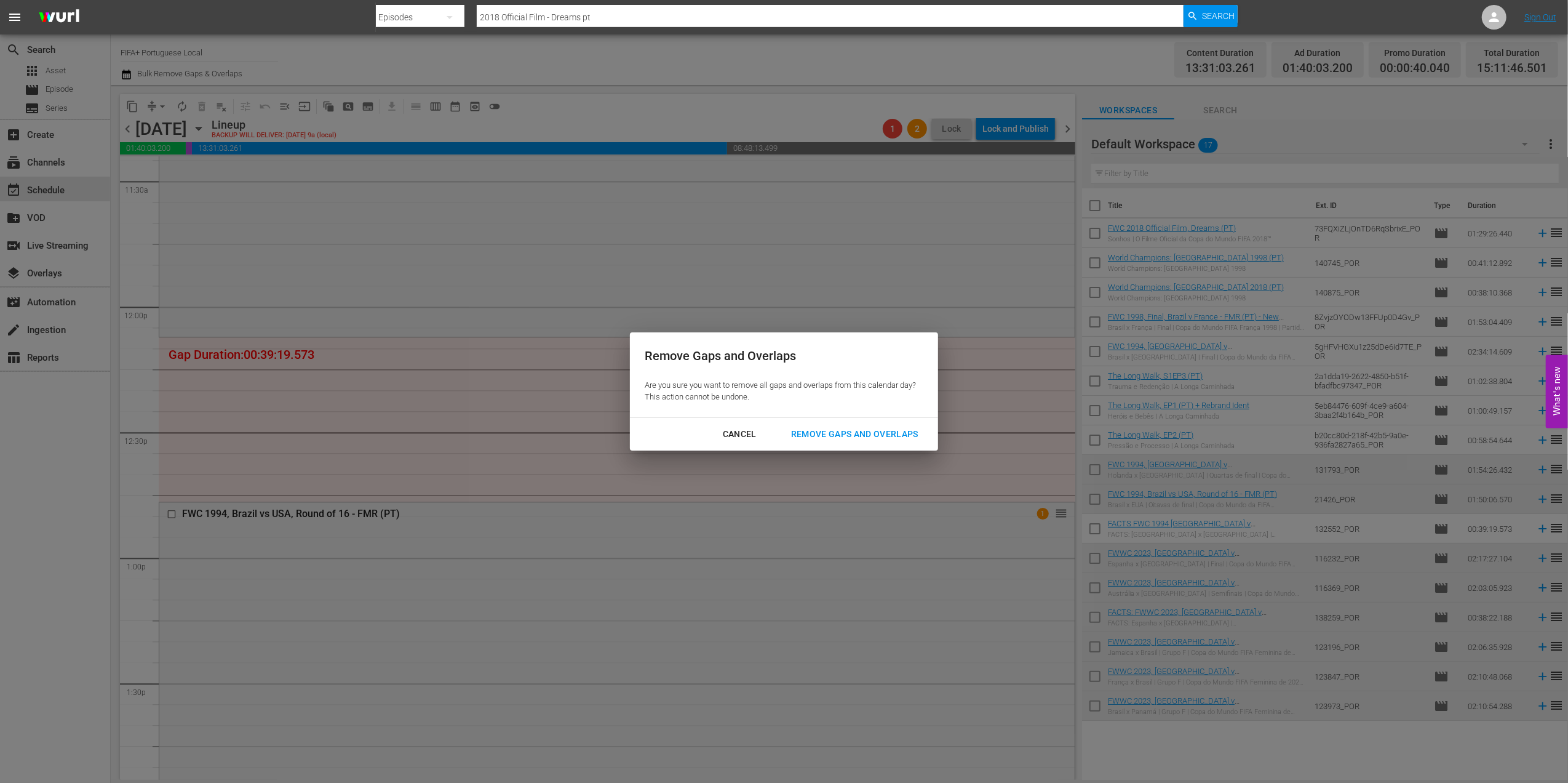
click at [864, 433] on div "Remove Gaps and Overlaps" at bounding box center [855, 434] width 147 height 15
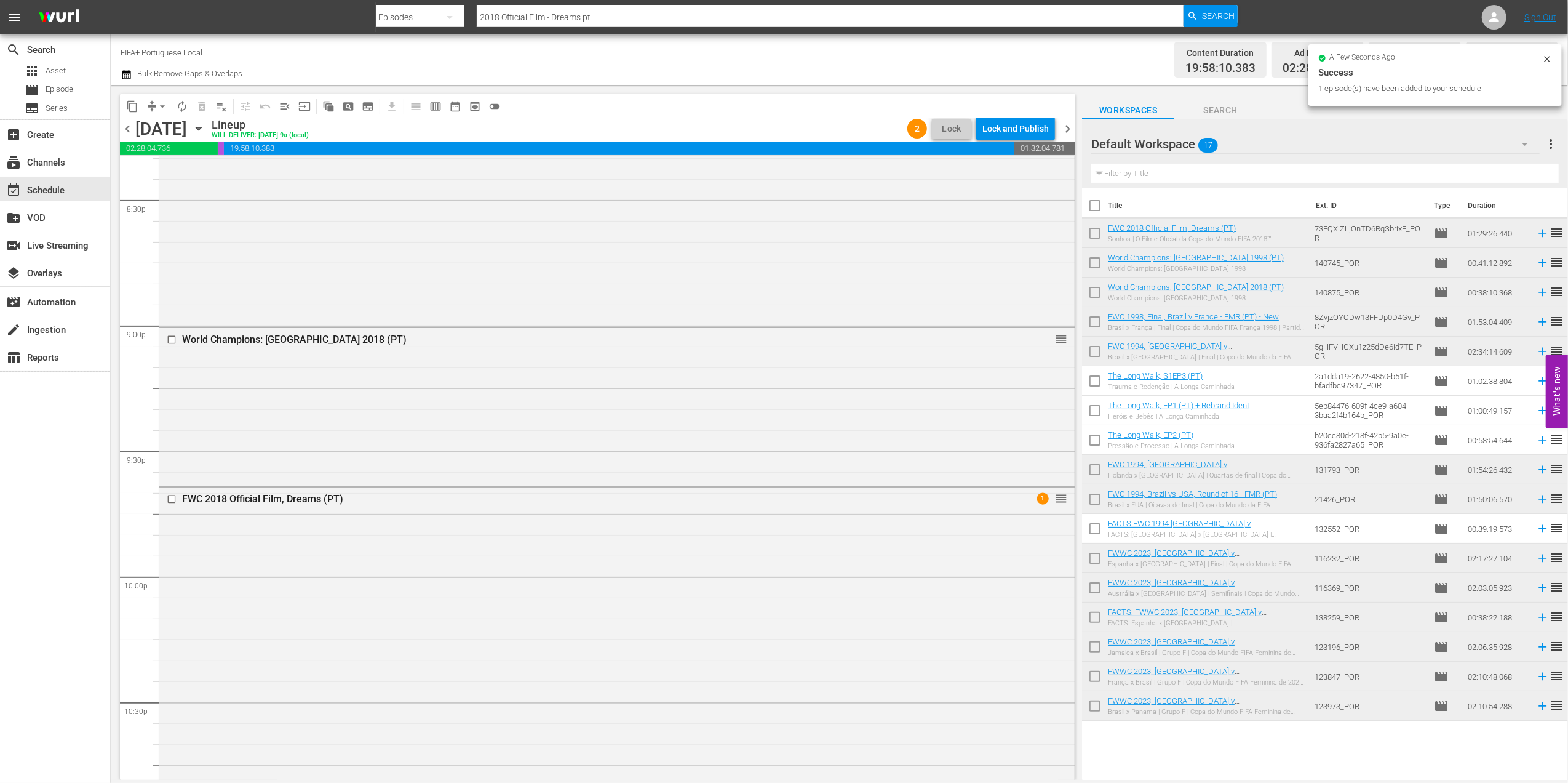
scroll to position [5404, 0]
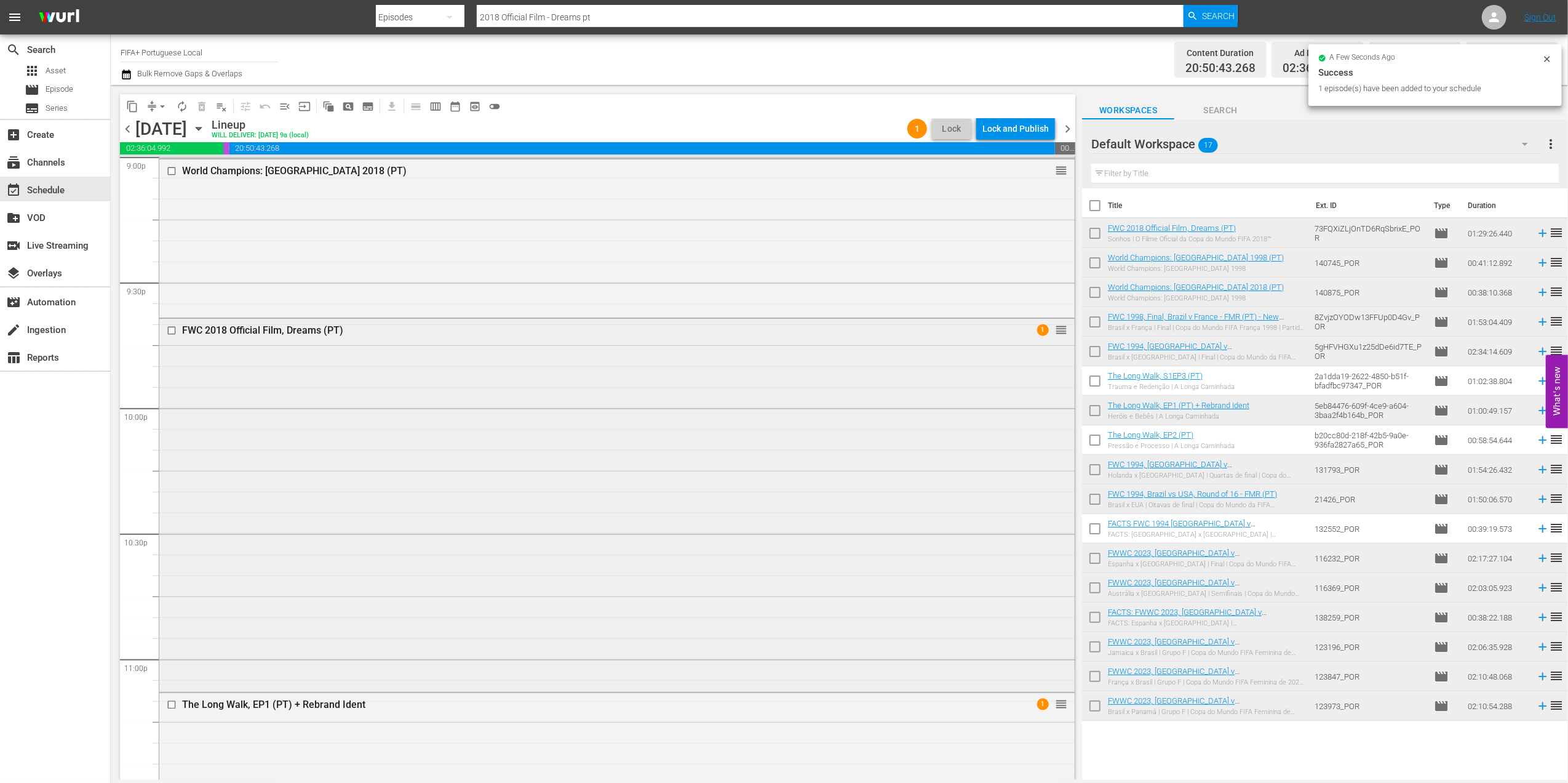
scroll to position [5246, 0]
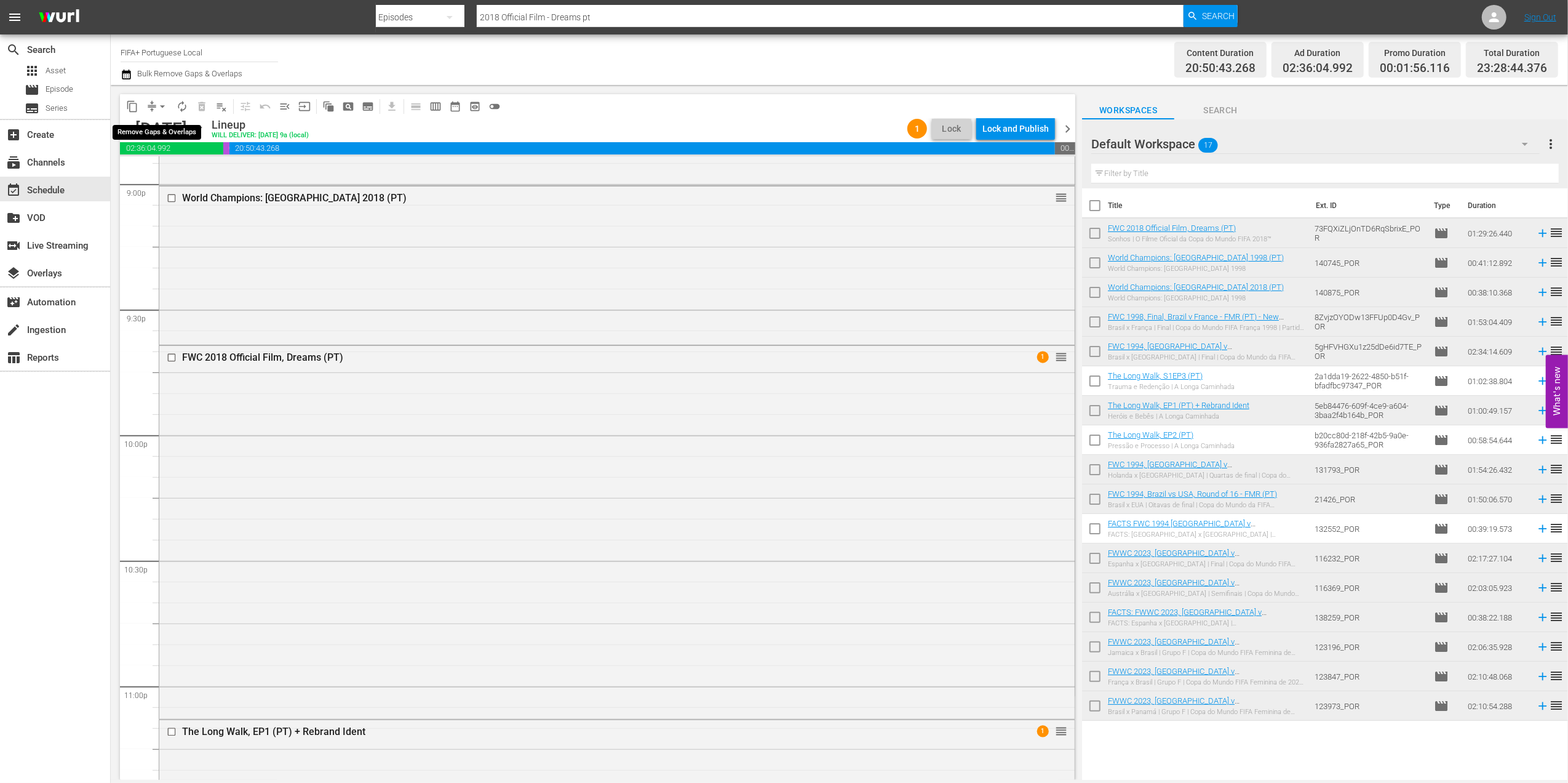
click at [165, 105] on span "arrow_drop_down" at bounding box center [162, 106] width 12 height 12
click at [284, 106] on span "menu_open" at bounding box center [284, 106] width 12 height 12
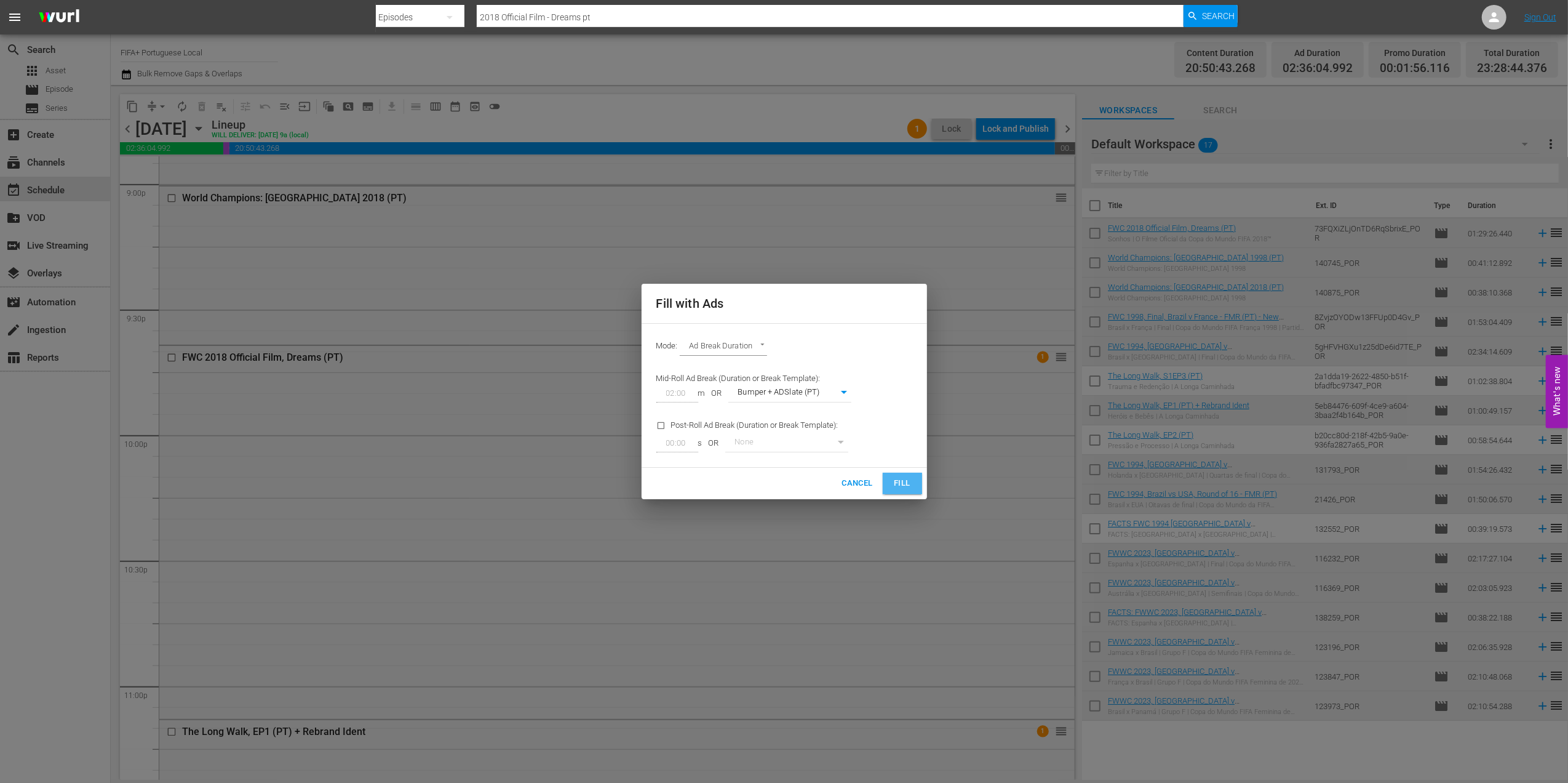
click at [899, 481] on span "Fill" at bounding box center [902, 483] width 20 height 14
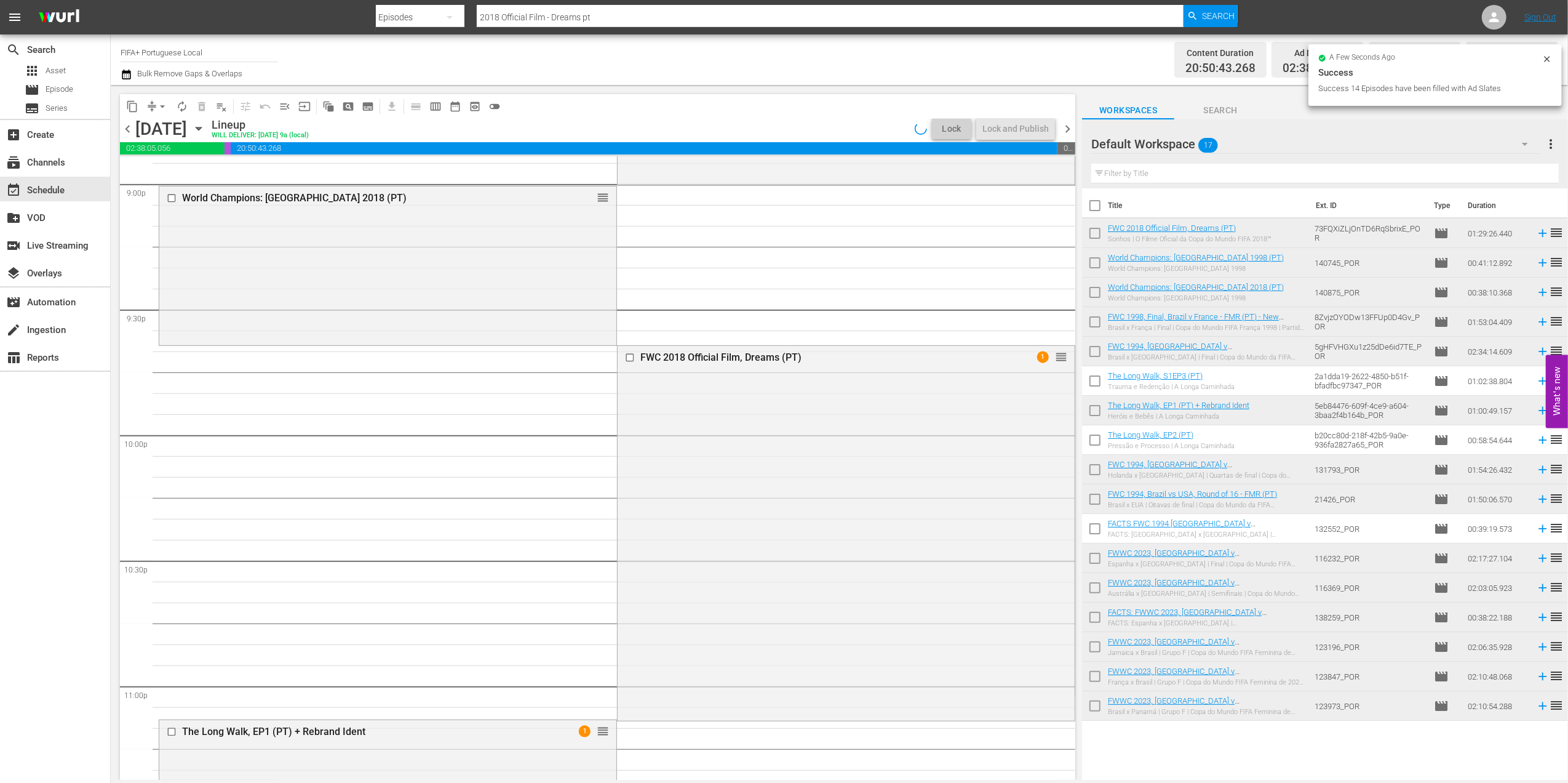
scroll to position [5225, 0]
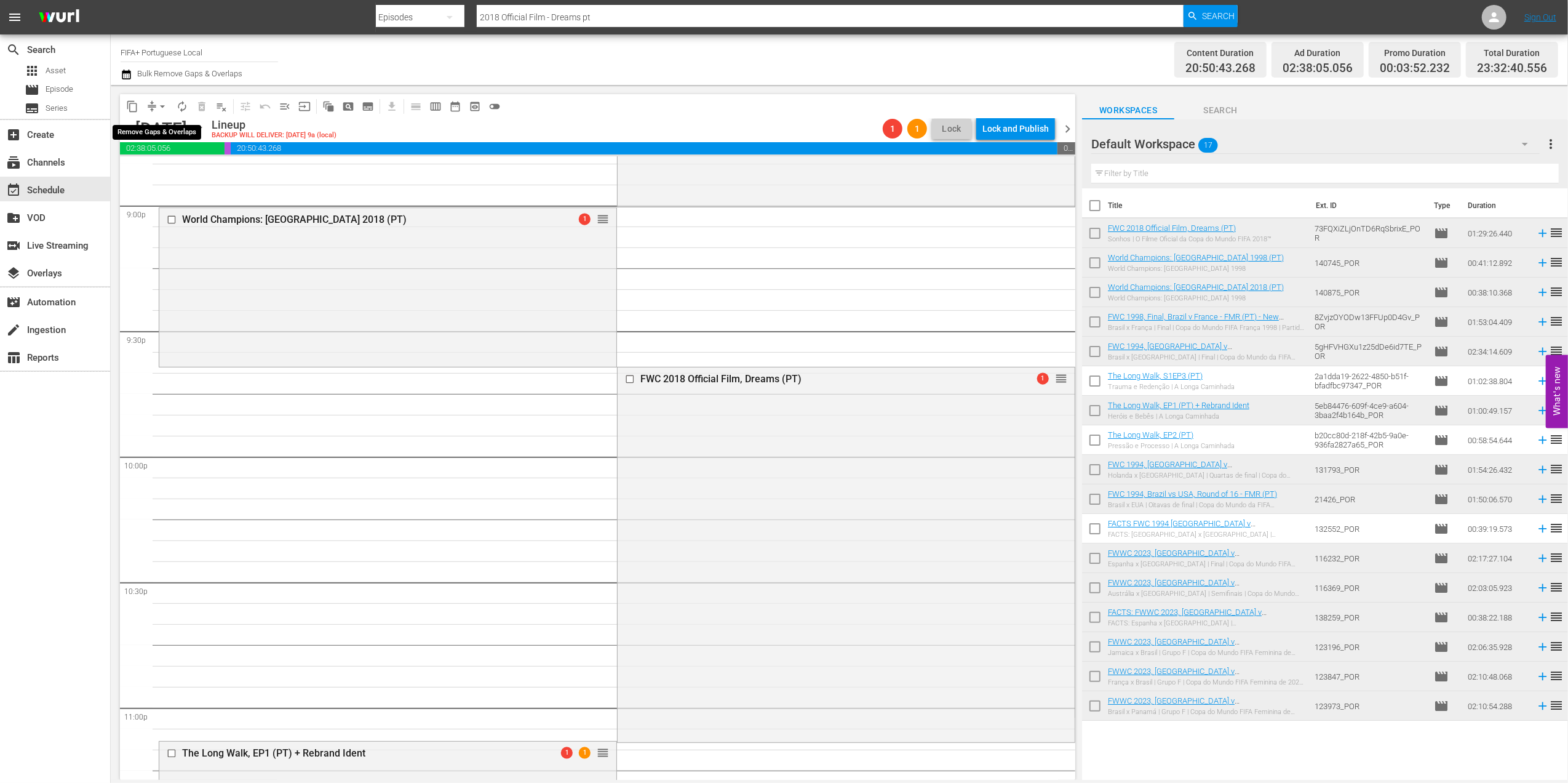
click at [160, 105] on span "arrow_drop_down" at bounding box center [162, 106] width 12 height 12
click at [170, 169] on li "Align to End of Previous Day" at bounding box center [163, 172] width 129 height 21
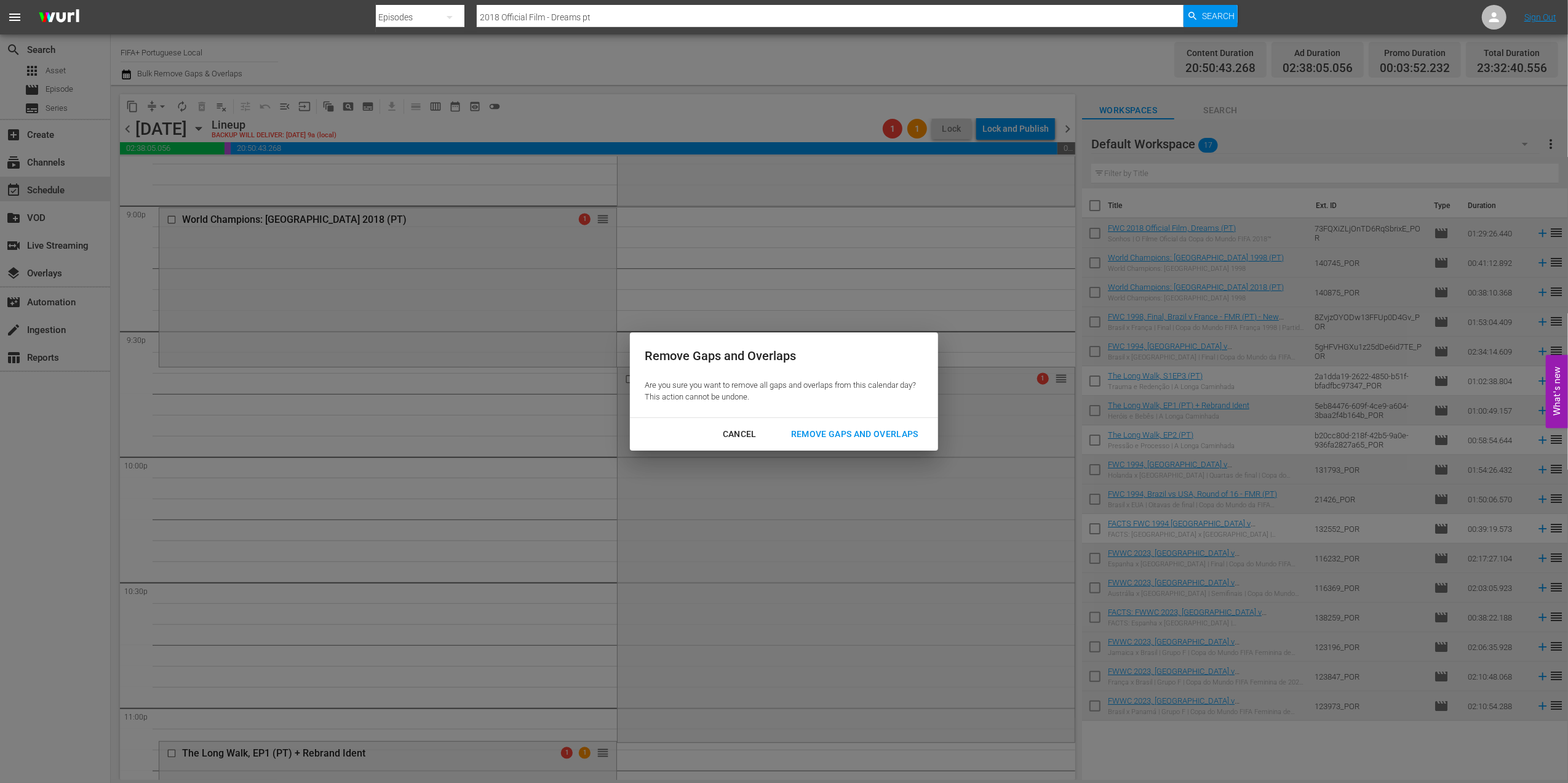
click at [873, 425] on button "Remove Gaps and Overlaps" at bounding box center [855, 434] width 157 height 23
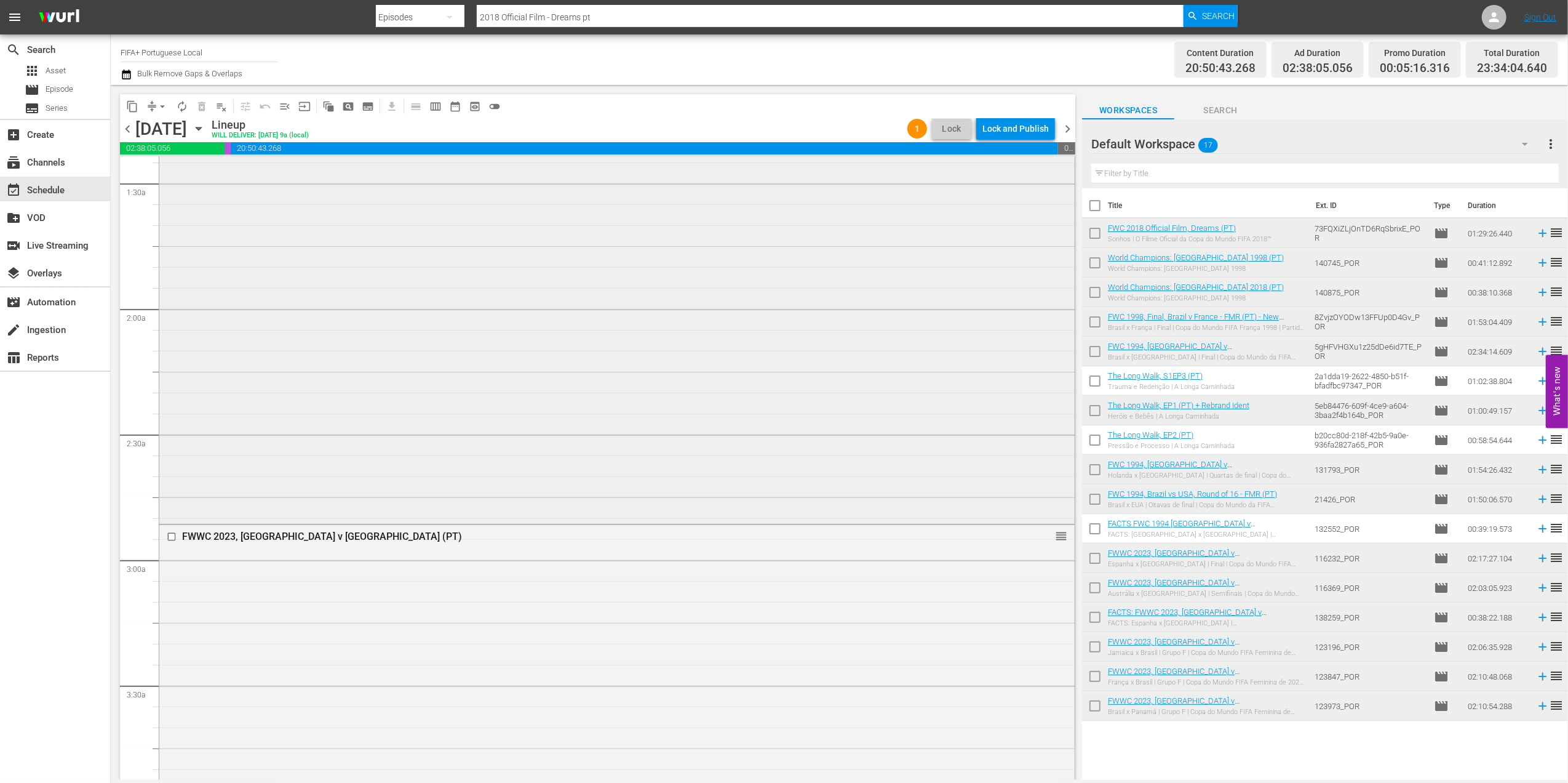
scroll to position [0, 0]
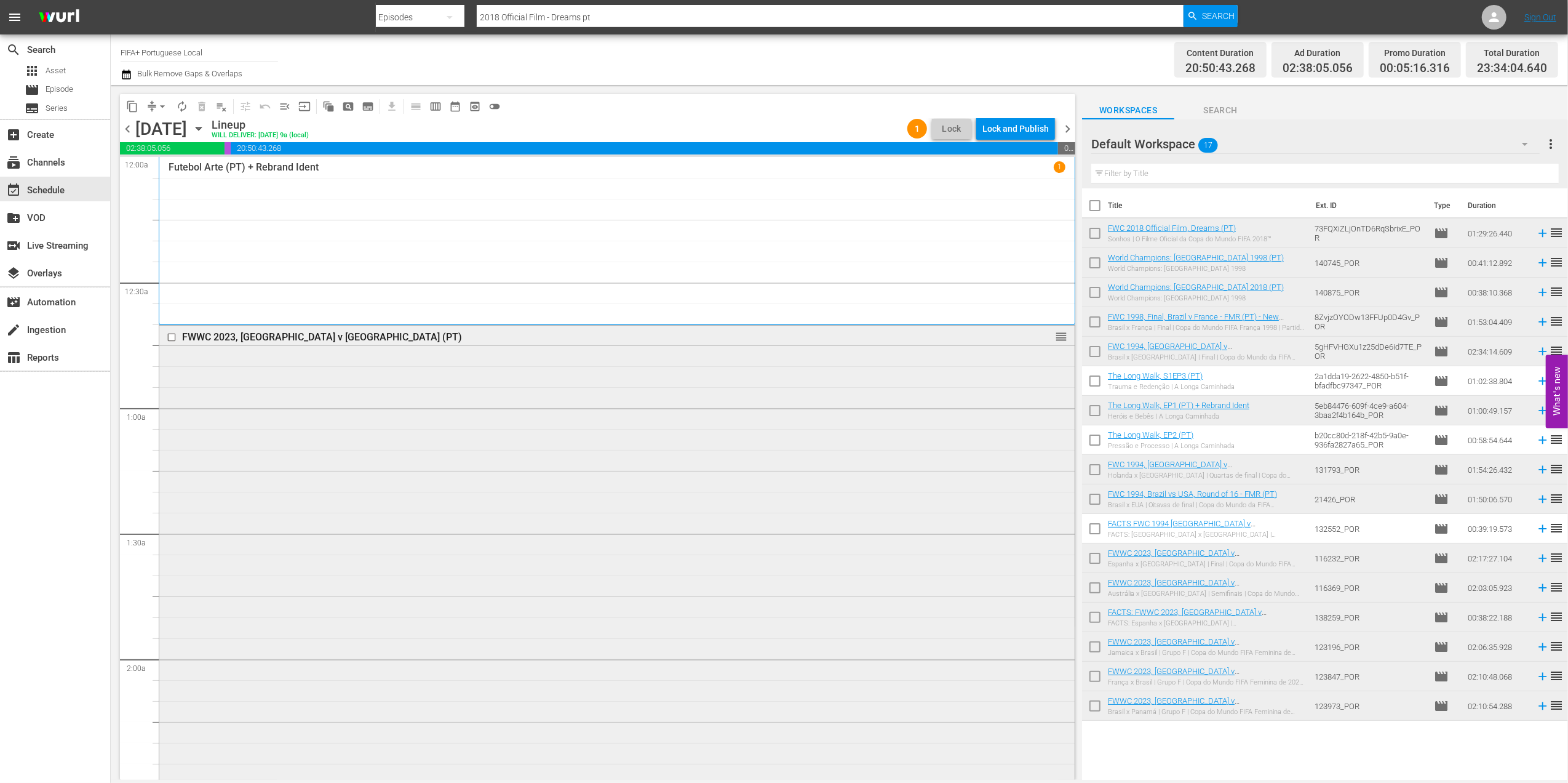
click at [296, 336] on div "FWWC 2023, [GEOGRAPHIC_DATA] v [GEOGRAPHIC_DATA] (PT)" at bounding box center [593, 337] width 823 height 12
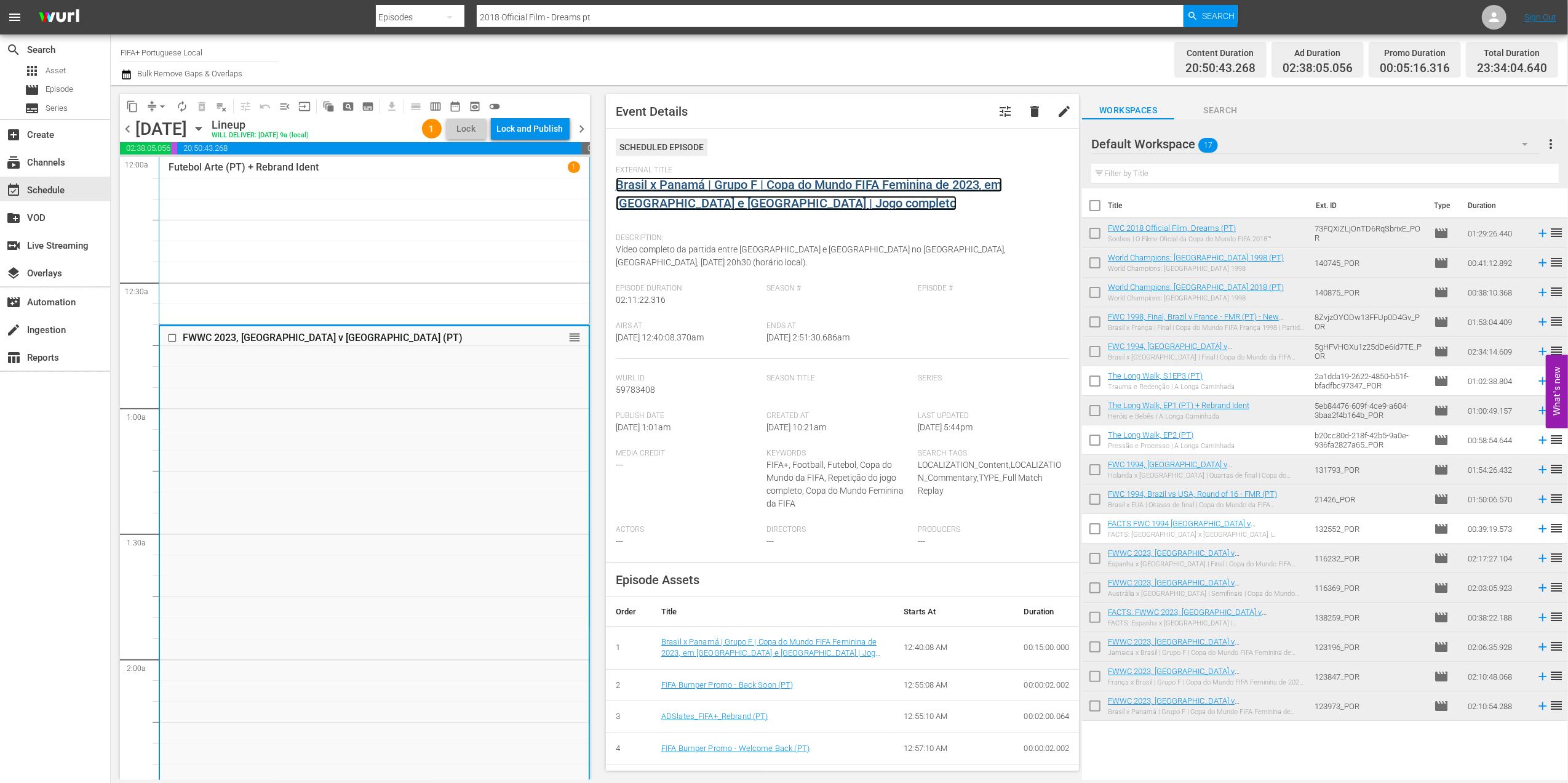
click at [716, 199] on link "Brasil x Panamá | Grupo F | Copa do Mundo FIFA Feminina de 2023, em [GEOGRAPHIC…" at bounding box center [809, 194] width 387 height 33
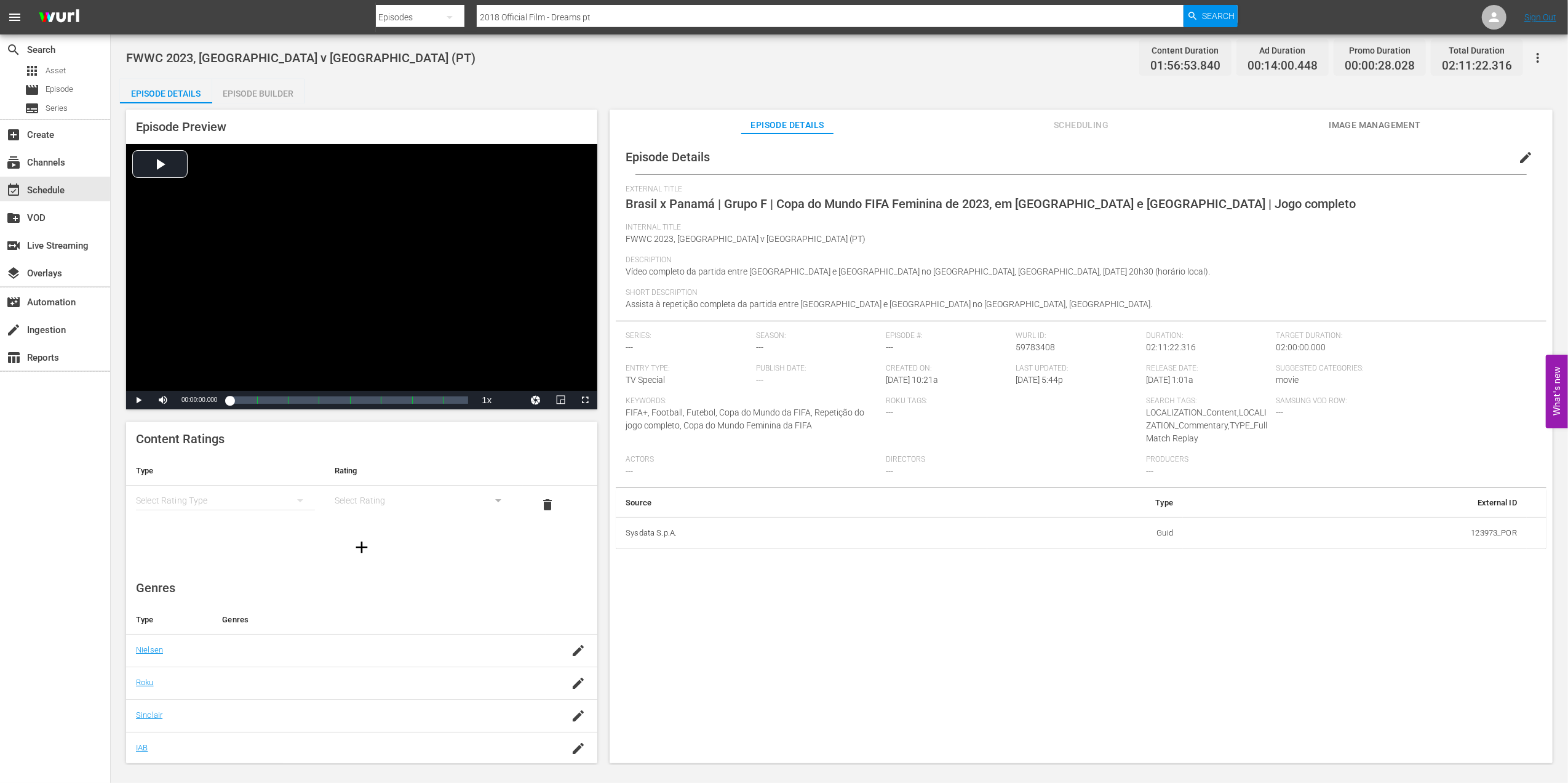
click at [255, 90] on div "Episode Builder" at bounding box center [258, 93] width 92 height 30
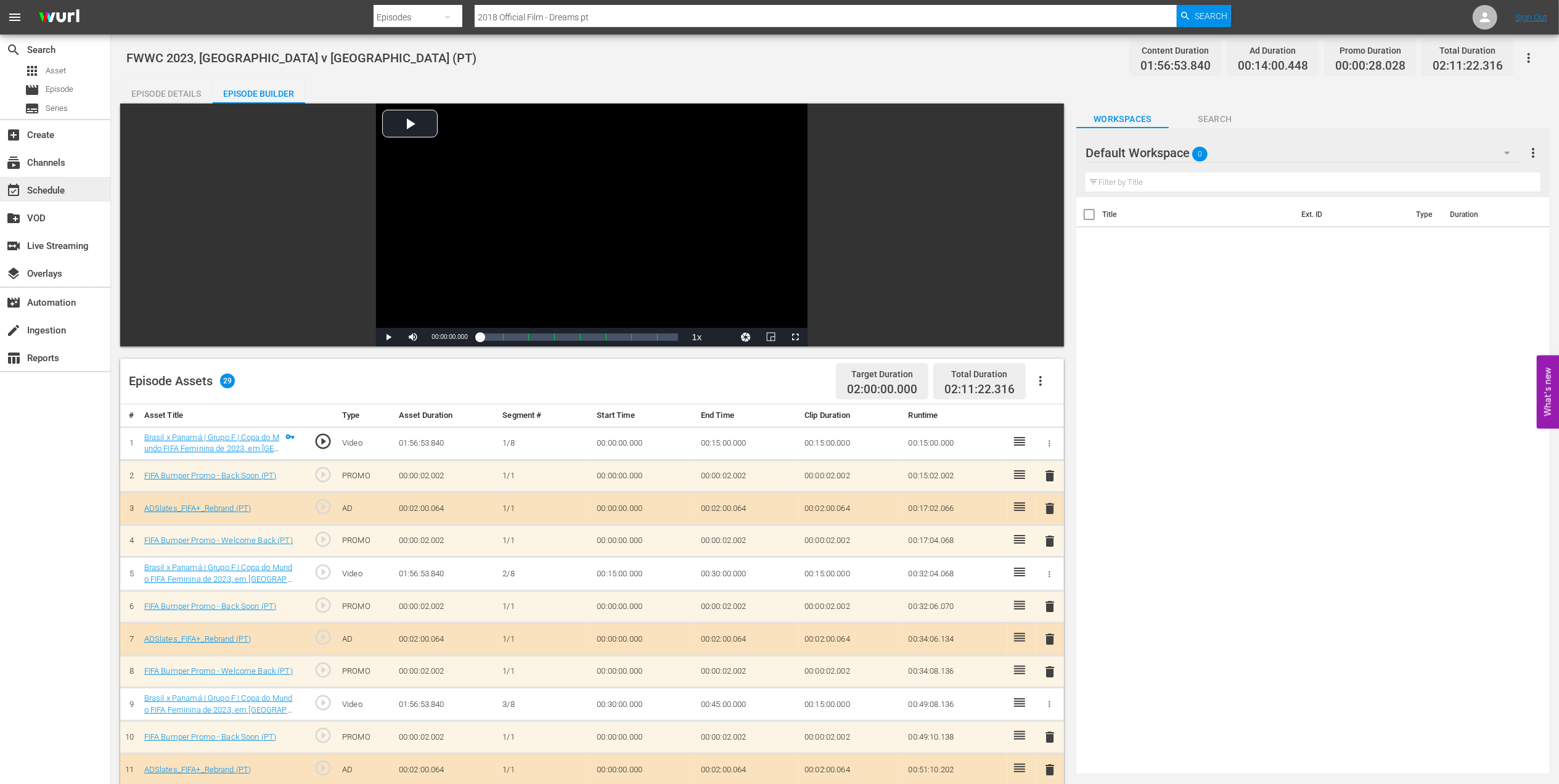
click at [66, 183] on div "event_available Schedule" at bounding box center [34, 188] width 69 height 11
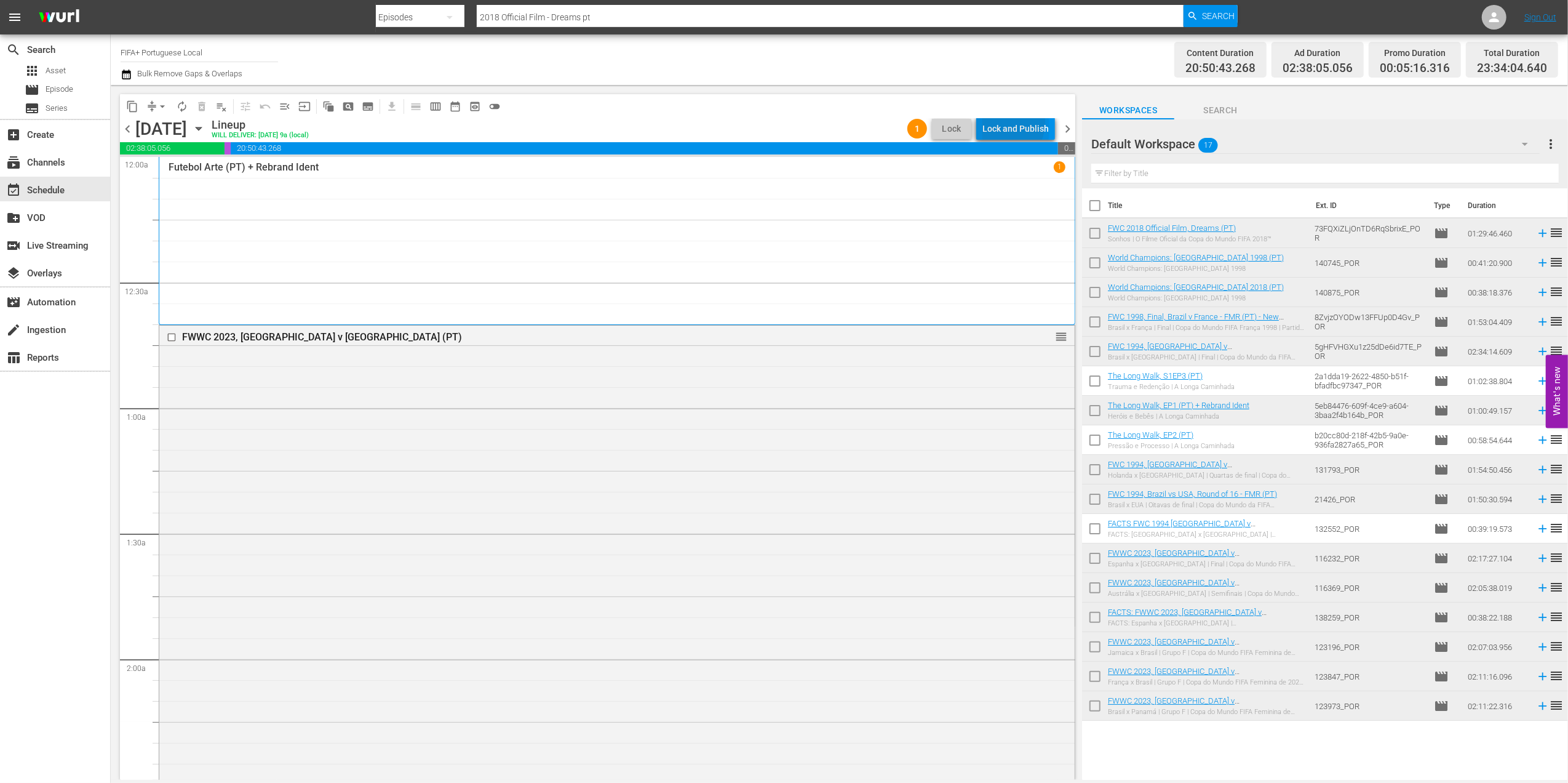
click at [1002, 123] on div "Lock and Publish" at bounding box center [1016, 129] width 66 height 22
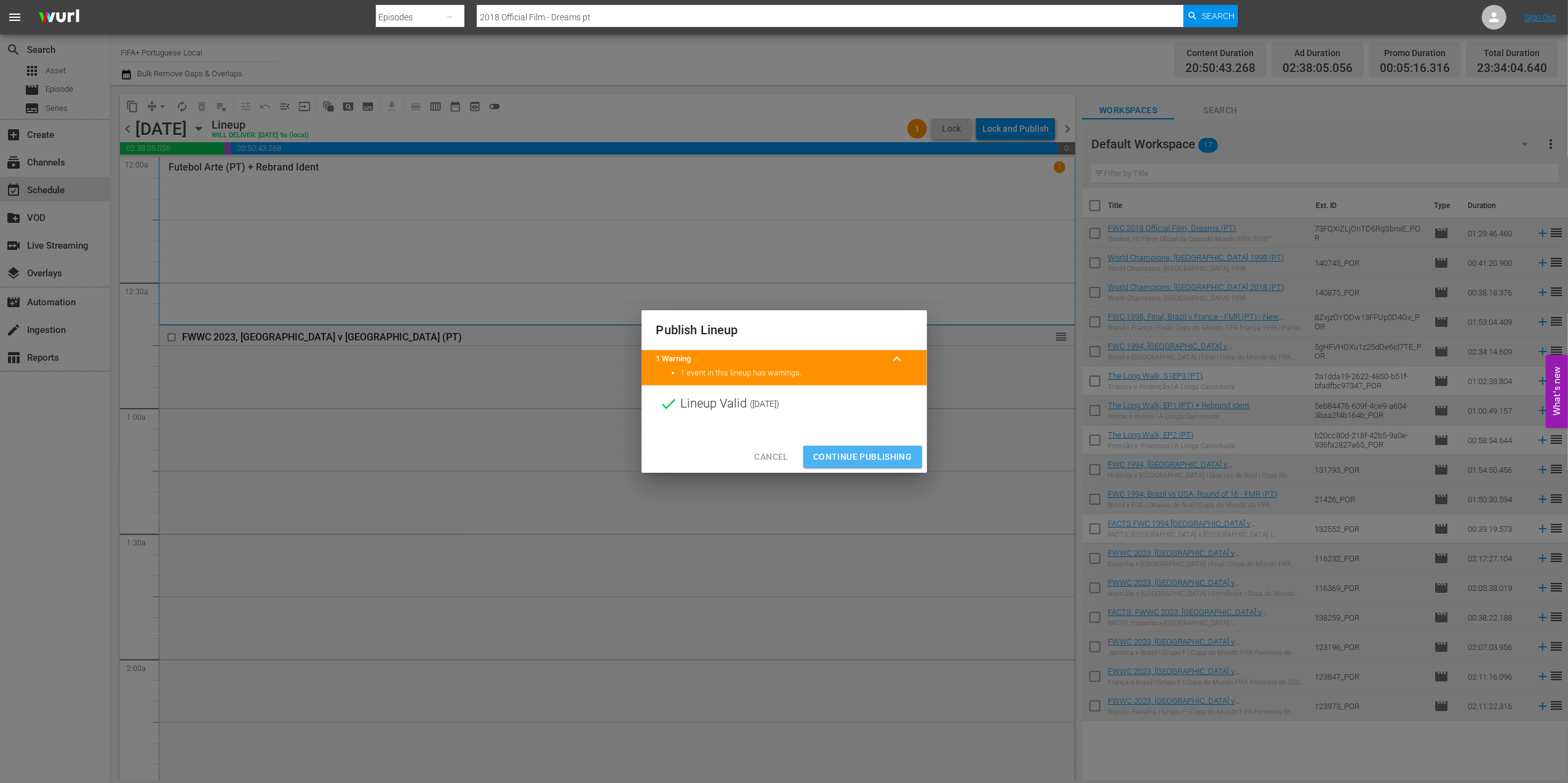
click at [857, 452] on span "Continue Publishing" at bounding box center [863, 457] width 99 height 15
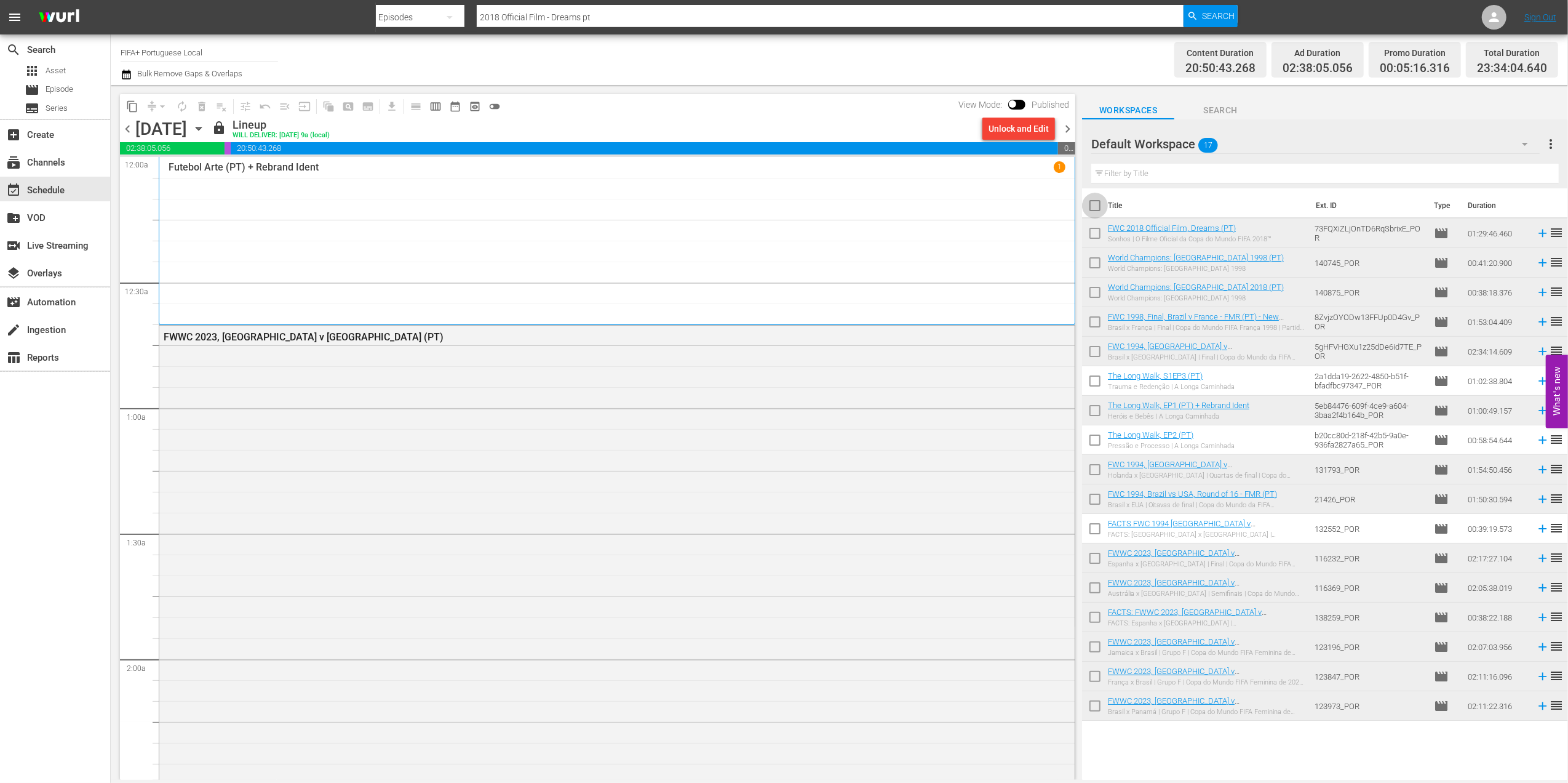
click at [1100, 208] on input "checkbox" at bounding box center [1095, 208] width 26 height 26
checkbox input "true"
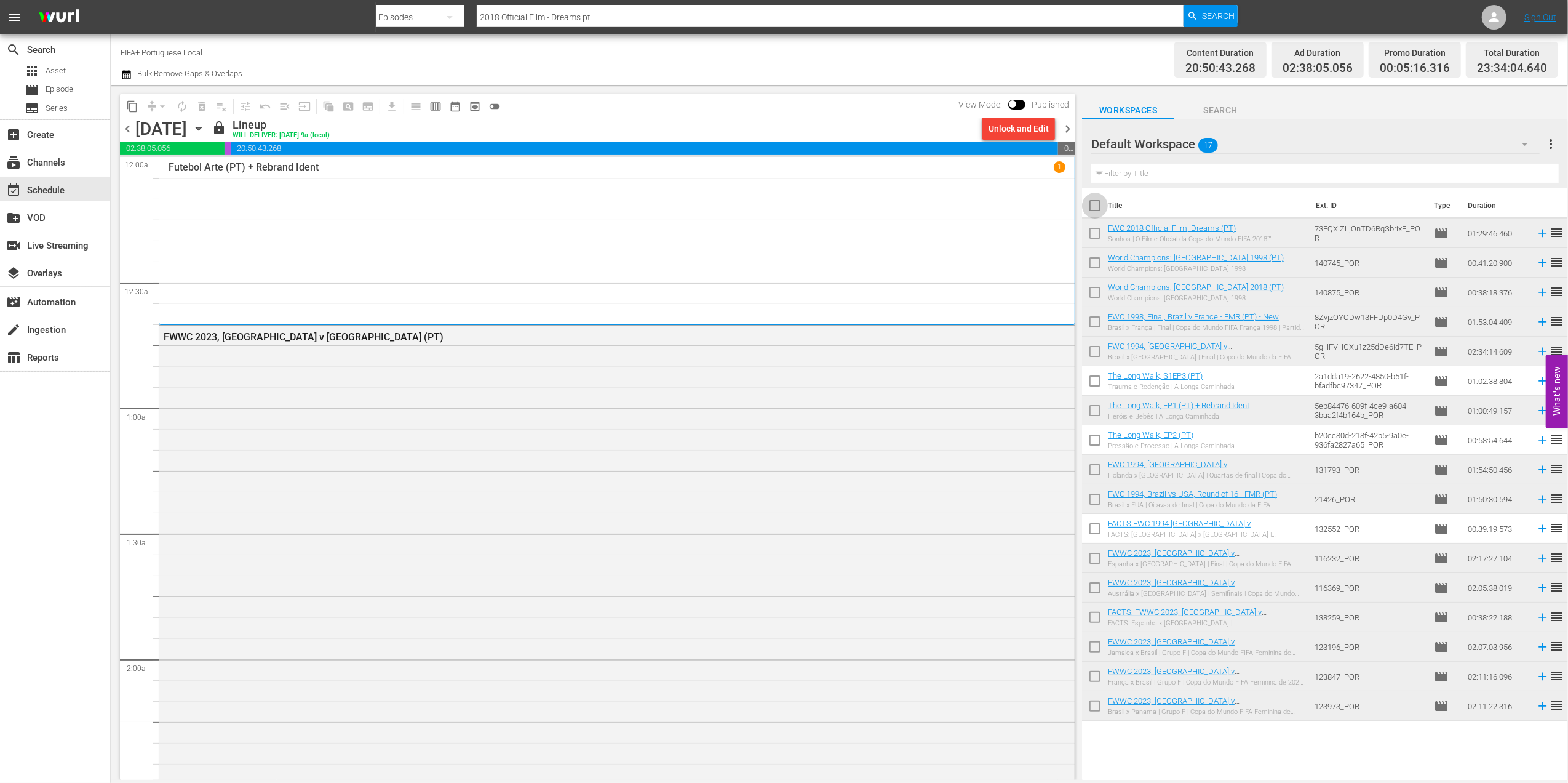
checkbox input "true"
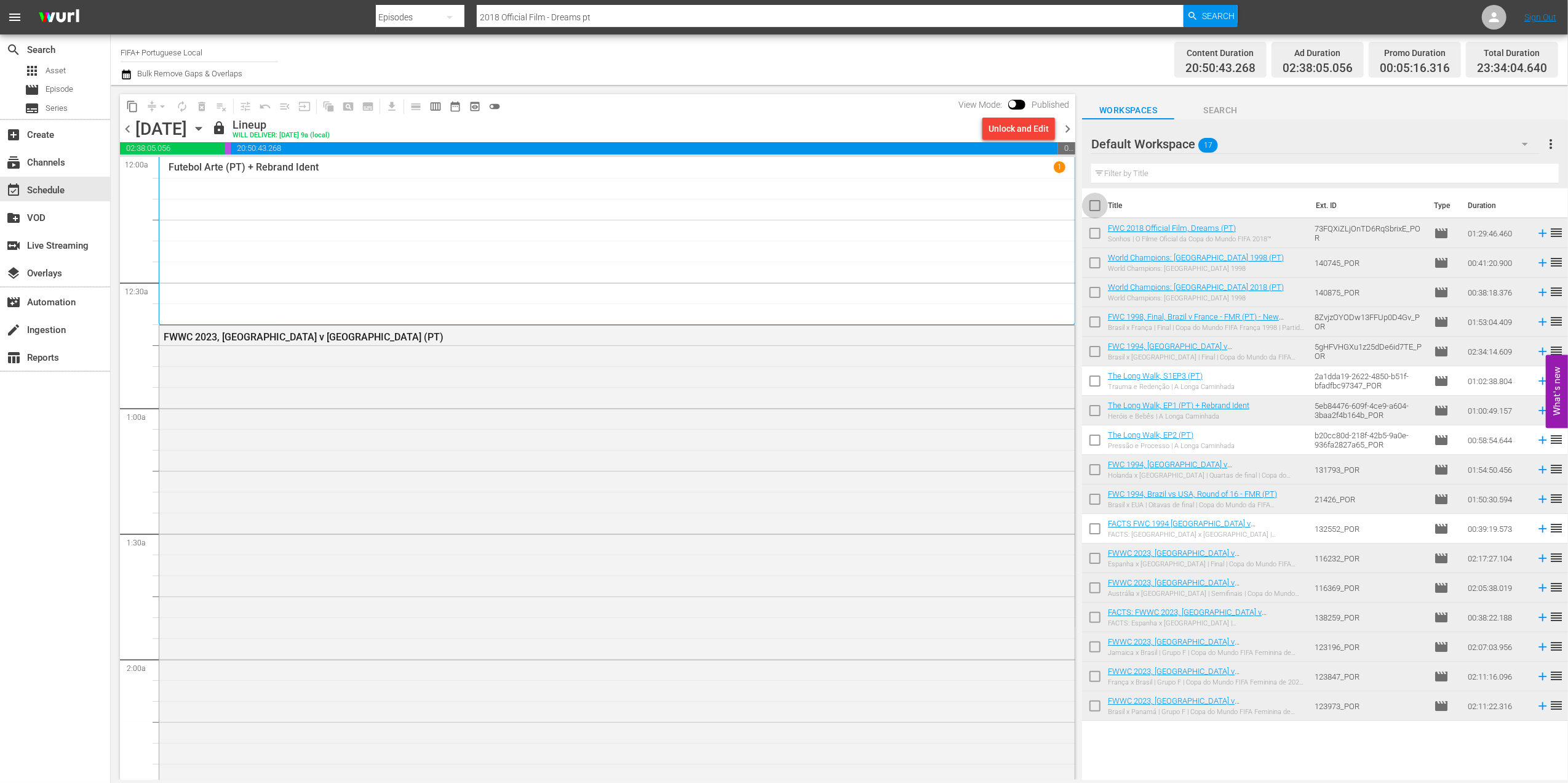
checkbox input "true"
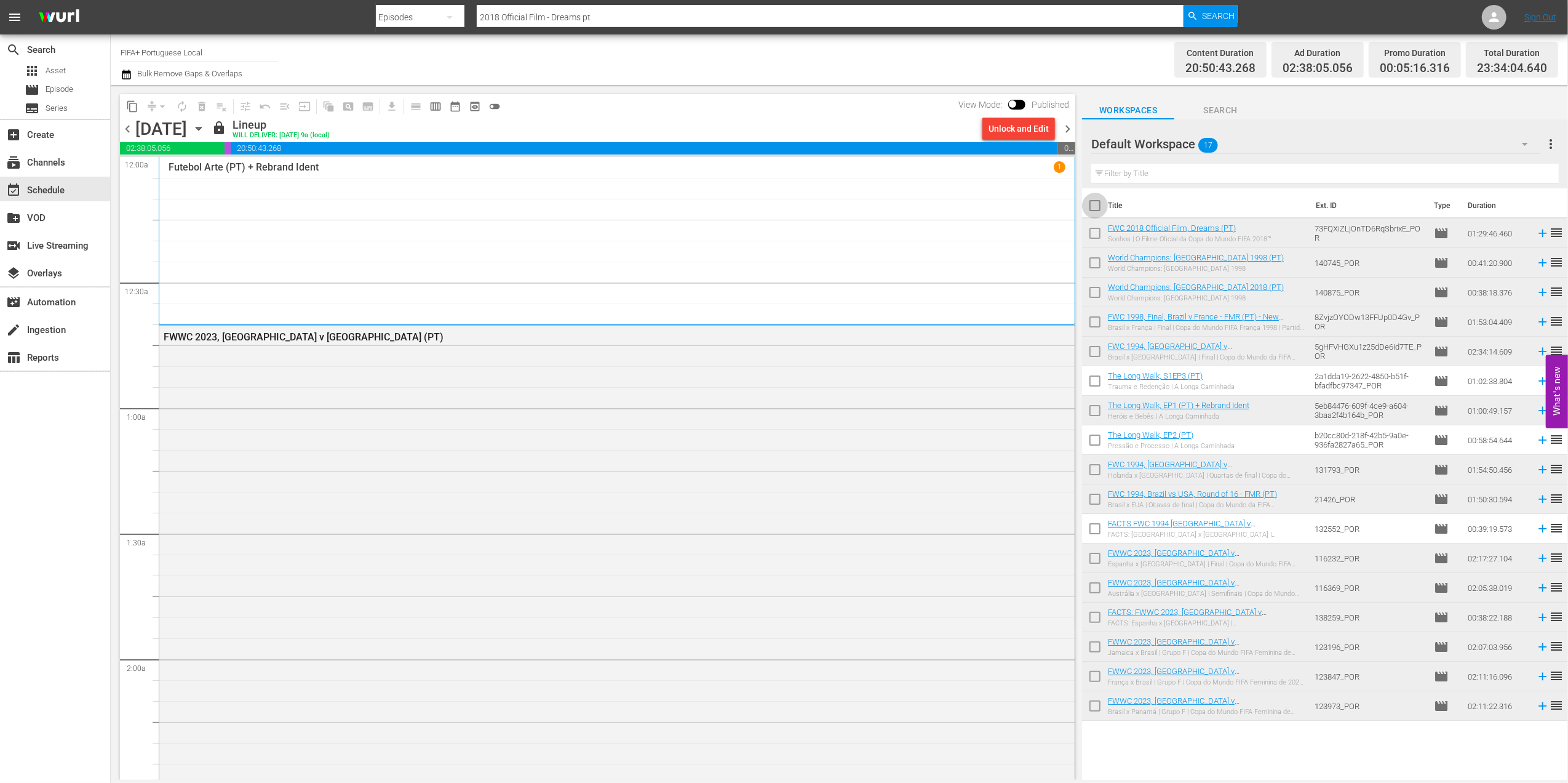
checkbox input "true"
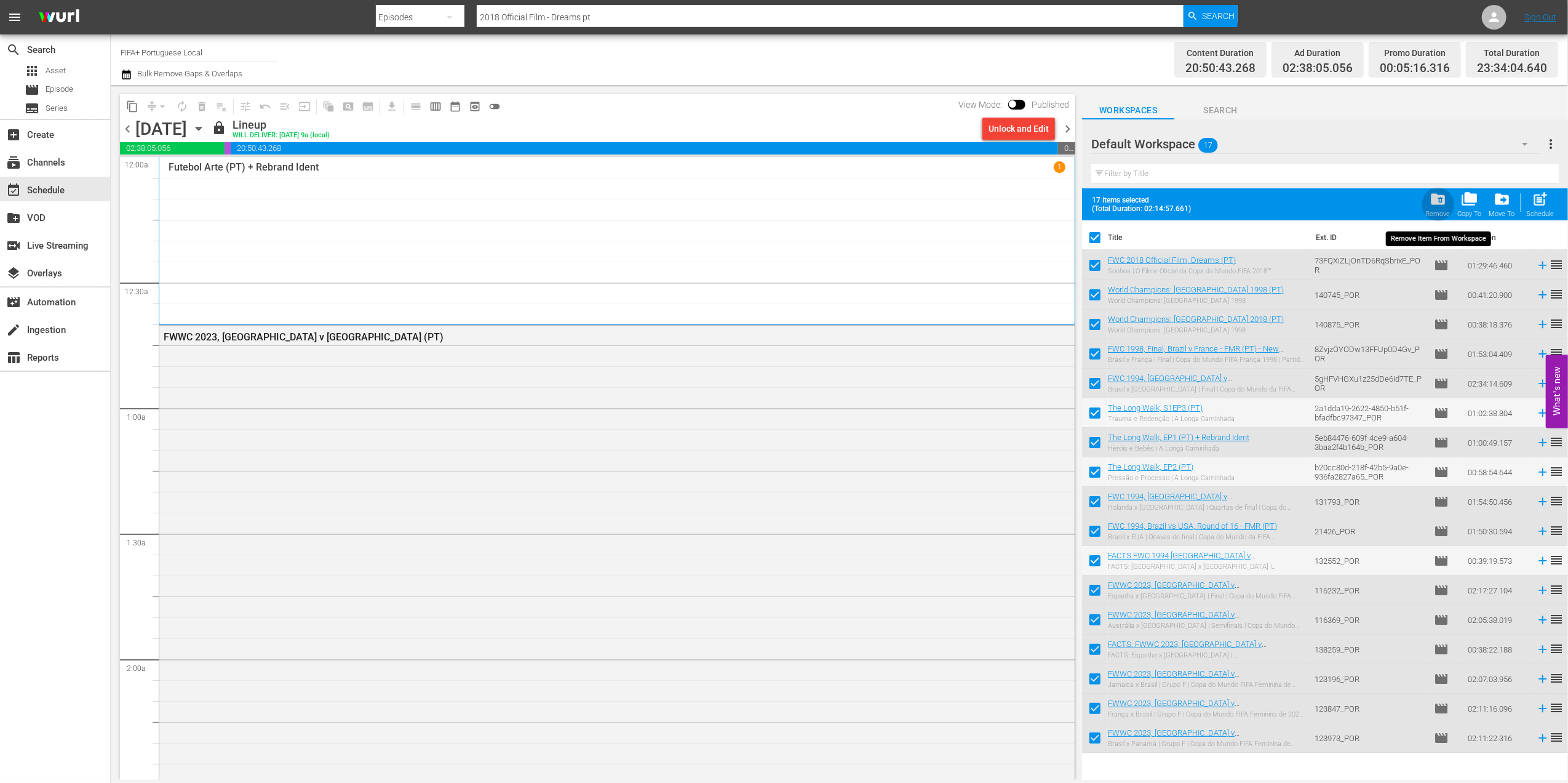
click at [1447, 203] on div "folder_delete Remove" at bounding box center [1438, 205] width 24 height 27
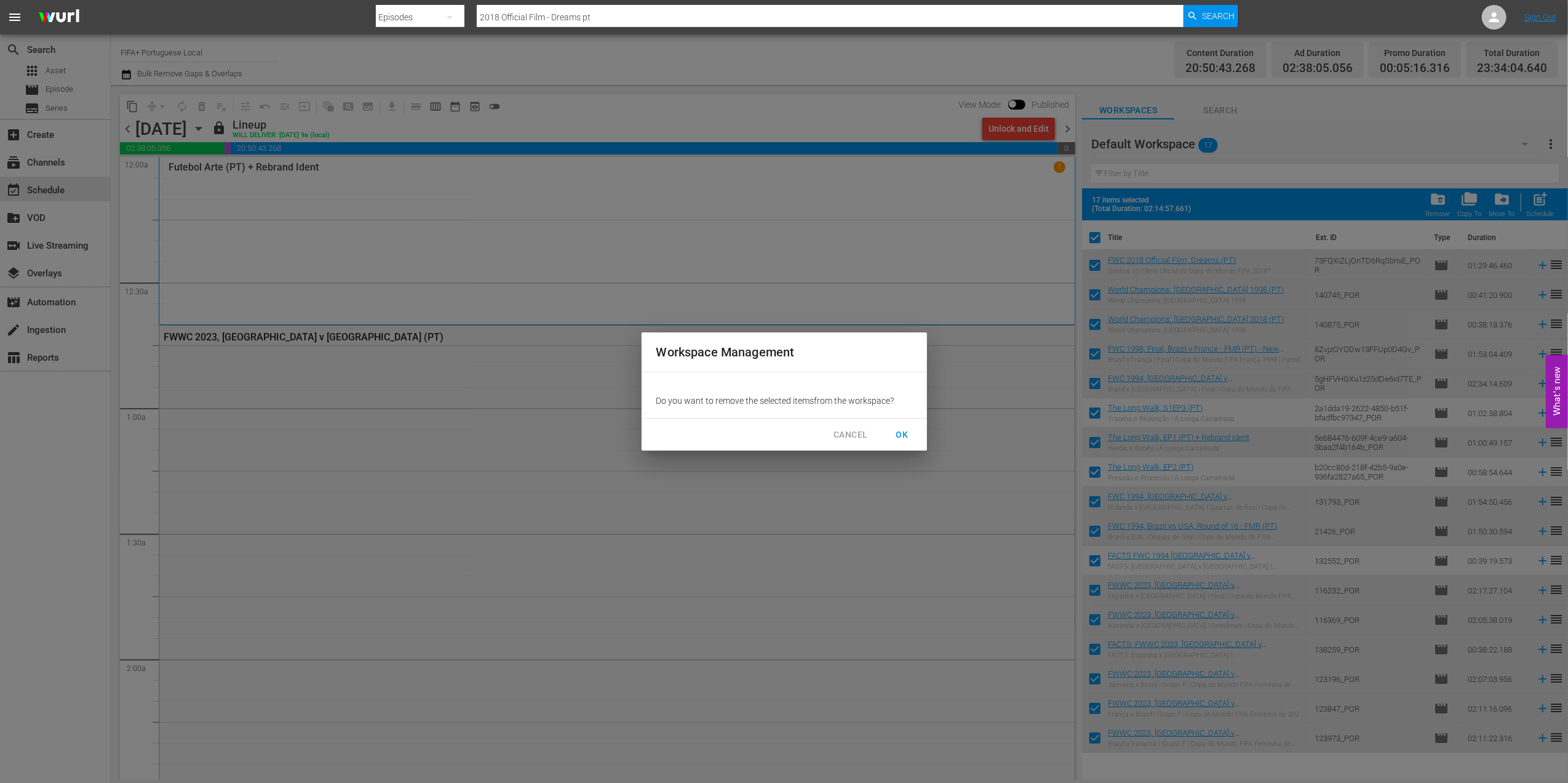
drag, startPoint x: 897, startPoint y: 433, endPoint x: 903, endPoint y: 433, distance: 6.0
click at [898, 433] on span "OK" at bounding box center [902, 435] width 20 height 15
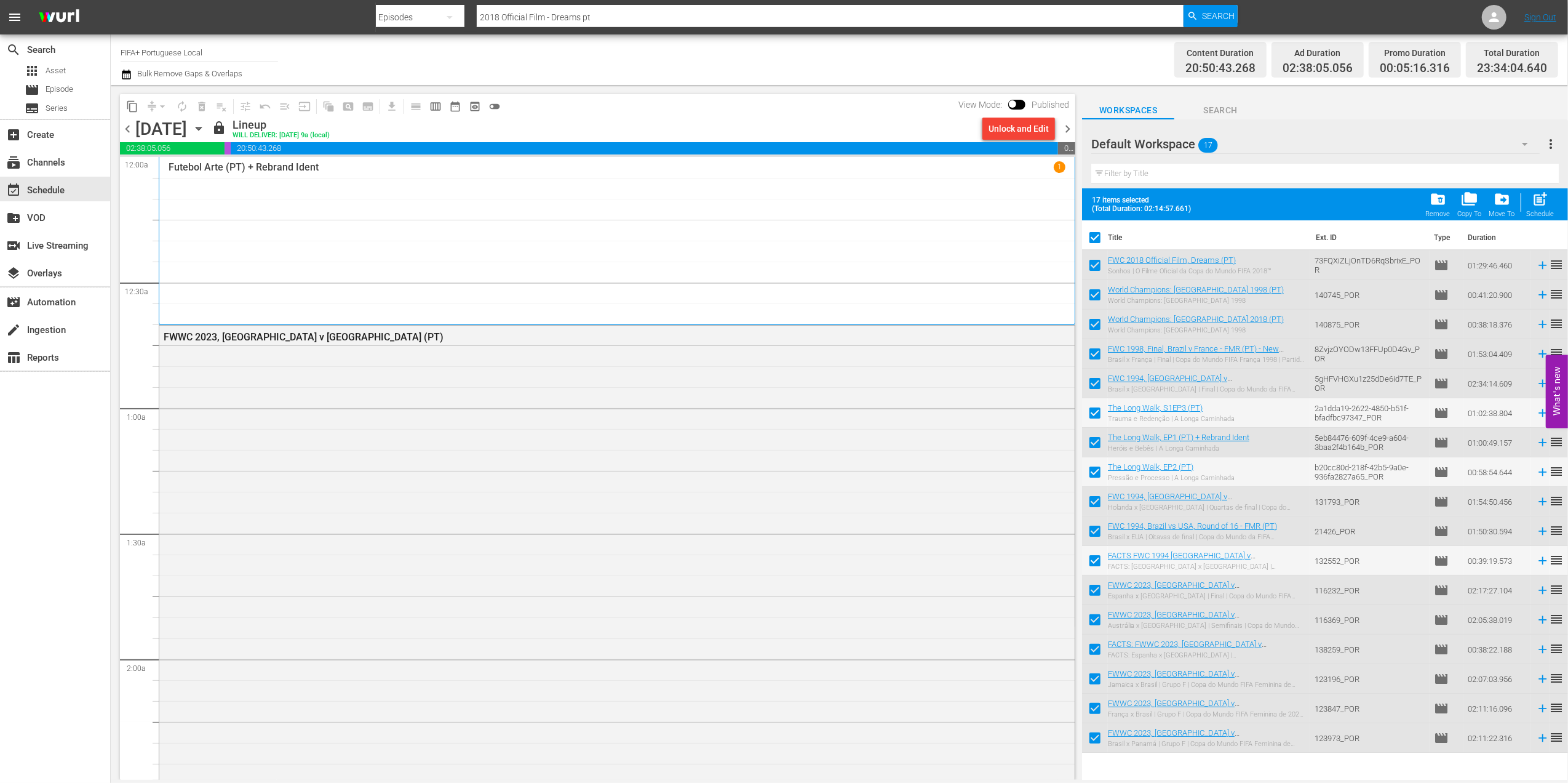
checkbox input "false"
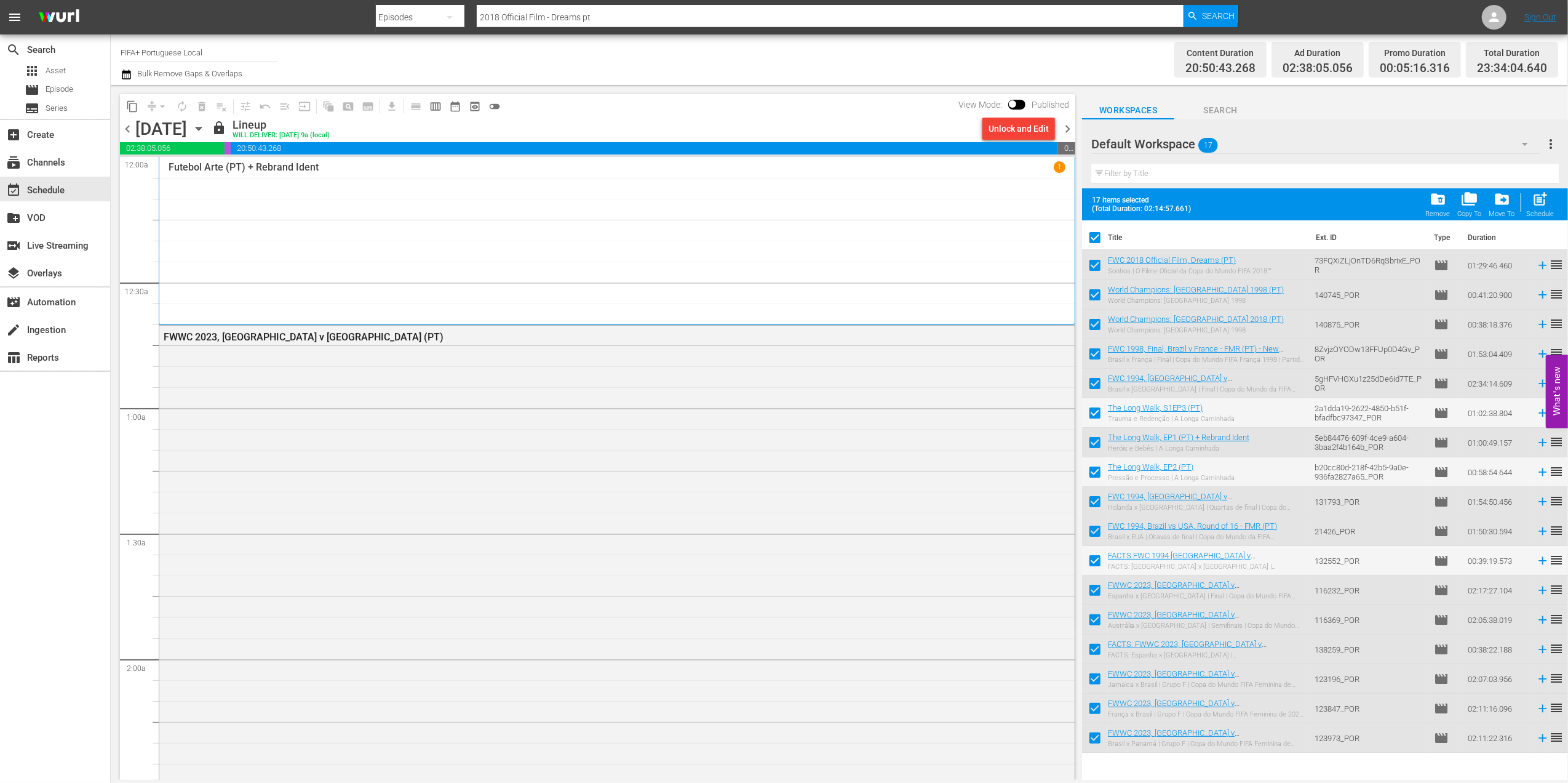
checkbox input "false"
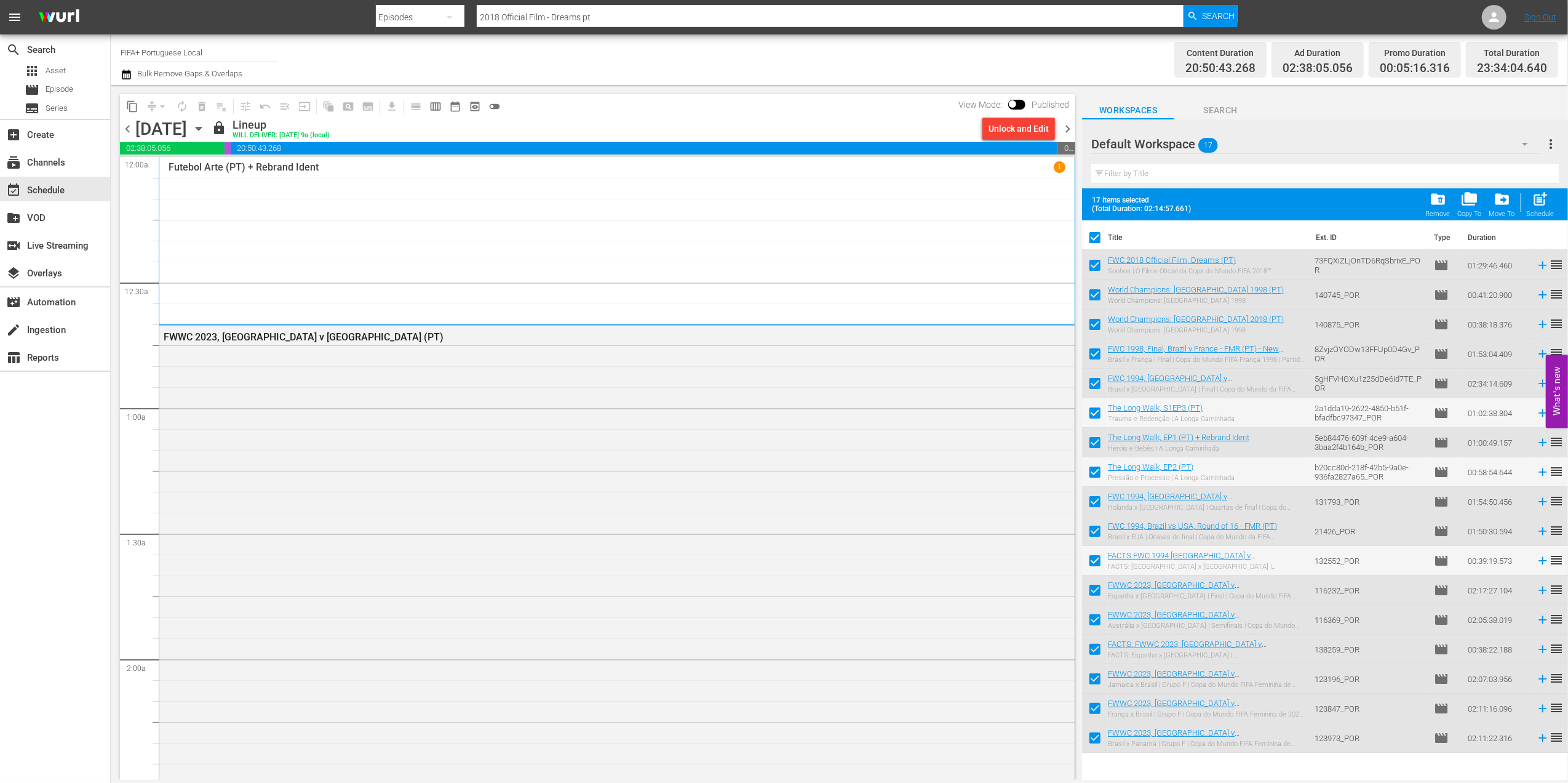
checkbox input "false"
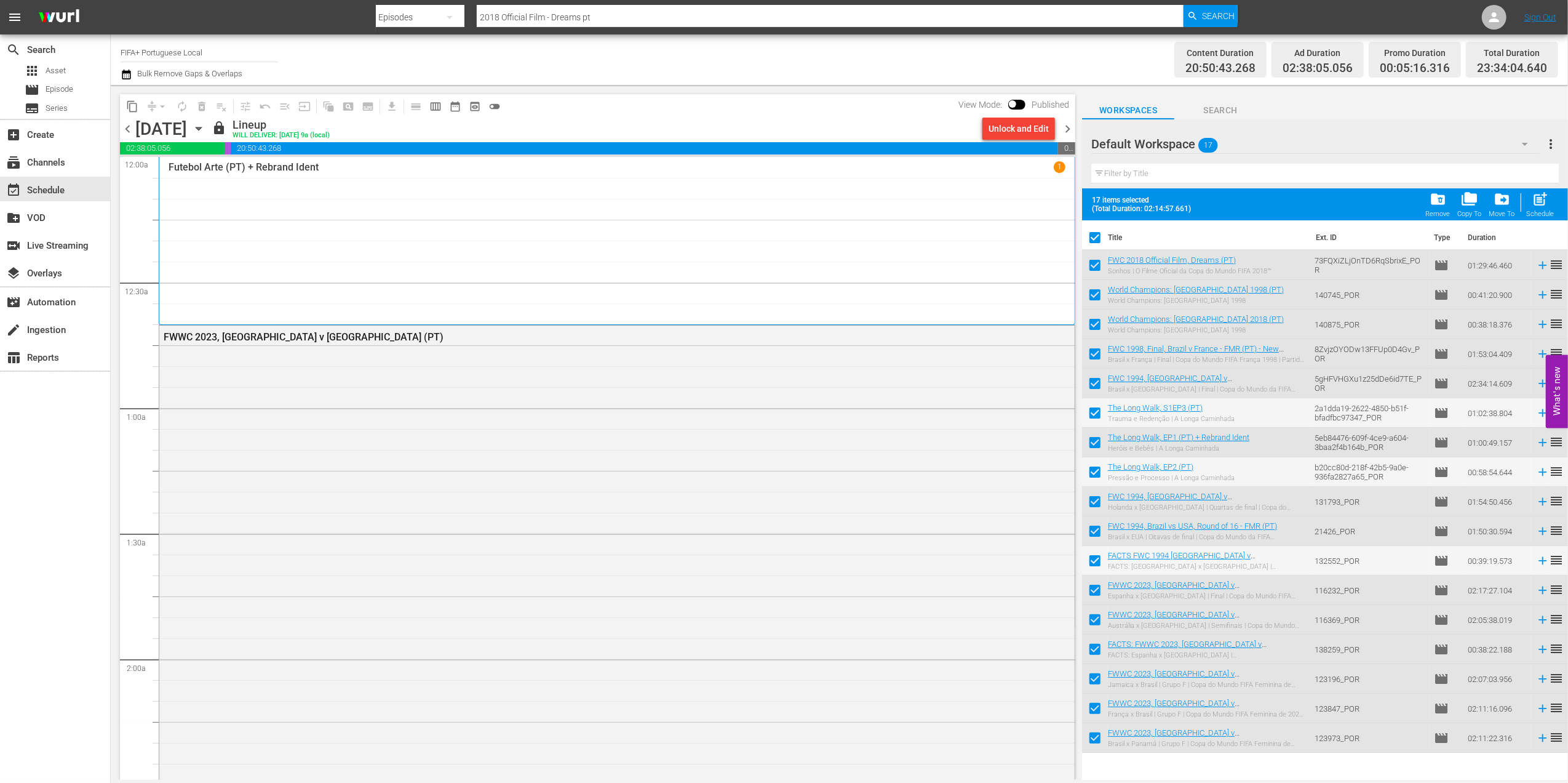
checkbox input "false"
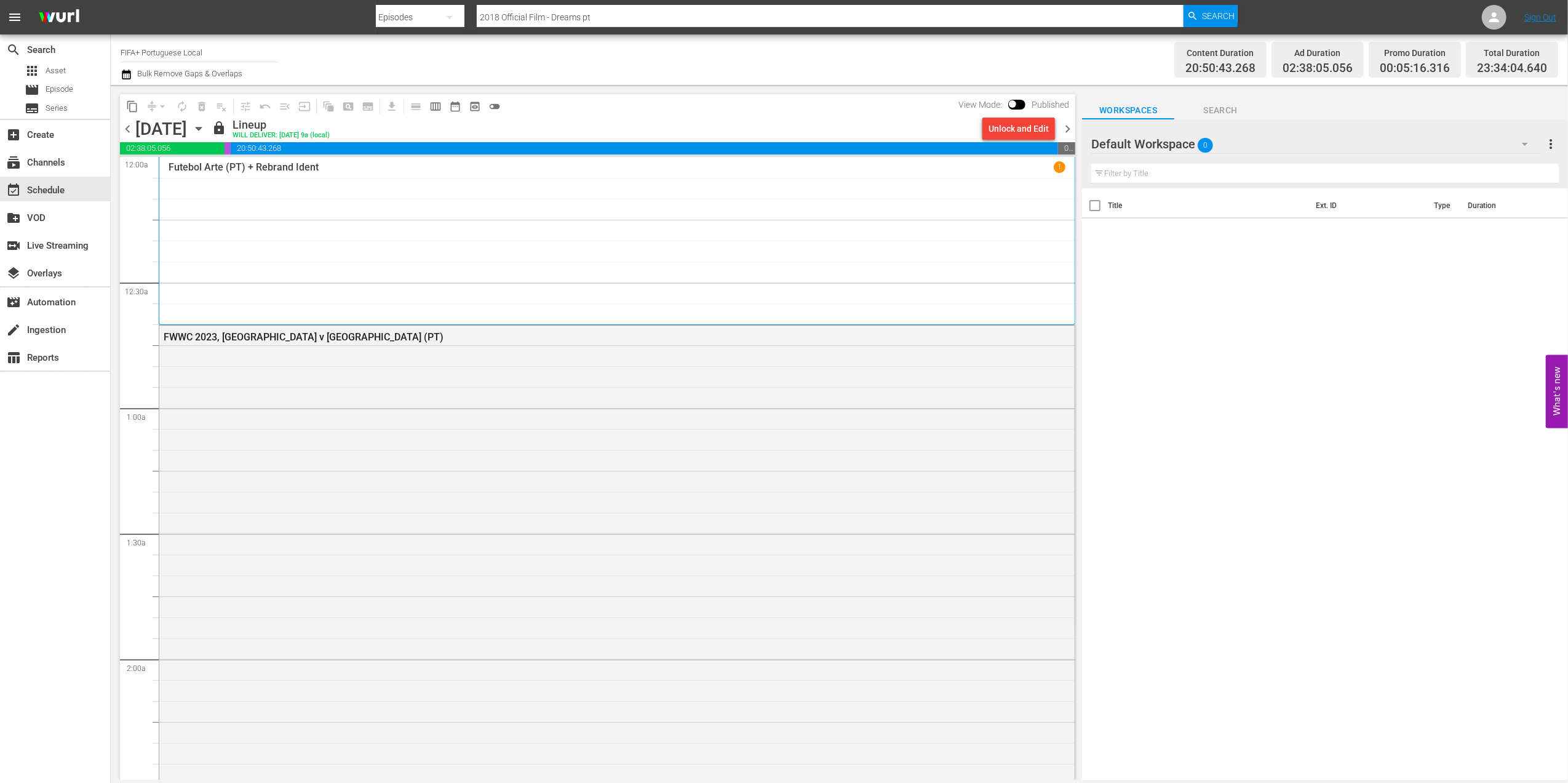
click at [1066, 124] on span "chevron_right" at bounding box center [1068, 129] width 15 height 15
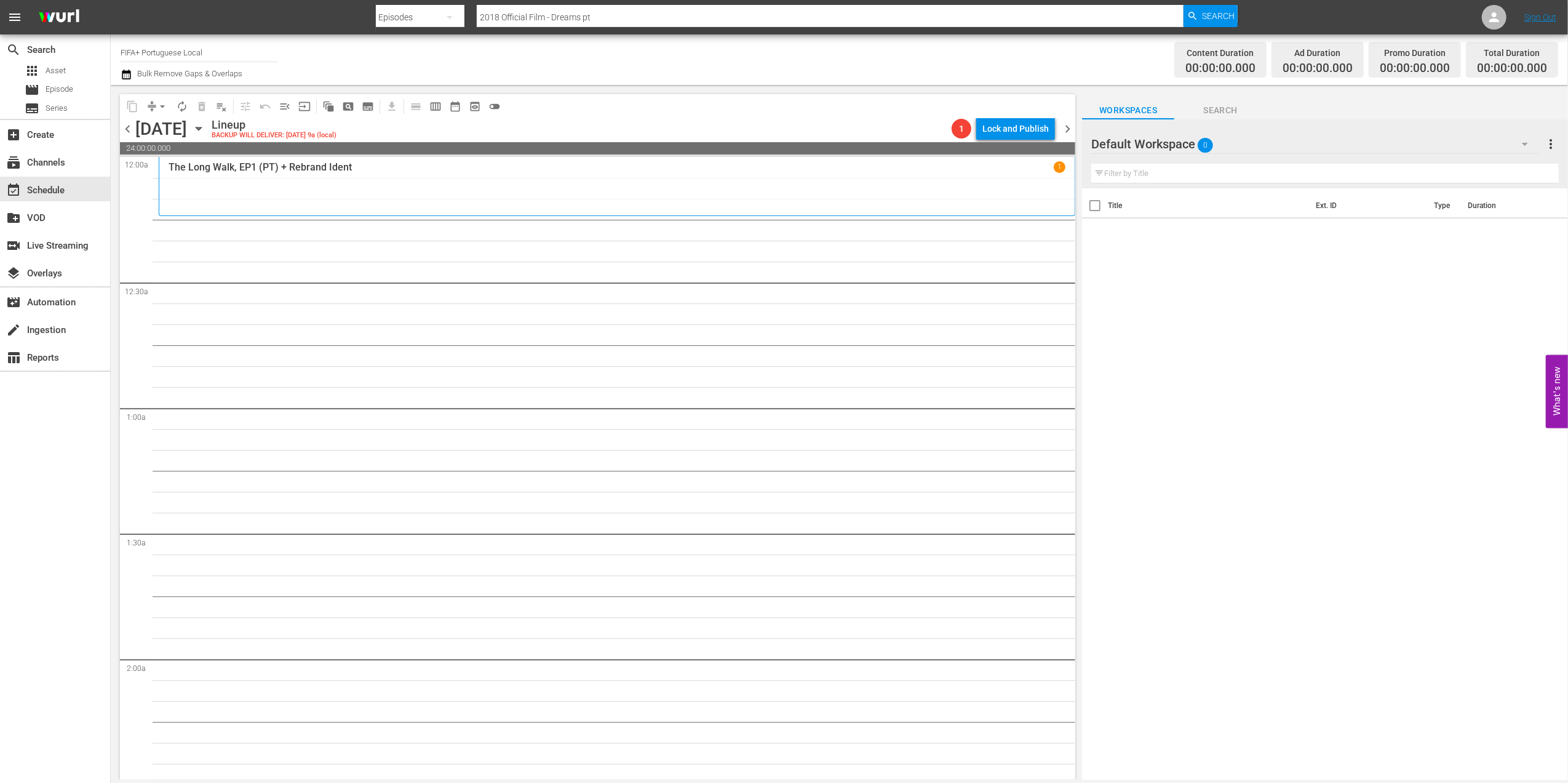
click at [75, 90] on div "movie Episode" at bounding box center [55, 89] width 110 height 17
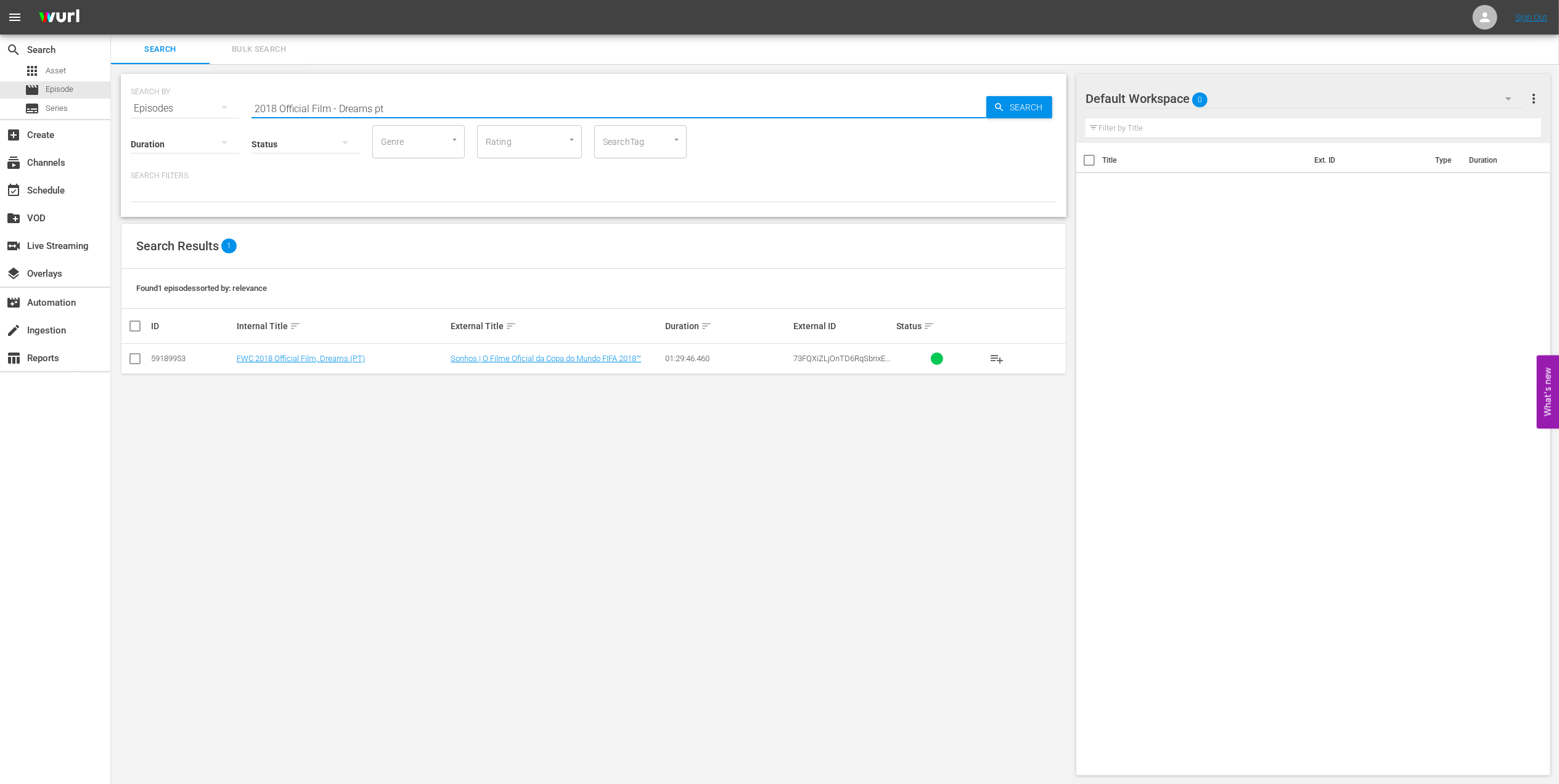
drag, startPoint x: 408, startPoint y: 111, endPoint x: 248, endPoint y: 109, distance: 160.0
click at [191, 109] on div "SEARCH BY Search By Episodes Search ID, Title, Description, Keywords, or Catego…" at bounding box center [594, 100] width 926 height 44
paste input "FWC 2018, France v [GEOGRAPHIC_DATA], Final"
click at [420, 104] on input "FWC 2018, France v [GEOGRAPHIC_DATA], Final" at bounding box center [619, 108] width 735 height 30
type input "FWC 2018, [GEOGRAPHIC_DATA] v [GEOGRAPHIC_DATA], Final pt"
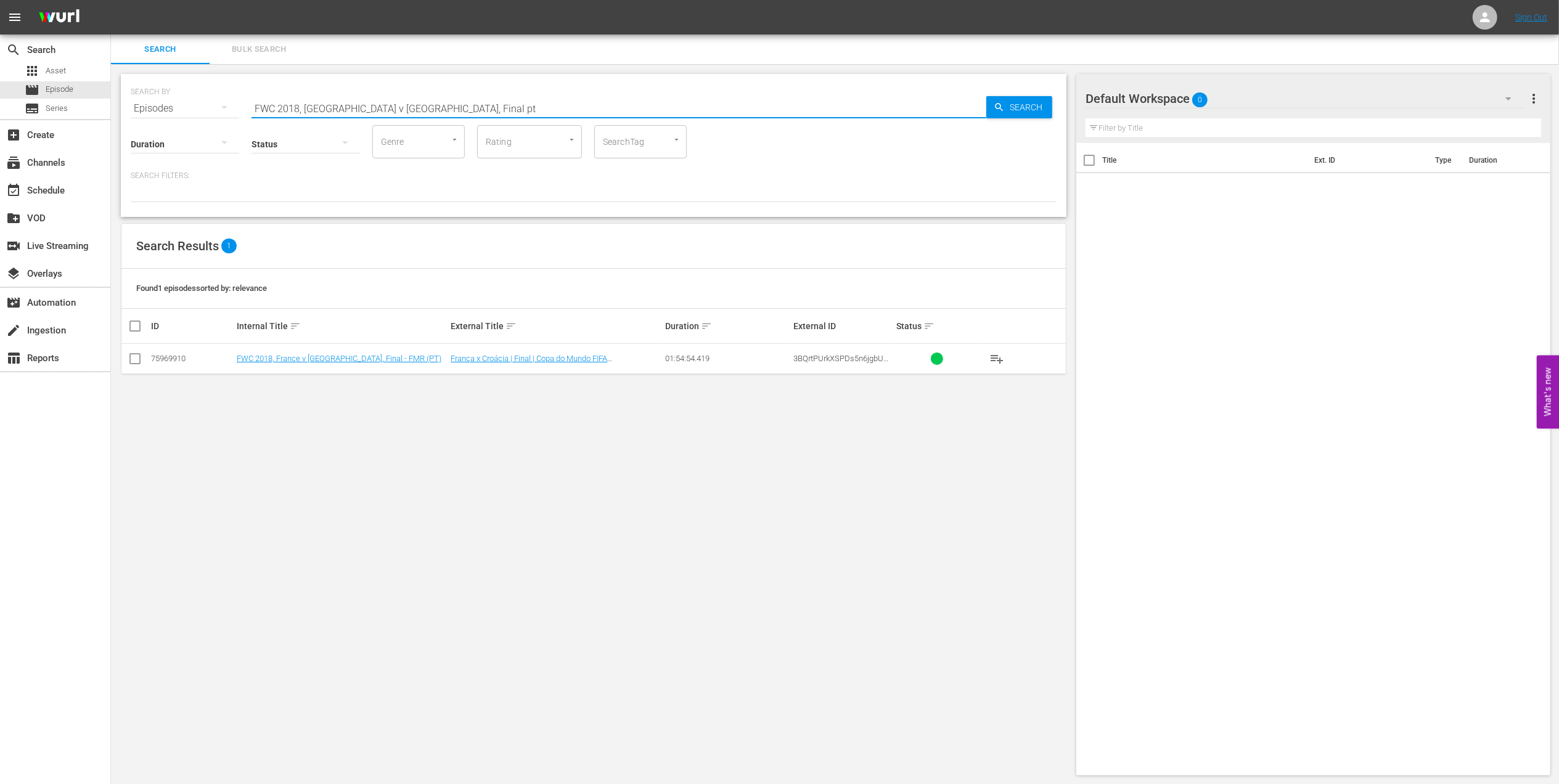
click at [139, 358] on input "checkbox" at bounding box center [135, 361] width 15 height 15
checkbox input "true"
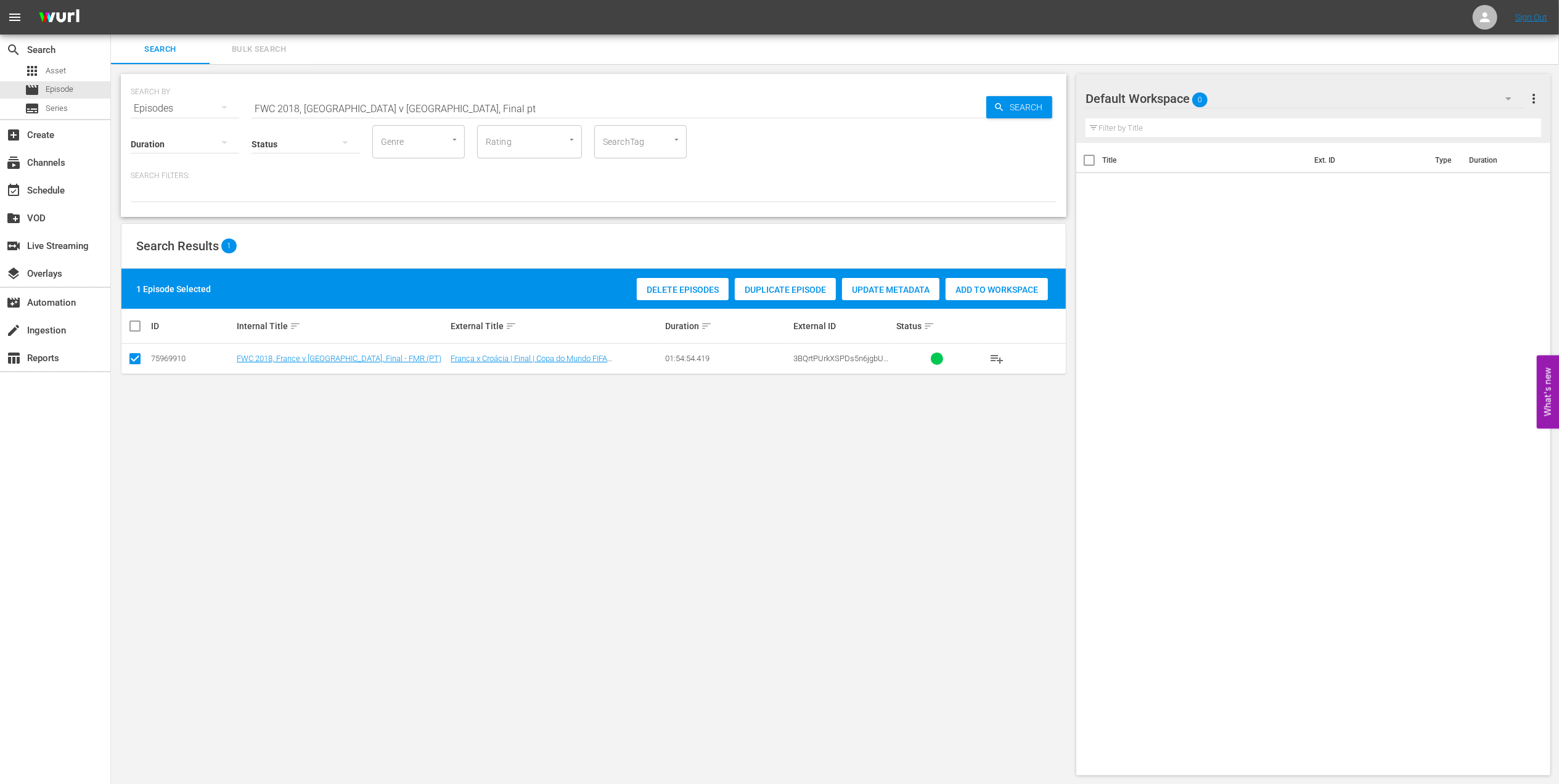
click at [987, 289] on span "Add to Workspace" at bounding box center [996, 289] width 102 height 10
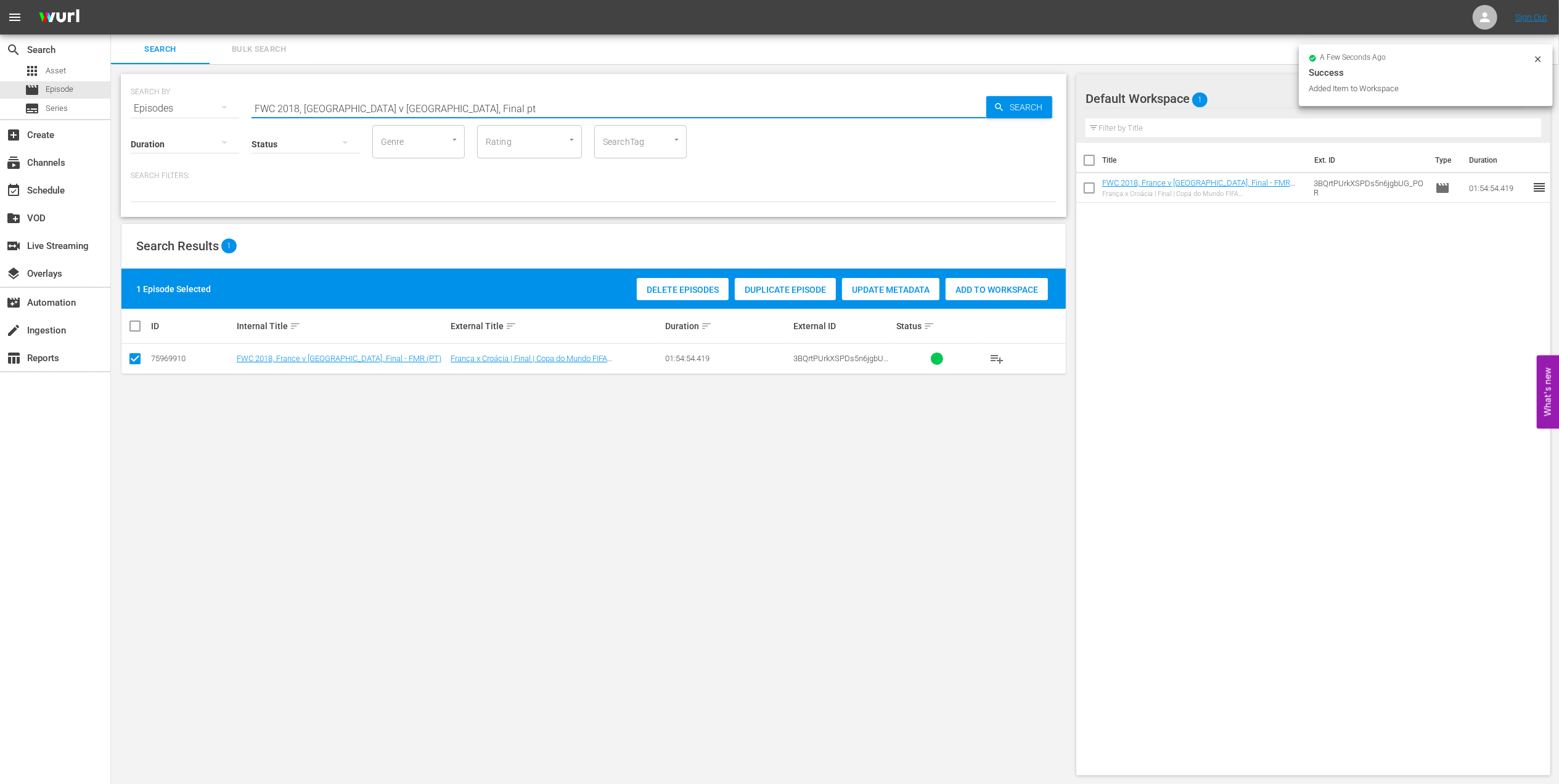
drag, startPoint x: 412, startPoint y: 107, endPoint x: 316, endPoint y: 109, distance: 96.0
click at [139, 107] on div "SEARCH BY Search By Episodes Search ID, Title, Description, Keywords, or Catego…" at bounding box center [594, 100] width 926 height 44
paste input "1986, [GEOGRAPHIC_DATA] v [GEOGRAPHIC_DATA], Group Stage"
click at [447, 105] on input "FWC 1986, [GEOGRAPHIC_DATA] v [GEOGRAPHIC_DATA], Group Stage" at bounding box center [619, 108] width 735 height 30
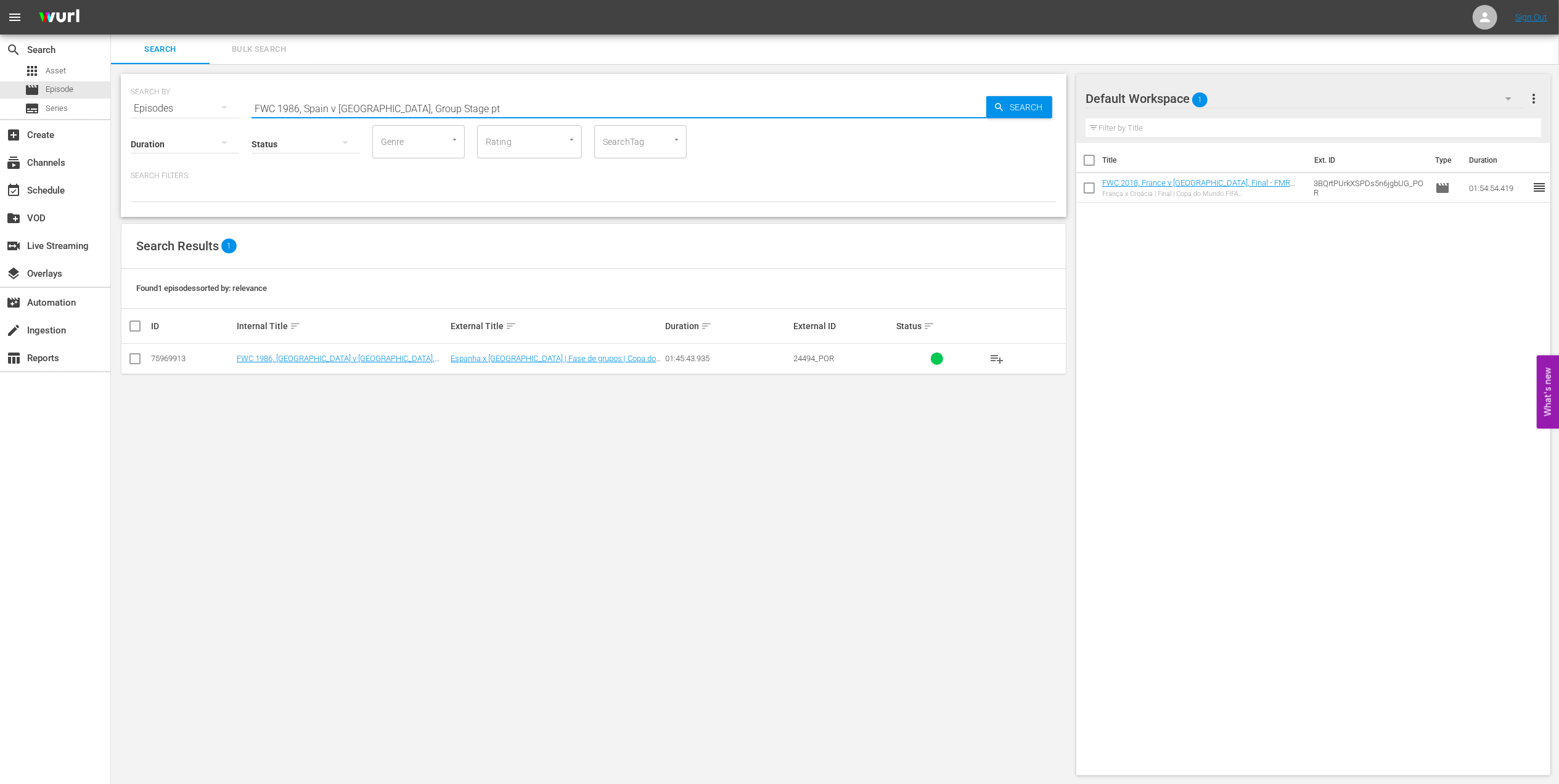
type input "FWC 1986, Spain v [GEOGRAPHIC_DATA], Group Stage pt"
click at [141, 360] on input "checkbox" at bounding box center [135, 361] width 15 height 15
checkbox input "true"
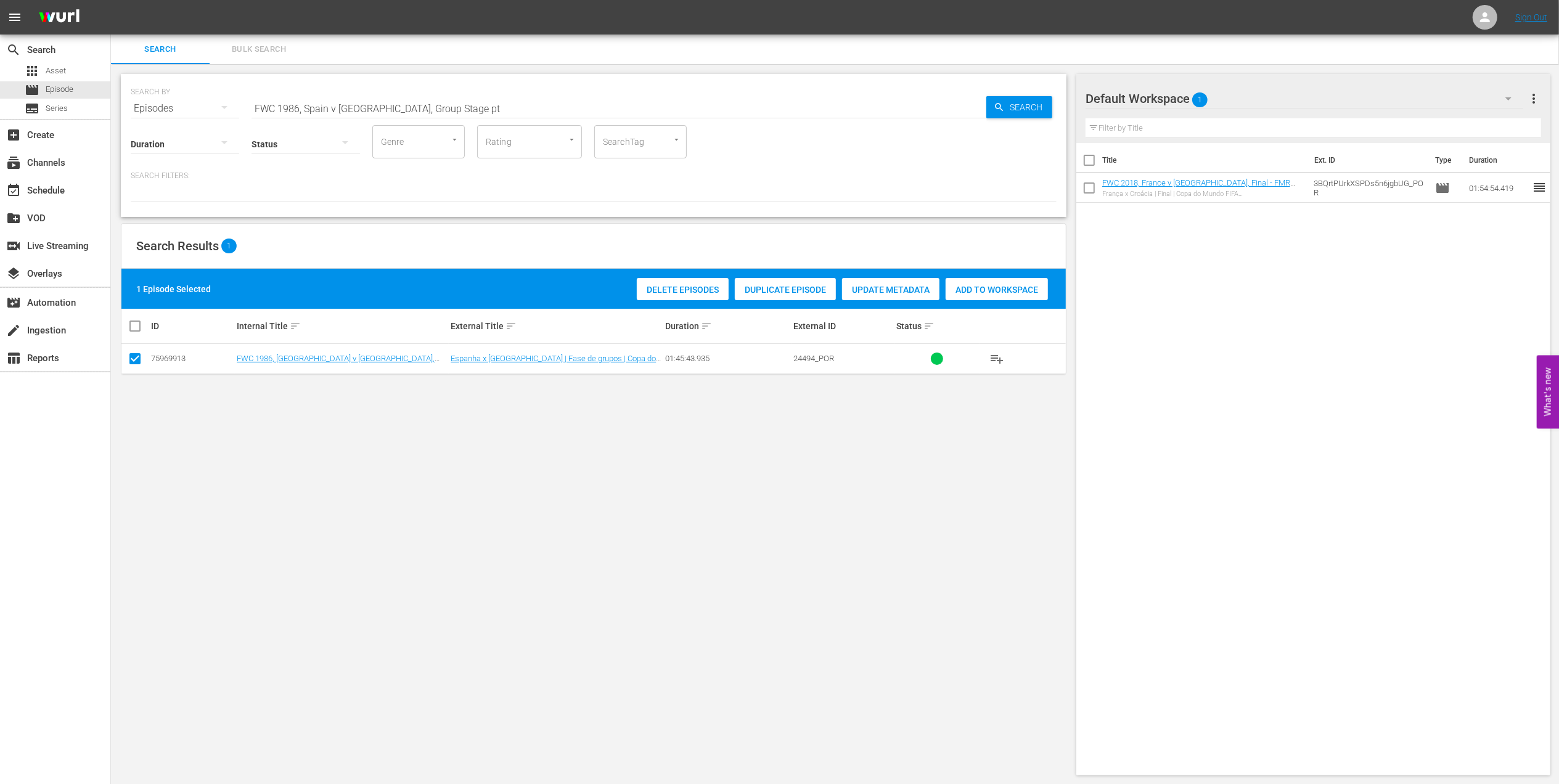
click at [967, 291] on span "Add to Workspace" at bounding box center [996, 289] width 102 height 10
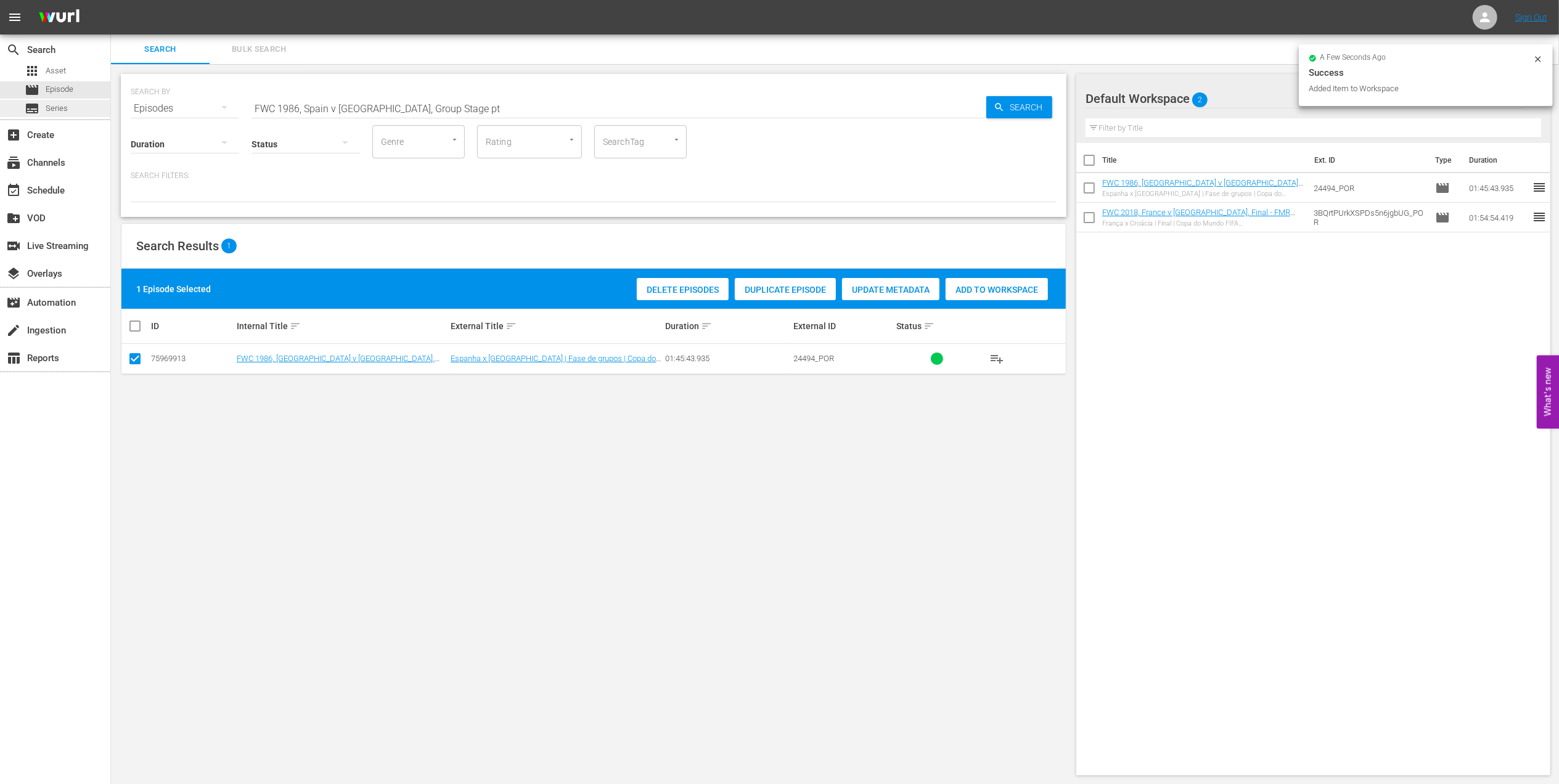
drag, startPoint x: 186, startPoint y: 106, endPoint x: 65, endPoint y: 106, distance: 121.0
click at [111, 0] on div "search Search apps Asset movie Episode subtitles Series add_box Create subscrip…" at bounding box center [835, 0] width 1448 height 0
paste input "Argentina vs Germany FR, Final (PT)"
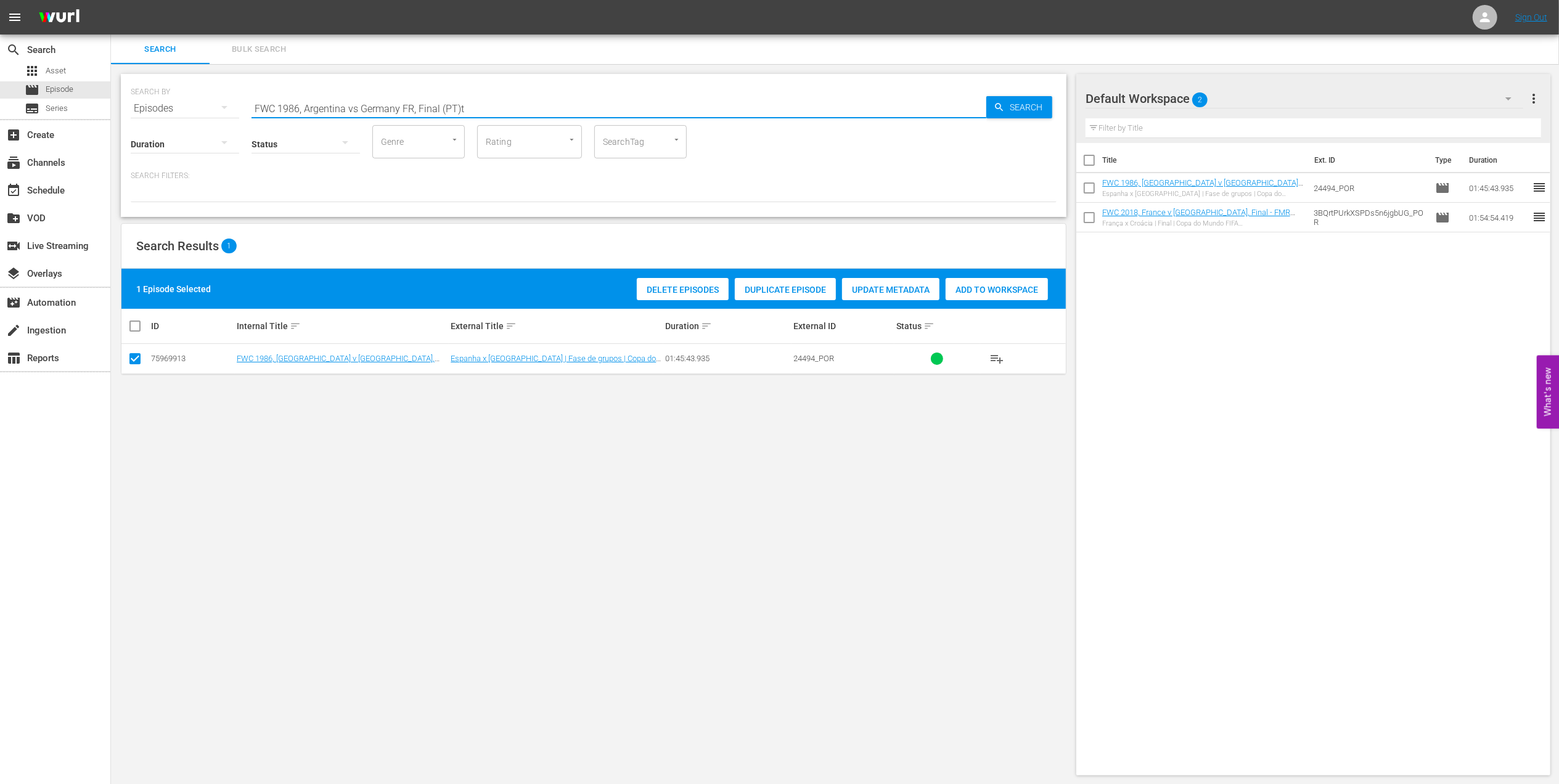
click at [510, 104] on input "FWC 1986, Argentina vs Germany FR, Final (PT)t" at bounding box center [619, 108] width 735 height 30
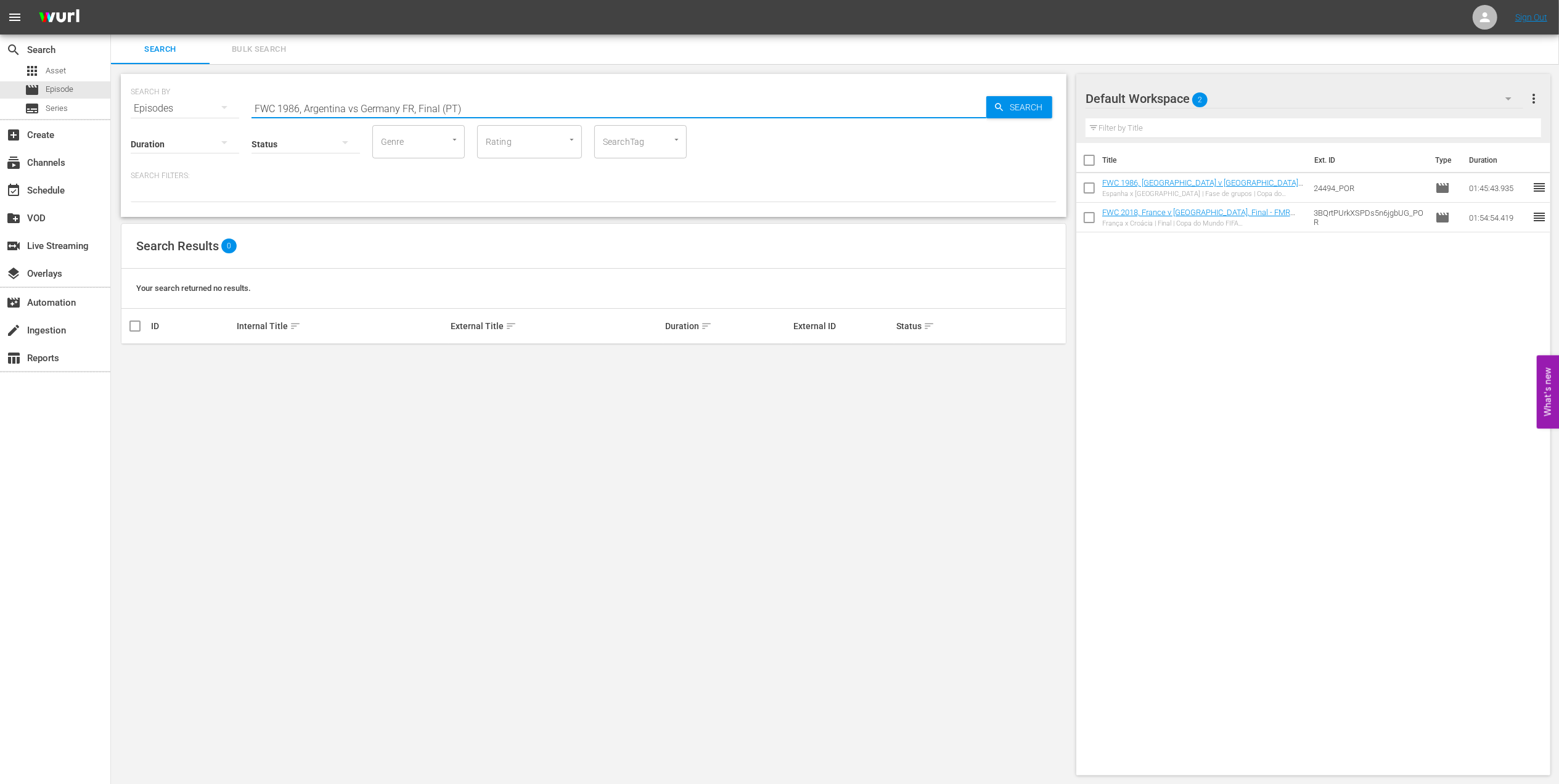
click at [356, 106] on input "FWC 1986, Argentina vs Germany FR, Final (PT)" at bounding box center [619, 108] width 735 height 30
click at [433, 105] on input "FWC 1986, [GEOGRAPHIC_DATA] v [GEOGRAPHIC_DATA] FR, Final (PT)" at bounding box center [619, 108] width 735 height 30
click at [428, 106] on input "FWC 1986, [GEOGRAPHIC_DATA] v [GEOGRAPHIC_DATA] (PT)" at bounding box center [619, 108] width 735 height 30
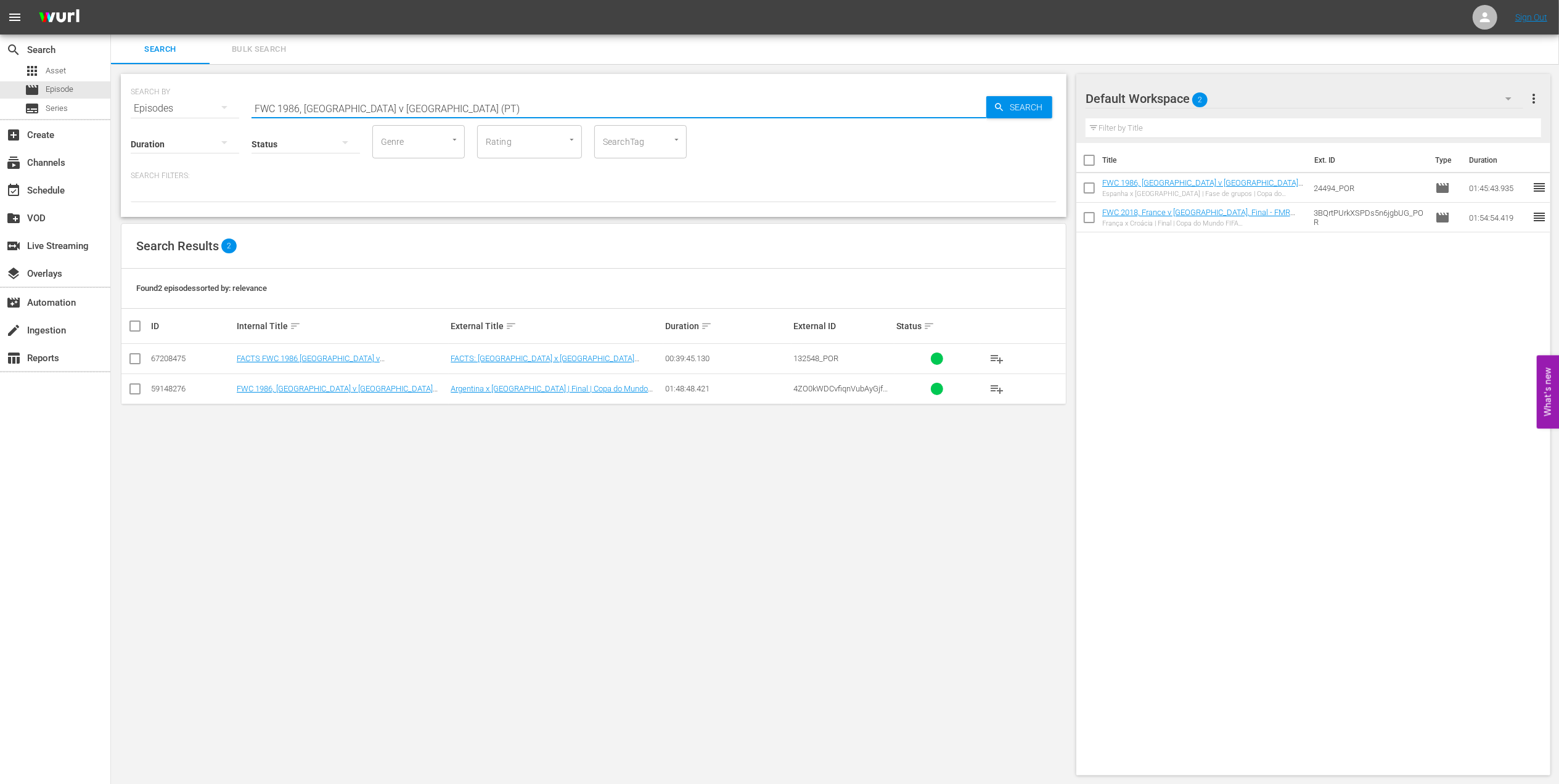
type input "FWC 1986, [GEOGRAPHIC_DATA] v [GEOGRAPHIC_DATA] (PT)"
drag, startPoint x: 132, startPoint y: 393, endPoint x: 156, endPoint y: 393, distance: 24.0
click at [132, 393] on input "checkbox" at bounding box center [135, 391] width 15 height 15
checkbox input "true"
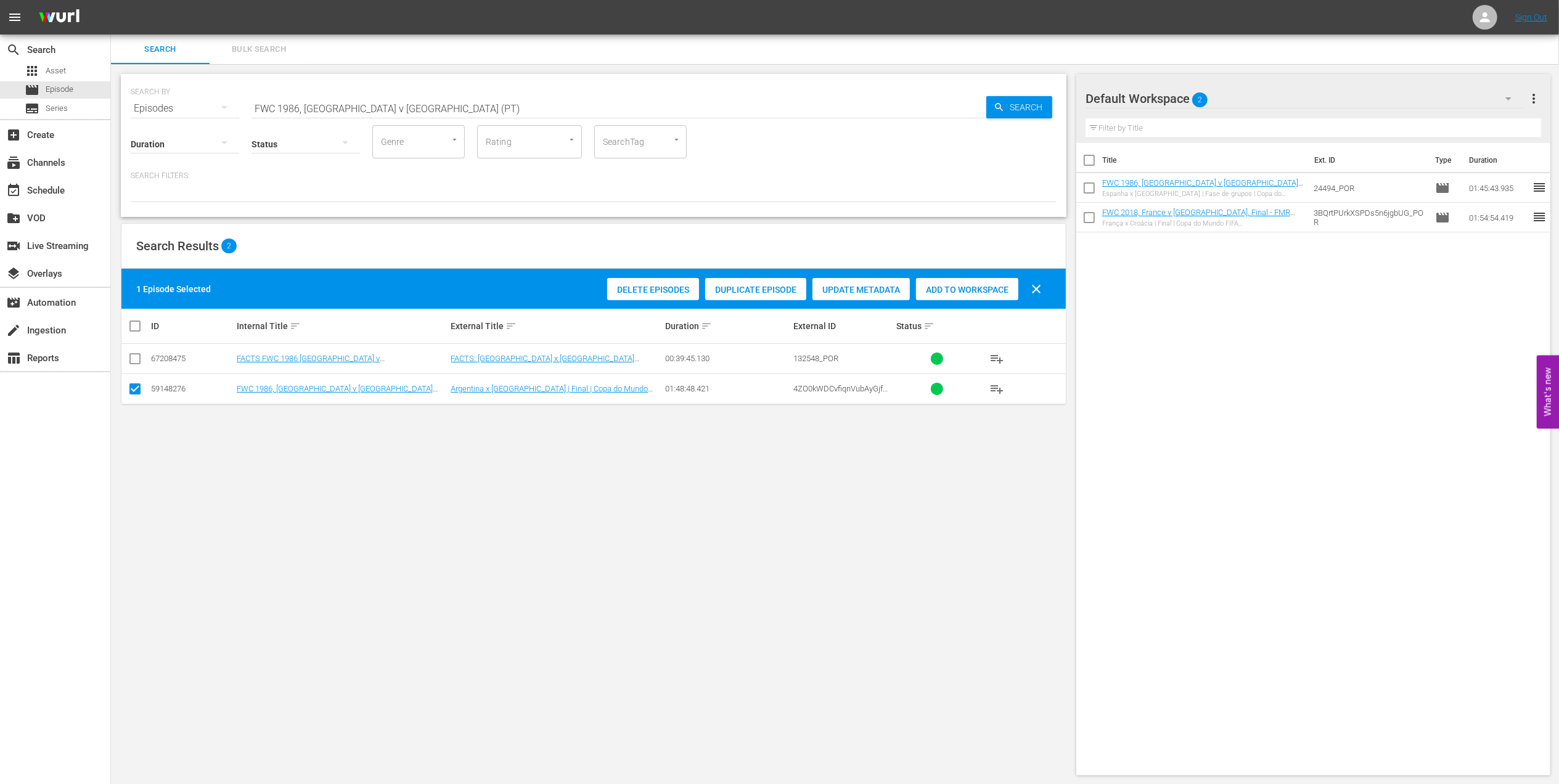
click at [973, 287] on span "Add to Workspace" at bounding box center [967, 289] width 102 height 10
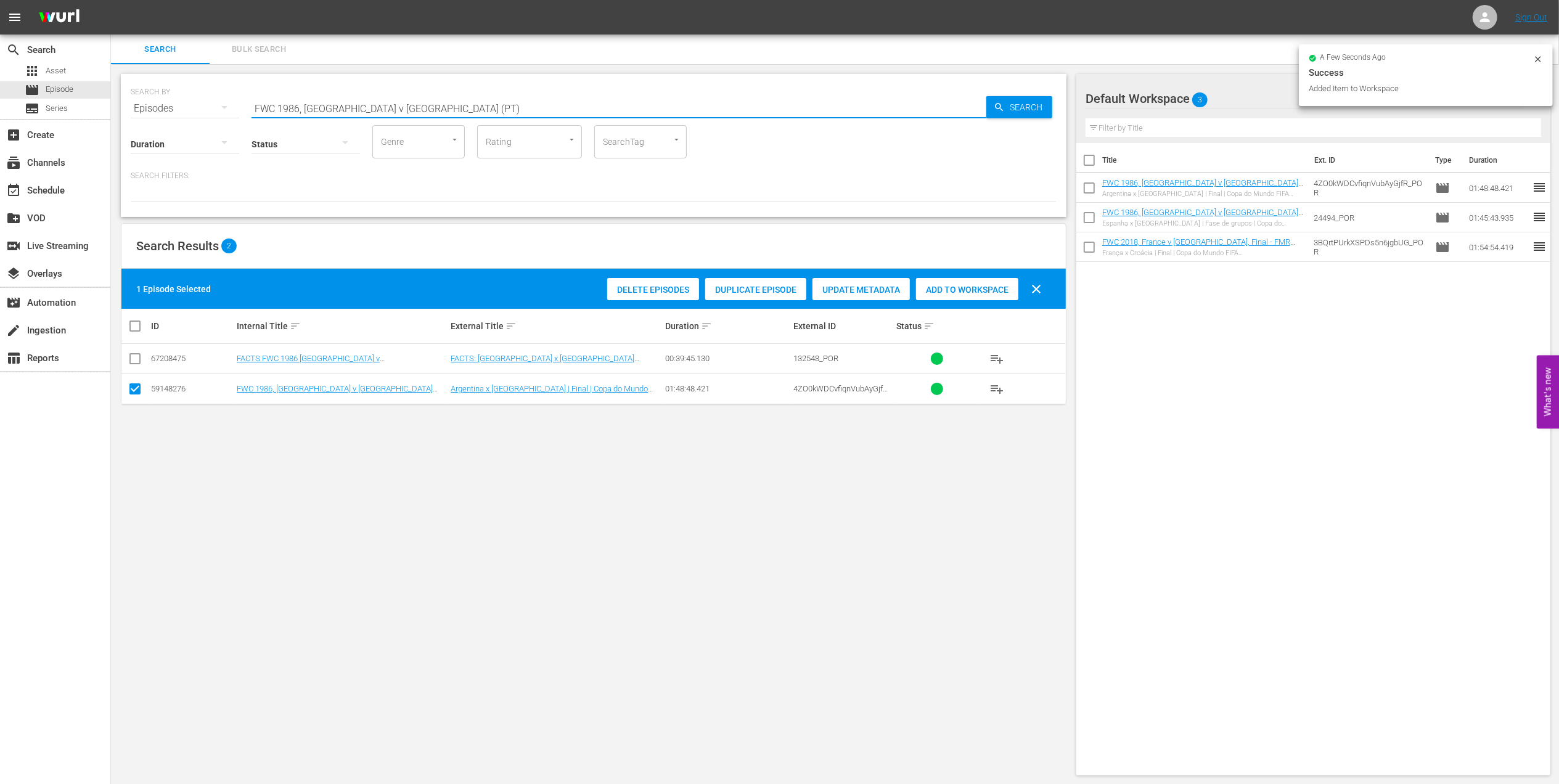
drag, startPoint x: 284, startPoint y: 106, endPoint x: 159, endPoint y: 107, distance: 125.0
click at [159, 107] on div "SEARCH BY Search By Episodes Search ID, Title, Description, Keywords, or Catego…" at bounding box center [594, 100] width 926 height 44
paste input "1986 Official Film - Hero"
click at [416, 108] on input "1986 Official Film - Hero" at bounding box center [619, 108] width 735 height 30
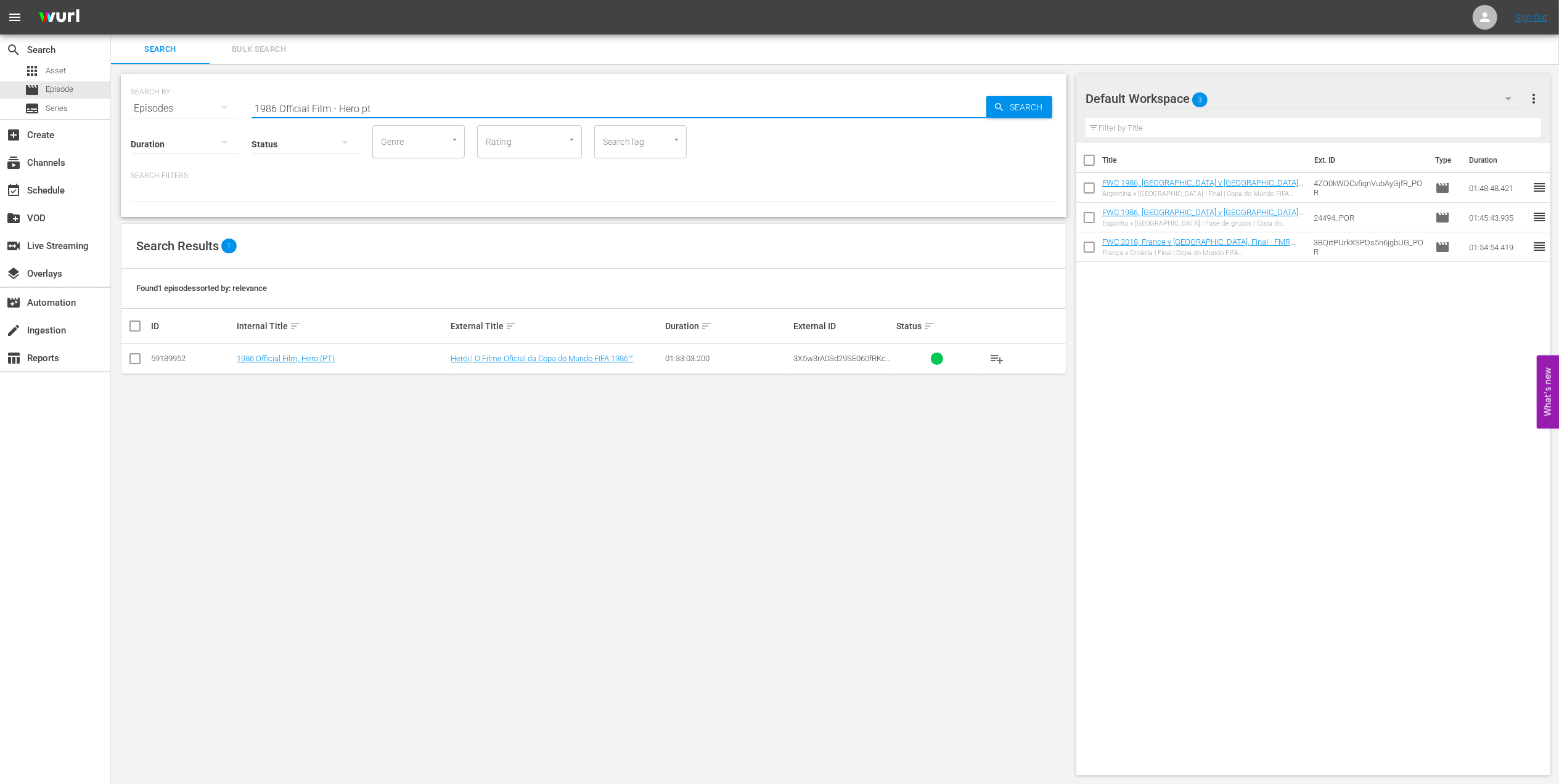
type input "1986 Official Film - Hero pt"
click at [141, 356] on input "checkbox" at bounding box center [135, 361] width 15 height 15
checkbox input "true"
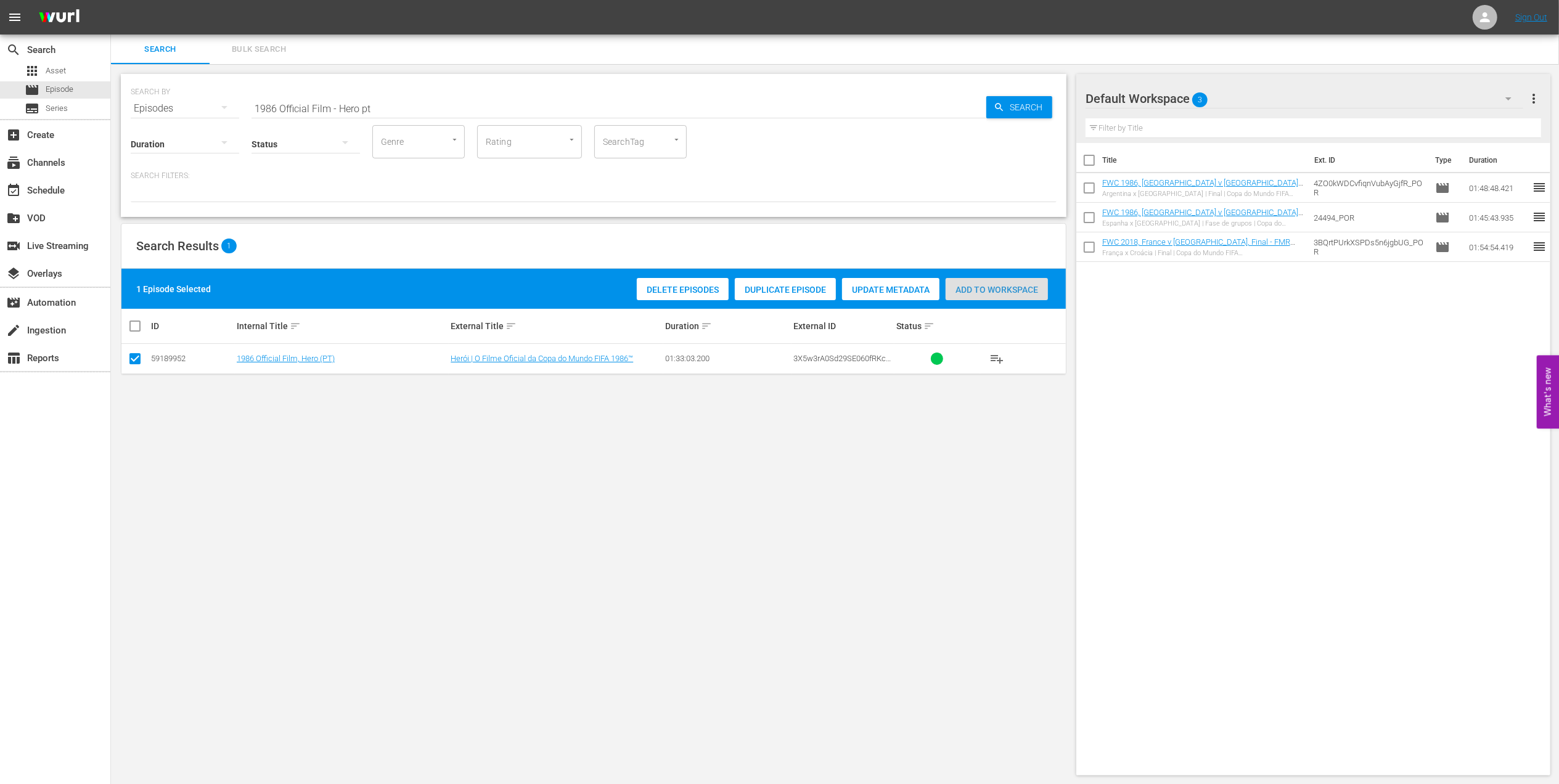
click at [985, 289] on span "Add to Workspace" at bounding box center [996, 289] width 102 height 10
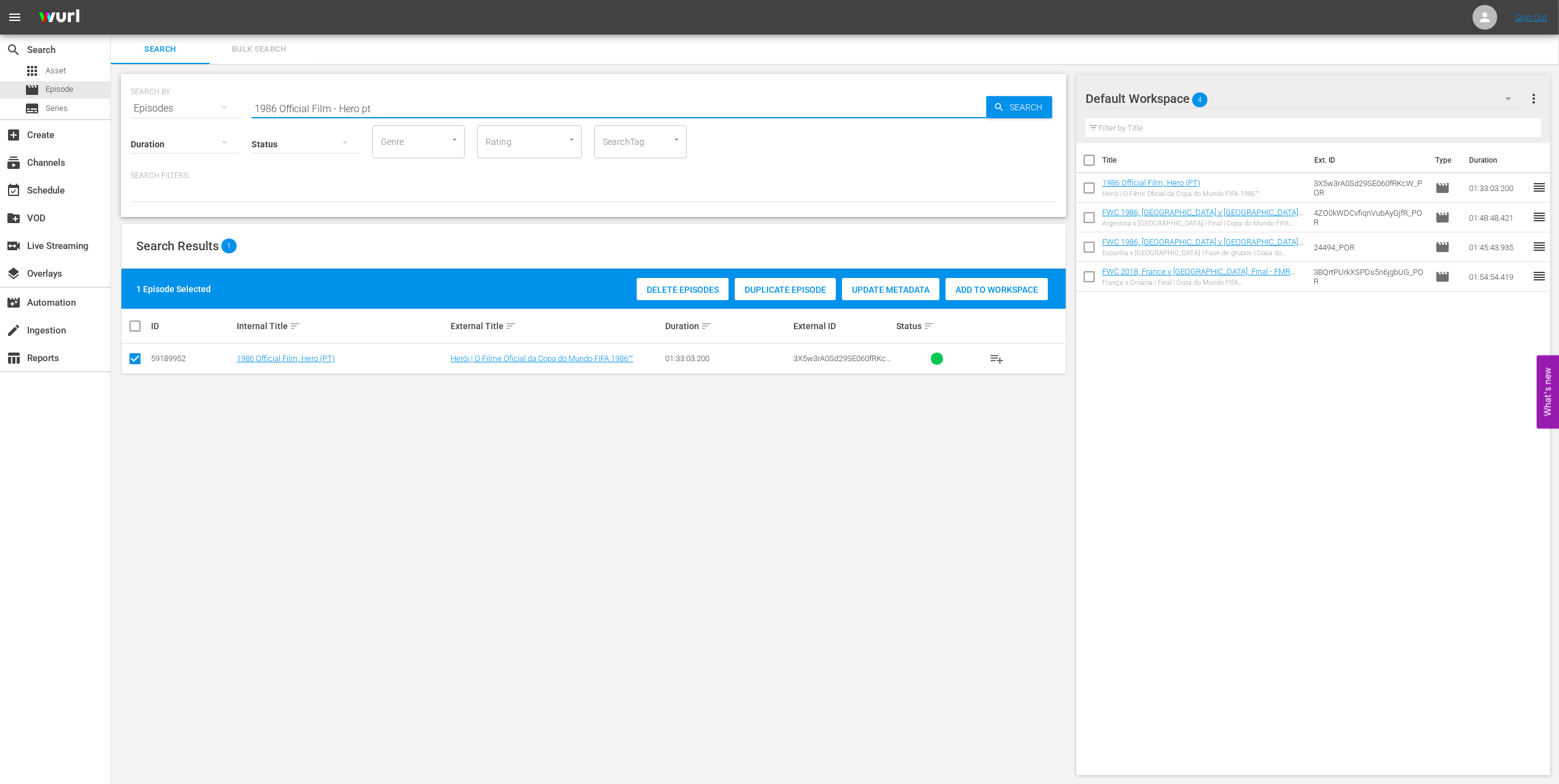
drag, startPoint x: 348, startPoint y: 109, endPoint x: 159, endPoint y: 129, distance: 190.1
click at [159, 129] on div "SEARCH BY Search By Episodes Search ID, Title, Description, Keywords, or Catego…" at bounding box center [593, 146] width 945 height 143
paste input "FWC 2022, [GEOGRAPHIC_DATA] v [GEOGRAPHIC_DATA], Final"
click at [427, 99] on input "FWC 2022, [GEOGRAPHIC_DATA] v [GEOGRAPHIC_DATA], Final" at bounding box center [619, 108] width 735 height 30
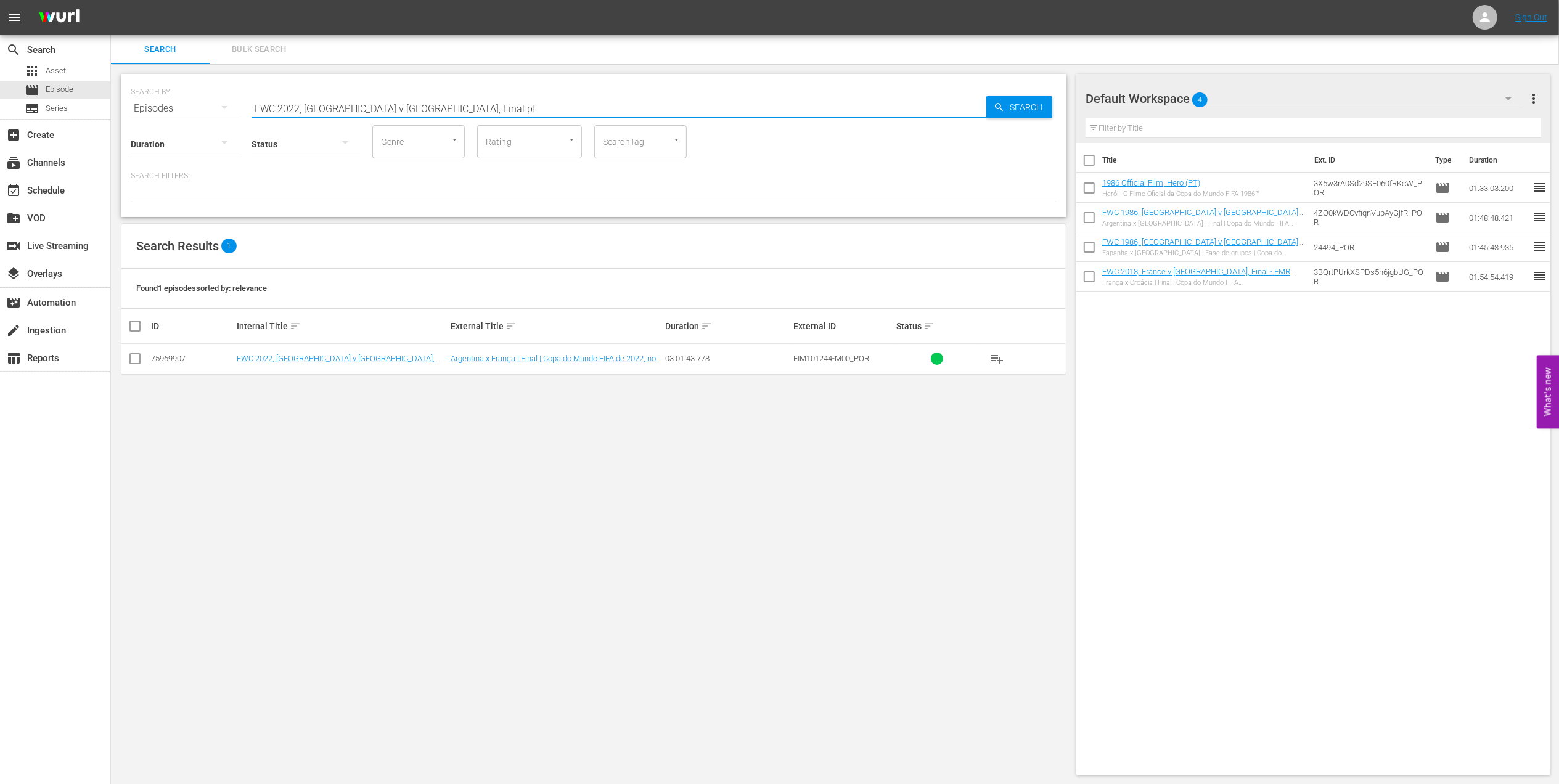
type input "FWC 2022, [GEOGRAPHIC_DATA] v [GEOGRAPHIC_DATA], Final pt"
click at [136, 361] on input "checkbox" at bounding box center [135, 361] width 15 height 15
checkbox input "true"
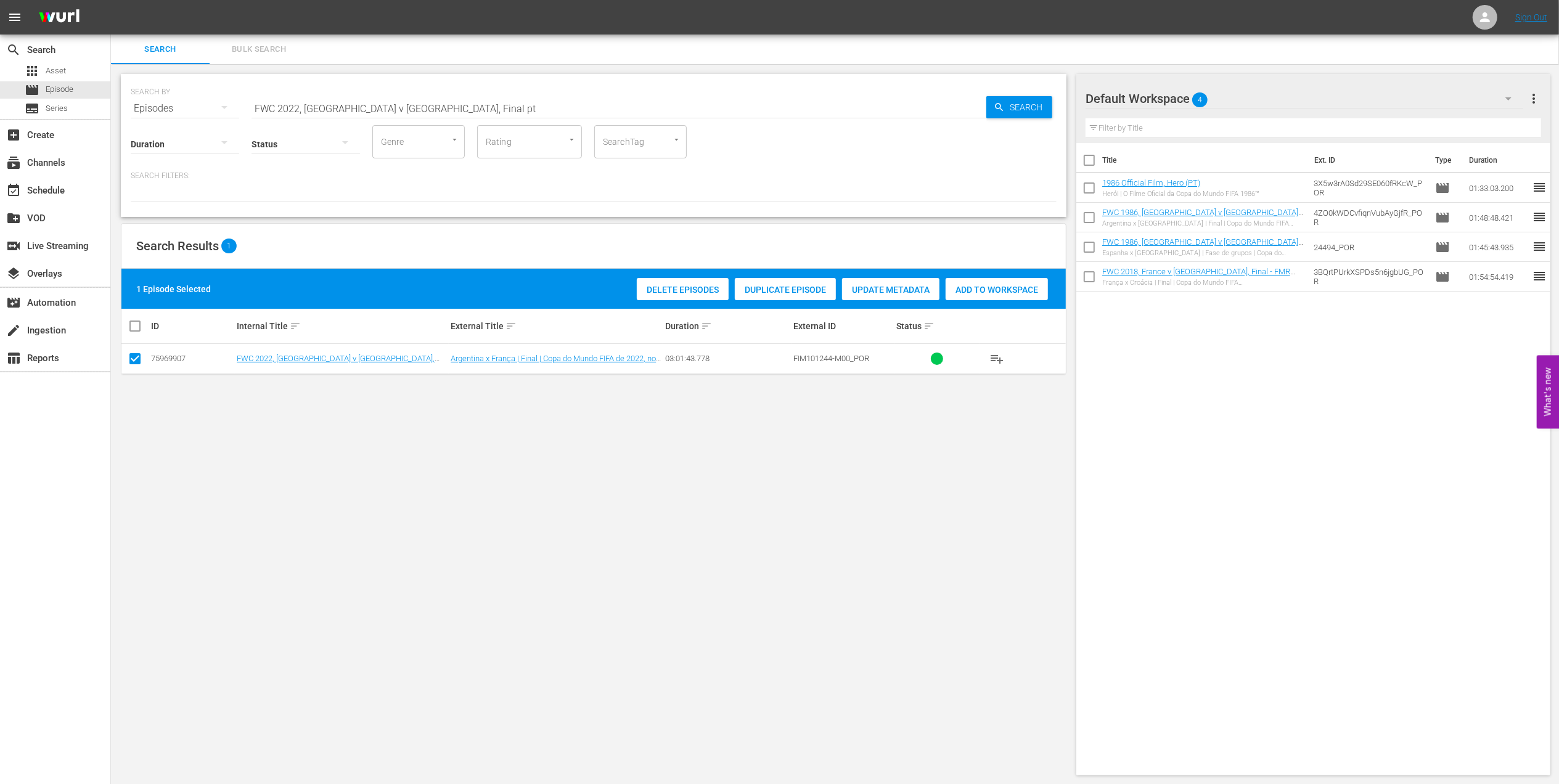
click at [992, 291] on span "Add to Workspace" at bounding box center [996, 289] width 102 height 10
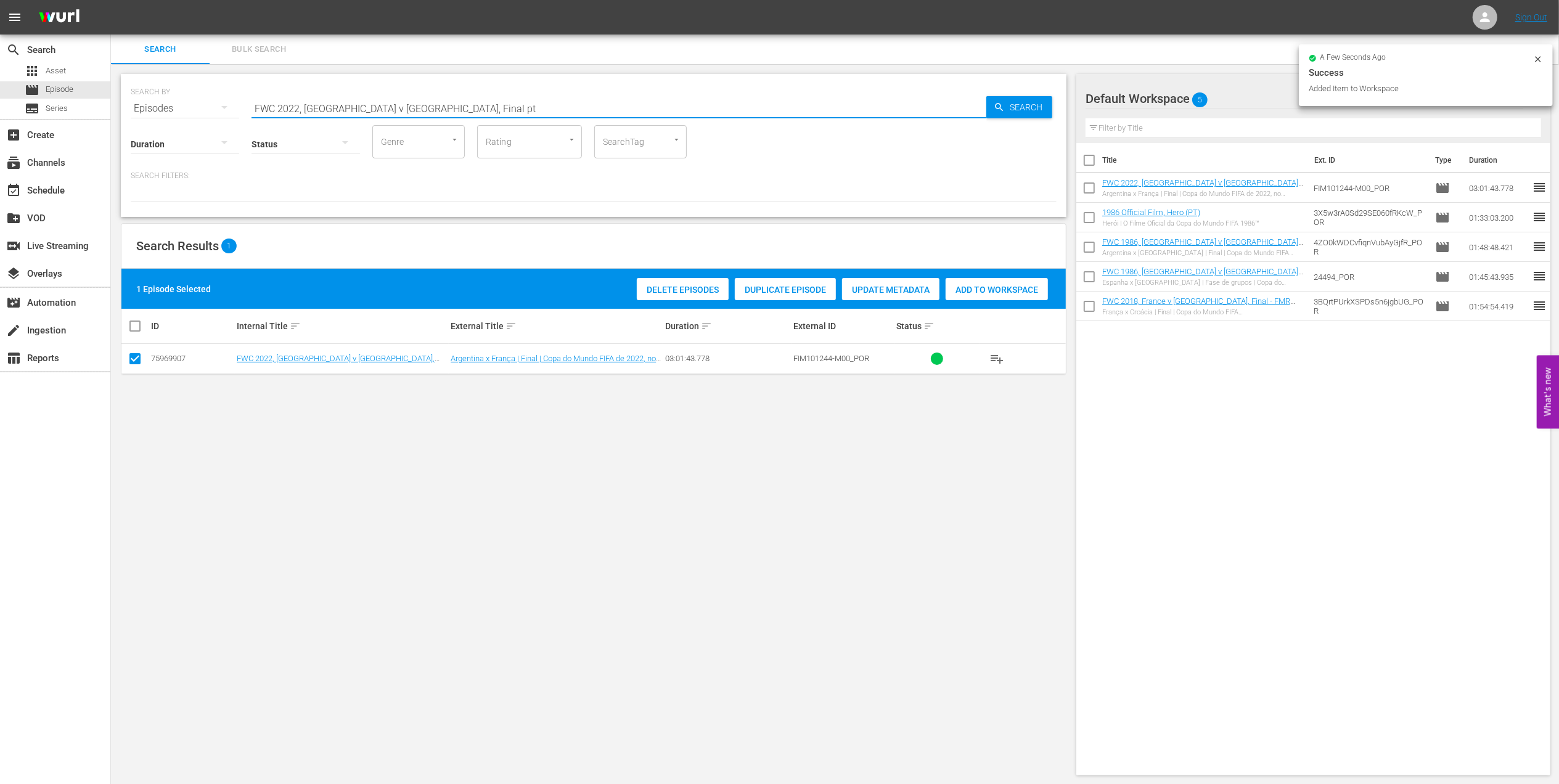
drag, startPoint x: 166, startPoint y: 113, endPoint x: 259, endPoint y: 113, distance: 93.0
click at [157, 113] on div "SEARCH BY Search By Episodes Search ID, Title, Description, Keywords, or Catego…" at bounding box center [593, 146] width 945 height 143
paste input "Bring the Noise"
click at [459, 106] on input "Bring the Noise" at bounding box center [619, 108] width 735 height 30
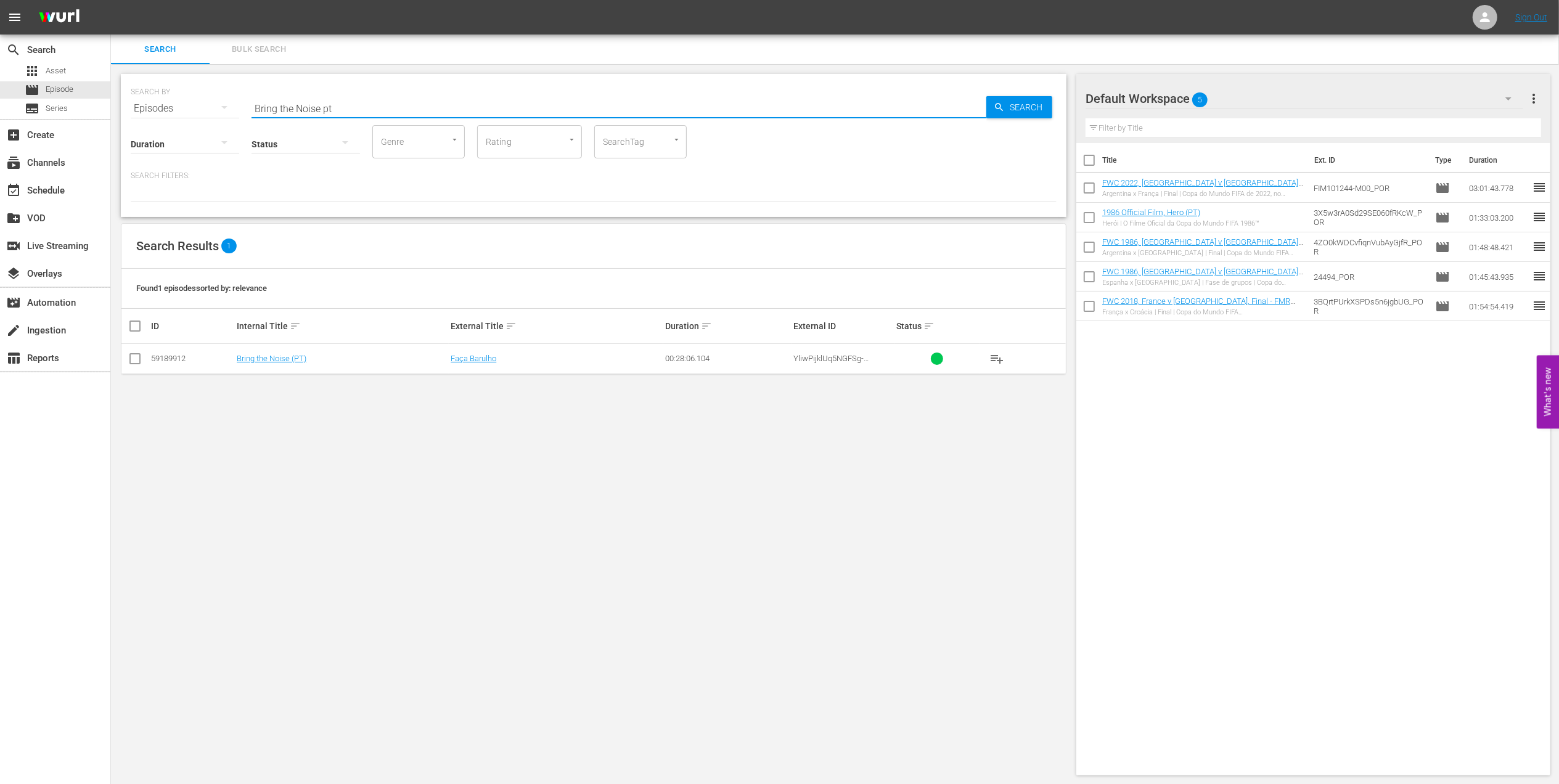
type input "Bring the Noise pt"
drag, startPoint x: 137, startPoint y: 356, endPoint x: 312, endPoint y: 358, distance: 175.0
click at [137, 356] on input "checkbox" at bounding box center [135, 361] width 15 height 15
checkbox input "true"
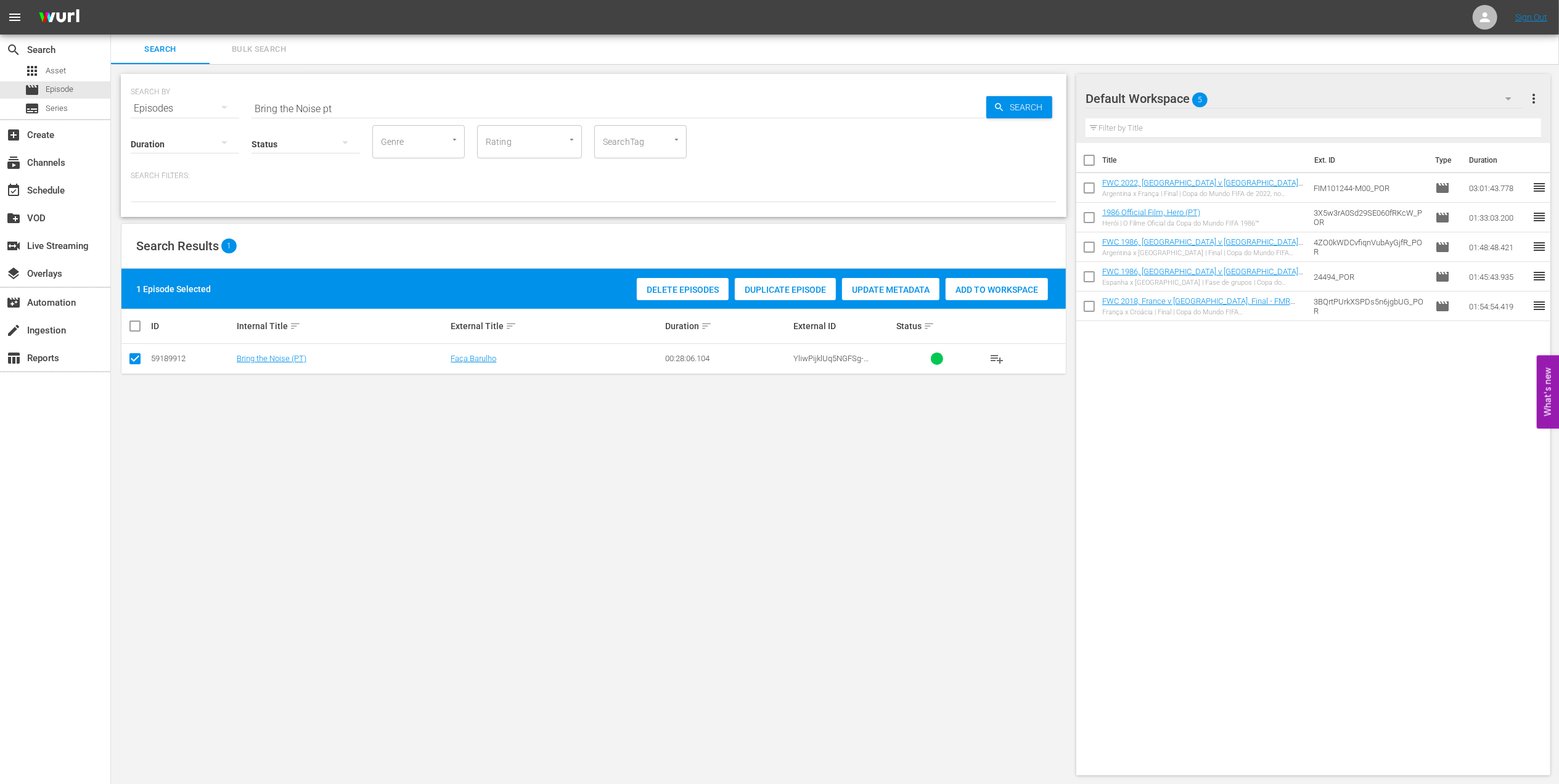
click at [970, 282] on div "Add to Workspace" at bounding box center [996, 289] width 102 height 23
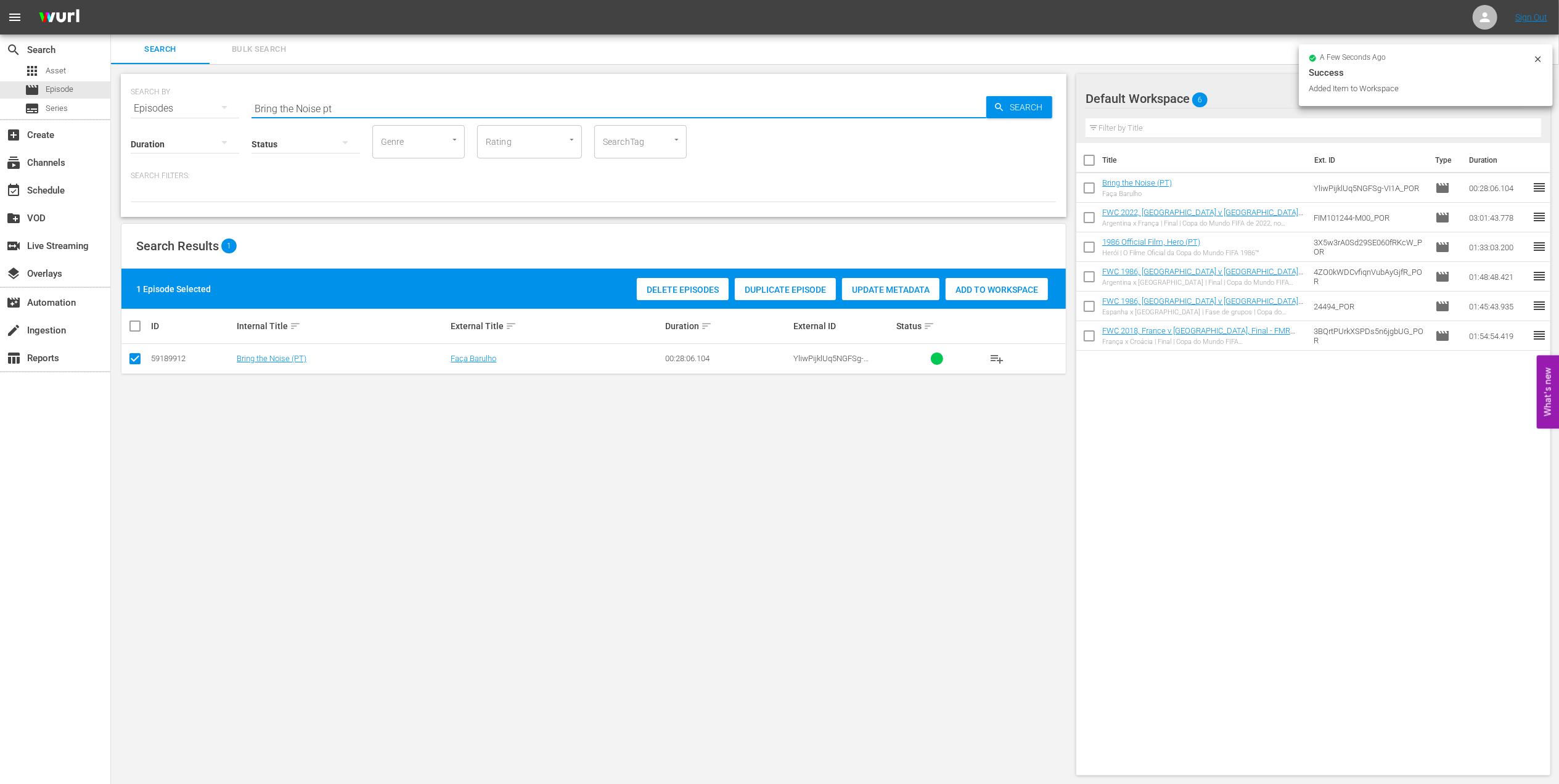
drag, startPoint x: 244, startPoint y: 104, endPoint x: 227, endPoint y: 104, distance: 17.0
click at [207, 104] on div "SEARCH BY Search By Episodes Search ID, Title, Description, Keywords, or Catego…" at bounding box center [594, 100] width 926 height 44
paste input "FWC 2002 [GEOGRAPHIC_DATA] v [GEOGRAPHIC_DATA], Group Stage PT / CAF 12pm UTC"
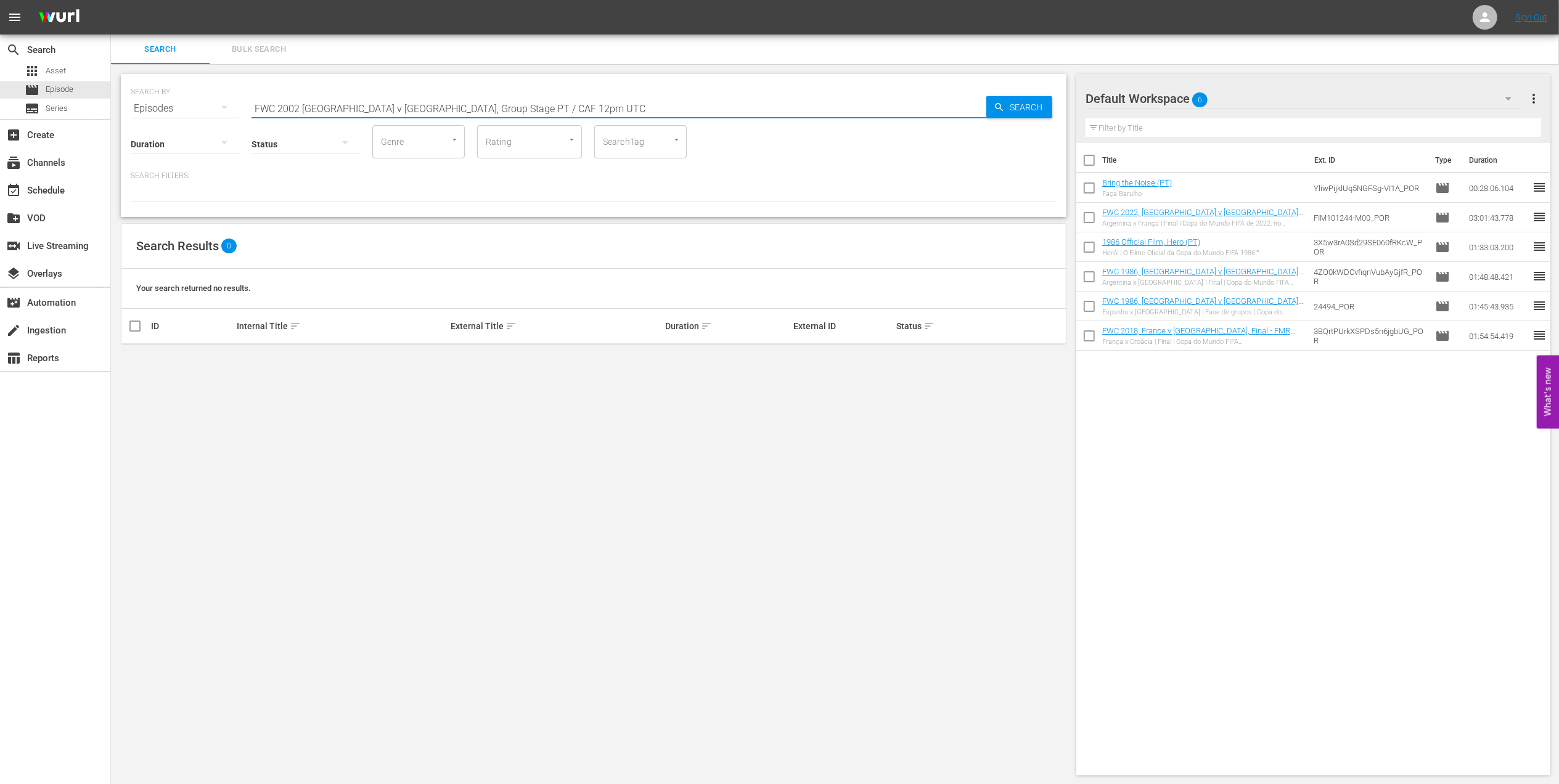
drag, startPoint x: 506, startPoint y: 105, endPoint x: 456, endPoint y: 110, distance: 50.2
click at [456, 110] on input "FWC 2002 [GEOGRAPHIC_DATA] v [GEOGRAPHIC_DATA], Group Stage PT / CAF 12pm UTC" at bounding box center [619, 108] width 735 height 30
type input "FWC 2002 [GEOGRAPHIC_DATA] v [GEOGRAPHIC_DATA], Group Stage PT"
click at [139, 358] on input "checkbox" at bounding box center [135, 361] width 15 height 15
checkbox input "true"
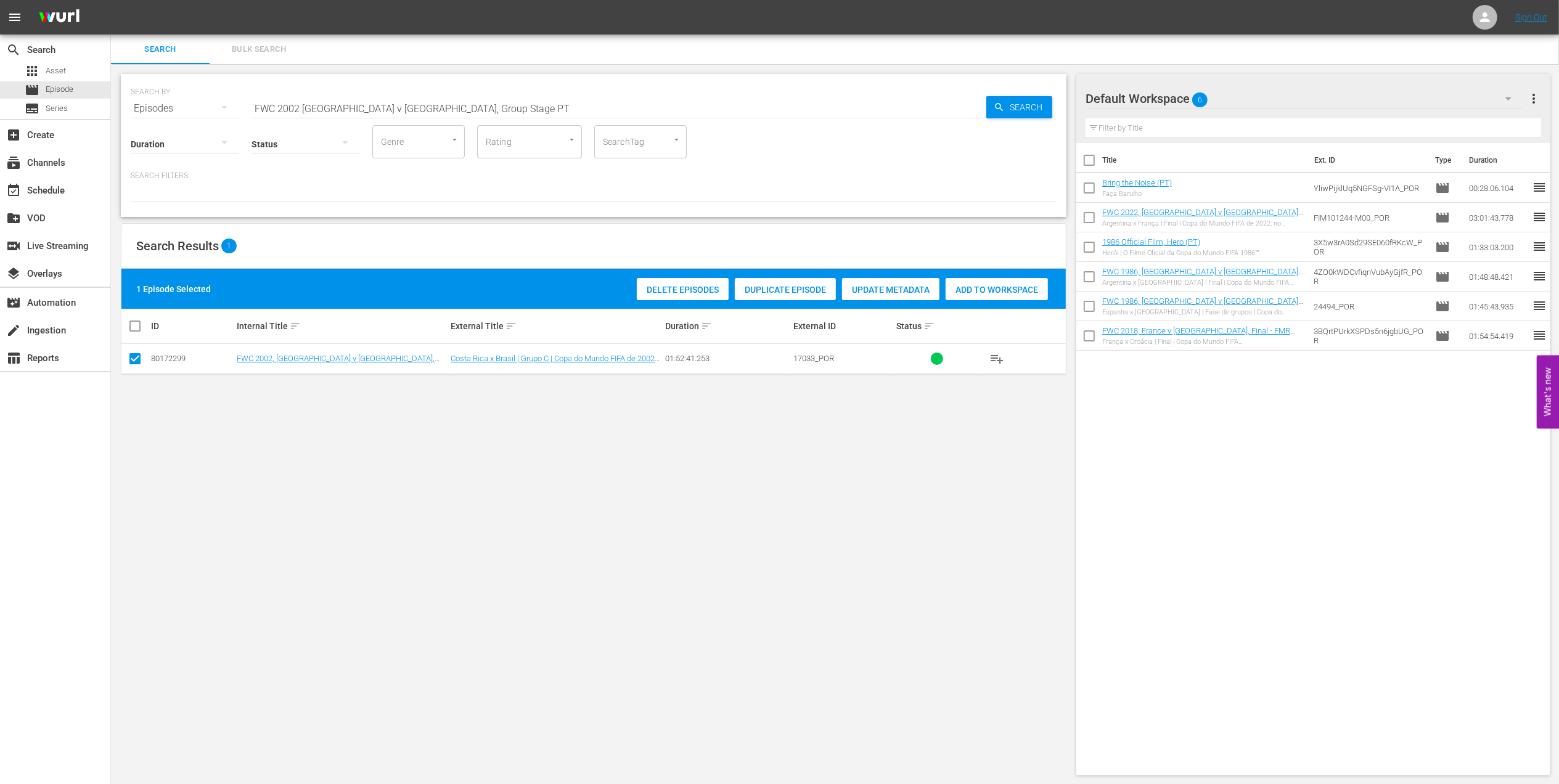
click at [1002, 280] on div "Add to Workspace" at bounding box center [996, 289] width 102 height 23
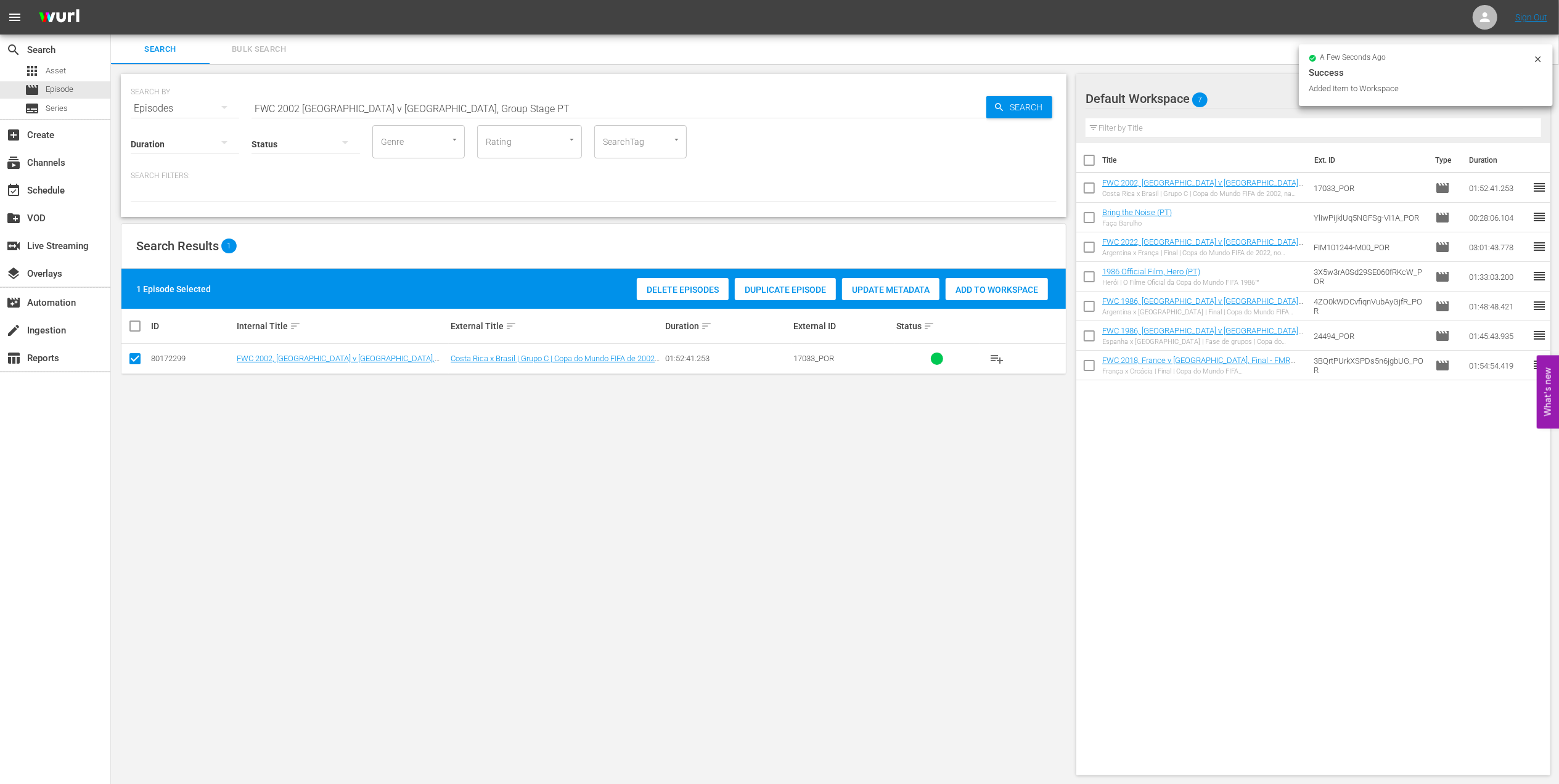
drag, startPoint x: 293, startPoint y: 106, endPoint x: 134, endPoint y: 106, distance: 159.0
click at [134, 106] on div "SEARCH BY Search By Episodes Search ID, Title, Description, Keywords, or Catego…" at bounding box center [594, 100] width 926 height 44
paste input "Brazil vs Belgium, Round of 16 PT"
click at [465, 99] on input "FWC 2002 Brazil vs Belgium, Round of 16 PT" at bounding box center [619, 108] width 735 height 30
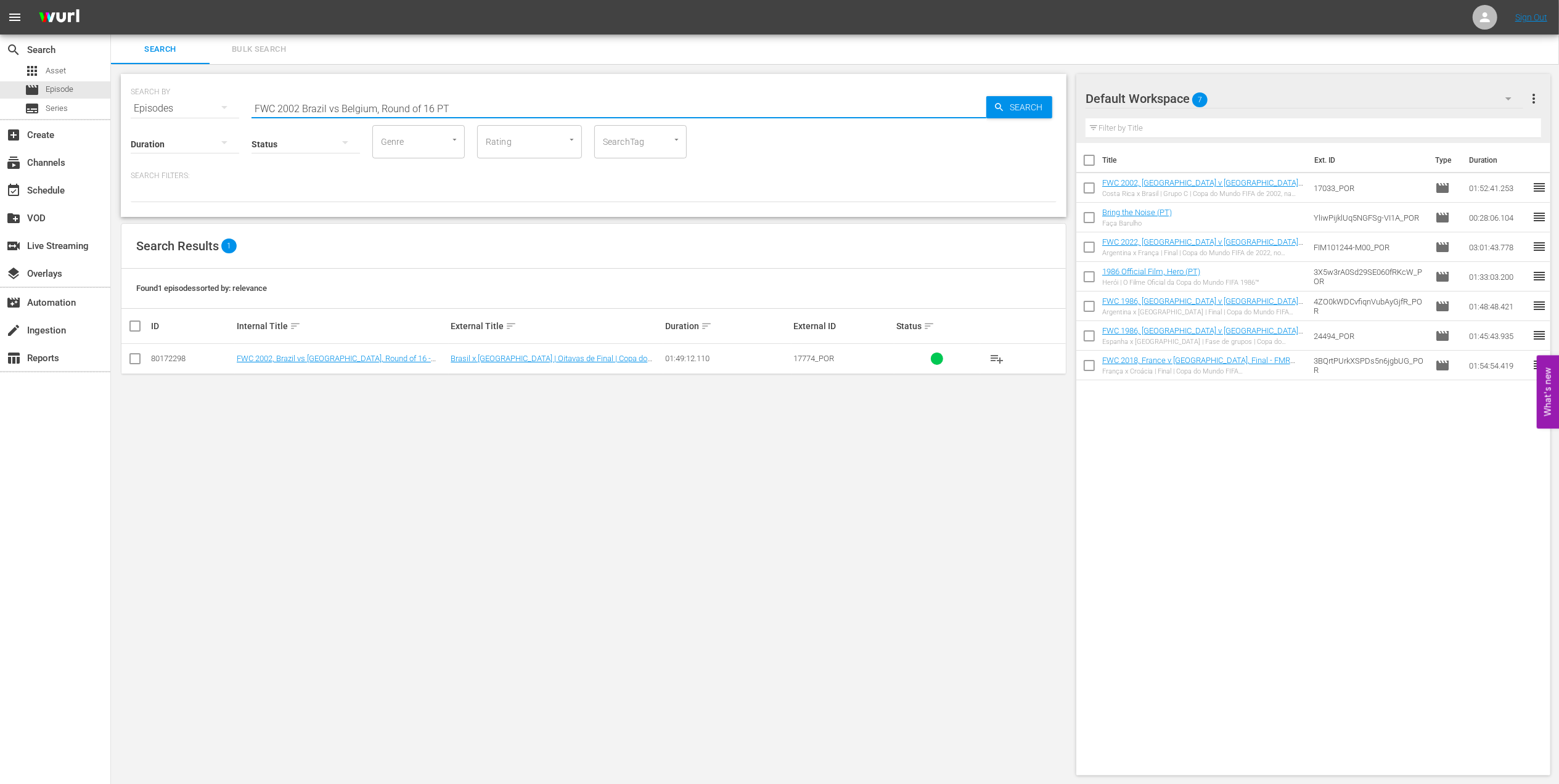
type input "FWC 2002 Brazil vs Belgium, Round of 16 PT"
click at [133, 360] on input "checkbox" at bounding box center [135, 361] width 15 height 15
checkbox input "true"
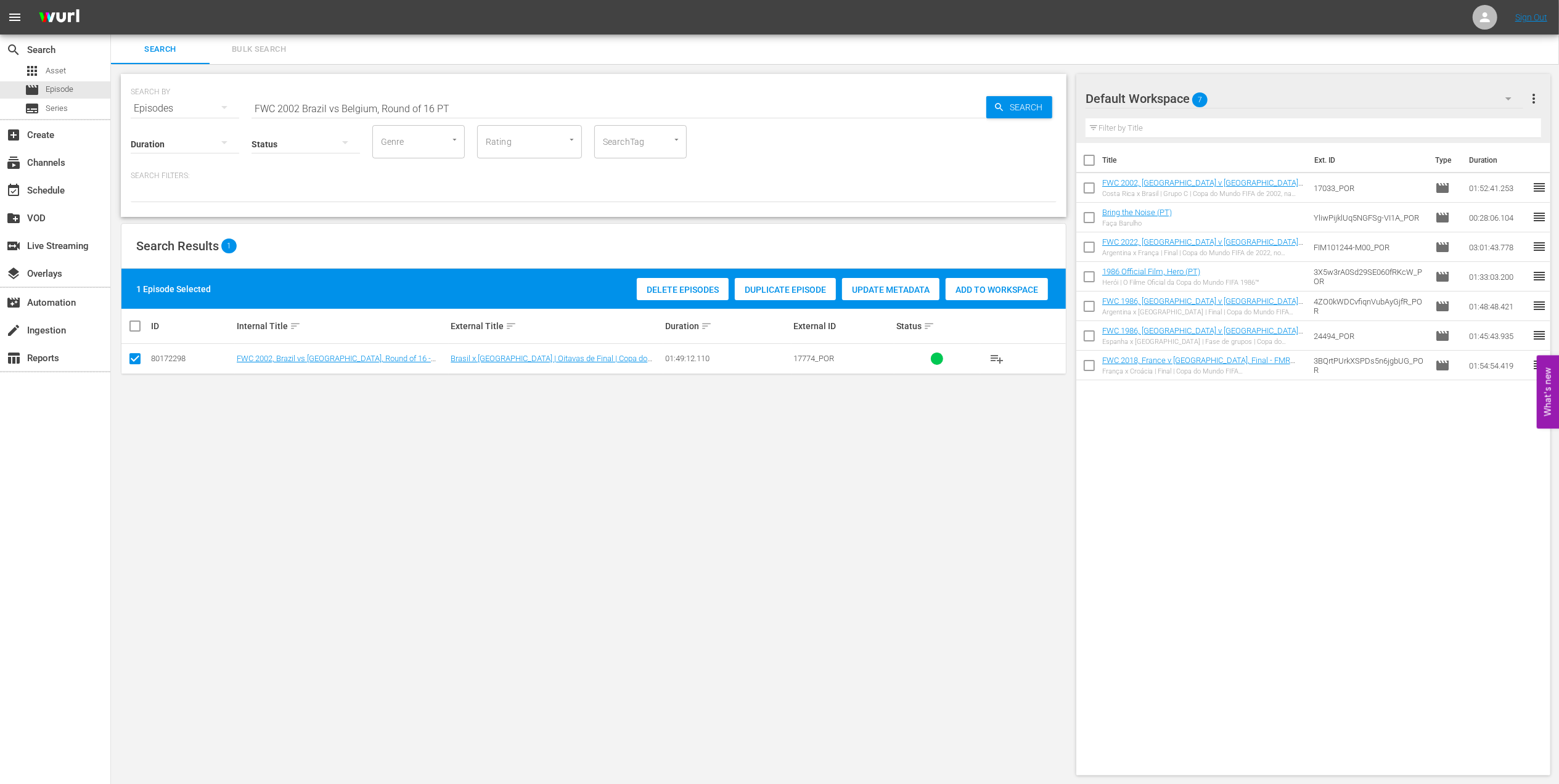
click at [980, 294] on span "Add to Workspace" at bounding box center [996, 289] width 102 height 10
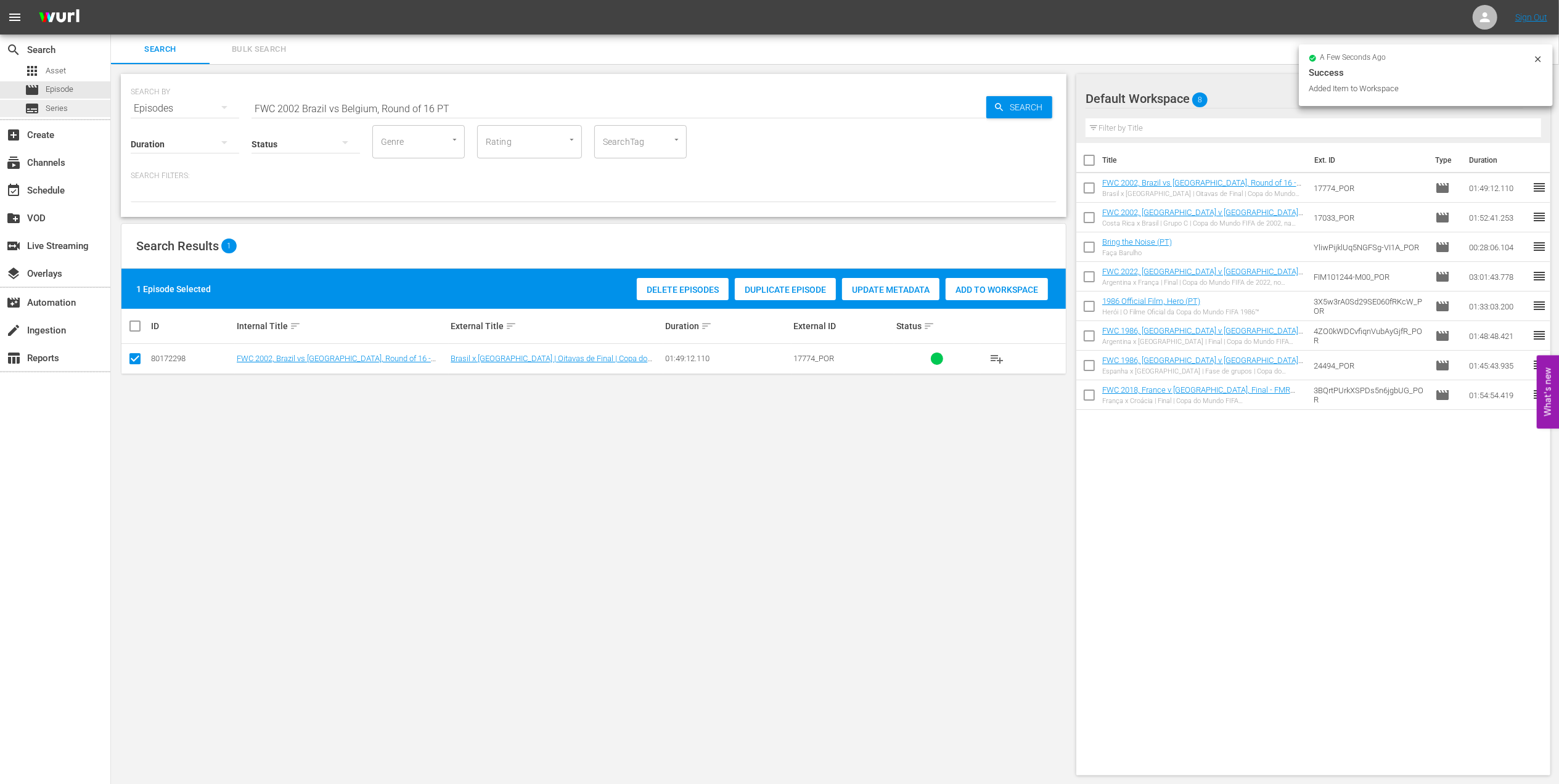
click at [111, 0] on div "search Search apps Asset movie Episode subtitles Series add_box Create subscrip…" at bounding box center [835, 0] width 1448 height 0
paste input "2002 Official Film - Seven Games from Glory"
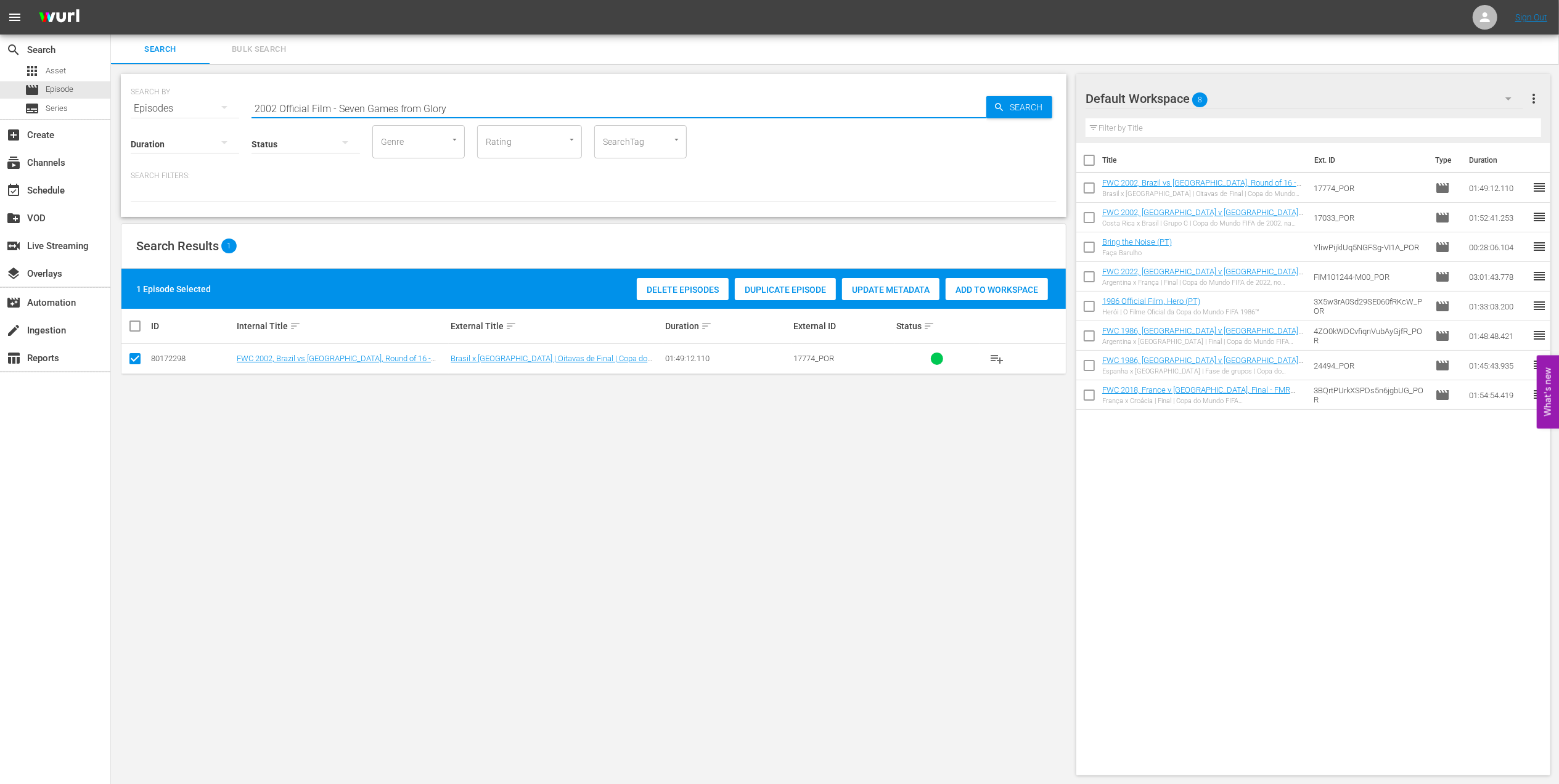
click at [479, 108] on input "2002 Official Film - Seven Games from Glory" at bounding box center [619, 108] width 735 height 30
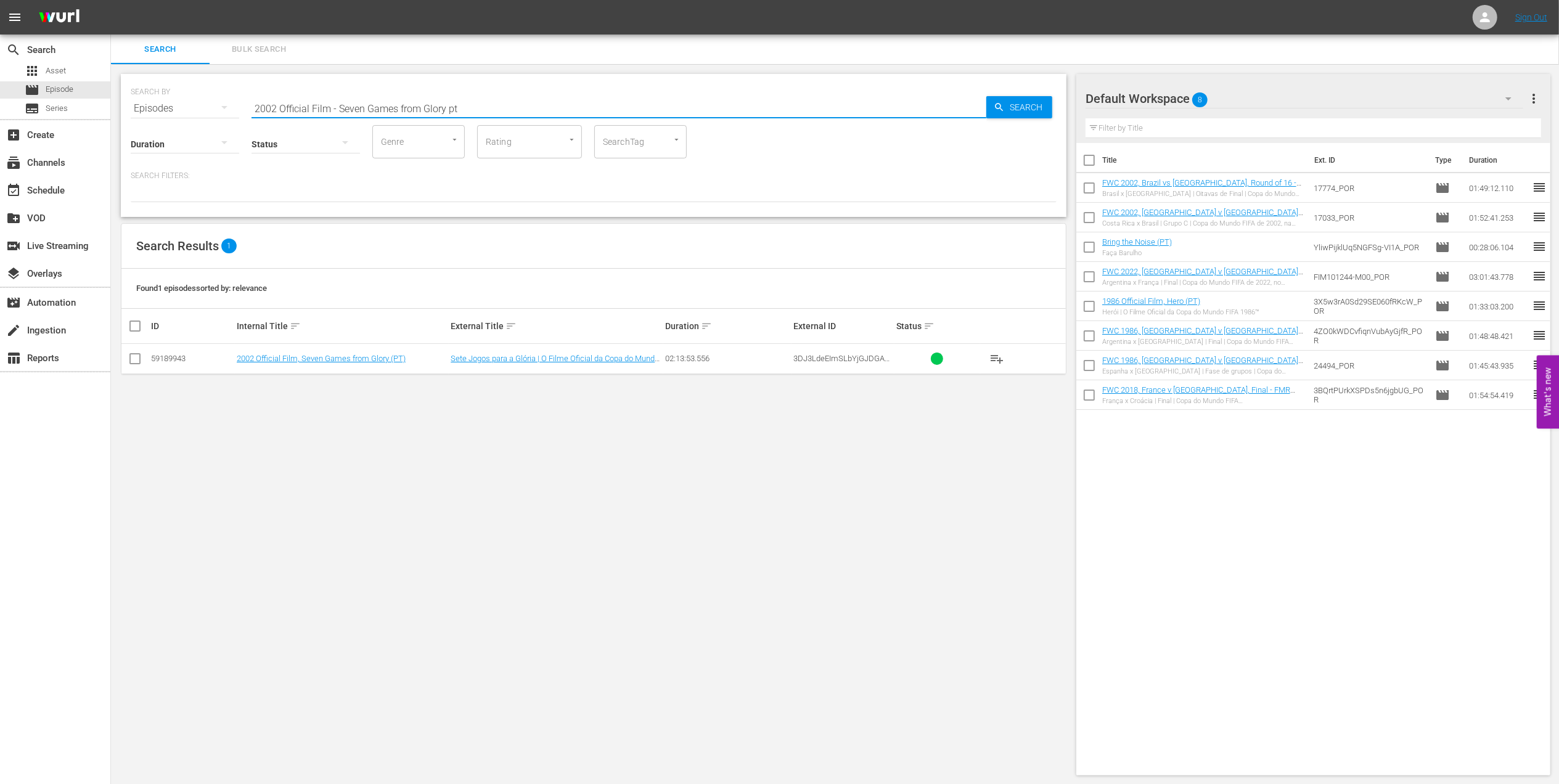
type input "2002 Official Film - Seven Games from Glory pt"
drag, startPoint x: 134, startPoint y: 359, endPoint x: 603, endPoint y: 348, distance: 469.1
click at [141, 359] on input "checkbox" at bounding box center [135, 361] width 15 height 15
checkbox input "true"
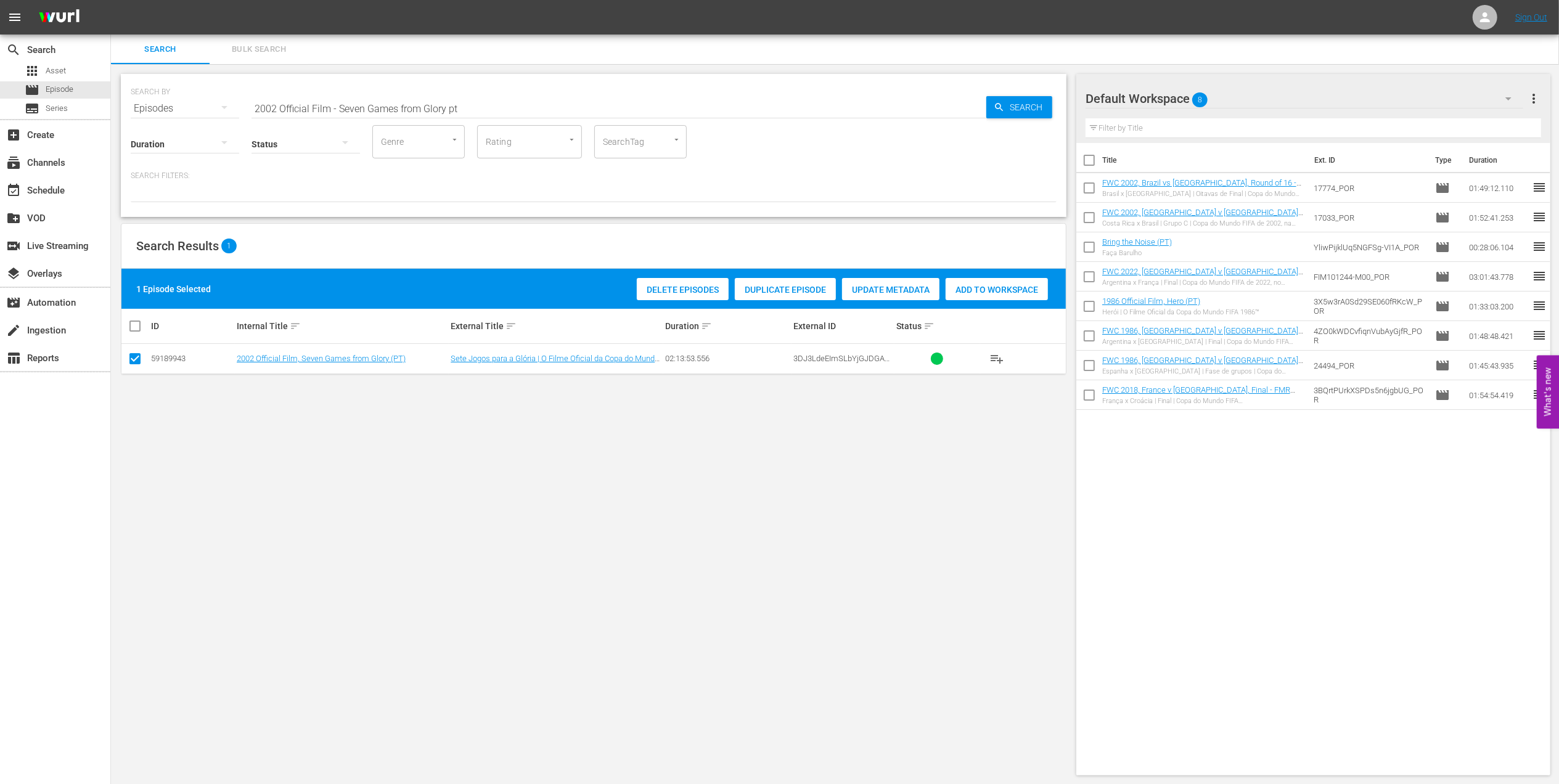
click at [970, 290] on span "Add to Workspace" at bounding box center [996, 289] width 102 height 10
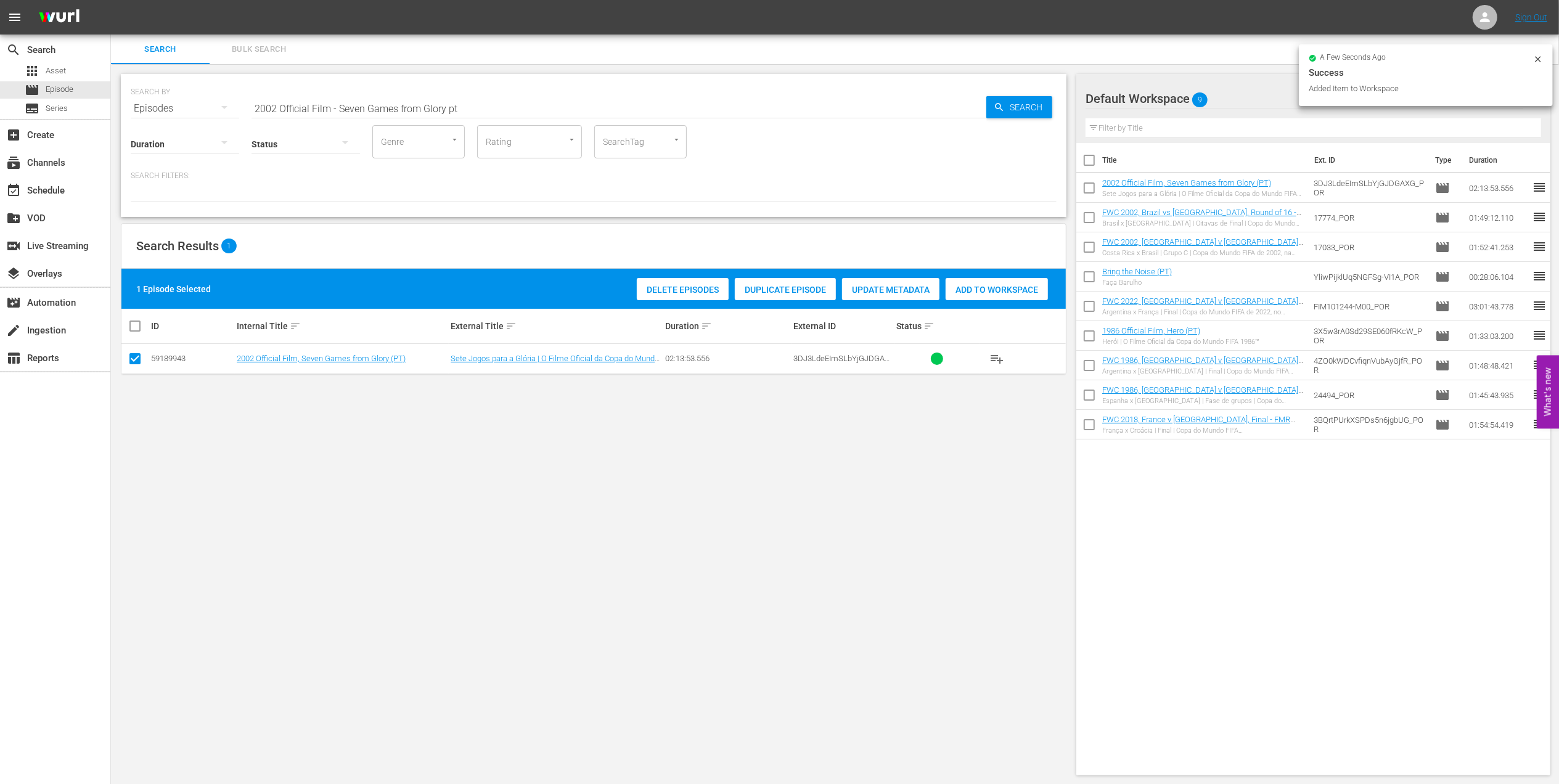
drag, startPoint x: 405, startPoint y: 111, endPoint x: 153, endPoint y: 110, distance: 252.0
click at [153, 110] on div "SEARCH BY Search By Episodes Search ID, Title, Description, Keywords, or Catego…" at bounding box center [594, 100] width 926 height 44
paste input "FWC 2002 [GEOGRAPHIC_DATA] v [GEOGRAPHIC_DATA], Final / CAF 4pm UTC"
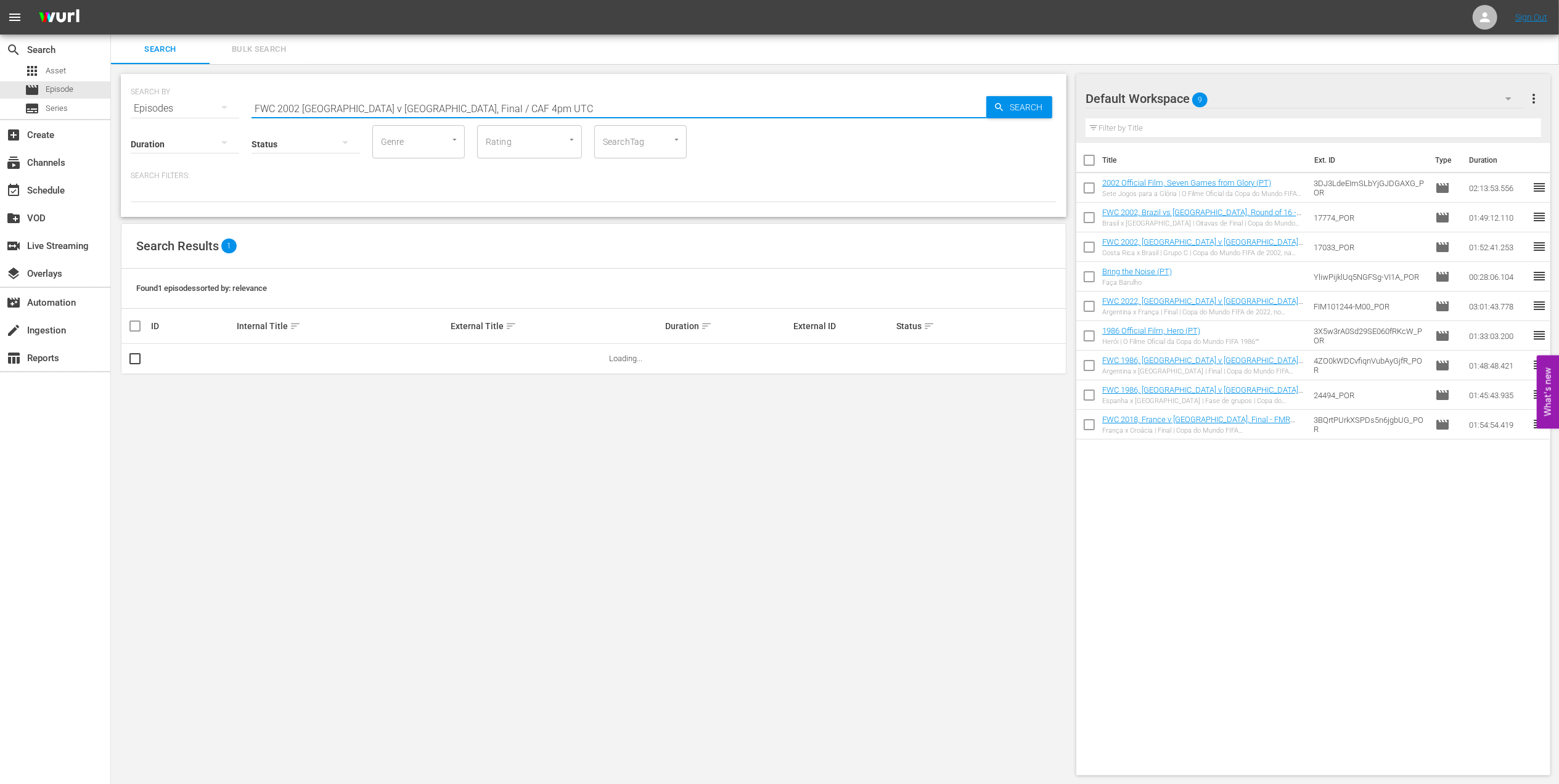
drag, startPoint x: 467, startPoint y: 105, endPoint x: 402, endPoint y: 107, distance: 65.0
click at [402, 107] on input "FWC 2002 [GEOGRAPHIC_DATA] v [GEOGRAPHIC_DATA], Final / CAF 4pm UTC" at bounding box center [619, 108] width 735 height 30
type input "FWC 2002 [GEOGRAPHIC_DATA] v [GEOGRAPHIC_DATA], Final pt"
click at [139, 356] on input "checkbox" at bounding box center [135, 361] width 15 height 15
checkbox input "true"
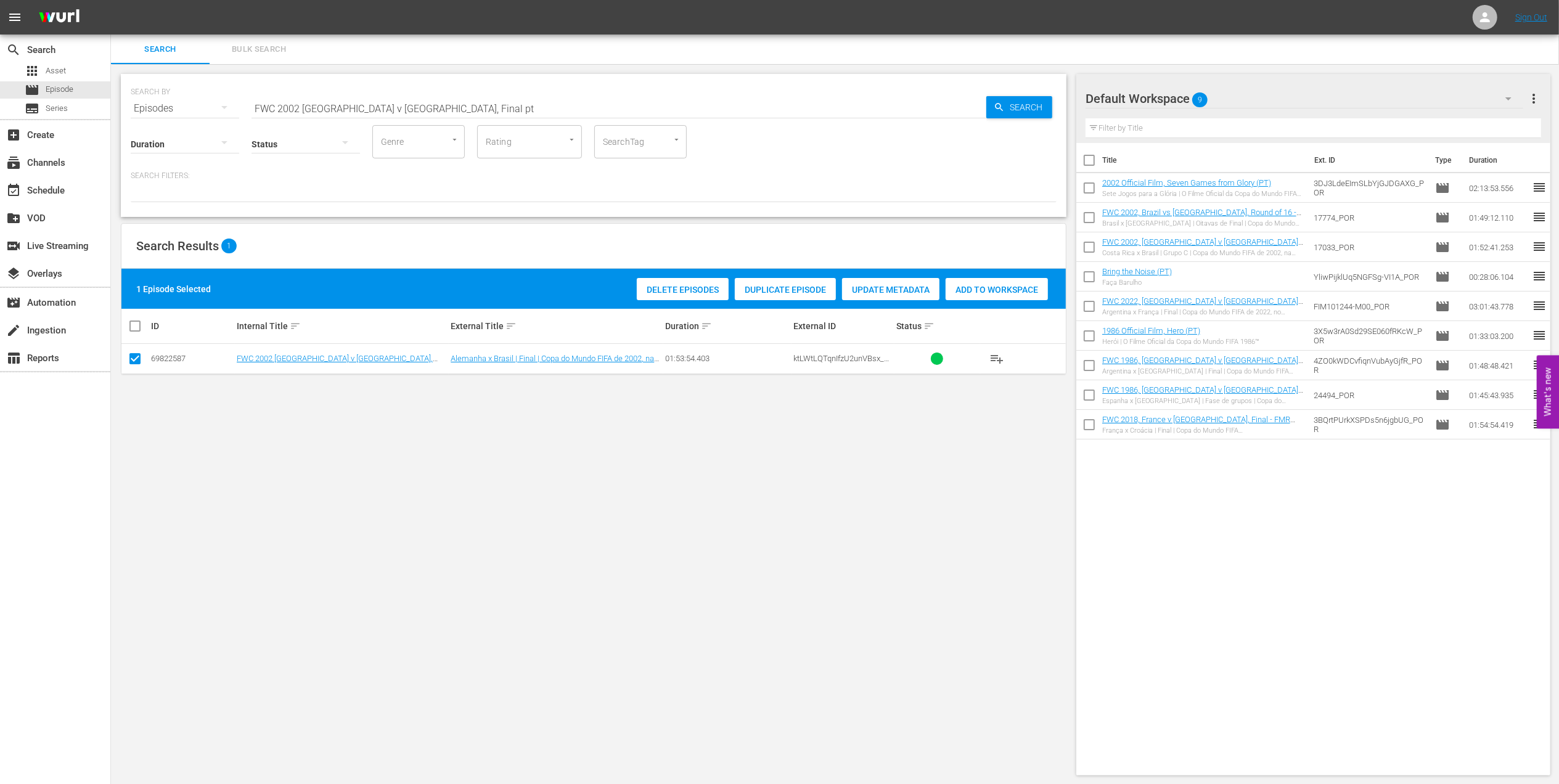
click at [965, 285] on span "Add to Workspace" at bounding box center [996, 289] width 102 height 10
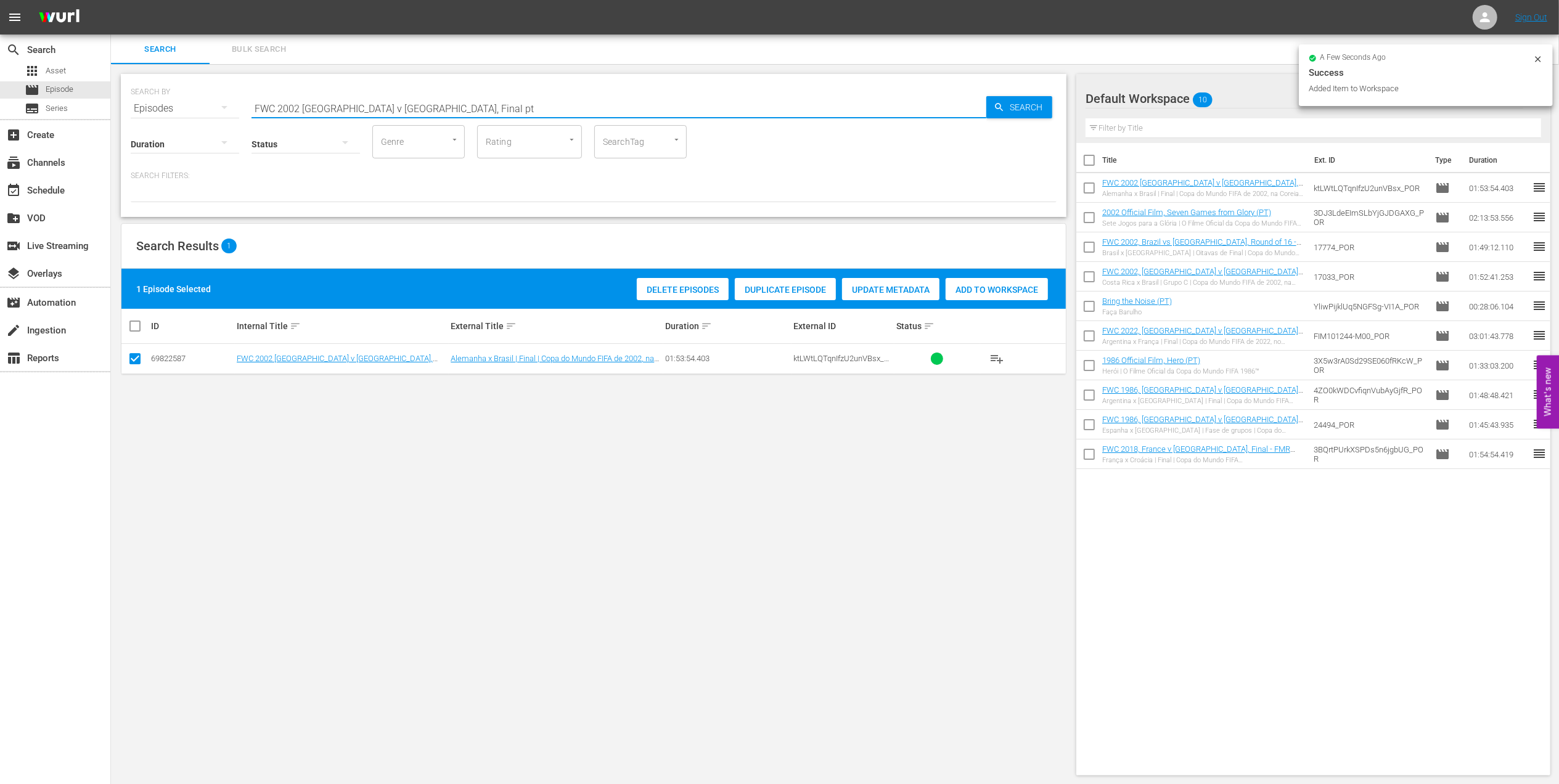
drag, startPoint x: 429, startPoint y: 102, endPoint x: 284, endPoint y: 106, distance: 145.1
click at [225, 108] on div "SEARCH BY Search By Episodes Search ID, Title, Description, Keywords, or Catego…" at bounding box center [594, 100] width 926 height 44
paste input "One to Eleven"
click at [447, 106] on input "One to Eleven" at bounding box center [619, 108] width 735 height 30
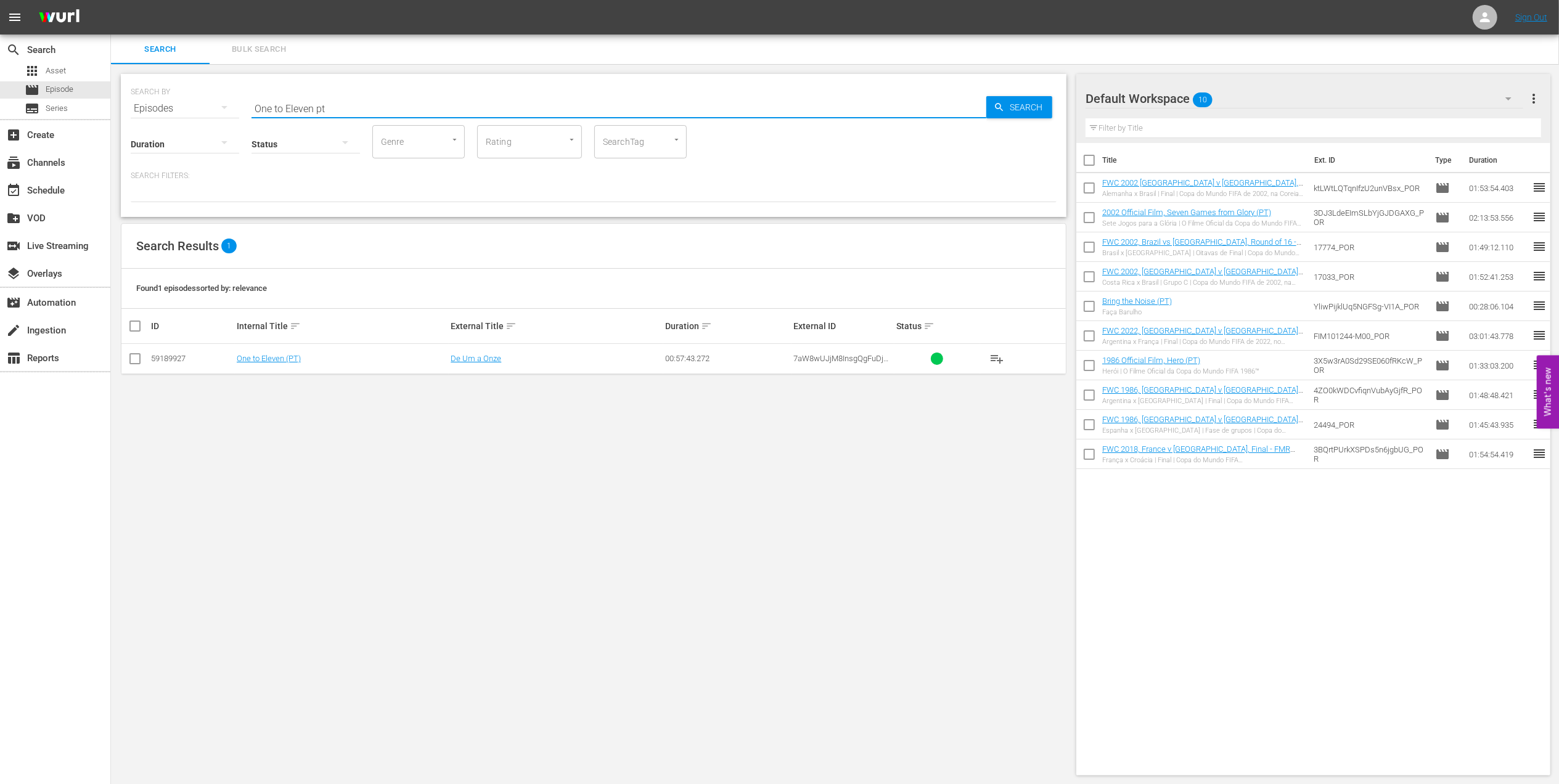
type input "One to Eleven pt"
click at [135, 360] on input "checkbox" at bounding box center [135, 361] width 15 height 15
checkbox input "true"
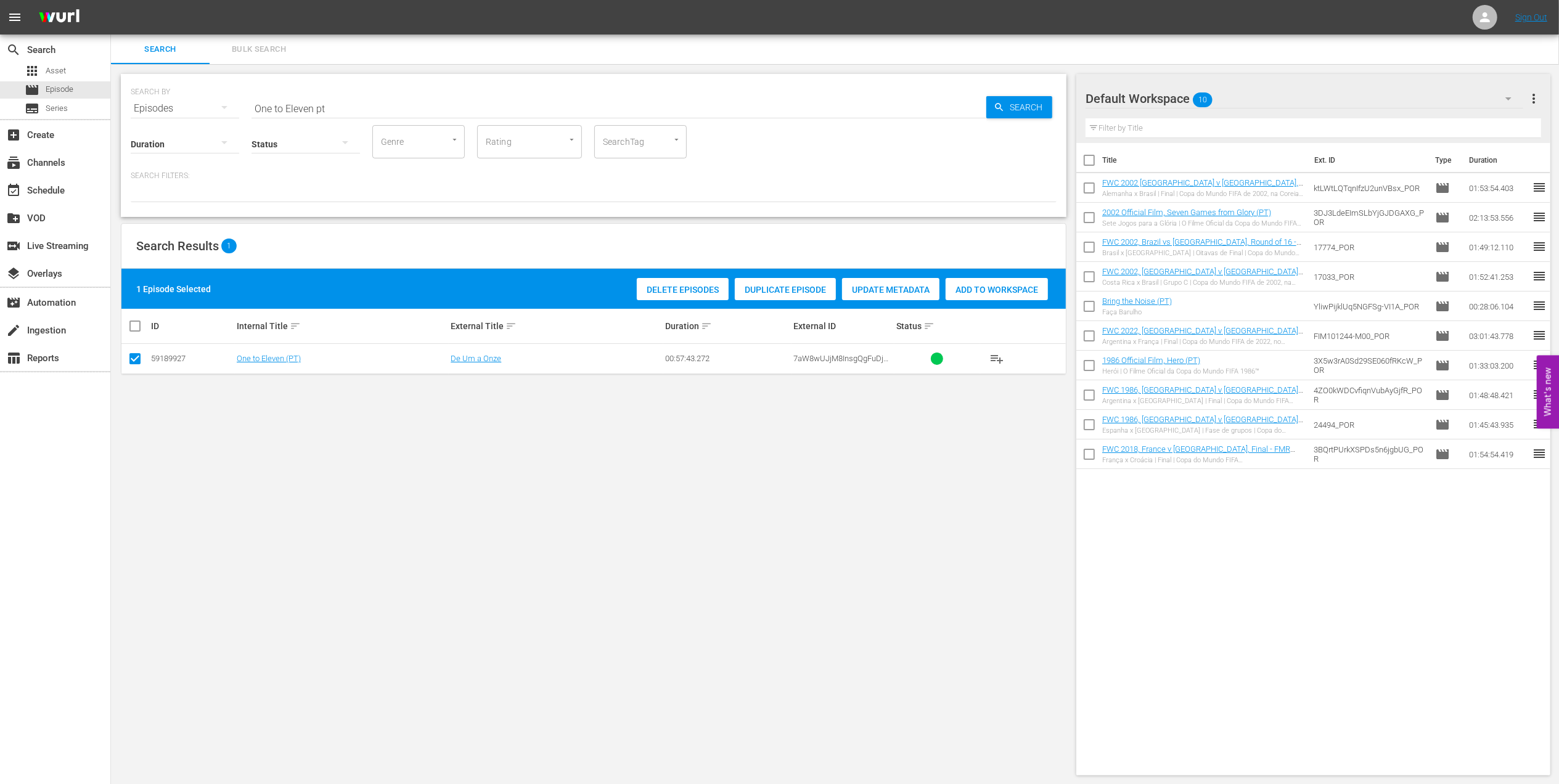
click at [977, 285] on span "Add to Workspace" at bounding box center [996, 289] width 102 height 10
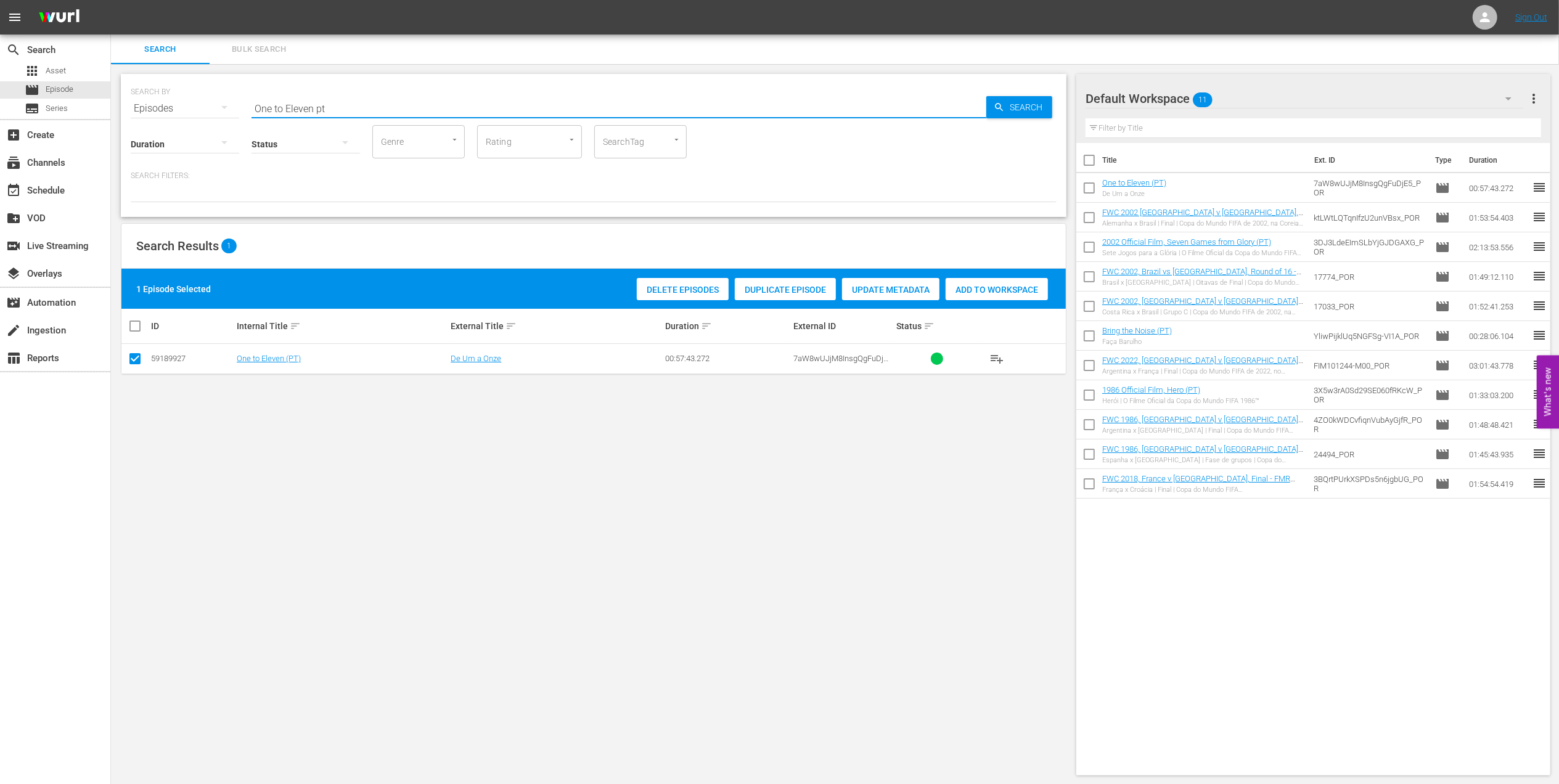
drag, startPoint x: 346, startPoint y: 108, endPoint x: 226, endPoint y: 107, distance: 120.0
click at [226, 106] on div "SEARCH BY Search By Episodes Search ID, Title, Description, Keywords, or Catego…" at bounding box center [594, 100] width 926 height 44
paste input "EP 5 - Icon: [PERSON_NAME] | Eyes of the World"
click at [478, 105] on input "EP 5 - Icon: [PERSON_NAME] | Eyes of the World" at bounding box center [619, 108] width 735 height 30
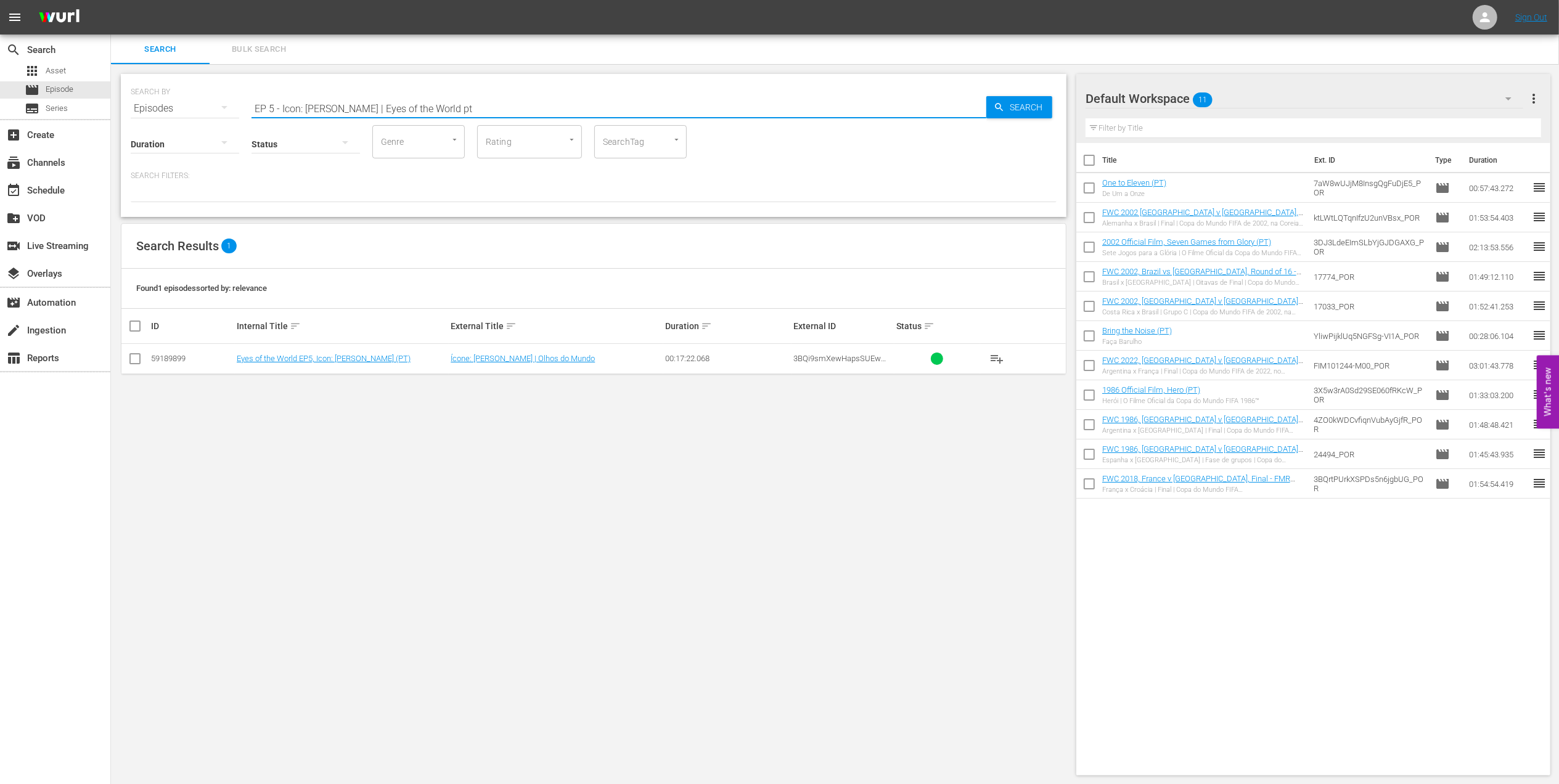
type input "EP 5 - Icon: [PERSON_NAME] | Eyes of the World pt"
click at [131, 361] on input "checkbox" at bounding box center [135, 361] width 15 height 15
checkbox input "true"
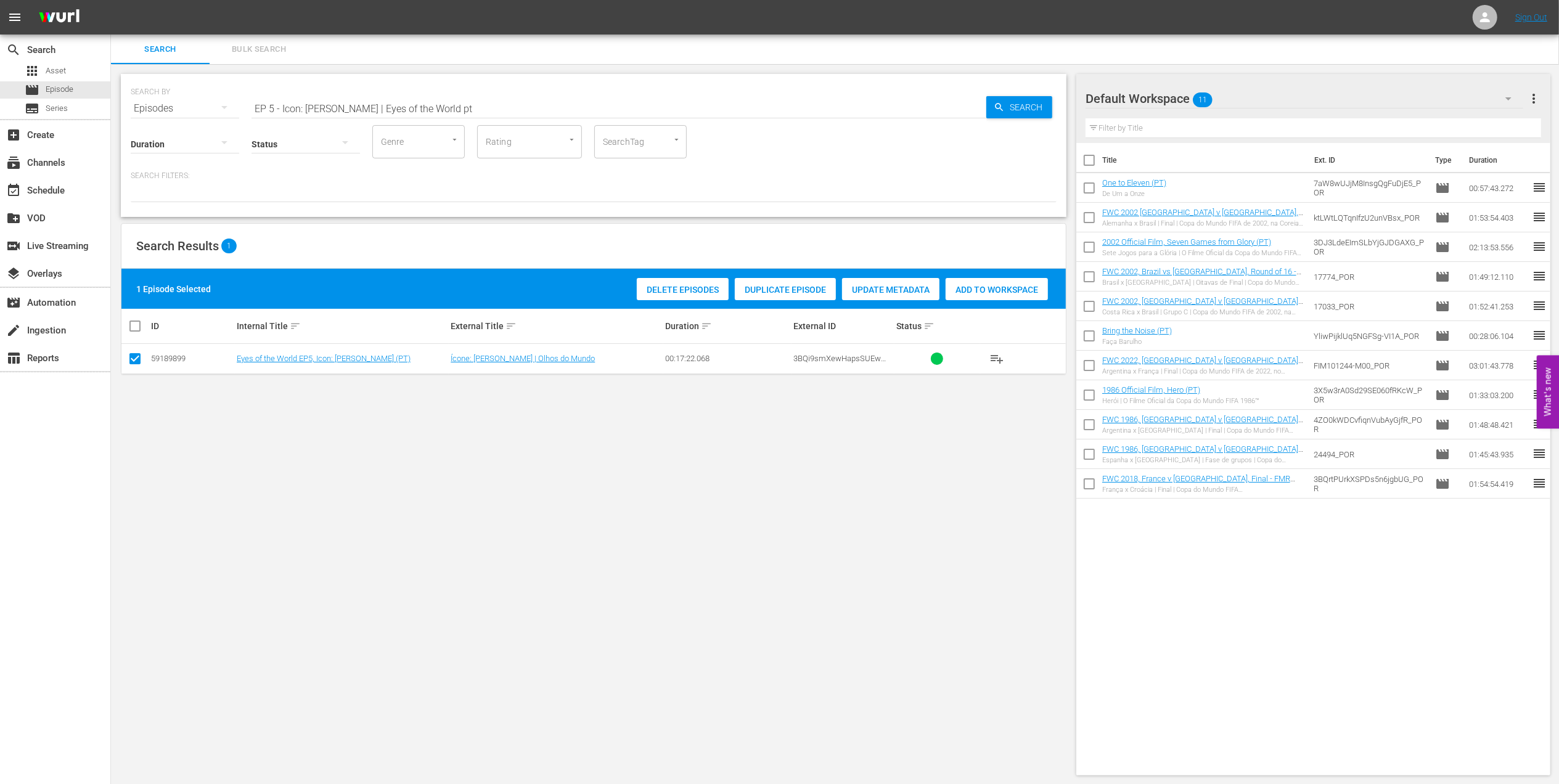
click at [991, 291] on span "Add to Workspace" at bounding box center [996, 289] width 102 height 10
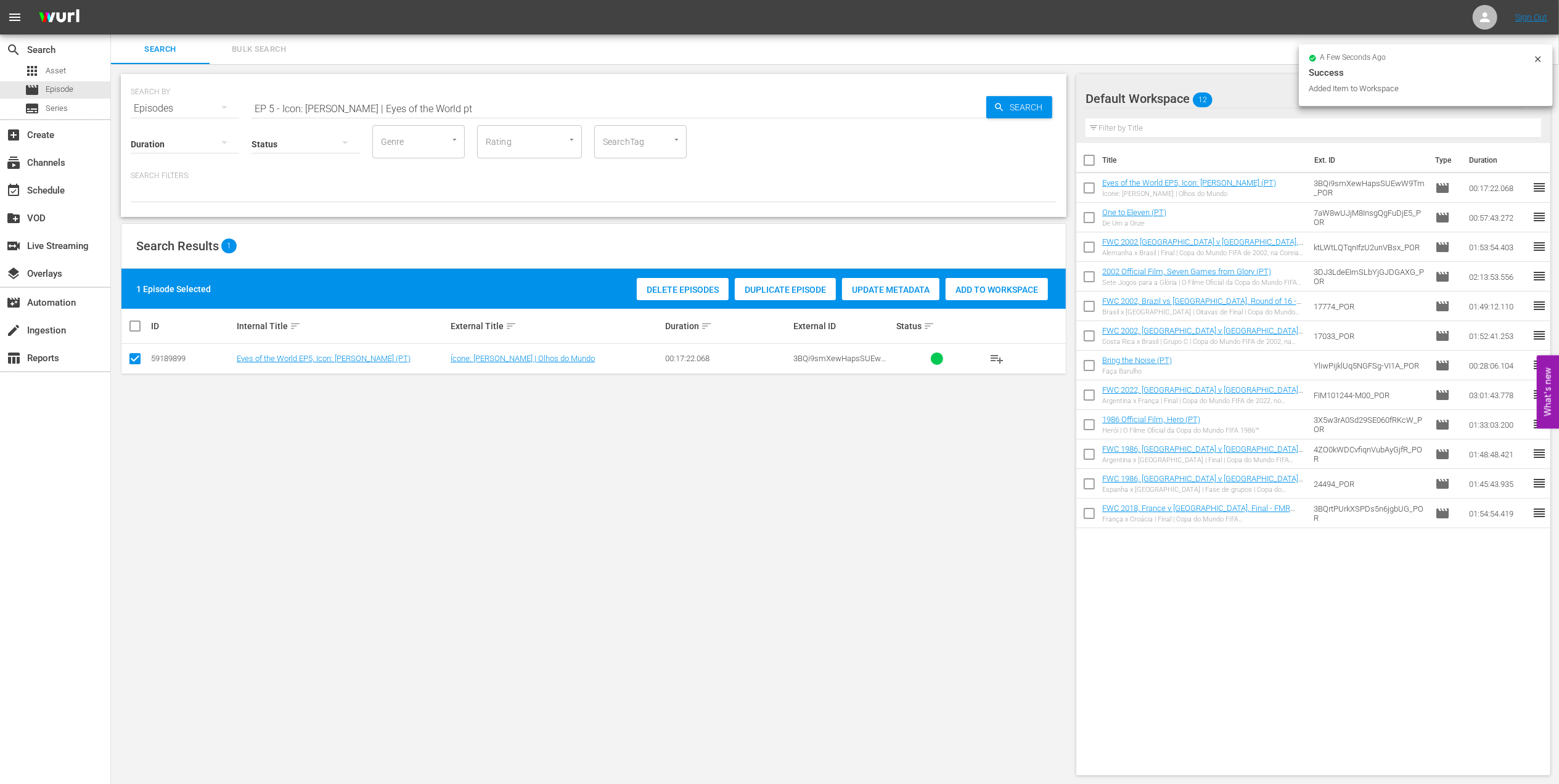
drag, startPoint x: 479, startPoint y: 106, endPoint x: 245, endPoint y: 104, distance: 234.0
click at [162, 104] on div "SEARCH BY Search By Episodes Search ID, Title, Description, Keywords, or Catego…" at bounding box center [594, 100] width 926 height 44
paste input "3 - [PERSON_NAME] | Golden Boo"
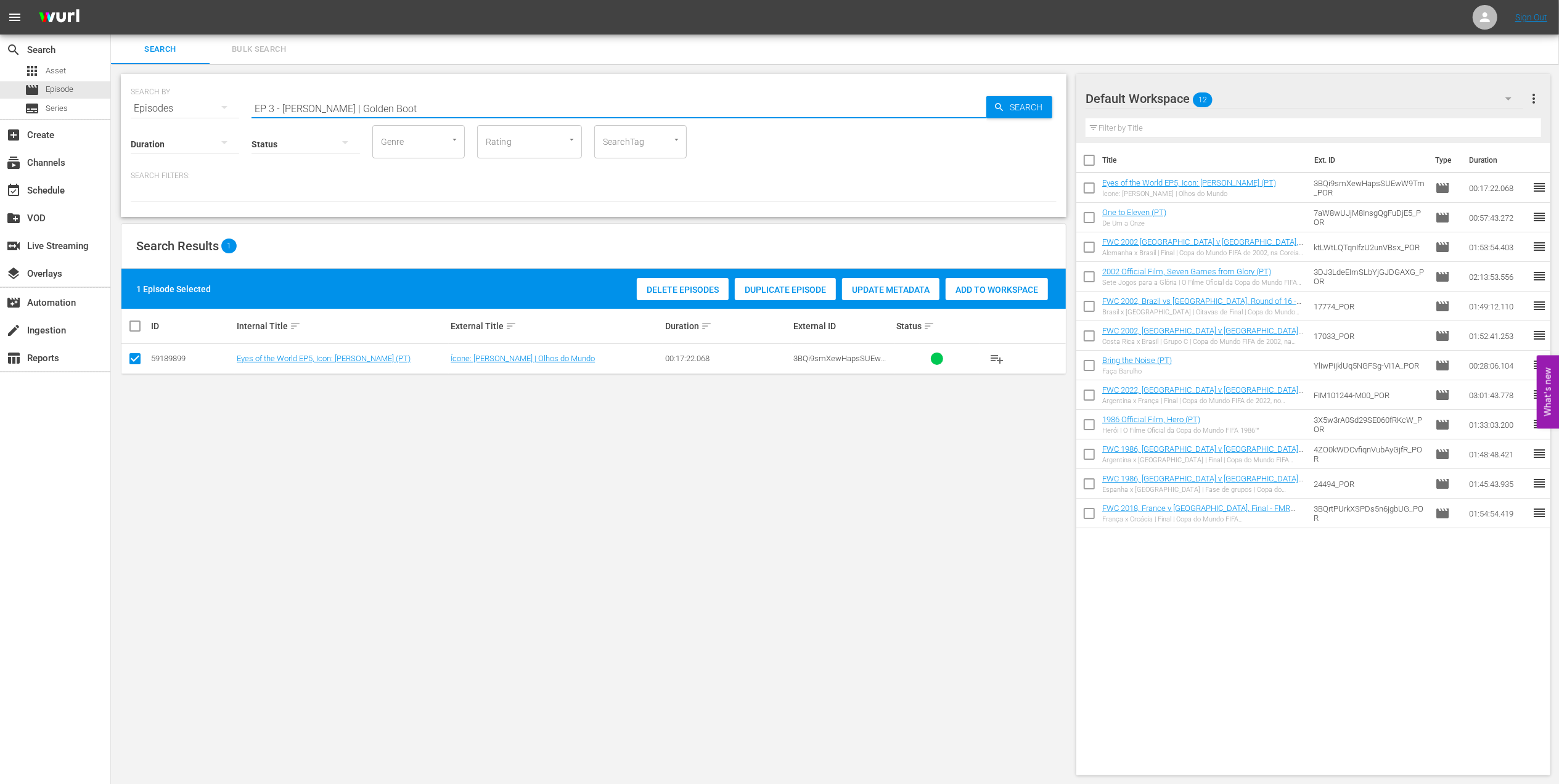
drag, startPoint x: 325, startPoint y: 104, endPoint x: 133, endPoint y: 121, distance: 192.8
click at [121, 121] on div "SEARCH BY Search By Episodes Search ID, Title, Description, Keywords, or Catego…" at bounding box center [593, 146] width 945 height 143
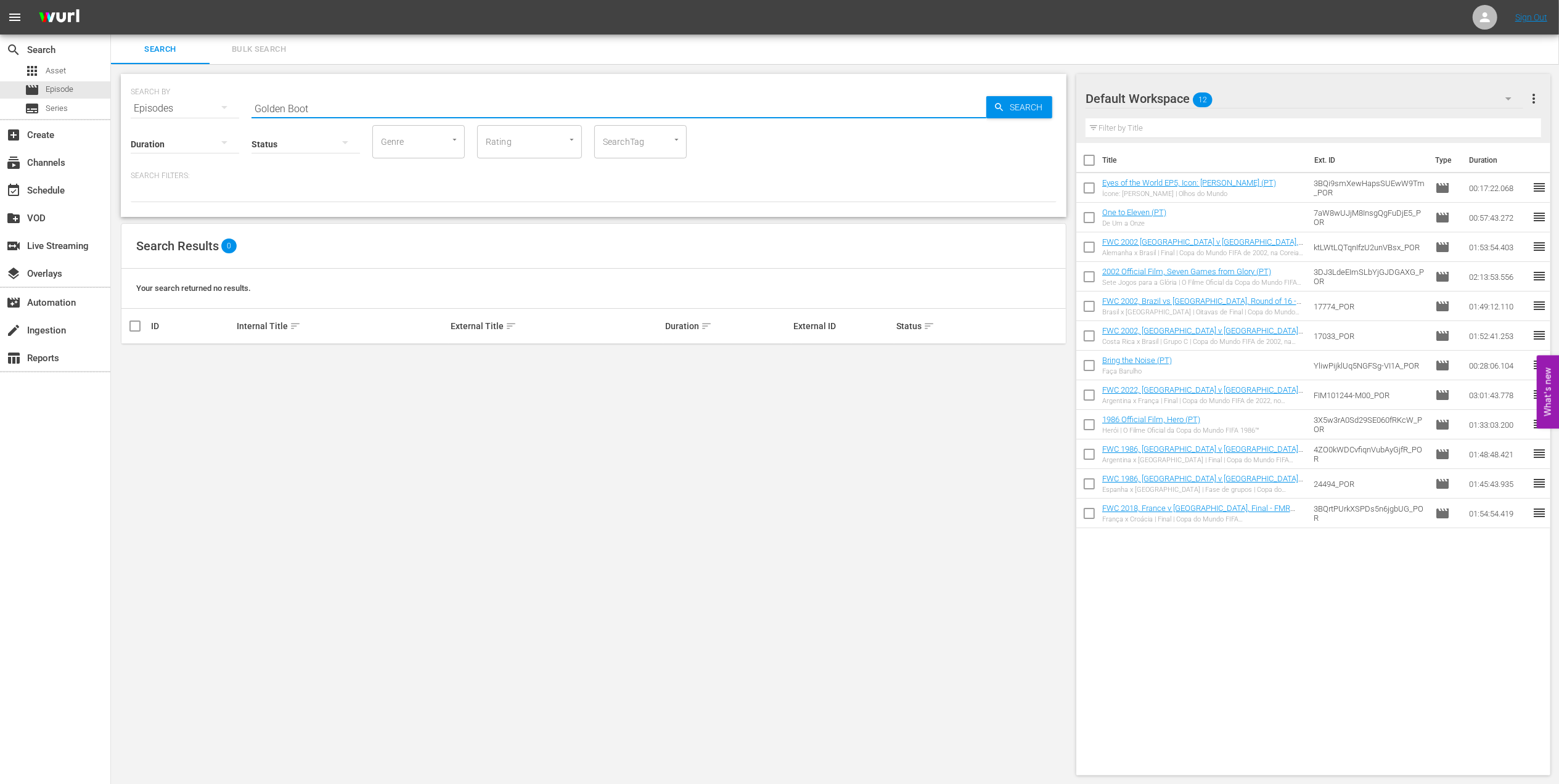
click at [356, 111] on input "Golden Boot" at bounding box center [619, 108] width 735 height 30
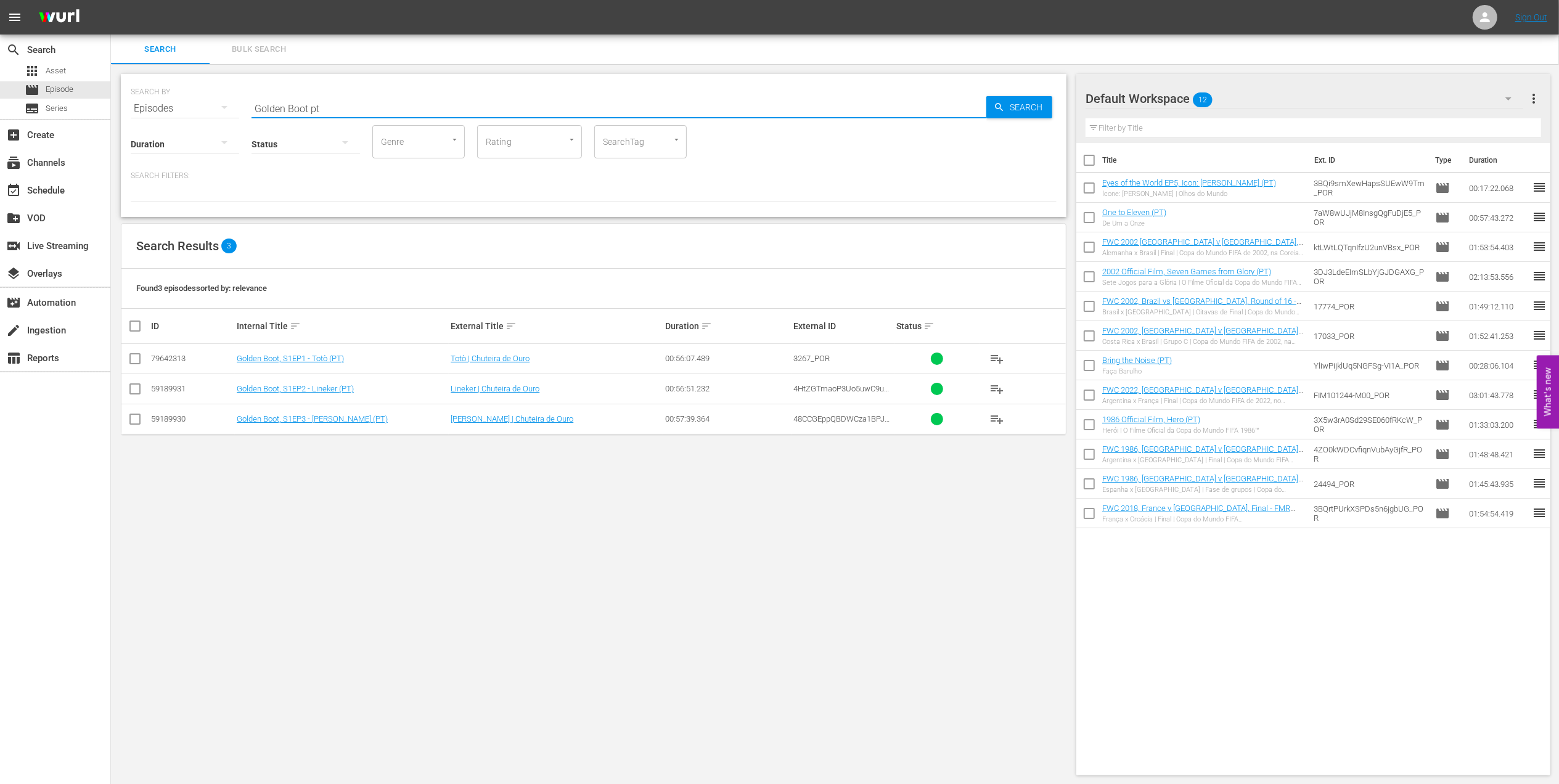
type input "Golden Boot pt"
click at [135, 417] on input "checkbox" at bounding box center [135, 421] width 15 height 15
checkbox input "true"
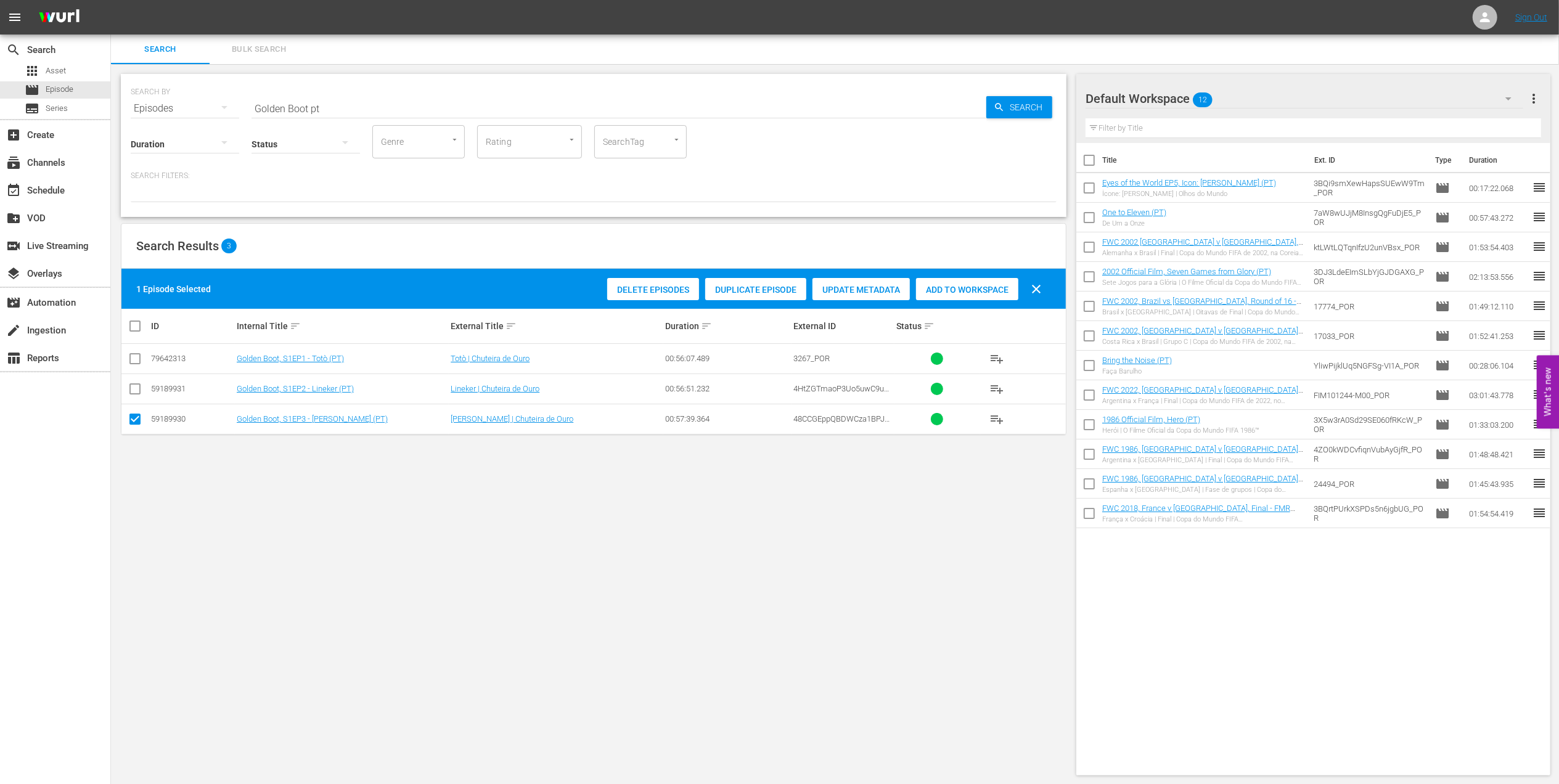
click at [973, 294] on span "Add to Workspace" at bounding box center [967, 289] width 102 height 10
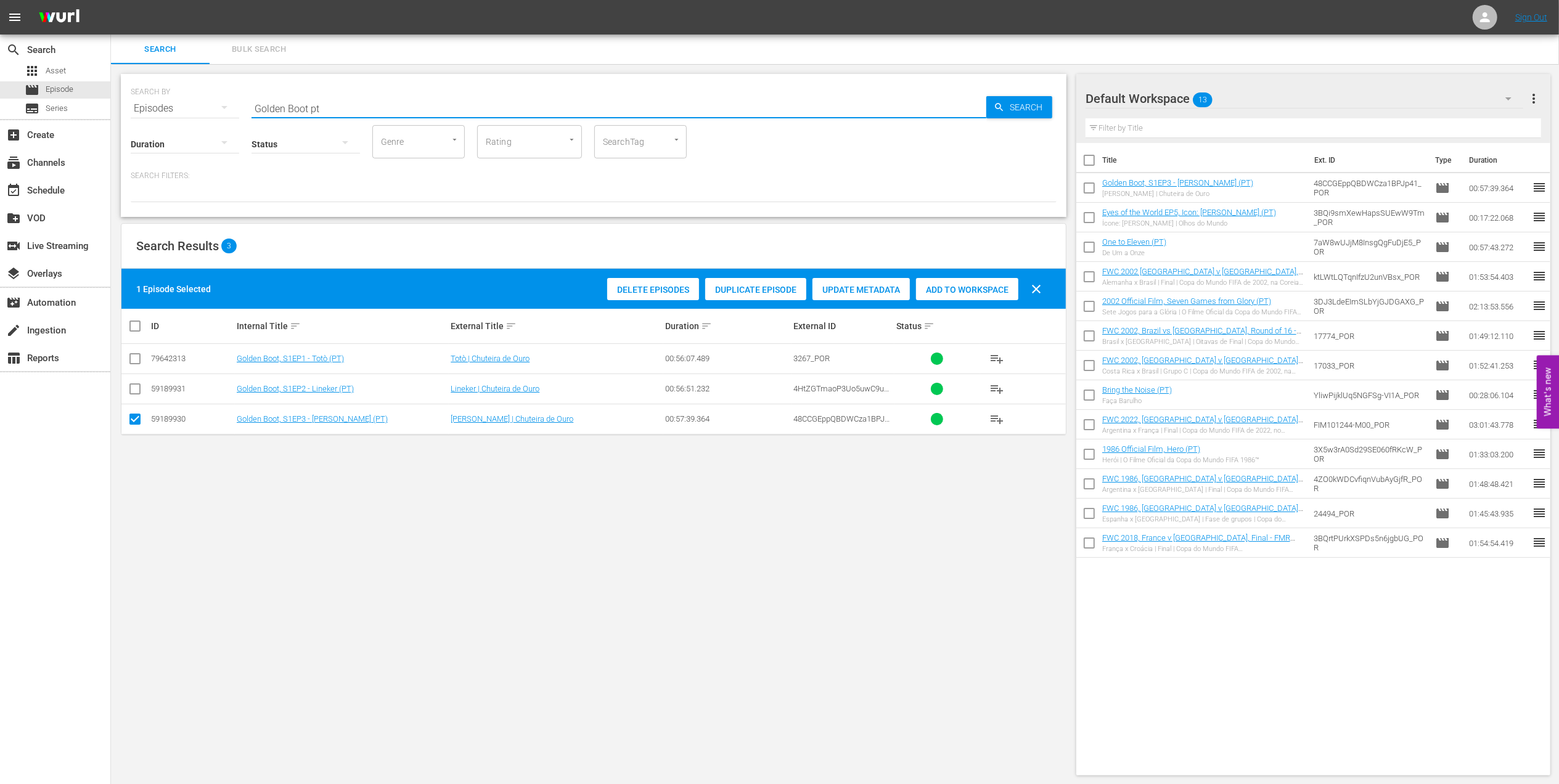
drag, startPoint x: 182, startPoint y: 110, endPoint x: 168, endPoint y: 108, distance: 14.1
click at [168, 108] on div "SEARCH BY Search By Episodes Search ID, Title, Description, Keywords, or Catego…" at bounding box center [594, 100] width 926 height 44
paste input "A Look Back: [GEOGRAPHIC_DATA] at the FWC 2006"
click at [434, 106] on input "A Look Back: [GEOGRAPHIC_DATA] at the FWC 2006" at bounding box center [619, 108] width 735 height 30
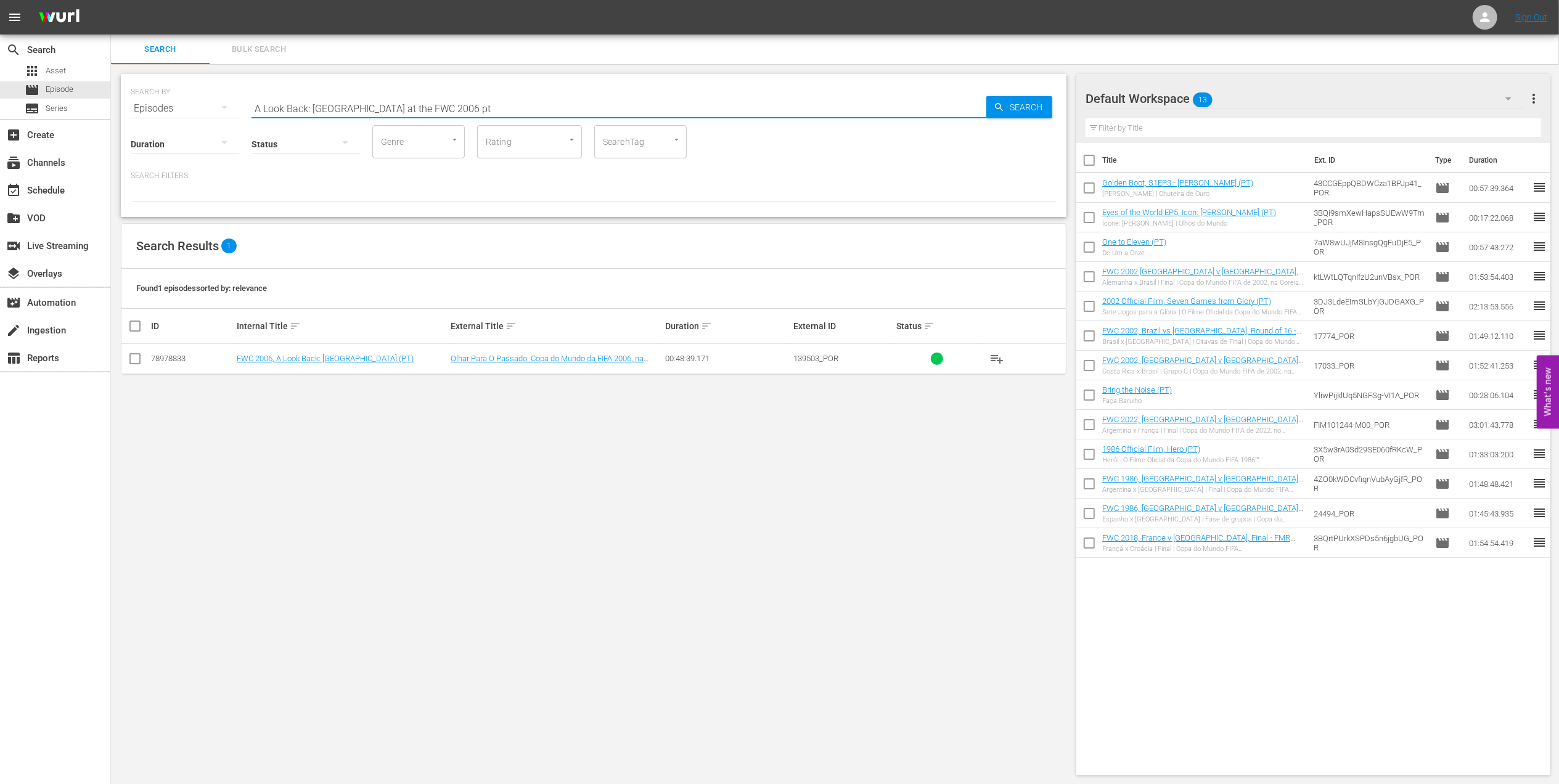
type input "A Look Back: [GEOGRAPHIC_DATA] at the FWC 2006 pt"
click at [137, 356] on input "checkbox" at bounding box center [135, 361] width 15 height 15
checkbox input "true"
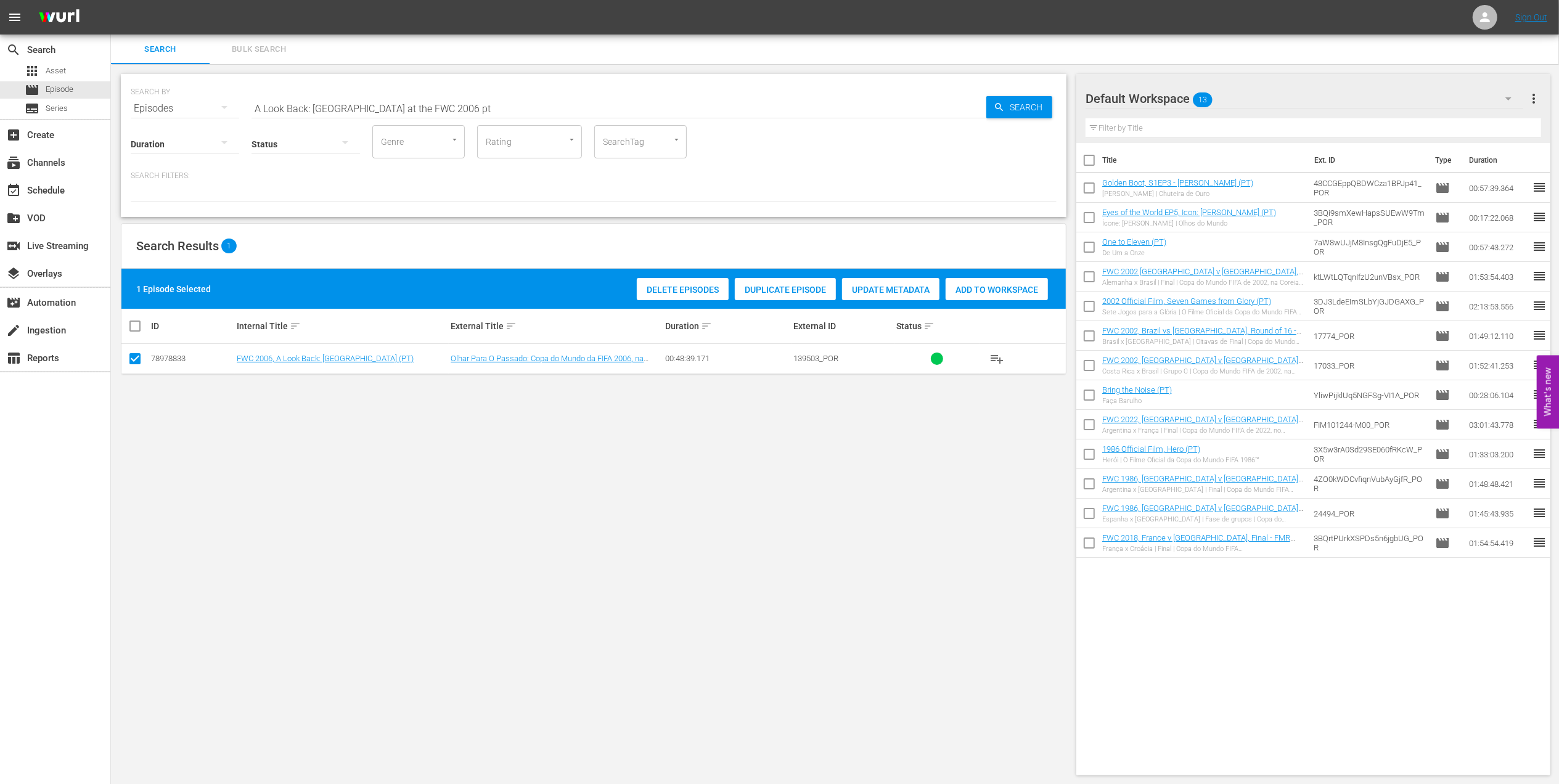
click at [962, 287] on span "Add to Workspace" at bounding box center [996, 289] width 102 height 10
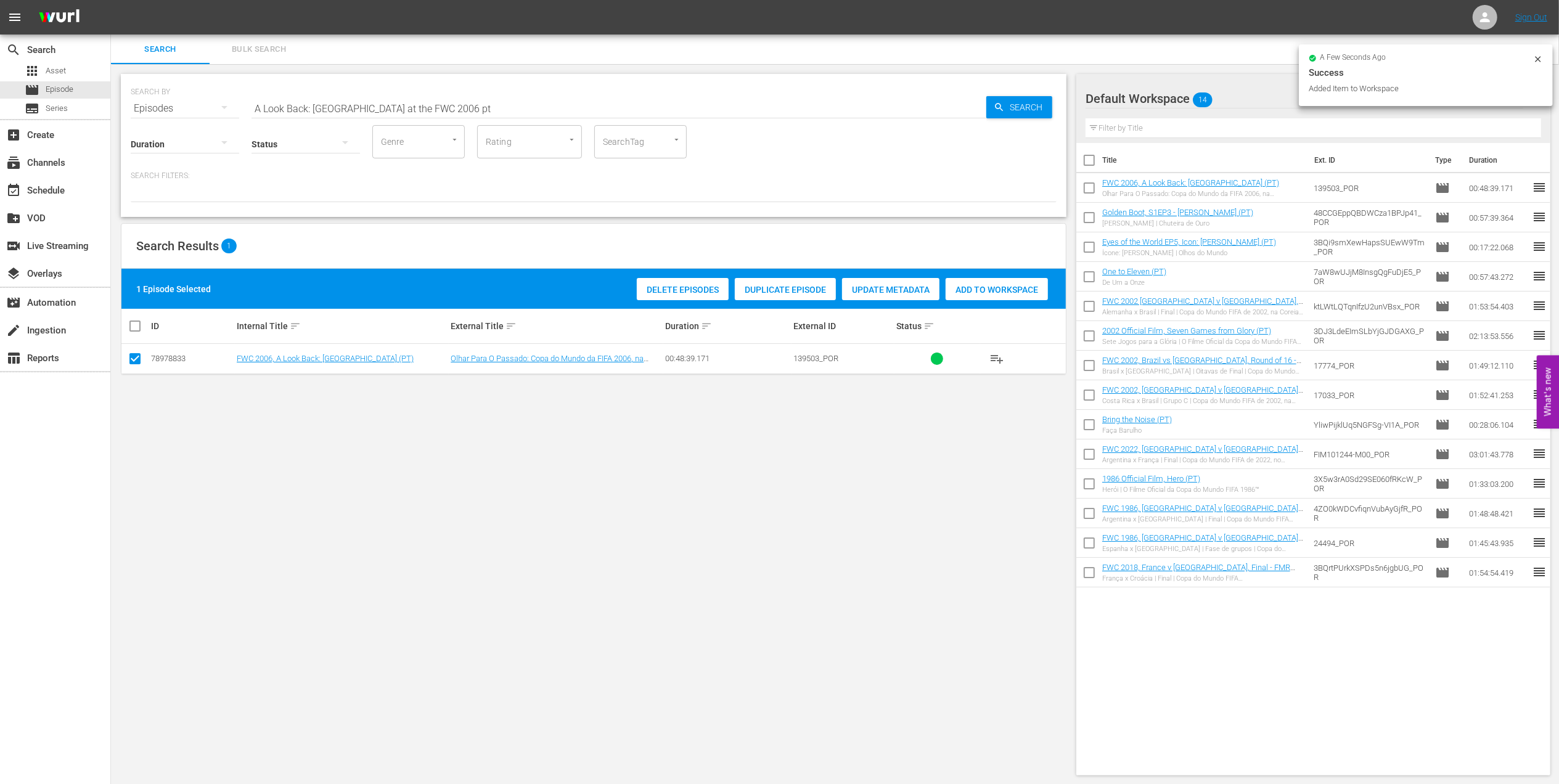
drag, startPoint x: 409, startPoint y: 109, endPoint x: 146, endPoint y: 111, distance: 263.0
click at [146, 111] on div "SEARCH BY Search By Episodes Search ID, Title, Description, Keywords, or Catego…" at bounding box center [594, 100] width 926 height 44
paste input "FWC 2006 [GEOGRAPHIC_DATA] v [GEOGRAPHIC_DATA], Round of 16 (PT)"
click at [469, 105] on input "FWC 2006 [GEOGRAPHIC_DATA] v [GEOGRAPHIC_DATA], Round of 16 (PT)" at bounding box center [619, 108] width 735 height 30
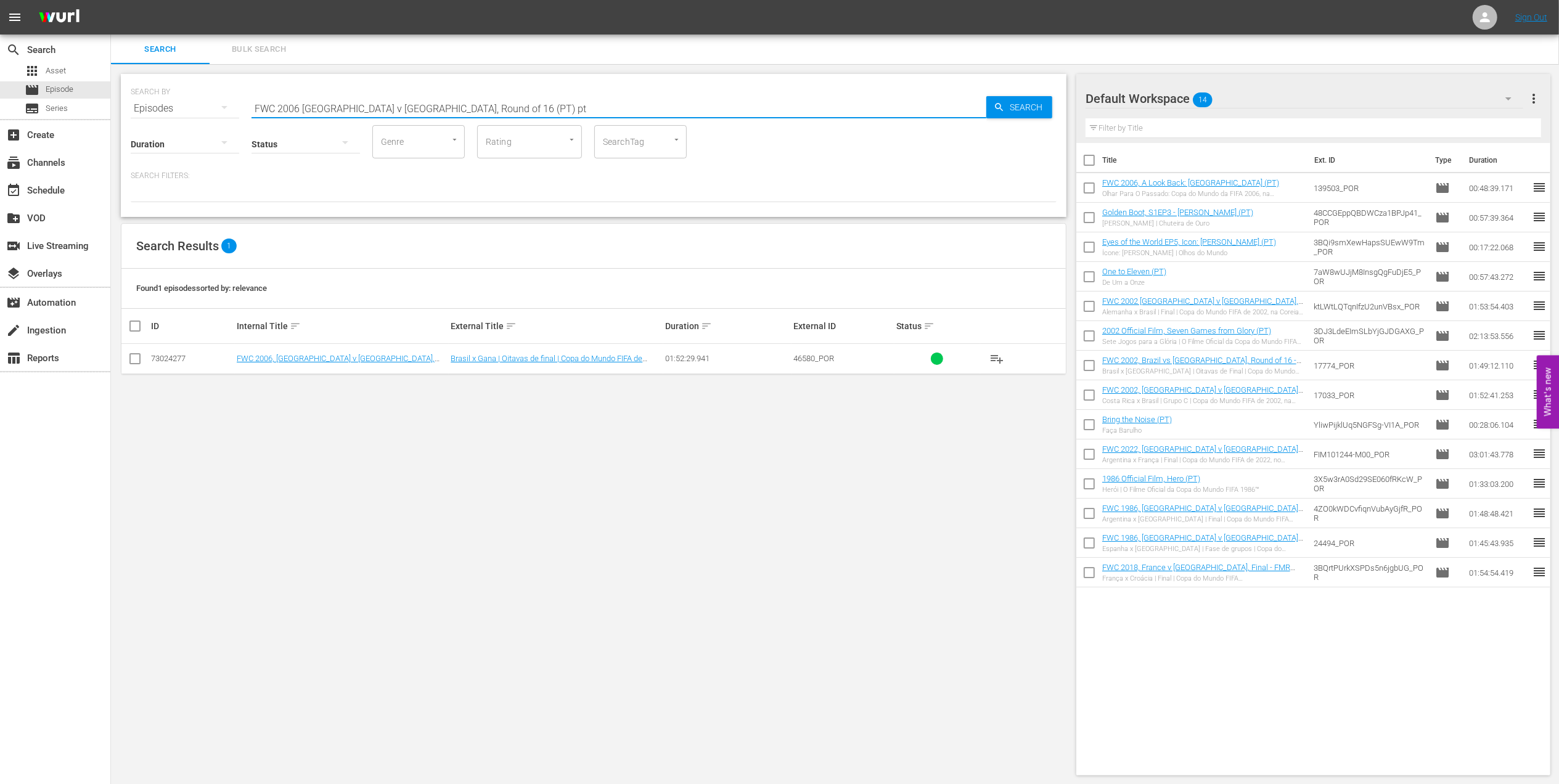
type input "FWC 2006 [GEOGRAPHIC_DATA] v [GEOGRAPHIC_DATA], Round of 16 (PT) pt"
click at [132, 361] on input "checkbox" at bounding box center [135, 361] width 15 height 15
checkbox input "true"
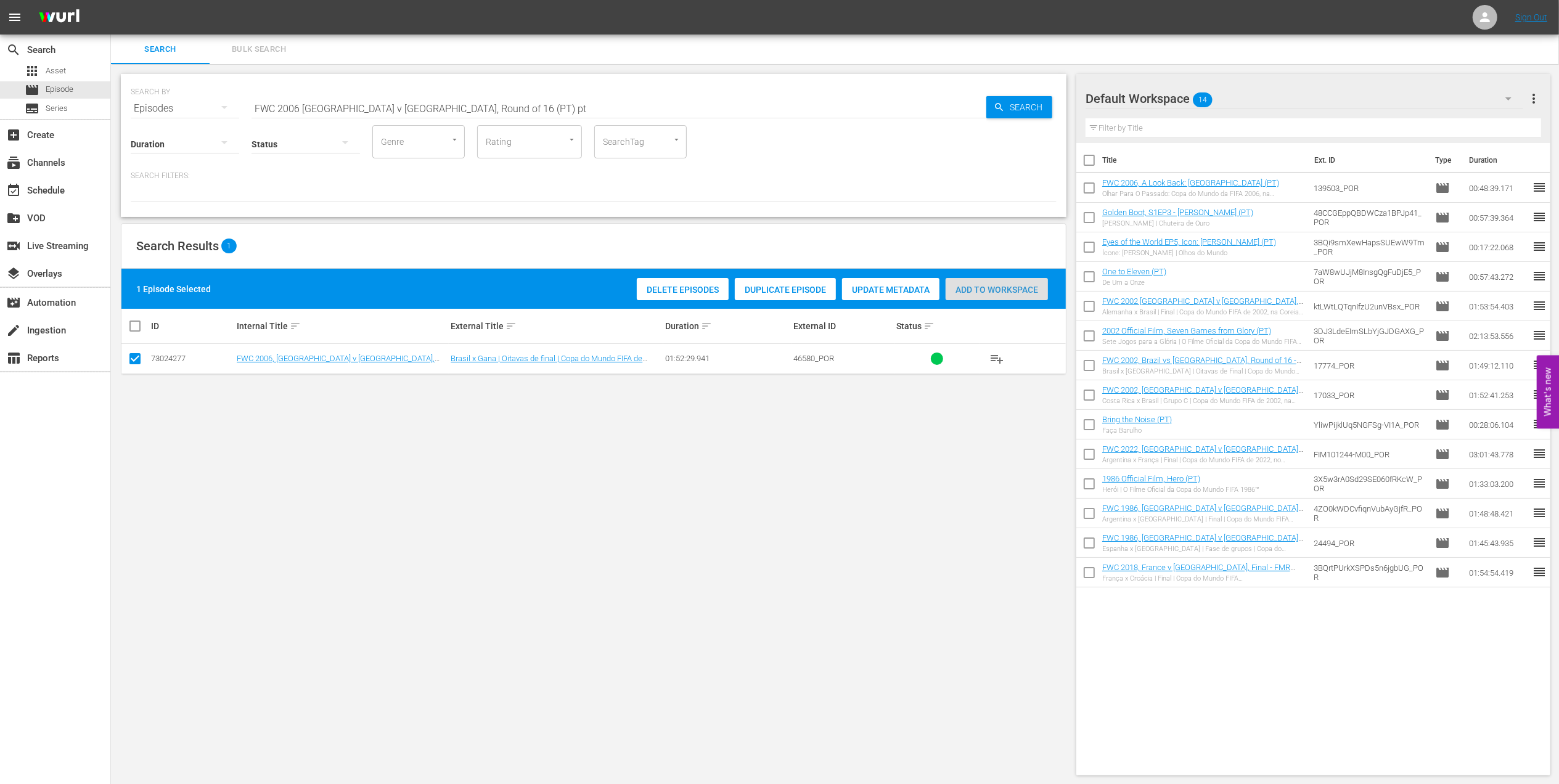
click at [989, 287] on span "Add to Workspace" at bounding box center [996, 289] width 102 height 10
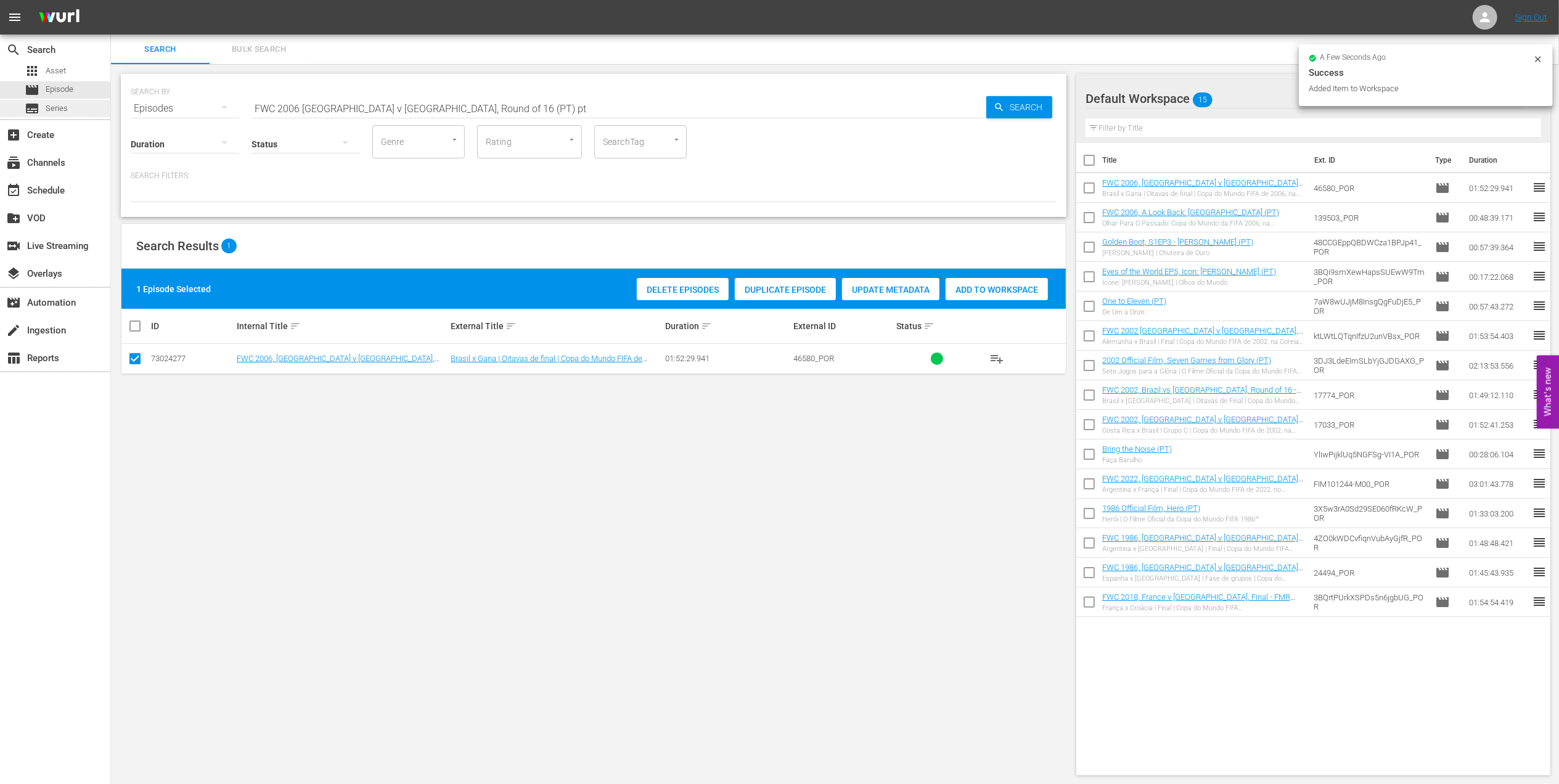
drag, startPoint x: 206, startPoint y: 107, endPoint x: 8, endPoint y: 107, distance: 198.0
click at [111, 0] on div "search Search apps Asset movie Episode subtitles Series add_box Create subscrip…" at bounding box center [835, 0] width 1448 height 0
paste input "2006 Official Film - The Story of the 2006 FIFA World Cup"
click at [555, 104] on input "2006 Official Film - The Story of the 2006 FIFA World Cup" at bounding box center [619, 108] width 735 height 30
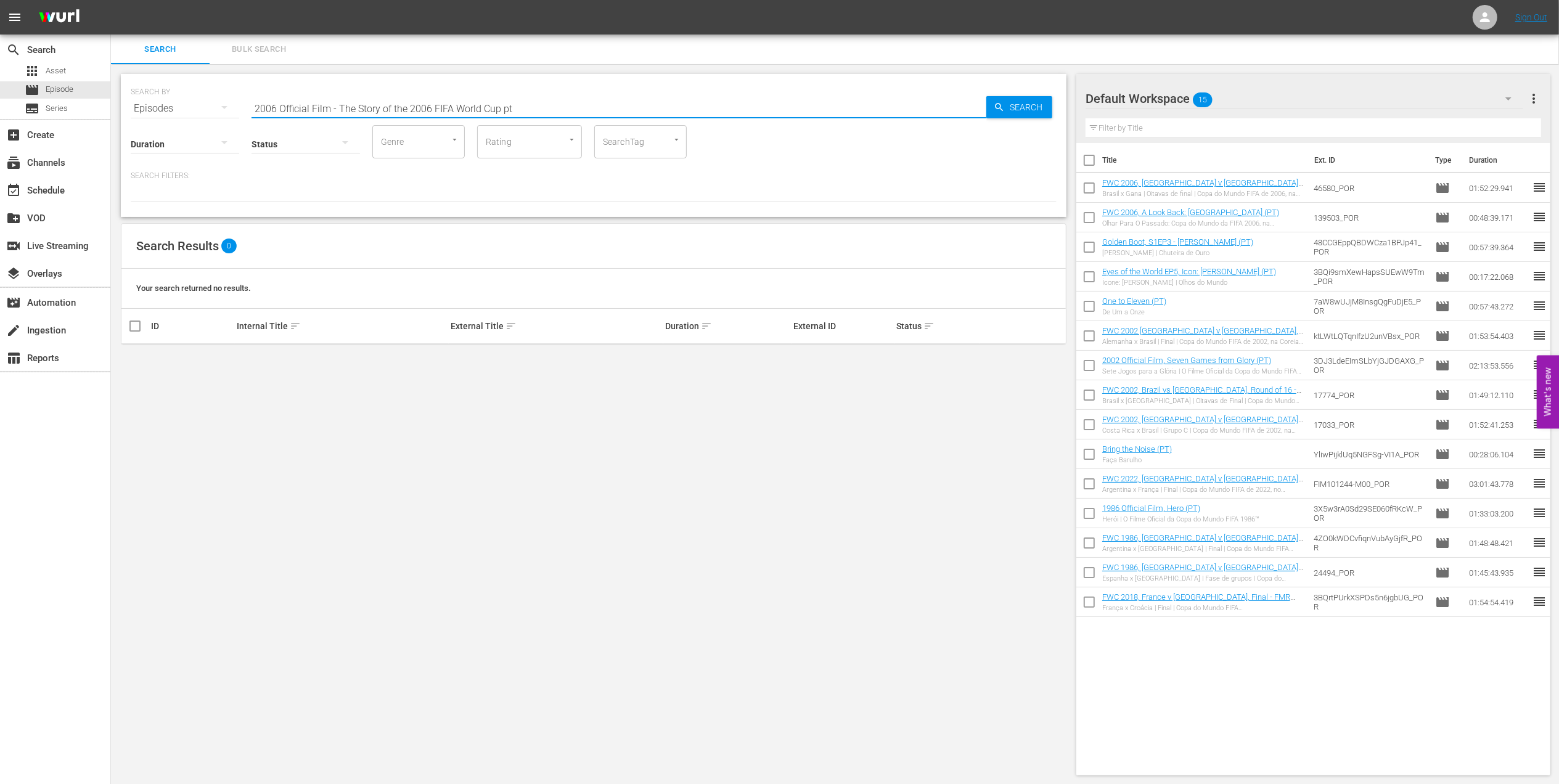
drag, startPoint x: 331, startPoint y: 108, endPoint x: 496, endPoint y: 106, distance: 165.0
click at [496, 106] on input "2006 Official Film - The Story of the 2006 FIFA World Cup pt" at bounding box center [619, 108] width 735 height 30
type input "2006 Official Film pt"
click at [139, 358] on input "checkbox" at bounding box center [135, 361] width 15 height 15
checkbox input "true"
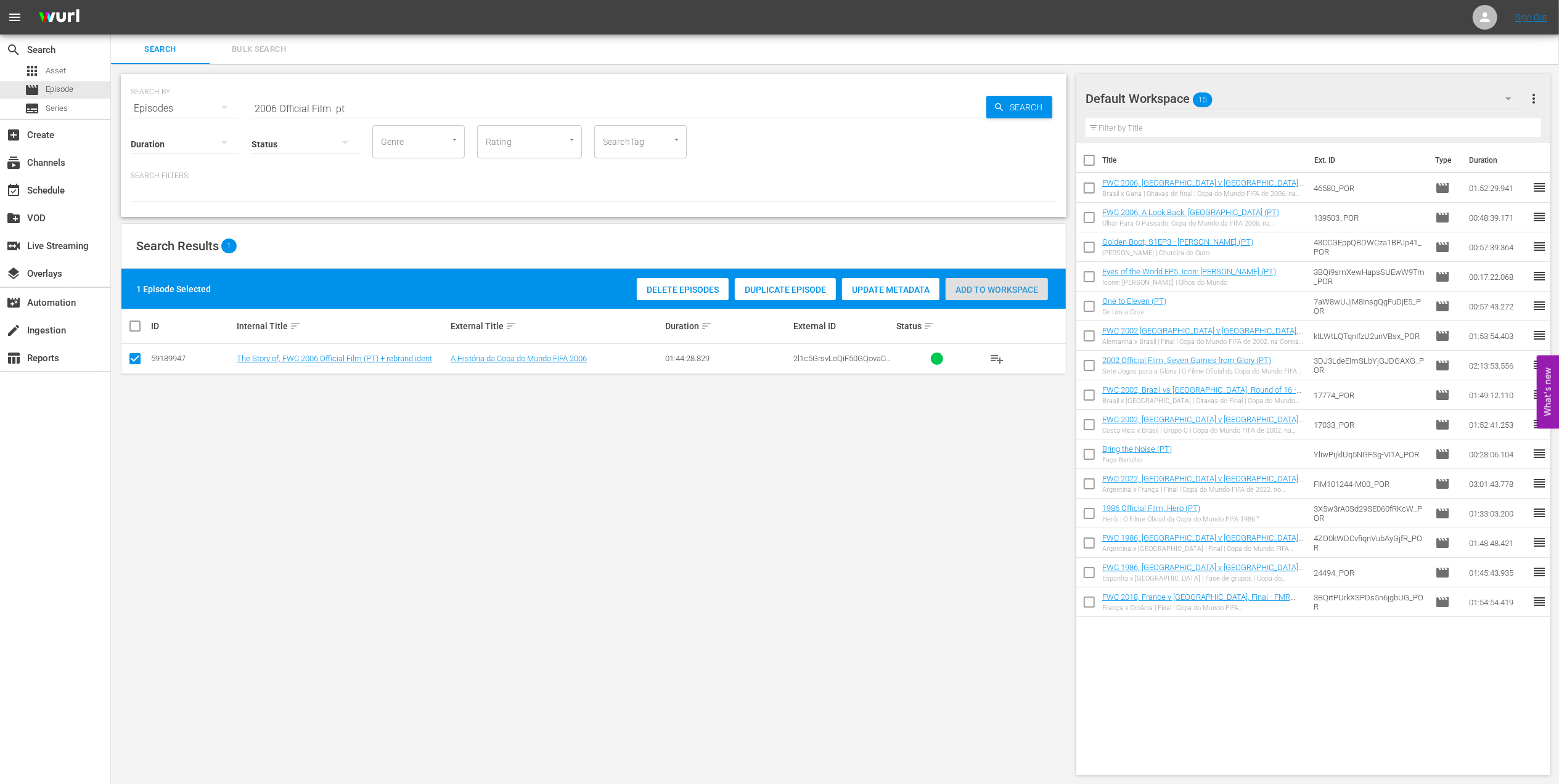
click at [987, 285] on span "Add to Workspace" at bounding box center [996, 289] width 102 height 10
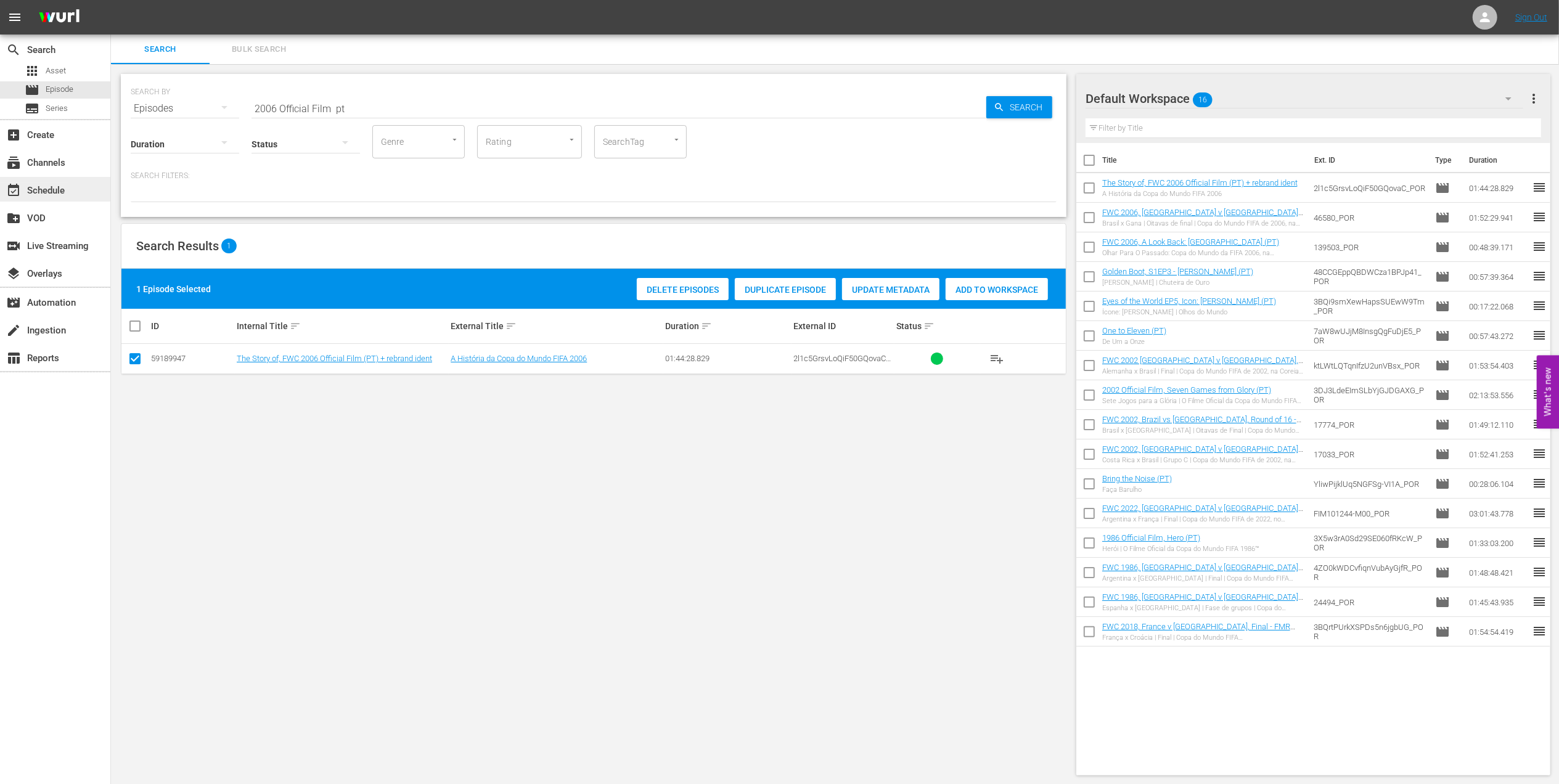
click at [60, 190] on div "event_available Schedule" at bounding box center [34, 188] width 69 height 11
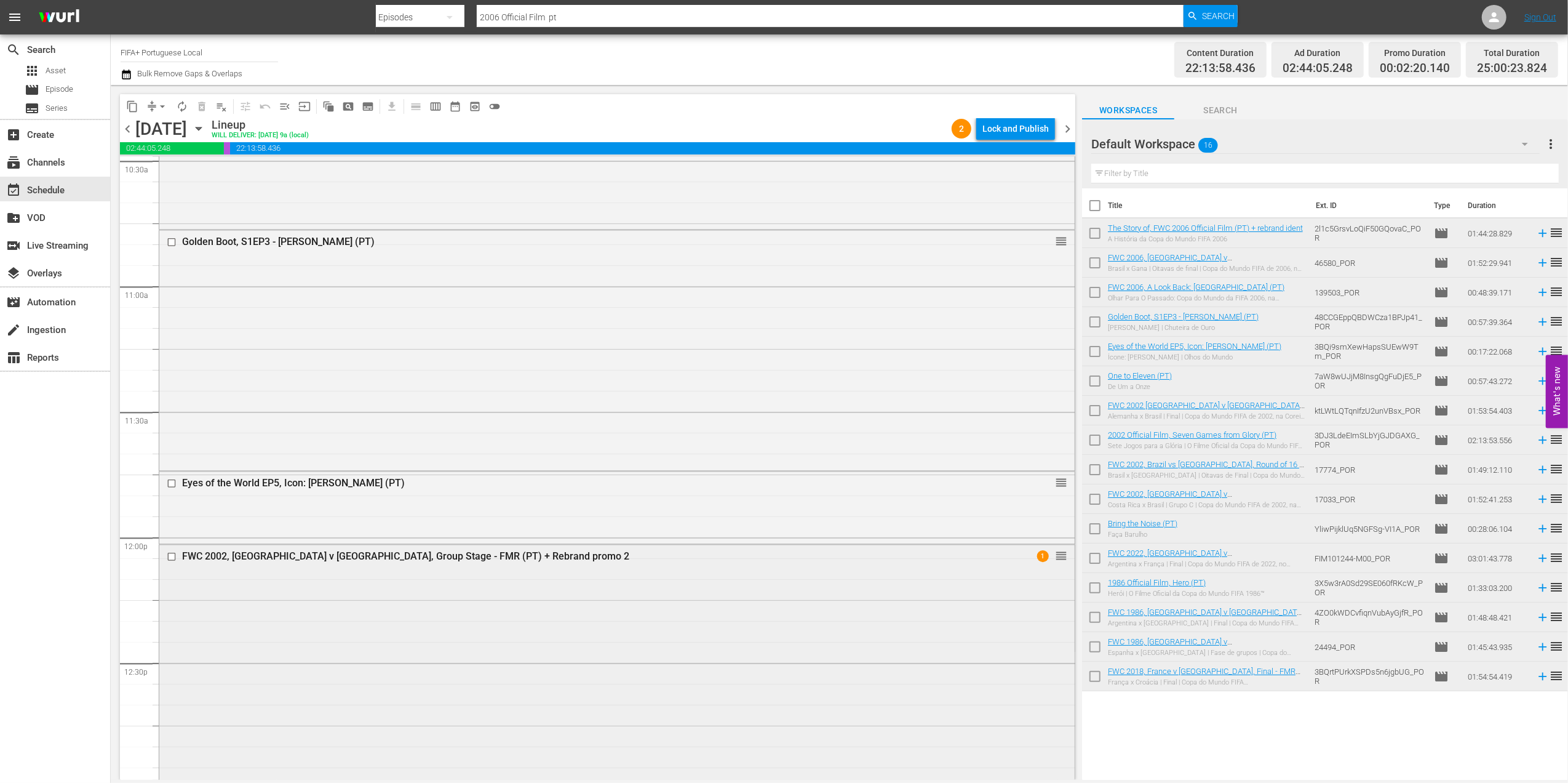
scroll to position [2596, 0]
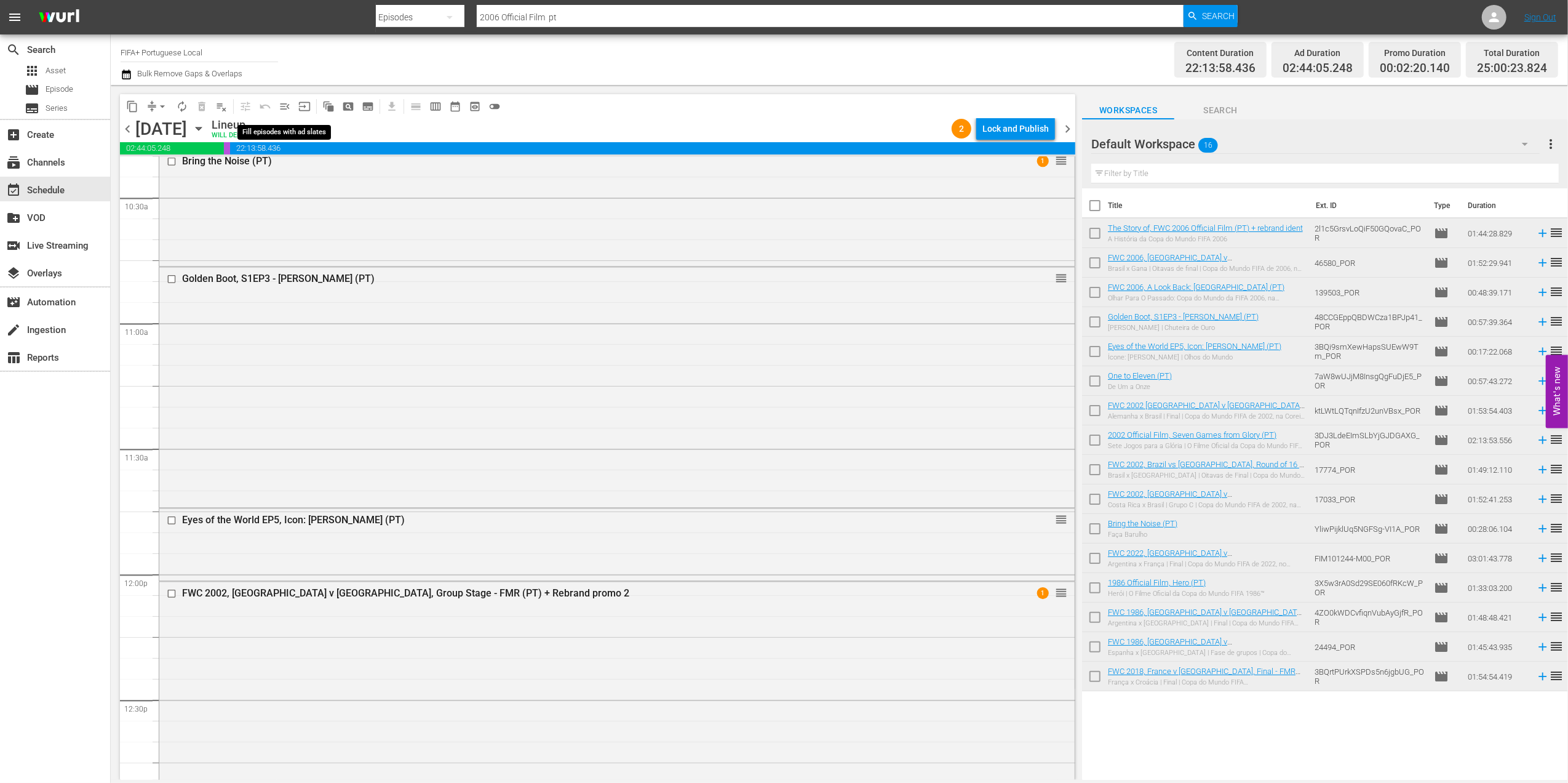
click at [288, 102] on span "menu_open" at bounding box center [284, 106] width 12 height 12
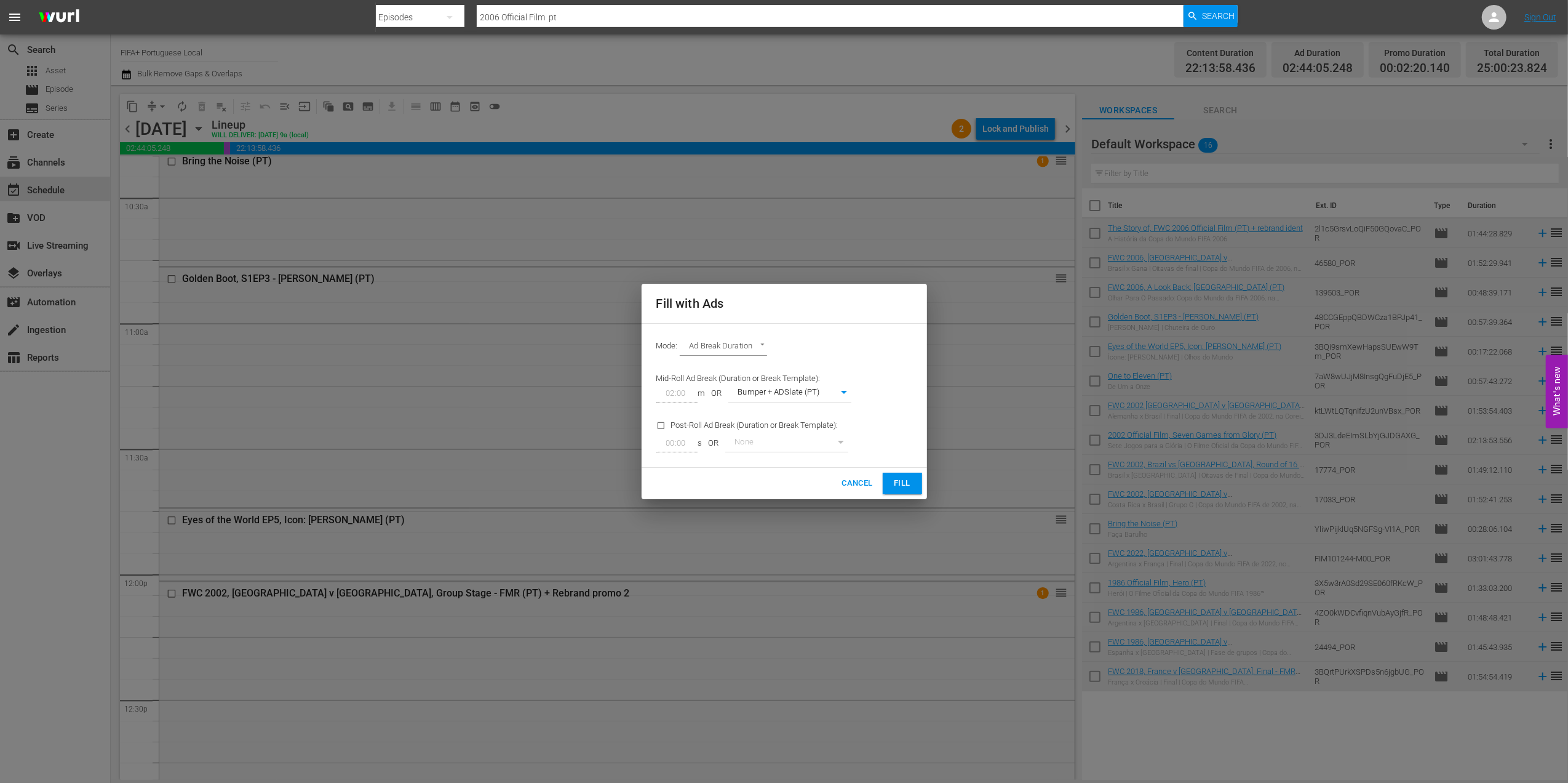
click at [904, 476] on span "Fill" at bounding box center [902, 483] width 20 height 14
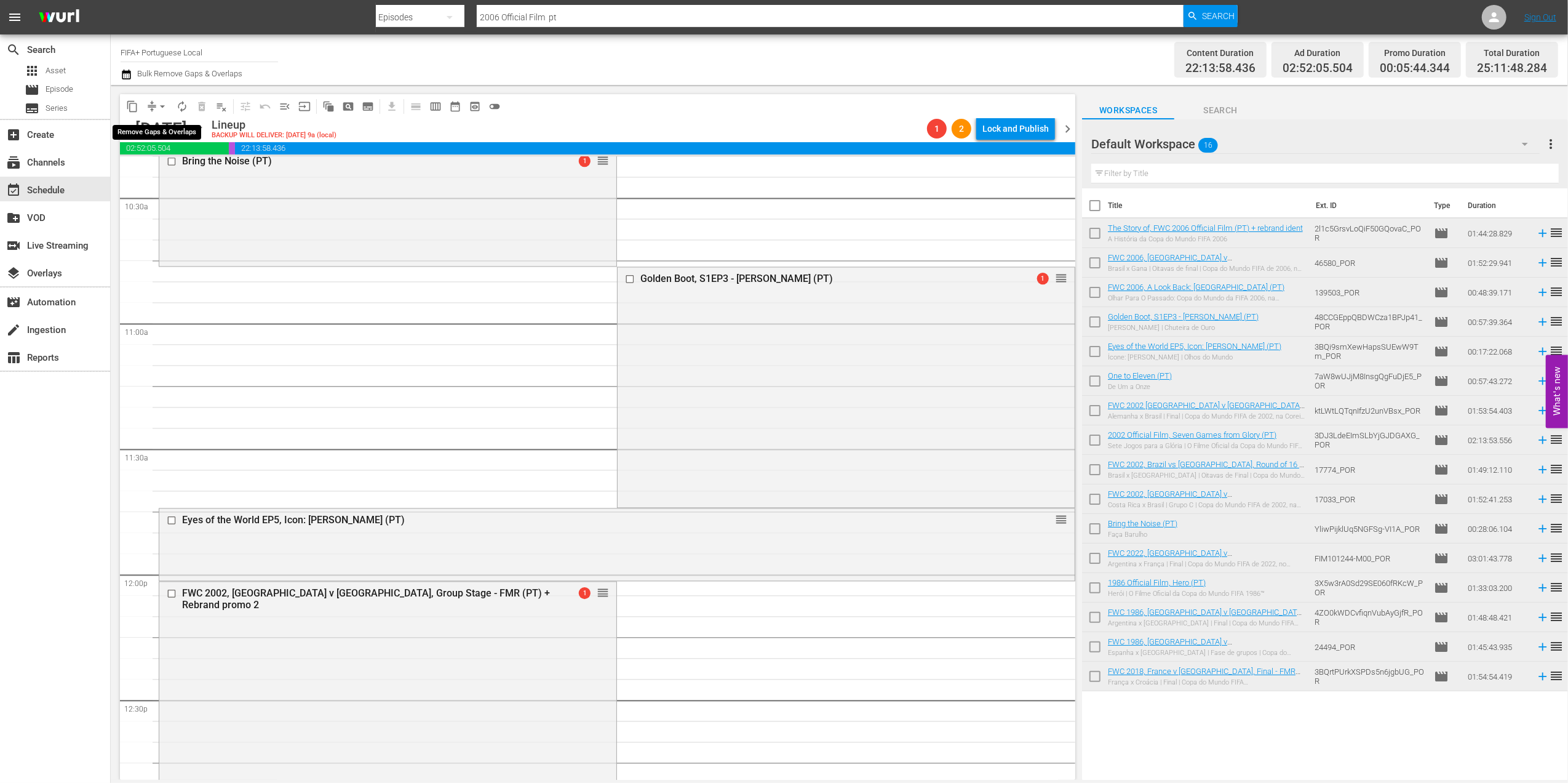
click at [161, 105] on span "arrow_drop_down" at bounding box center [162, 106] width 12 height 12
click at [161, 166] on li "Align to End of Previous Day" at bounding box center [163, 172] width 129 height 21
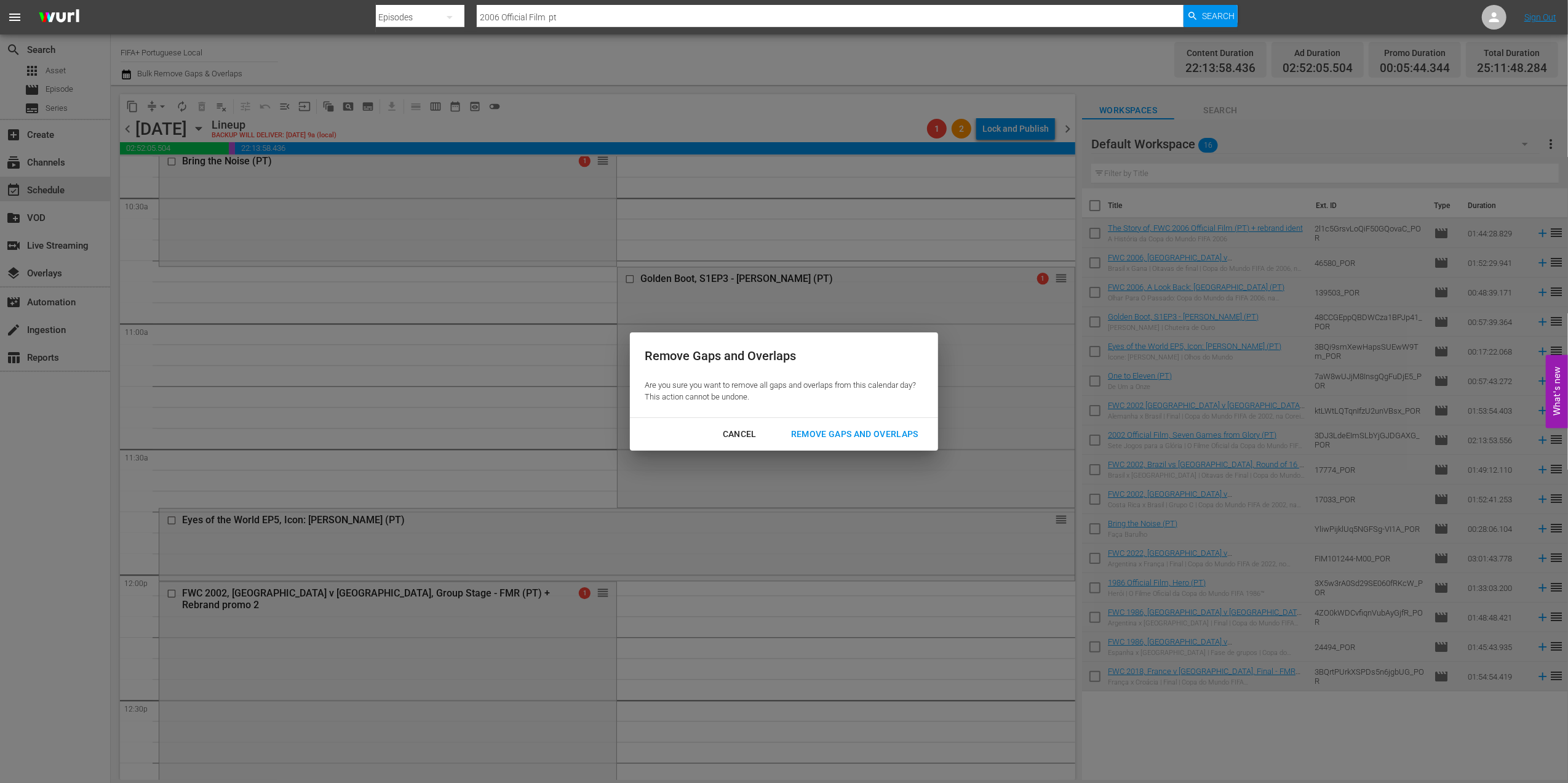
click at [816, 427] on div "Remove Gaps and Overlaps" at bounding box center [855, 434] width 147 height 15
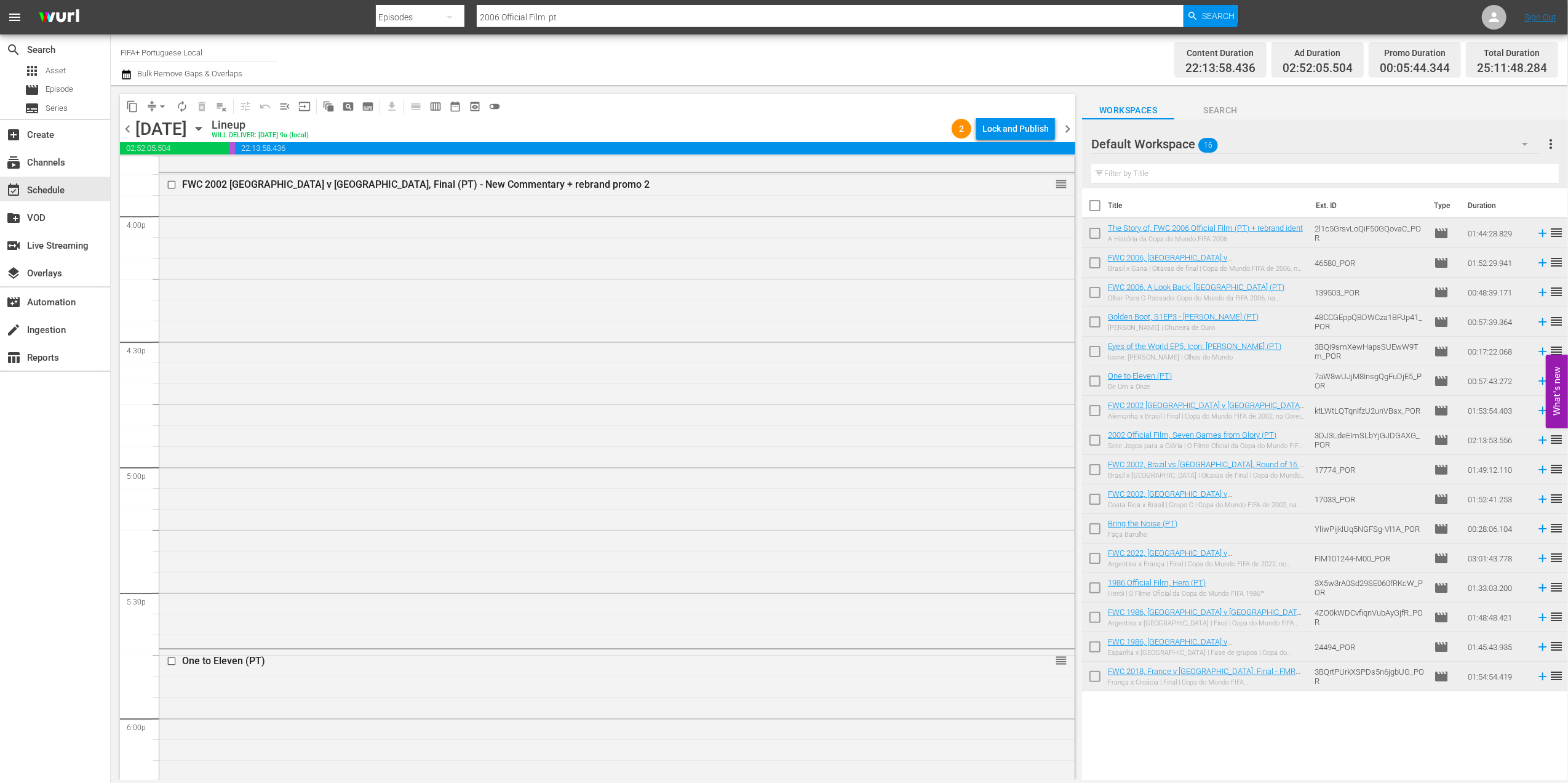
scroll to position [3939, 0]
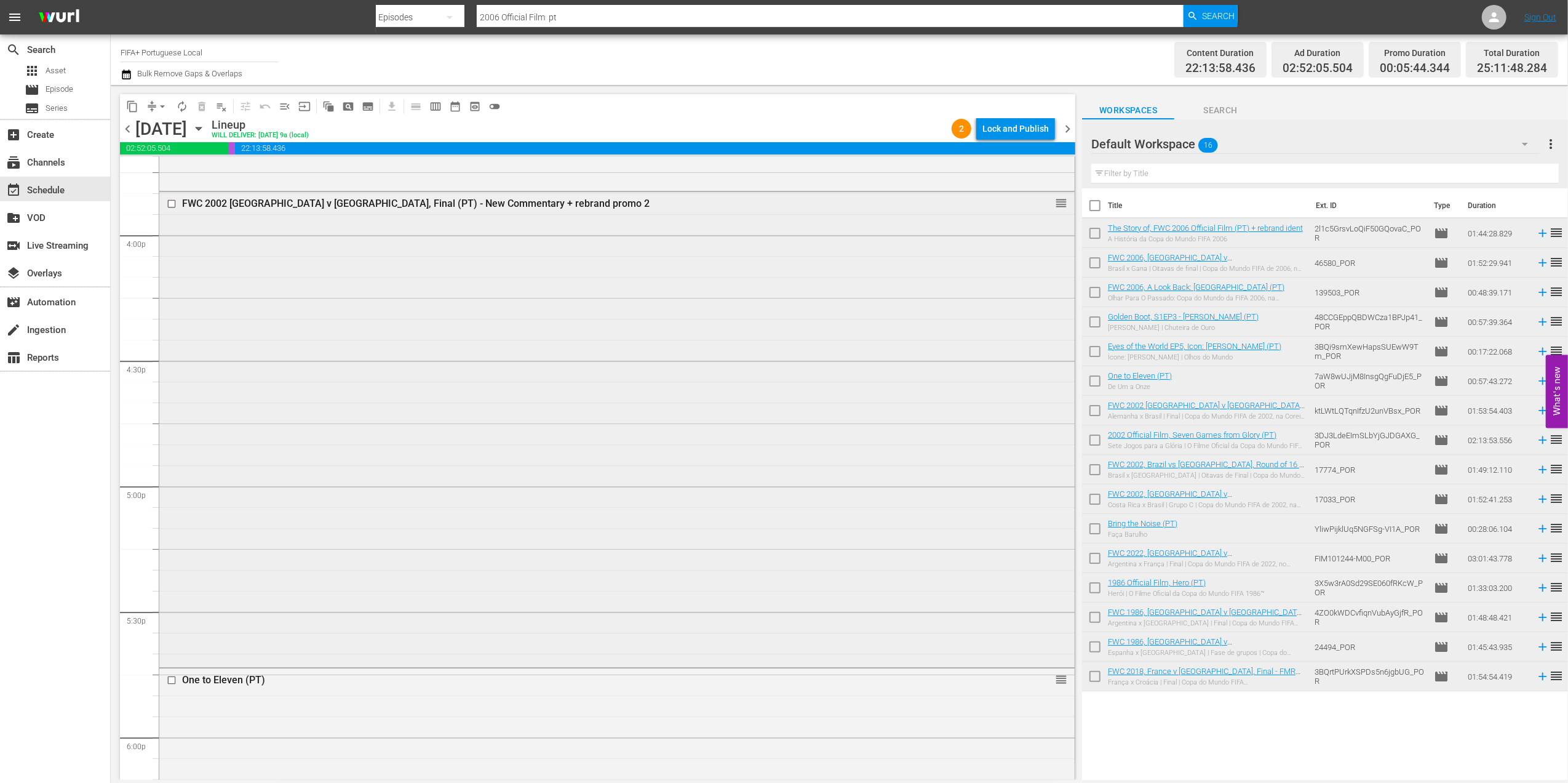
click at [287, 198] on div "FWC 2002 [GEOGRAPHIC_DATA] v [GEOGRAPHIC_DATA], Final (PT) - New Commentary + r…" at bounding box center [593, 203] width 823 height 12
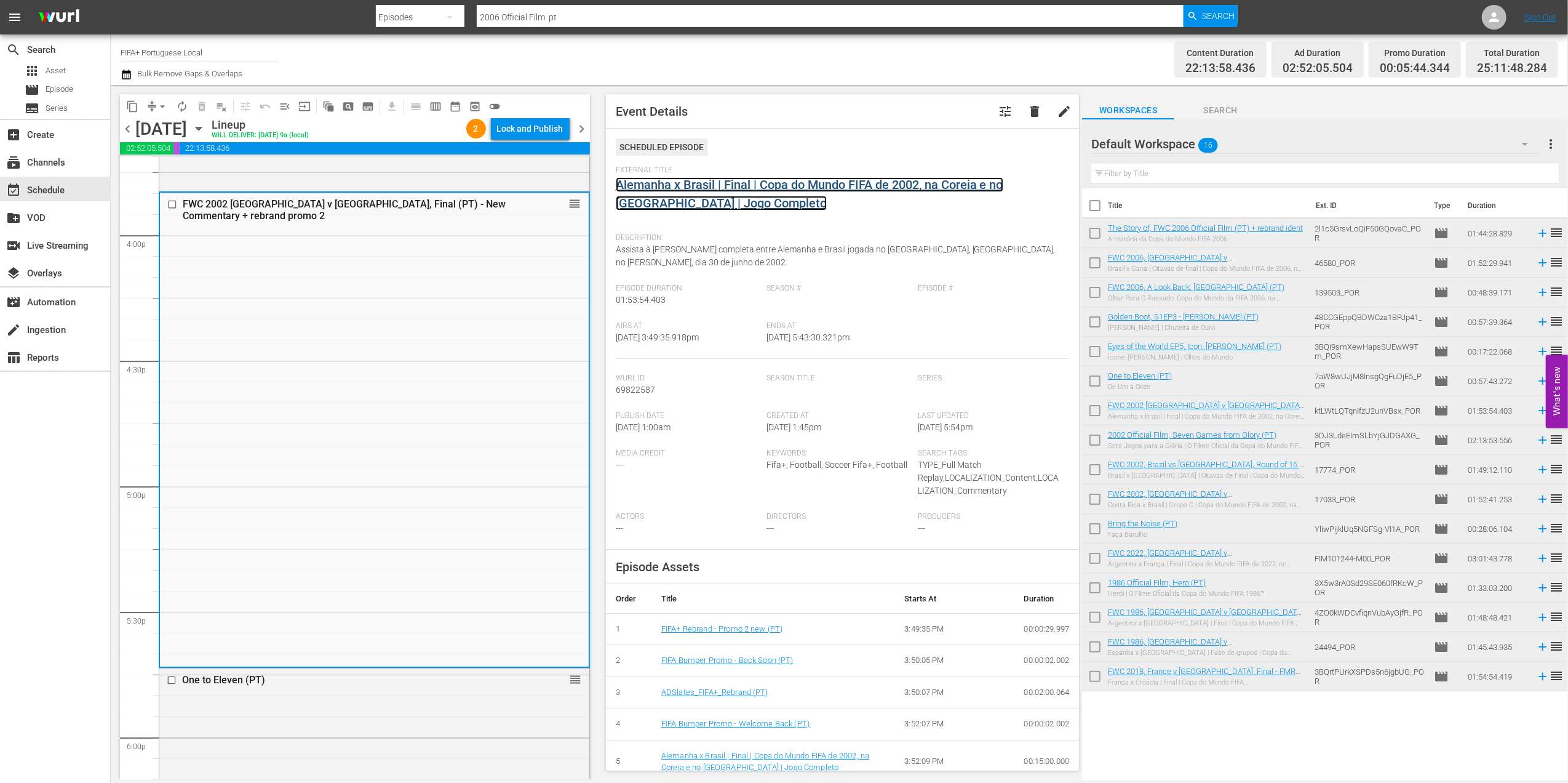
click at [689, 192] on link "Alemanha x Brasil | Final | Copa do Mundo FIFA de 2002, na Coreia e no [GEOGRAP…" at bounding box center [810, 194] width 388 height 33
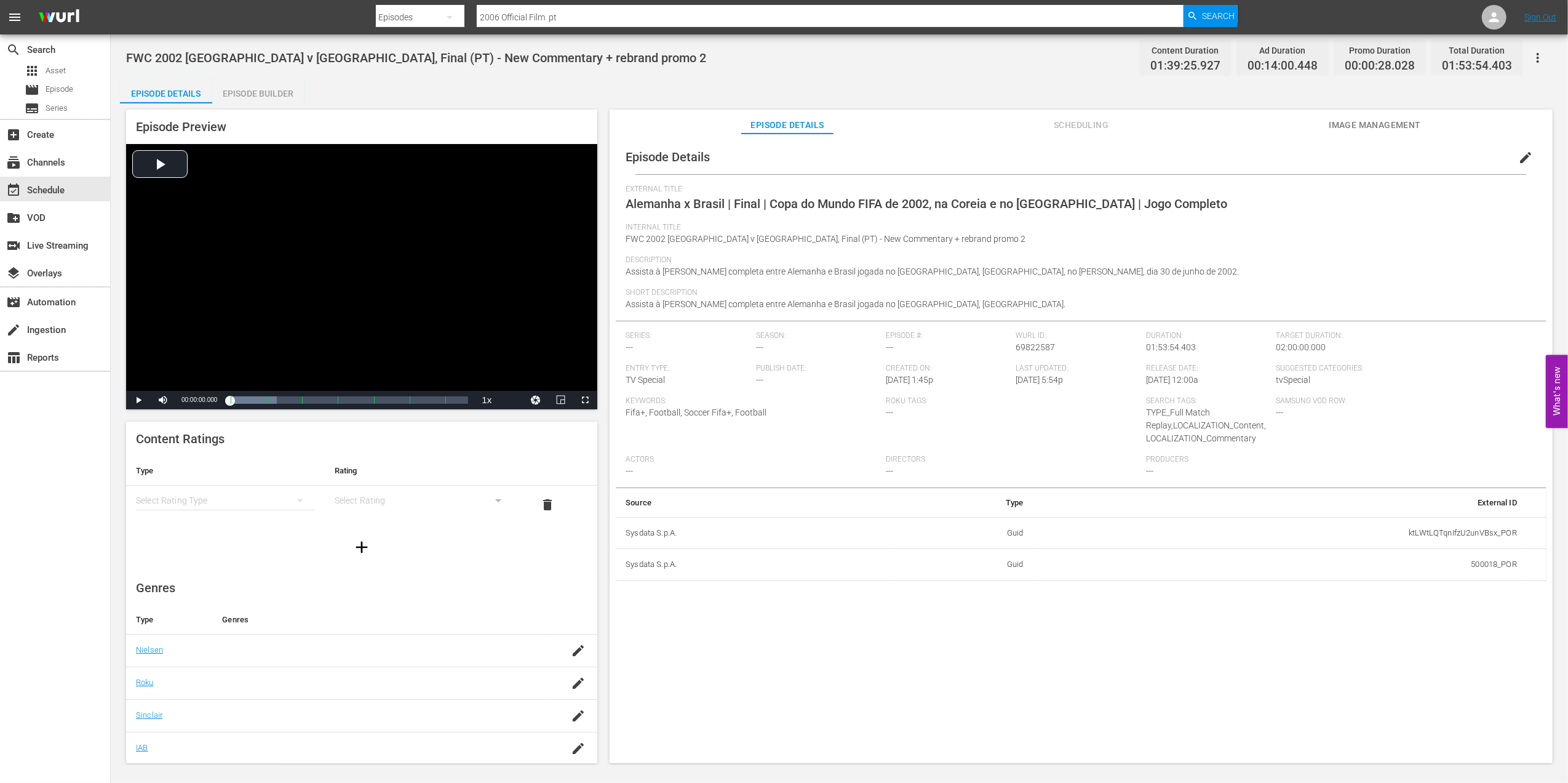
click at [259, 95] on div "Episode Builder" at bounding box center [258, 93] width 92 height 30
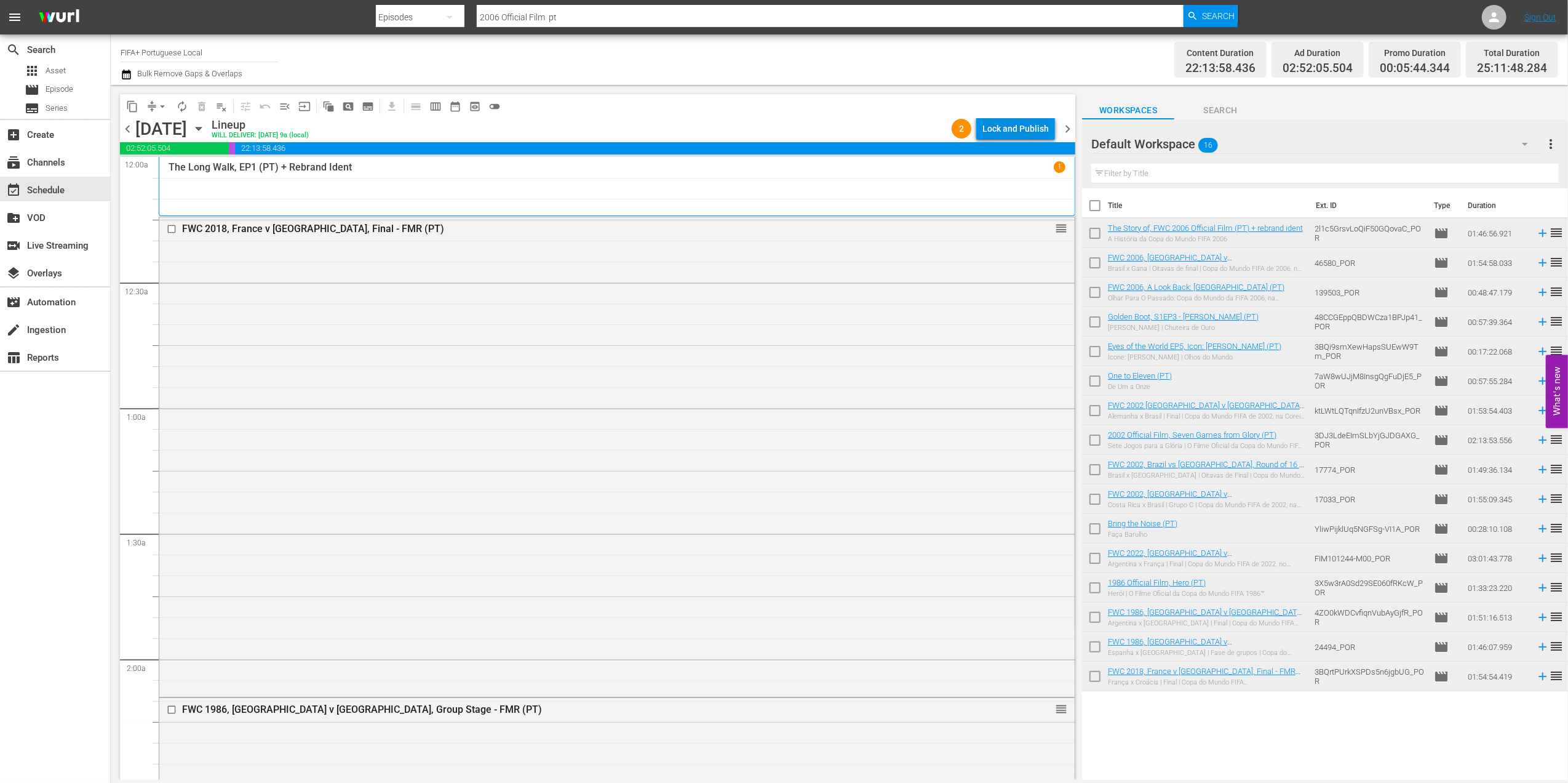
click at [1008, 125] on div "Lock and Publish" at bounding box center [1016, 129] width 66 height 22
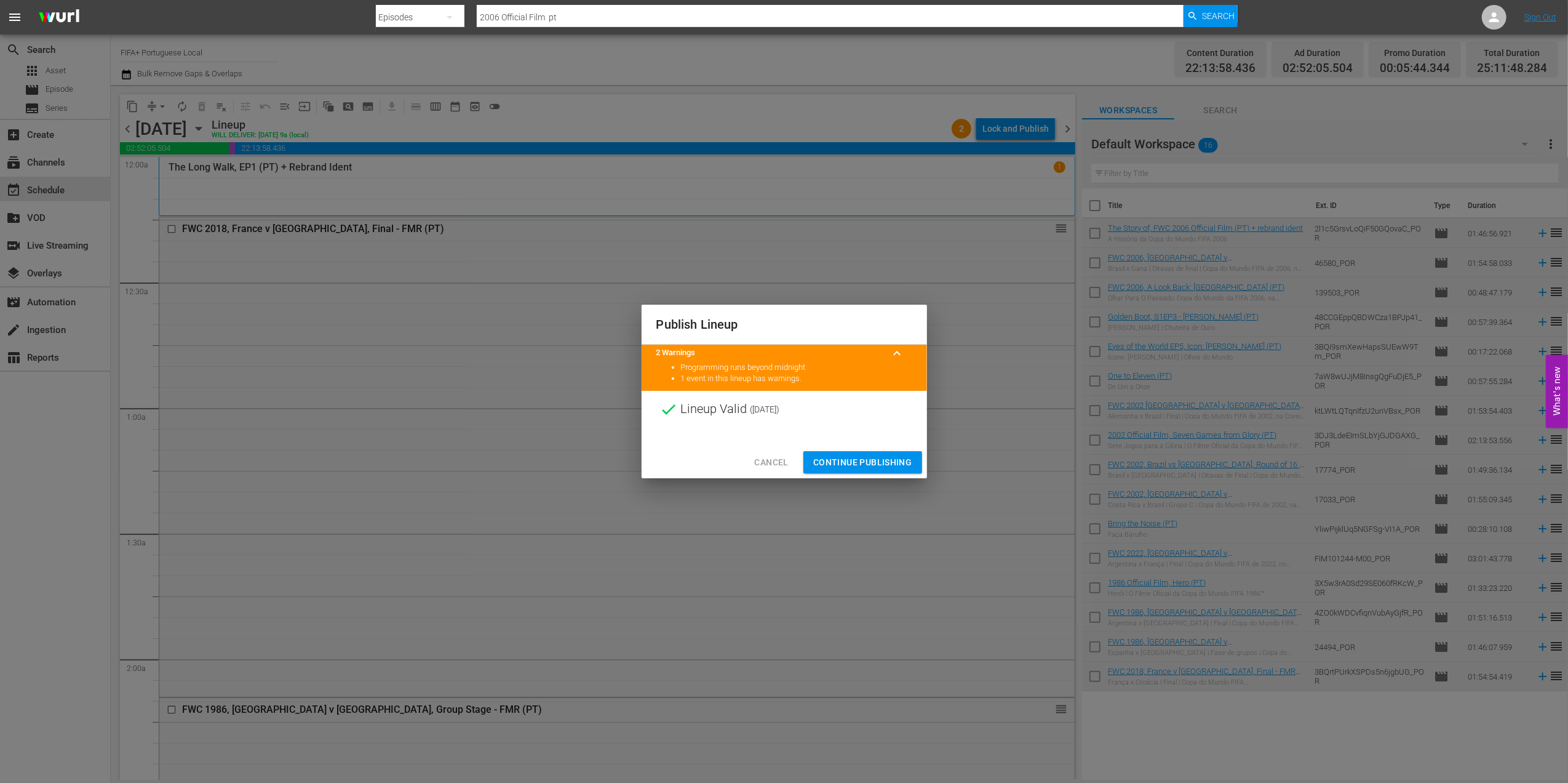
click at [857, 456] on span "Continue Publishing" at bounding box center [863, 463] width 99 height 15
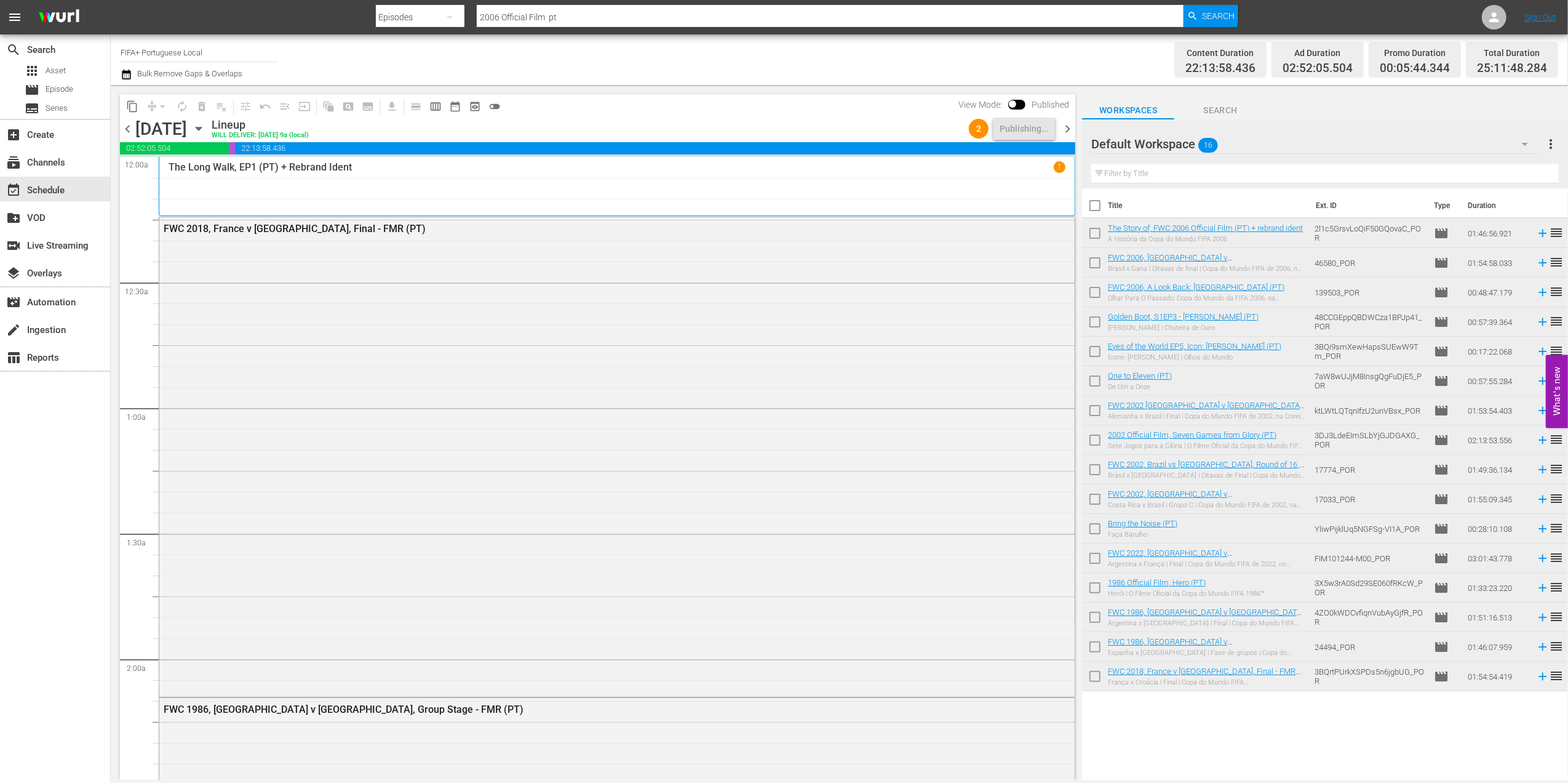
click at [1099, 208] on input "checkbox" at bounding box center [1095, 208] width 26 height 26
checkbox input "true"
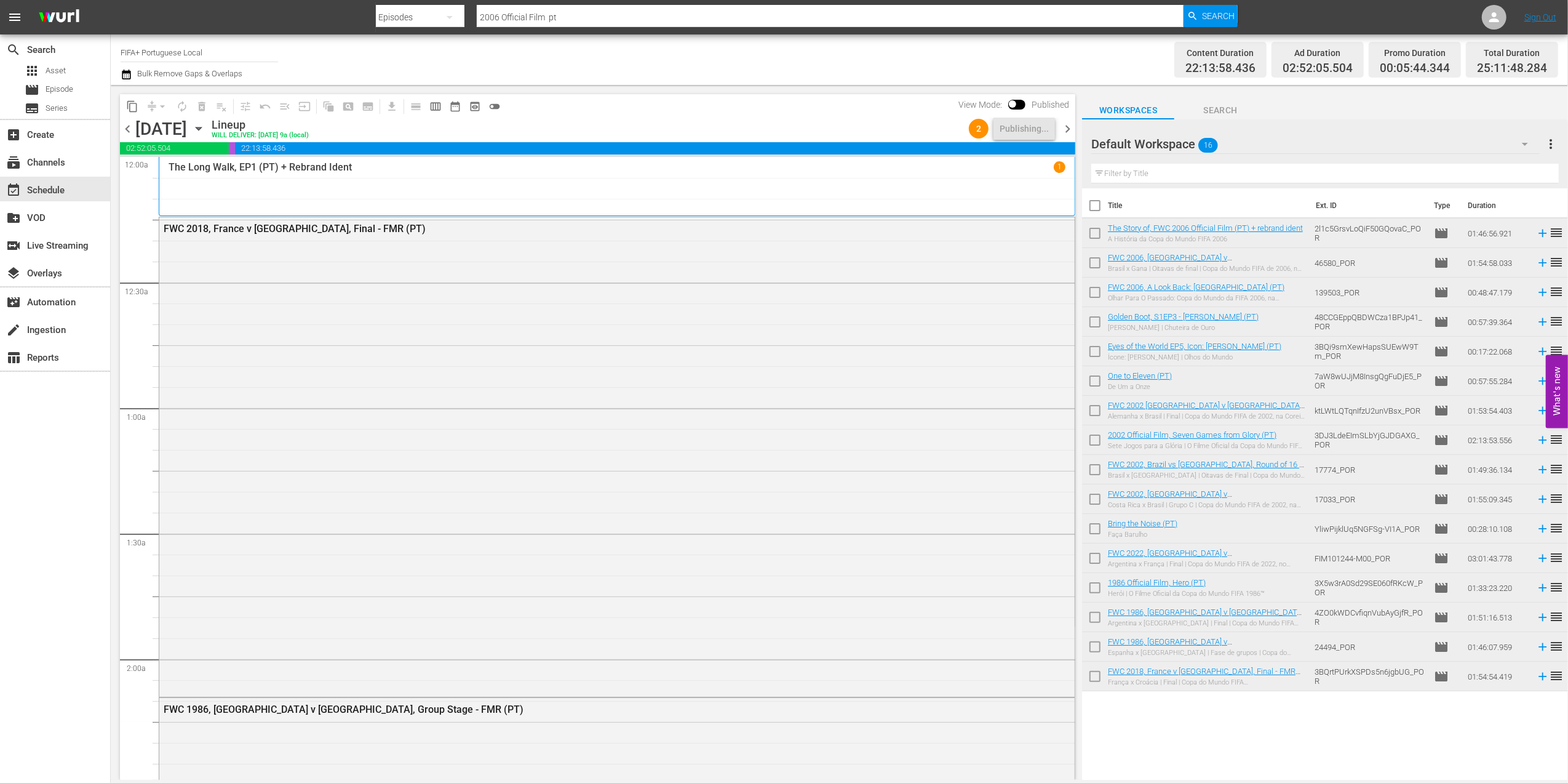
checkbox input "true"
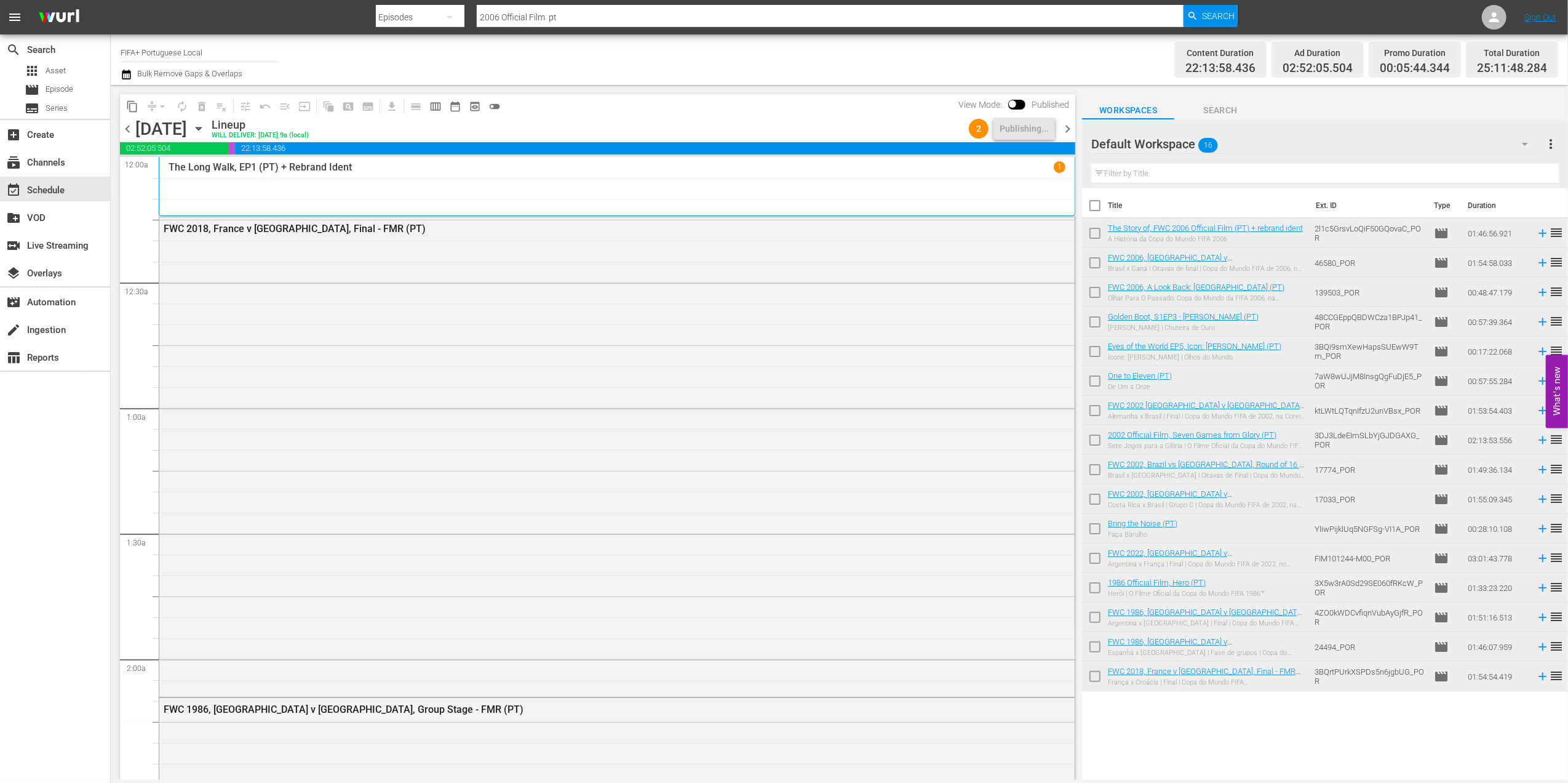
checkbox input "true"
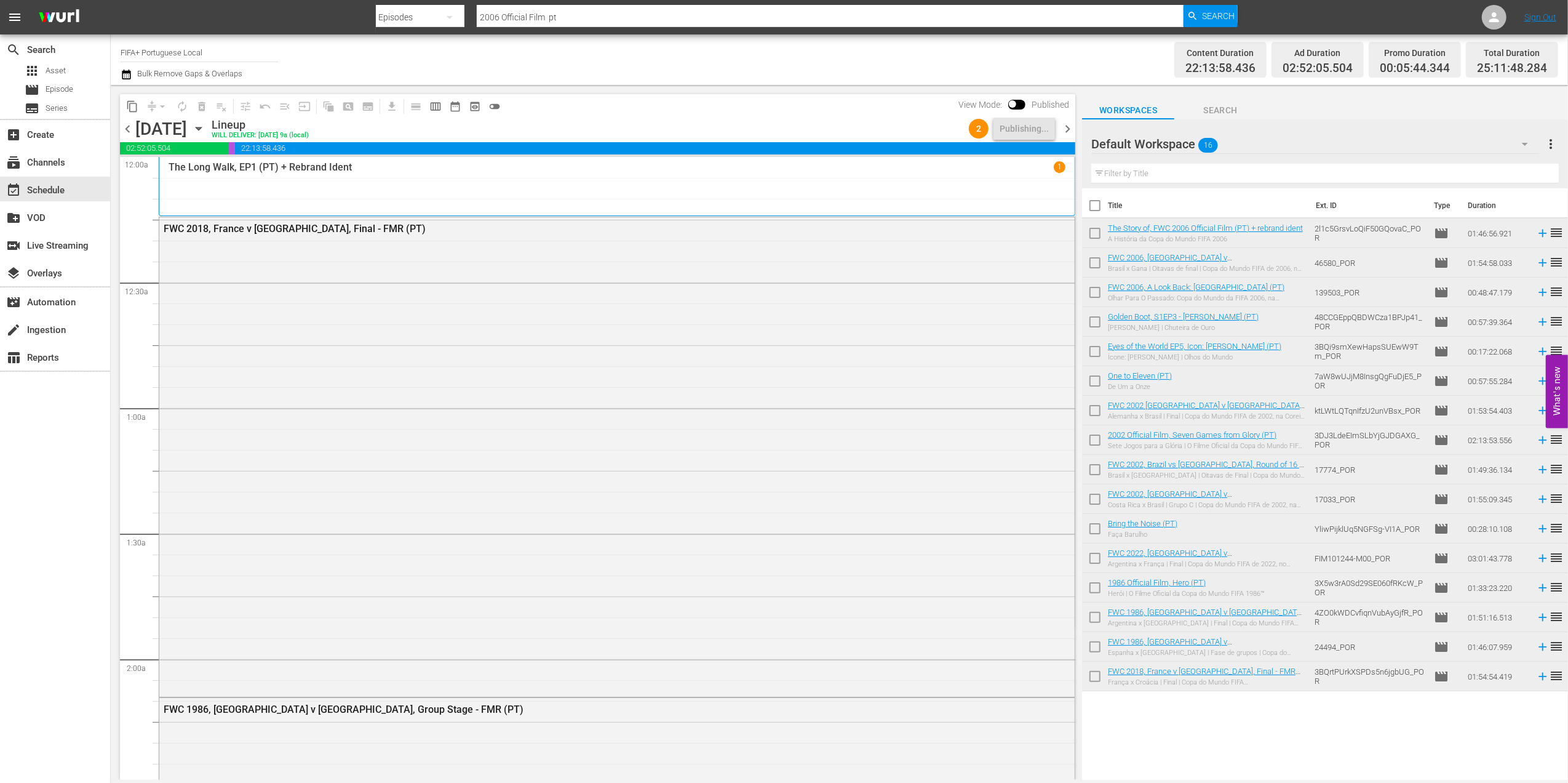
checkbox input "true"
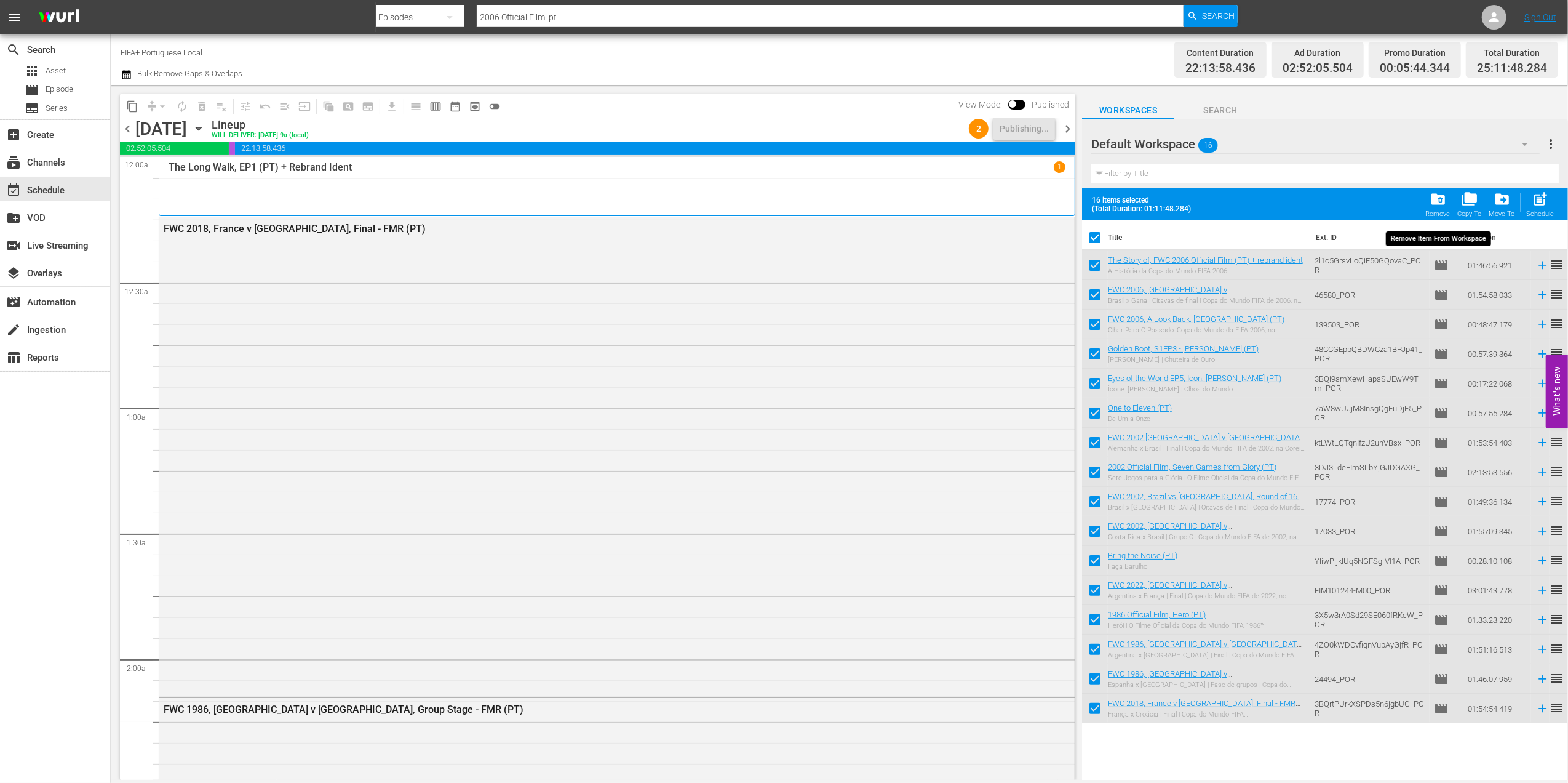
click at [1438, 207] on span "folder_delete" at bounding box center [1438, 199] width 17 height 17
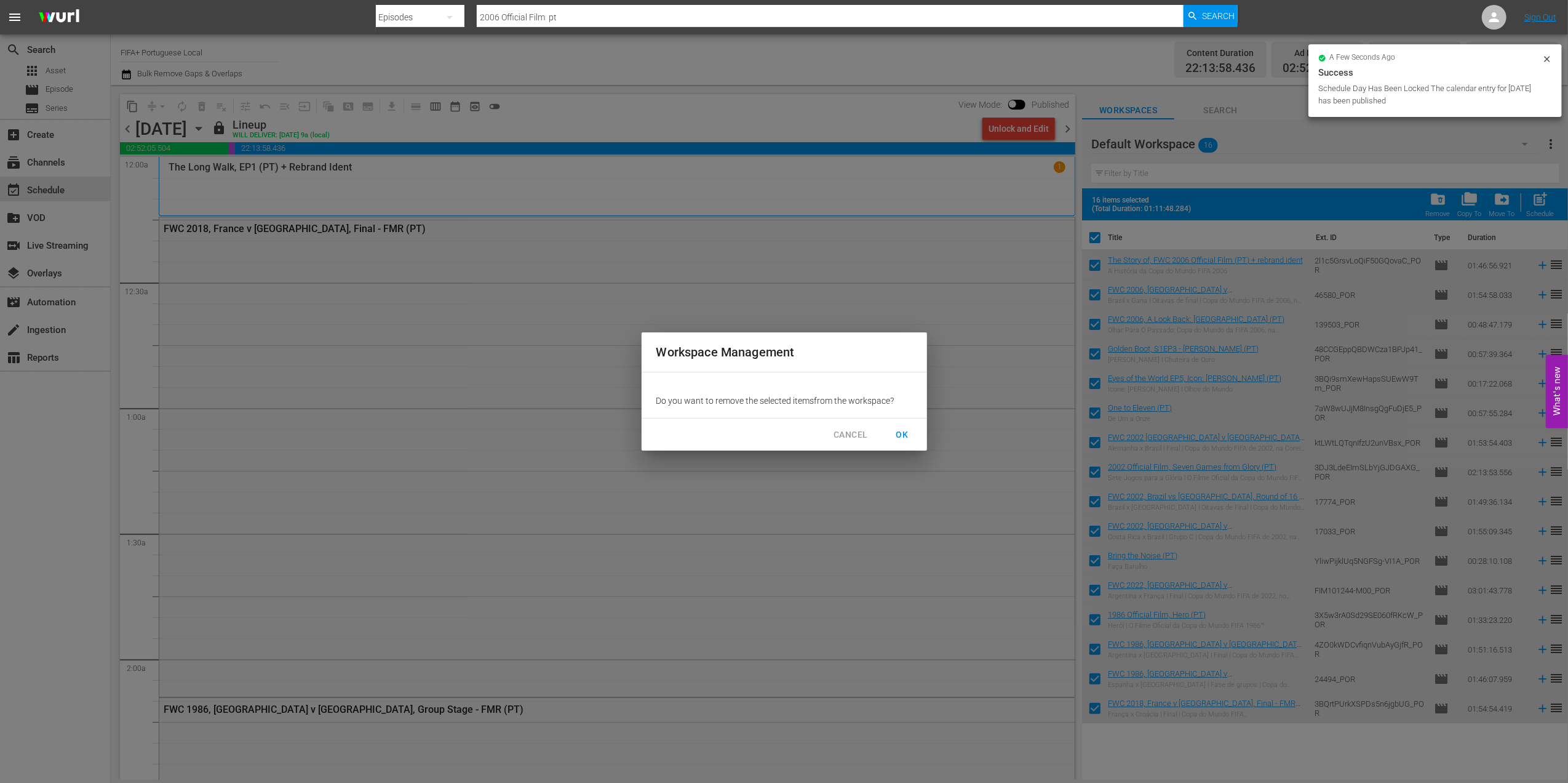
click at [909, 430] on span "OK" at bounding box center [902, 435] width 20 height 15
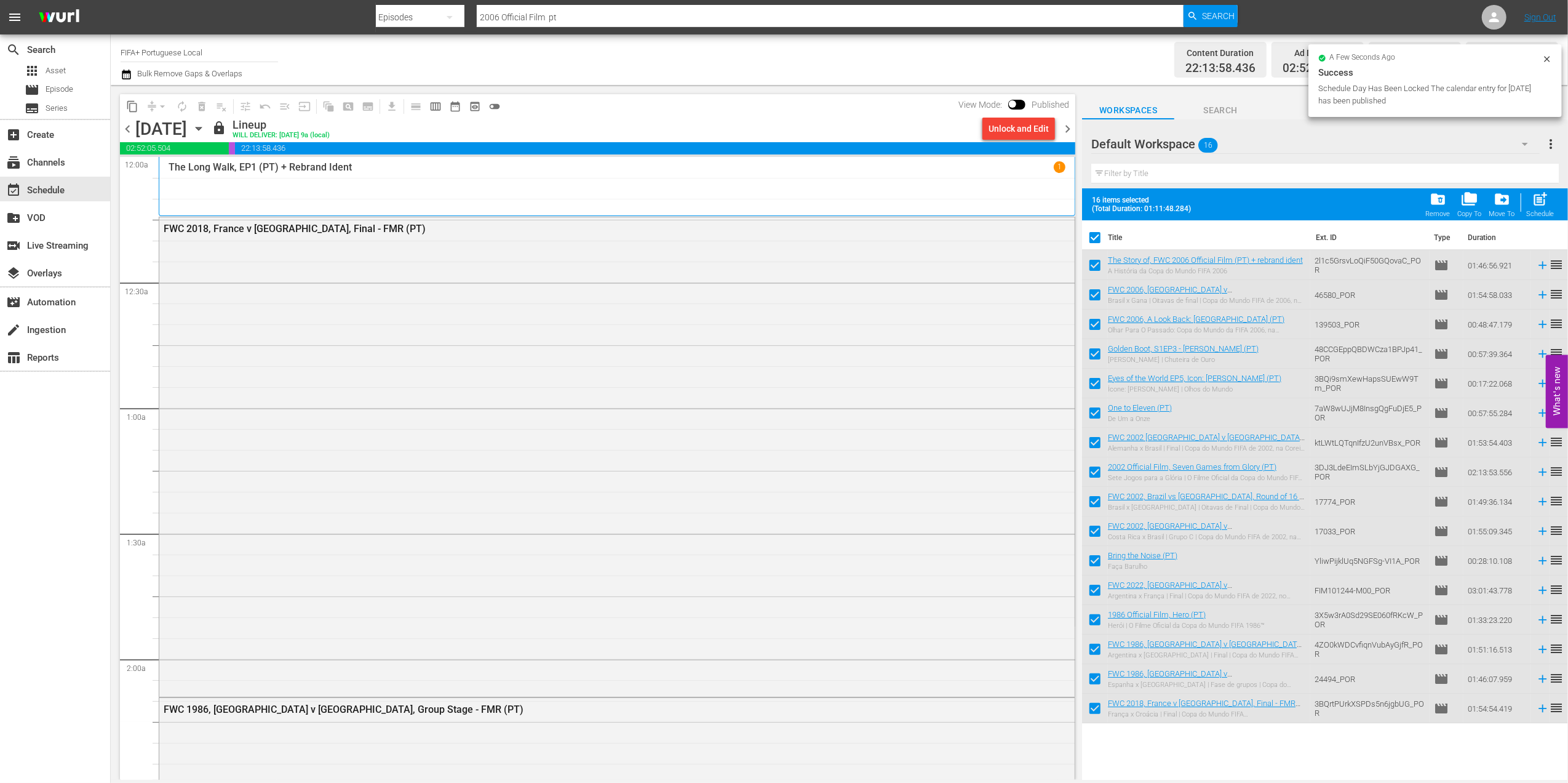
checkbox input "false"
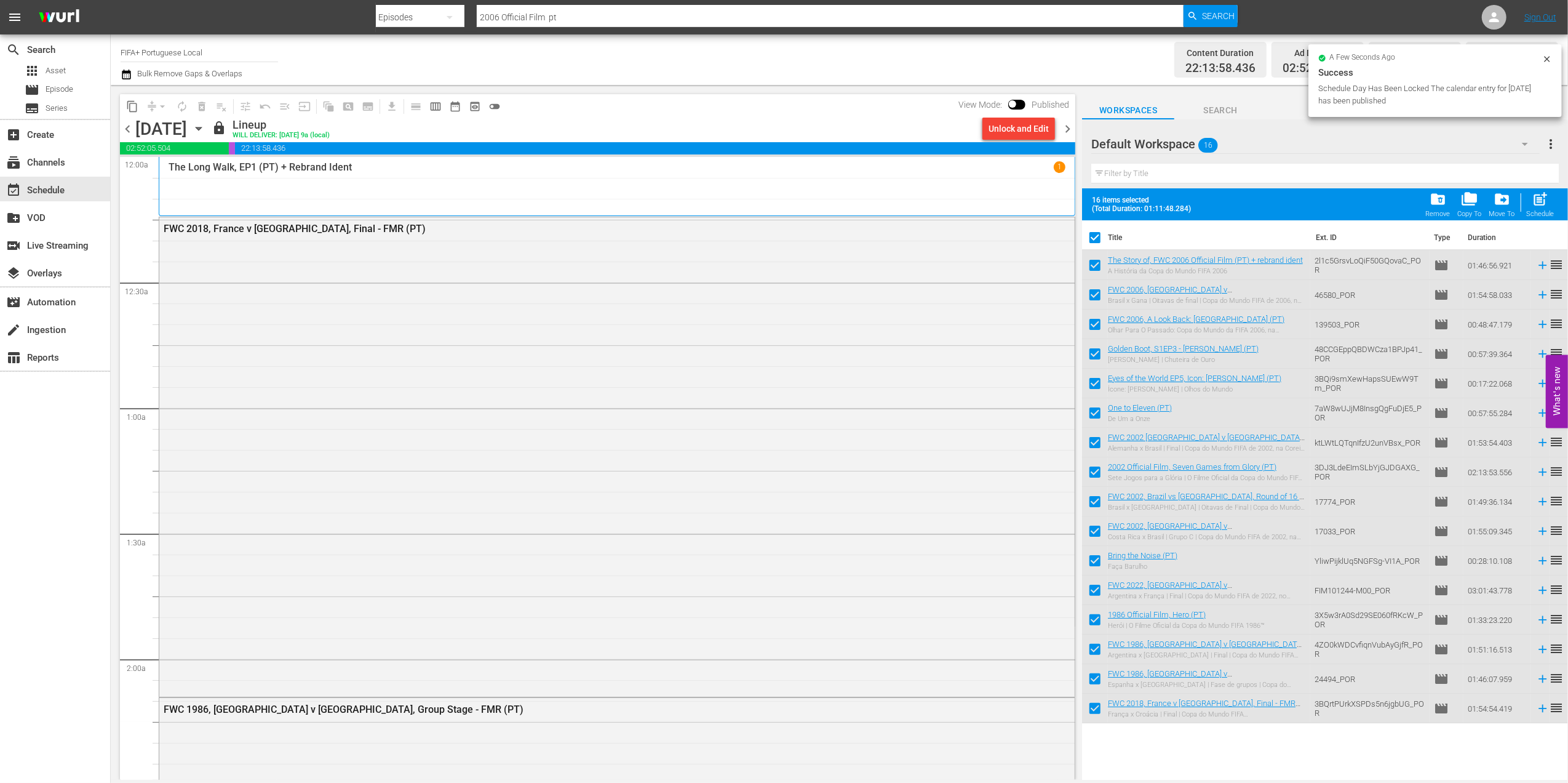
checkbox input "false"
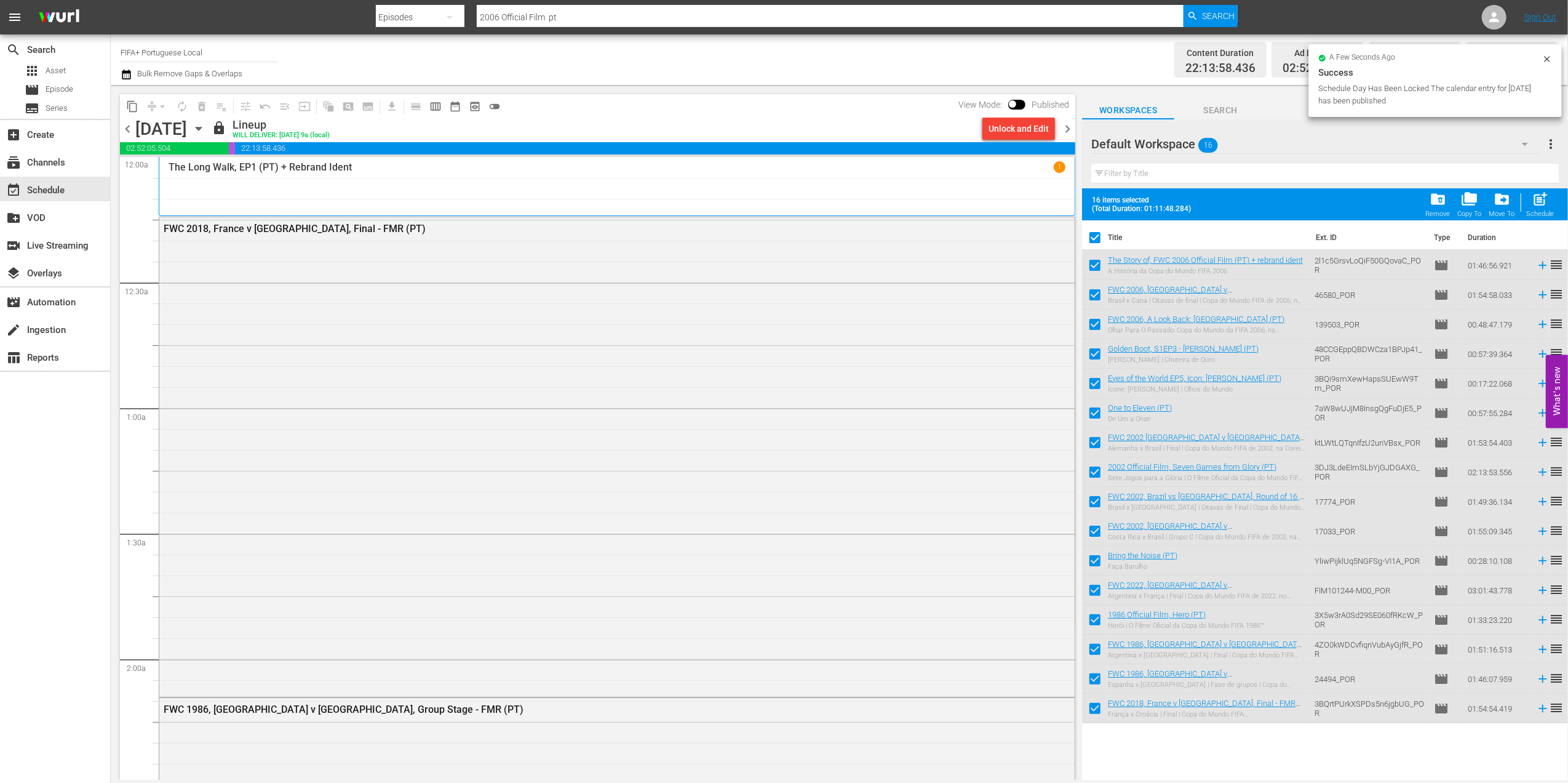
checkbox input "false"
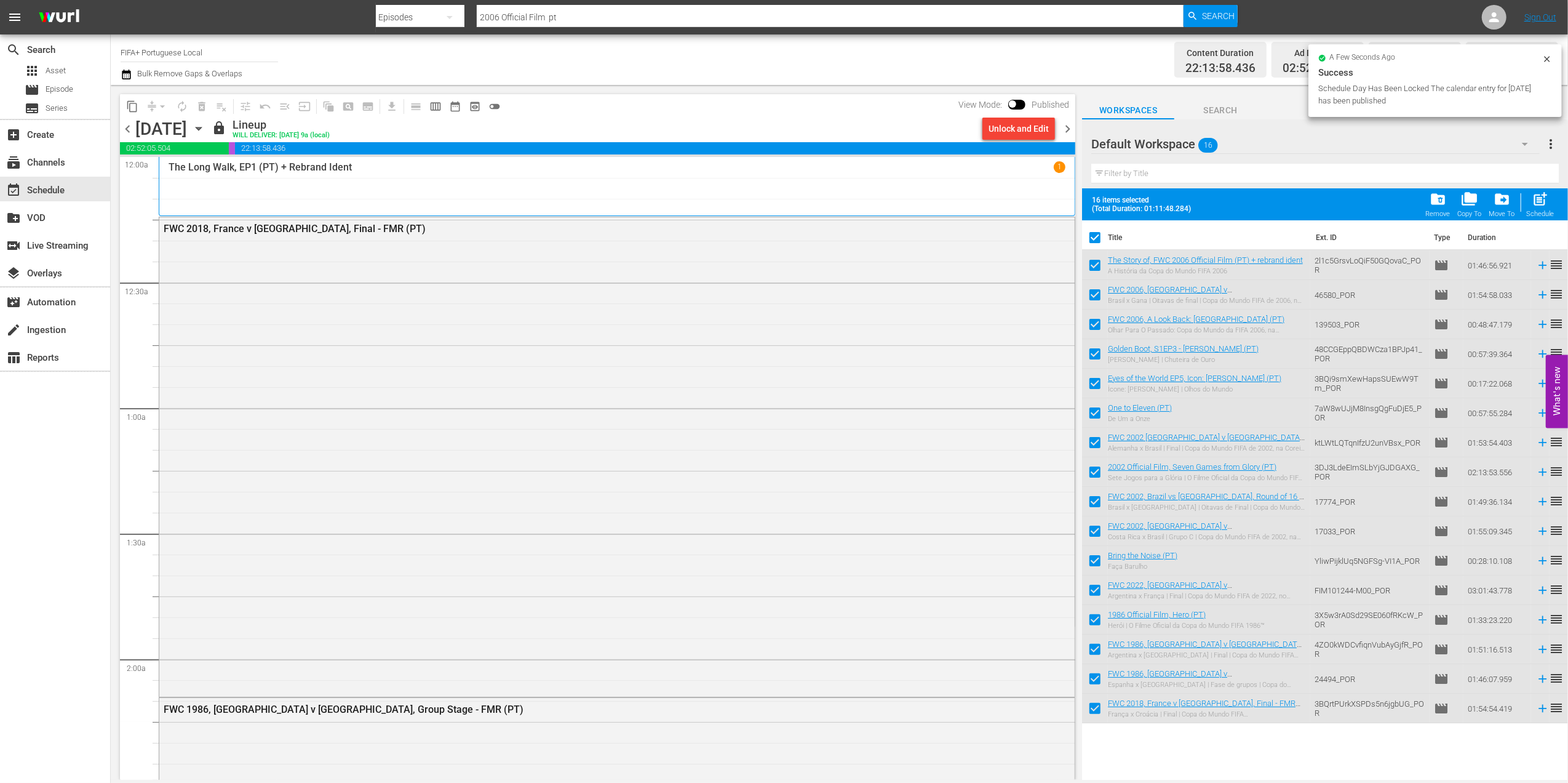
checkbox input "false"
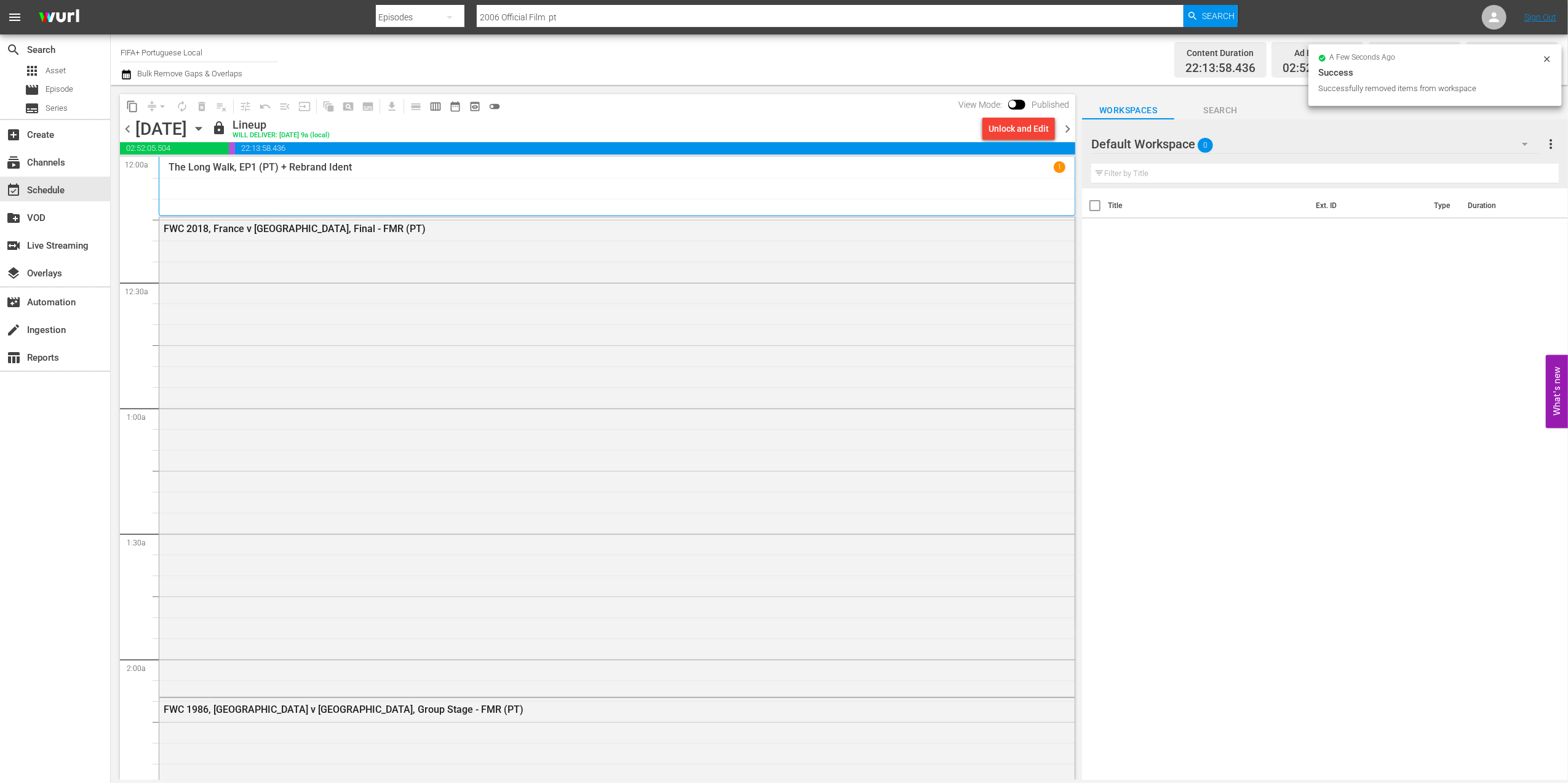
click at [1067, 127] on span "chevron_right" at bounding box center [1068, 129] width 15 height 15
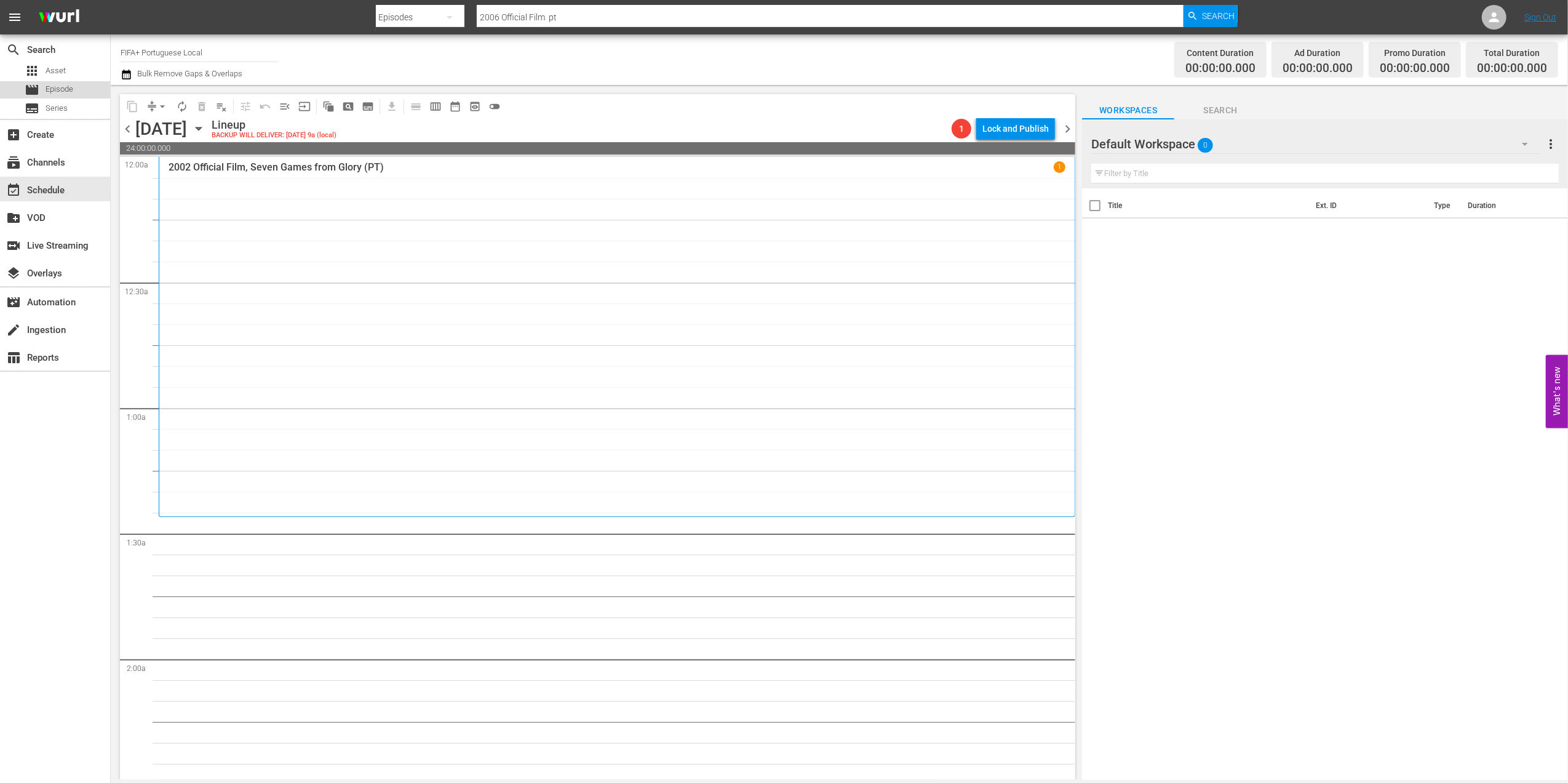
click at [78, 92] on div "movie Episode" at bounding box center [55, 89] width 110 height 17
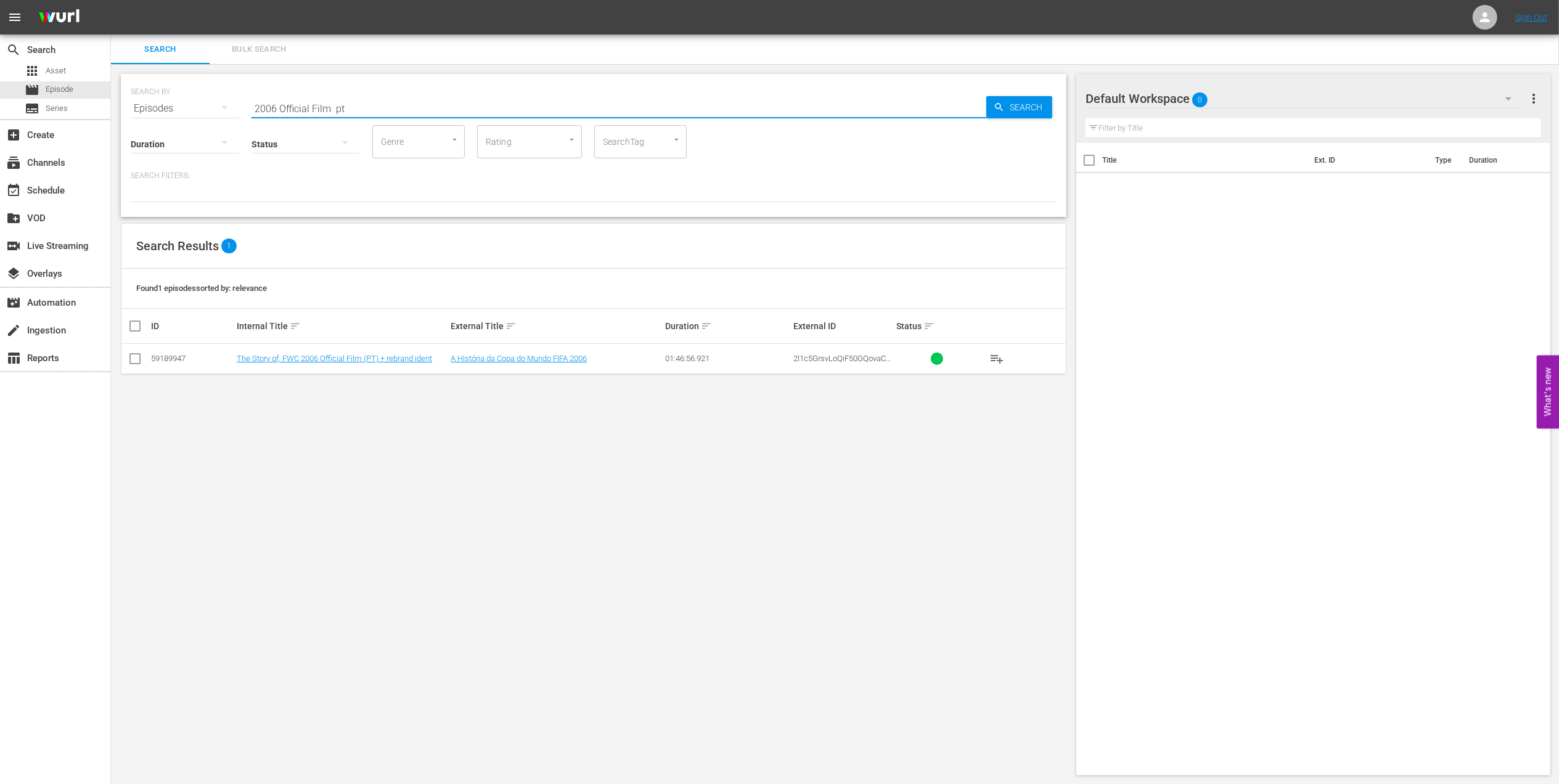
click at [166, 108] on div "SEARCH BY Search By Episodes Search ID, Title, Description, Keywords, or Catego…" at bounding box center [594, 100] width 926 height 44
paste input "FWC 2006, Italy vs France, Final (PT)"
click at [447, 100] on input "FWC 2006, Italy vs France, Final (PT)" at bounding box center [619, 108] width 735 height 30
type input "FWC 2006, Italy vs France, Final (PT)"
drag, startPoint x: 134, startPoint y: 360, endPoint x: 142, endPoint y: 360, distance: 8.0
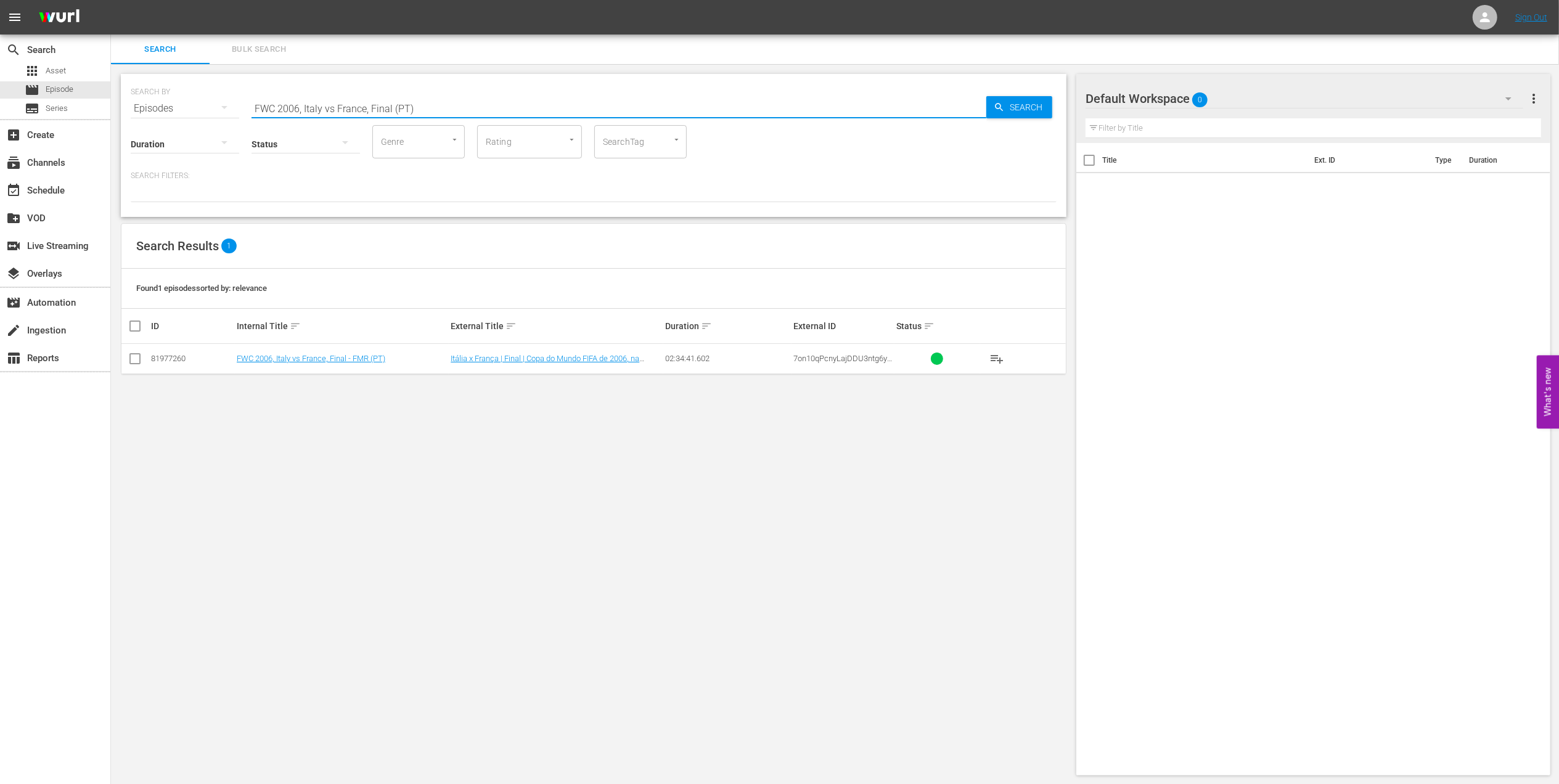
click at [139, 360] on input "checkbox" at bounding box center [135, 361] width 15 height 15
checkbox input "true"
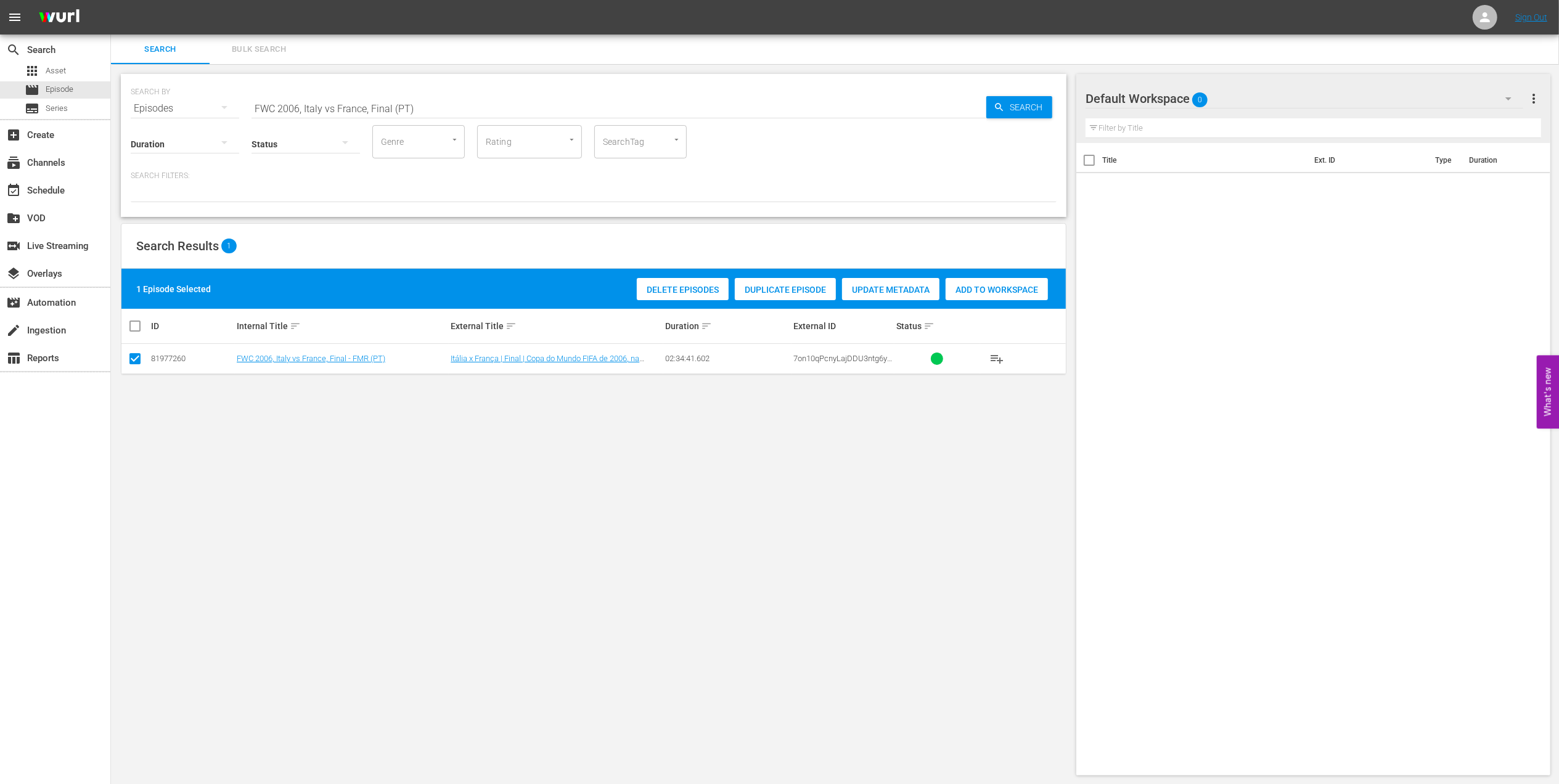
click at [1002, 287] on span "Add to Workspace" at bounding box center [996, 289] width 102 height 10
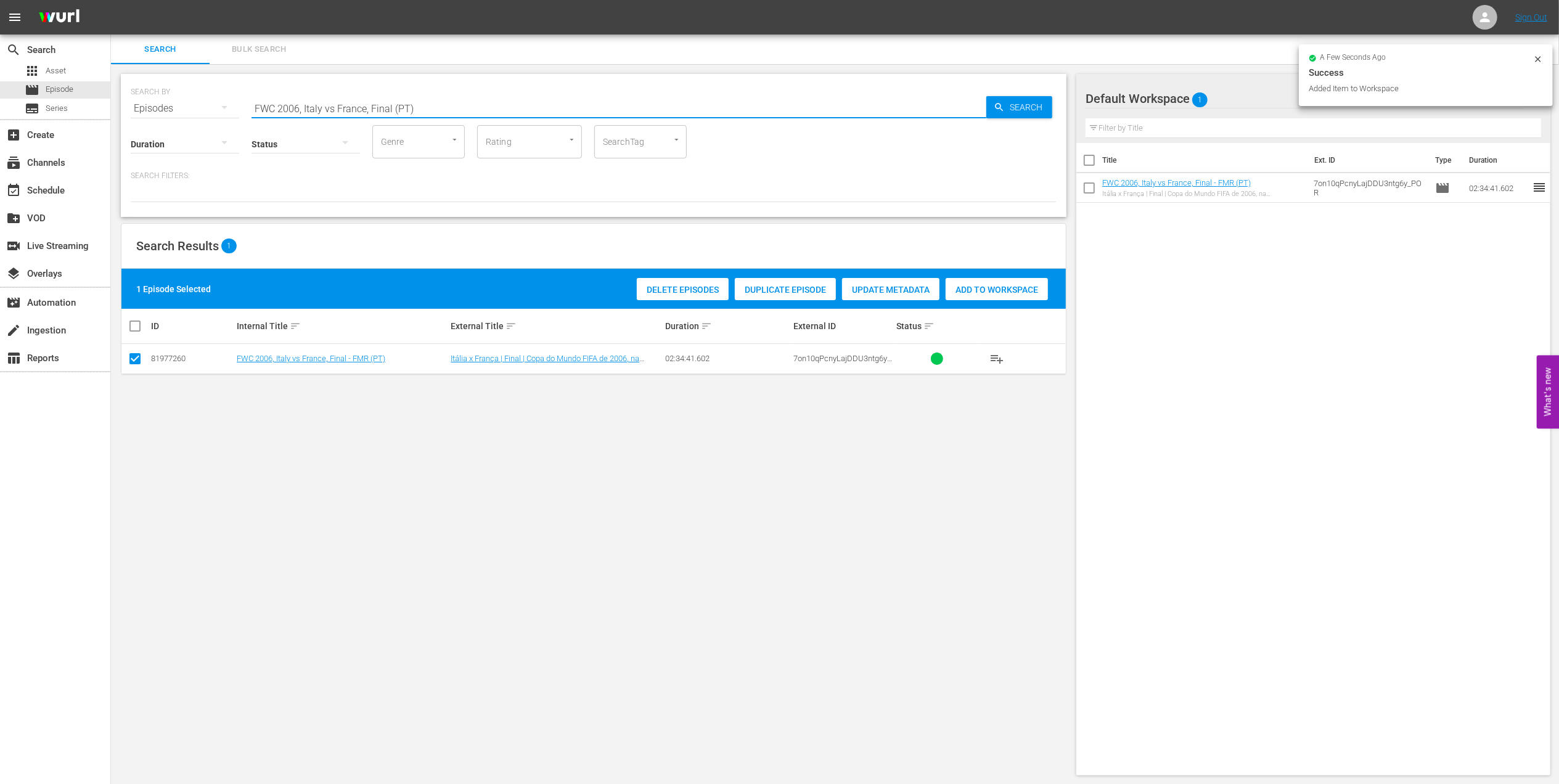
drag, startPoint x: 428, startPoint y: 105, endPoint x: 151, endPoint y: 106, distance: 277.0
click at [153, 106] on div "SEARCH BY Search By Episodes Search ID, Title, Description, Keywords, or Catego…" at bounding box center [594, 100] width 926 height 44
paste input "10, Netherlands vs Spain, Final (PT)"
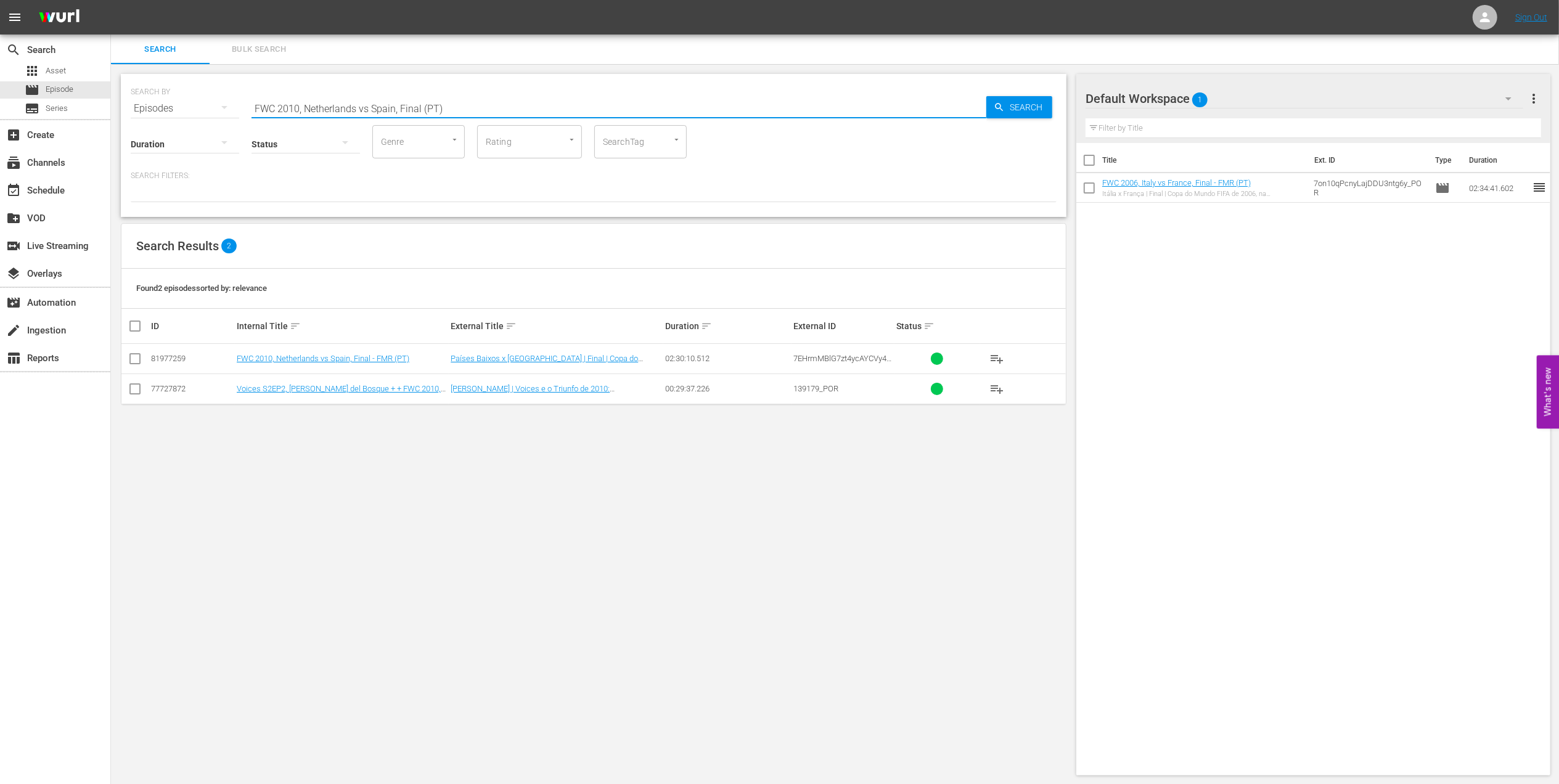
type input "FWC 2010, Netherlands vs Spain, Final (PT)"
click at [138, 361] on input "checkbox" at bounding box center [135, 361] width 15 height 15
checkbox input "true"
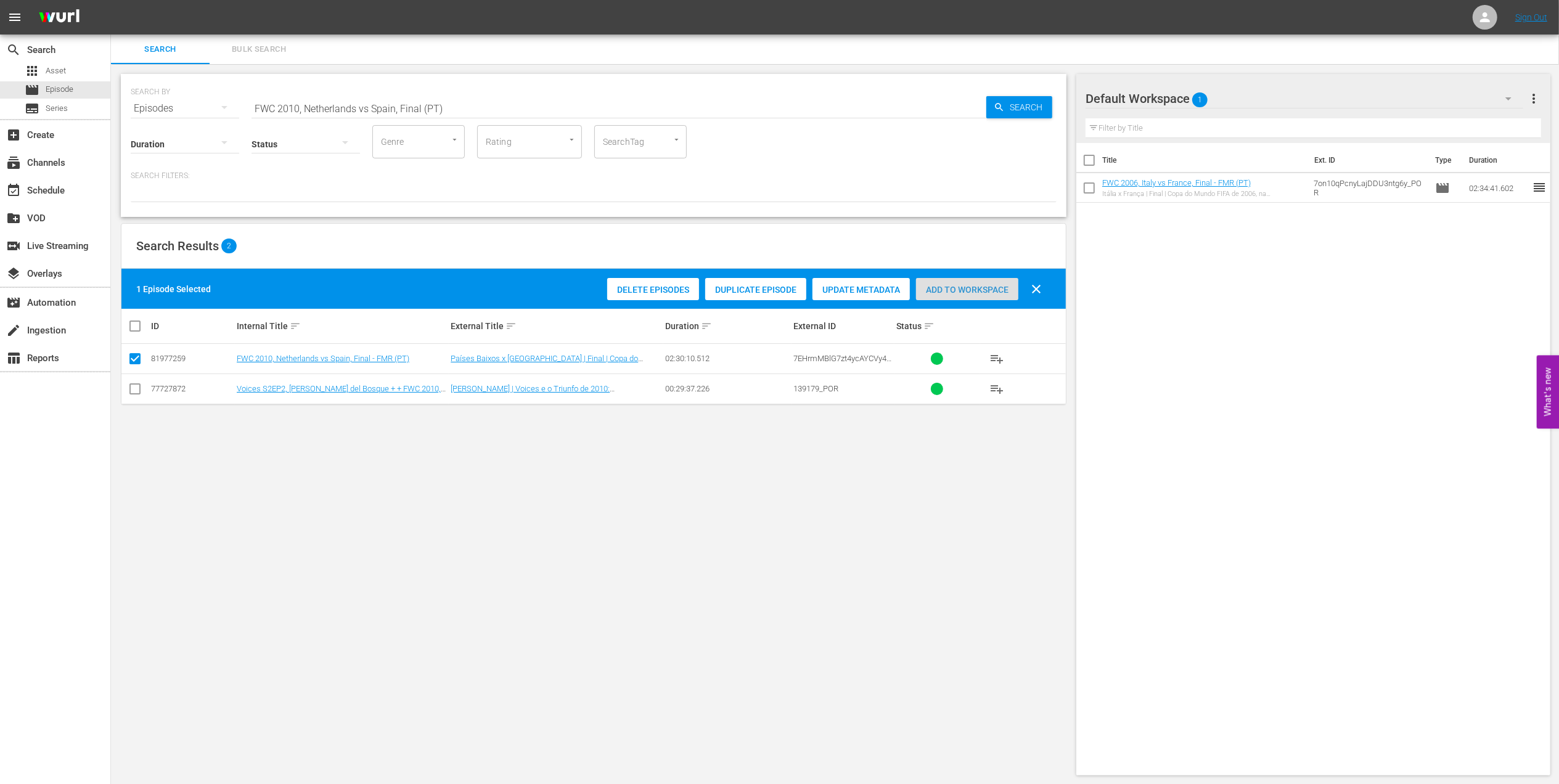
click at [945, 287] on span "Add to Workspace" at bounding box center [967, 289] width 102 height 10
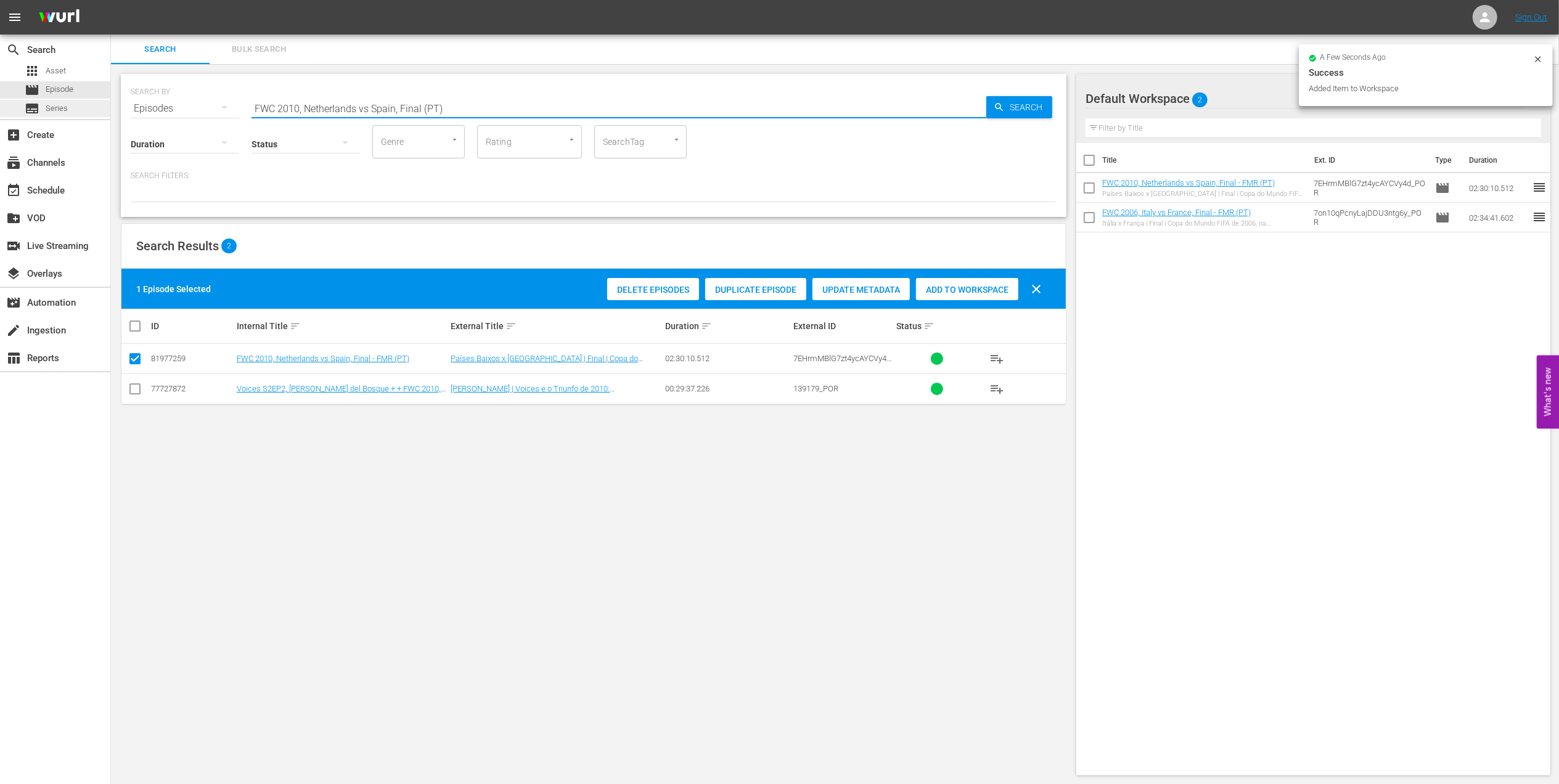
drag, startPoint x: 392, startPoint y: 111, endPoint x: 69, endPoint y: 115, distance: 323.0
click at [111, 0] on div "search Search apps Asset movie Episode subtitles Series add_box Create subscrip…" at bounding box center [835, 0] width 1448 height 0
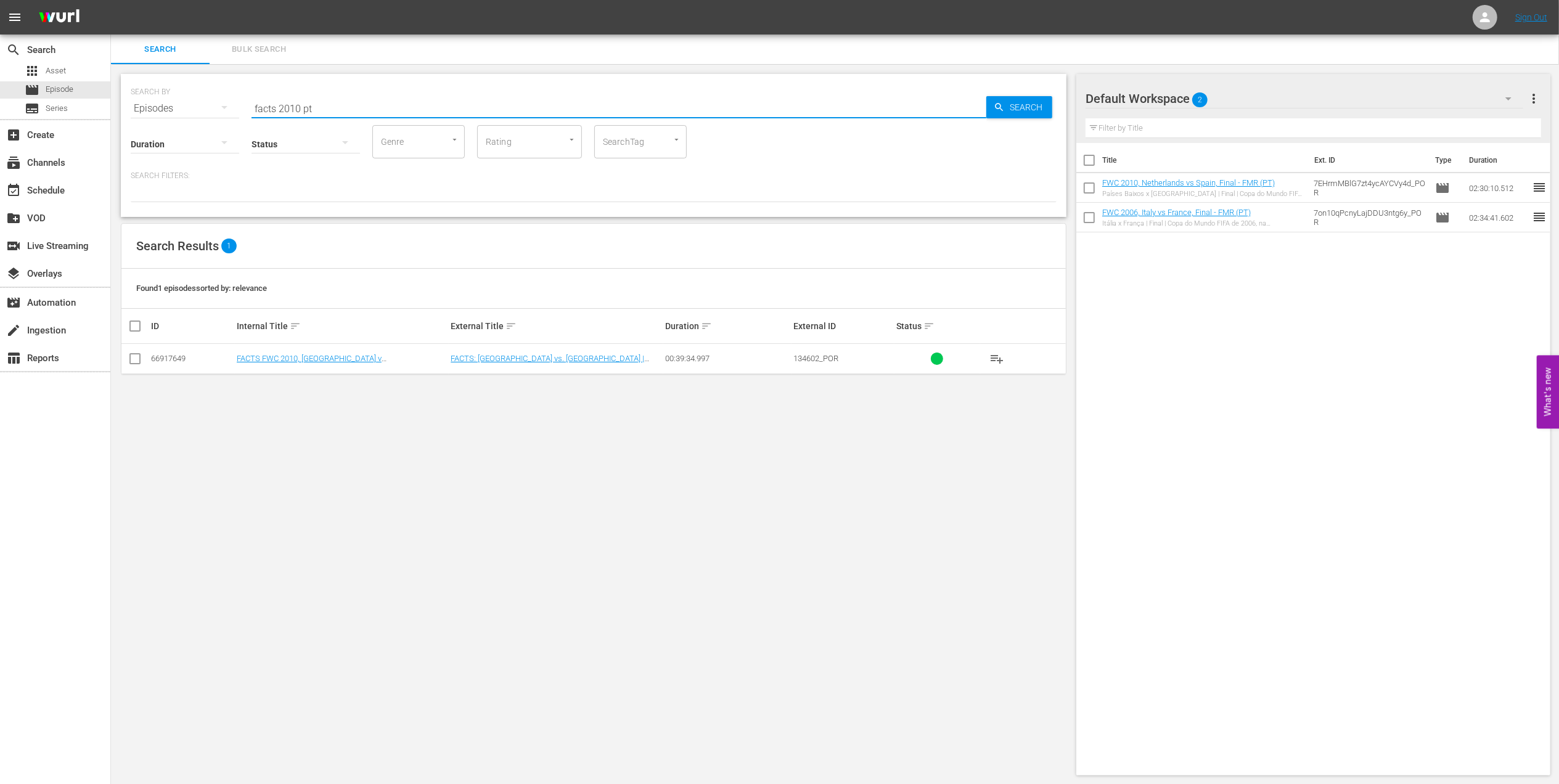
type input "facts 2010 pt"
click at [135, 358] on input "checkbox" at bounding box center [135, 361] width 15 height 15
checkbox input "true"
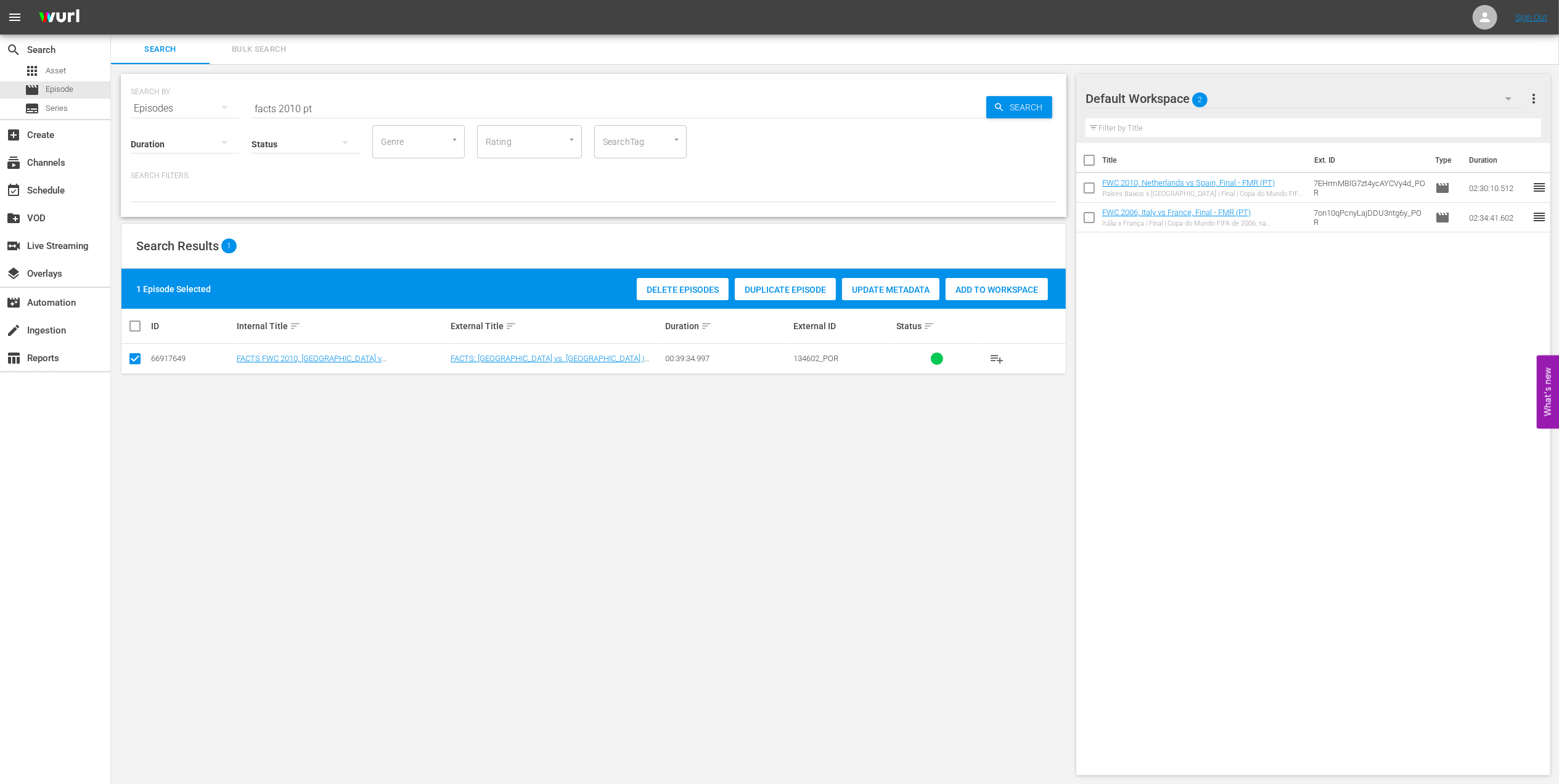
click at [976, 282] on div "Add to Workspace" at bounding box center [996, 289] width 102 height 23
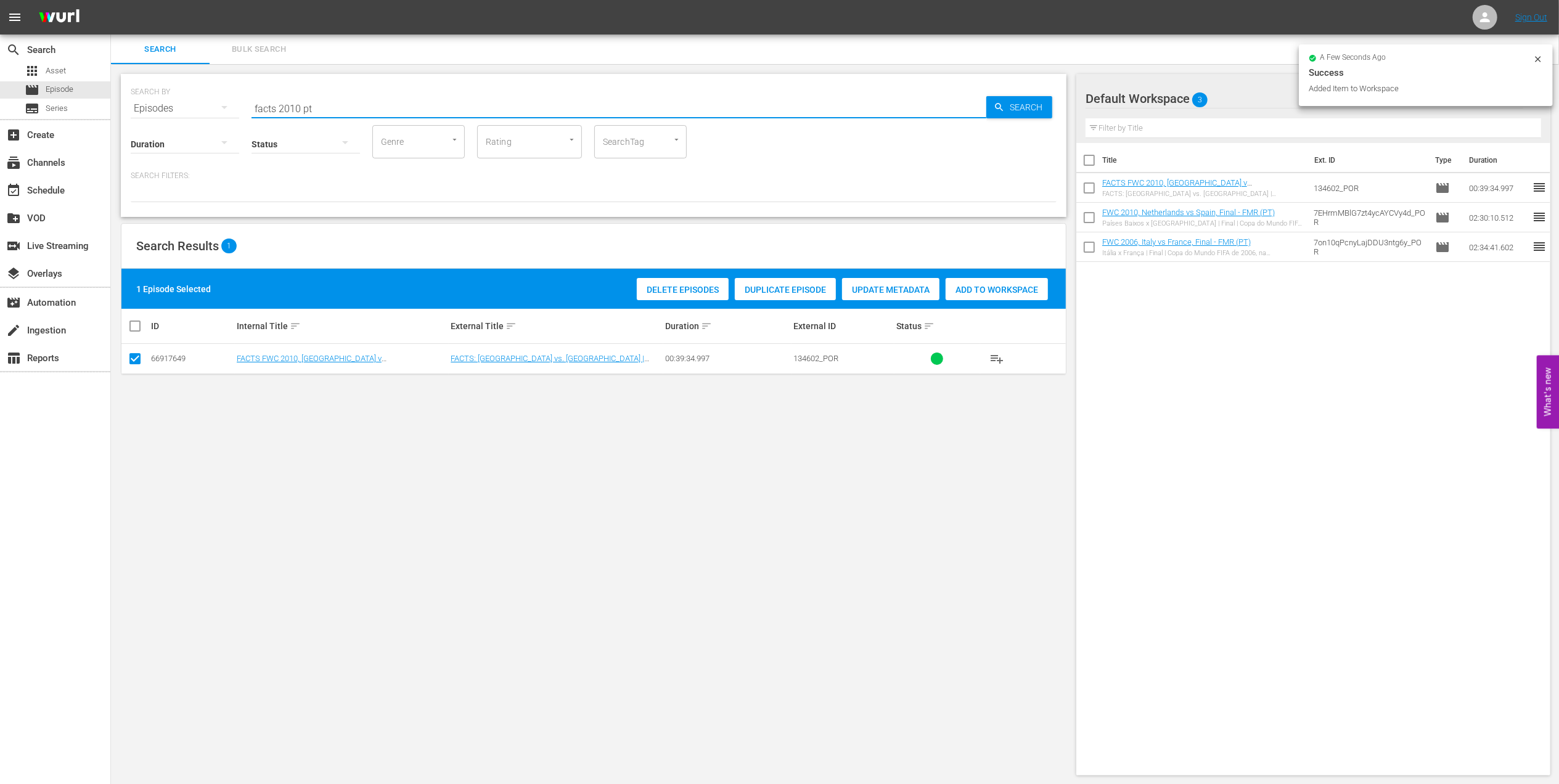
drag, startPoint x: 282, startPoint y: 105, endPoint x: 168, endPoint y: 106, distance: 114.0
click at [159, 105] on div "SEARCH BY Search By Episodes Search ID, Title, Description, Keywords, or Catego…" at bounding box center [594, 100] width 926 height 44
paste input "FWC 1982 Argentina v [GEOGRAPHIC_DATA], Group"
click at [442, 105] on input "FWC 1982 Argentina v [GEOGRAPHIC_DATA], Group" at bounding box center [619, 108] width 735 height 30
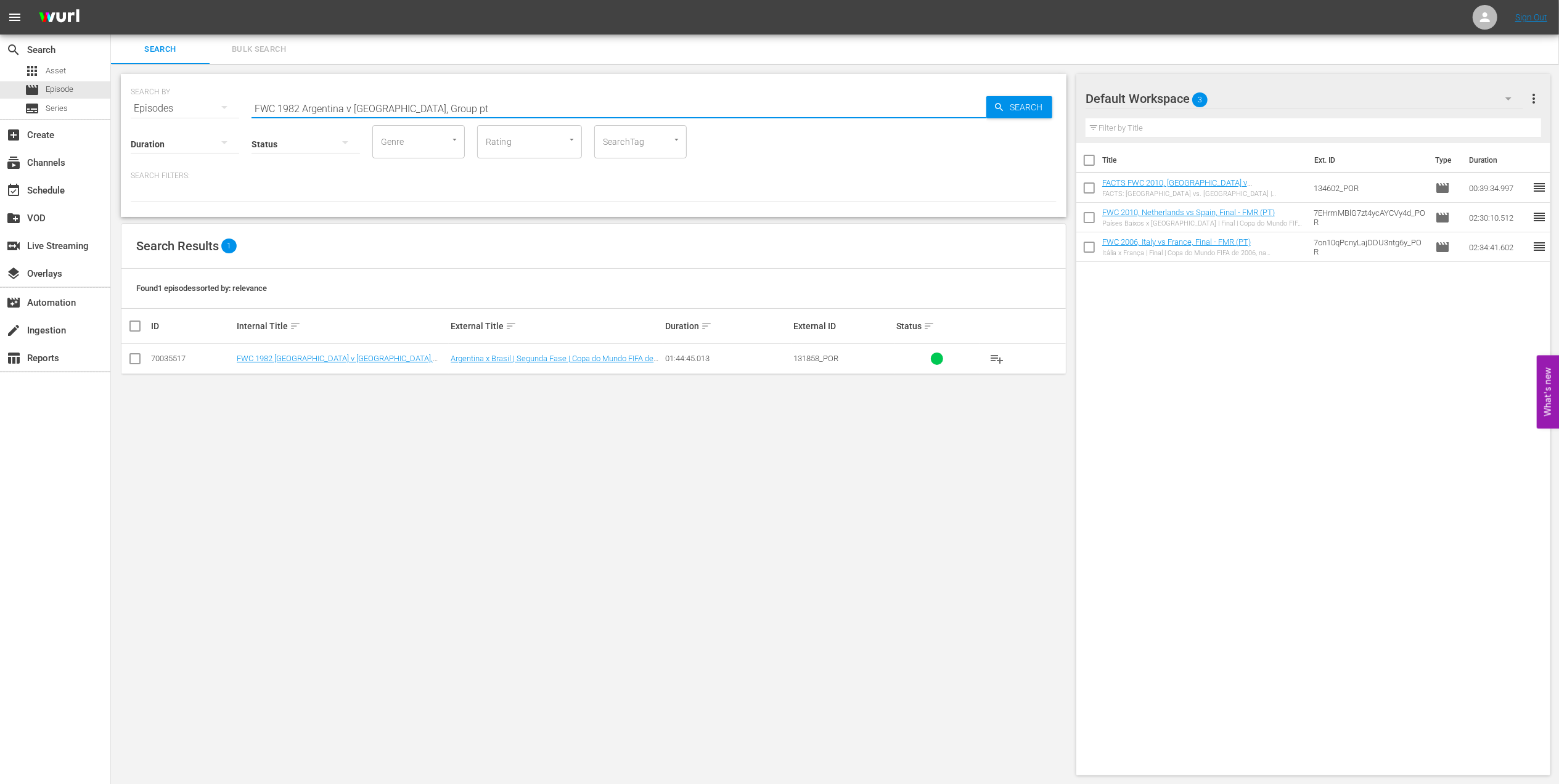
type input "FWC 1982 Argentina v [GEOGRAPHIC_DATA], Group pt"
click at [136, 361] on input "checkbox" at bounding box center [135, 361] width 15 height 15
checkbox input "true"
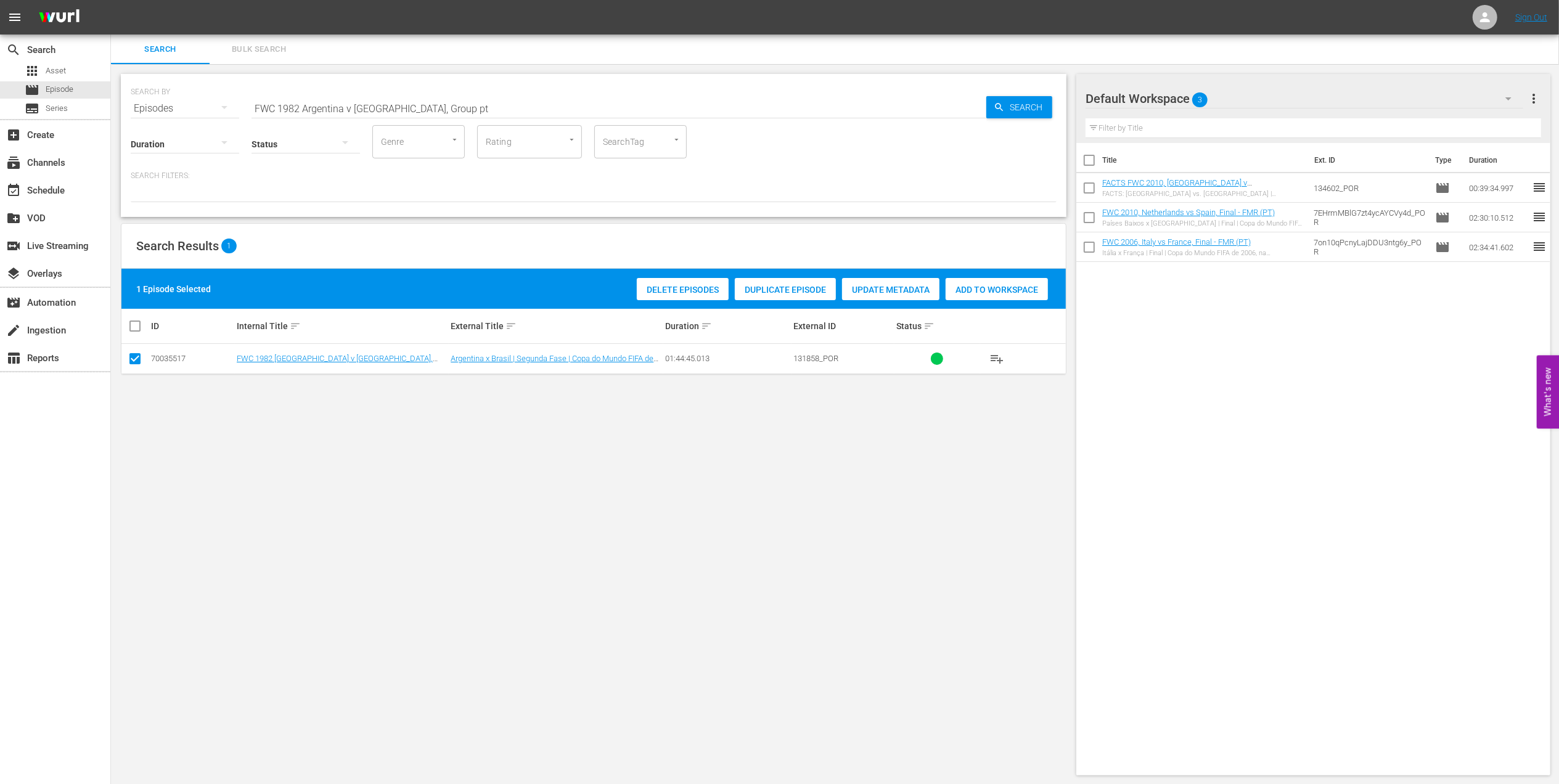
click at [989, 287] on span "Add to Workspace" at bounding box center [996, 289] width 102 height 10
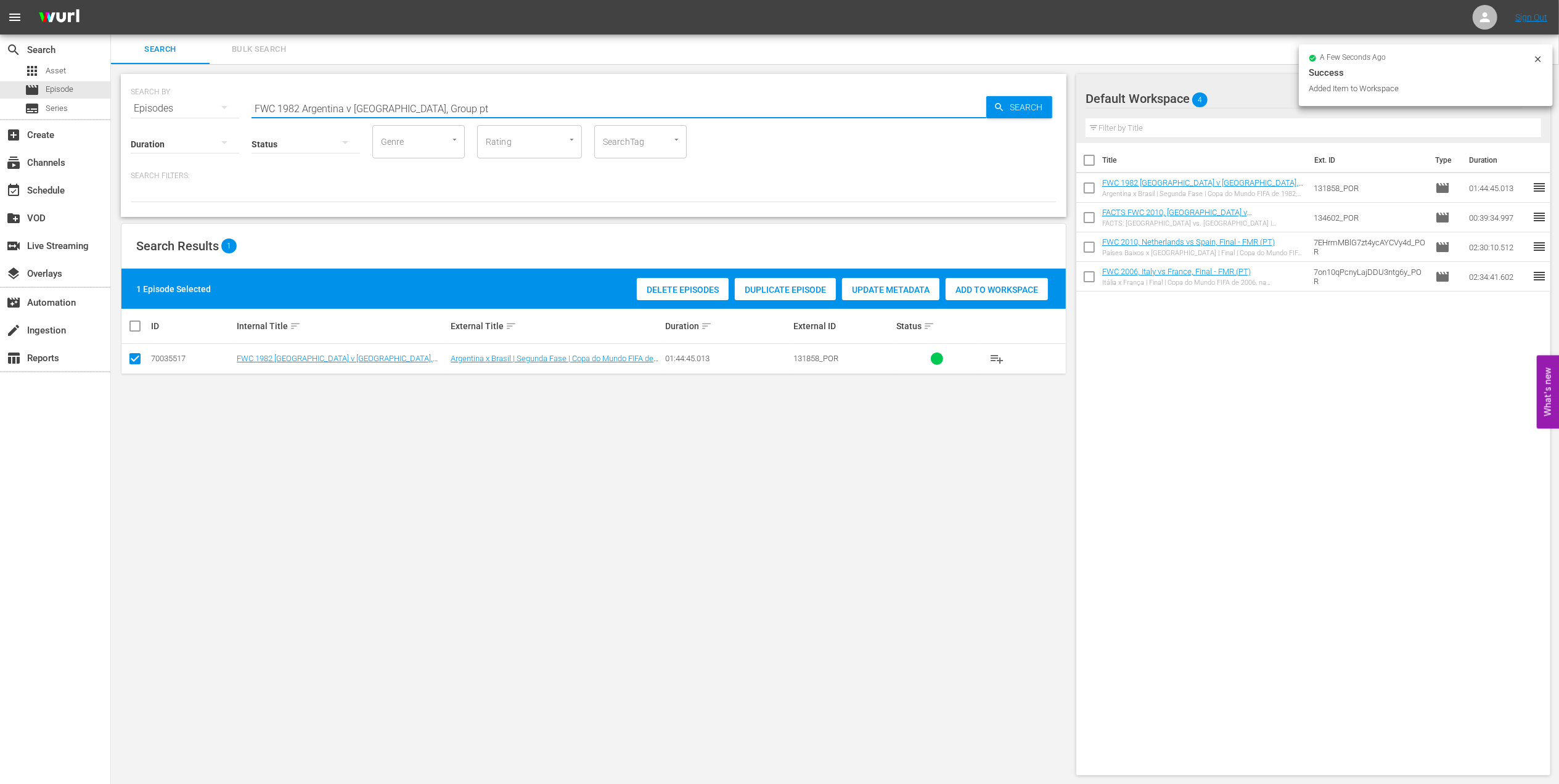
drag, startPoint x: 157, startPoint y: 106, endPoint x: 178, endPoint y: 106, distance: 21.0
click at [137, 106] on div "SEARCH BY Search By Episodes Search ID, Title, Description, Keywords, or Catego…" at bounding box center [594, 100] width 926 height 44
paste input "EP 5 - Icon: [PERSON_NAME] | Eyes of the World"
click at [534, 106] on input "EP 5 - Icon: [PERSON_NAME] | Eyes of the World" at bounding box center [619, 108] width 735 height 30
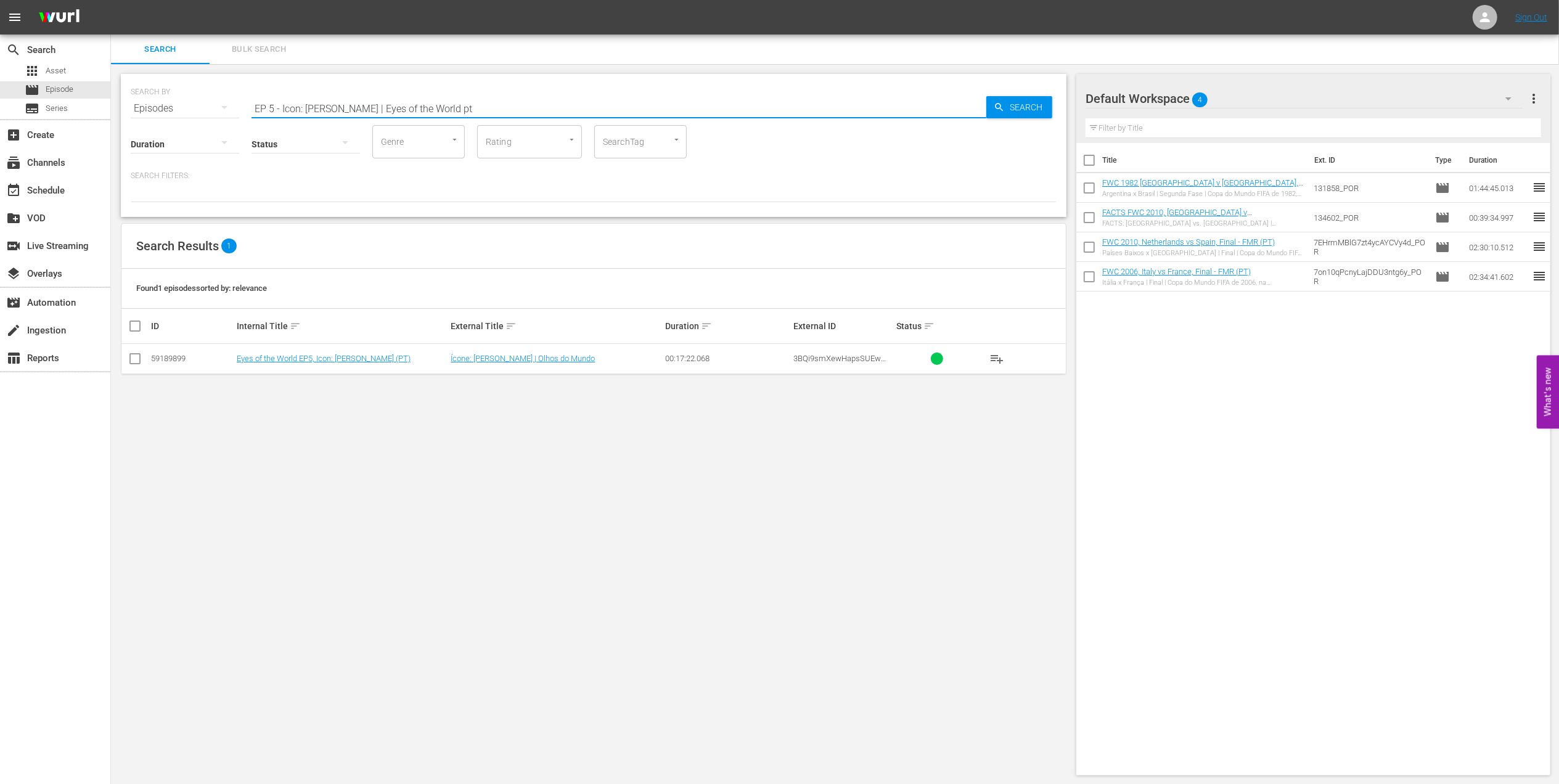
type input "EP 5 - Icon: [PERSON_NAME] | Eyes of the World pt"
click at [131, 359] on input "checkbox" at bounding box center [135, 361] width 15 height 15
checkbox input "true"
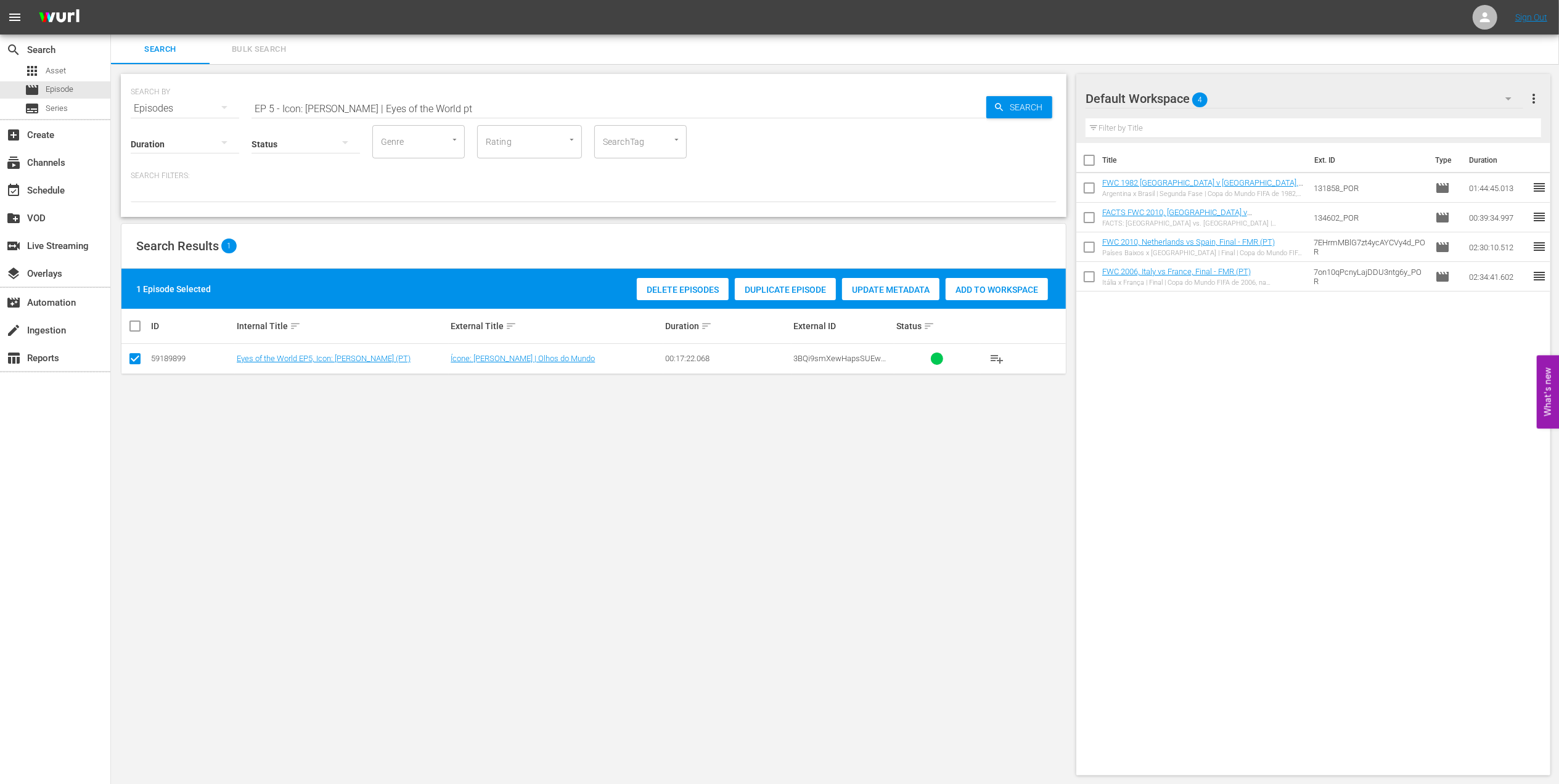
click at [991, 284] on div "Add to Workspace" at bounding box center [996, 289] width 102 height 23
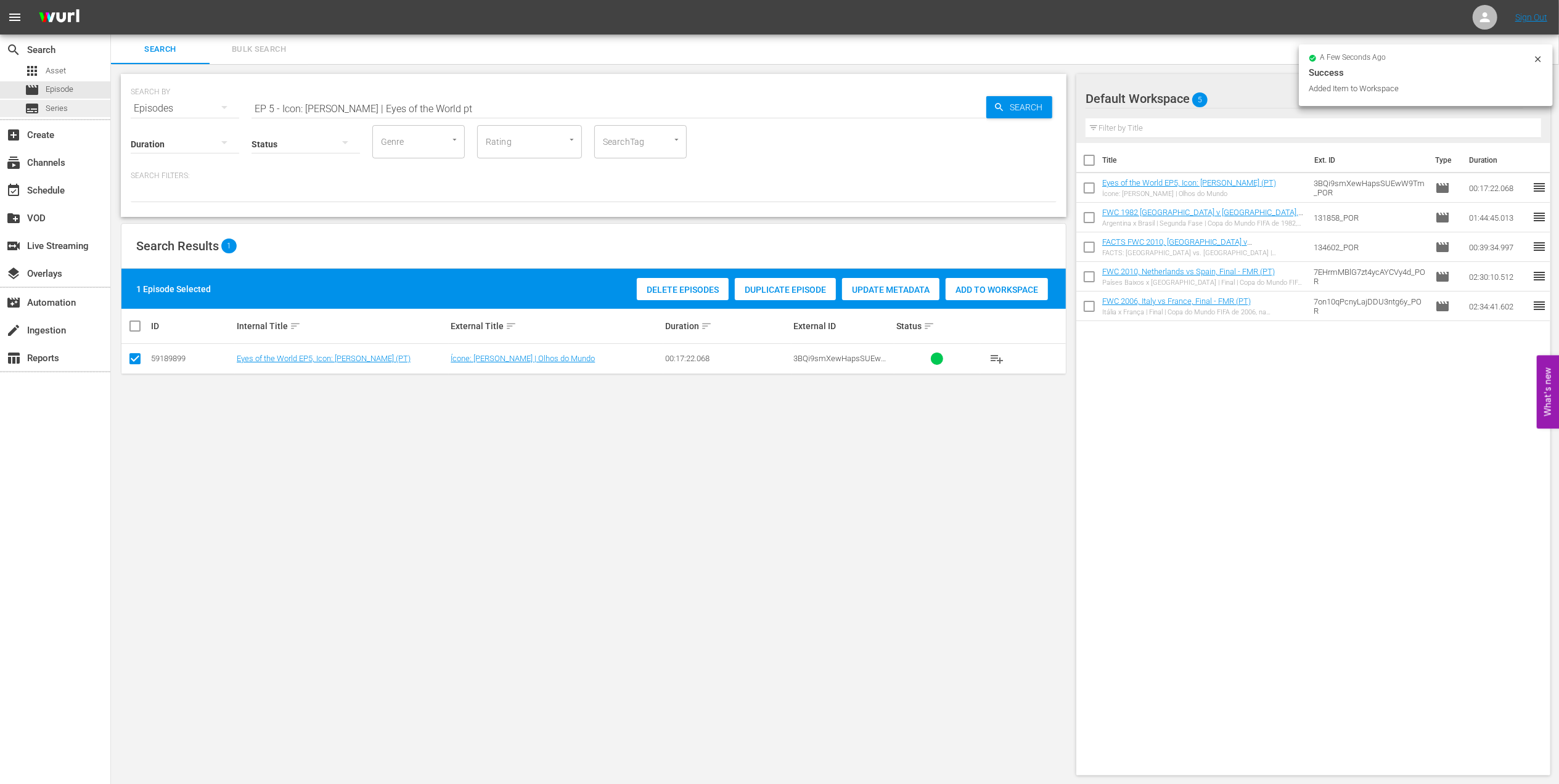
drag, startPoint x: 107, startPoint y: 109, endPoint x: 82, endPoint y: 109, distance: 25.0
click at [111, 0] on div "search Search apps Asset movie Episode subtitles Series add_box Create subscrip…" at bounding box center [835, 0] width 1448 height 0
paste input "FWC 1982, Italy vs Germany FR, Final (PT)"
click at [464, 100] on input "FWC 1982, Italy vs Germany FR, Final (PT)" at bounding box center [619, 108] width 735 height 30
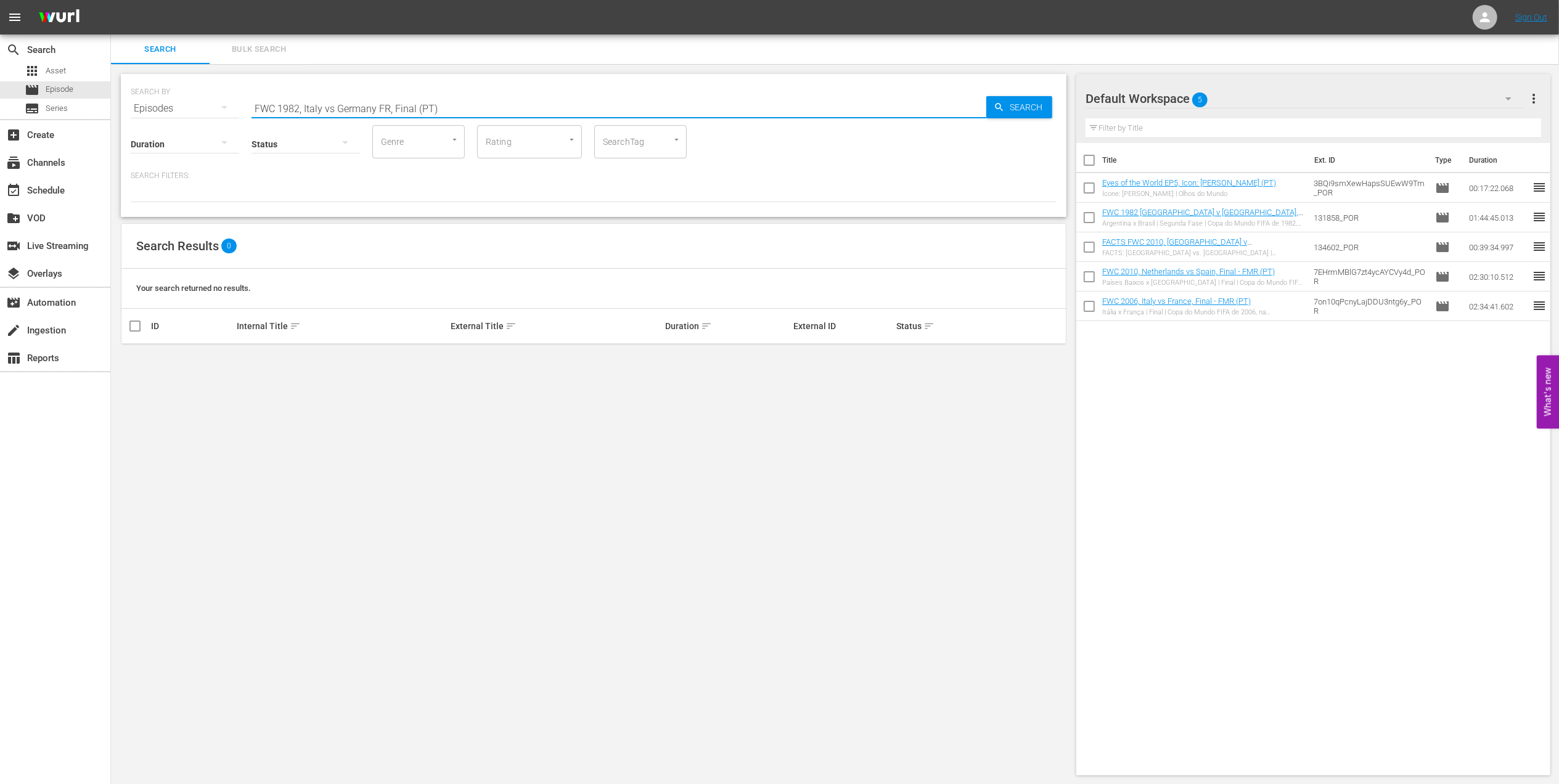
click at [334, 105] on input "FWC 1982, Italy vs Germany FR, Final (PT)" at bounding box center [619, 108] width 735 height 30
type input "FWC 1982, [GEOGRAPHIC_DATA] v [GEOGRAPHIC_DATA] FR, Final (PT)"
click at [139, 360] on input "checkbox" at bounding box center [135, 361] width 15 height 15
checkbox input "true"
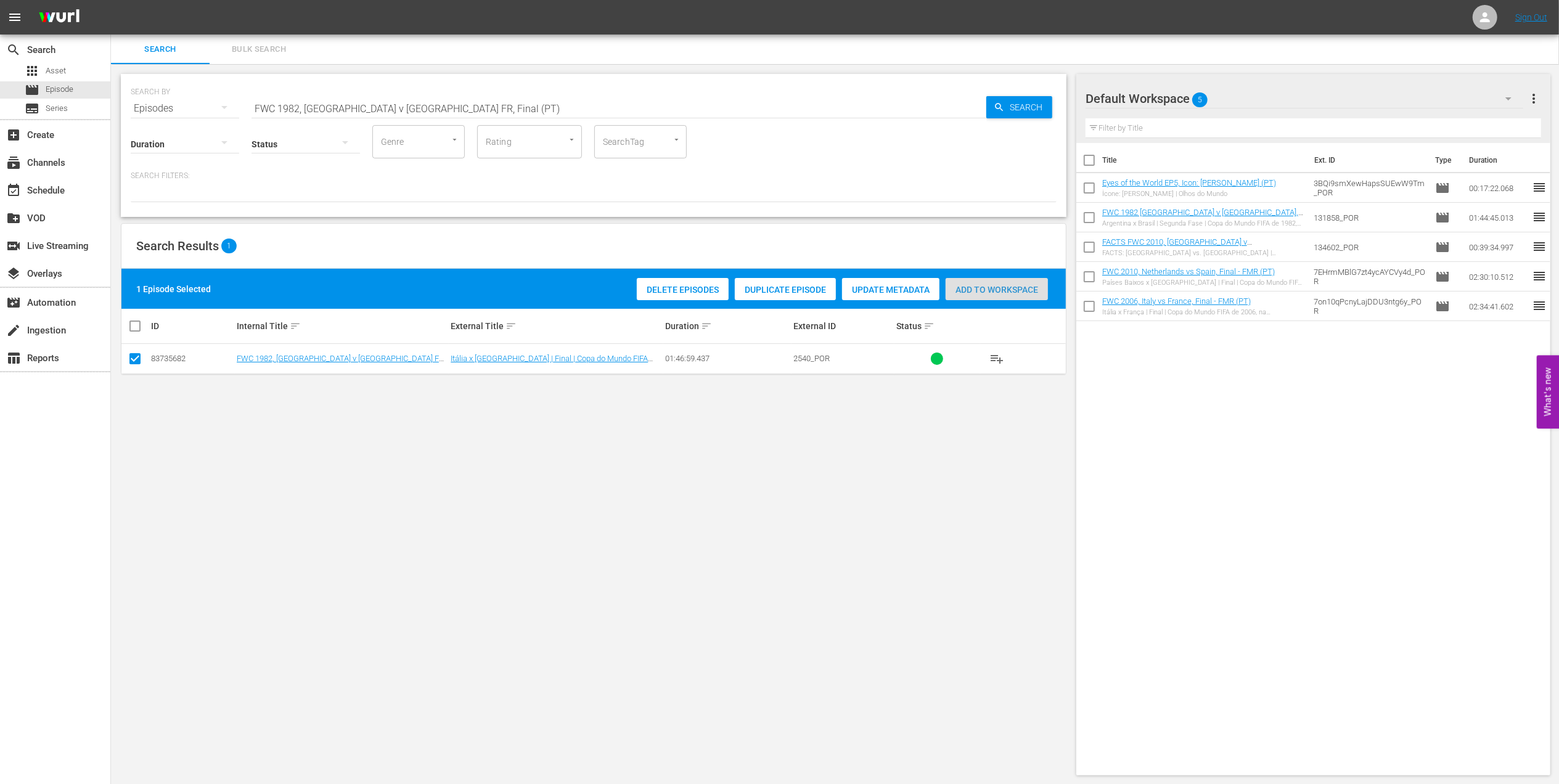
click at [959, 291] on span "Add to Workspace" at bounding box center [996, 289] width 102 height 10
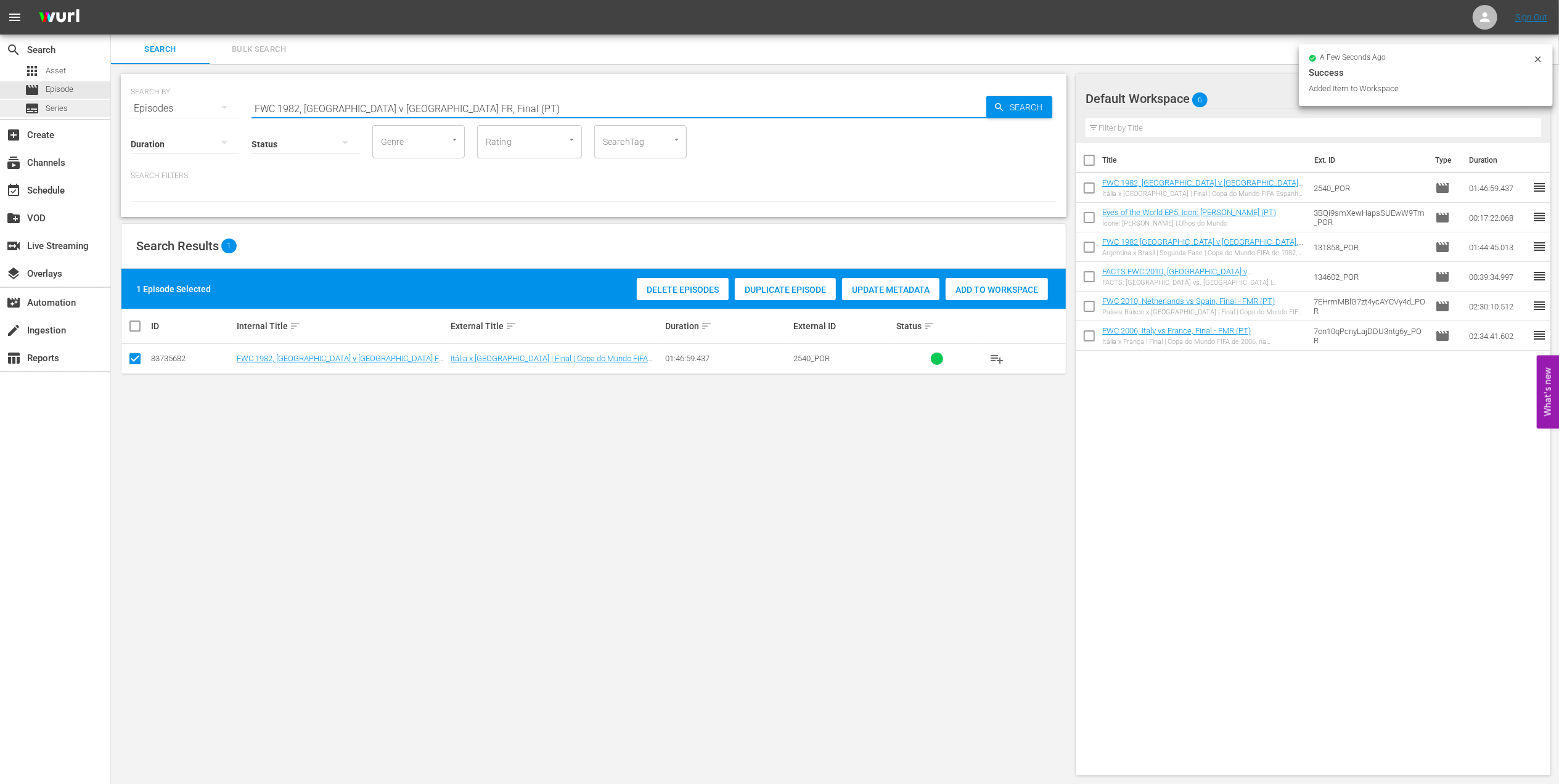
drag, startPoint x: 188, startPoint y: 110, endPoint x: 48, endPoint y: 110, distance: 140.0
click at [111, 0] on div "search Search apps Asset movie Episode subtitles Series add_box Create subscrip…" at bounding box center [835, 0] width 1448 height 0
paste input "utebol Arte"
click at [425, 109] on input "Futebol Arte" at bounding box center [619, 108] width 735 height 30
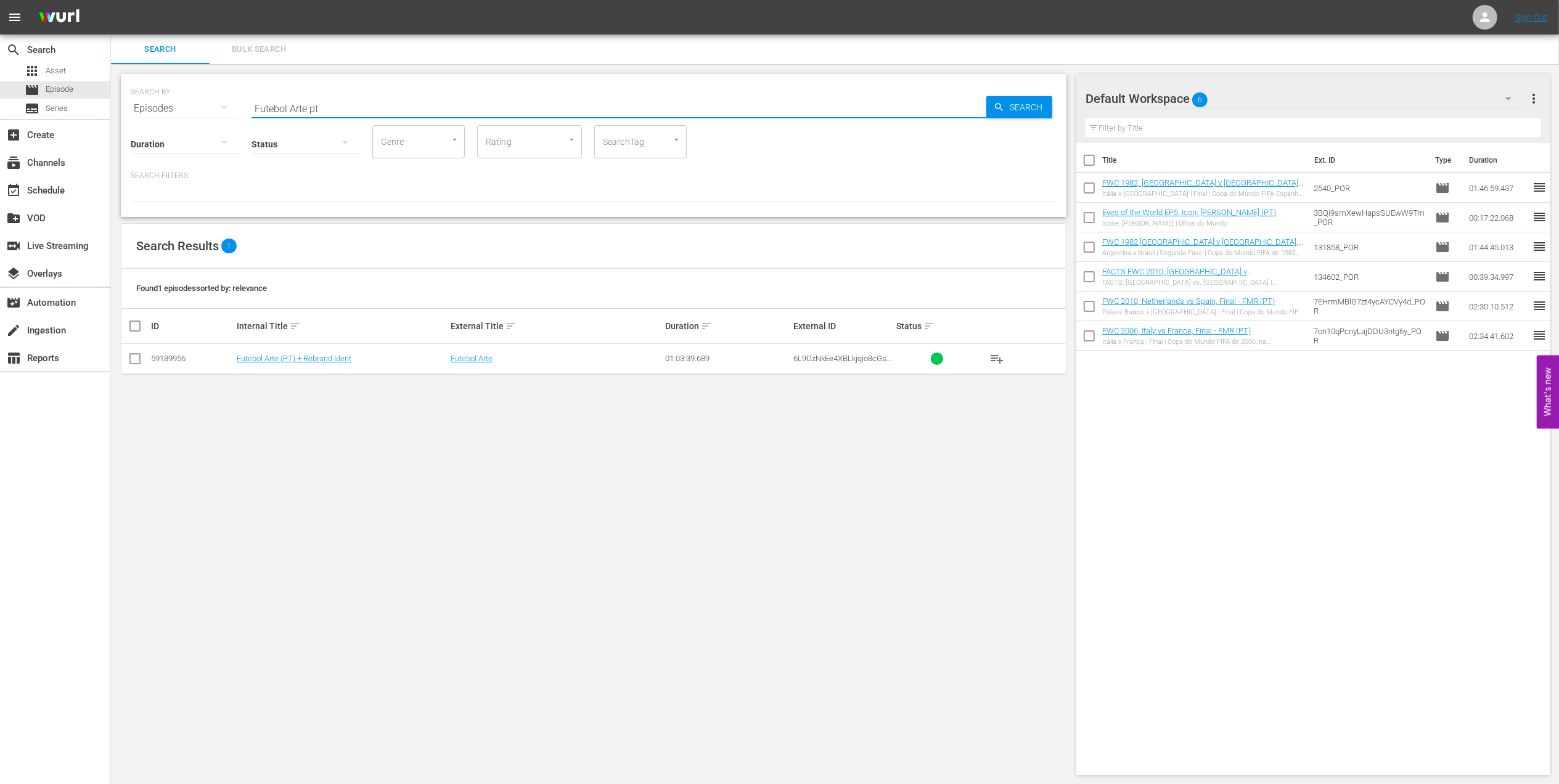
type input "Futebol Arte pt"
click at [136, 358] on input "checkbox" at bounding box center [135, 361] width 15 height 15
checkbox input "true"
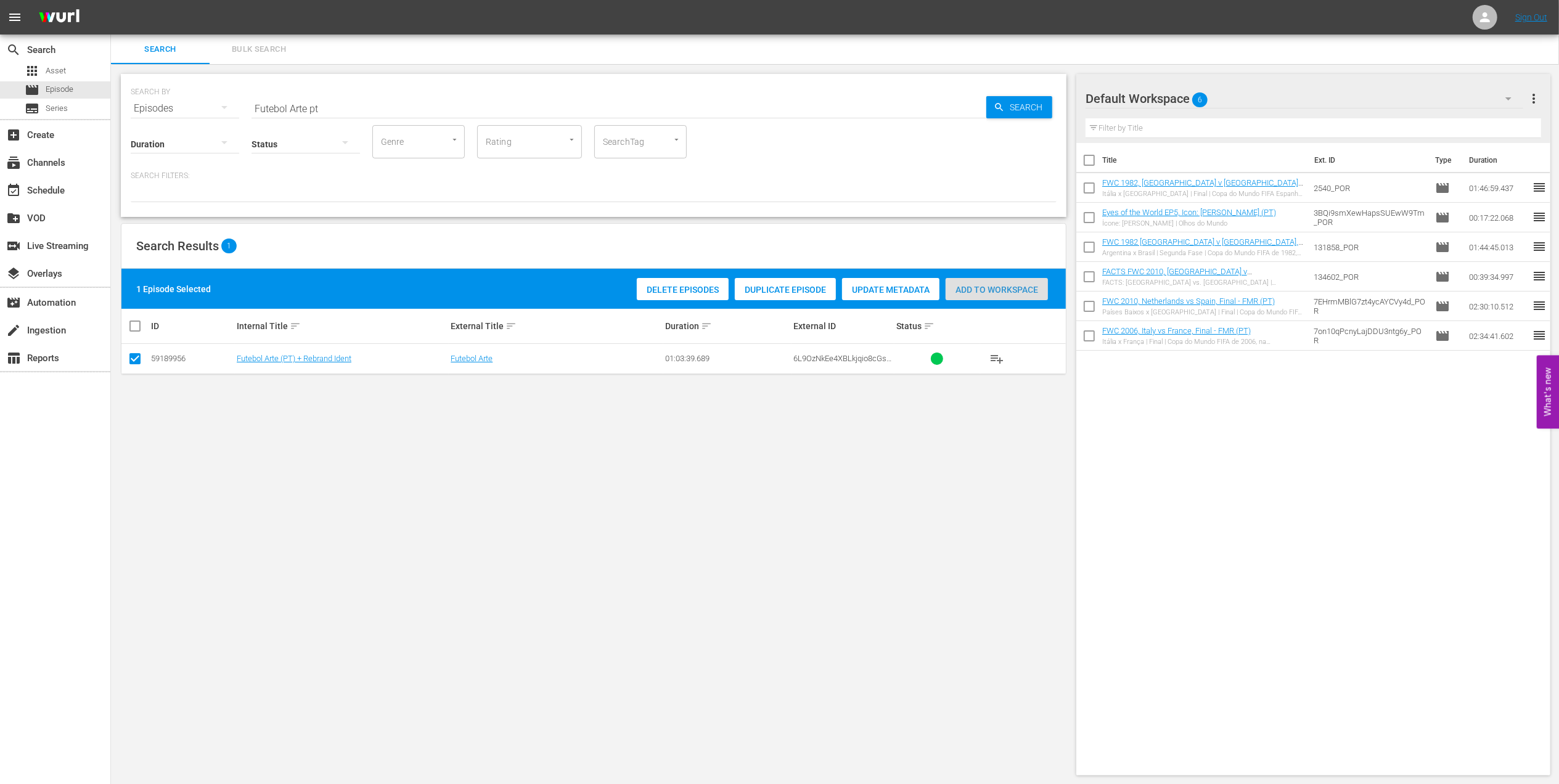
click at [1015, 289] on span "Add to Workspace" at bounding box center [996, 289] width 102 height 10
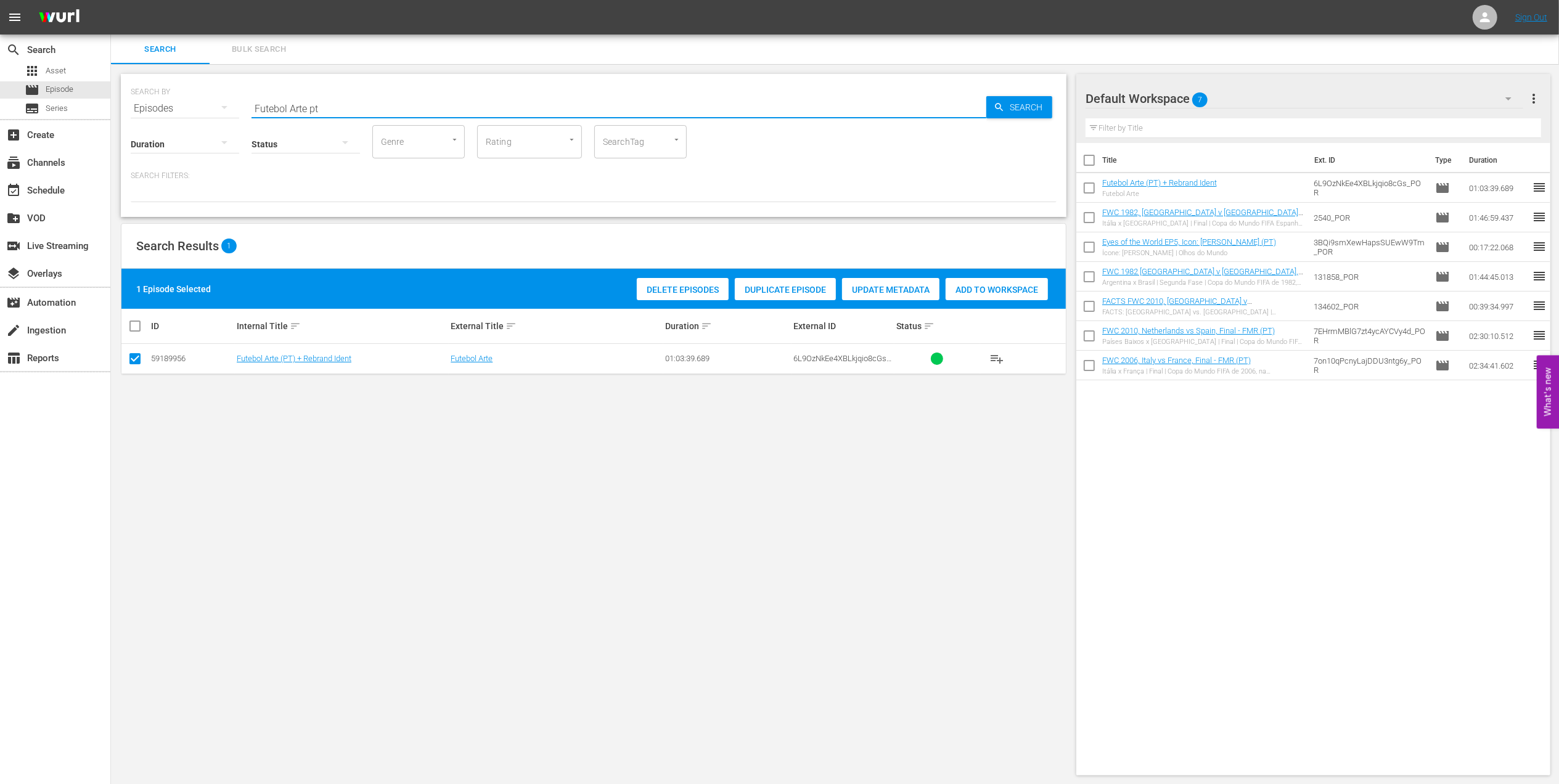
drag, startPoint x: 297, startPoint y: 110, endPoint x: 157, endPoint y: 116, distance: 140.1
click at [148, 115] on div "SEARCH BY Search By Episodes Search ID, Title, Description, Keywords, or Catego…" at bounding box center [593, 146] width 945 height 143
paste input "WC 1970, [GEOGRAPHIC_DATA] v [GEOGRAPHIC_DATA], Group Stage (PT)"
click at [476, 101] on input "FWC 1970, [GEOGRAPHIC_DATA] v [GEOGRAPHIC_DATA], Group Stage (PT)" at bounding box center [619, 108] width 735 height 30
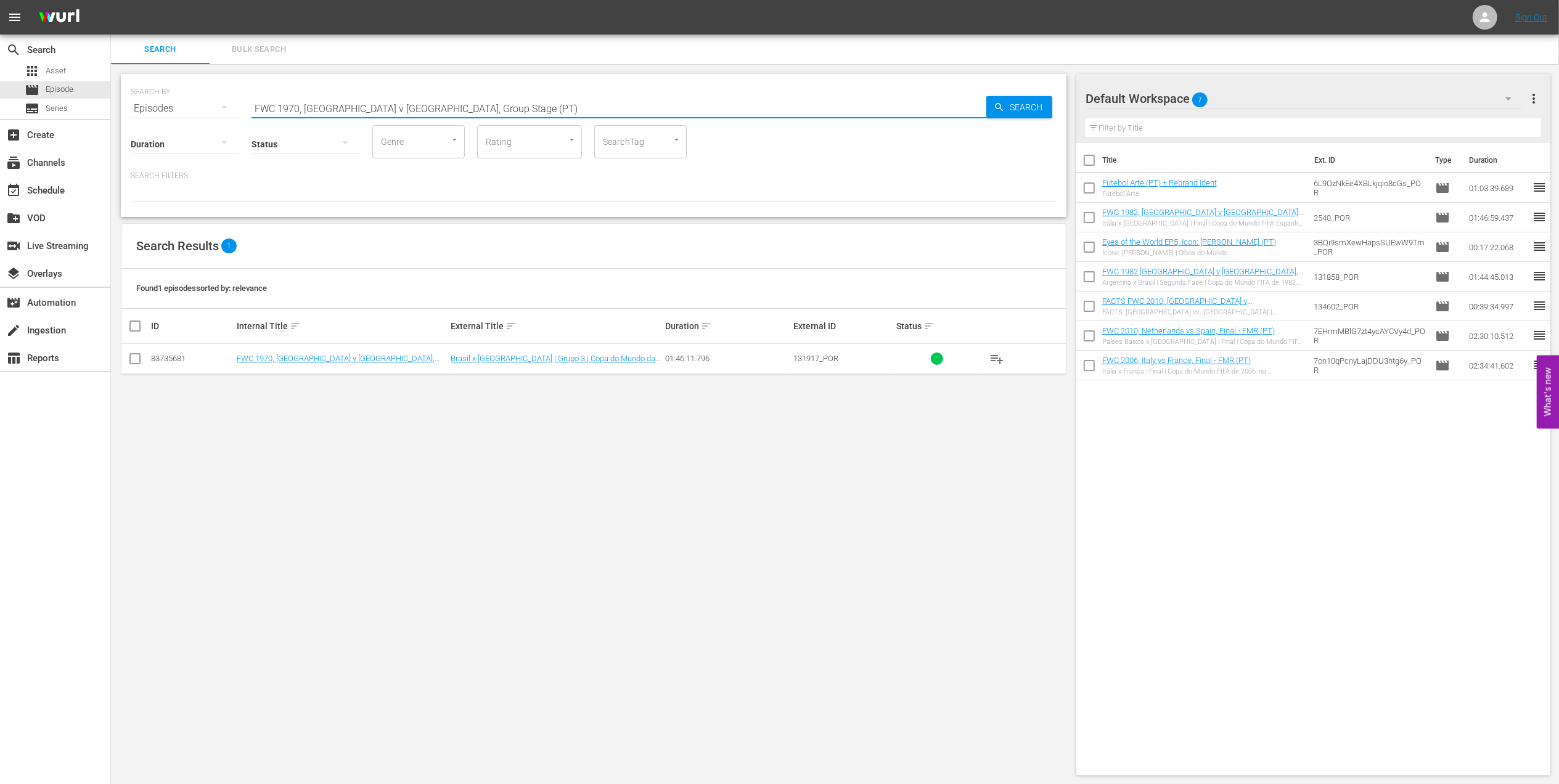
type input "FWC 1970, [GEOGRAPHIC_DATA] v [GEOGRAPHIC_DATA], Group Stage (PT)"
drag, startPoint x: 136, startPoint y: 358, endPoint x: 238, endPoint y: 359, distance: 102.0
click at [139, 358] on input "checkbox" at bounding box center [135, 361] width 15 height 15
checkbox input "true"
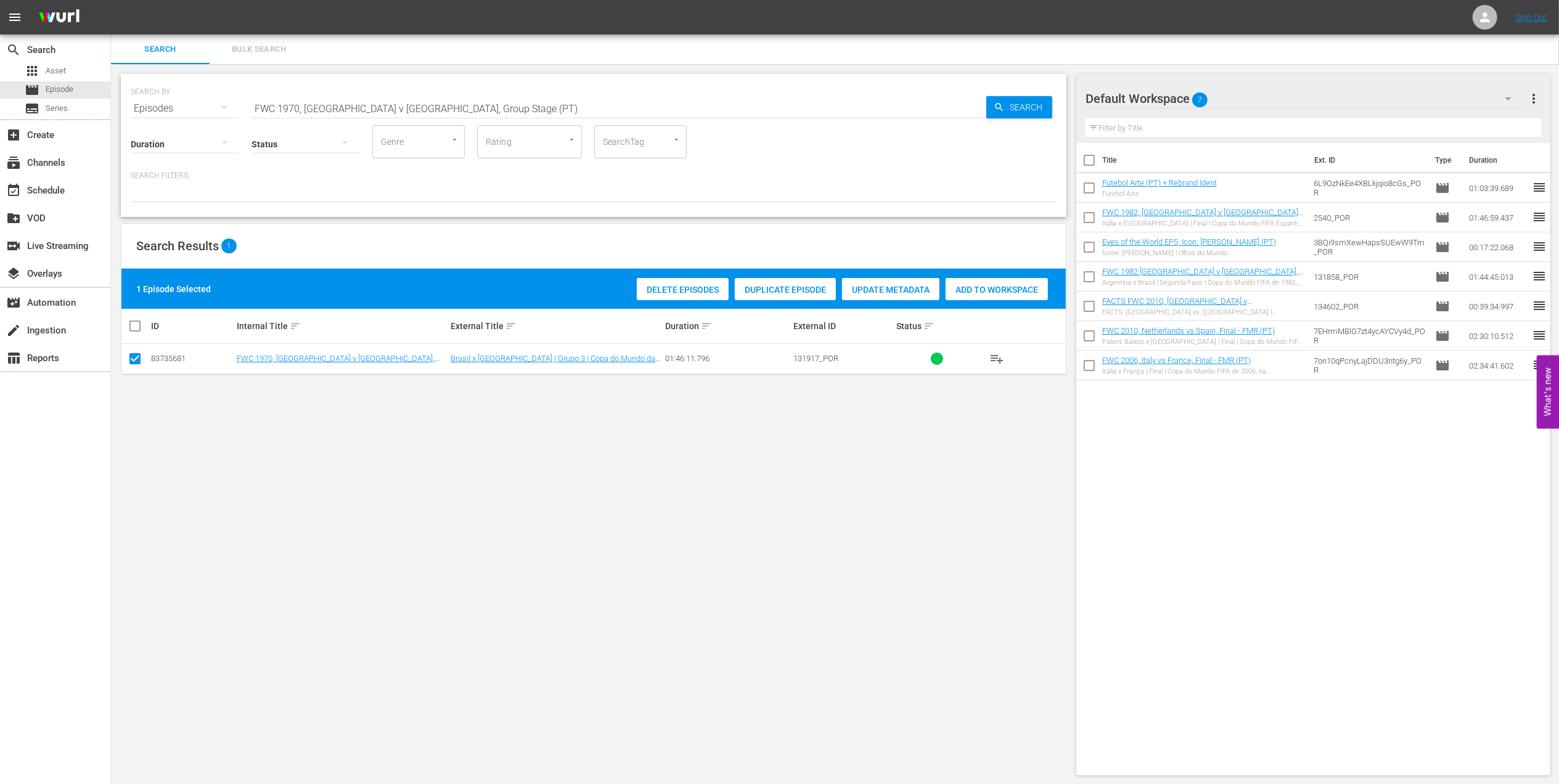
click at [980, 287] on span "Add to Workspace" at bounding box center [996, 289] width 102 height 10
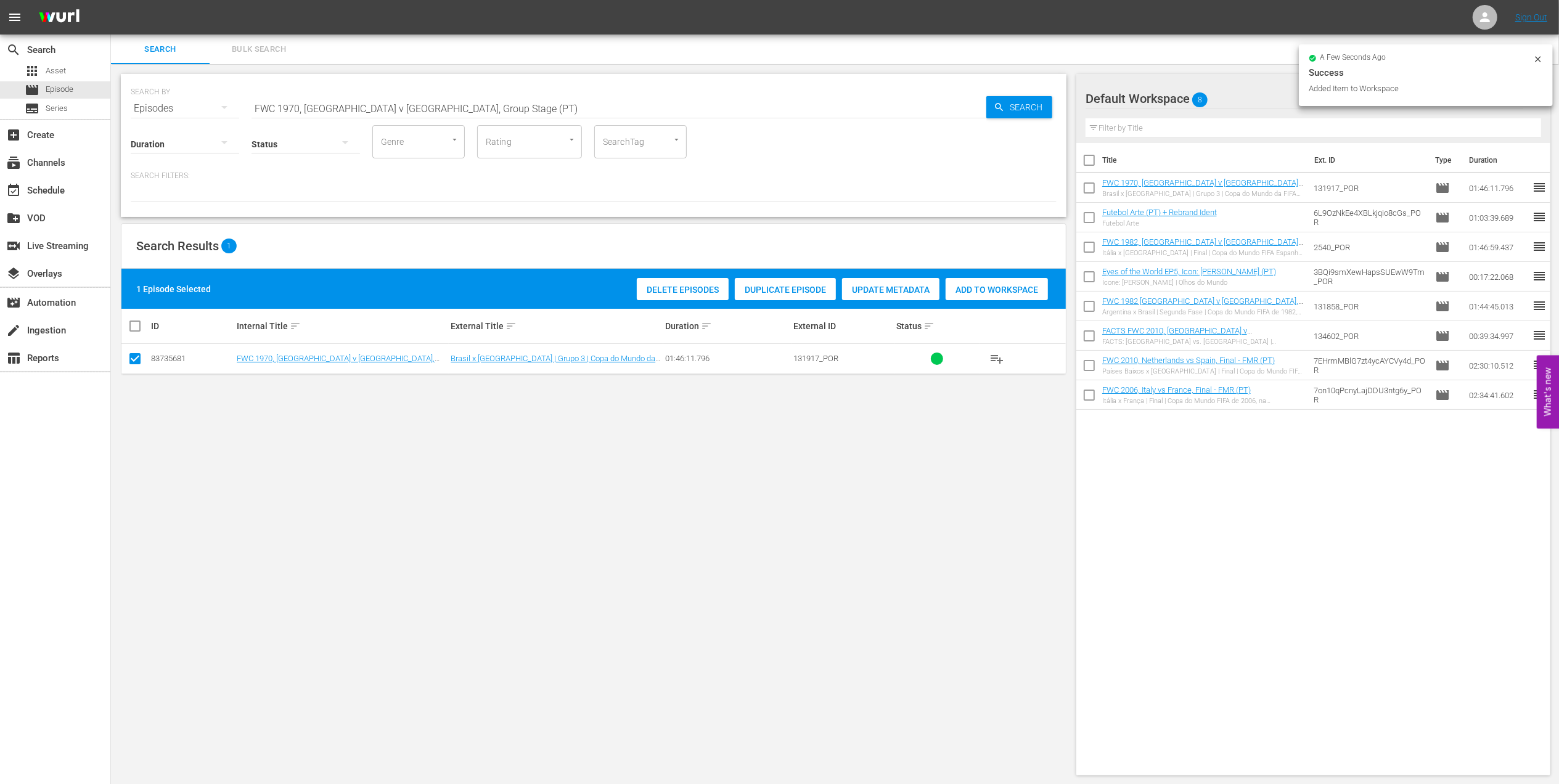
drag, startPoint x: 220, startPoint y: 104, endPoint x: 159, endPoint y: 104, distance: 61.0
click at [159, 104] on div "SEARCH BY Search By Episodes Search ID, Title, Description, Keywords, or Catego…" at bounding box center [594, 100] width 926 height 44
paste input "Brazil v [GEOGRAPHIC_DATA], Final"
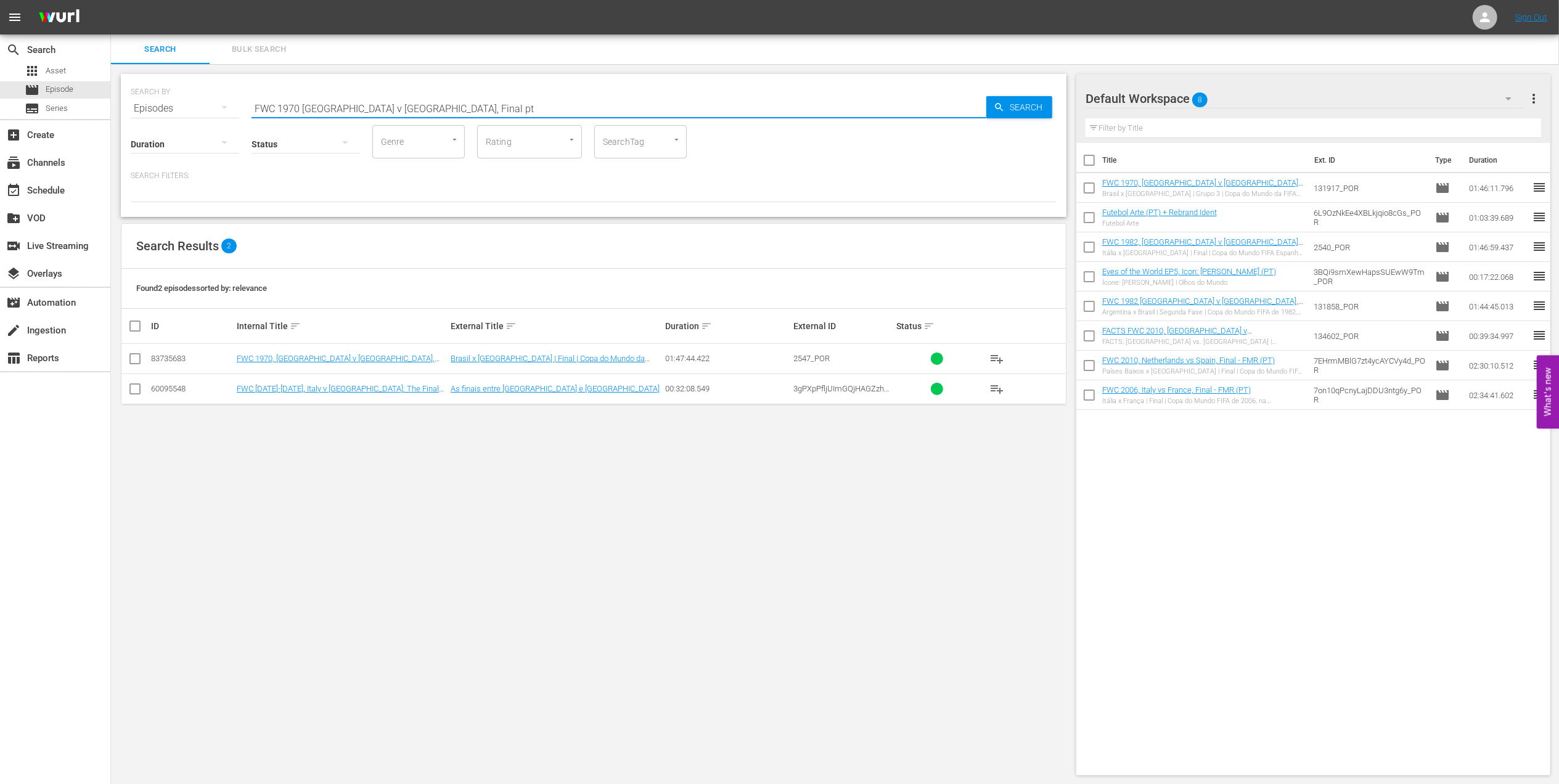
type input "FWC 1970 [GEOGRAPHIC_DATA] v [GEOGRAPHIC_DATA], Final pt"
click at [138, 359] on input "checkbox" at bounding box center [135, 361] width 15 height 15
checkbox input "true"
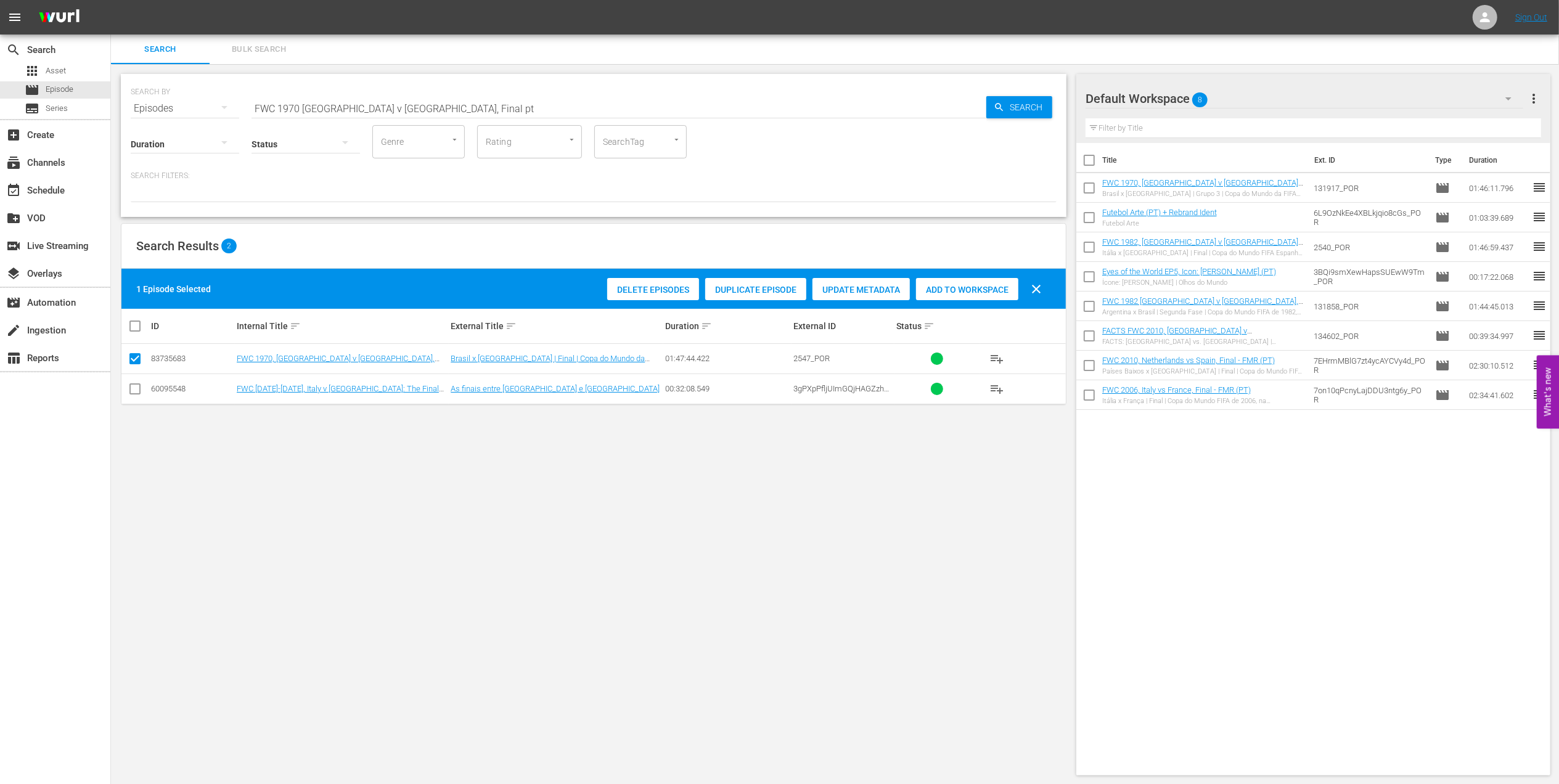
click at [943, 291] on span "Add to Workspace" at bounding box center [967, 289] width 102 height 10
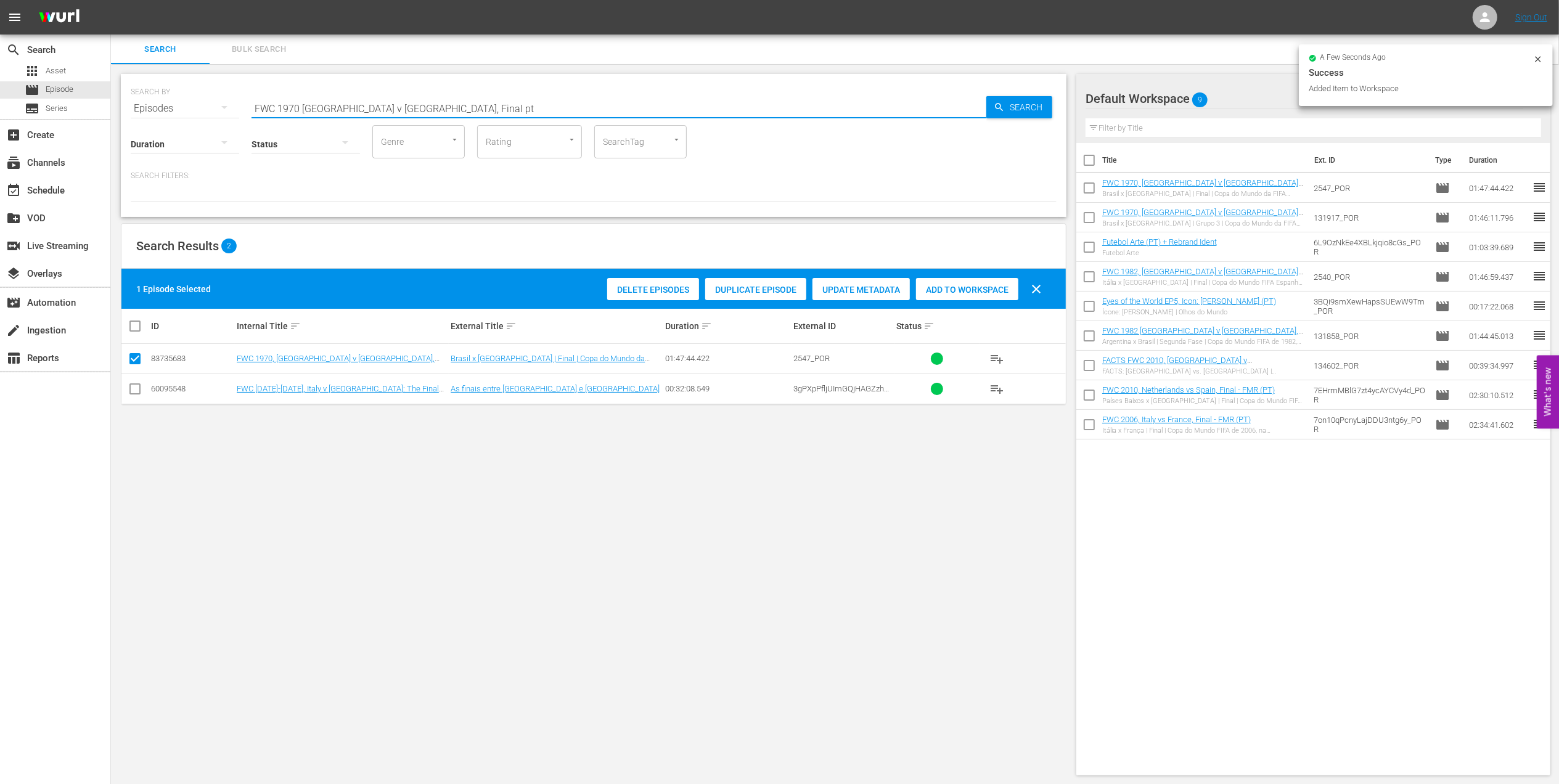
drag, startPoint x: 405, startPoint y: 110, endPoint x: 287, endPoint y: 106, distance: 118.1
click at [211, 109] on div "SEARCH BY Search By Episodes Search ID, Title, Description, Keywords, or Catego…" at bounding box center [594, 100] width 926 height 44
paste input "LOCAL ONLY - FWC 1970 Official Film, The World at their Fee"
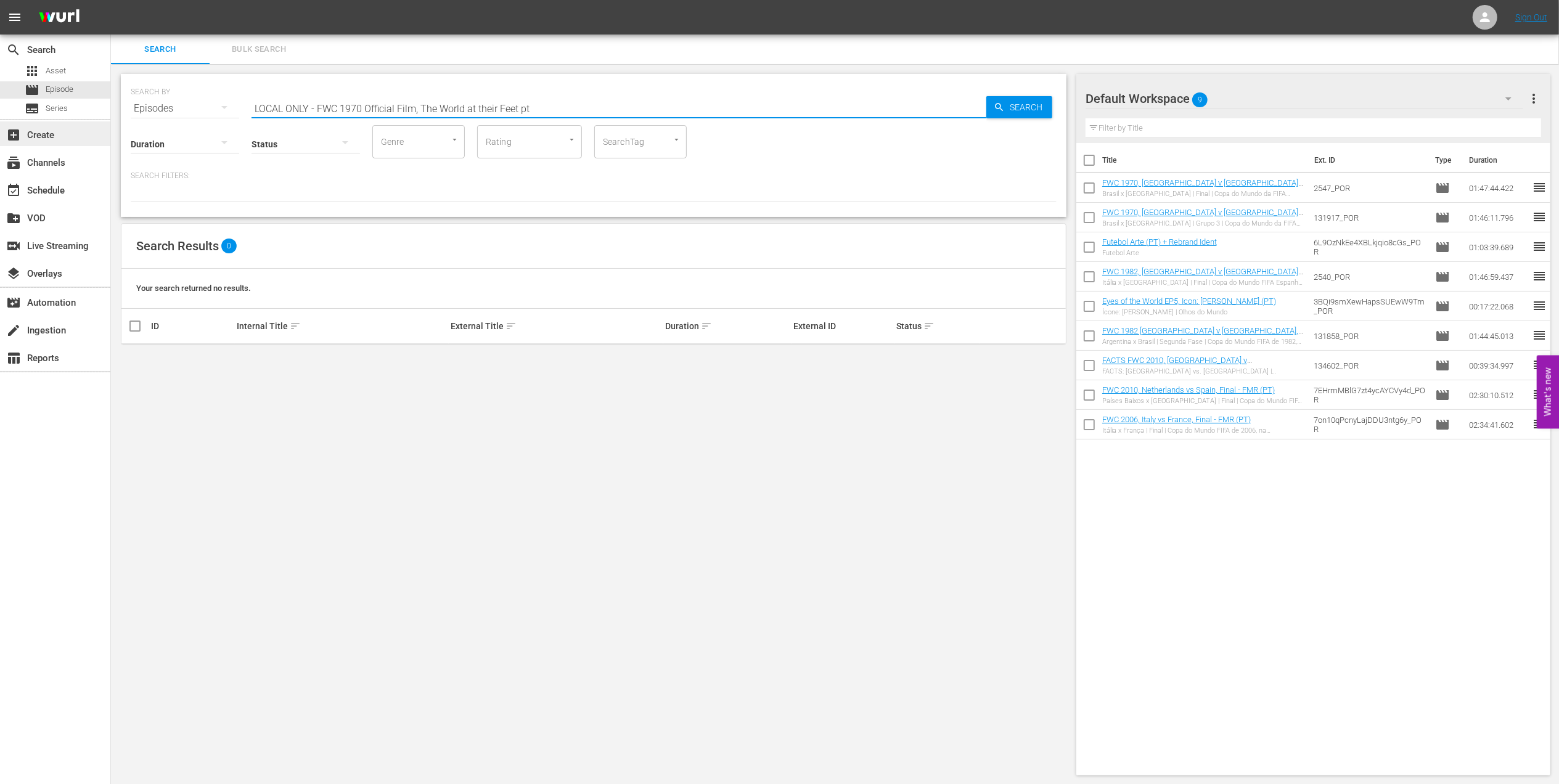
drag, startPoint x: 419, startPoint y: 106, endPoint x: 25, endPoint y: 132, distance: 394.9
click at [111, 0] on div "search Search apps Asset movie Episode subtitles Series add_box Create subscrip…" at bounding box center [835, 0] width 1448 height 0
type input "The World at their Feet pt"
click at [134, 359] on input "checkbox" at bounding box center [135, 361] width 15 height 15
checkbox input "true"
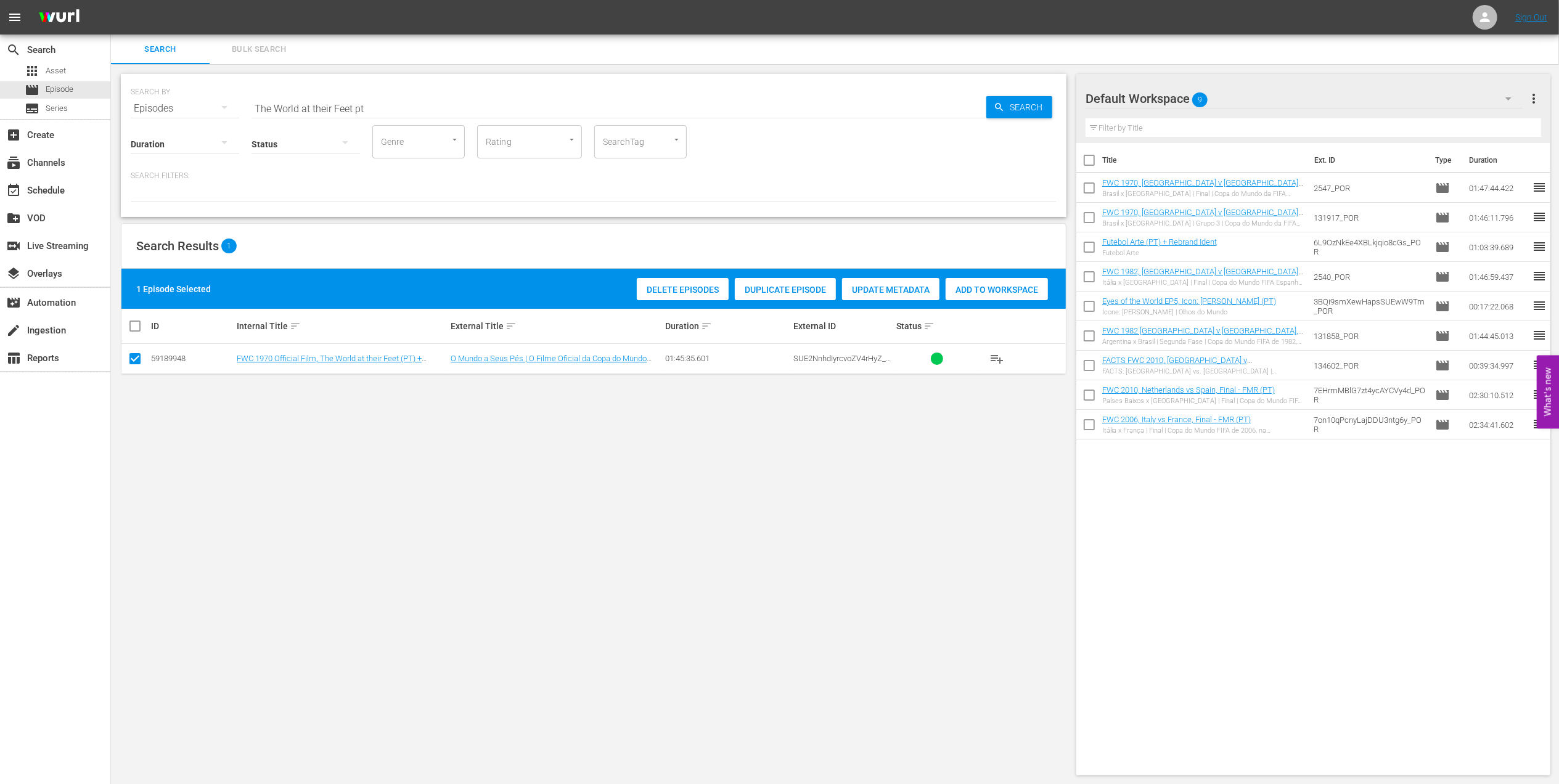
click at [980, 291] on span "Add to Workspace" at bounding box center [996, 289] width 102 height 10
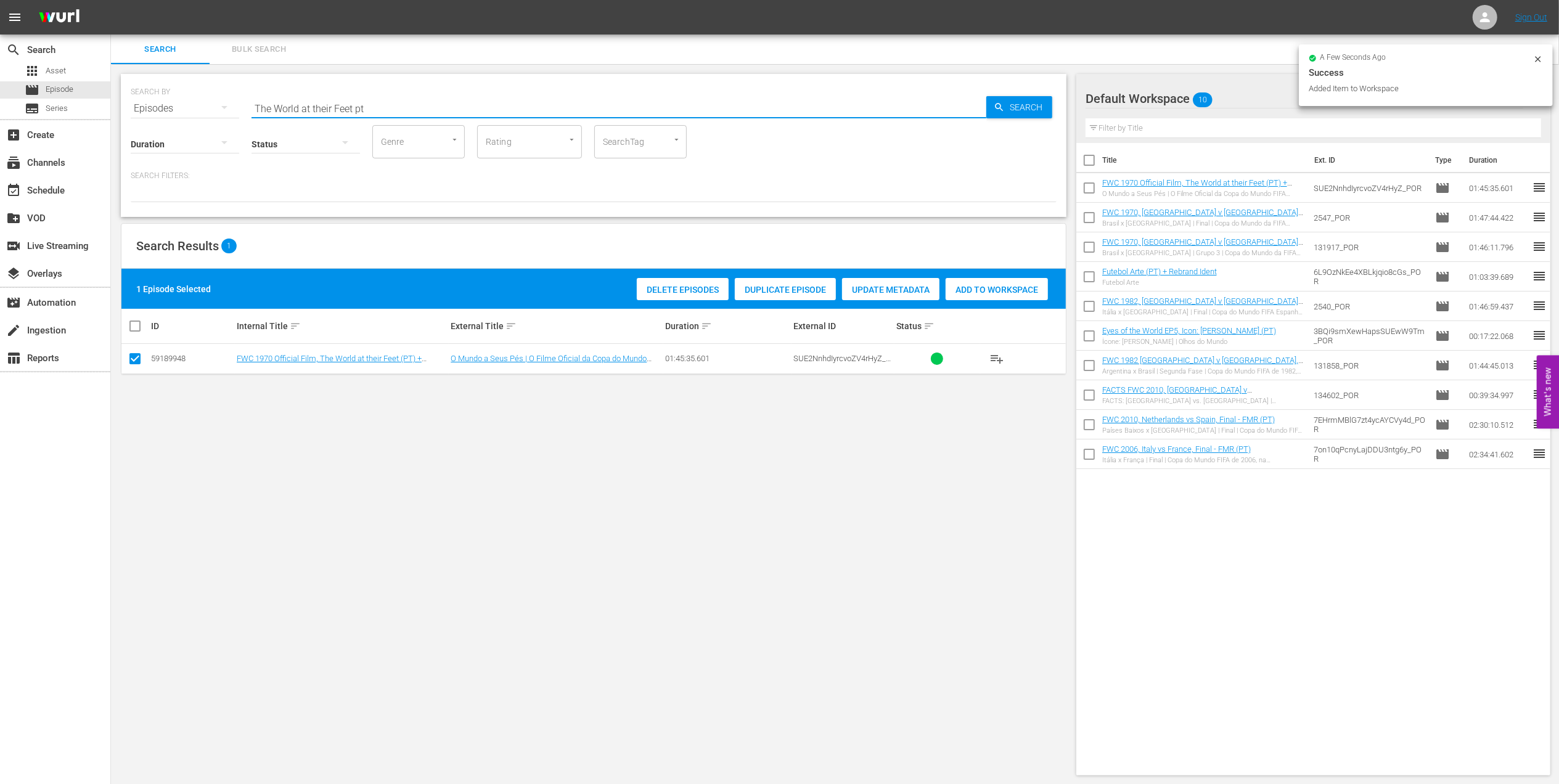
drag, startPoint x: 378, startPoint y: 108, endPoint x: 185, endPoint y: 107, distance: 193.0
click at [185, 107] on div "SEARCH BY Search By Episodes Search ID, Title, Description, Keywords, or Catego…" at bounding box center [594, 100] width 926 height 44
paste input "FWWC 2007 Germany v [GEOGRAPHIC_DATA], Final"
click at [449, 105] on input "FWWC 2007 Germany v [GEOGRAPHIC_DATA], Final" at bounding box center [619, 108] width 735 height 30
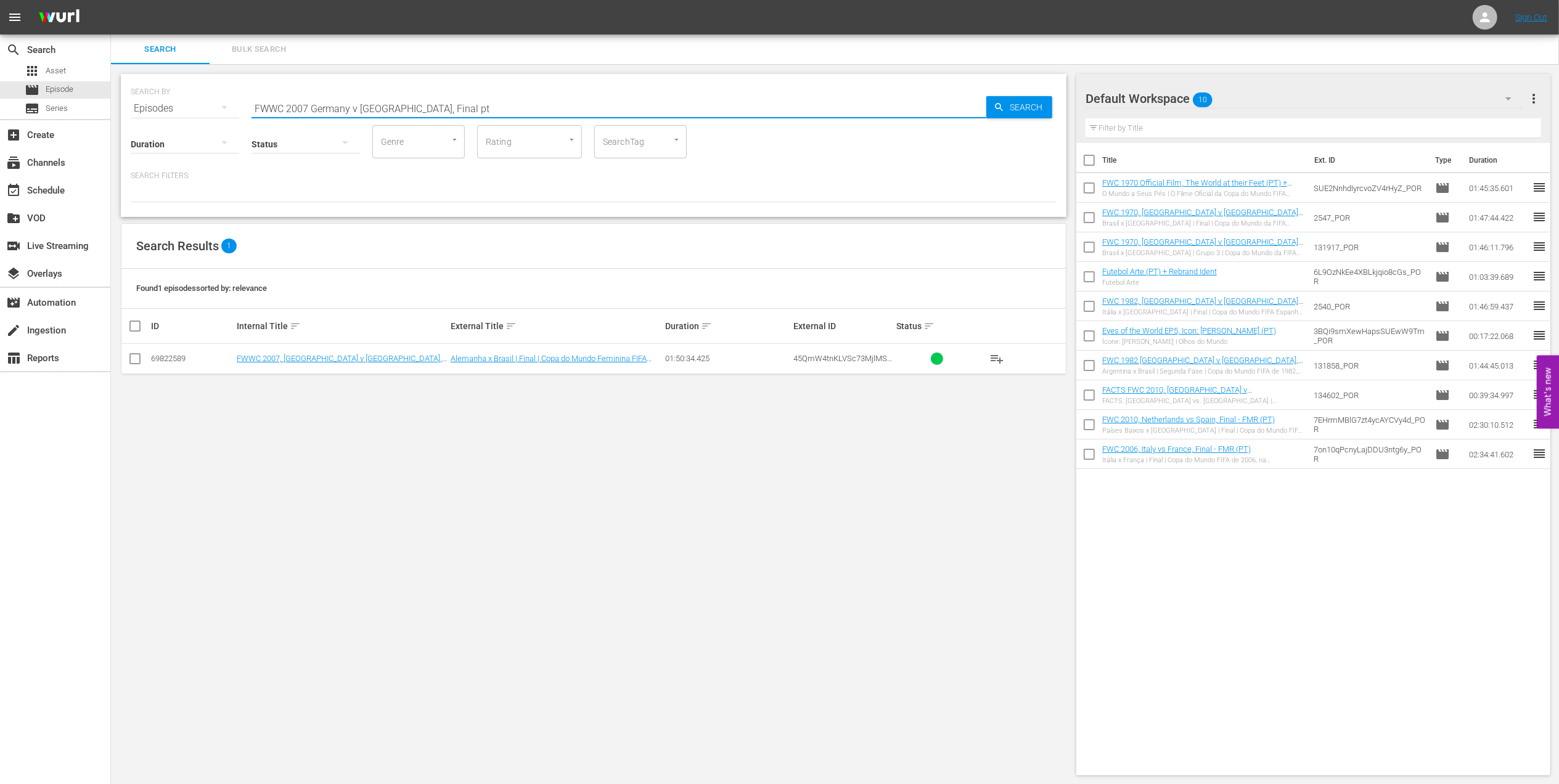
type input "FWWC 2007 Germany v [GEOGRAPHIC_DATA], Final pt"
click at [135, 358] on input "checkbox" at bounding box center [135, 361] width 15 height 15
checkbox input "true"
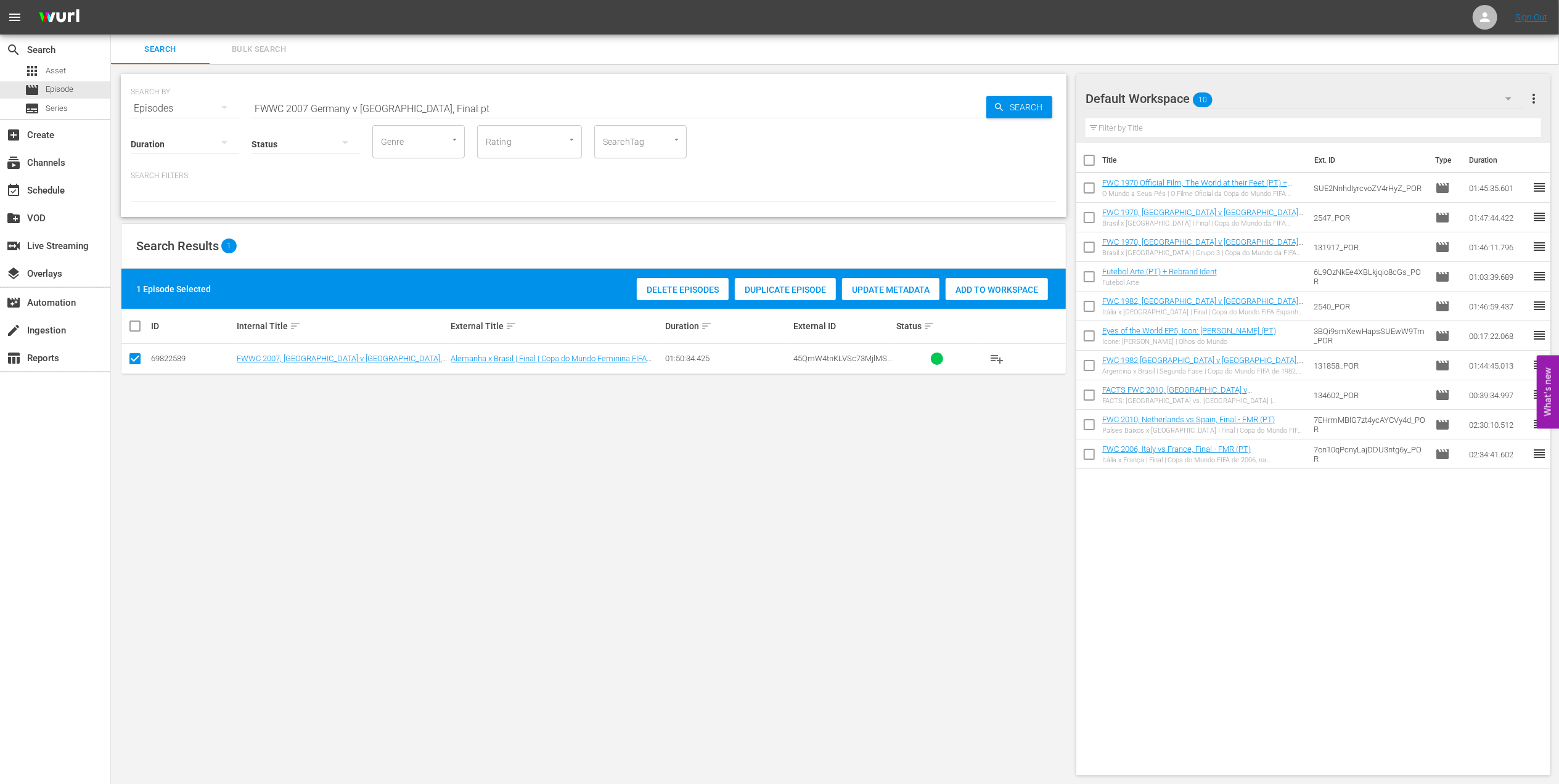
click at [993, 289] on span "Add to Workspace" at bounding box center [996, 289] width 102 height 10
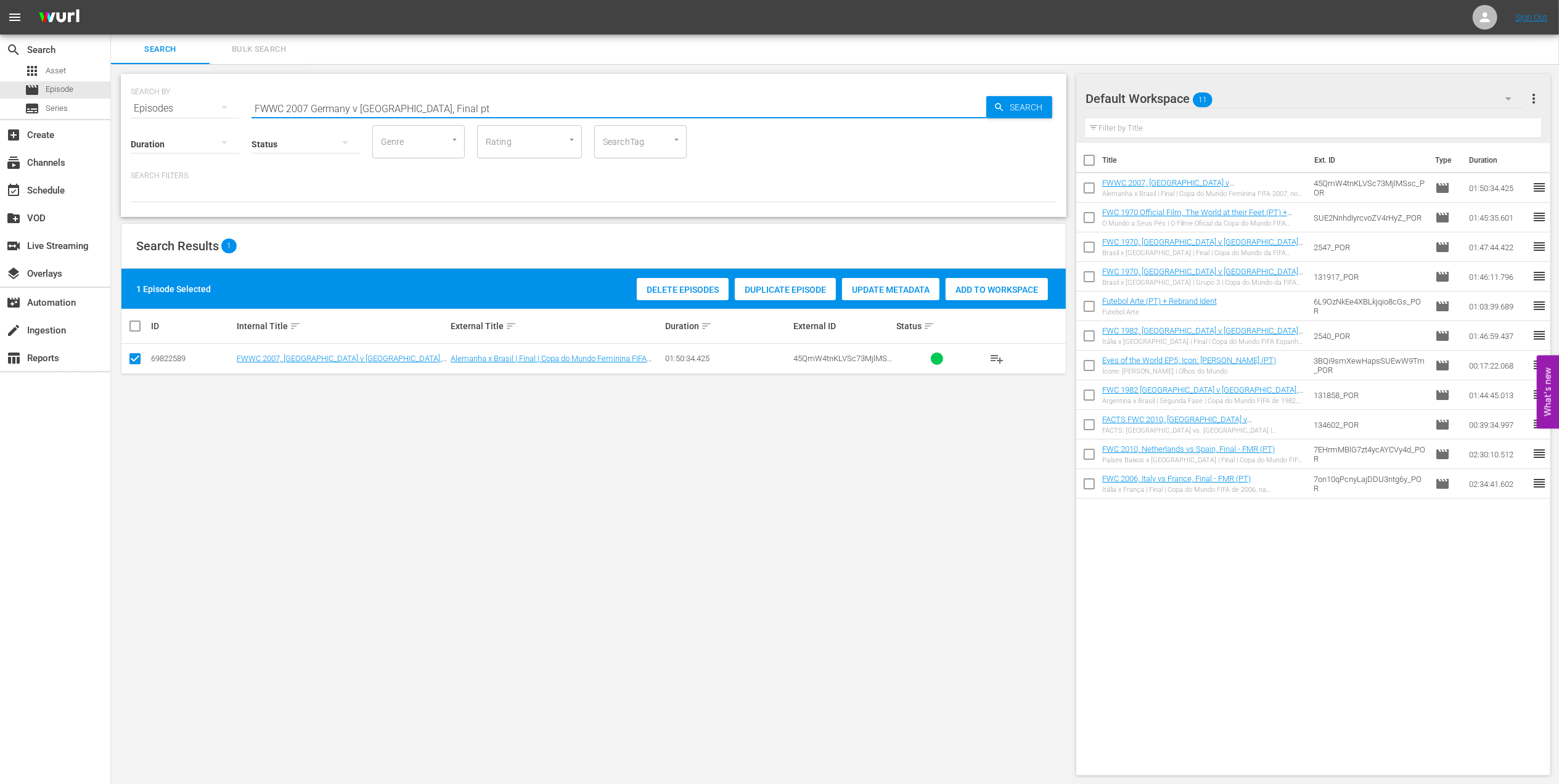
drag, startPoint x: 440, startPoint y: 106, endPoint x: 149, endPoint y: 106, distance: 291.0
click at [149, 106] on div "SEARCH BY Search By Episodes Search ID, Title, Description, Keywords, or Catego…" at bounding box center [594, 100] width 926 height 44
paste input "LOCAL ONLY - Sissi"
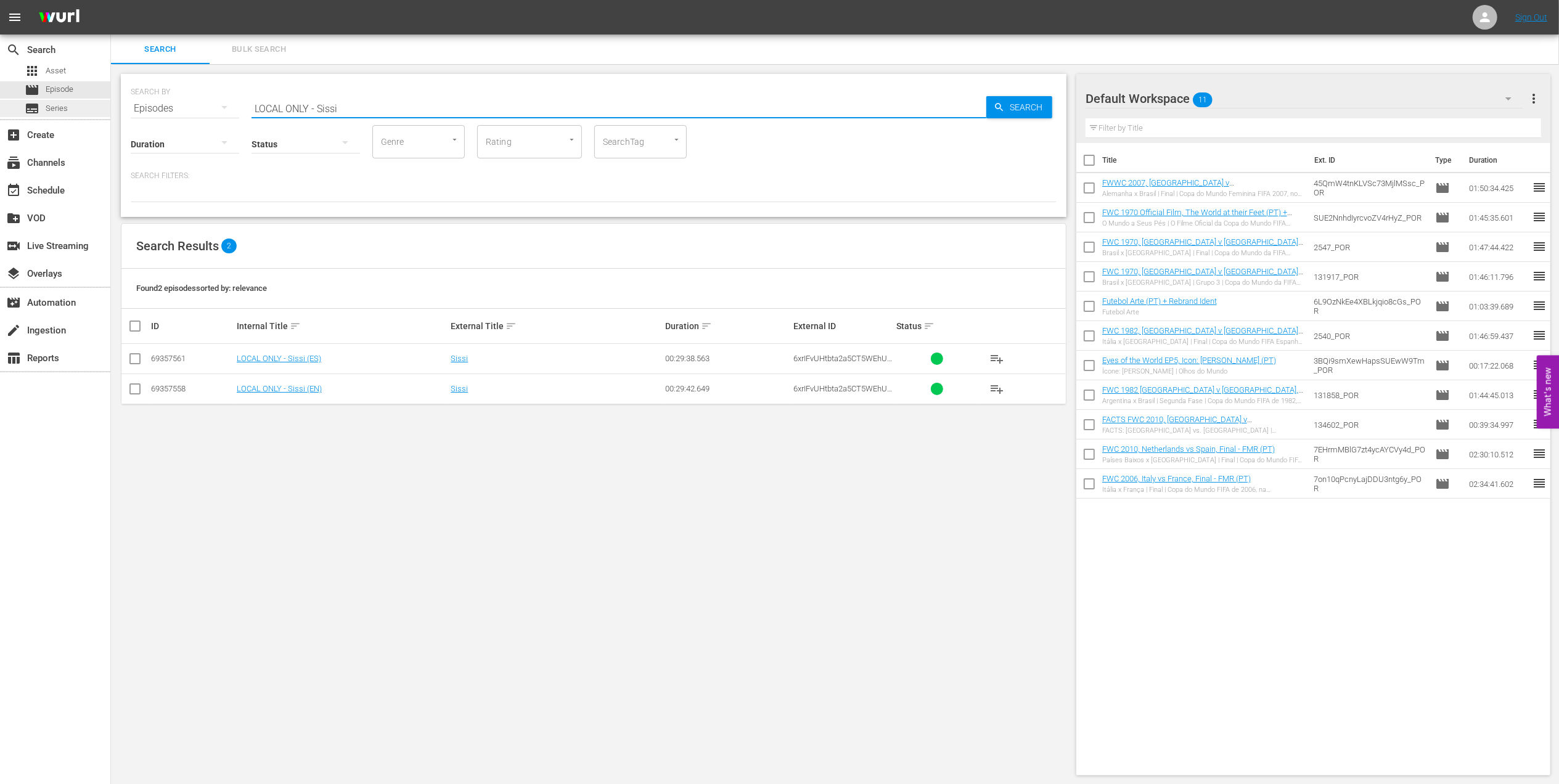
drag, startPoint x: 318, startPoint y: 111, endPoint x: 106, endPoint y: 111, distance: 212.0
click at [111, 0] on div "search Search apps Asset movie Episode subtitles Series add_box Create subscrip…" at bounding box center [835, 0] width 1448 height 0
click at [411, 102] on input "Sissi" at bounding box center [619, 108] width 735 height 30
type input "Sissi pt"
click at [137, 360] on input "checkbox" at bounding box center [135, 361] width 15 height 15
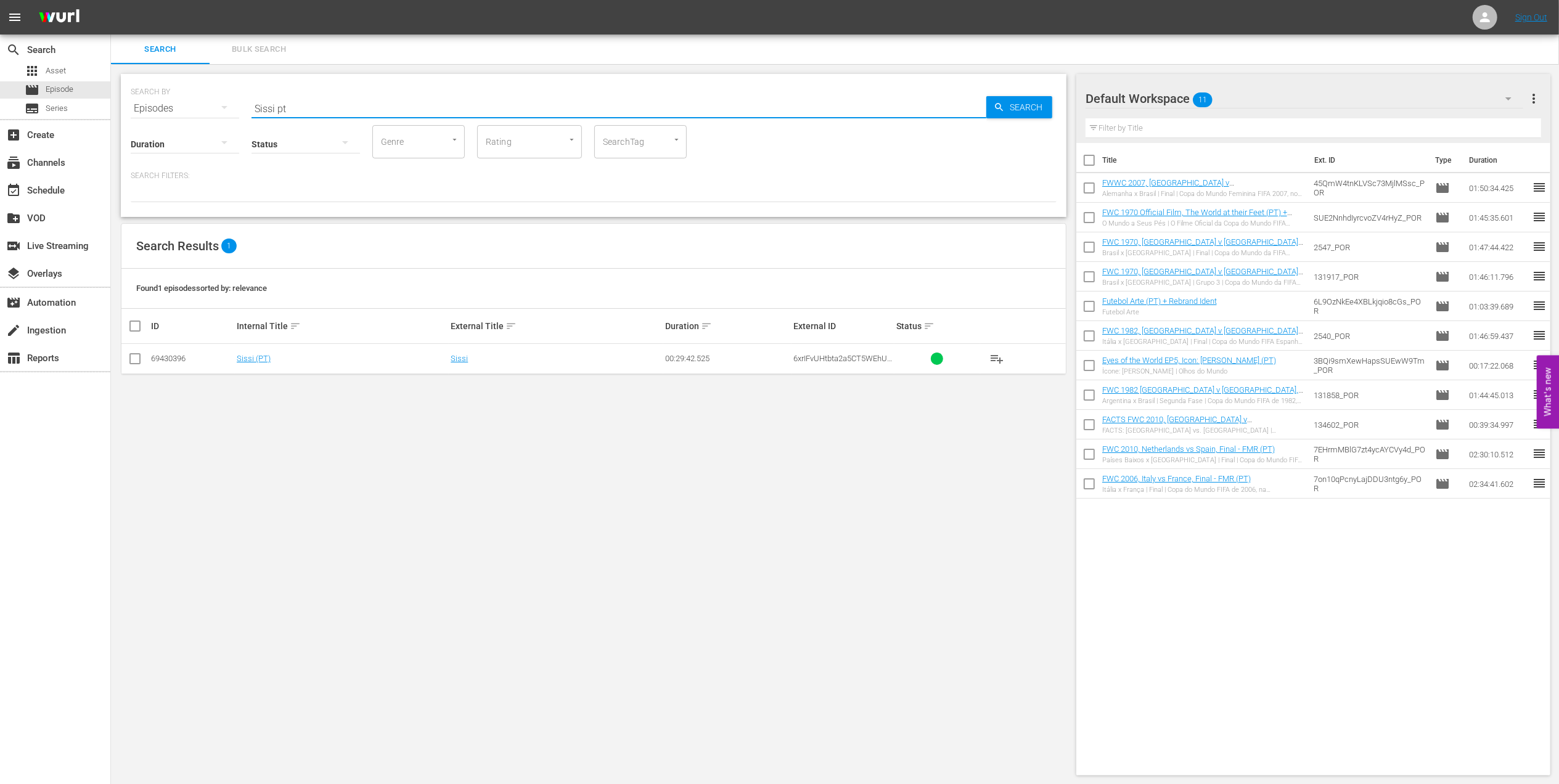
checkbox input "true"
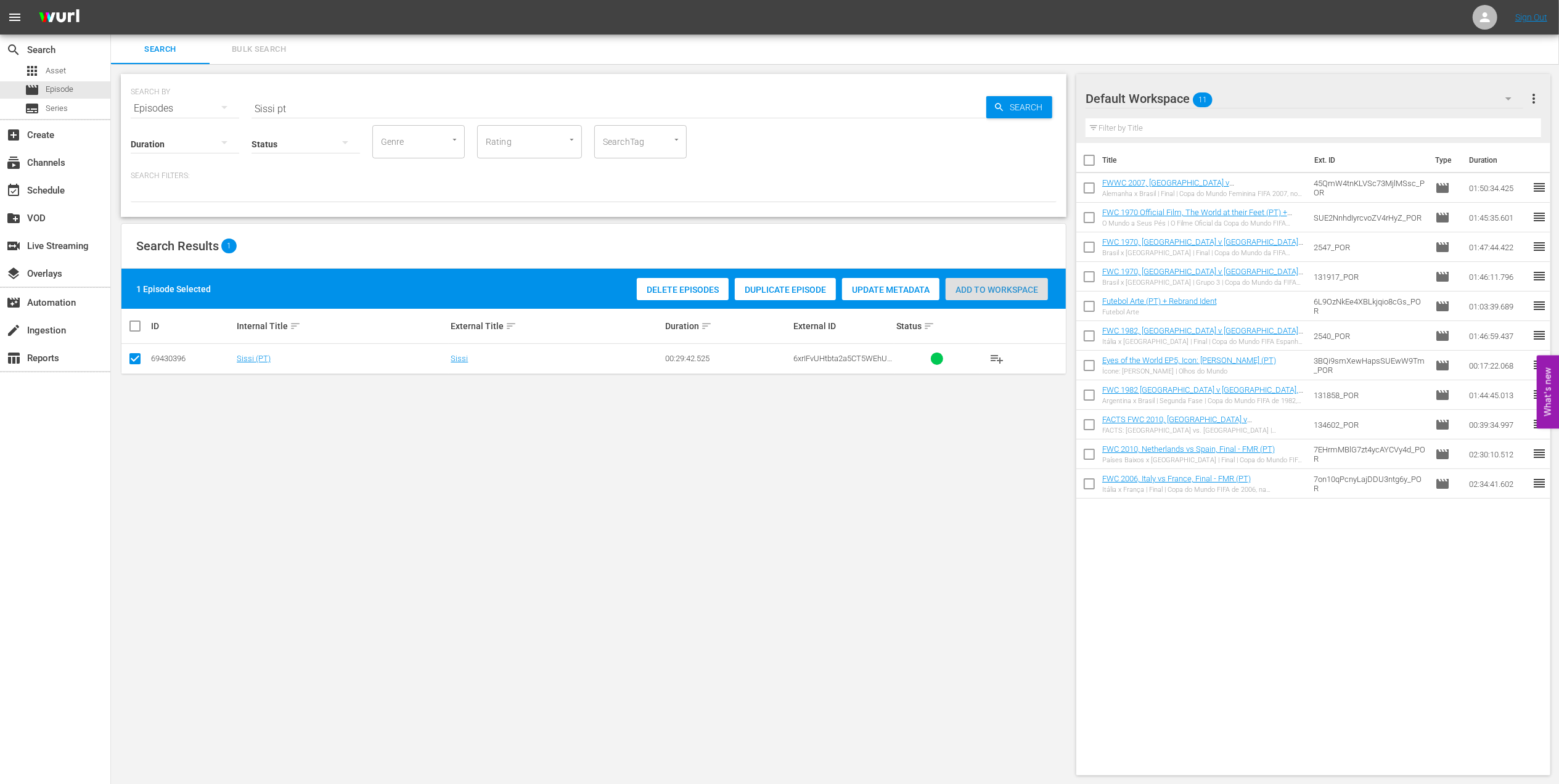
click at [987, 287] on span "Add to Workspace" at bounding box center [996, 289] width 102 height 10
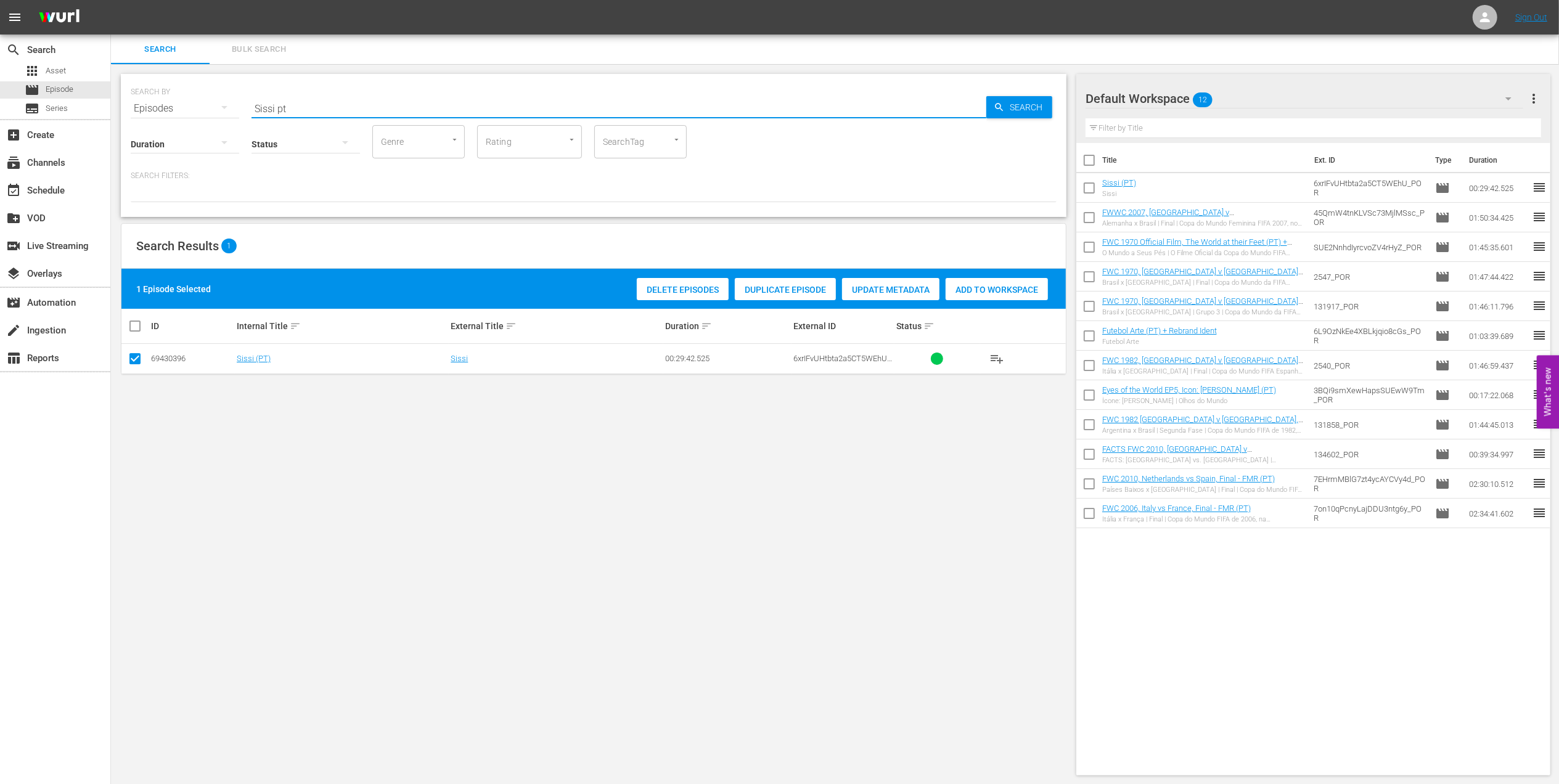
drag, startPoint x: 307, startPoint y: 106, endPoint x: 158, endPoint y: 106, distance: 149.0
click at [158, 106] on div "SEARCH BY Search By Episodes Search ID, Title, Description, Keywords, or Catego…" at bounding box center [594, 100] width 926 height 44
paste input "FWC 2002, [GEOGRAPHIC_DATA] v [GEOGRAPHIC_DATA], Quarter-final"
click at [444, 102] on input "FWC 2002, [GEOGRAPHIC_DATA] v [GEOGRAPHIC_DATA], Quarter-final" at bounding box center [619, 108] width 735 height 30
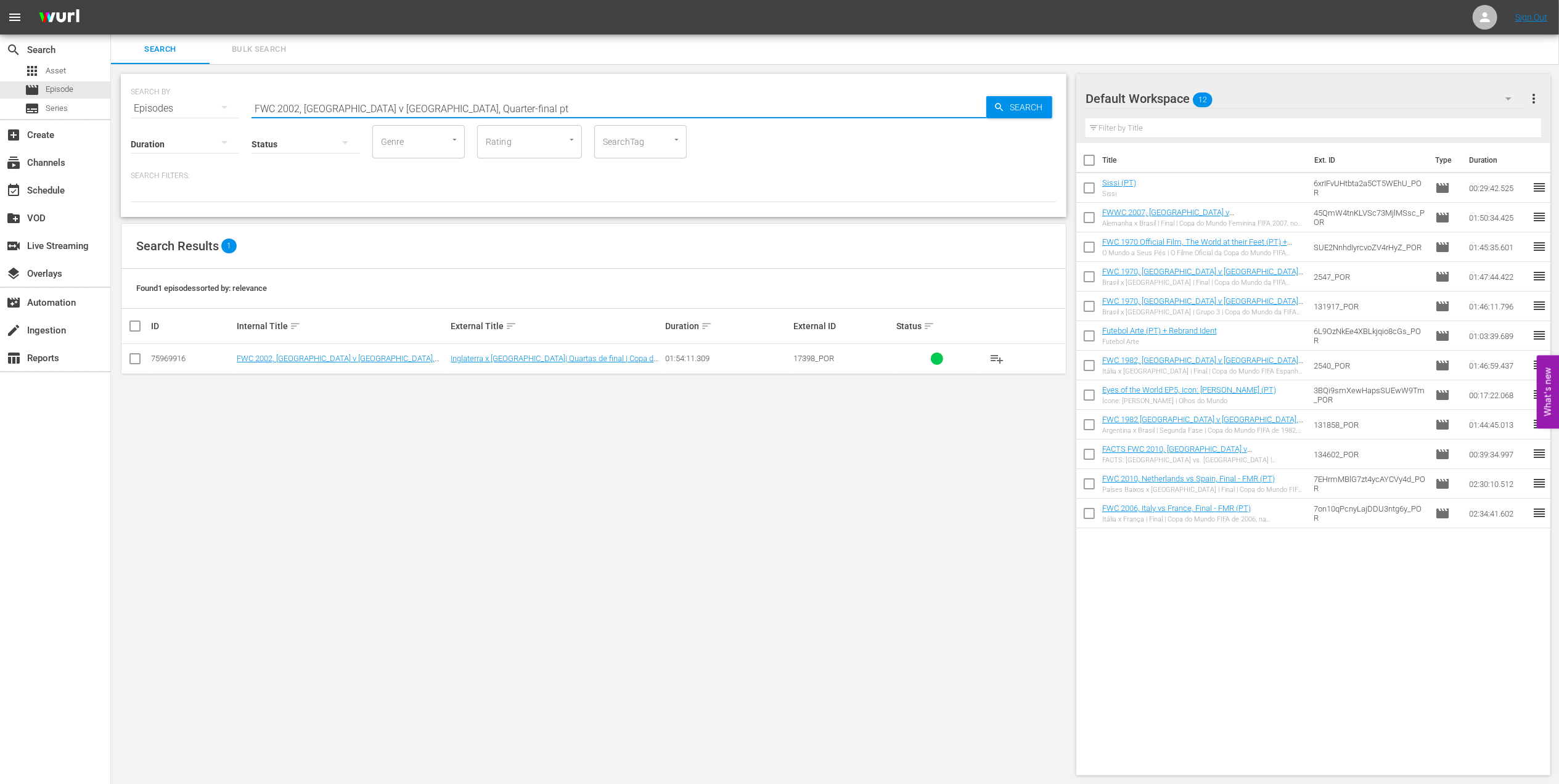
type input "FWC 2002, [GEOGRAPHIC_DATA] v [GEOGRAPHIC_DATA], Quarter-final pt"
click at [141, 356] on input "checkbox" at bounding box center [135, 361] width 15 height 15
checkbox input "true"
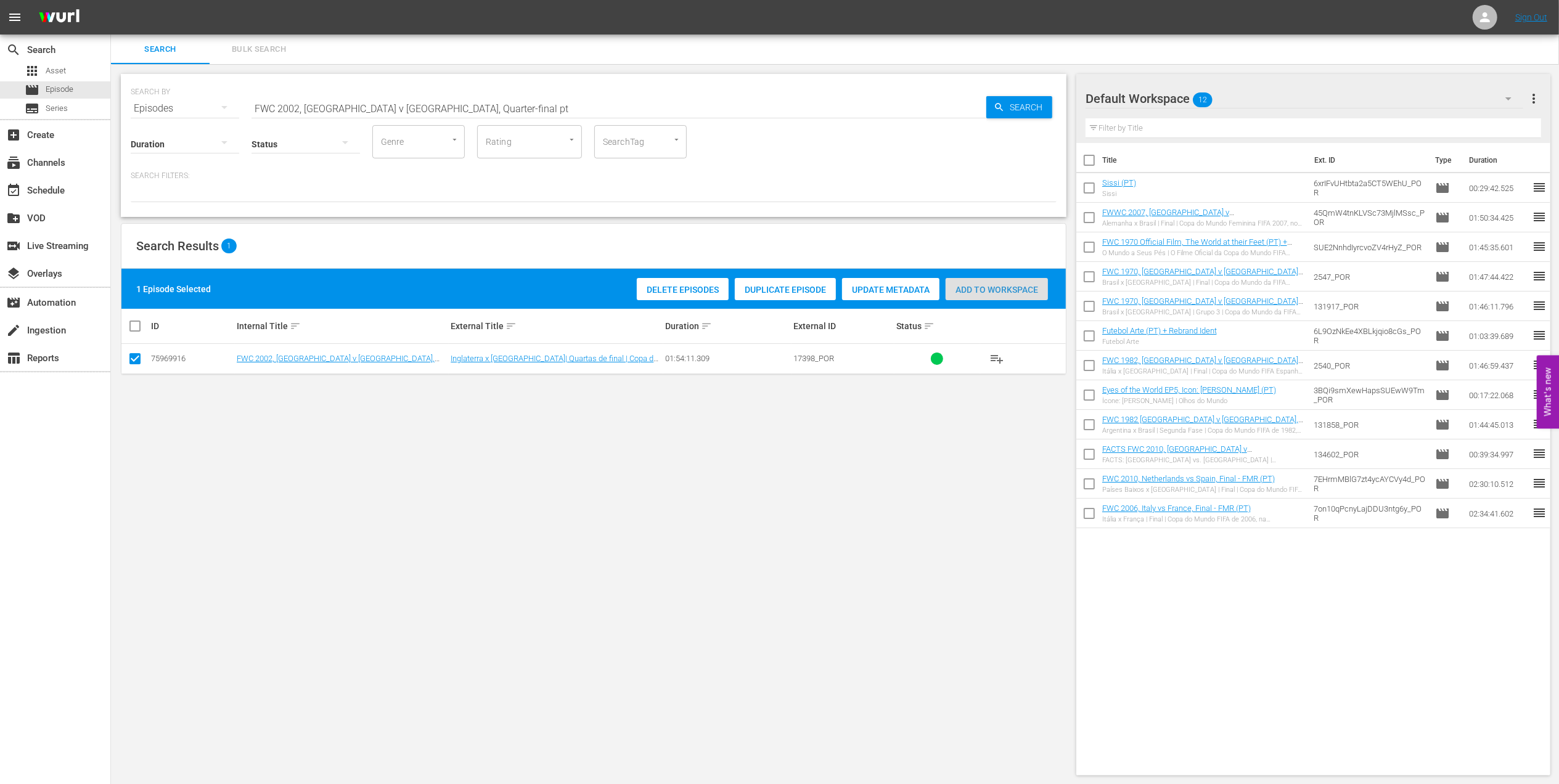
click at [978, 289] on span "Add to Workspace" at bounding box center [996, 289] width 102 height 10
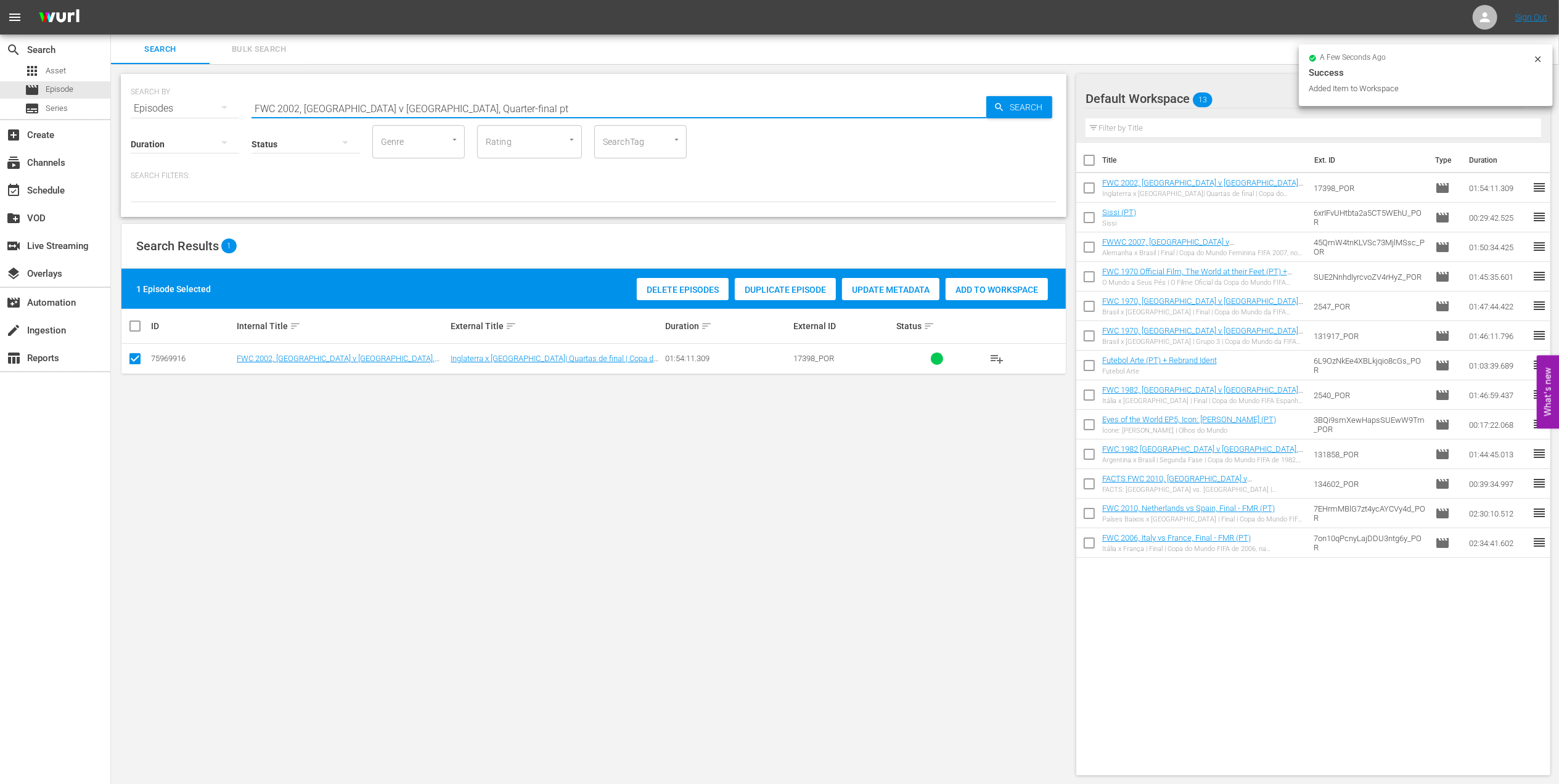
drag, startPoint x: 415, startPoint y: 104, endPoint x: 171, endPoint y: 106, distance: 244.0
click at [171, 106] on div "SEARCH BY Search By Episodes Search ID, Title, Description, Keywords, or Catego…" at bounding box center [594, 100] width 926 height 44
paste input "Brazil v [GEOGRAPHIC_DATA], Final"
click at [425, 106] on input "FWC 2002 [GEOGRAPHIC_DATA] v [GEOGRAPHIC_DATA], Final" at bounding box center [619, 108] width 735 height 30
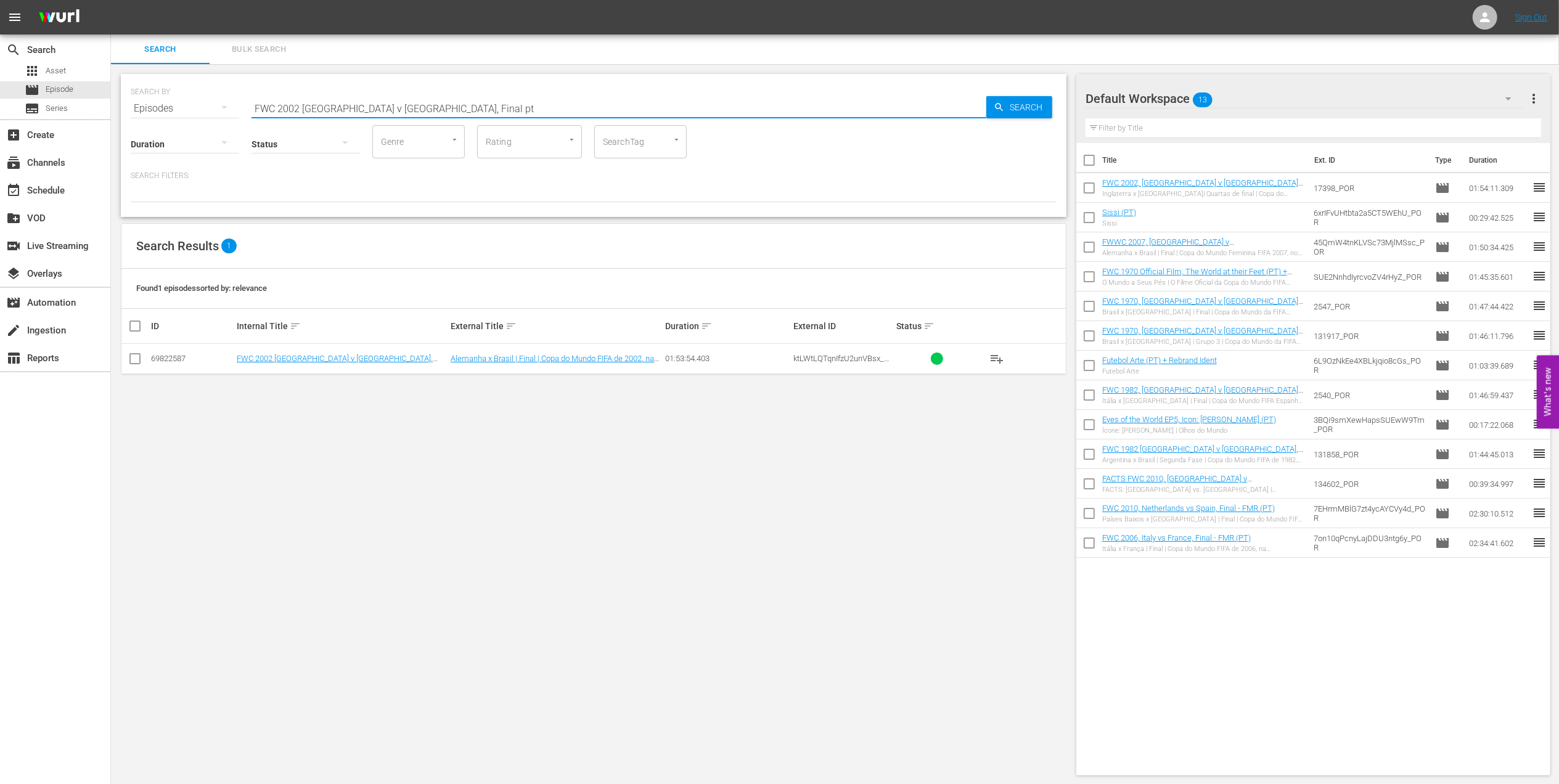
type input "FWC 2002 [GEOGRAPHIC_DATA] v [GEOGRAPHIC_DATA], Final pt"
click at [135, 356] on input "checkbox" at bounding box center [135, 361] width 15 height 15
checkbox input "true"
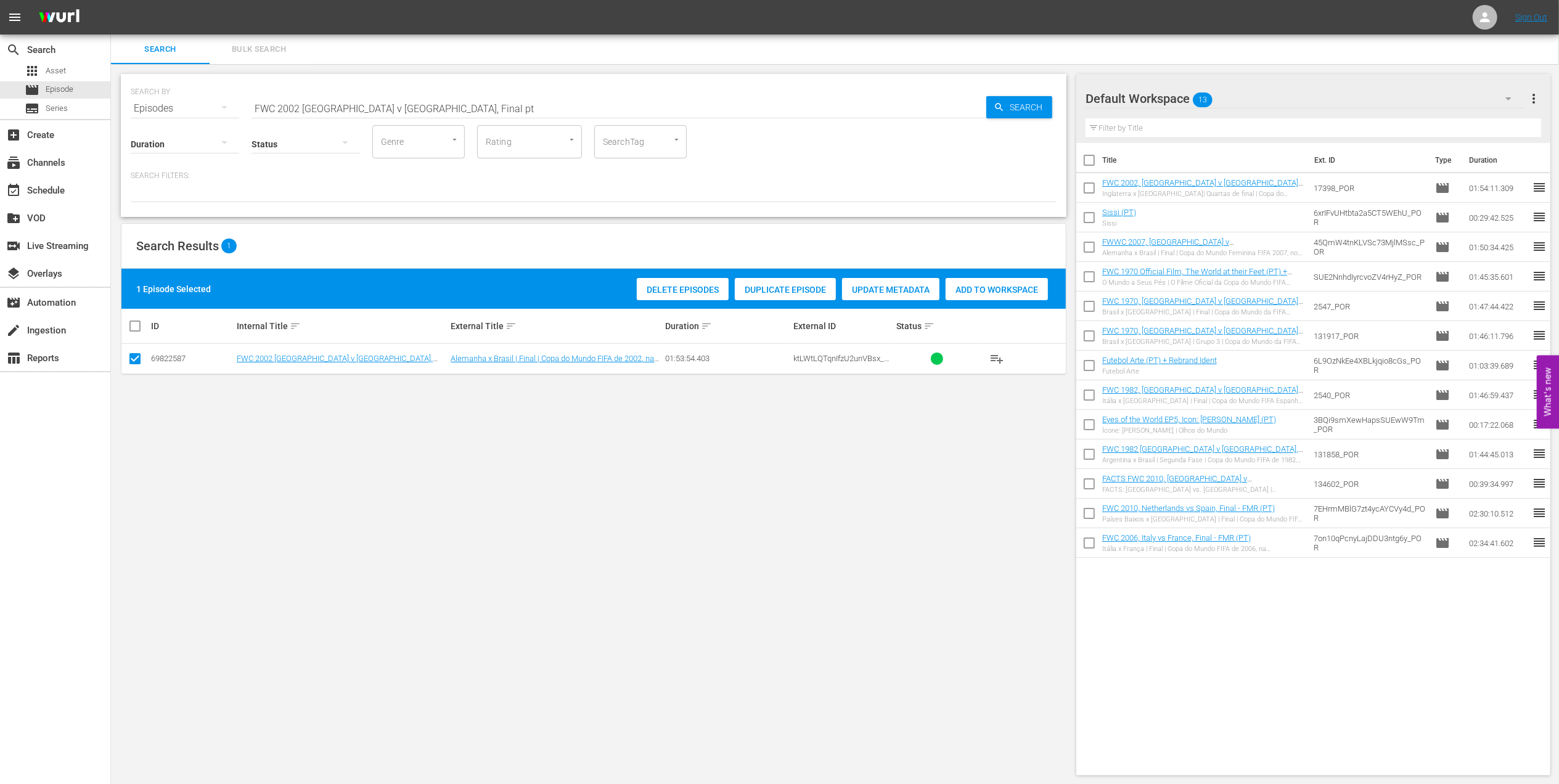
click at [999, 291] on span "Add to Workspace" at bounding box center [996, 289] width 102 height 10
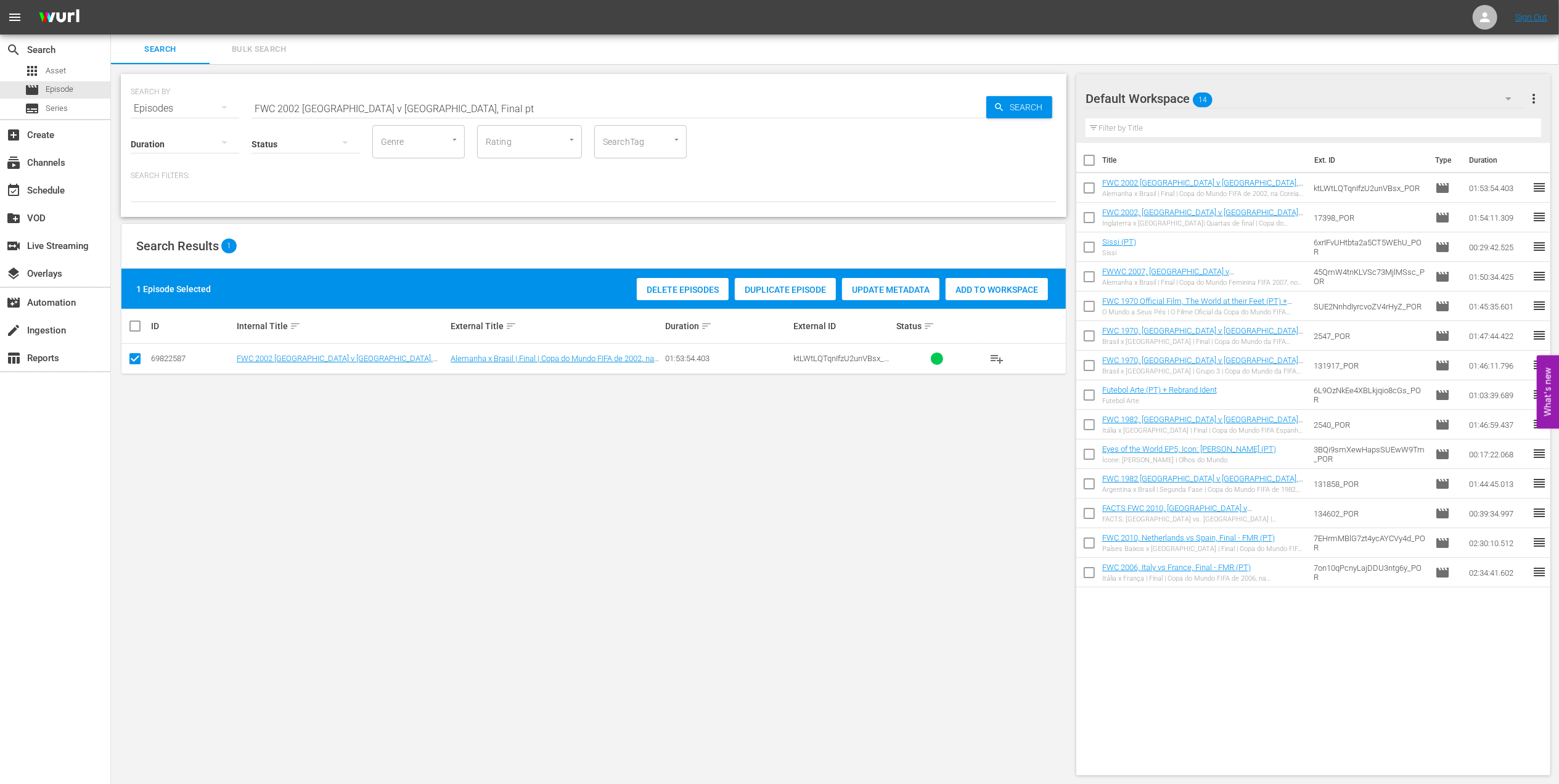
drag, startPoint x: 409, startPoint y: 108, endPoint x: 138, endPoint y: 108, distance: 271.0
click at [138, 108] on div "SEARCH BY Search By Episodes Search ID, Title, Description, Keywords, or Catego…" at bounding box center [594, 100] width 926 height 44
paste input "22, [GEOGRAPHIC_DATA] v [GEOGRAPHIC_DATA], Final"
click at [443, 108] on input "FWC 2022, [GEOGRAPHIC_DATA] v [GEOGRAPHIC_DATA], Final" at bounding box center [619, 108] width 735 height 30
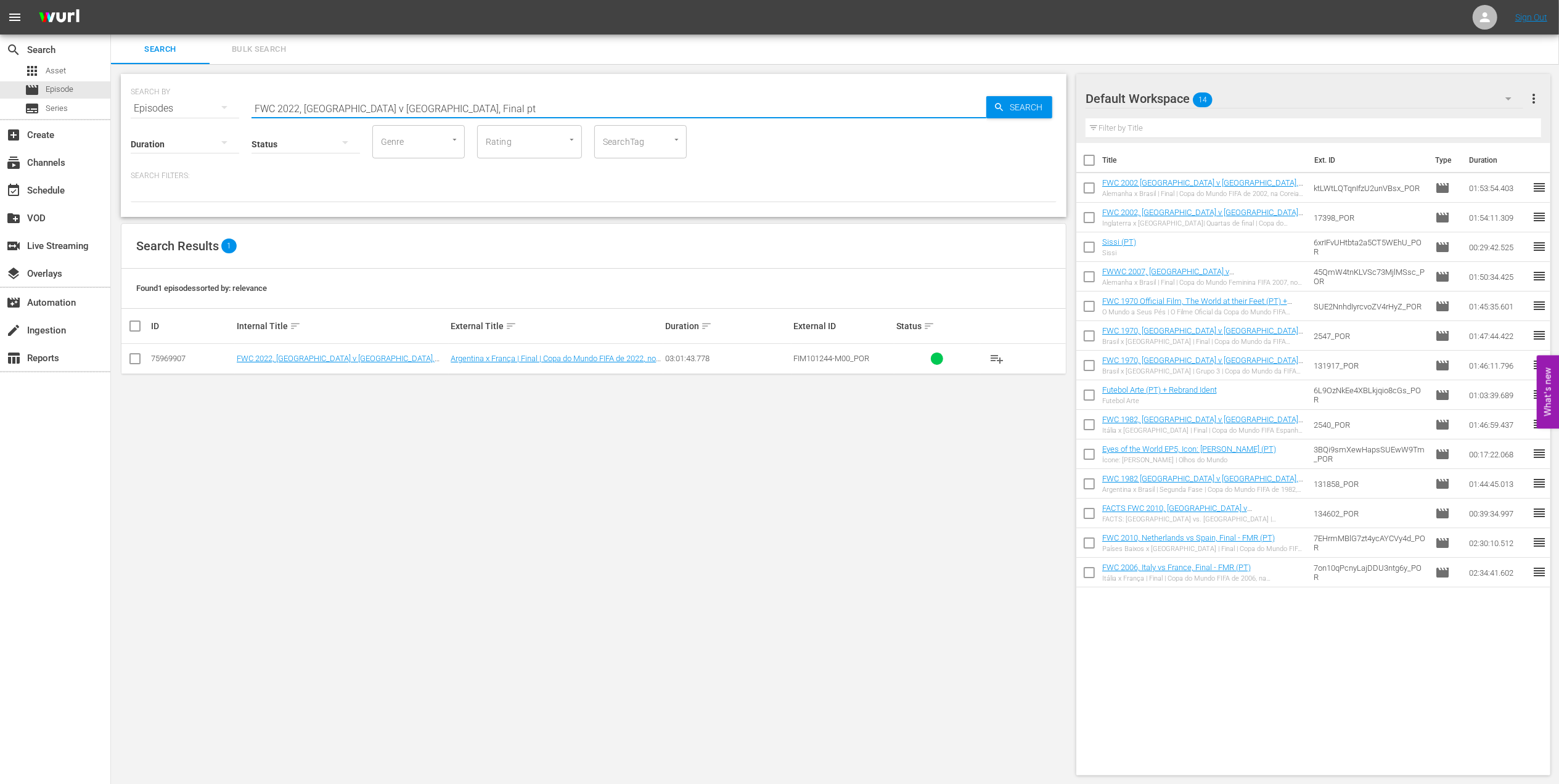
type input "FWC 2022, [GEOGRAPHIC_DATA] v [GEOGRAPHIC_DATA], Final pt"
click at [131, 359] on input "checkbox" at bounding box center [135, 361] width 15 height 15
checkbox input "true"
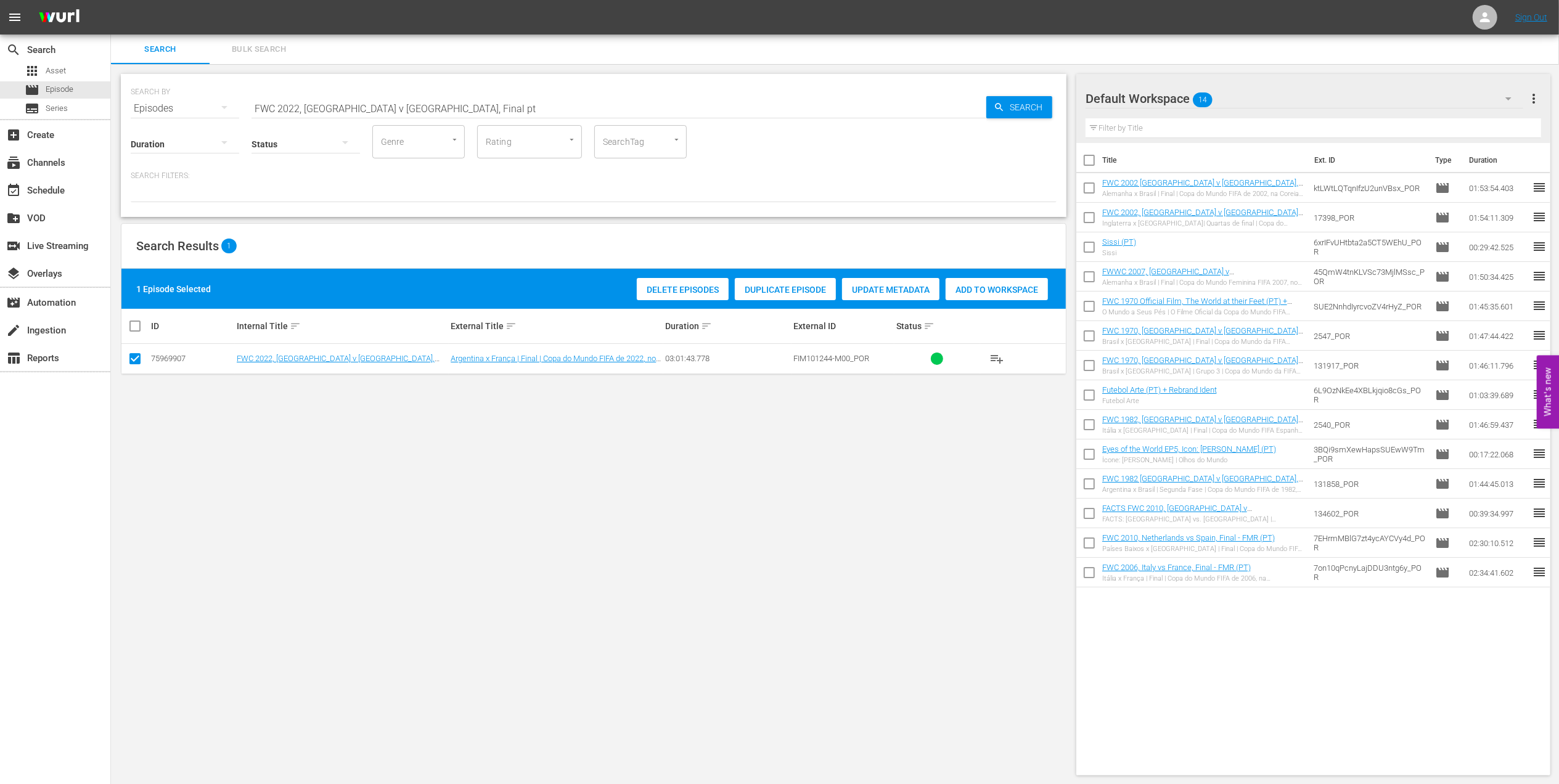
click at [980, 282] on div "Add to Workspace" at bounding box center [996, 289] width 102 height 23
click at [67, 188] on div "event_available Schedule" at bounding box center [34, 188] width 69 height 11
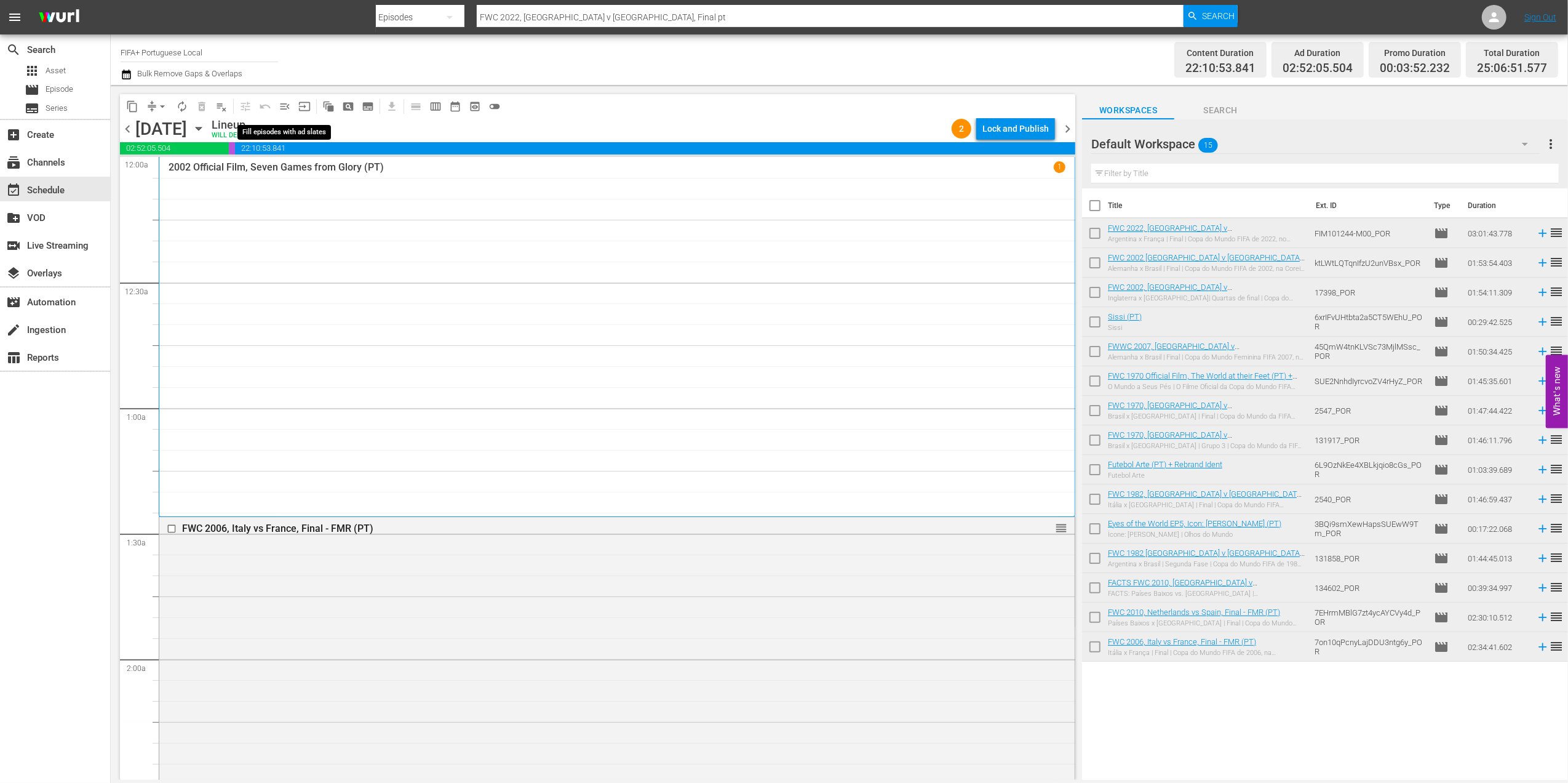
click at [288, 106] on span "menu_open" at bounding box center [284, 106] width 12 height 12
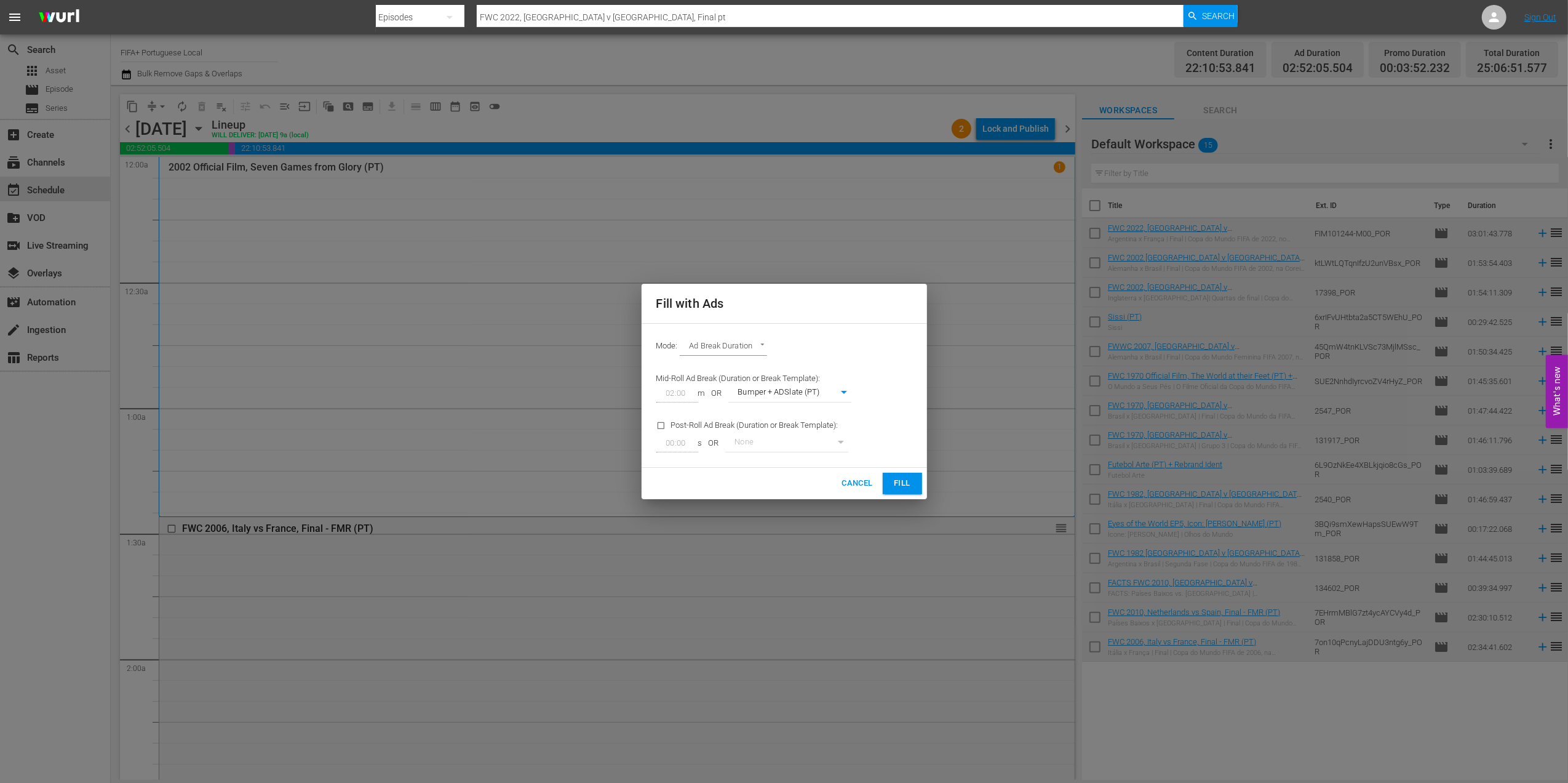
click at [903, 480] on span "Fill" at bounding box center [902, 483] width 20 height 14
